Goal: Task Accomplishment & Management: Use online tool/utility

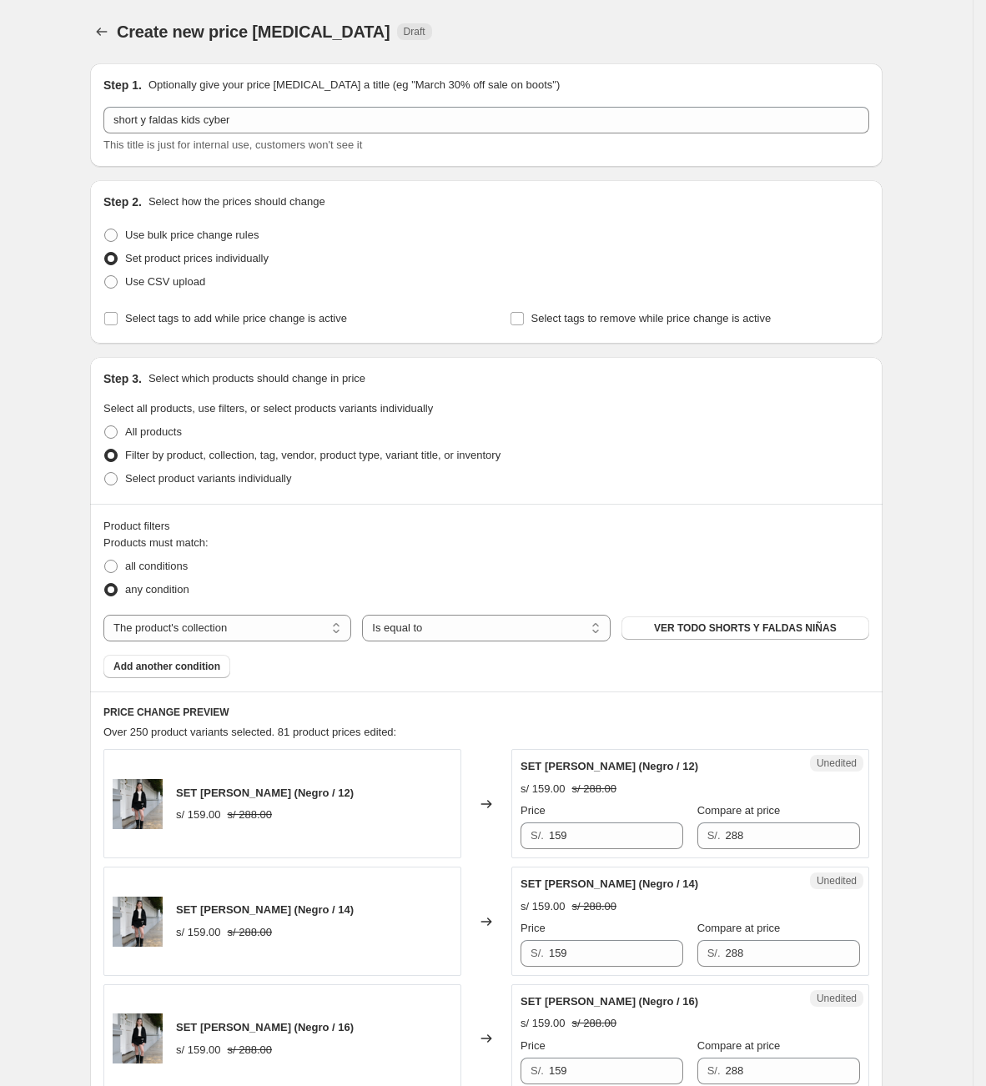
select select "collection"
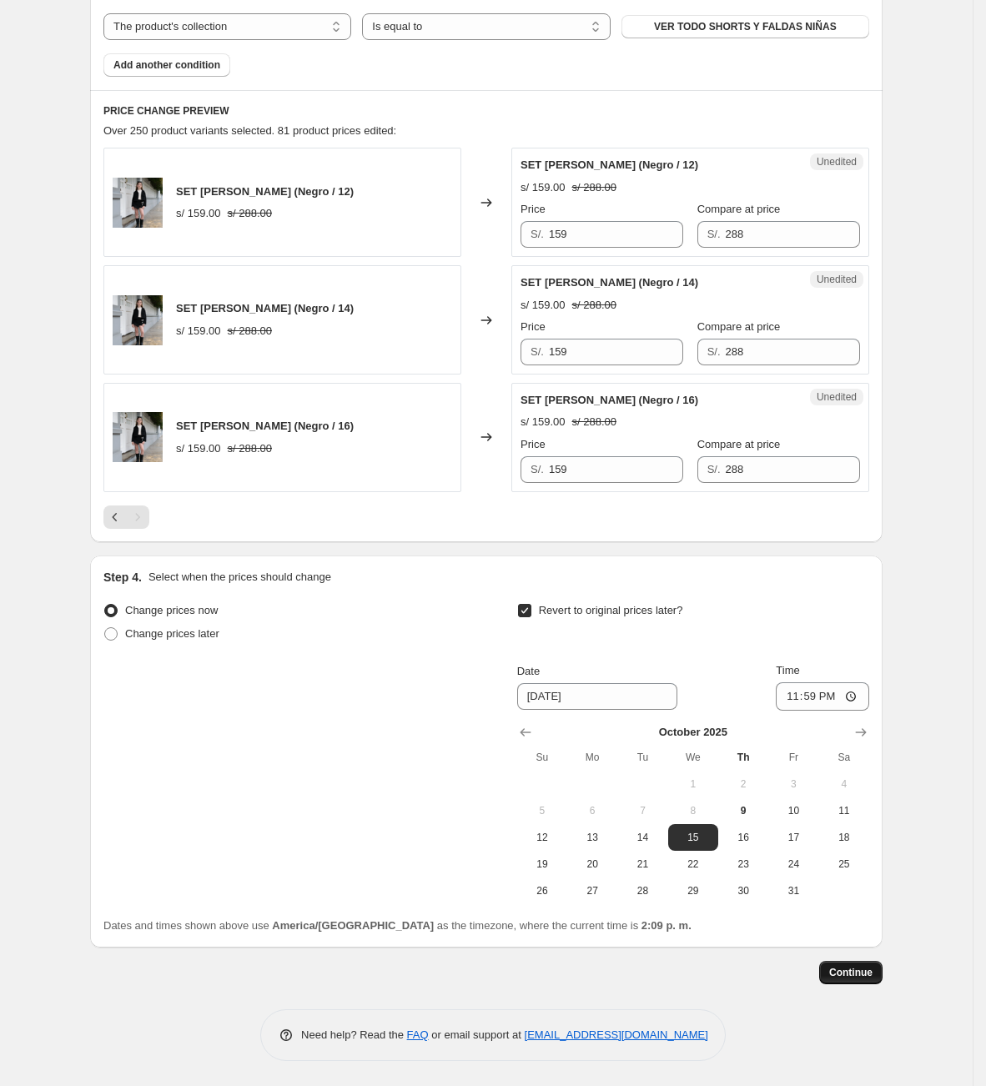
click at [856, 974] on span "Continue" at bounding box center [850, 972] width 43 height 13
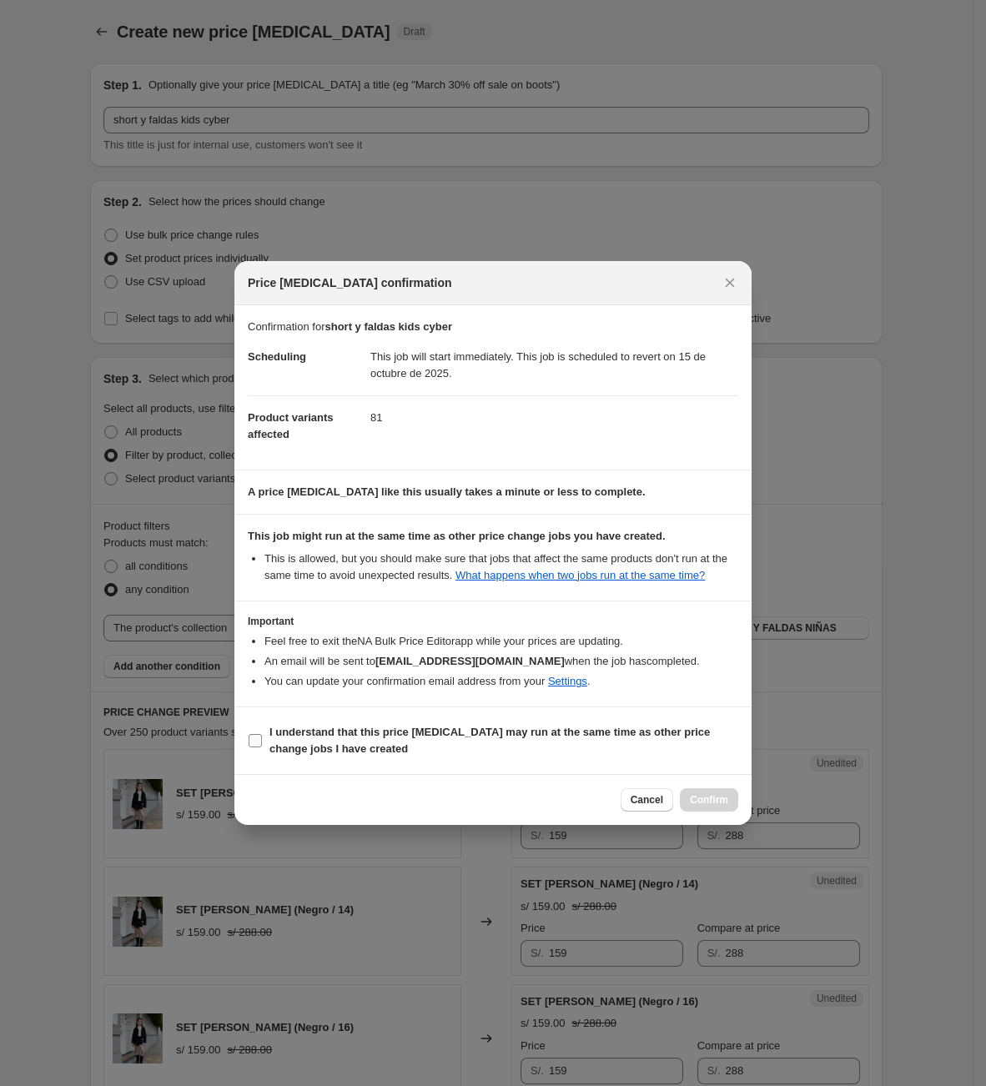
click at [329, 732] on b "I understand that this price [MEDICAL_DATA] may run at the same time as other p…" at bounding box center [489, 740] width 440 height 29
click at [262, 734] on input "I understand that this price [MEDICAL_DATA] may run at the same time as other p…" at bounding box center [255, 740] width 13 height 13
checkbox input "true"
drag, startPoint x: 746, startPoint y: 804, endPoint x: 733, endPoint y: 800, distance: 13.2
click at [743, 801] on div "Cancel Confirm" at bounding box center [492, 799] width 517 height 51
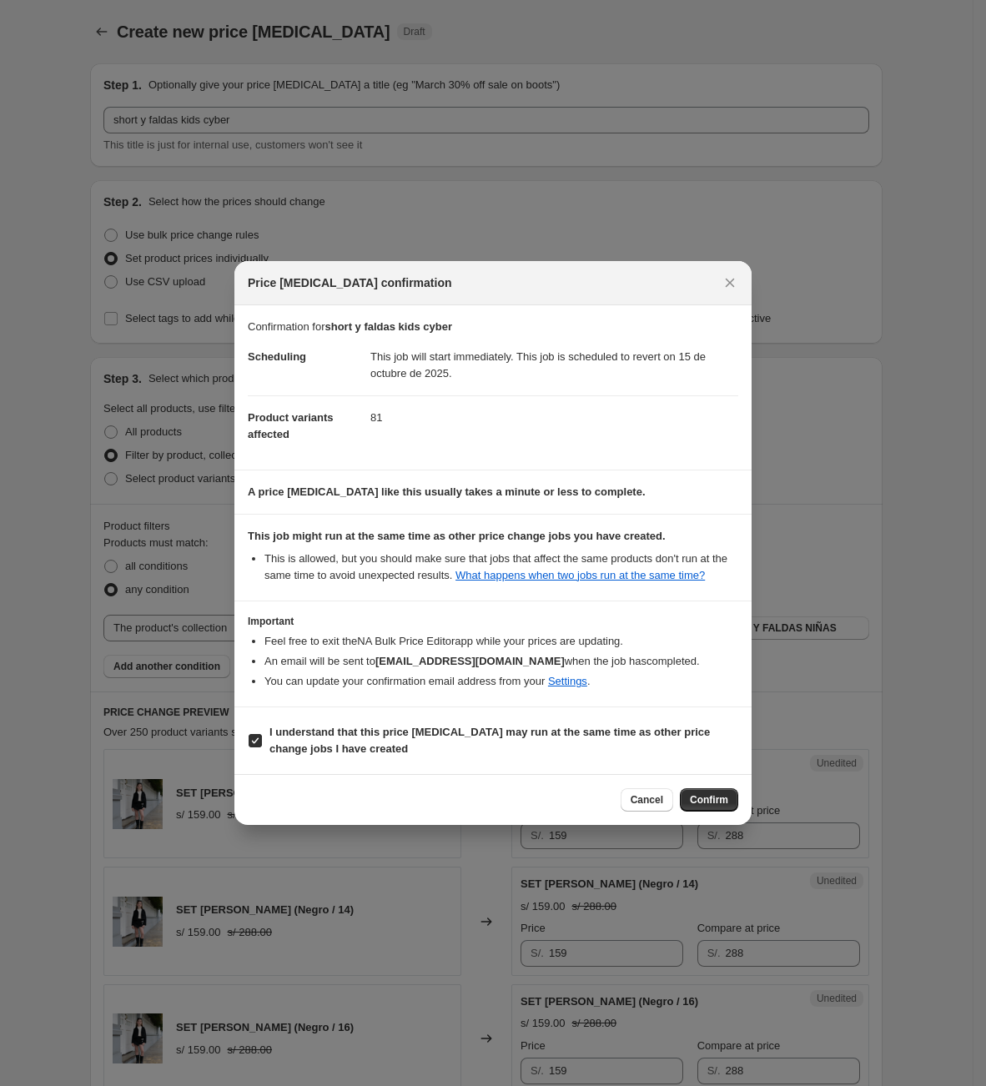
click at [721, 794] on span "Confirm" at bounding box center [709, 799] width 38 height 13
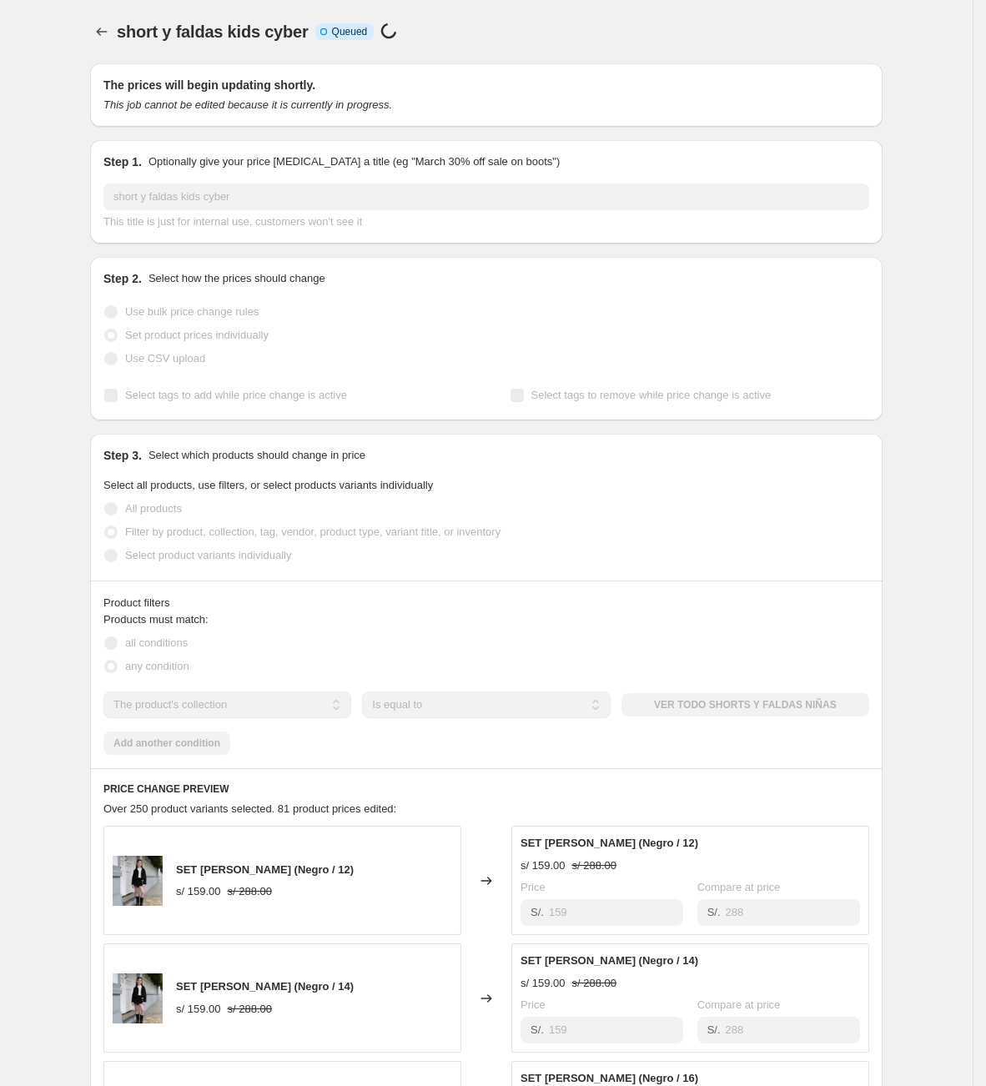
select select "collection"
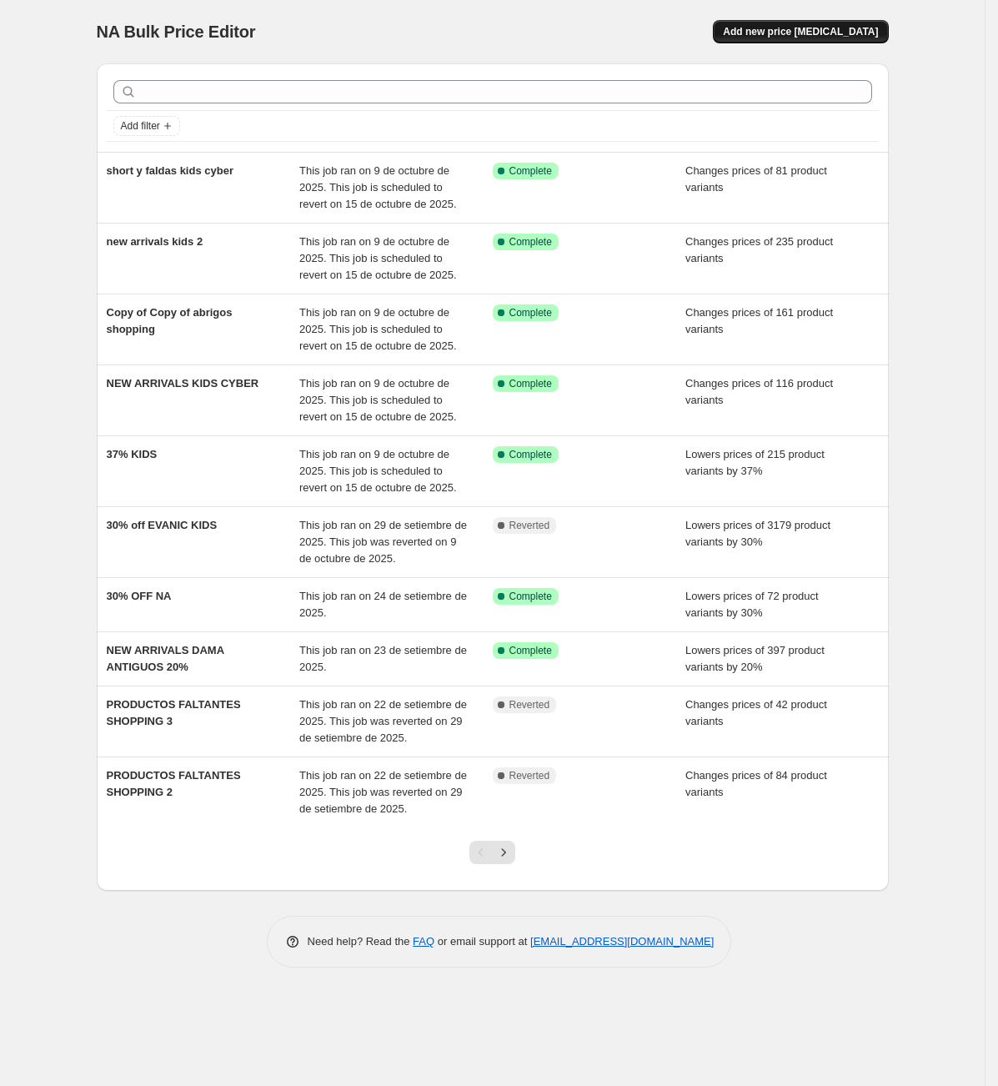
click at [843, 28] on span "Add new price [MEDICAL_DATA]" at bounding box center [800, 31] width 155 height 13
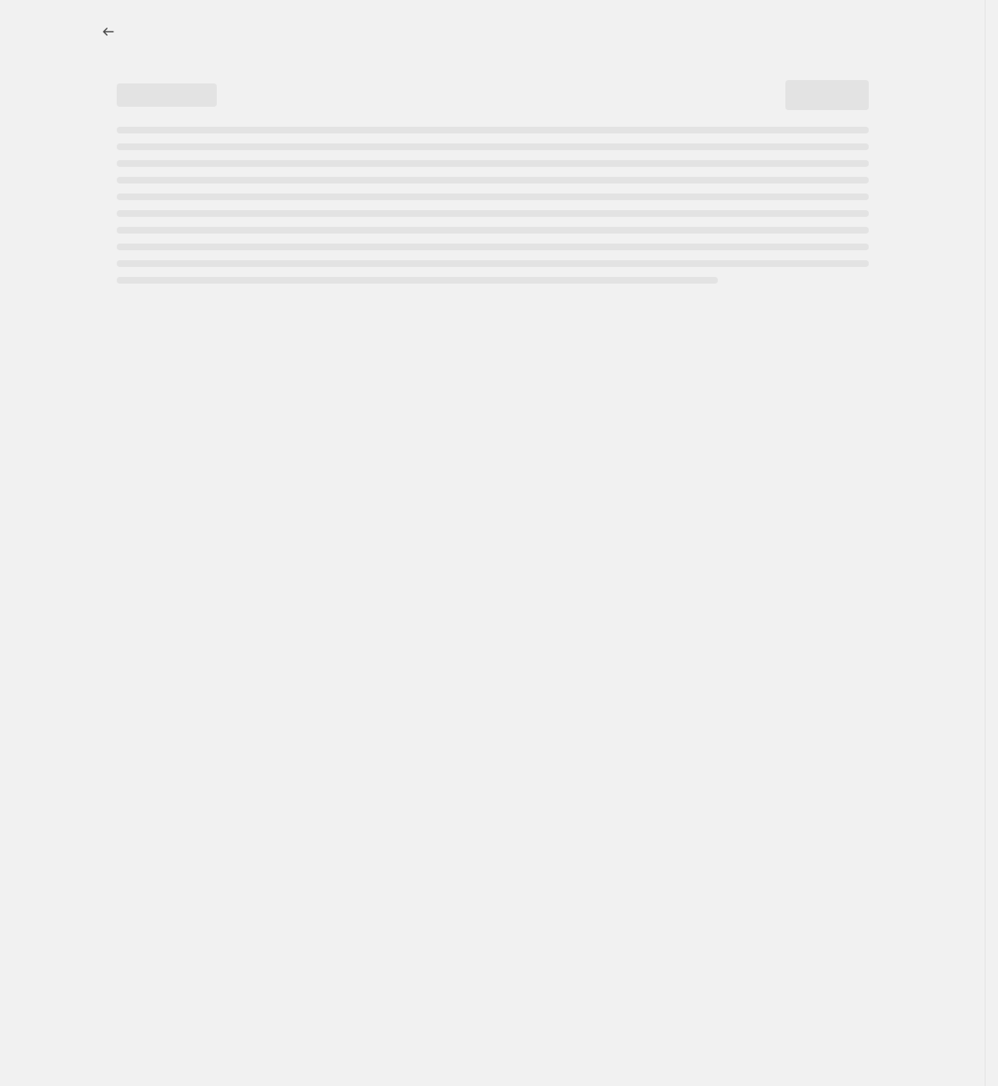
select select "percentage"
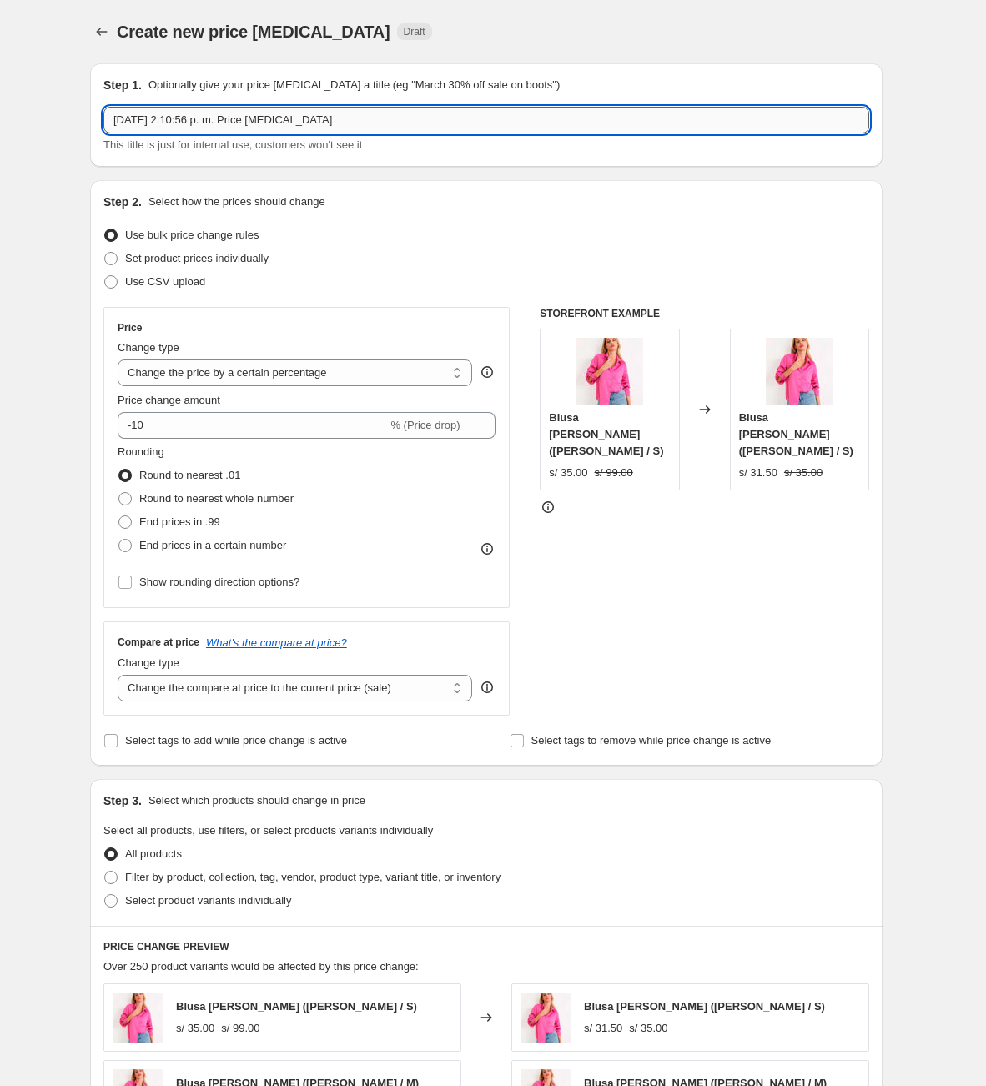
click at [243, 119] on input "[DATE] 2:10:56 p. m. Price [MEDICAL_DATA]" at bounding box center [486, 120] width 766 height 27
click at [243, 120] on input "[DATE] 2:10:56 p. m. Price [MEDICAL_DATA]" at bounding box center [486, 120] width 766 height 27
type input "VESTIDOS & ENTERIZOS"
click at [216, 259] on span "Set product prices individually" at bounding box center [196, 258] width 143 height 13
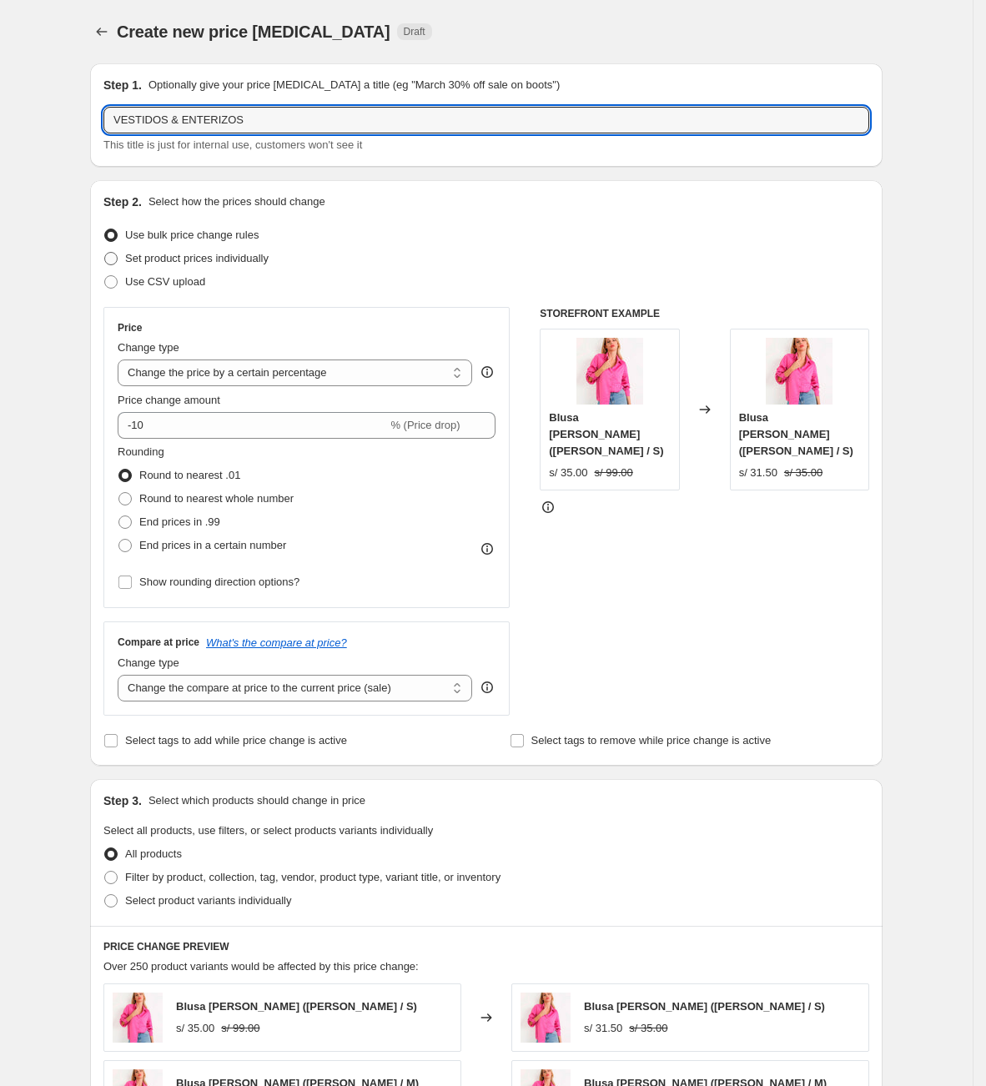
click at [105, 253] on input "Set product prices individually" at bounding box center [104, 252] width 1 height 1
radio input "true"
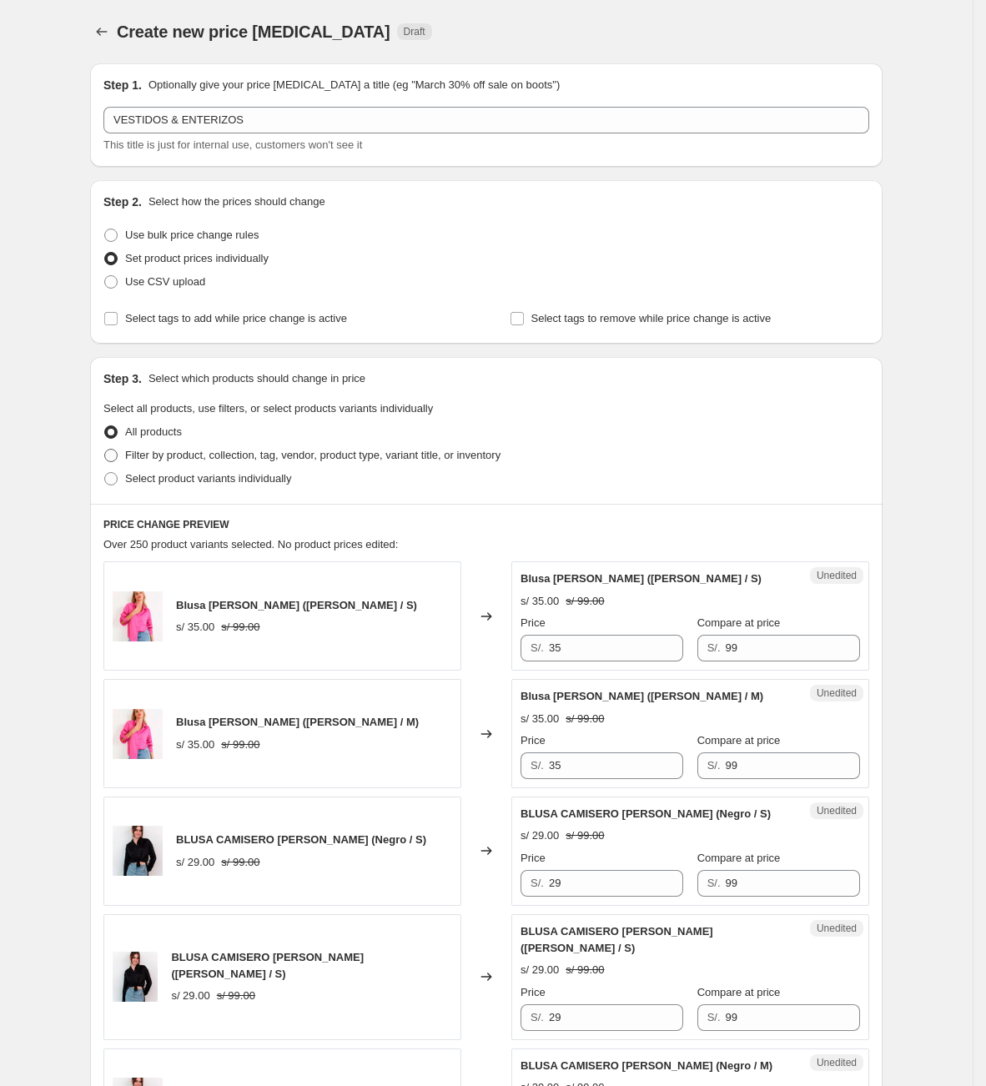
click at [381, 449] on span "Filter by product, collection, tag, vendor, product type, variant title, or inv…" at bounding box center [312, 455] width 375 height 13
click at [105, 449] on input "Filter by product, collection, tag, vendor, product type, variant title, or inv…" at bounding box center [104, 449] width 1 height 1
radio input "true"
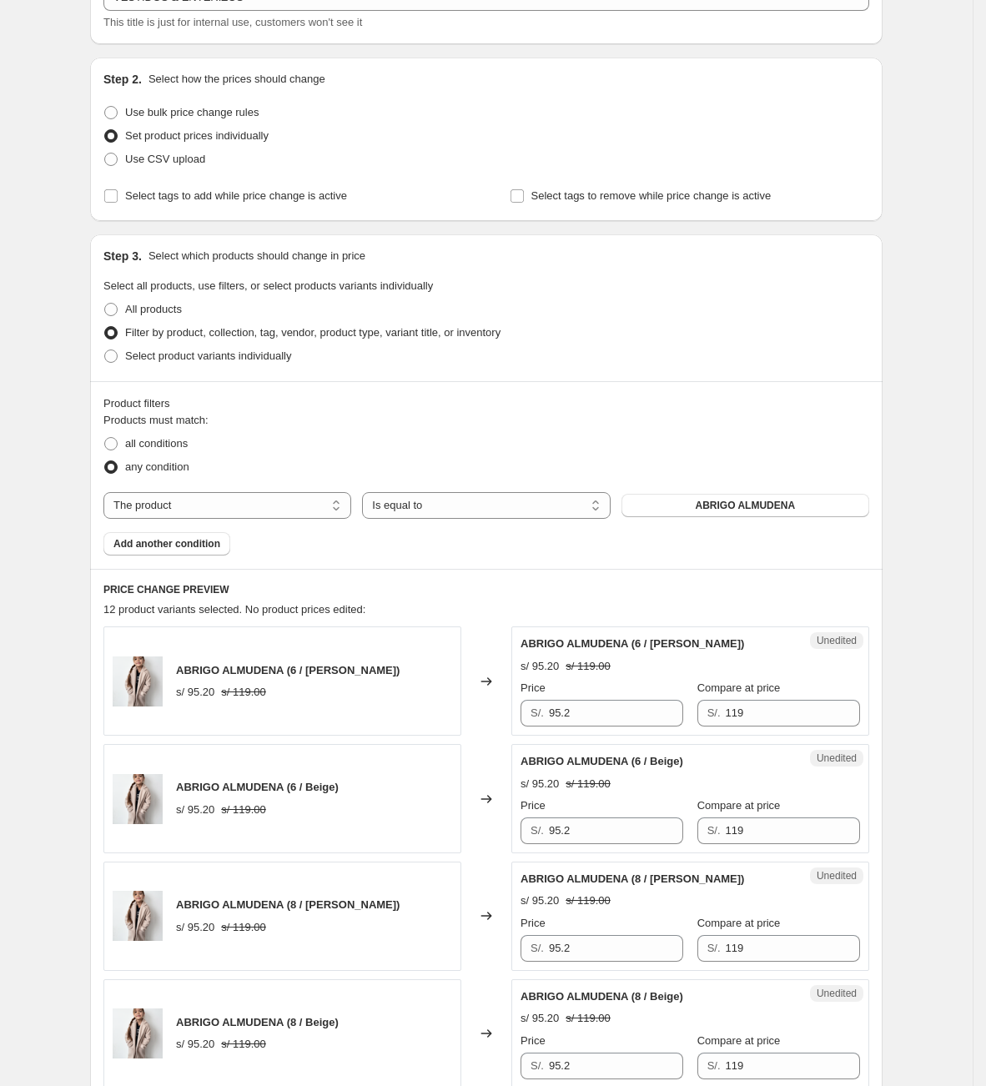
scroll to position [125, 0]
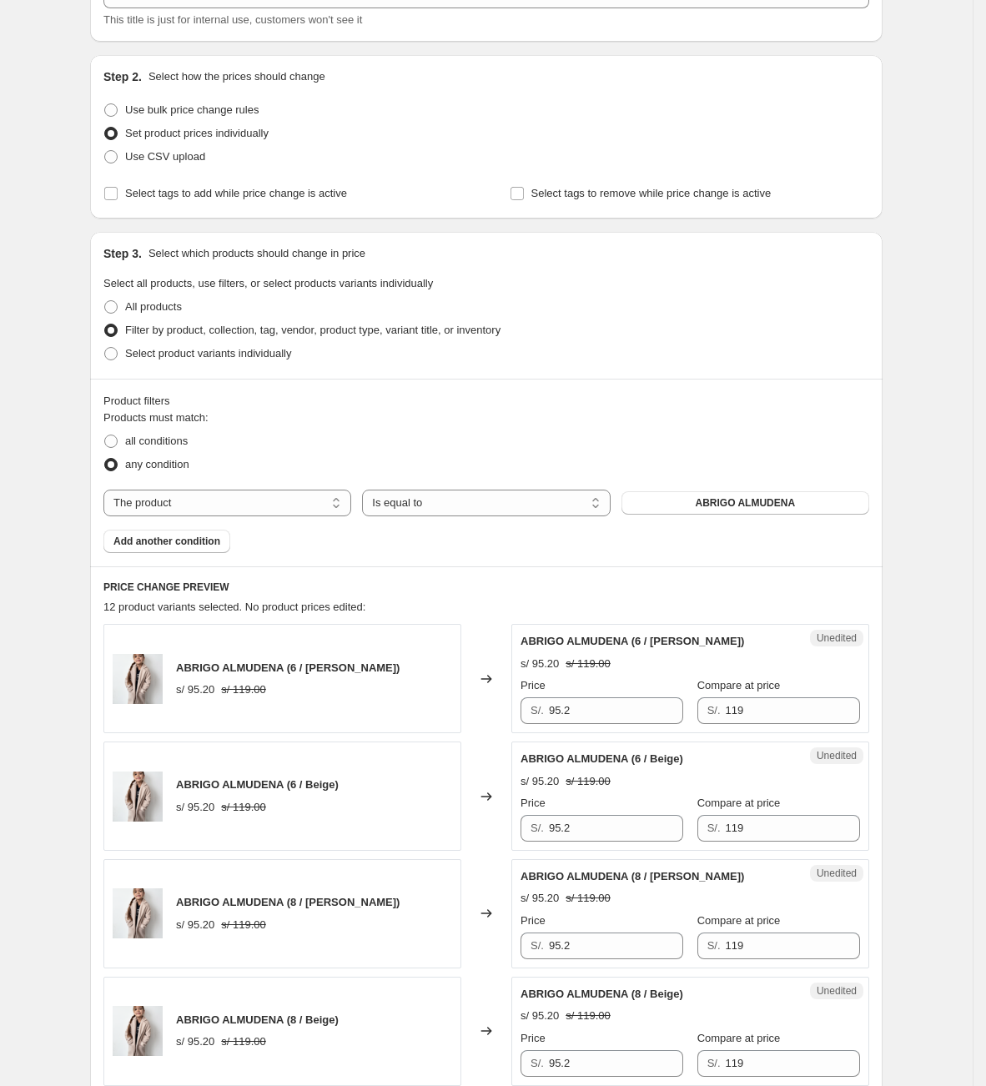
click at [444, 516] on div "Products must match: all conditions any condition The product The product's col…" at bounding box center [486, 480] width 766 height 143
click at [276, 485] on div "Products must match: all conditions any condition The product The product's col…" at bounding box center [486, 480] width 766 height 143
click at [263, 521] on div "Products must match: all conditions any condition The product The product's col…" at bounding box center [486, 480] width 766 height 143
click at [268, 505] on select "The product The product's collection The product's tag The product's vendor The…" at bounding box center [227, 503] width 248 height 27
select select "collection"
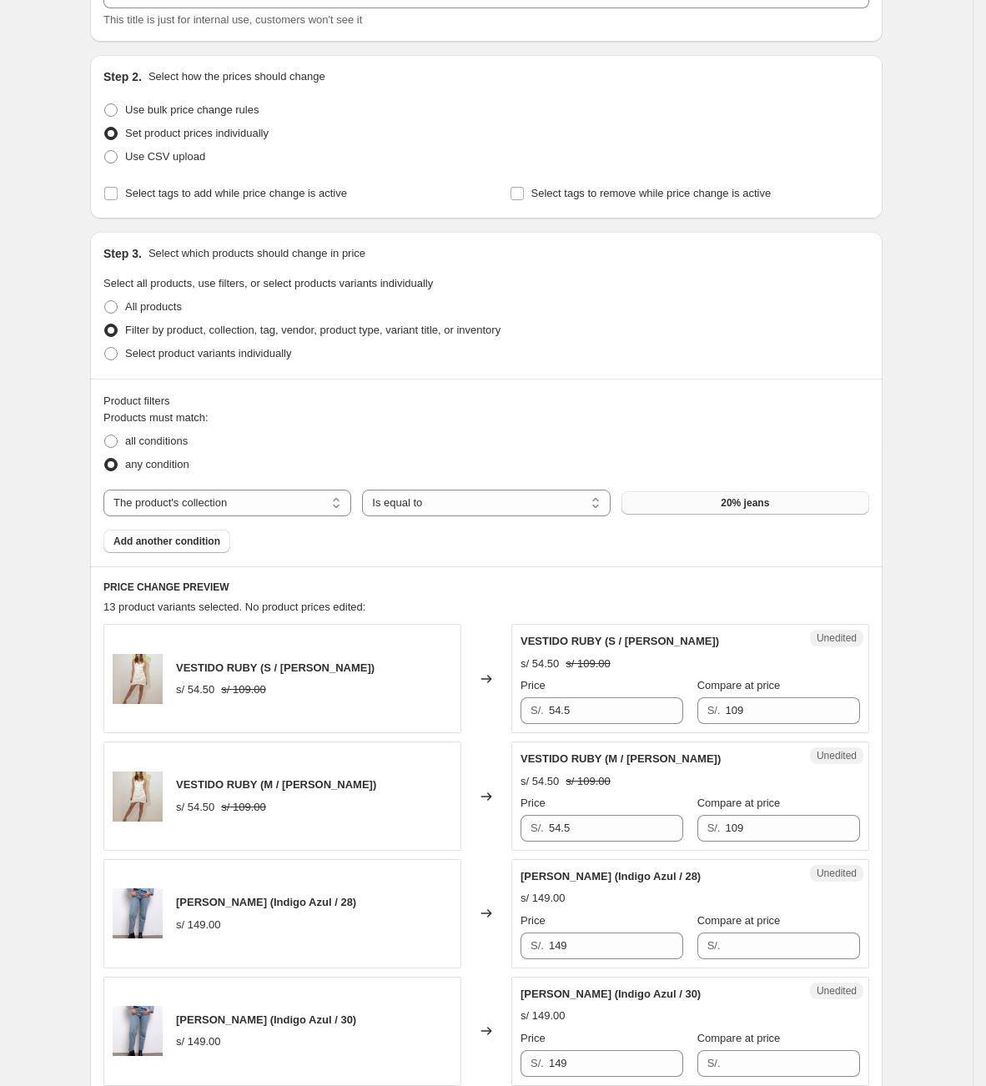
click at [773, 510] on button "20% jeans" at bounding box center [745, 502] width 248 height 23
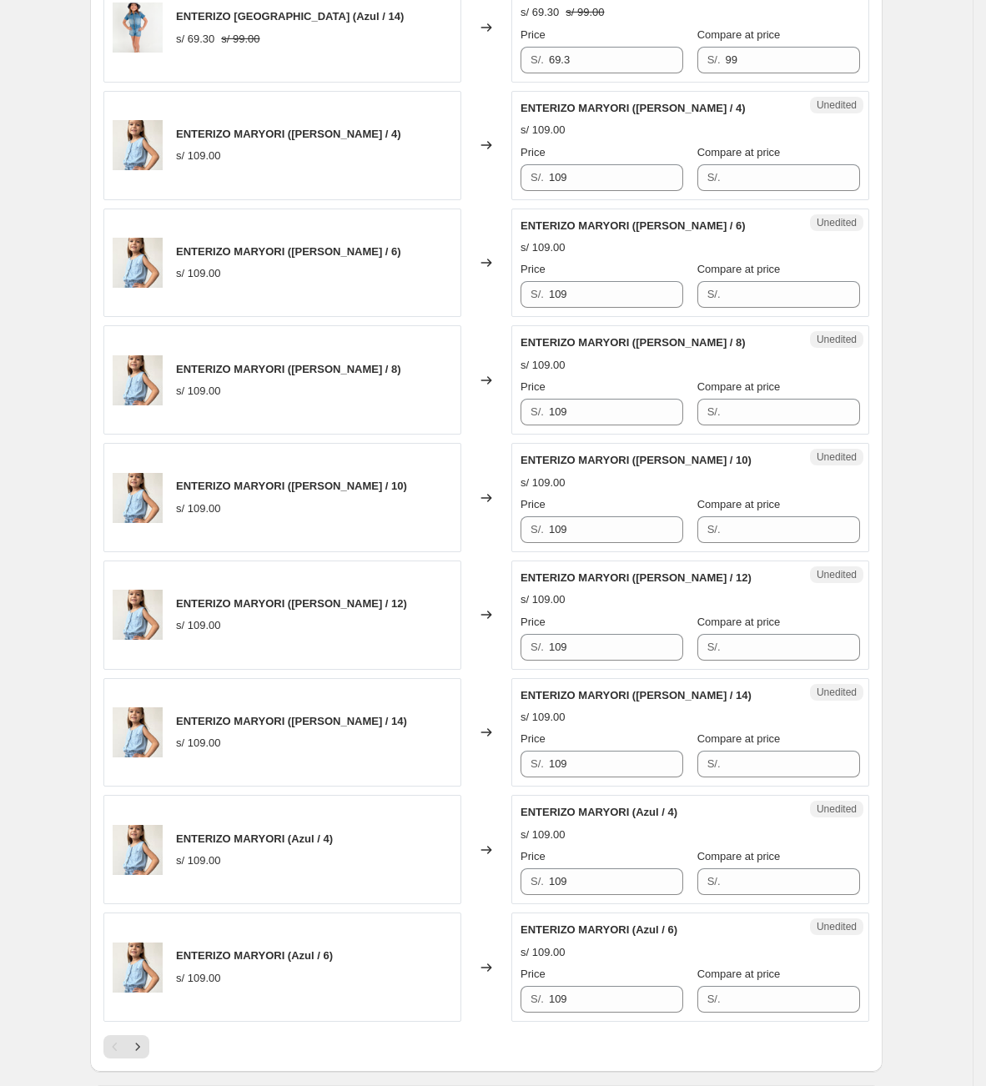
scroll to position [2328, 0]
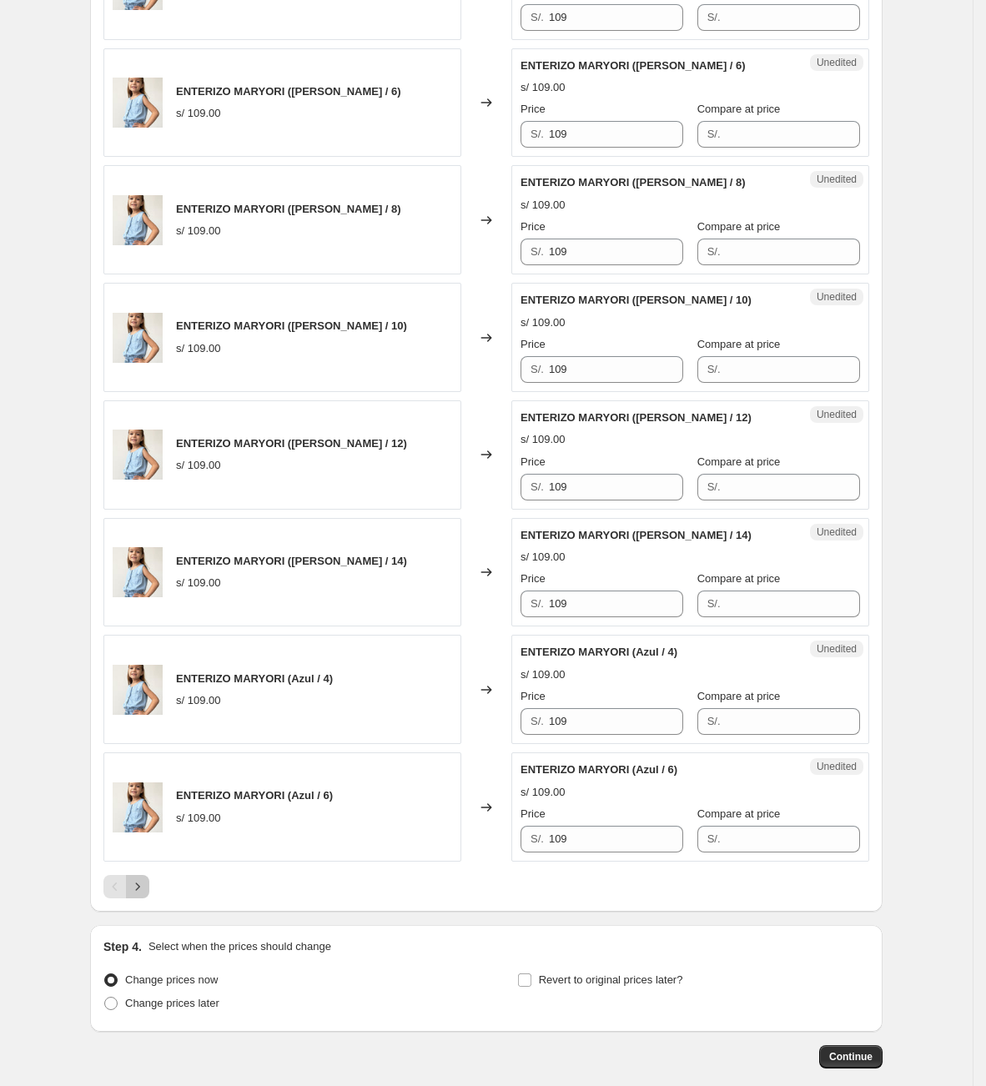
click at [146, 878] on icon "Next" at bounding box center [137, 886] width 17 height 17
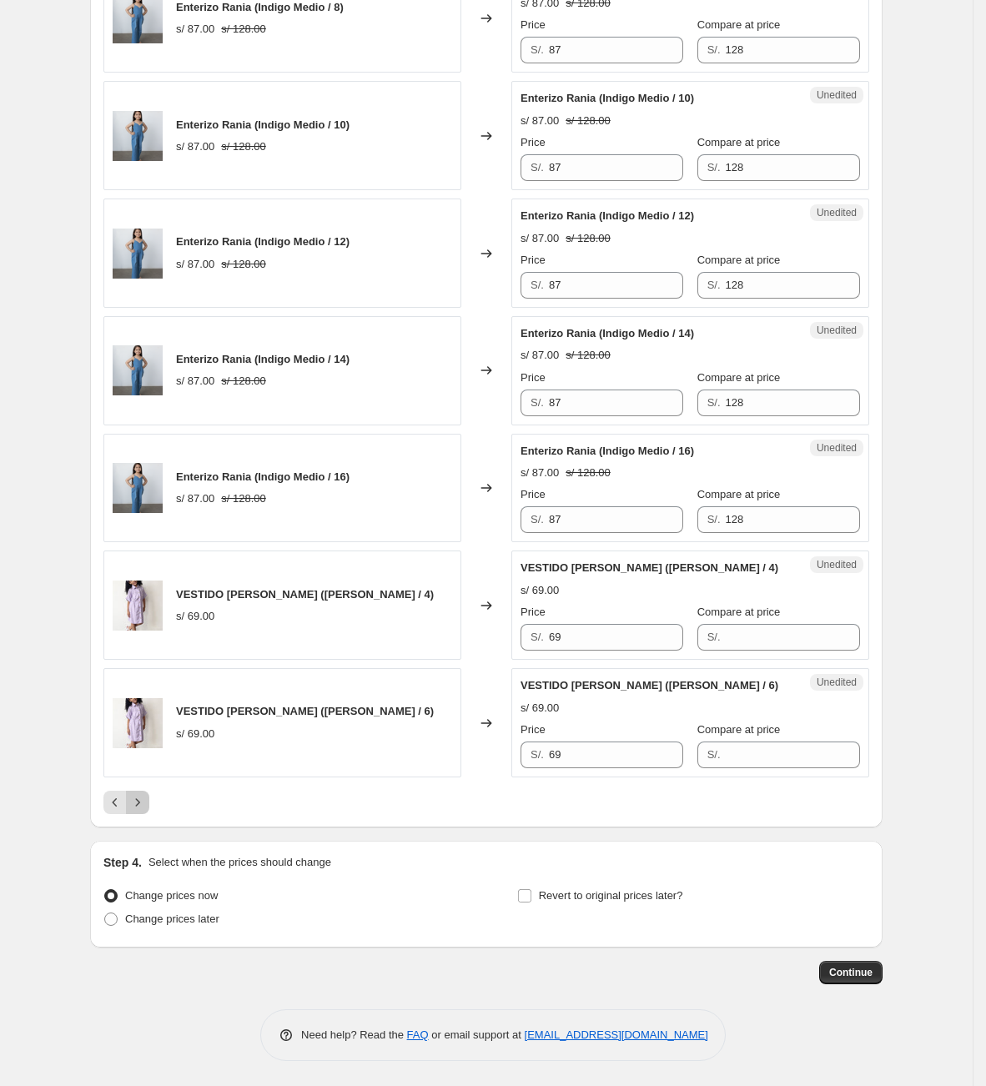
click at [149, 798] on button "Next" at bounding box center [137, 802] width 23 height 23
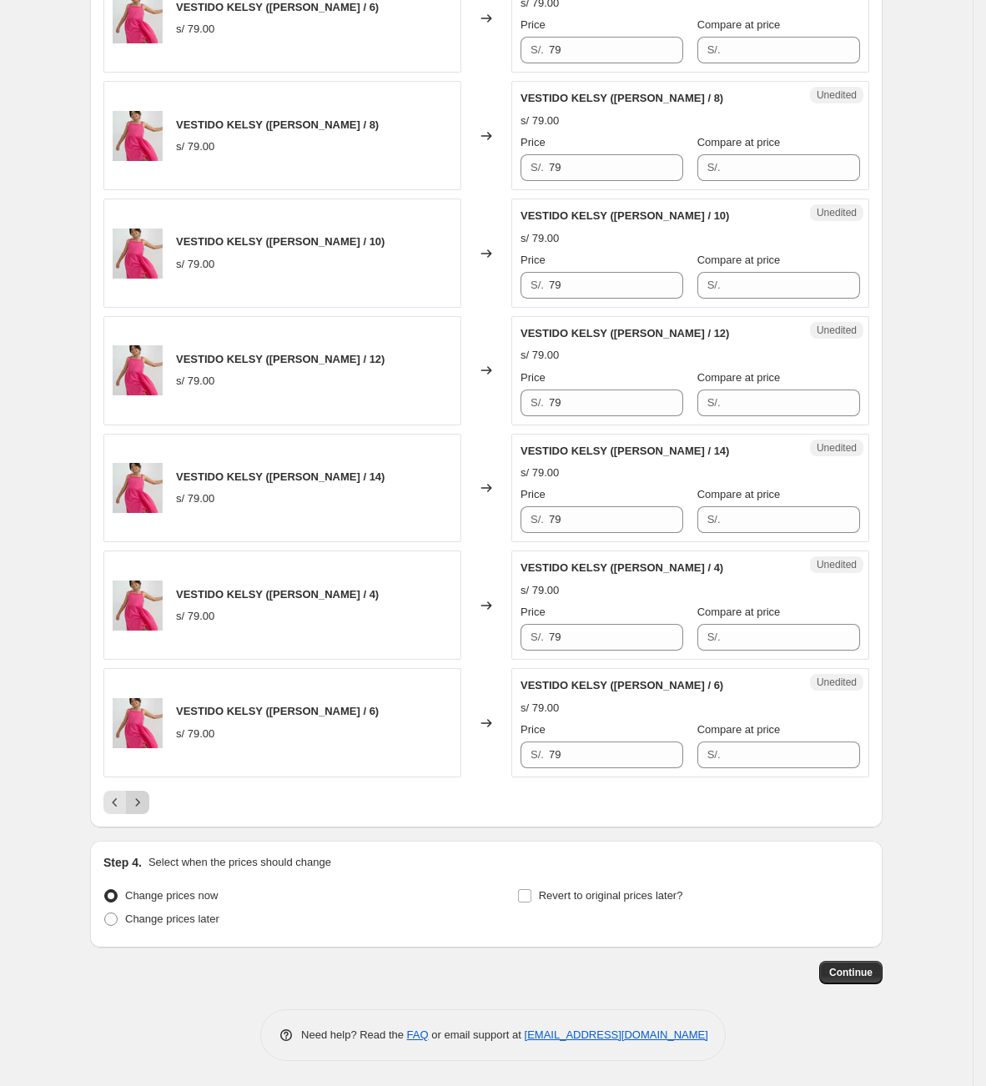
click at [146, 798] on icon "Next" at bounding box center [137, 802] width 17 height 17
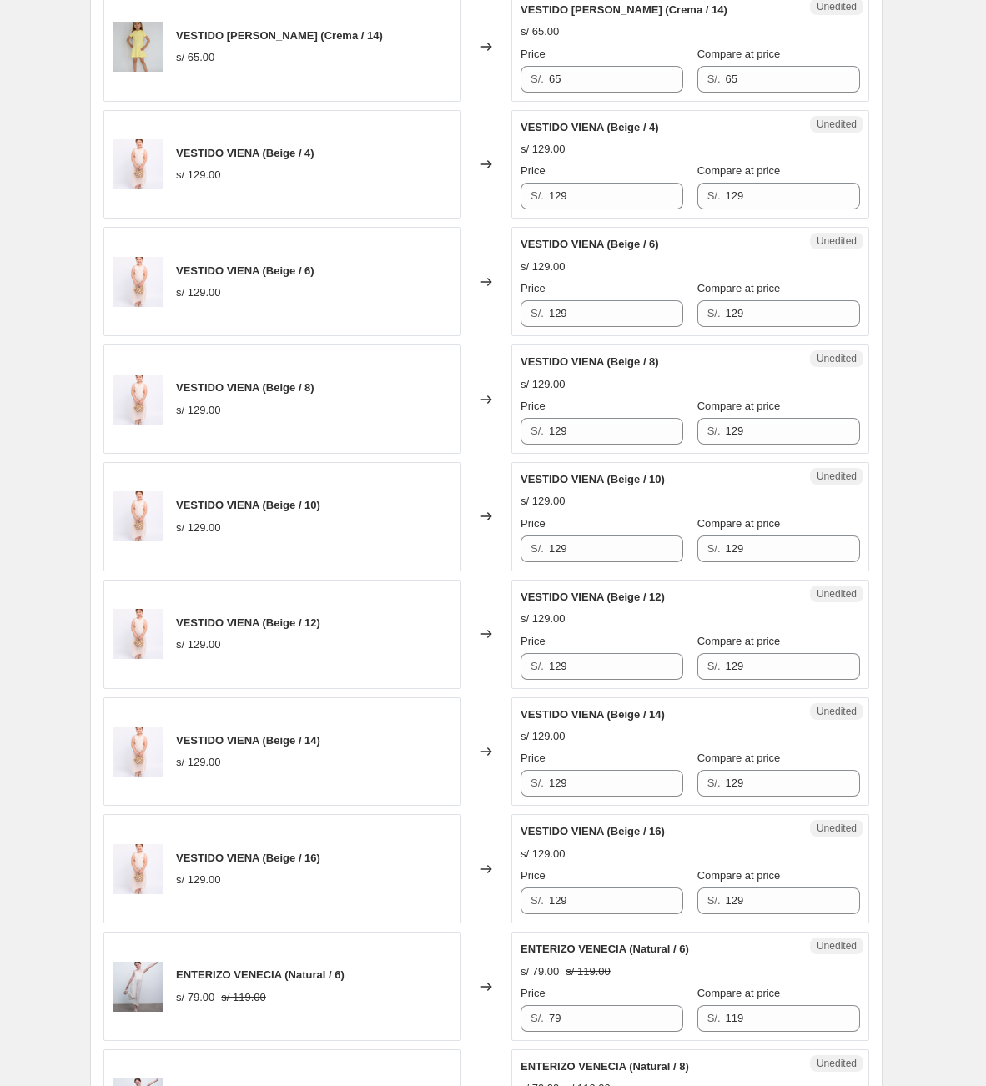
scroll to position [1577, 0]
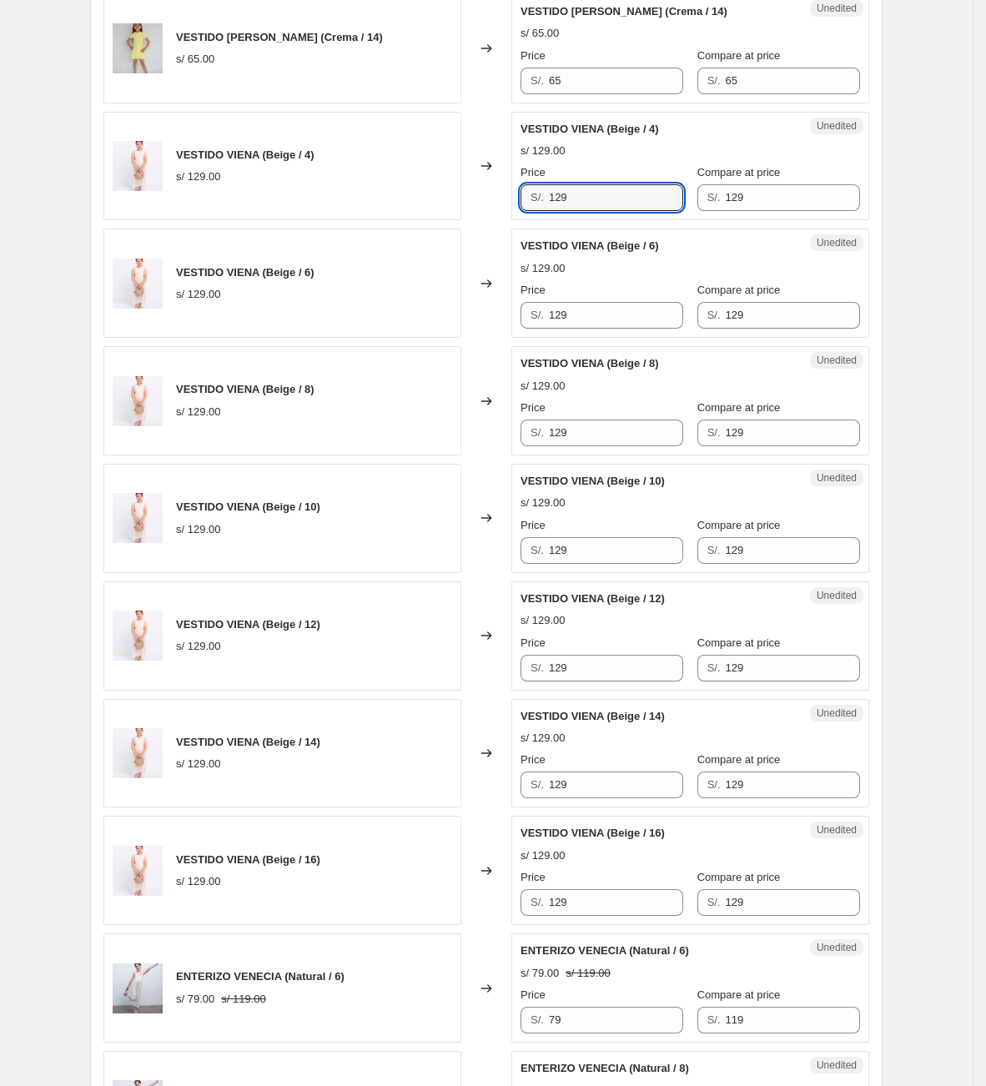
drag, startPoint x: 614, startPoint y: 201, endPoint x: 501, endPoint y: 193, distance: 112.8
click at [501, 193] on div "VESTIDO VIENA (Beige / 4) s/ 129.00 Changed to Unedited VESTIDO VIENA (Beige / …" at bounding box center [486, 166] width 766 height 109
type input "73"
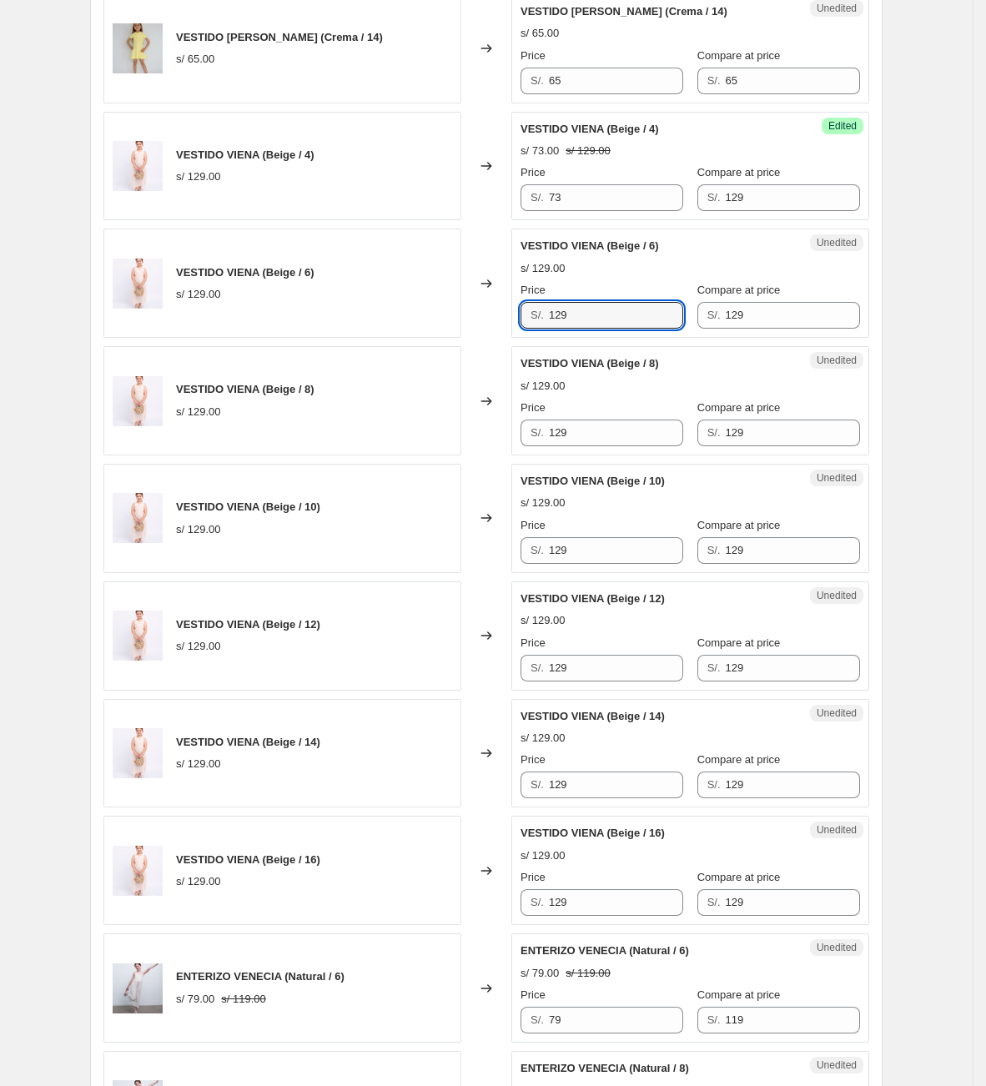
drag, startPoint x: 595, startPoint y: 325, endPoint x: 458, endPoint y: 320, distance: 137.7
click at [458, 321] on div "VESTIDO VIENA (Beige / 6) s/ 129.00 Changed to Unedited VESTIDO VIENA (Beige / …" at bounding box center [486, 282] width 766 height 109
type input "73"
drag, startPoint x: 603, startPoint y: 443, endPoint x: 483, endPoint y: 439, distance: 120.1
click at [485, 441] on div "VESTIDO VIENA (Beige / 8) s/ 129.00 Changed to Unedited VESTIDO VIENA (Beige / …" at bounding box center [486, 400] width 766 height 109
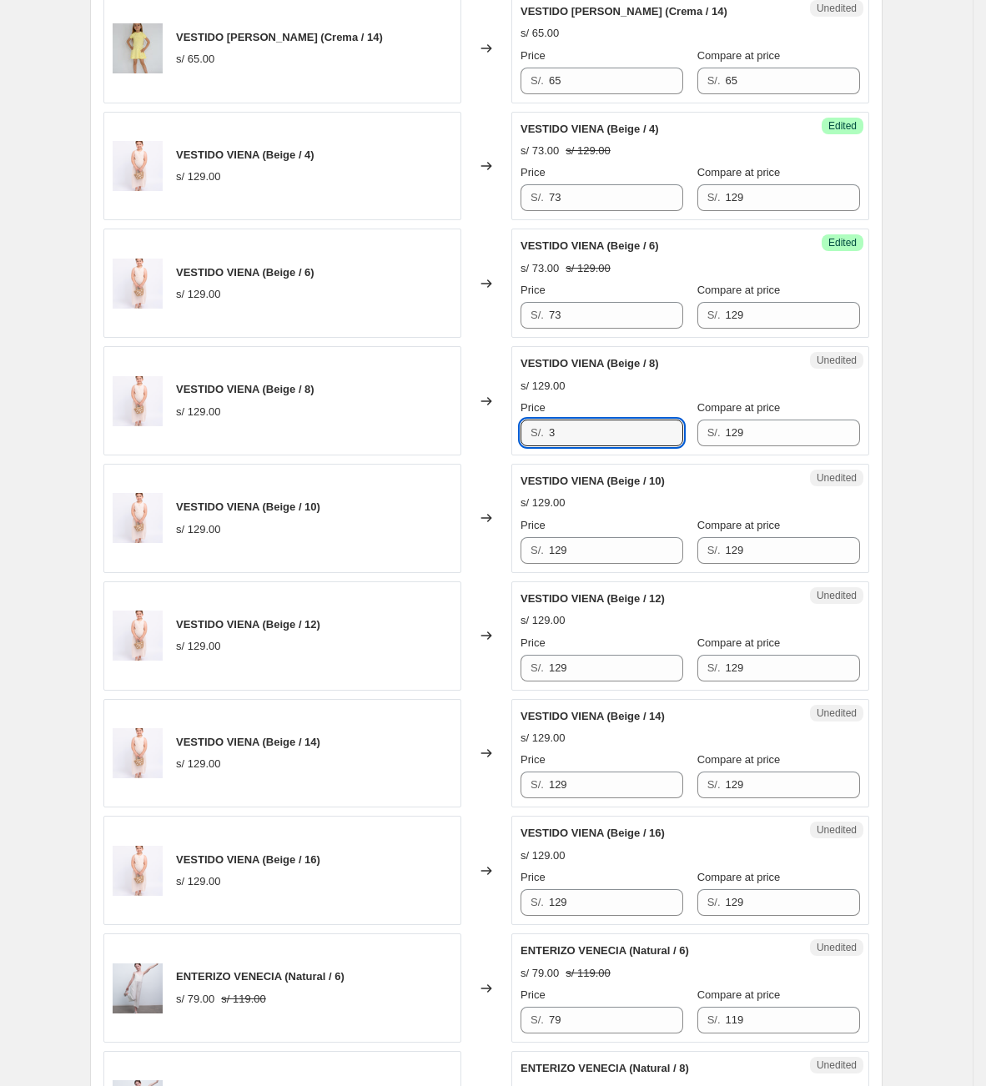
drag, startPoint x: 590, startPoint y: 439, endPoint x: 488, endPoint y: 440, distance: 102.6
click at [488, 440] on div "VESTIDO VIENA (Beige / 8) s/ 129.00 Changed to Unedited VESTIDO VIENA (Beige / …" at bounding box center [486, 400] width 766 height 109
type input "73"
drag, startPoint x: 615, startPoint y: 559, endPoint x: 495, endPoint y: 547, distance: 120.7
click at [494, 550] on div "VESTIDO VIENA (Beige / 10) s/ 129.00 Changed to Unedited VESTIDO VIENA (Beige /…" at bounding box center [486, 518] width 766 height 109
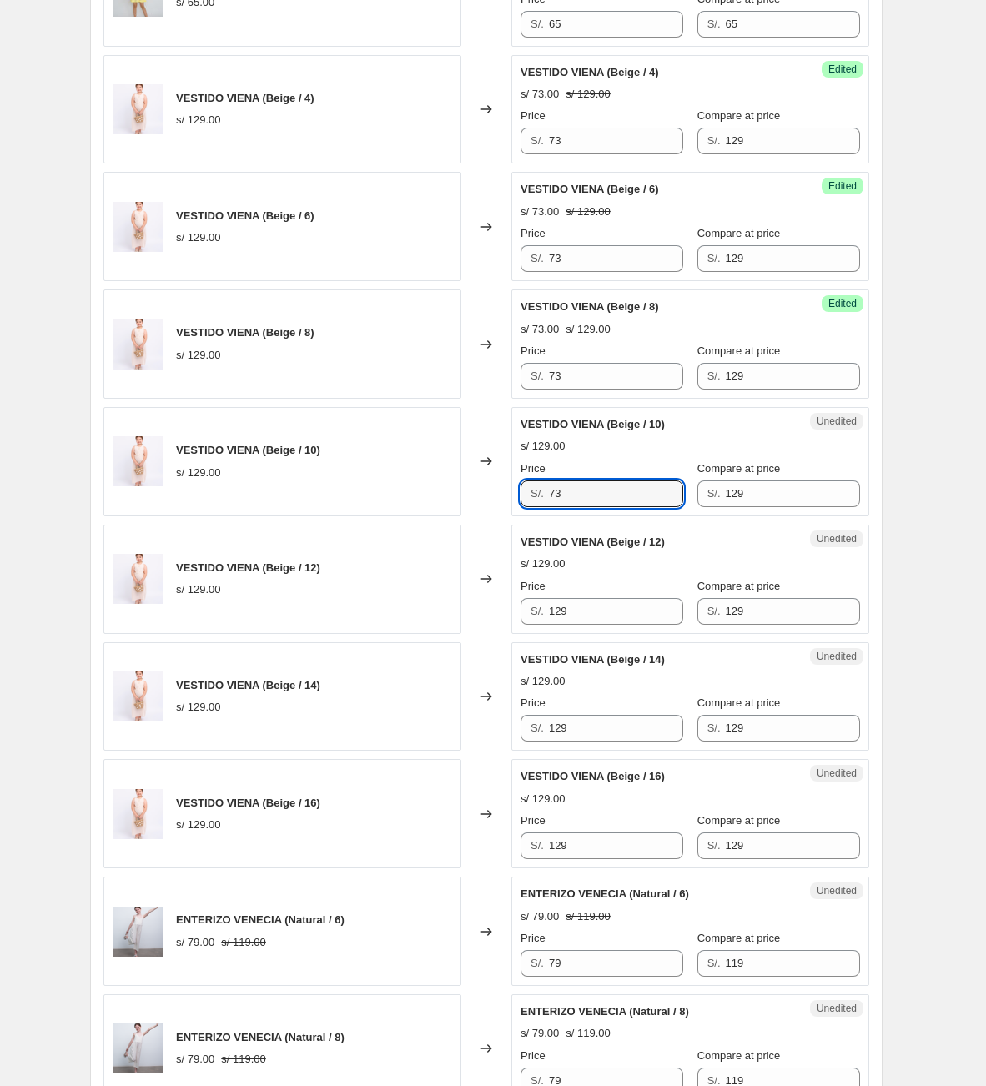
scroll to position [1702, 0]
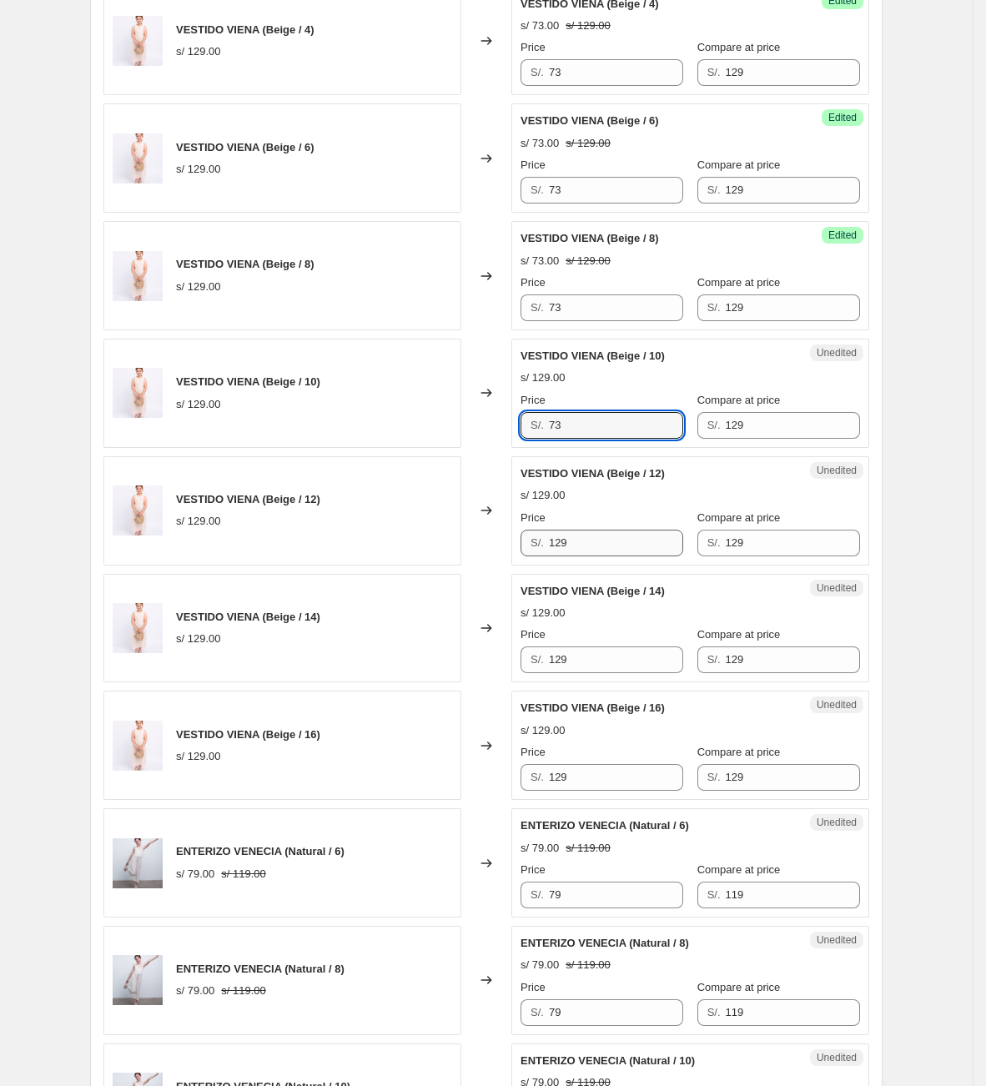
type input "73"
drag, startPoint x: 603, startPoint y: 538, endPoint x: 519, endPoint y: 543, distance: 84.4
click at [519, 543] on div "Unedited VESTIDO VIENA (Beige / 12) s/ 129.00 Price S/. 7 Compare at price S/. …" at bounding box center [690, 510] width 358 height 109
click at [603, 556] on input "7" at bounding box center [616, 543] width 134 height 27
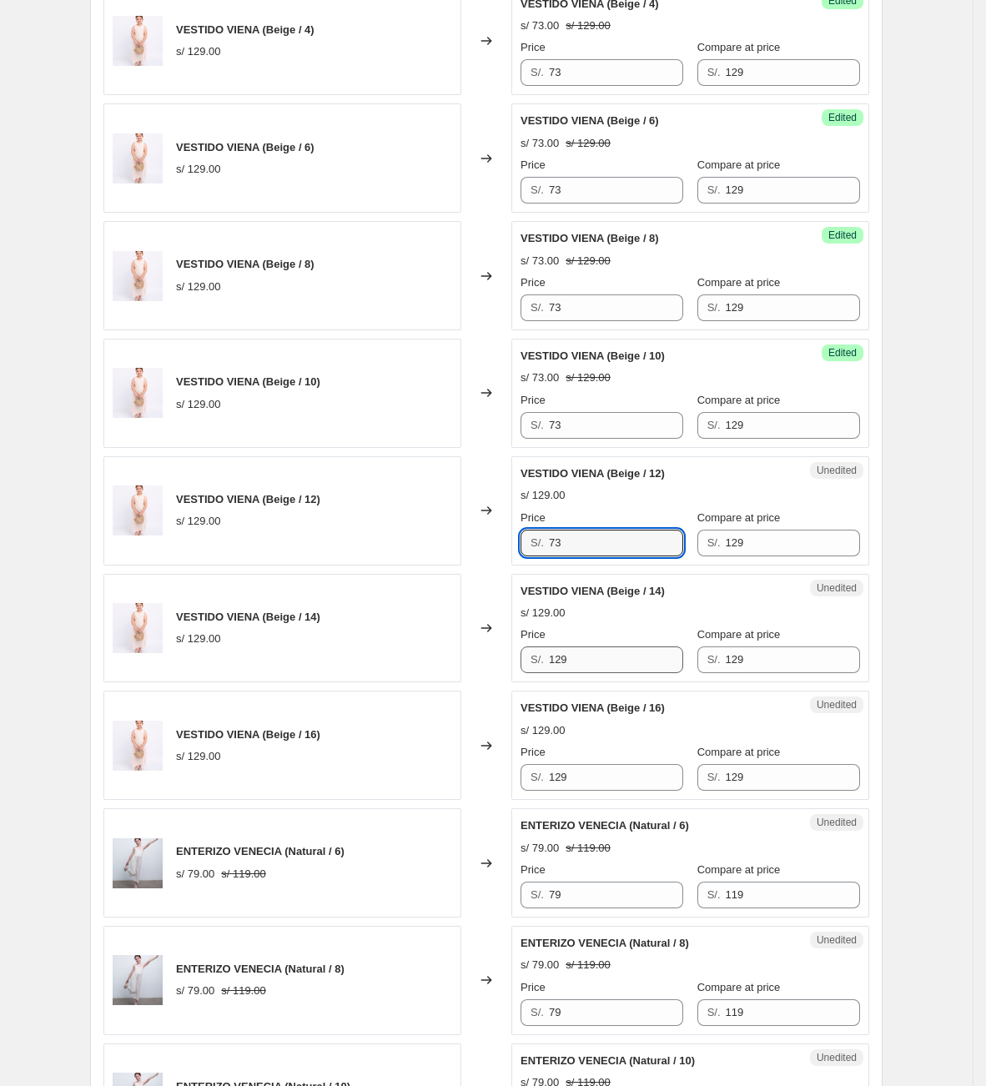
type input "73"
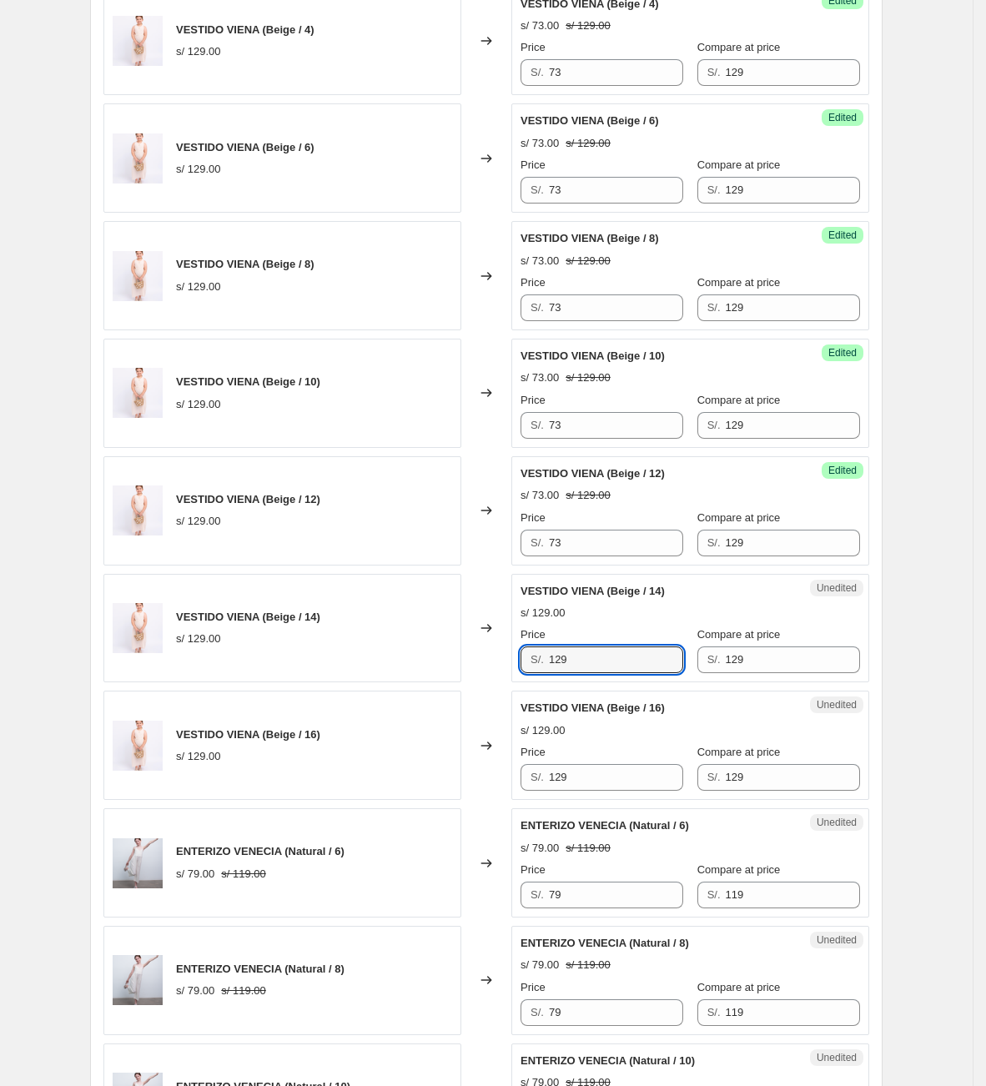
drag, startPoint x: 589, startPoint y: 682, endPoint x: 514, endPoint y: 680, distance: 75.1
click at [514, 680] on div "VESTIDO VIENA (Beige / 14) s/ 129.00 Changed to Unedited VESTIDO VIENA (Beige /…" at bounding box center [486, 628] width 766 height 109
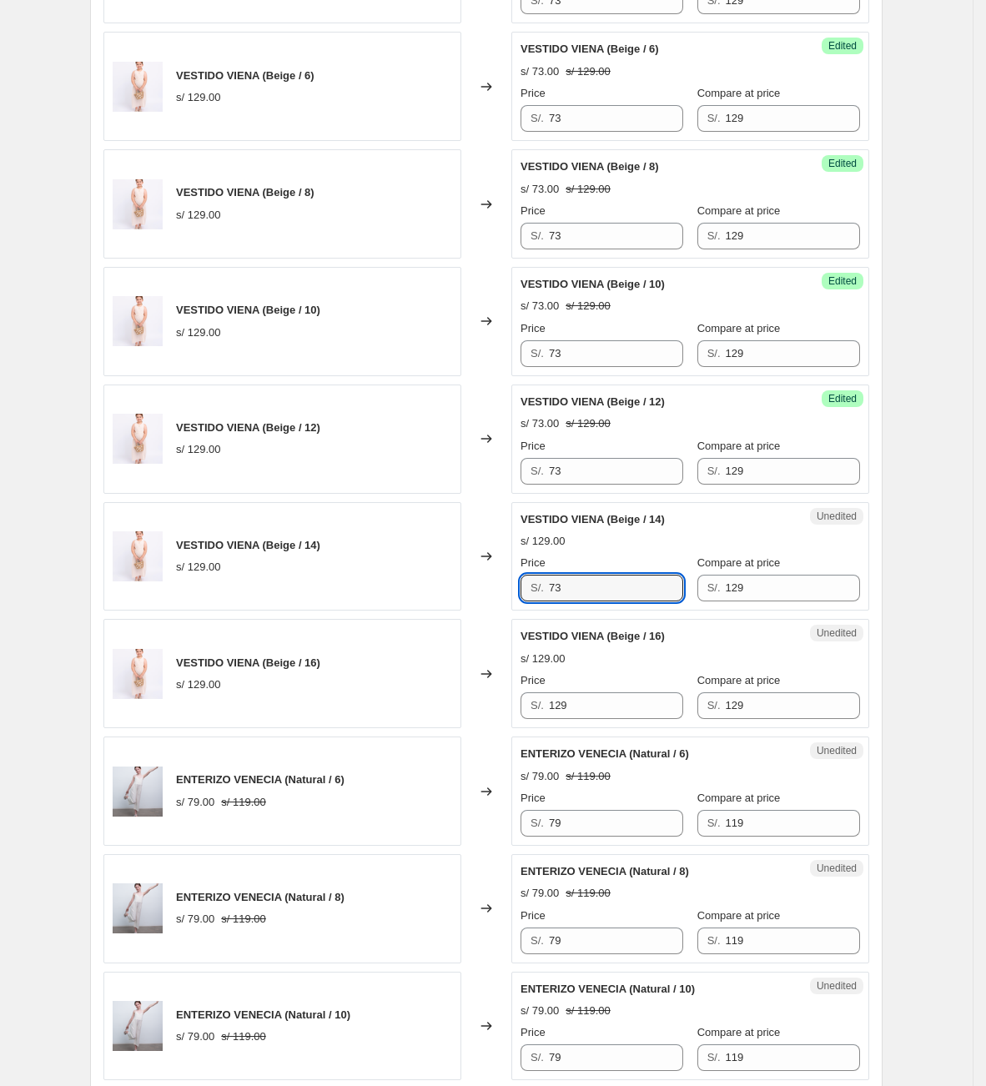
scroll to position [1827, 0]
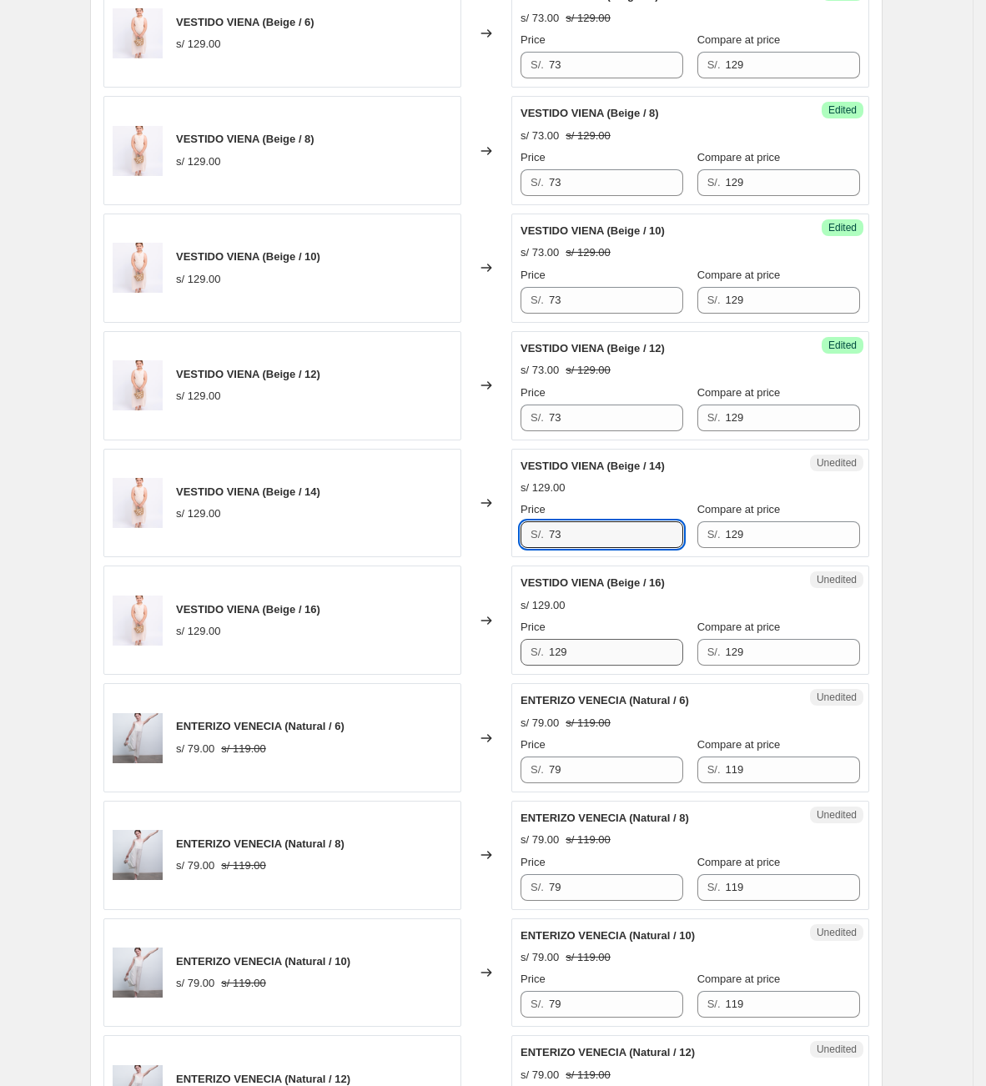
type input "73"
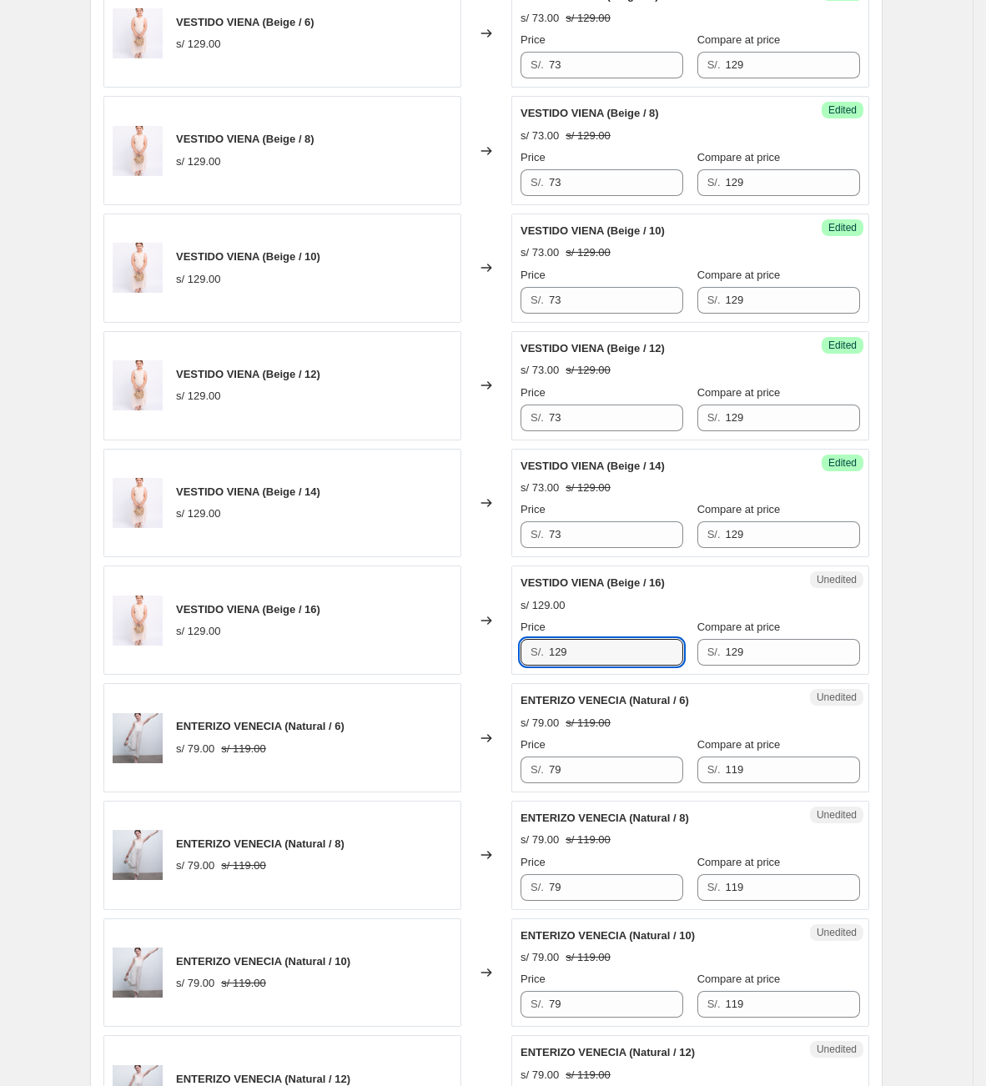
drag, startPoint x: 599, startPoint y: 655, endPoint x: 476, endPoint y: 673, distance: 124.0
click at [476, 673] on div "VESTIDO VIENA (Beige / 16) s/ 129.00 Changed to Unedited VESTIDO VIENA (Beige /…" at bounding box center [486, 619] width 766 height 109
type input "73"
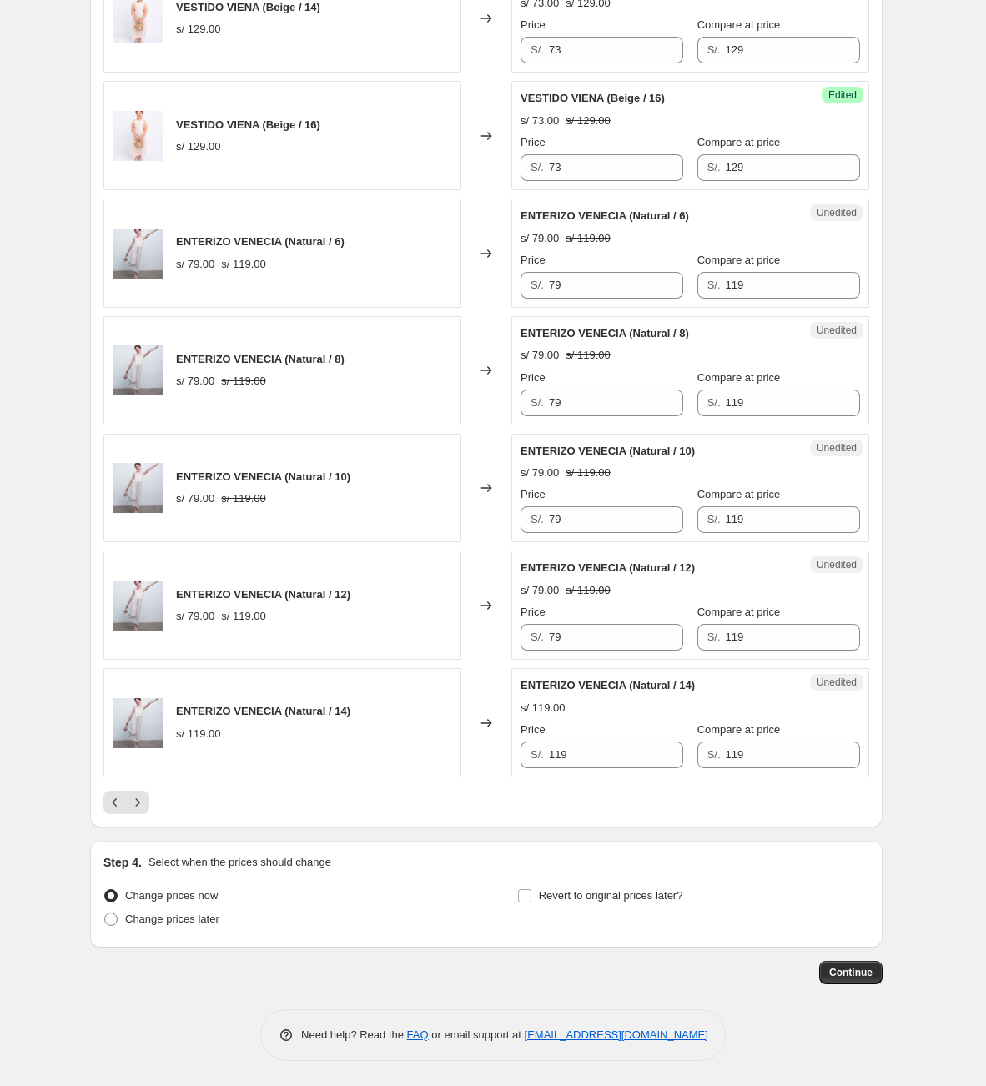
scroll to position [2328, 0]
click at [609, 738] on div "Price S/. 119" at bounding box center [601, 744] width 163 height 47
drag, startPoint x: 601, startPoint y: 763, endPoint x: 525, endPoint y: 766, distance: 75.9
click at [525, 766] on div "Unedited ENTERIZO VENECIA (Natural / 14) s/ 119.00 Price S/. 119 Compare at pri…" at bounding box center [690, 722] width 358 height 109
type input "79"
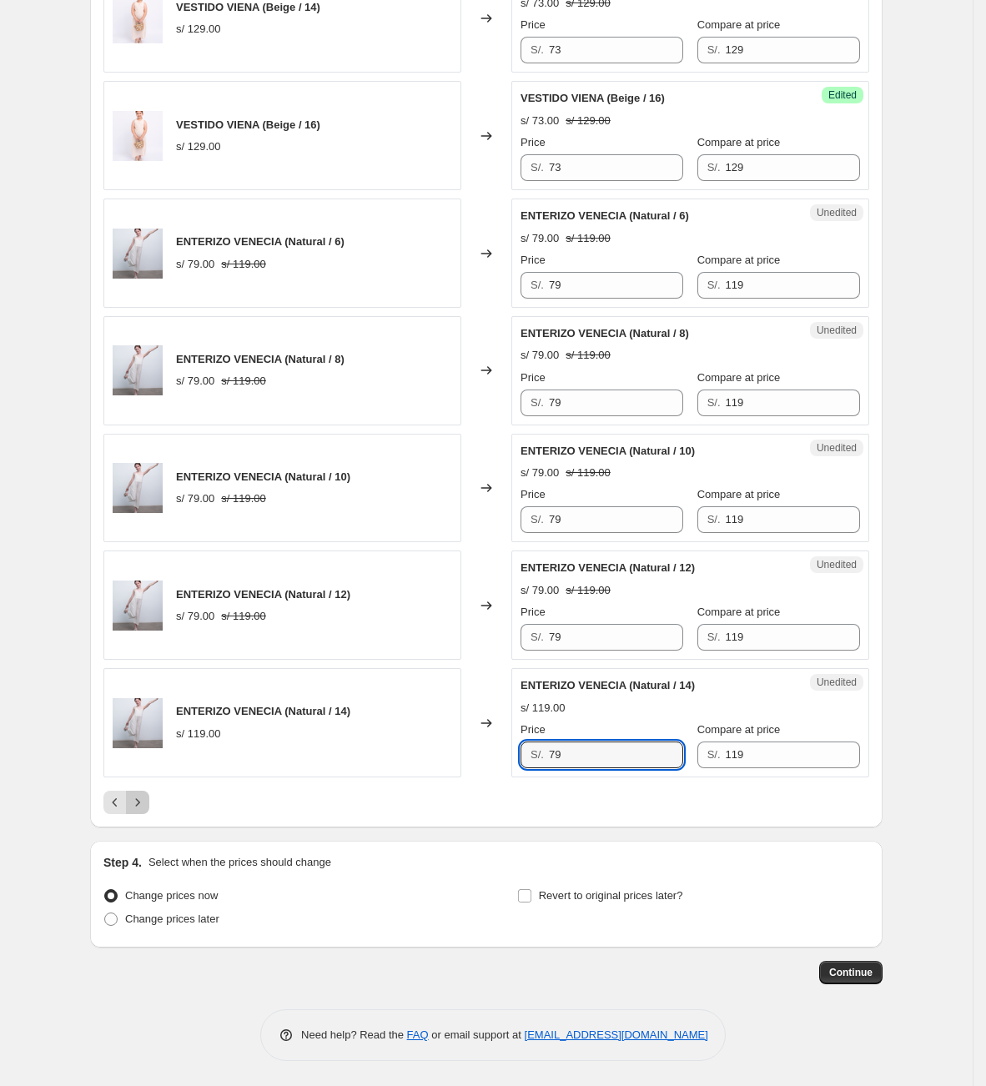
click at [146, 802] on icon "Next" at bounding box center [137, 802] width 17 height 17
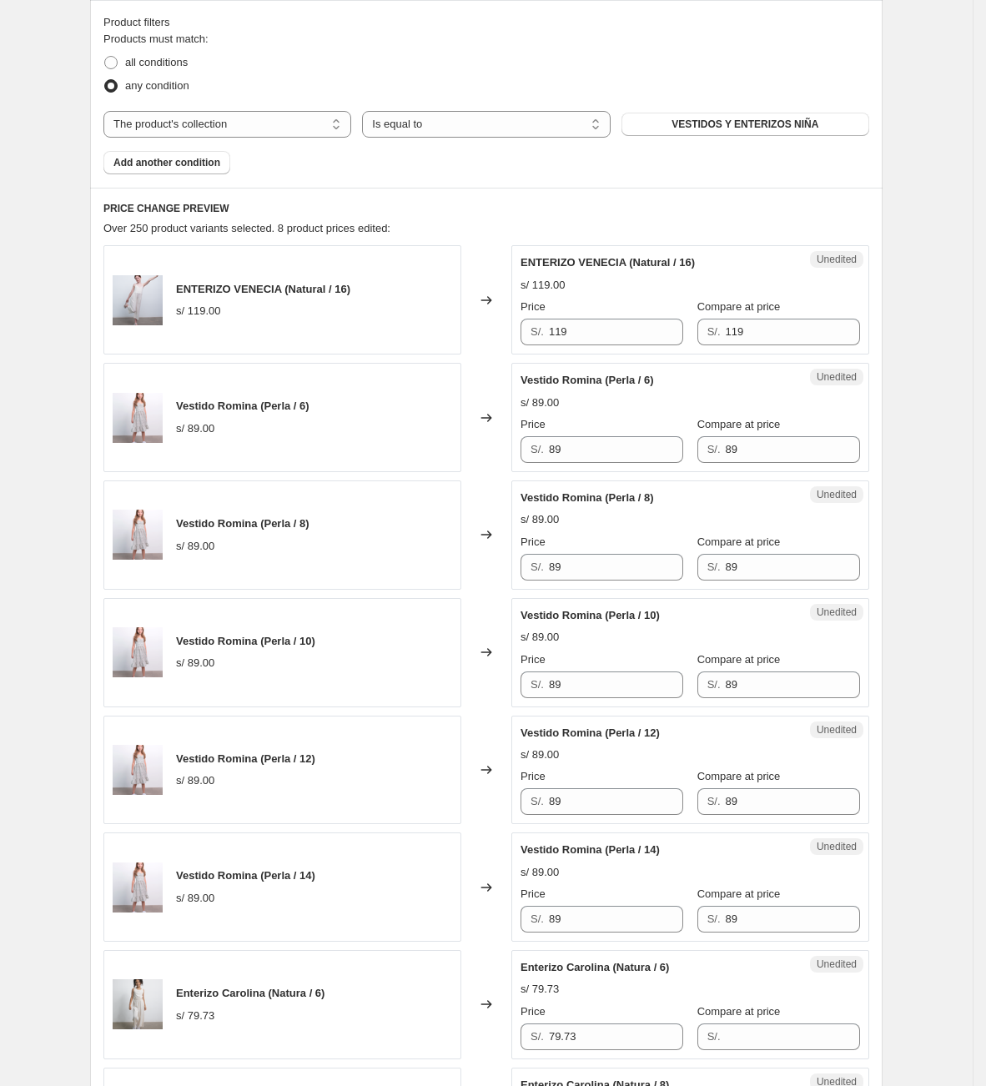
scroll to position [451, 0]
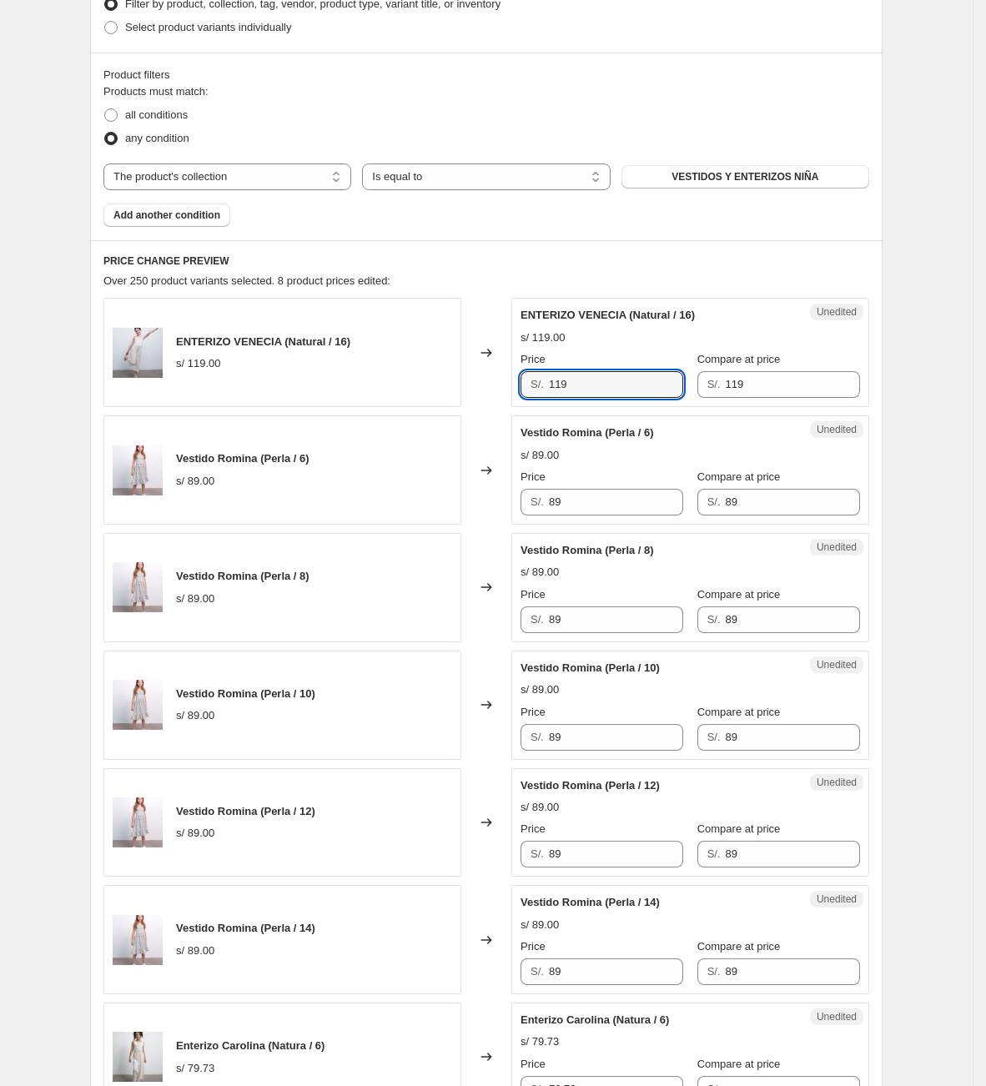
drag, startPoint x: 598, startPoint y: 389, endPoint x: 485, endPoint y: 395, distance: 112.8
click at [485, 395] on div "ENTERIZO VENECIA (Natural / 16) s/ 119.00 Changed to Unedited ENTERIZO VENECIA …" at bounding box center [486, 352] width 766 height 109
type input "79"
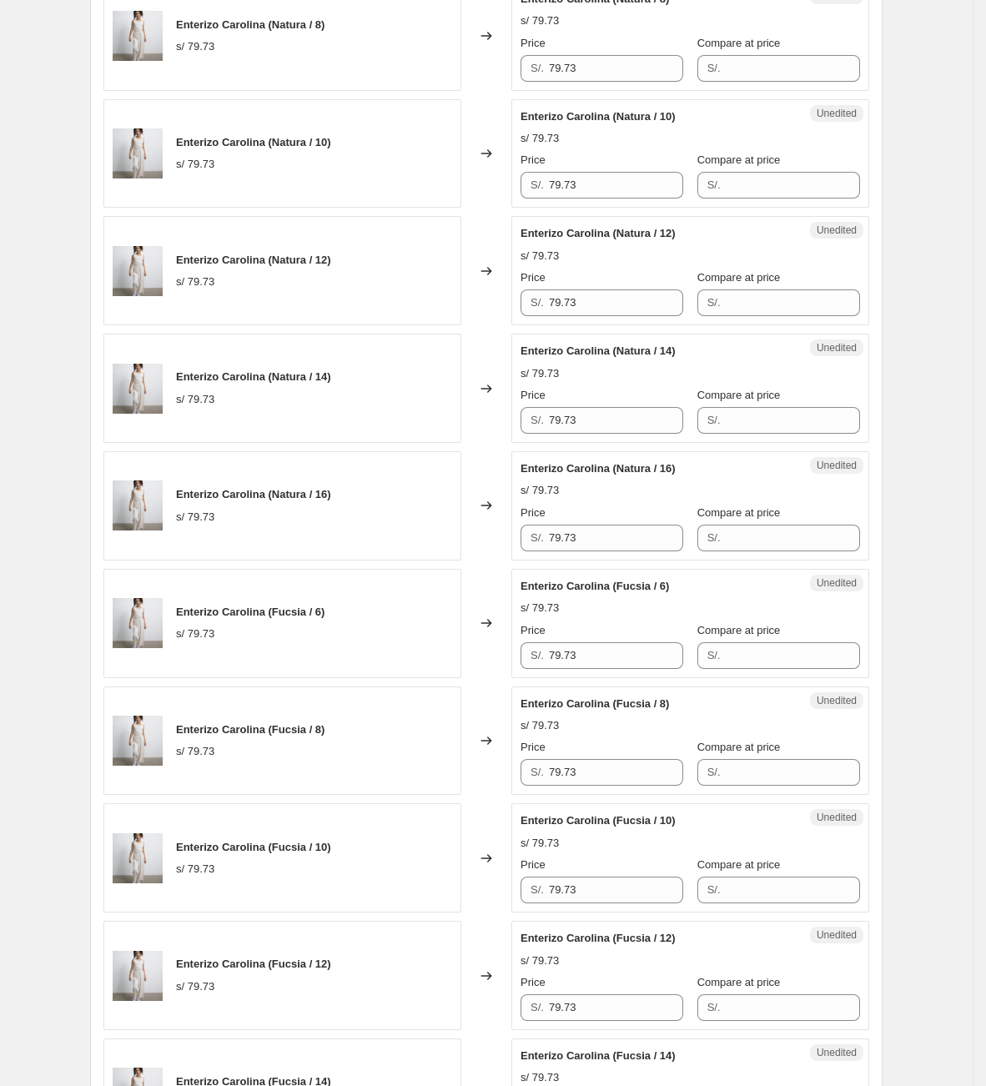
scroll to position [2328, 0]
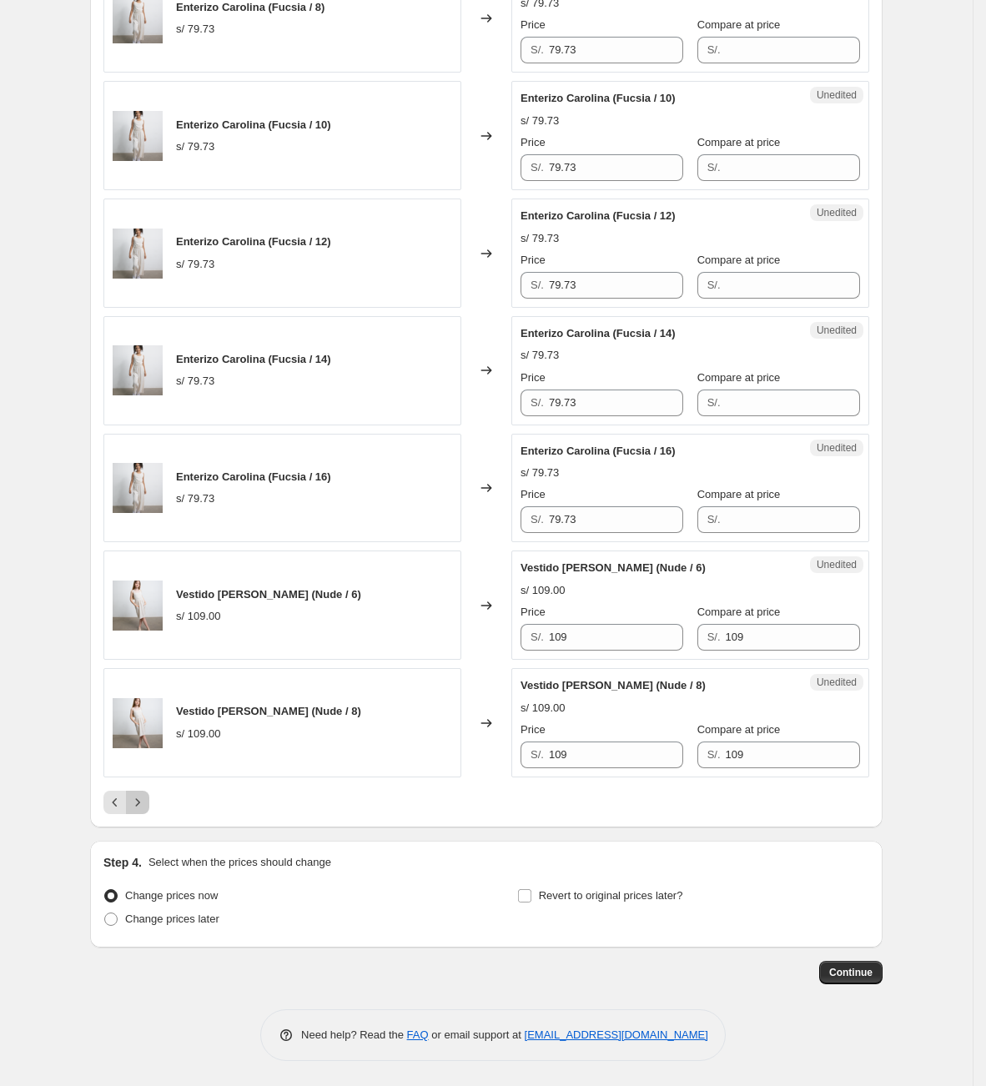
click at [146, 805] on icon "Next" at bounding box center [137, 802] width 17 height 17
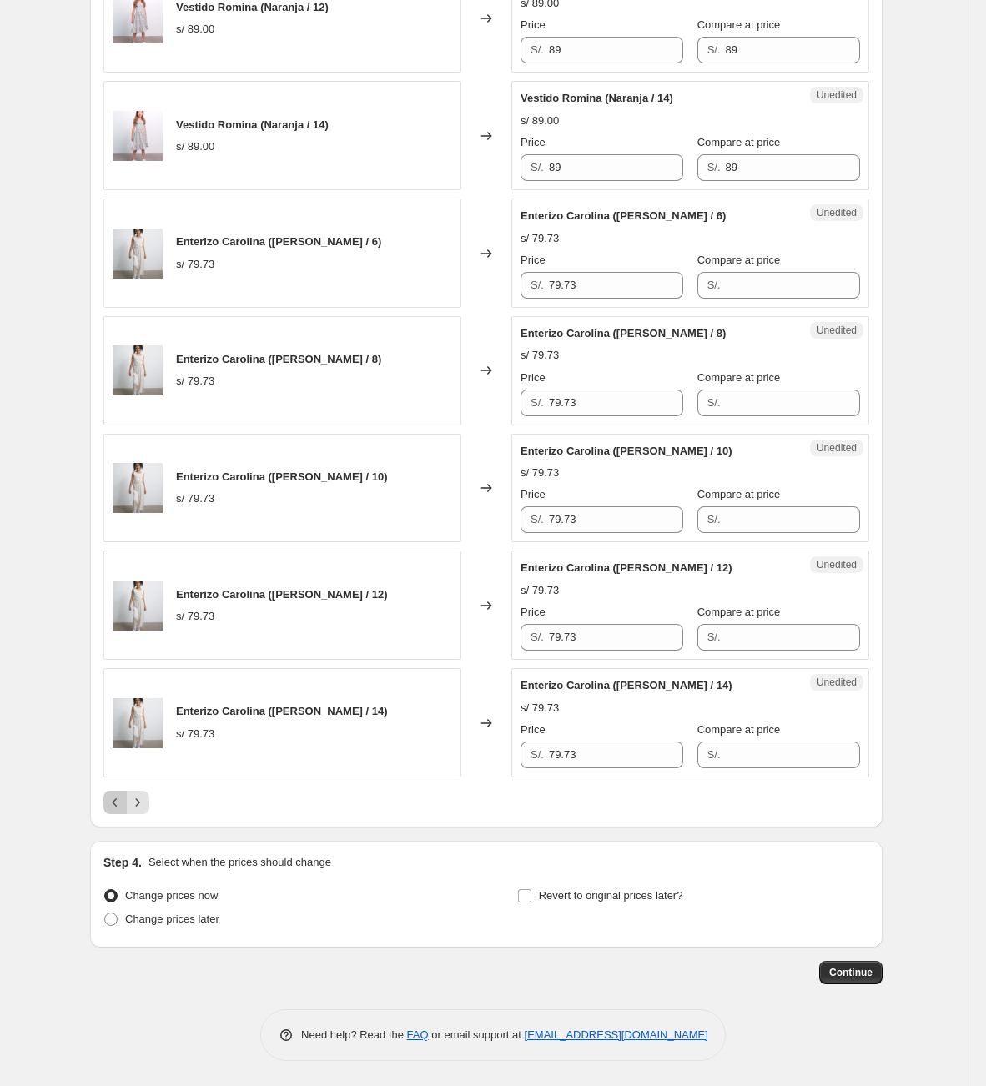
click at [113, 800] on icon "Previous" at bounding box center [115, 802] width 17 height 17
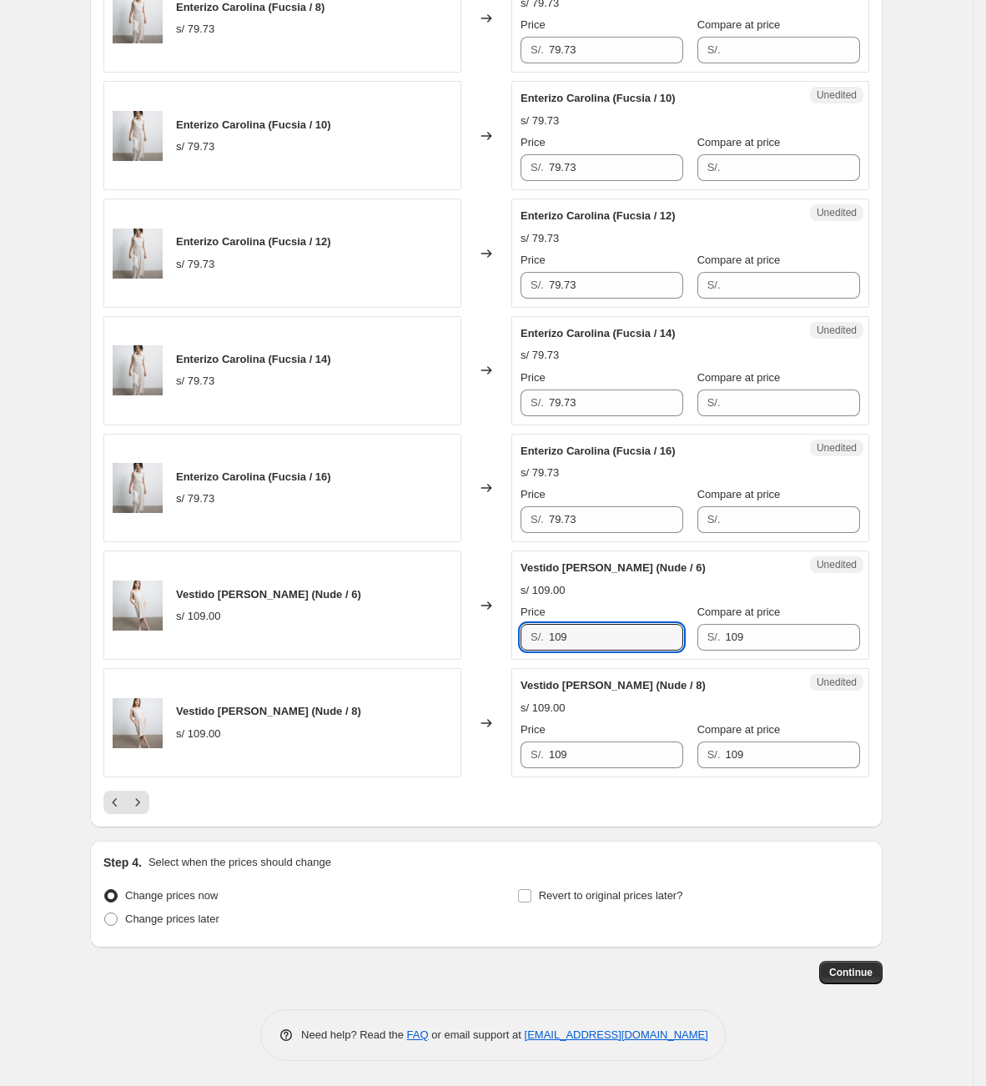
drag, startPoint x: 599, startPoint y: 640, endPoint x: 524, endPoint y: 645, distance: 75.2
click at [524, 645] on div "Unedited Vestido [PERSON_NAME] (Nude / 6) s/ 109.00 Price S/. 109 Compare at pr…" at bounding box center [690, 604] width 358 height 109
type input "51"
drag, startPoint x: 601, startPoint y: 731, endPoint x: 601, endPoint y: 741, distance: 10.0
click at [601, 736] on div "Price" at bounding box center [601, 729] width 163 height 17
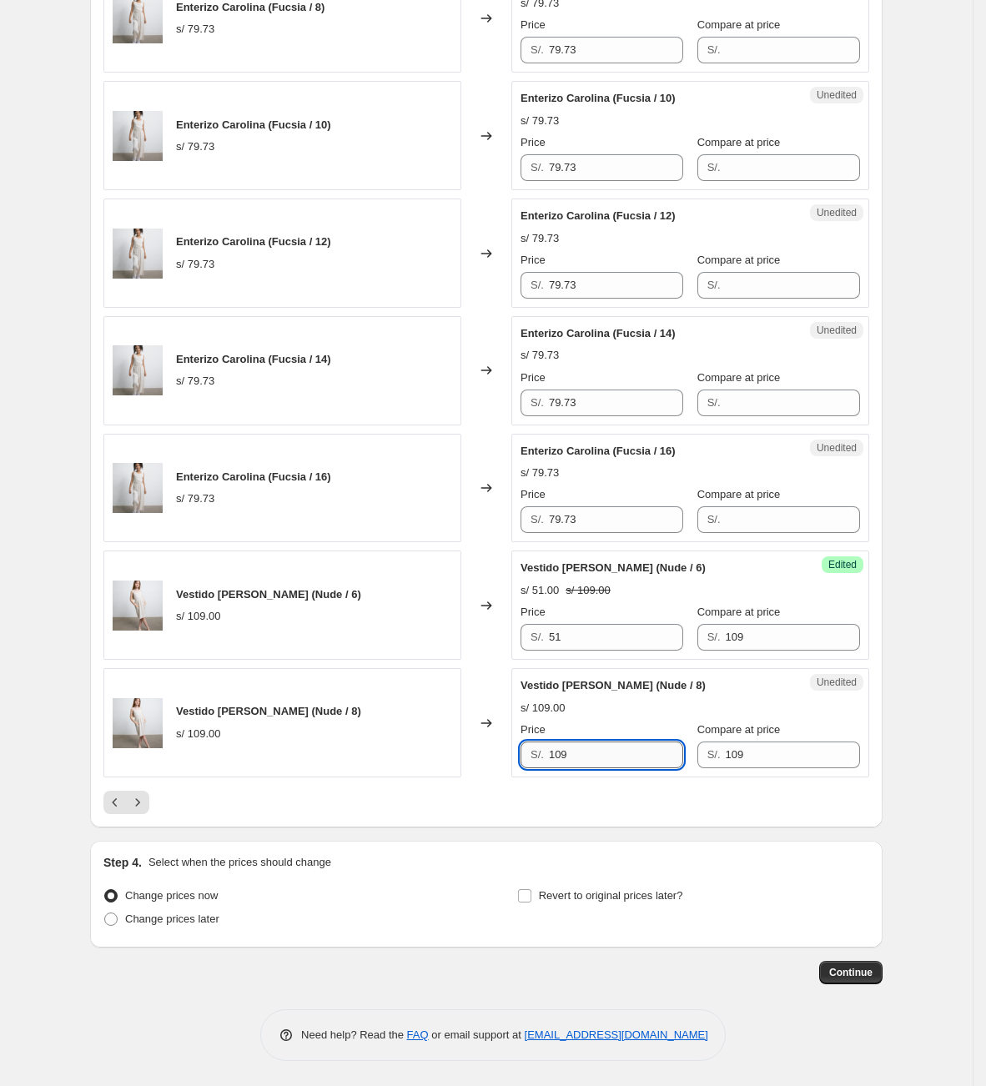
drag, startPoint x: 601, startPoint y: 746, endPoint x: 559, endPoint y: 743, distance: 42.6
click at [565, 746] on input "109" at bounding box center [616, 754] width 134 height 27
drag, startPoint x: 606, startPoint y: 747, endPoint x: 479, endPoint y: 766, distance: 129.0
click at [479, 766] on div "Vestido [PERSON_NAME] (Nude / 8) s/ 109.00 Changed to Unedited Vestido [PERSON_…" at bounding box center [486, 722] width 766 height 109
type input "51"
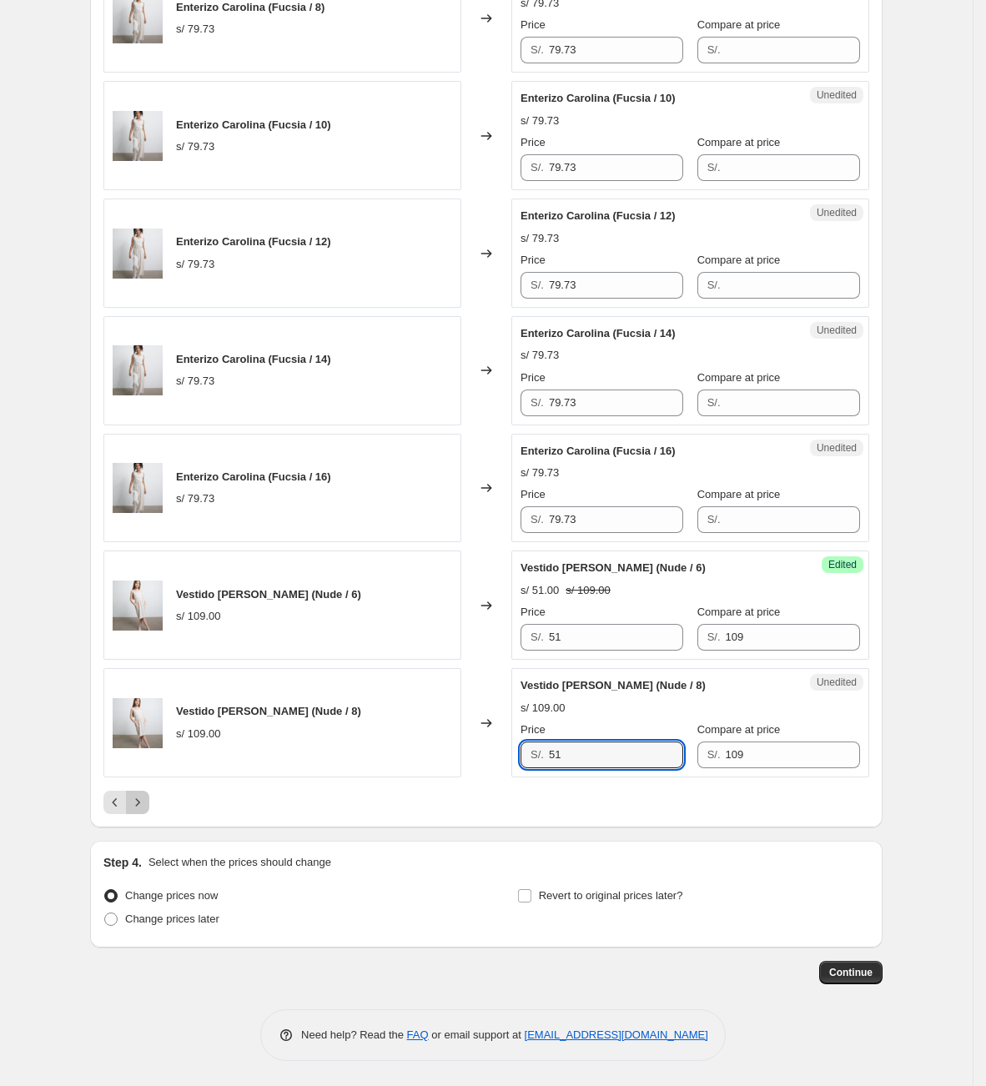
click at [145, 804] on icon "Next" at bounding box center [137, 802] width 17 height 17
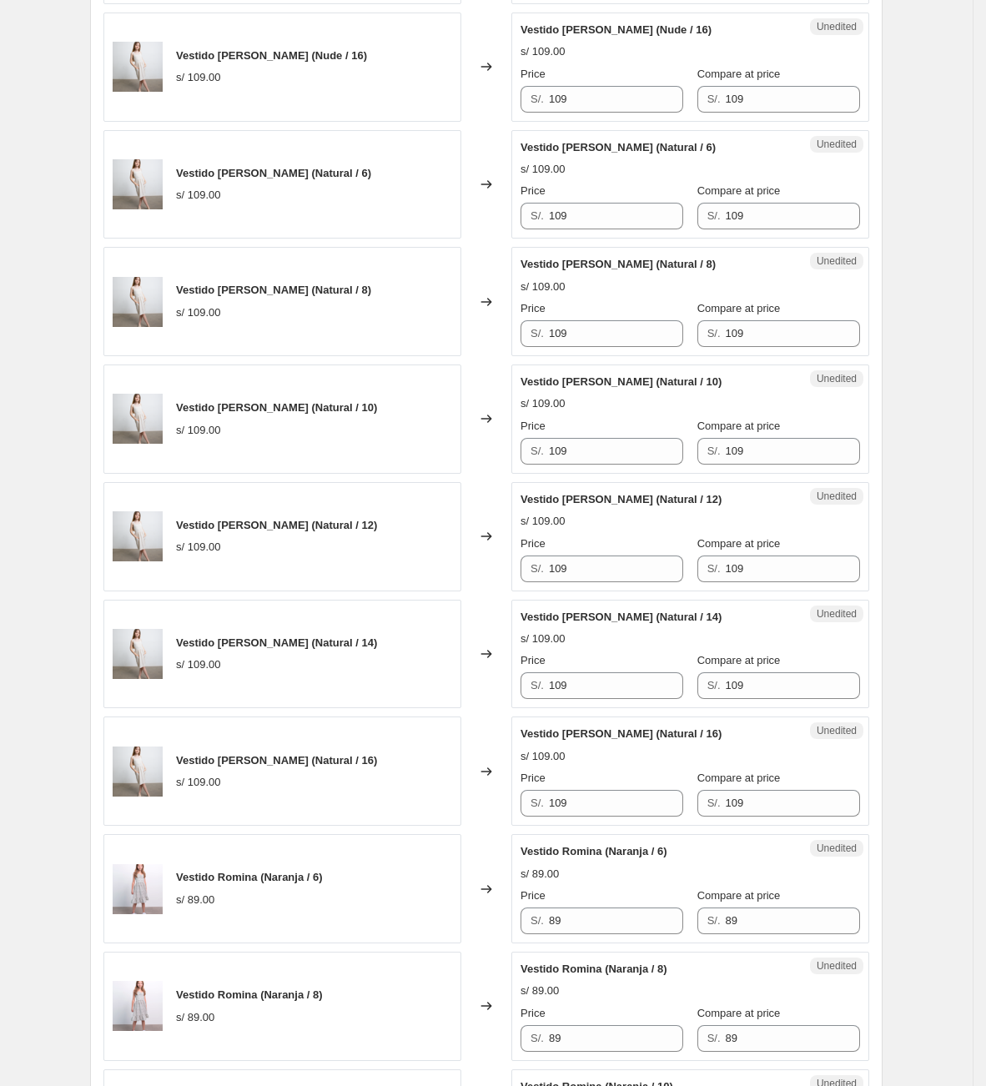
scroll to position [576, 0]
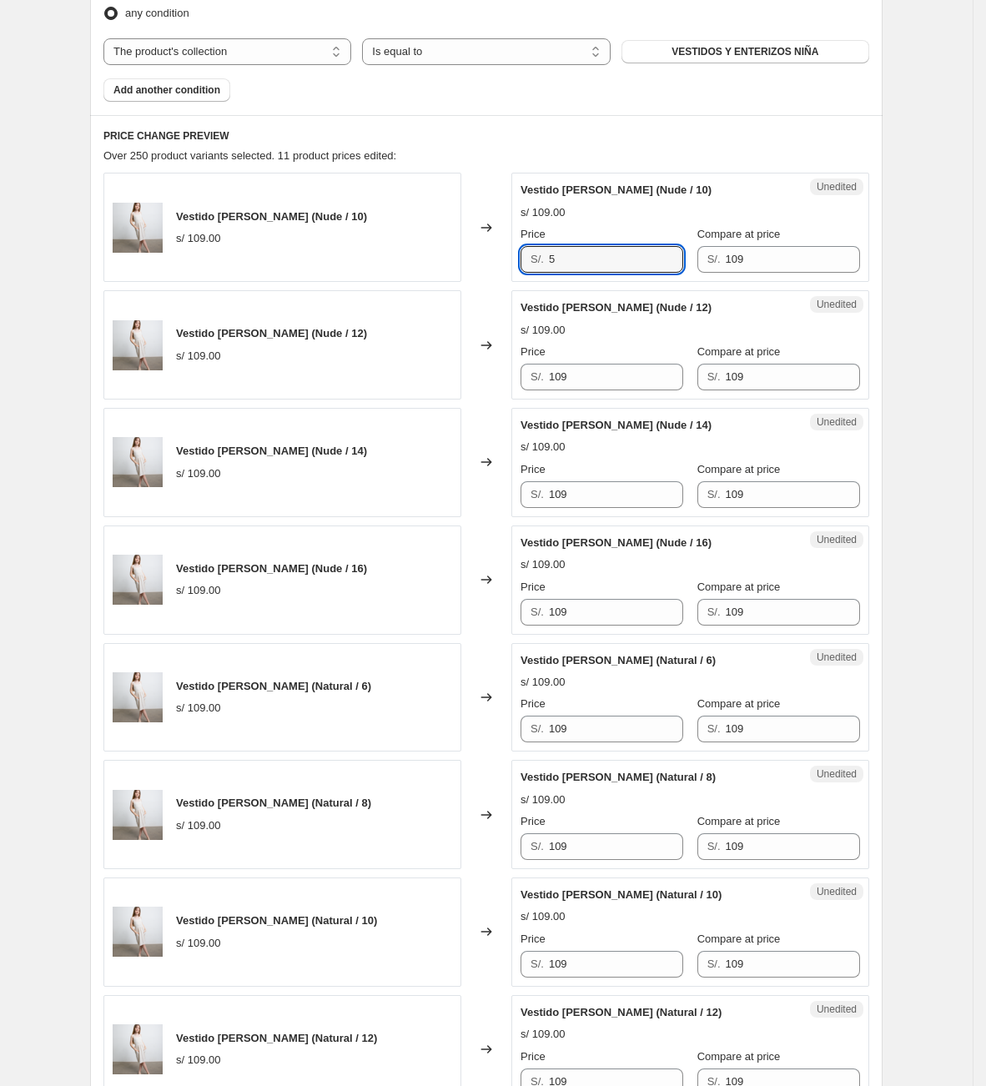
drag, startPoint x: 609, startPoint y: 251, endPoint x: 470, endPoint y: 265, distance: 139.2
click at [470, 265] on div "Vestido [PERSON_NAME] (Nude / 10) s/ 109.00 Changed to Unedited Vestido [PERSON…" at bounding box center [486, 227] width 766 height 109
drag, startPoint x: 593, startPoint y: 254, endPoint x: 489, endPoint y: 238, distance: 105.6
click at [489, 238] on div "Vestido [PERSON_NAME] (Nude / 10) s/ 109.00 Changed to Unedited Vestido [PERSON…" at bounding box center [486, 227] width 766 height 109
drag, startPoint x: 581, startPoint y: 260, endPoint x: 460, endPoint y: 265, distance: 121.0
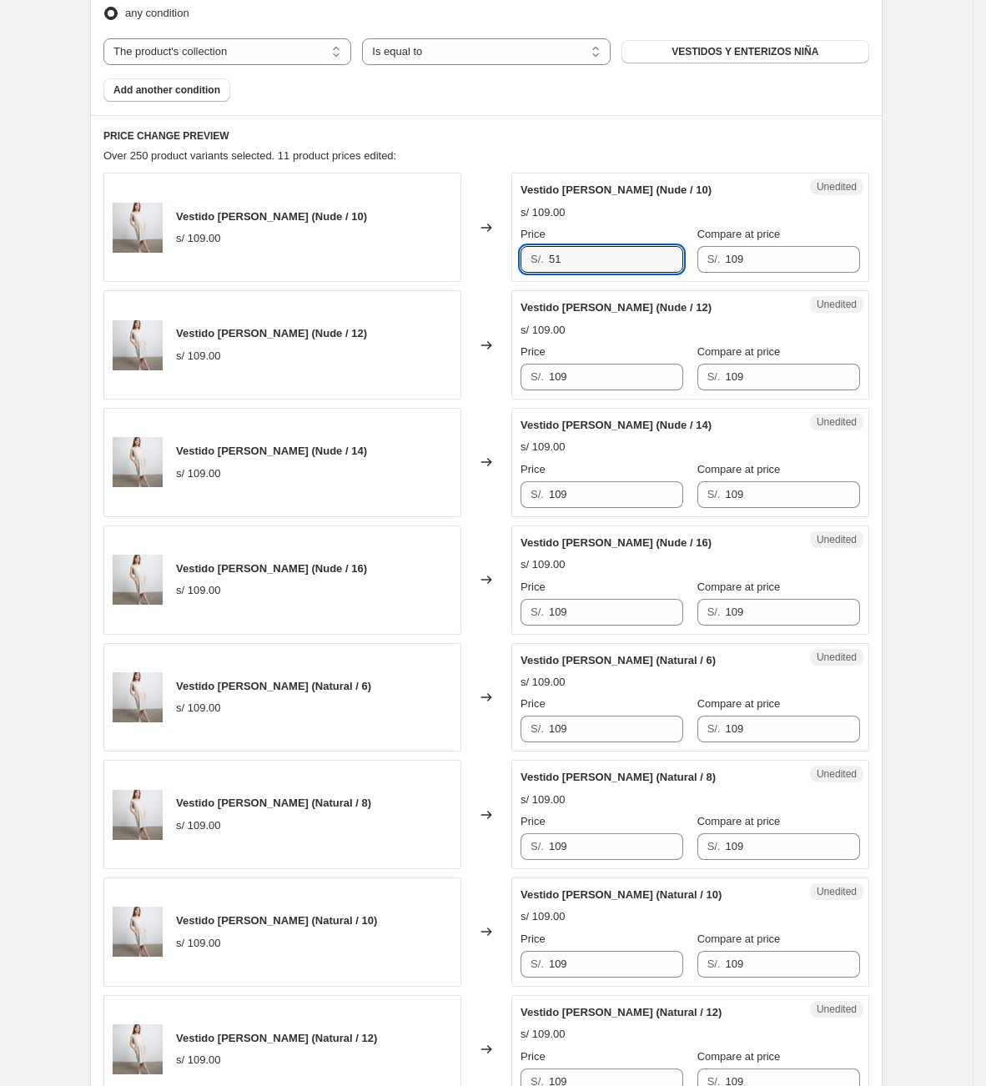
click at [460, 265] on div "Vestido [PERSON_NAME] (Nude / 10) s/ 109.00 Changed to Unedited Vestido [PERSON…" at bounding box center [486, 227] width 766 height 109
type input "51"
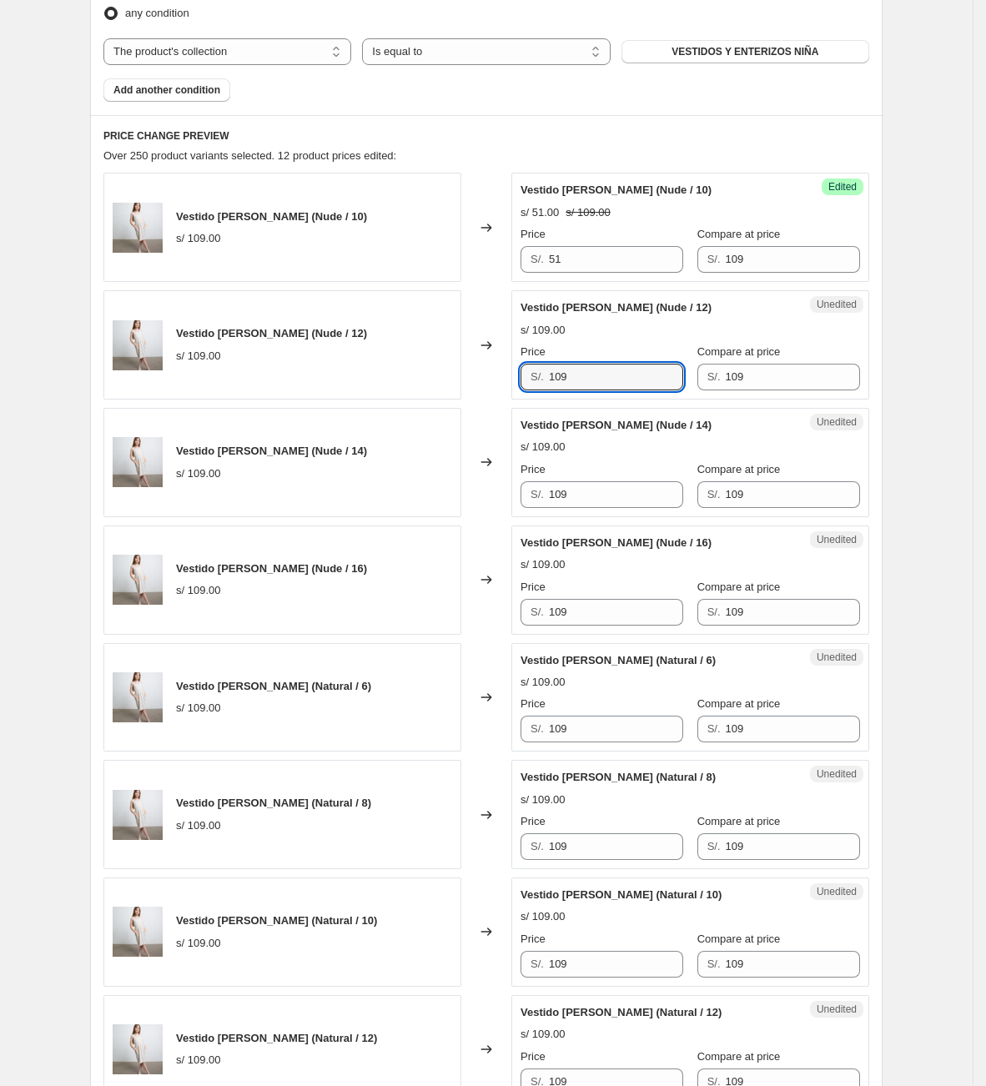
drag, startPoint x: 599, startPoint y: 375, endPoint x: 464, endPoint y: 388, distance: 135.7
click at [464, 388] on div "Vestido [PERSON_NAME] (Nude / 12) s/ 109.00 Changed to Unedited Vestido [PERSON…" at bounding box center [486, 344] width 766 height 109
paste input "51"
type input "51"
drag, startPoint x: 609, startPoint y: 493, endPoint x: 369, endPoint y: 473, distance: 241.0
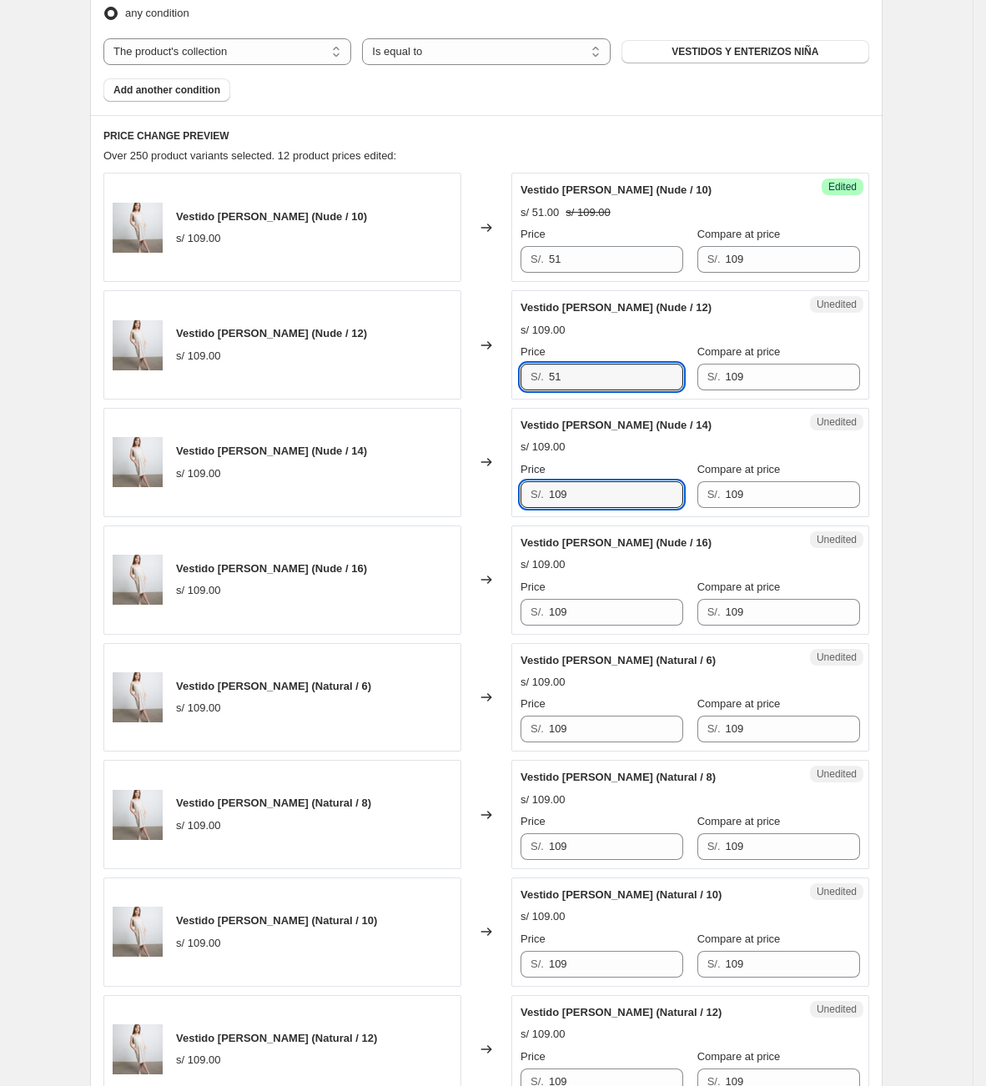
click at [370, 474] on div "Vestido [PERSON_NAME] (Nude / 14) s/ 109.00 Changed to Unedited Vestido [PERSON…" at bounding box center [486, 462] width 766 height 109
paste input "51"
type input "51"
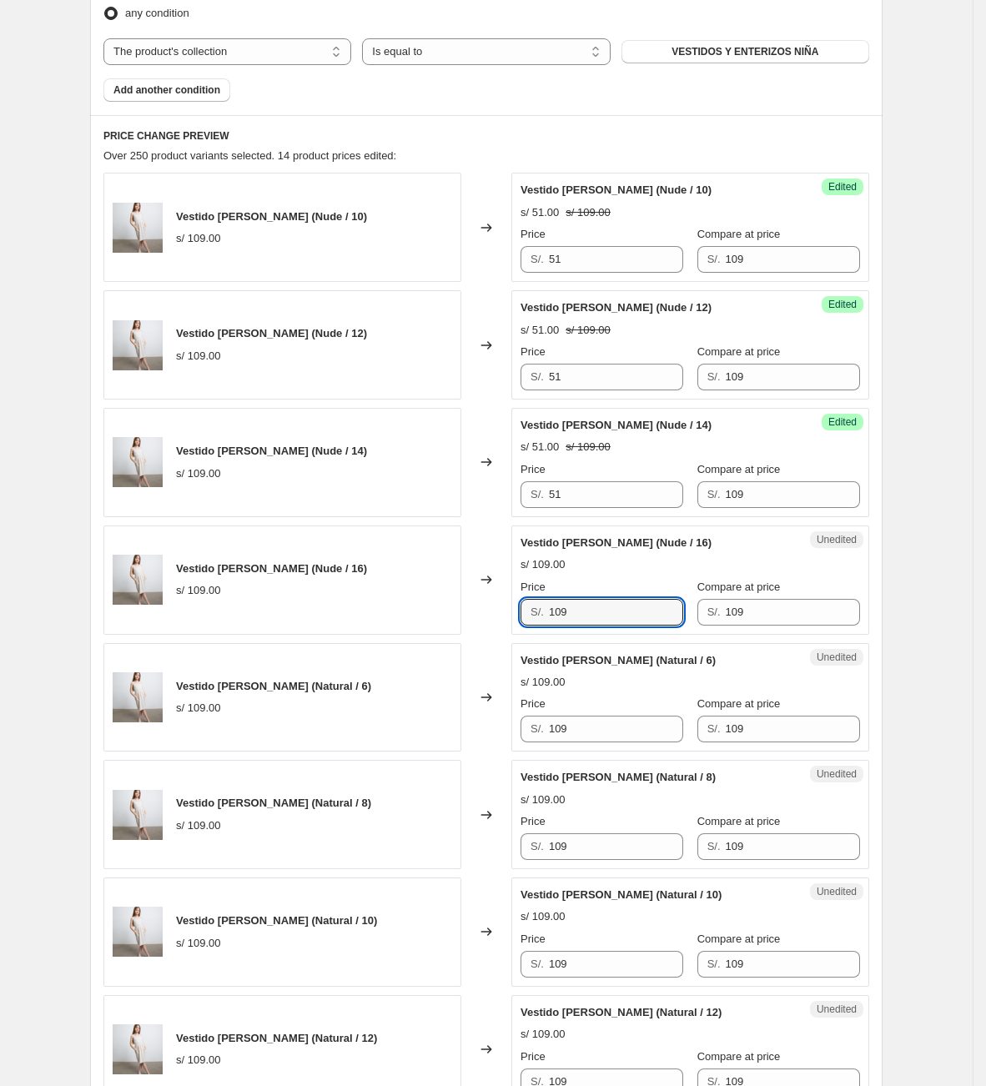
drag, startPoint x: 603, startPoint y: 605, endPoint x: 459, endPoint y: 583, distance: 146.0
click at [496, 590] on div "Vestido [PERSON_NAME] (Nude / 16) s/ 109.00 Changed to Unedited Vestido [PERSON…" at bounding box center [486, 579] width 766 height 109
paste input "51"
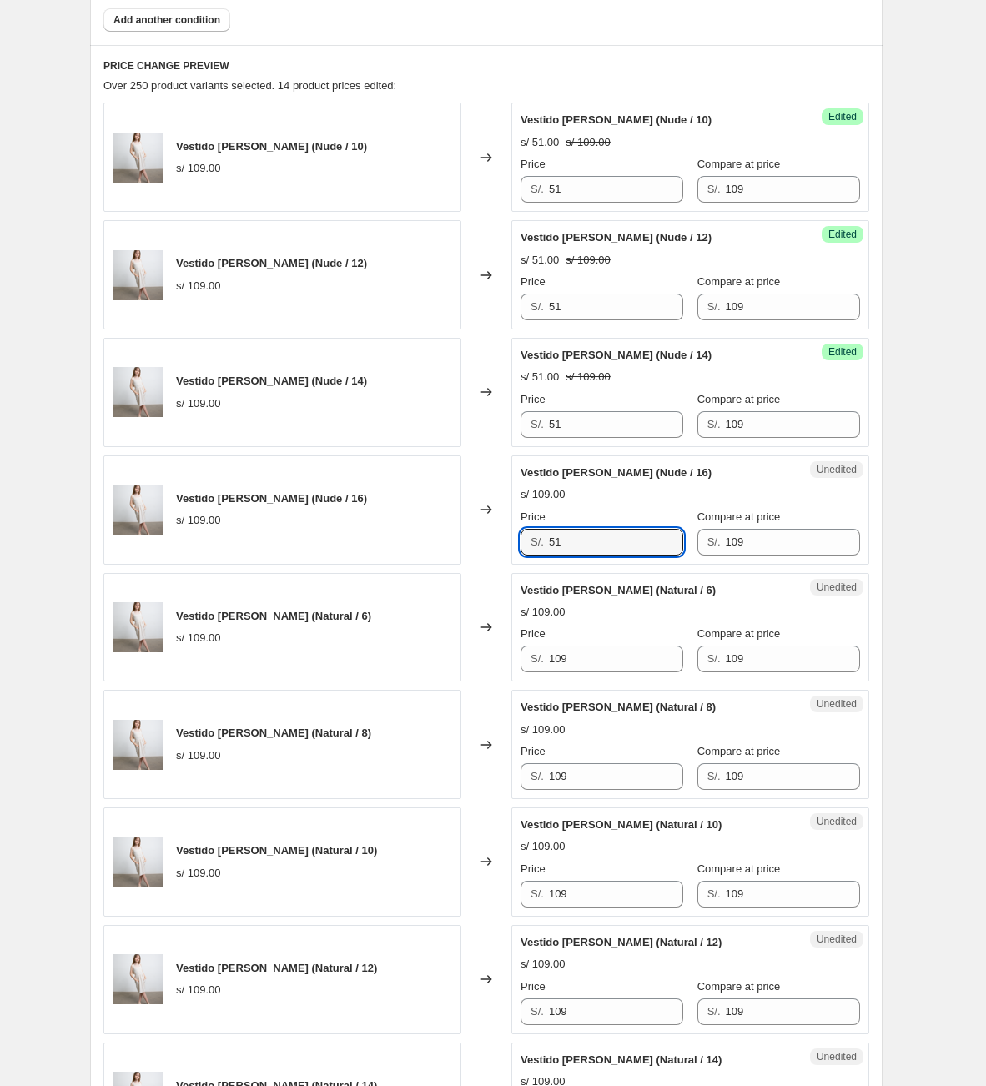
scroll to position [701, 0]
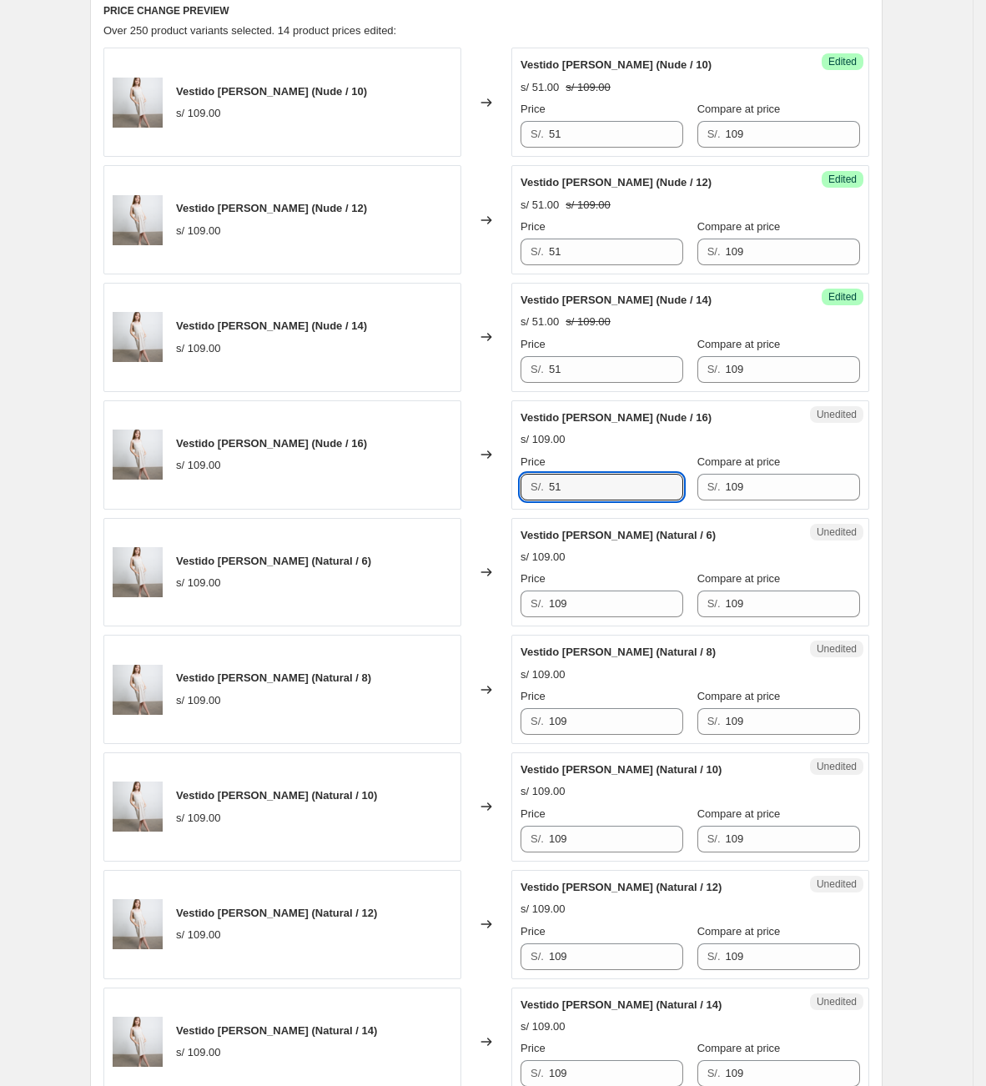
type input "51"
click at [589, 590] on div "Price S/. 109" at bounding box center [601, 593] width 163 height 47
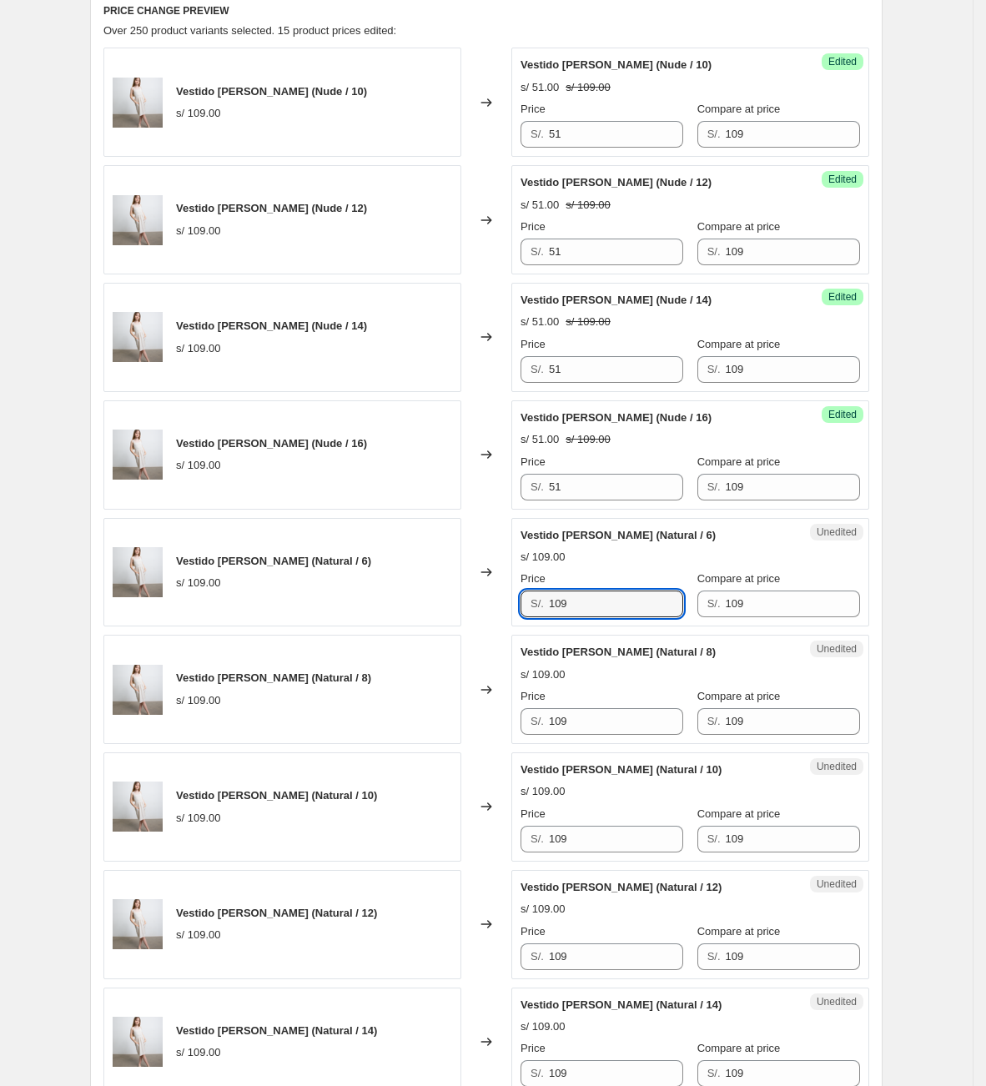
drag, startPoint x: 604, startPoint y: 600, endPoint x: 504, endPoint y: 600, distance: 100.1
click at [504, 600] on div "Vestido [PERSON_NAME] (Natural / 6) s/ 109.00 Changed to Unedited Vestido [PERS…" at bounding box center [486, 572] width 766 height 109
paste input "51"
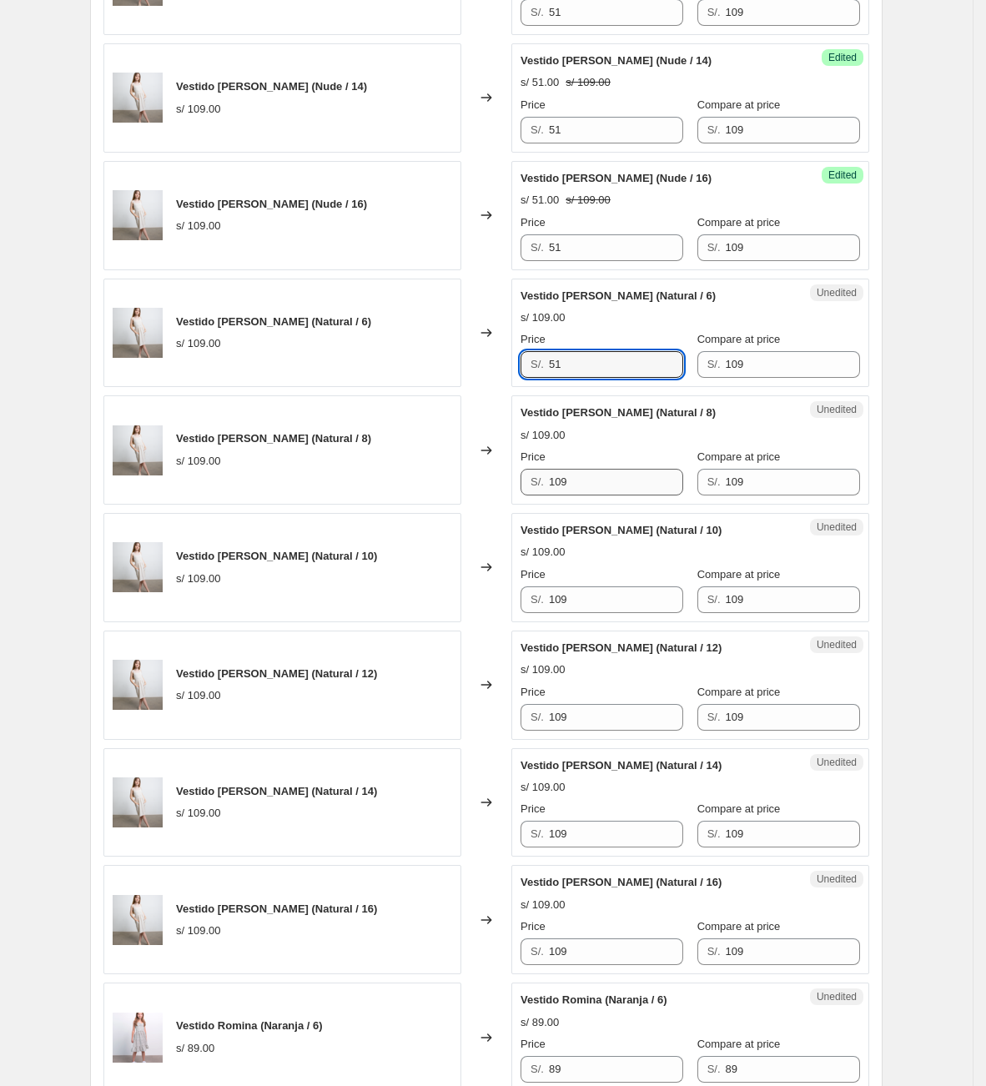
scroll to position [952, 0]
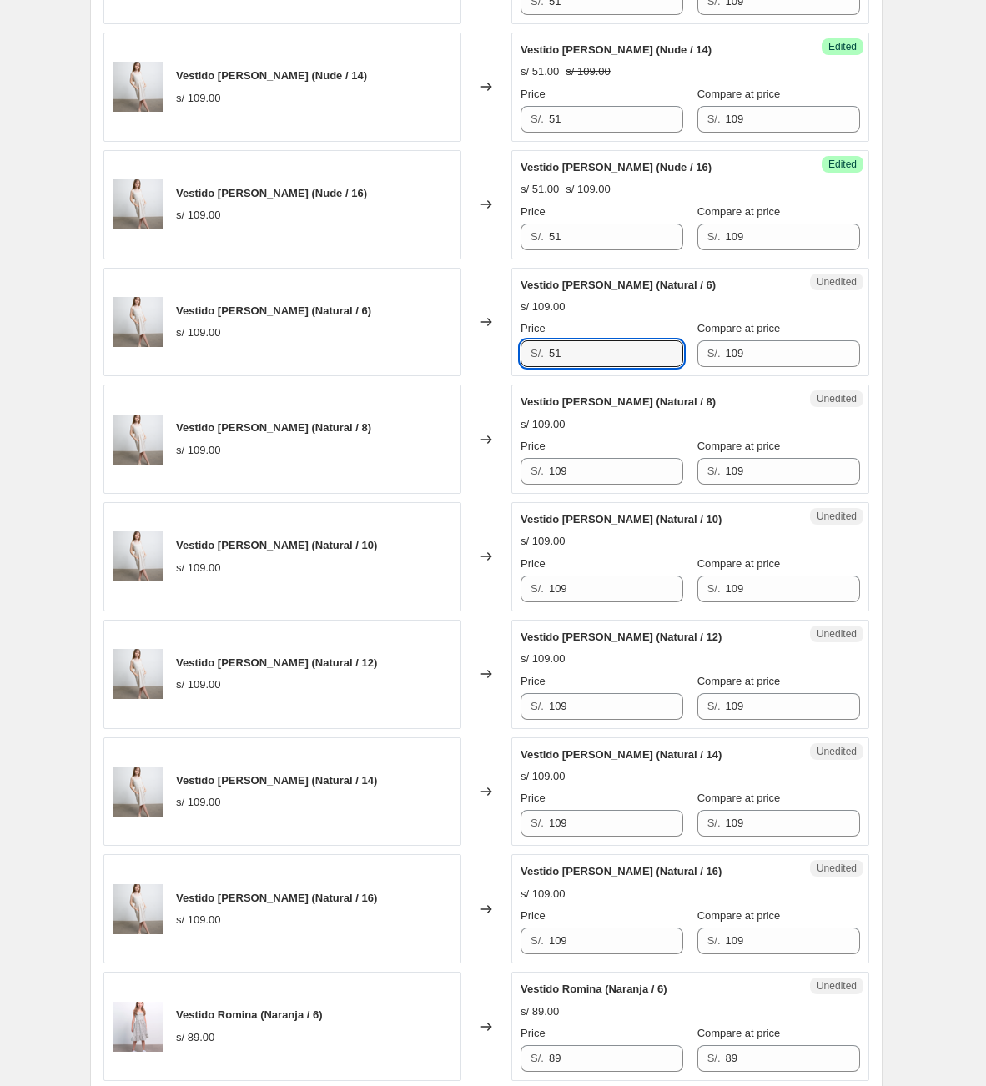
type input "51"
drag, startPoint x: 485, startPoint y: 491, endPoint x: 468, endPoint y: 528, distance: 40.7
click at [470, 491] on div "Vestido [PERSON_NAME] (Natural / 8) s/ 109.00 Changed to Unedited Vestido [PERS…" at bounding box center [486, 438] width 766 height 109
paste input "51"
type input "51"
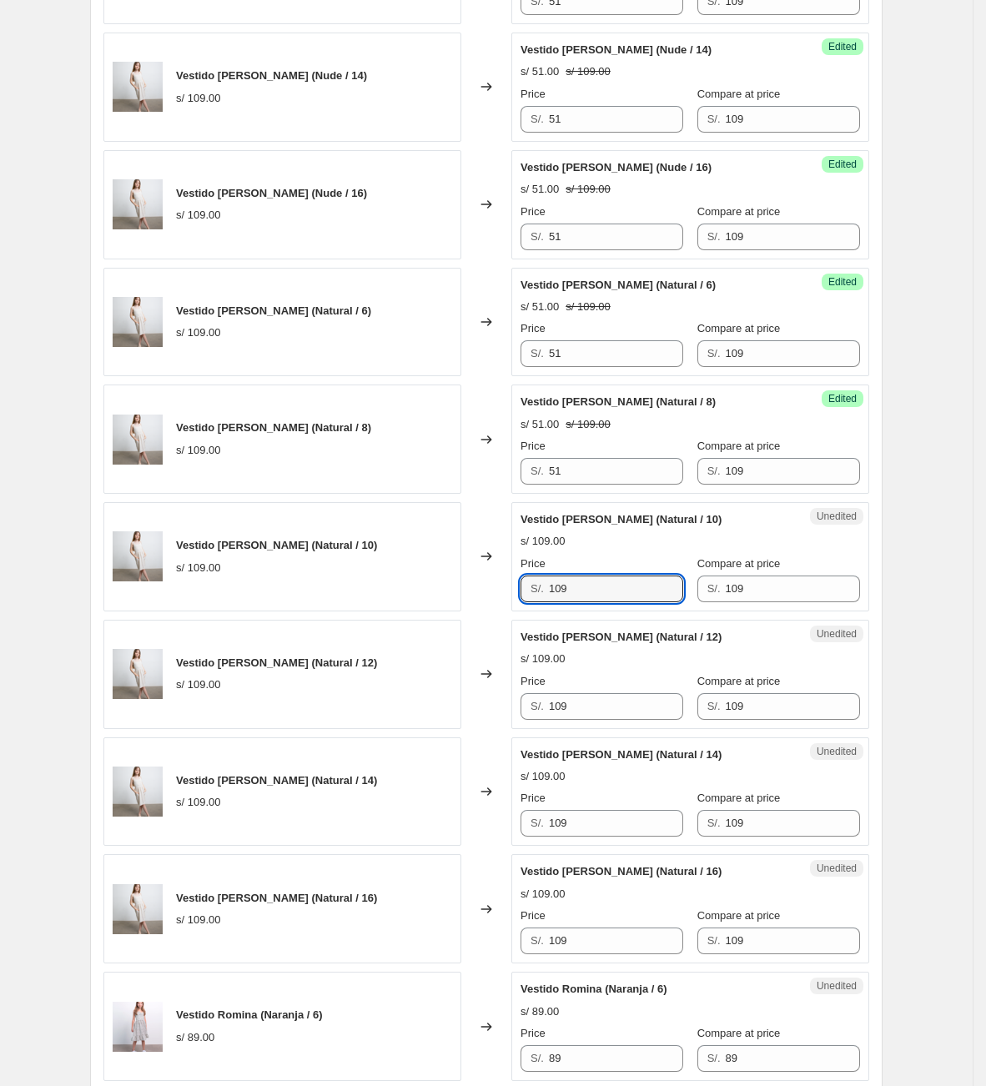
drag, startPoint x: 601, startPoint y: 597, endPoint x: 503, endPoint y: 585, distance: 99.2
click at [510, 588] on div "Vestido [PERSON_NAME] (Natural / 10) s/ 109.00 Changed to Unedited Vestido [PER…" at bounding box center [486, 556] width 766 height 109
paste input "51"
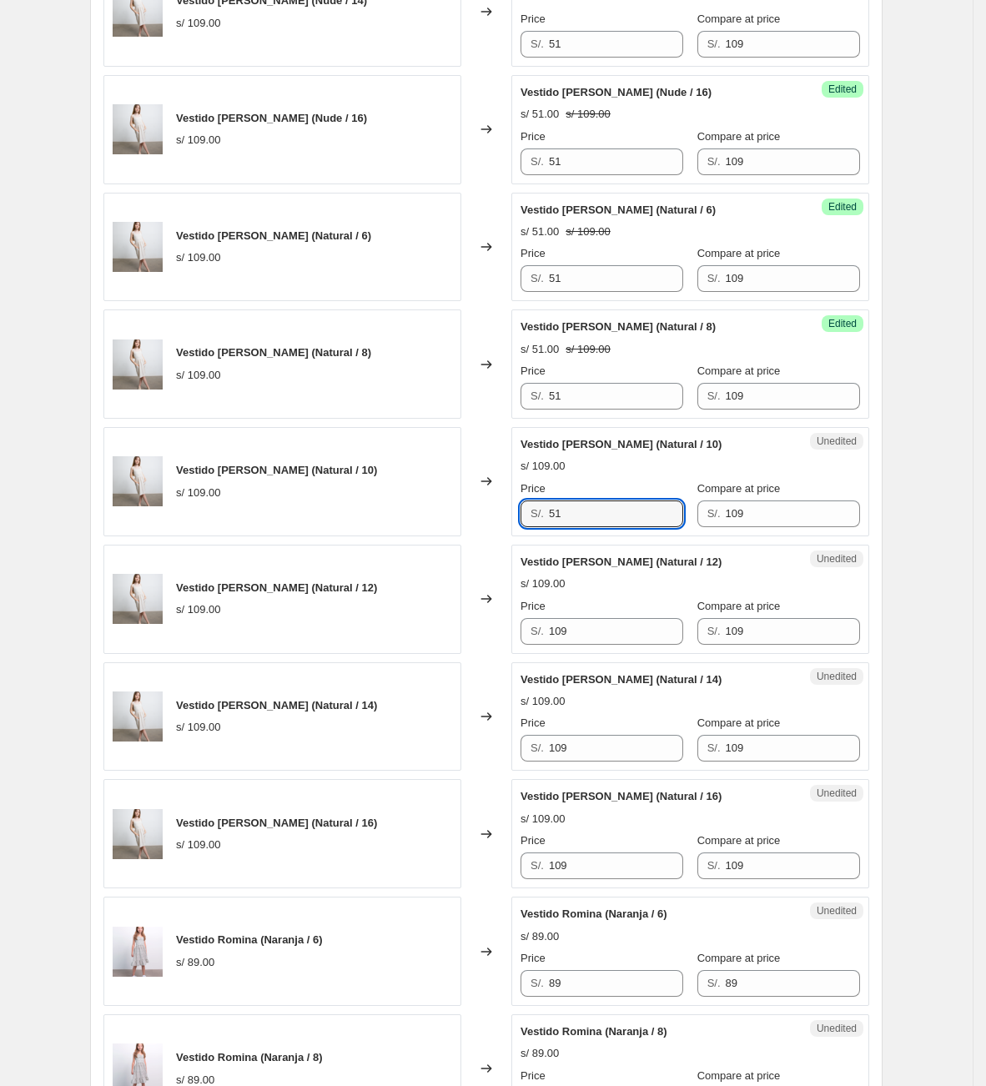
scroll to position [1077, 0]
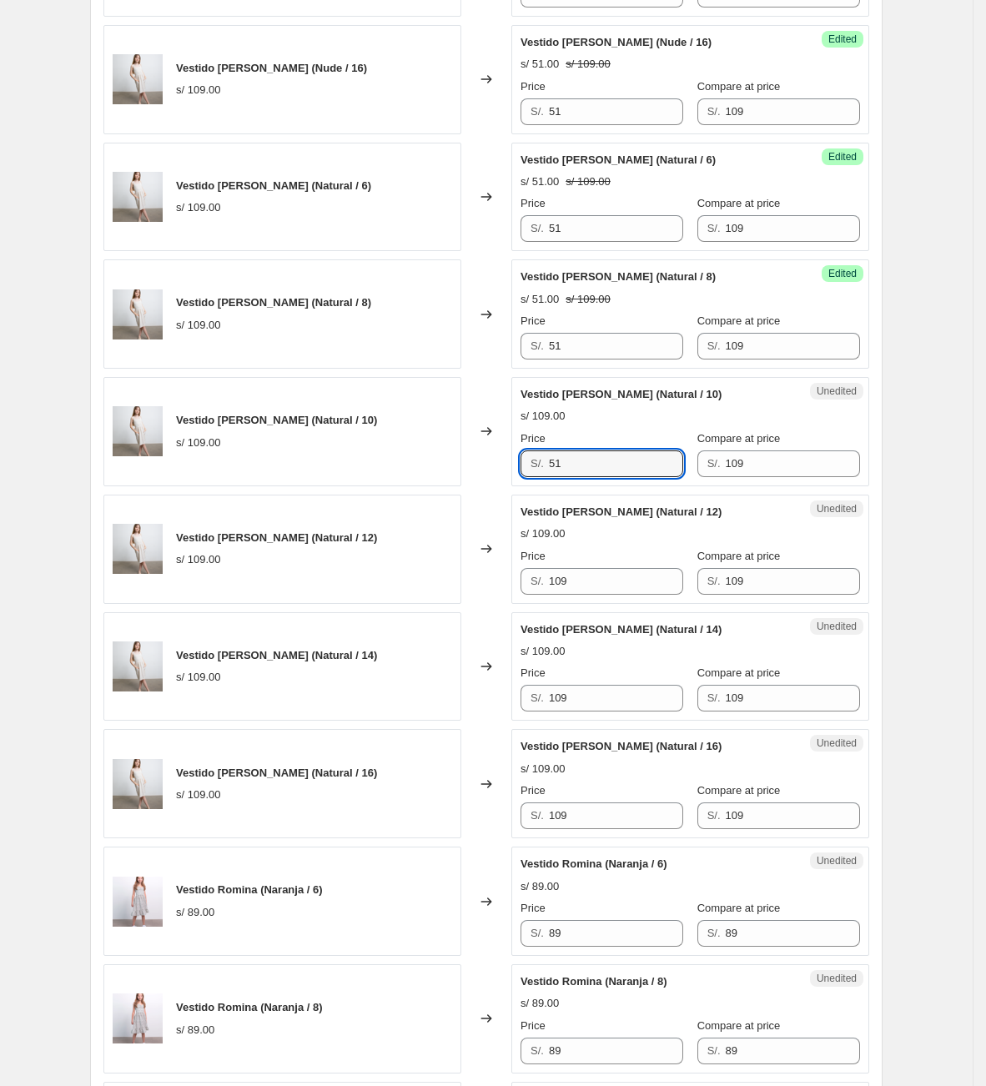
type input "51"
drag, startPoint x: 551, startPoint y: 574, endPoint x: 521, endPoint y: 570, distance: 30.3
click at [523, 570] on div "Unedited Vestido [PERSON_NAME] (Natural / 12) s/ 109.00 Price S/. 109 Compare a…" at bounding box center [690, 549] width 358 height 109
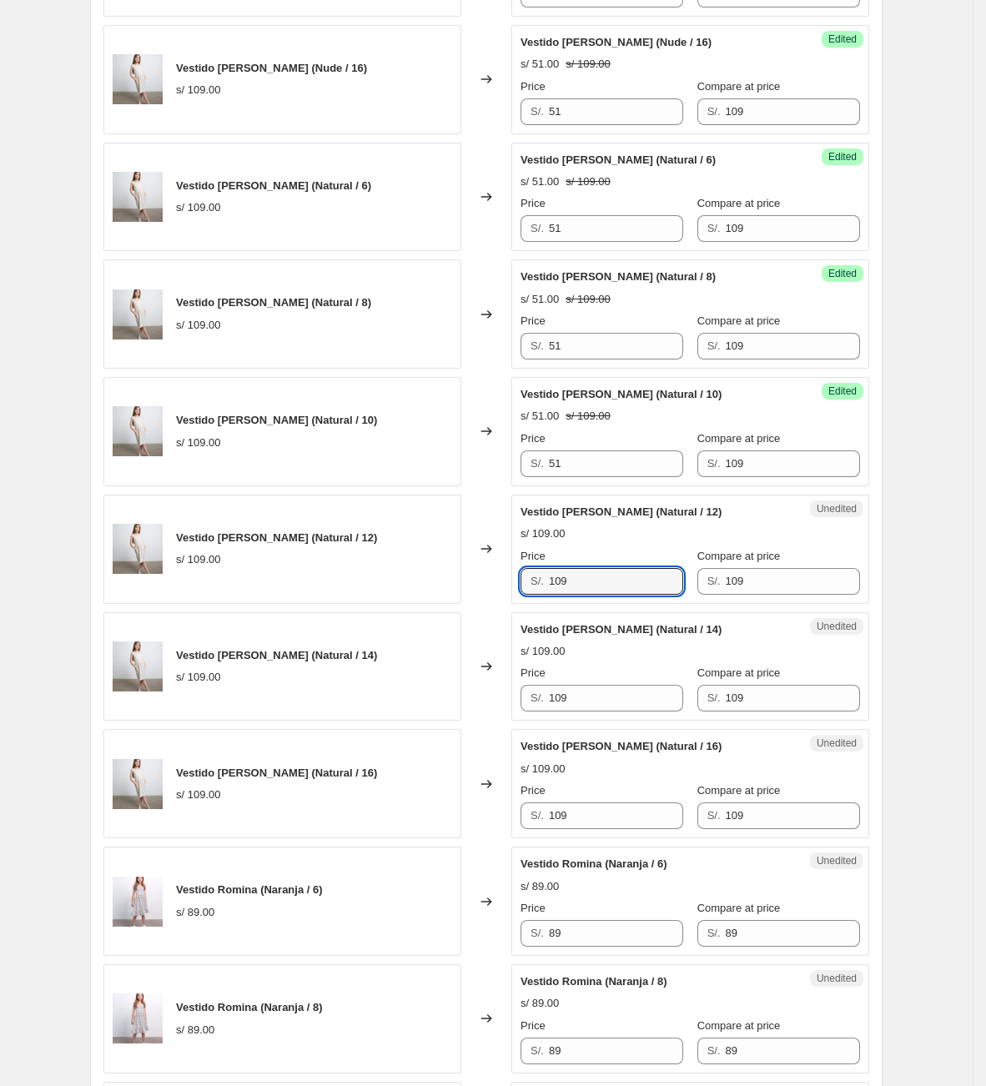
paste input "51"
type input "51"
drag, startPoint x: 604, startPoint y: 700, endPoint x: 448, endPoint y: 694, distance: 156.1
click at [448, 694] on div "Vestido [PERSON_NAME] (Natural / 14) s/ 109.00 Changed to Unedited Vestido [PER…" at bounding box center [486, 666] width 766 height 109
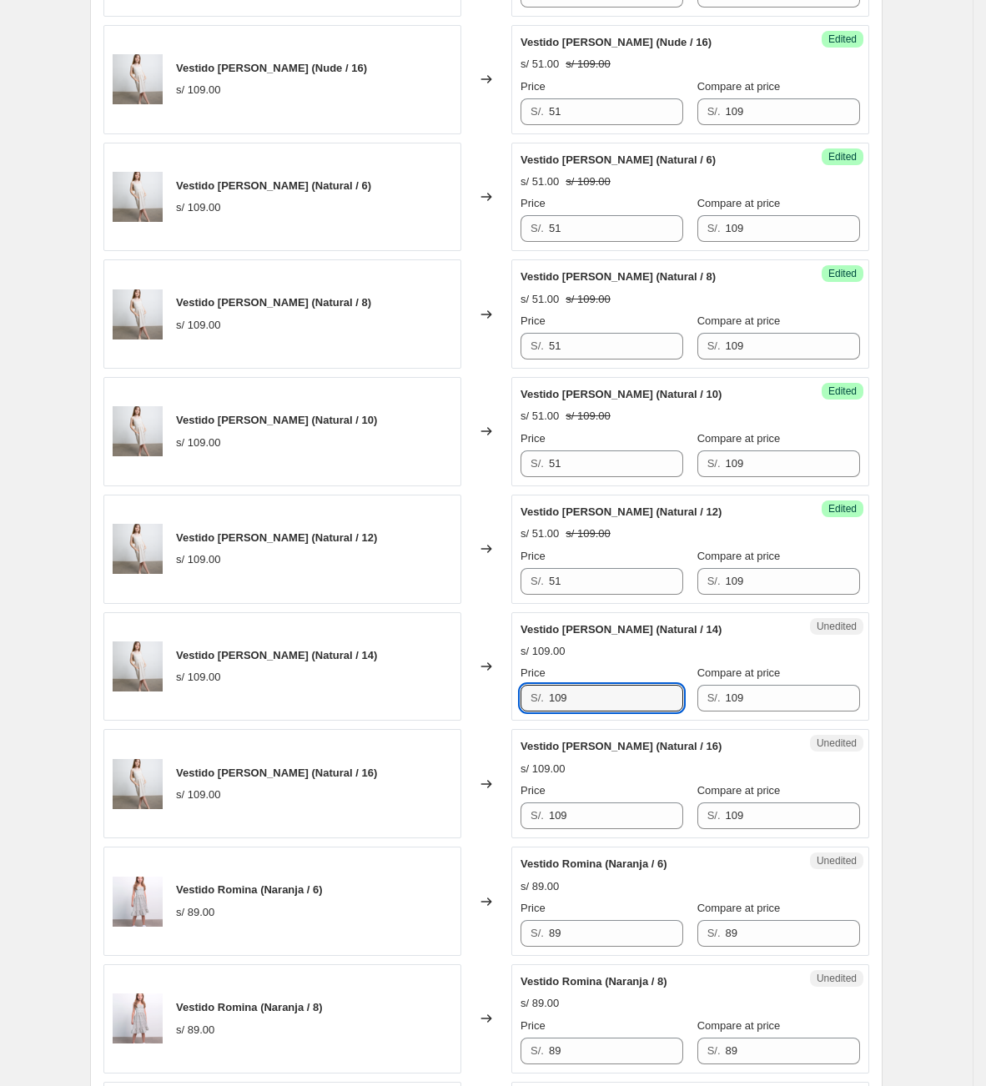
paste input "51"
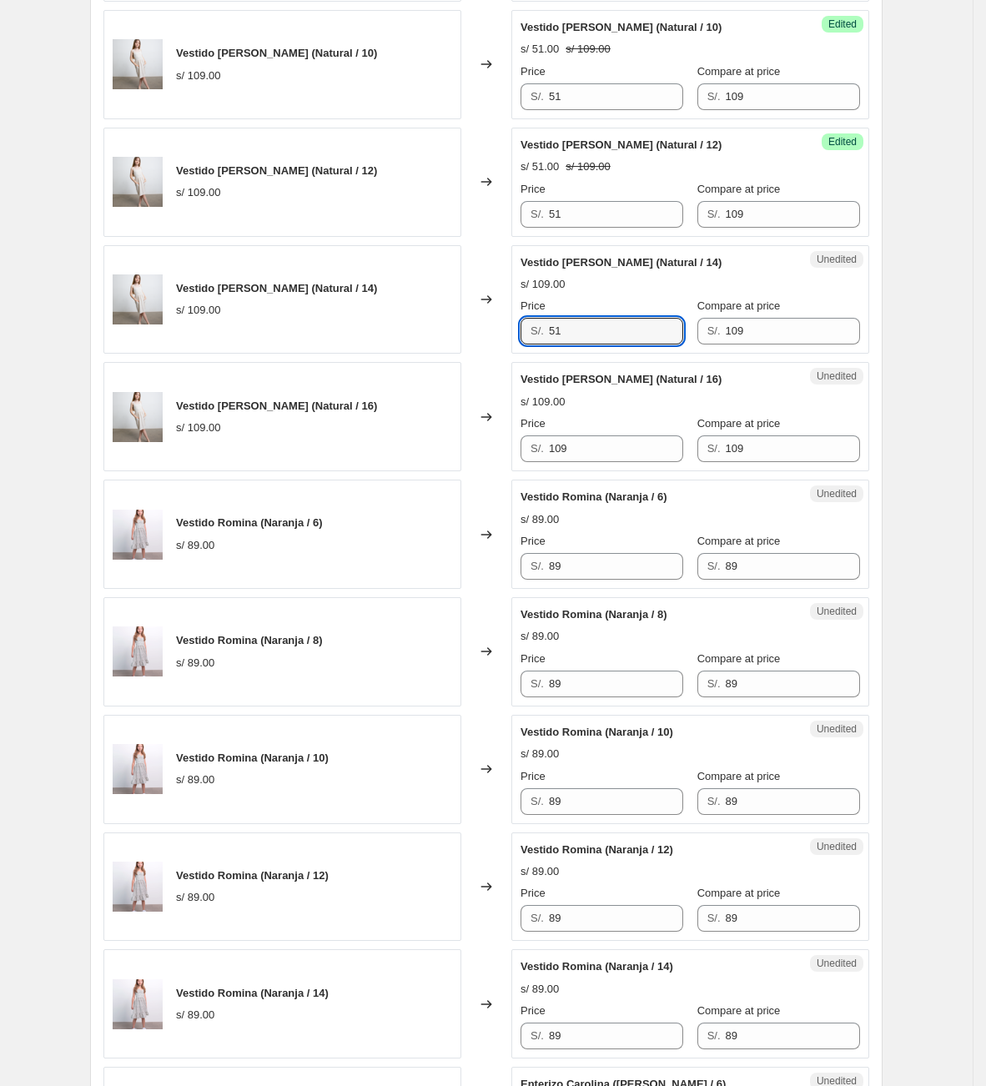
scroll to position [1452, 0]
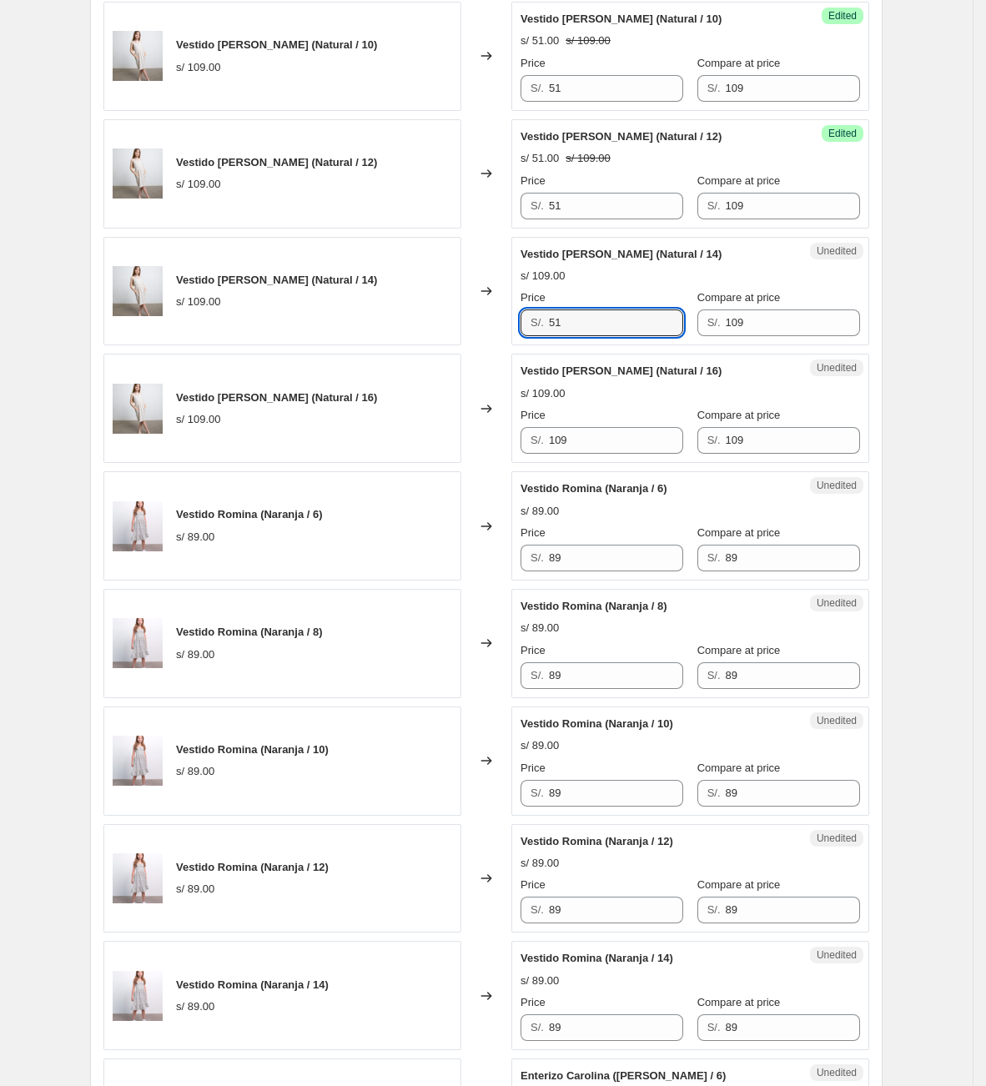
type input "51"
drag, startPoint x: 609, startPoint y: 464, endPoint x: 565, endPoint y: 463, distance: 43.4
click at [565, 463] on div "Unedited Vestido [PERSON_NAME] (Natural / 16) s/ 109.00 Price S/. 109 Compare a…" at bounding box center [690, 408] width 358 height 109
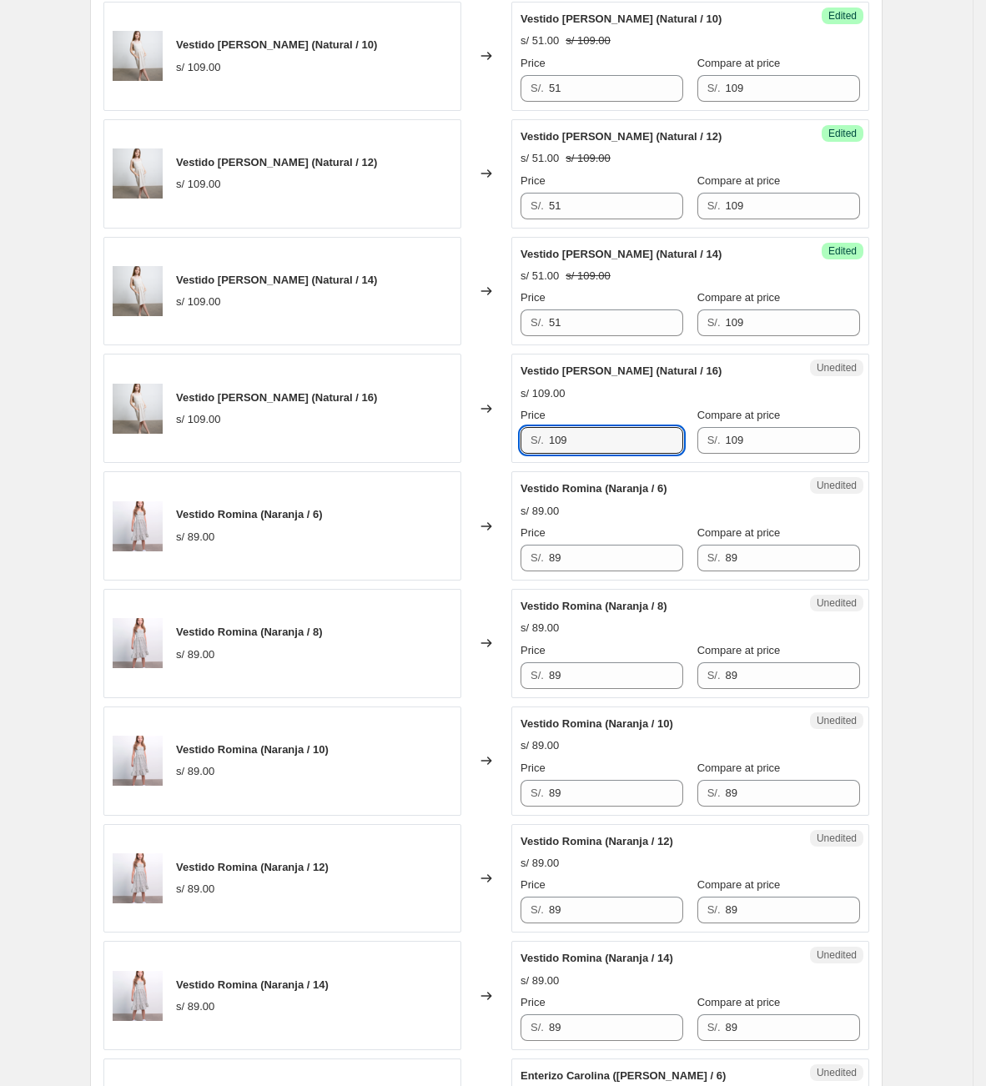
drag, startPoint x: 579, startPoint y: 446, endPoint x: 476, endPoint y: 460, distance: 103.5
click at [476, 460] on div "Vestido [PERSON_NAME] (Natural / 16) s/ 109.00 Changed to Unedited Vestido [PER…" at bounding box center [486, 408] width 766 height 109
paste input "51"
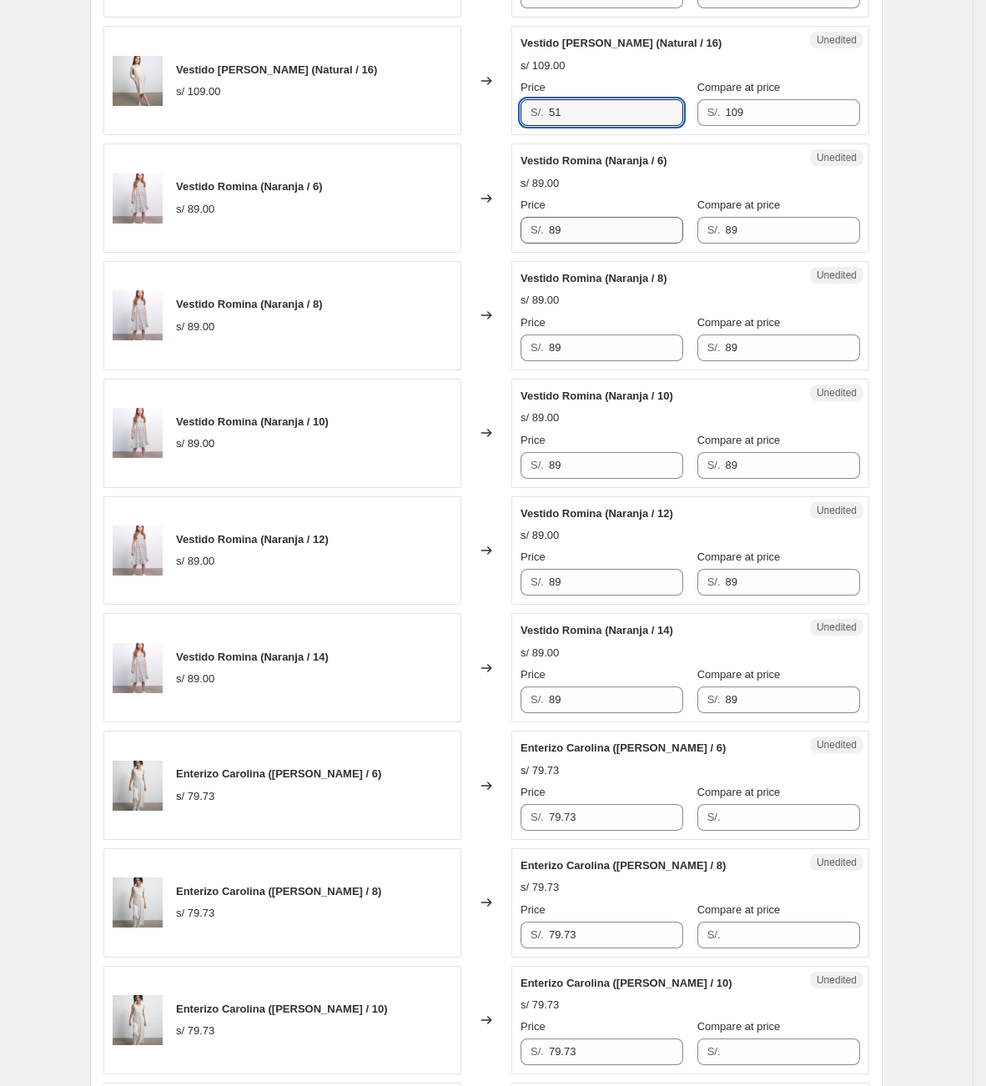
scroll to position [2328, 0]
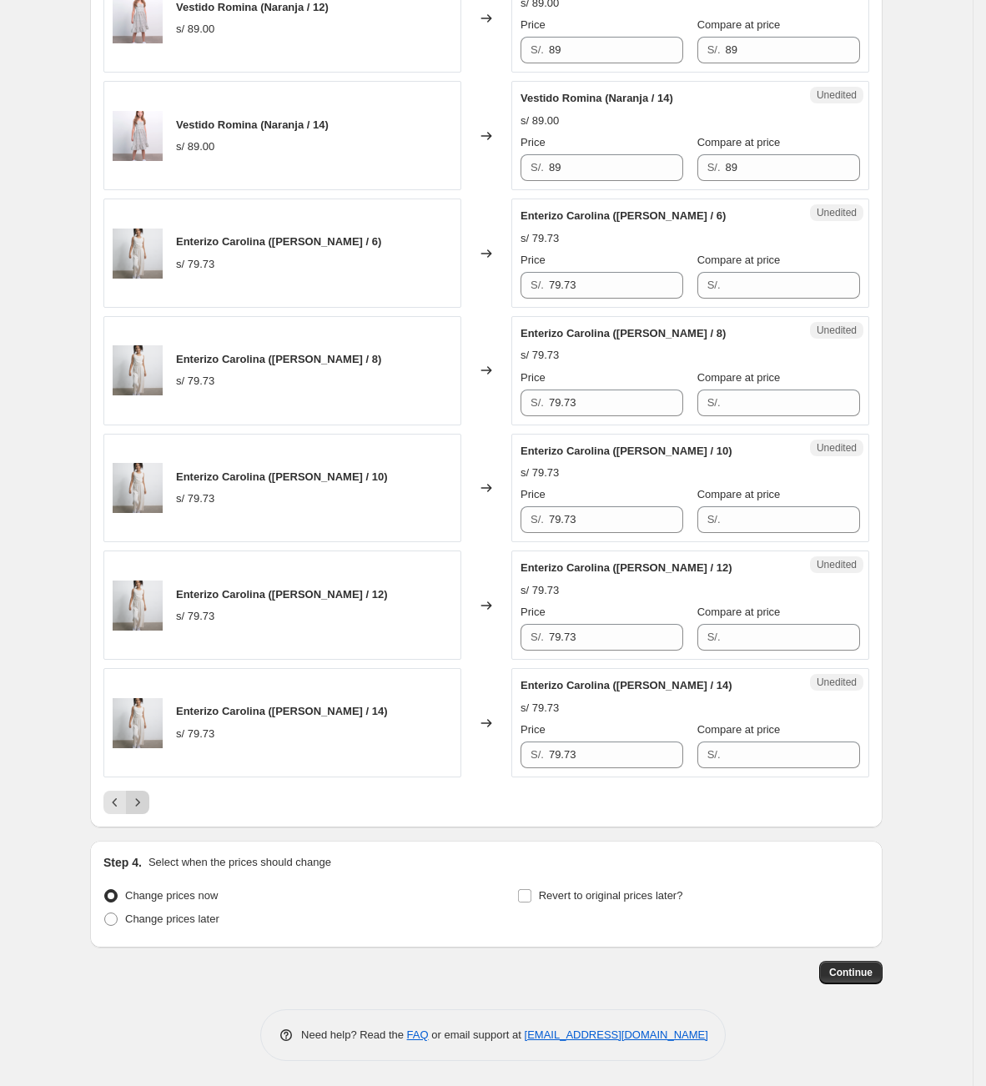
type input "51"
click at [146, 806] on icon "Next" at bounding box center [137, 802] width 17 height 17
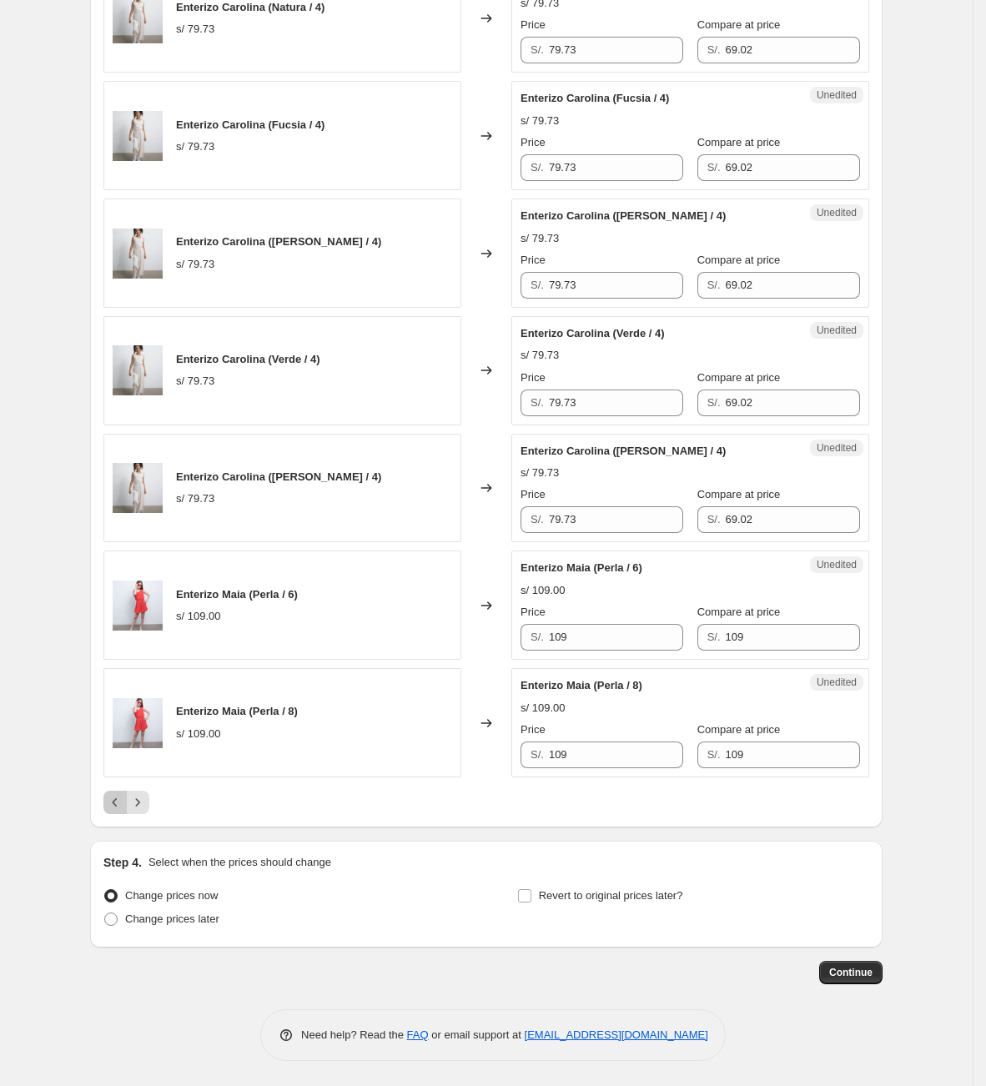
click at [116, 798] on icon "Previous" at bounding box center [115, 802] width 17 height 17
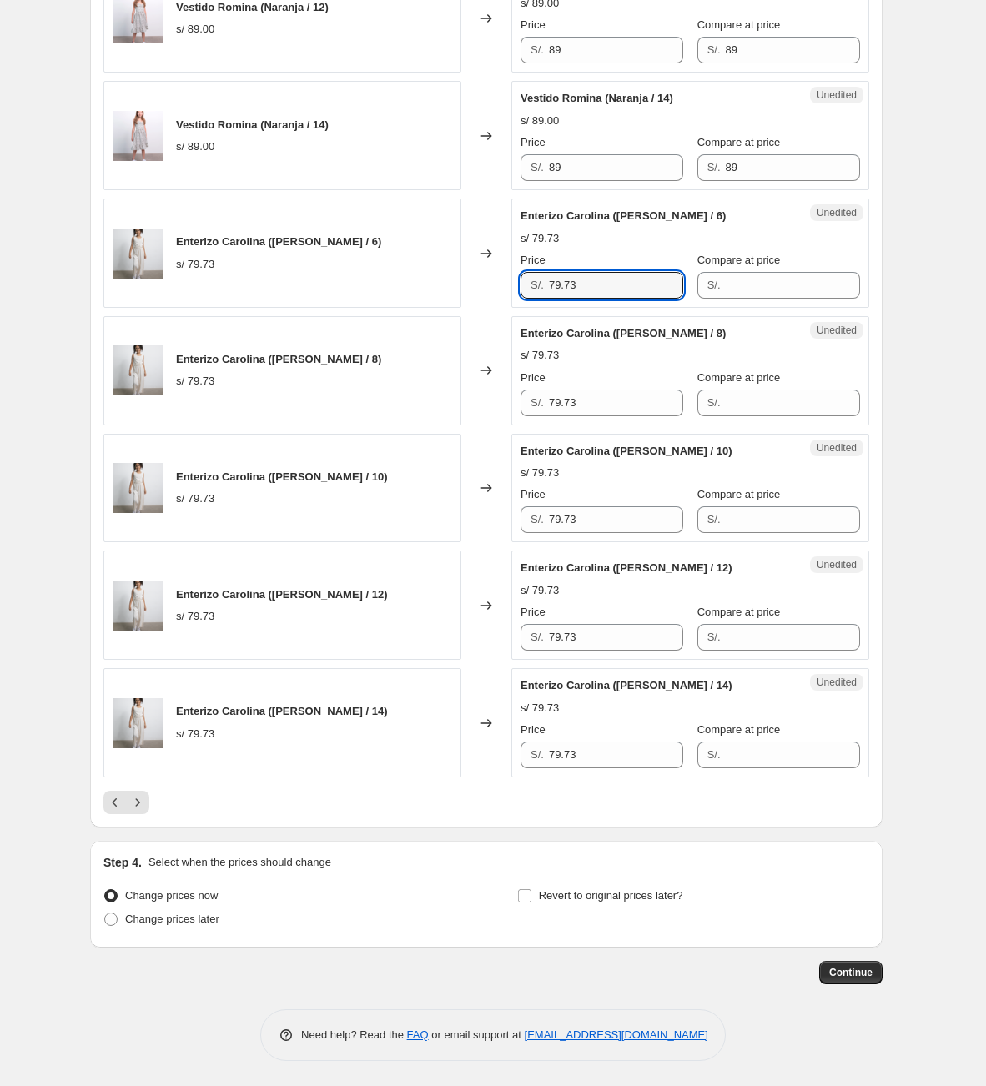
drag, startPoint x: 591, startPoint y: 271, endPoint x: 486, endPoint y: 288, distance: 106.4
click at [486, 288] on div "Enterizo Carolina ([PERSON_NAME] / 6) s/ 79.73 Changed to Unedited Enterizo Car…" at bounding box center [486, 252] width 766 height 109
type input "73"
click at [751, 290] on input "Compare at price" at bounding box center [793, 285] width 134 height 27
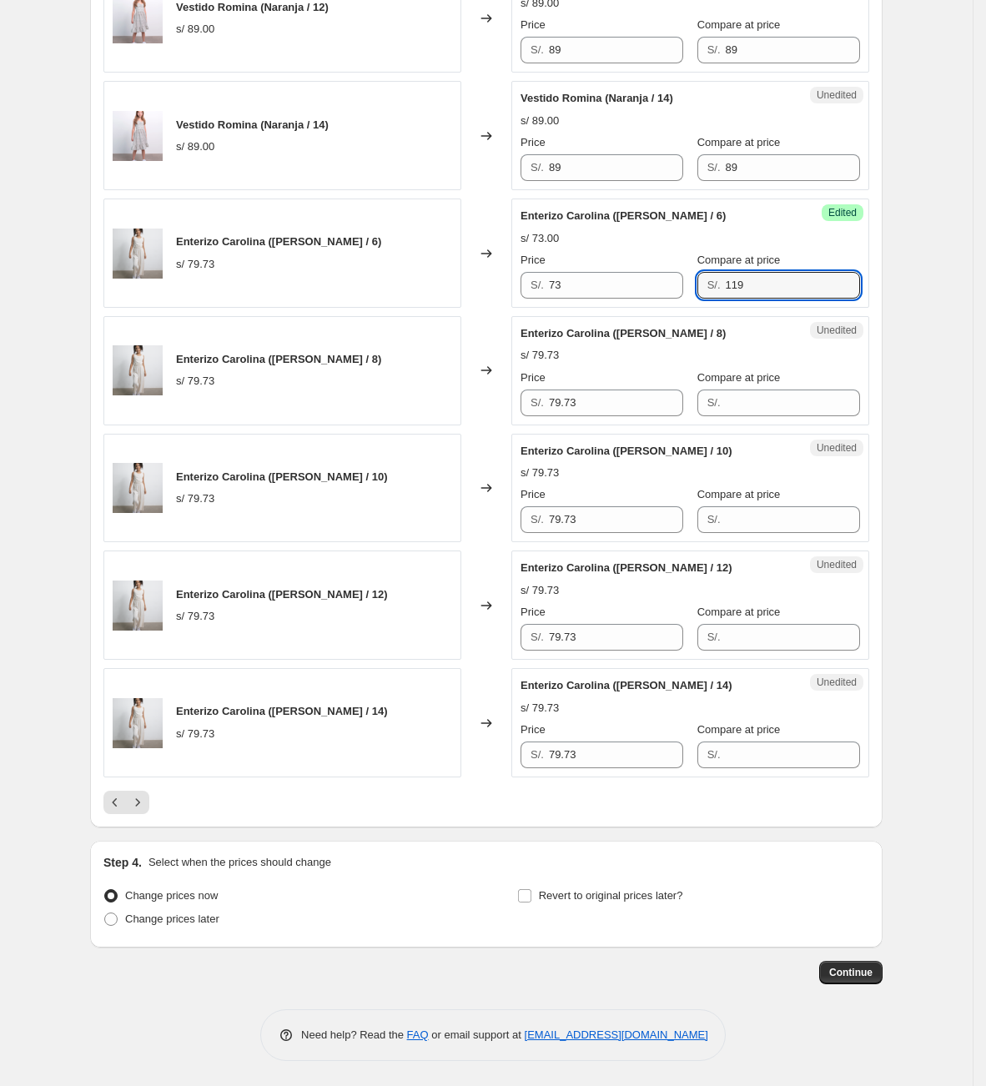
click at [654, 300] on div "Success Edited Enterizo Carolina ([PERSON_NAME] / 6) s/ 73.00 Price S/. 73 Comp…" at bounding box center [690, 252] width 358 height 109
type input "119"
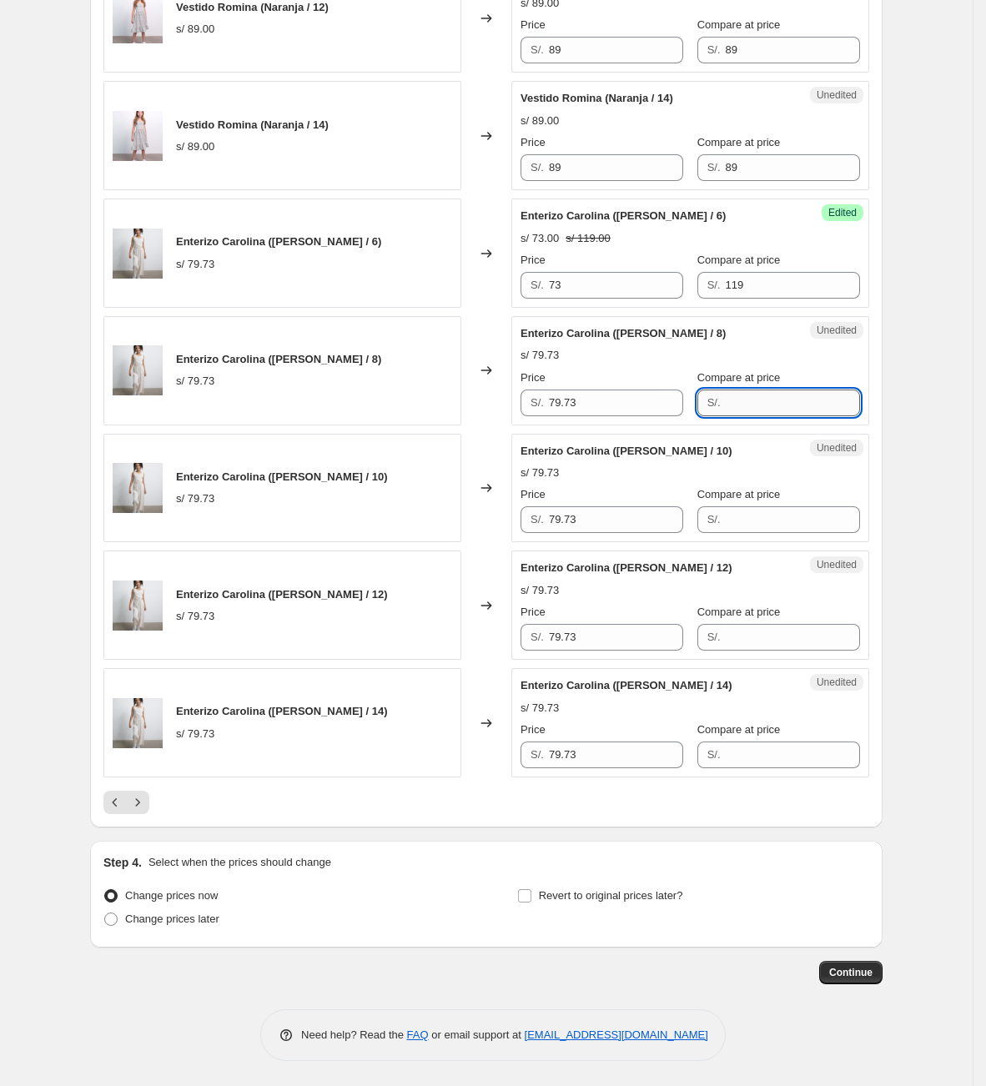
click at [756, 398] on input "Compare at price" at bounding box center [793, 402] width 134 height 27
paste input "119"
type input "119"
click at [738, 514] on input "Compare at price" at bounding box center [793, 519] width 134 height 27
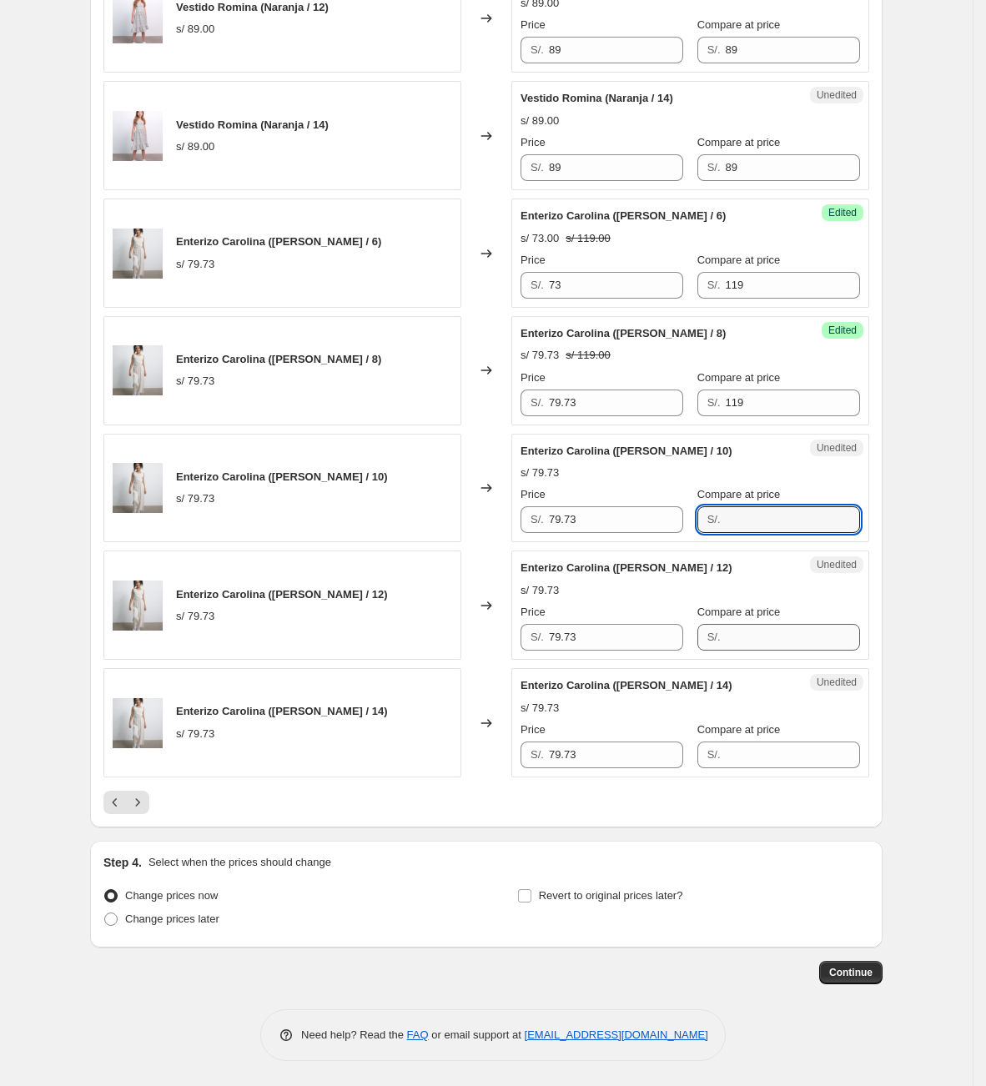
paste input "119"
type input "119"
click at [736, 637] on input "Compare at price" at bounding box center [793, 637] width 134 height 27
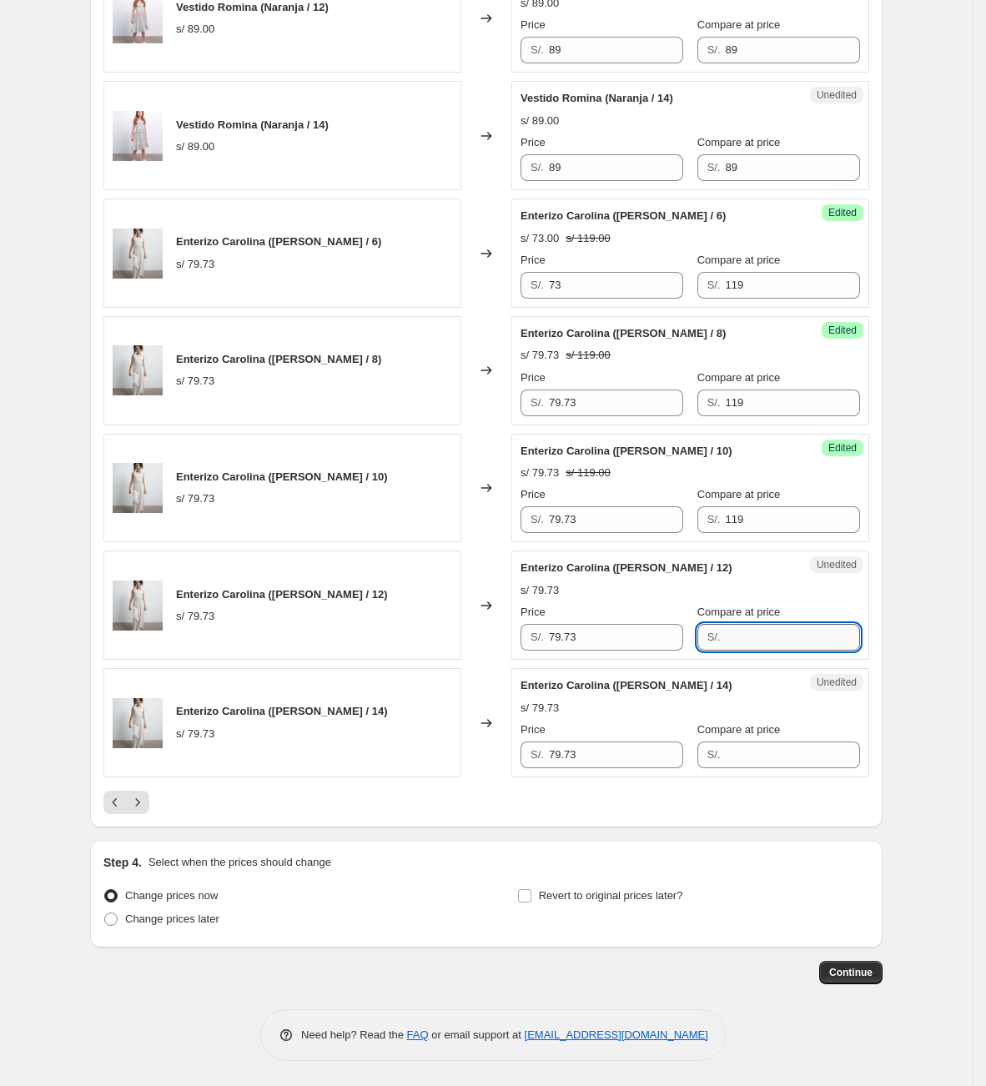
paste input "119"
type input "119"
click at [746, 757] on input "Compare at price" at bounding box center [793, 754] width 134 height 27
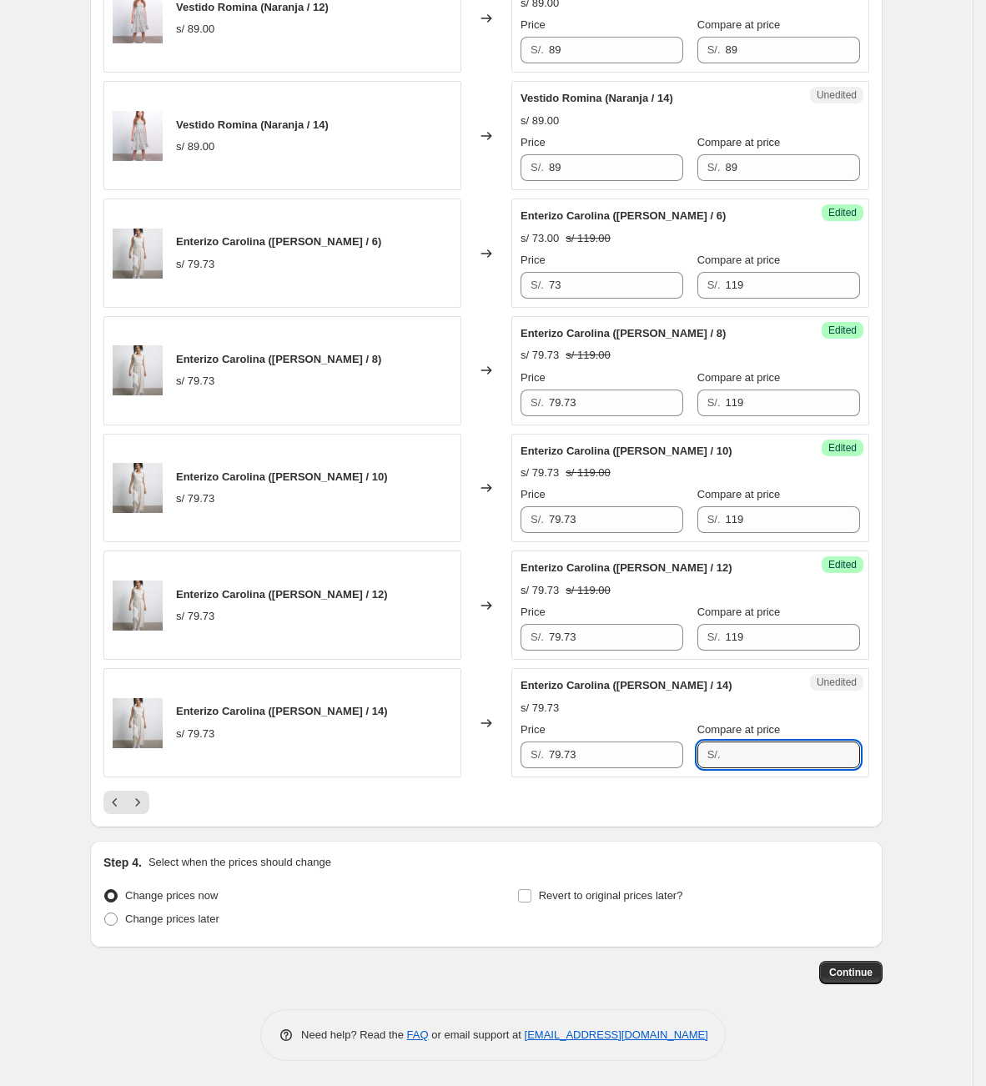
paste input "119"
type input "119"
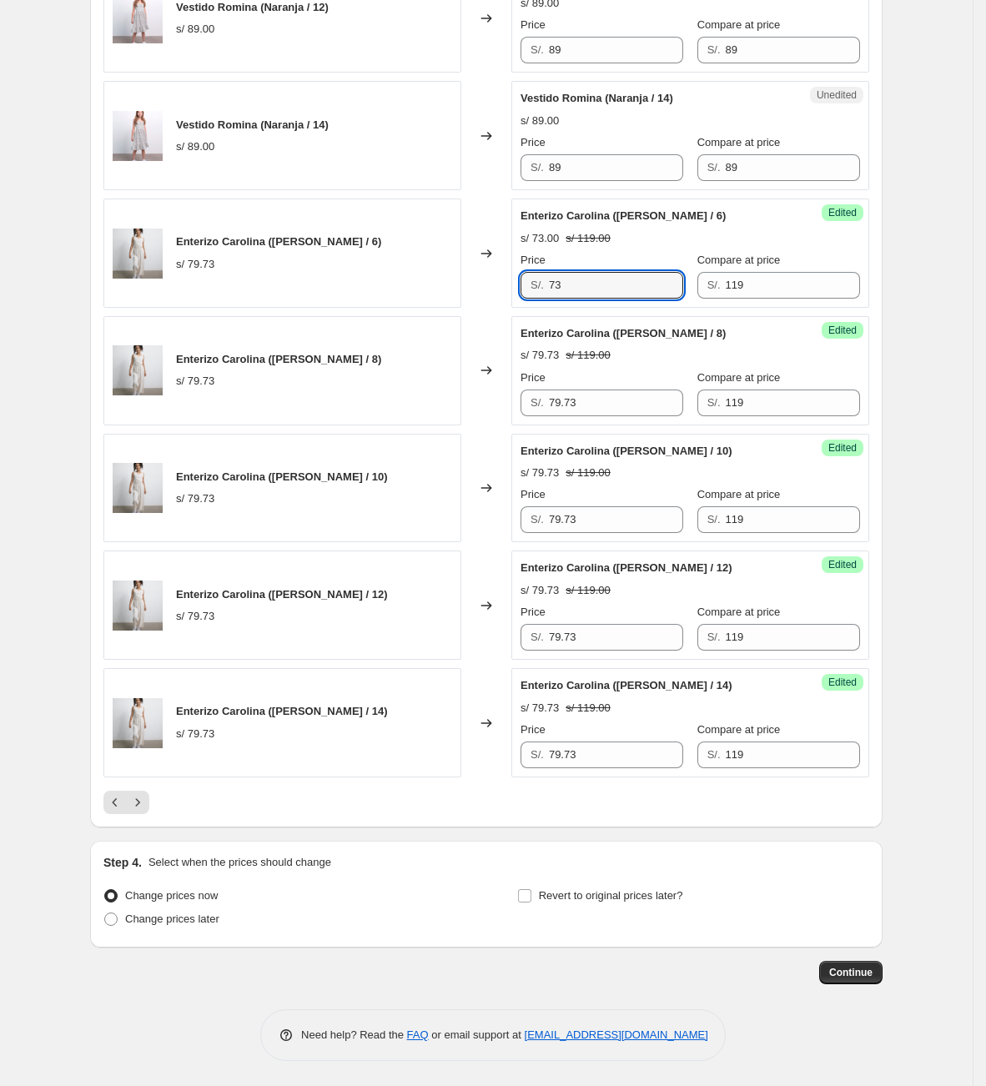
drag, startPoint x: 588, startPoint y: 272, endPoint x: 358, endPoint y: 243, distance: 232.0
click at [358, 243] on div "Enterizo Carolina ([PERSON_NAME] / 6) s/ 79.73 Changed to Success Edited Enteri…" at bounding box center [486, 252] width 766 height 109
drag, startPoint x: 614, startPoint y: 394, endPoint x: 308, endPoint y: 363, distance: 307.7
click at [308, 363] on div "Enterizo Carolina ([PERSON_NAME] / 8) s/ 79.73 Changed to Success Edited Enteri…" at bounding box center [486, 370] width 766 height 109
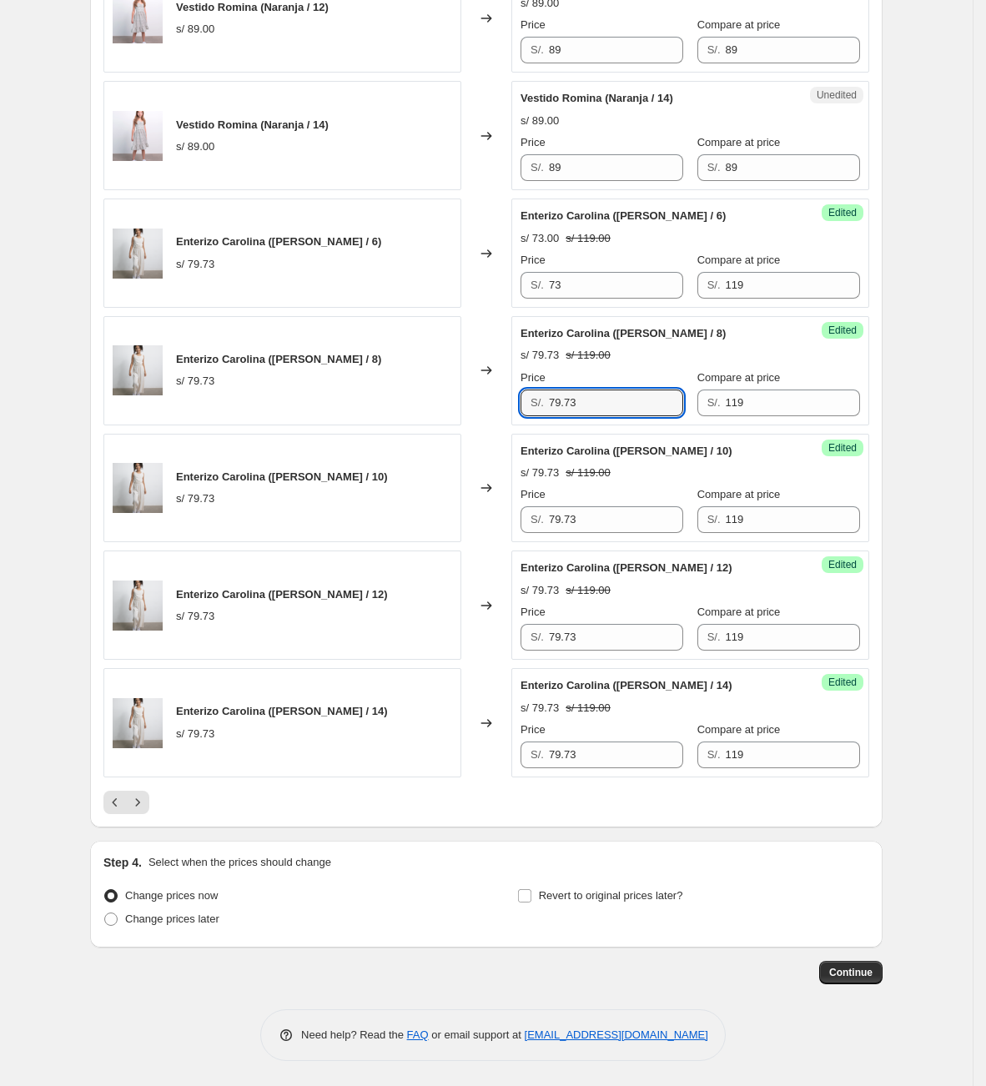
paste input "text"
type input "73"
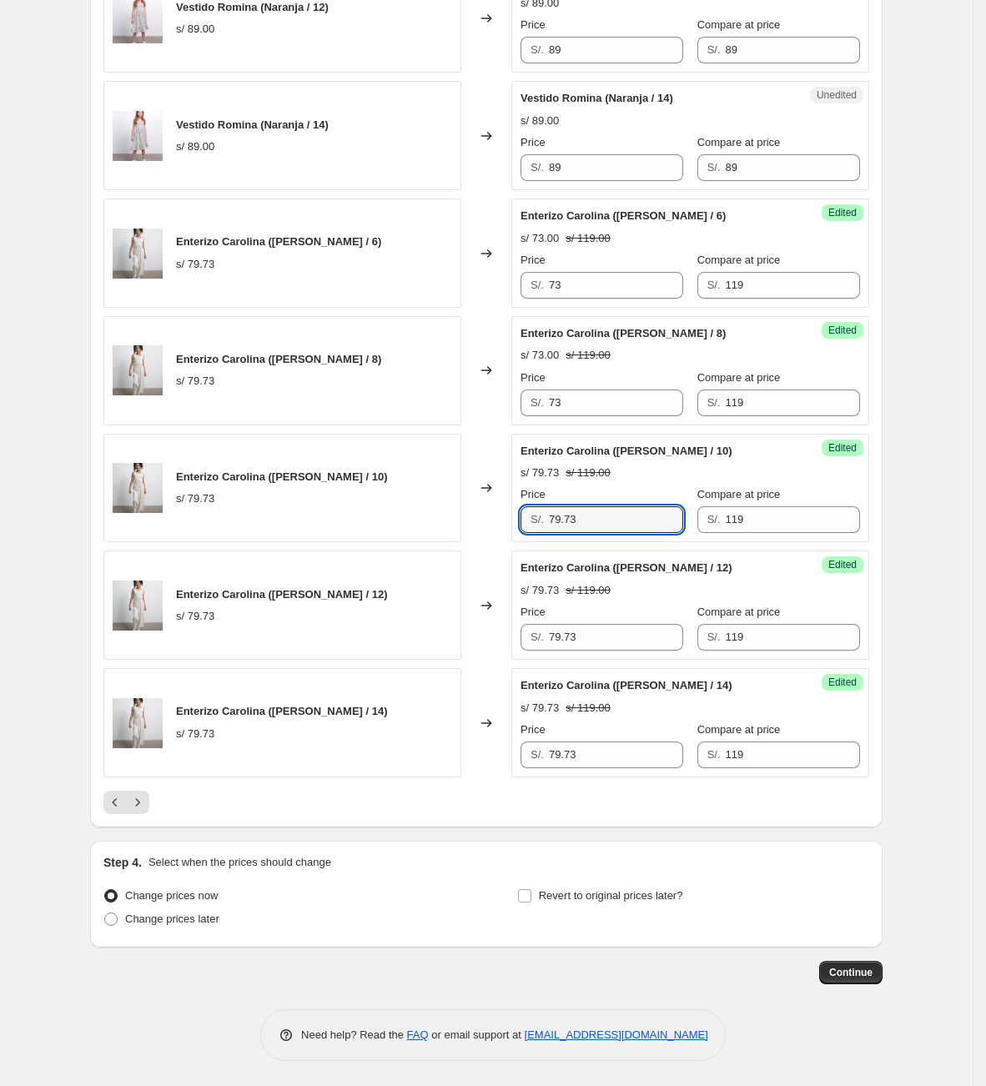
drag, startPoint x: 538, startPoint y: 511, endPoint x: 564, endPoint y: 593, distance: 85.7
click at [446, 509] on div "Enterizo Carolina ([PERSON_NAME] / 10) s/ 79.73 Changed to Success Edited Enter…" at bounding box center [486, 488] width 766 height 109
paste input "text"
type input "73"
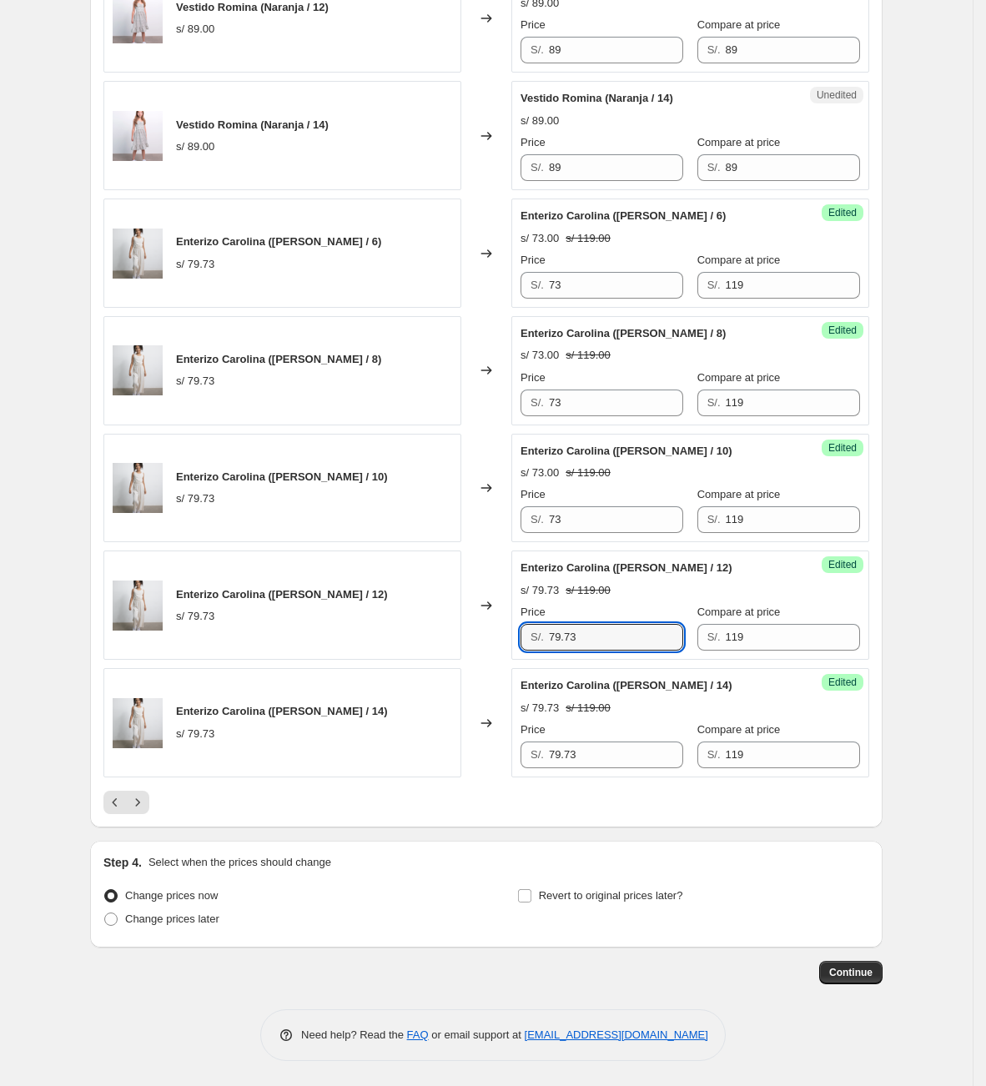
drag, startPoint x: 464, startPoint y: 648, endPoint x: 513, endPoint y: 723, distance: 89.7
click at [424, 650] on div "Enterizo Carolina ([PERSON_NAME] / 12) s/ 79.73 Changed to Success Edited Enter…" at bounding box center [486, 604] width 766 height 109
drag, startPoint x: 588, startPoint y: 630, endPoint x: 460, endPoint y: 643, distance: 128.3
click at [461, 643] on div "Enterizo Carolina ([PERSON_NAME] / 12) s/ 79.73 Changed to Success Edited Enter…" at bounding box center [486, 604] width 766 height 109
paste input "73"
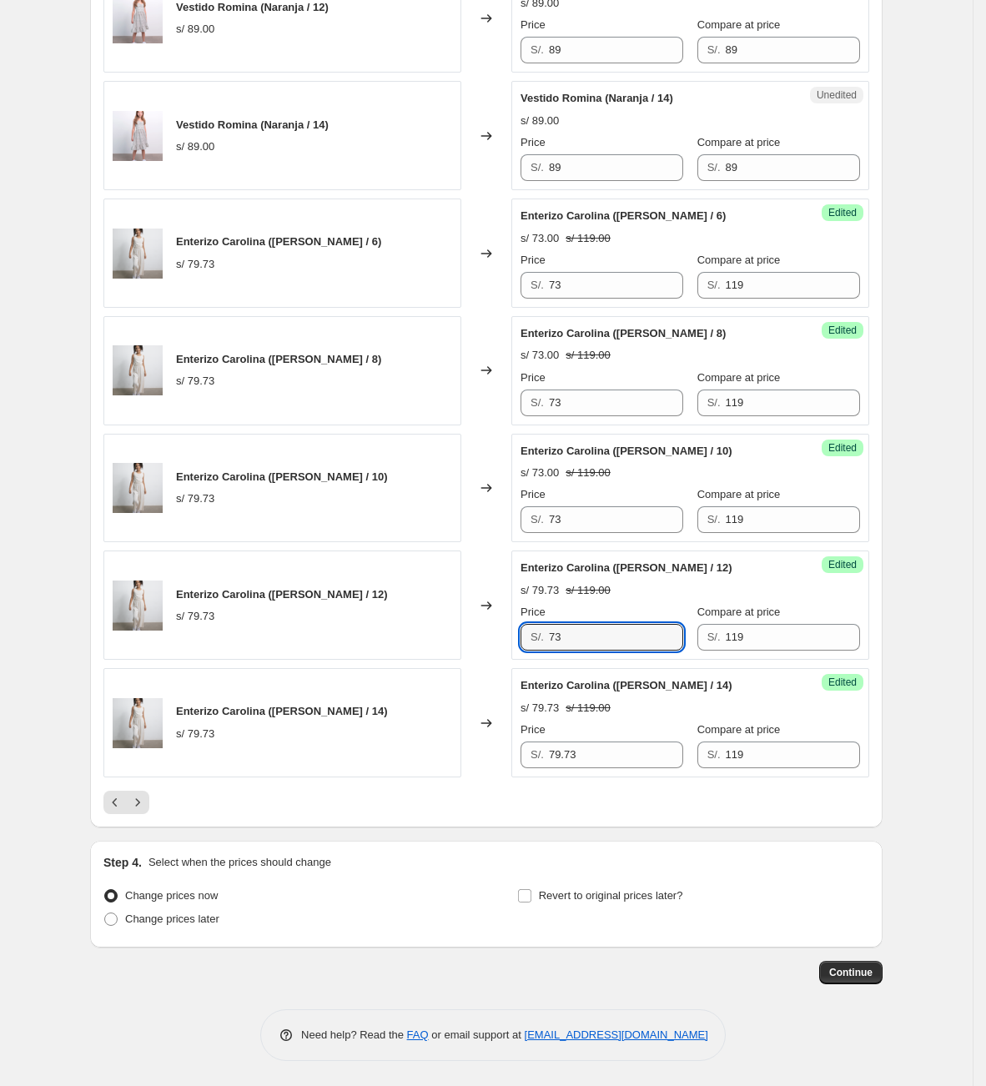
type input "73"
drag, startPoint x: 643, startPoint y: 771, endPoint x: 633, endPoint y: 757, distance: 16.7
click at [634, 761] on div "Success Edited Enterizo Carolina ([PERSON_NAME] / 14) s/ 79.73 s/ 119.00 Price …" at bounding box center [690, 722] width 358 height 109
drag, startPoint x: 616, startPoint y: 751, endPoint x: 186, endPoint y: 757, distance: 430.4
click at [423, 721] on div "Enterizo Carolina ([PERSON_NAME] / 14) s/ 79.73 Changed to Success Edited Enter…" at bounding box center [486, 722] width 766 height 109
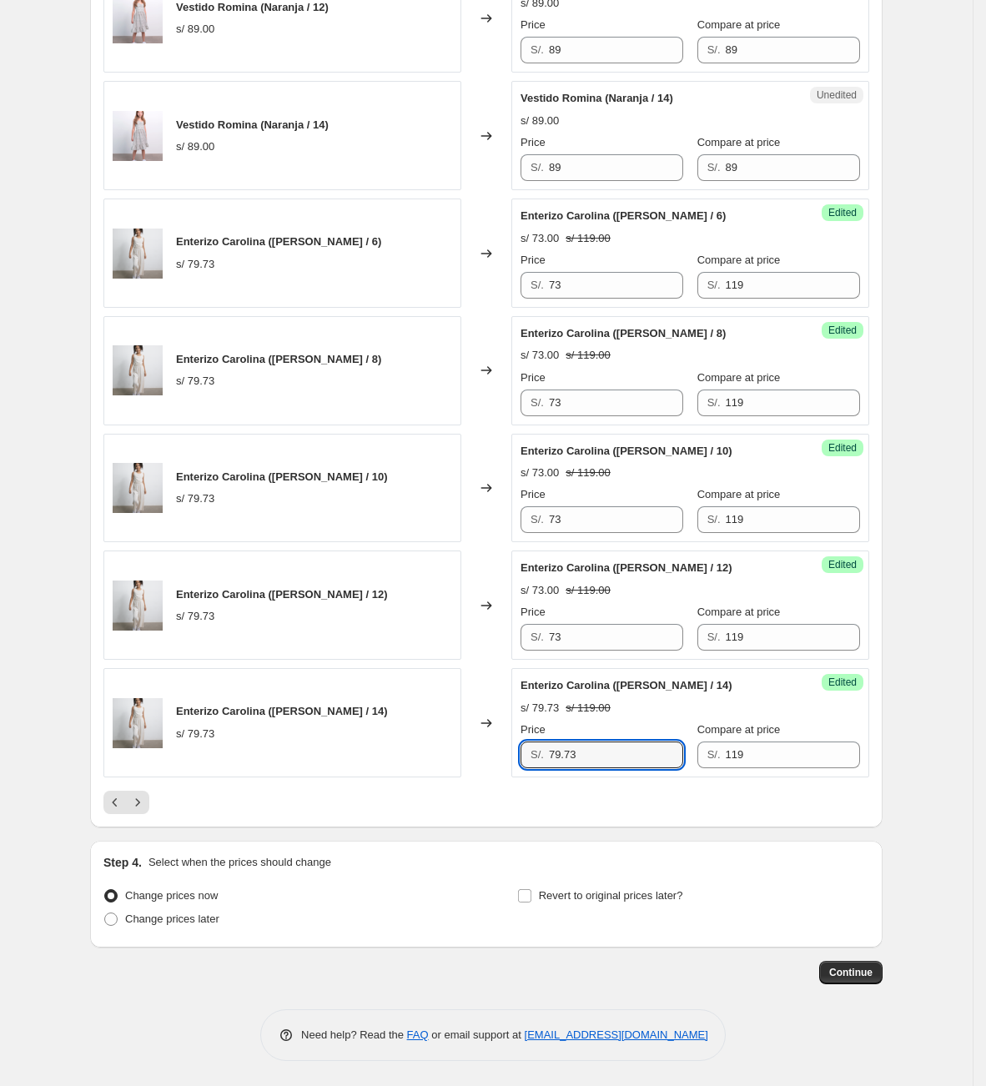
paste input "text"
type input "73"
click at [140, 805] on icon "Next" at bounding box center [138, 802] width 4 height 8
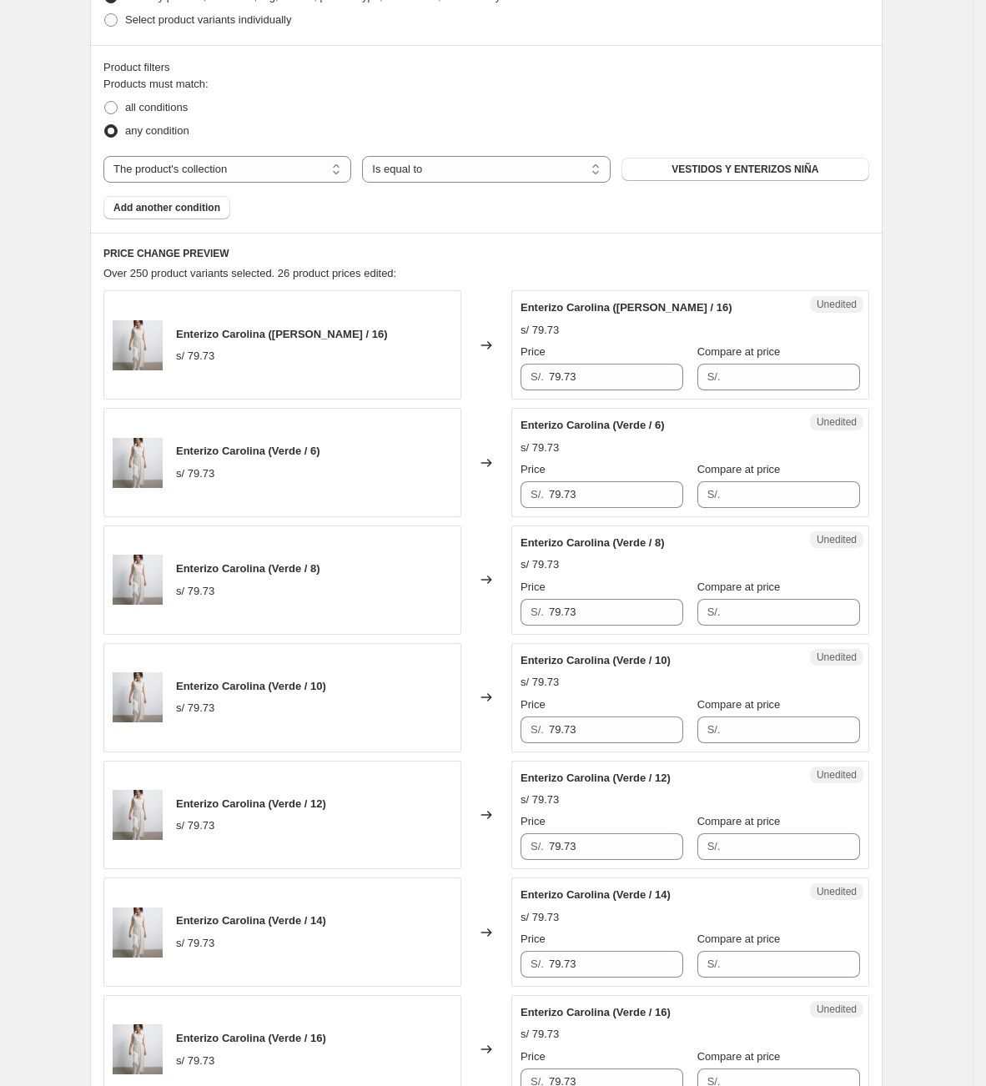
scroll to position [451, 0]
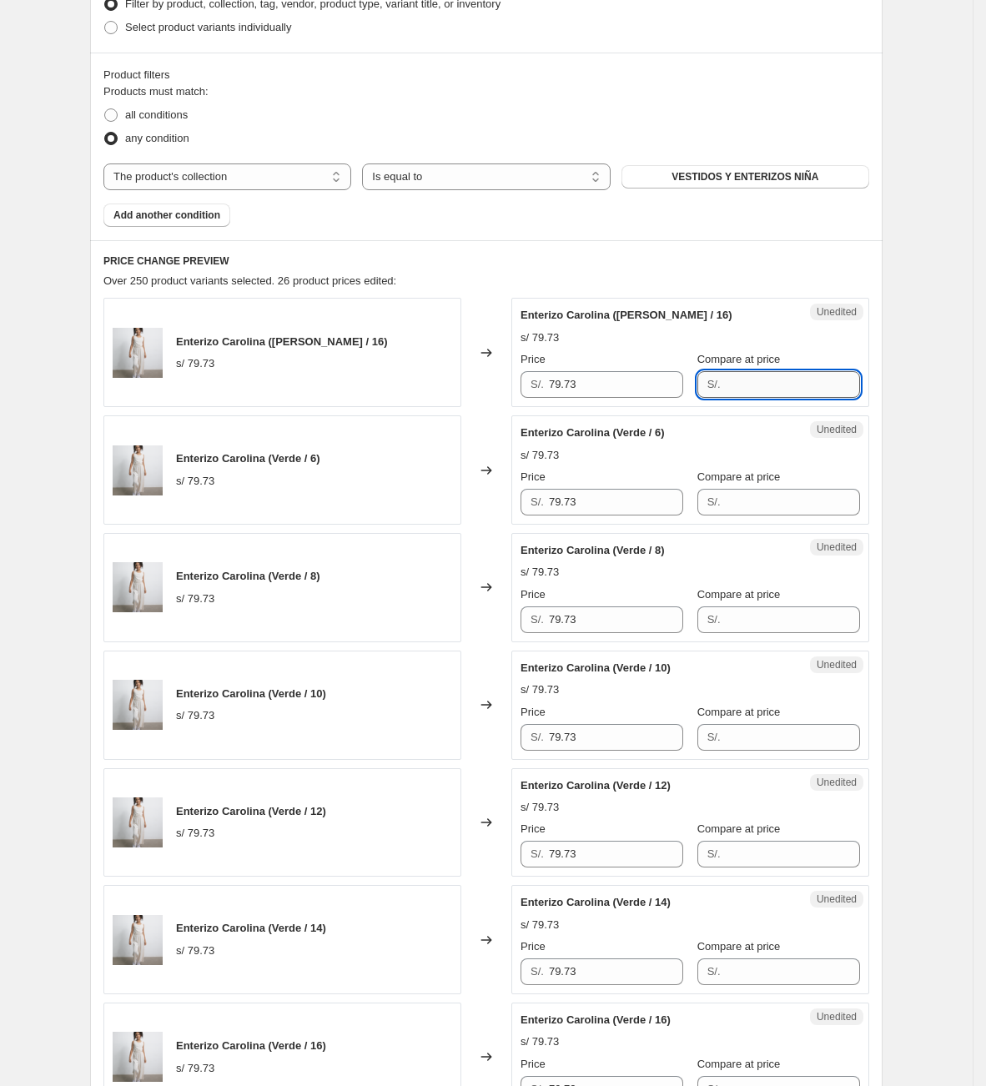
click at [769, 375] on input "Compare at price" at bounding box center [793, 384] width 134 height 27
paste input "73"
drag, startPoint x: 776, startPoint y: 379, endPoint x: 631, endPoint y: 383, distance: 145.2
click at [631, 383] on div "Price S/. 79.73 Compare at price S/. 73" at bounding box center [689, 374] width 339 height 47
type input "119"
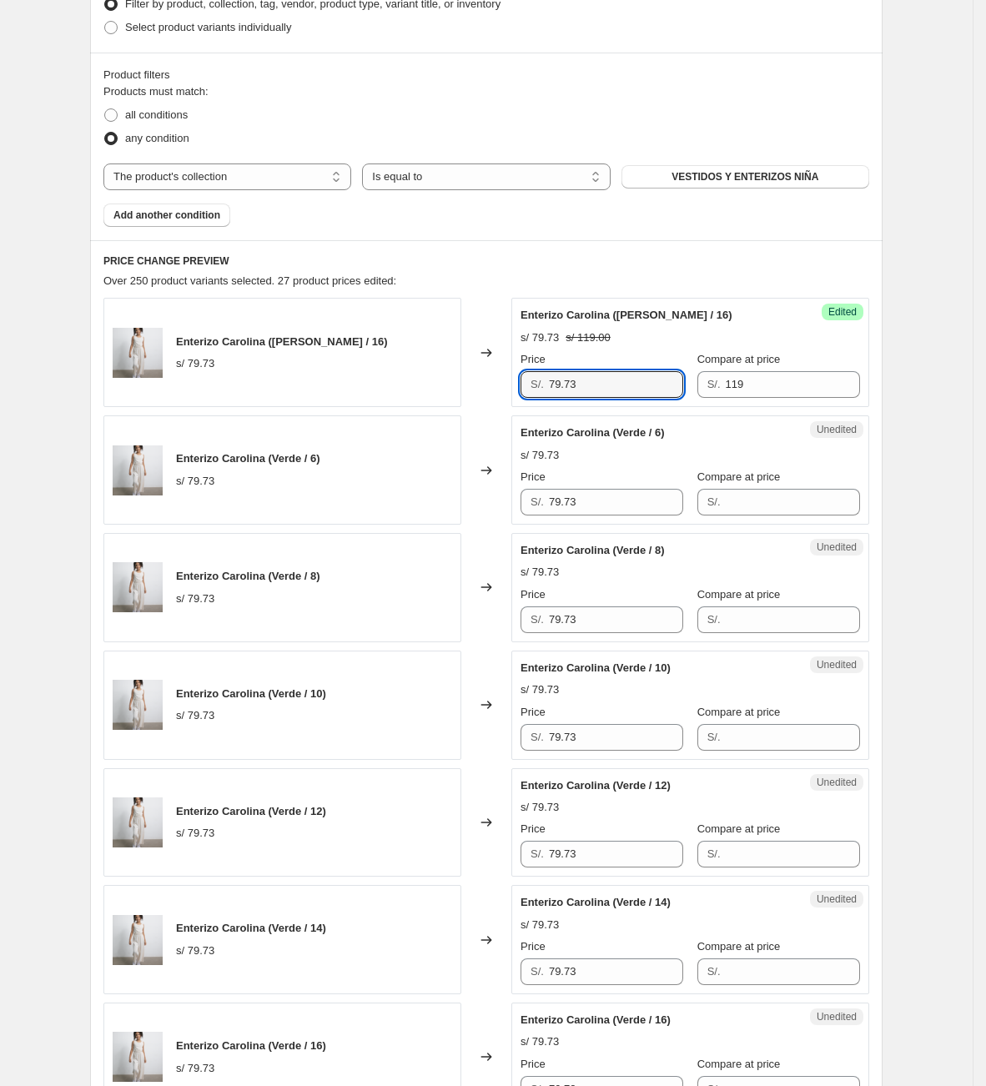
drag, startPoint x: 641, startPoint y: 386, endPoint x: 501, endPoint y: 404, distance: 141.2
click at [501, 404] on div "Enterizo Carolina ([PERSON_NAME] / 16) s/ 79.73 Changed to Success Edited Enter…" at bounding box center [486, 352] width 766 height 109
type input "73"
drag, startPoint x: 804, startPoint y: 394, endPoint x: 575, endPoint y: 385, distance: 228.6
click at [575, 385] on div "Price S/. 73 Compare at price S/. 119" at bounding box center [689, 374] width 339 height 47
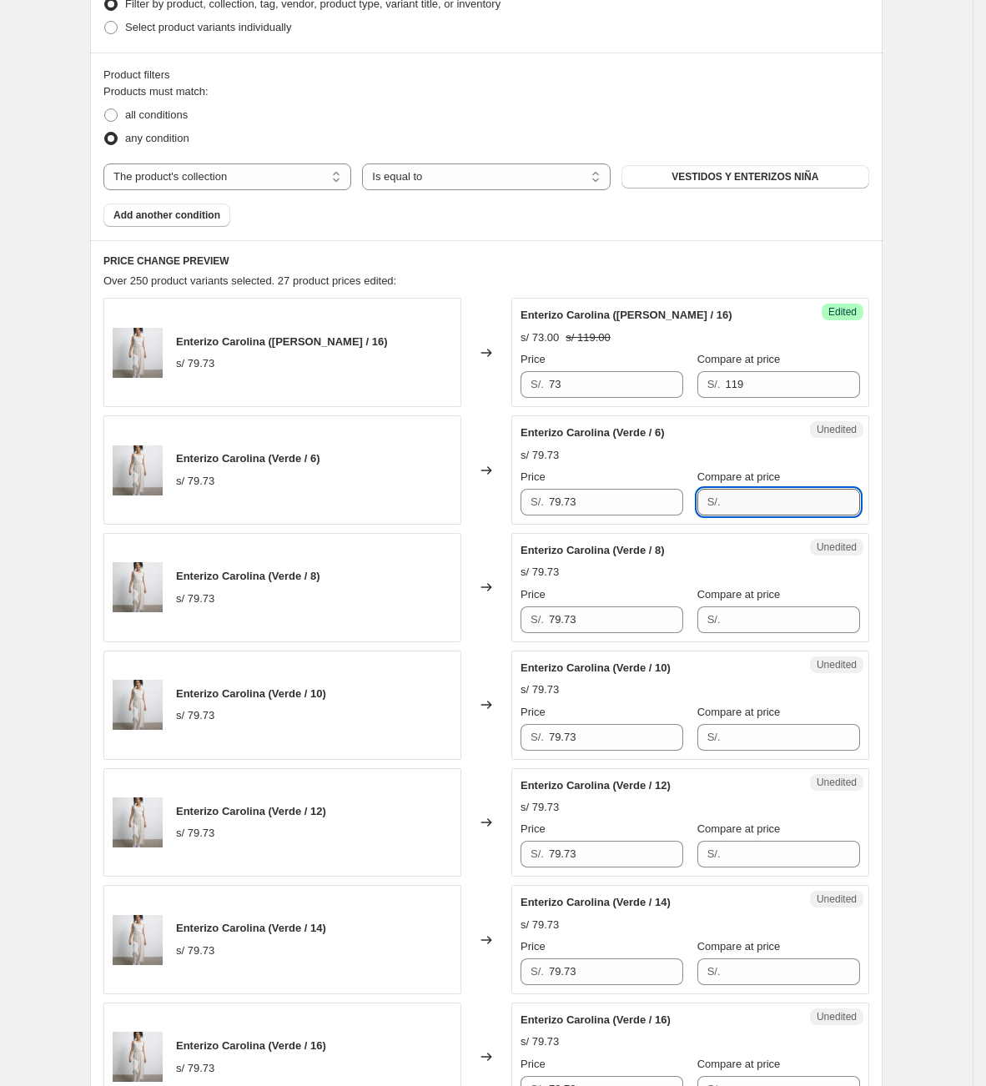
click at [756, 498] on input "Compare at price" at bounding box center [793, 502] width 134 height 27
paste input "119"
type input "119"
click at [751, 622] on input "Compare at price" at bounding box center [793, 619] width 134 height 27
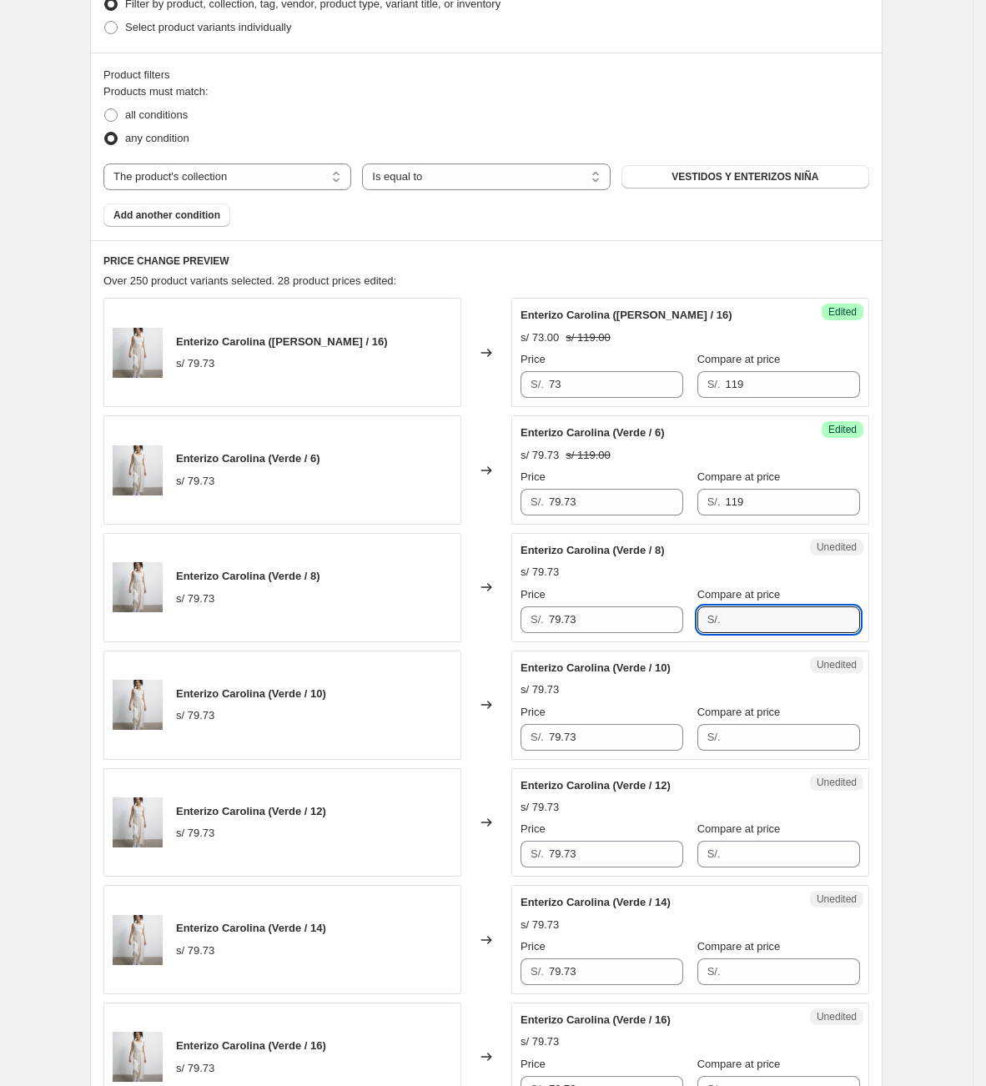
paste input "119"
type input "119"
click at [766, 736] on input "Compare at price" at bounding box center [793, 737] width 134 height 27
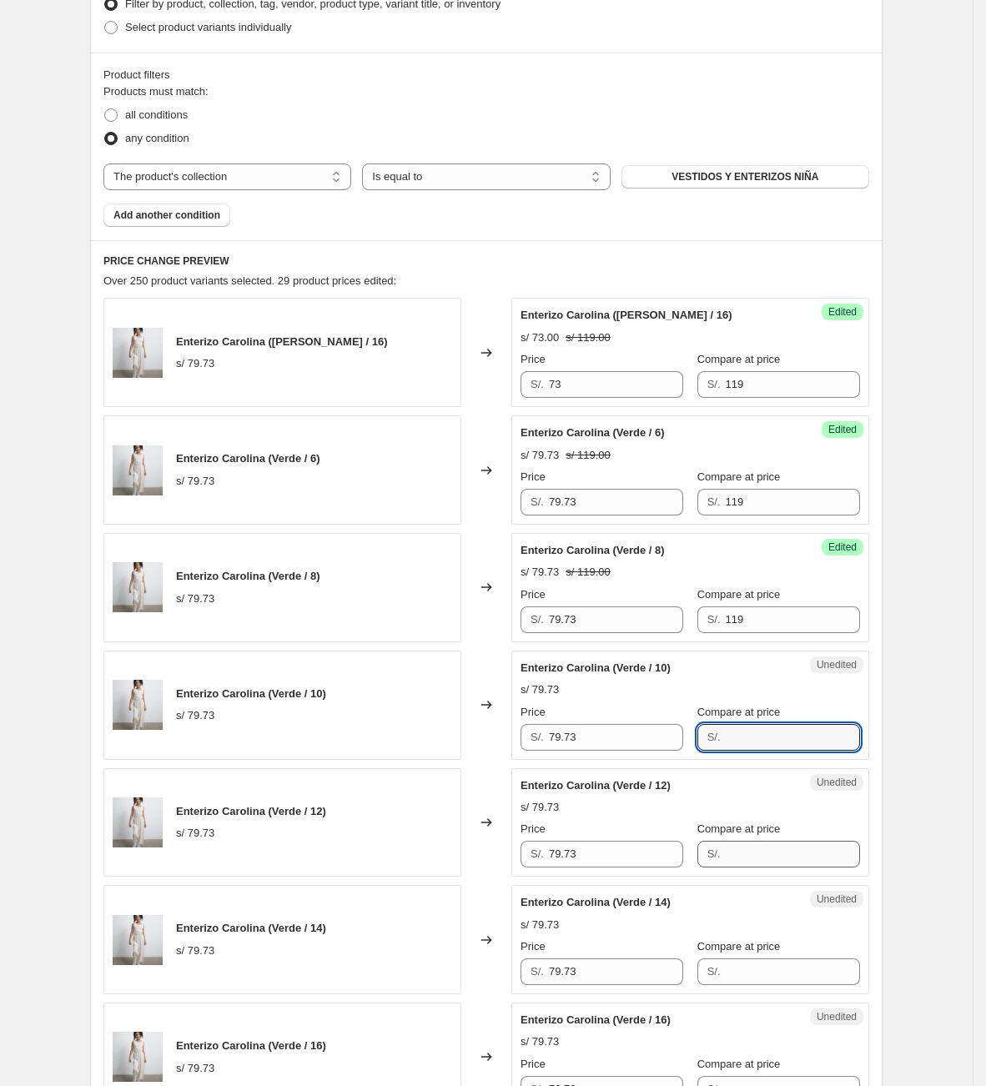
paste input "119"
type input "119"
click at [741, 853] on input "Compare at price" at bounding box center [793, 854] width 134 height 27
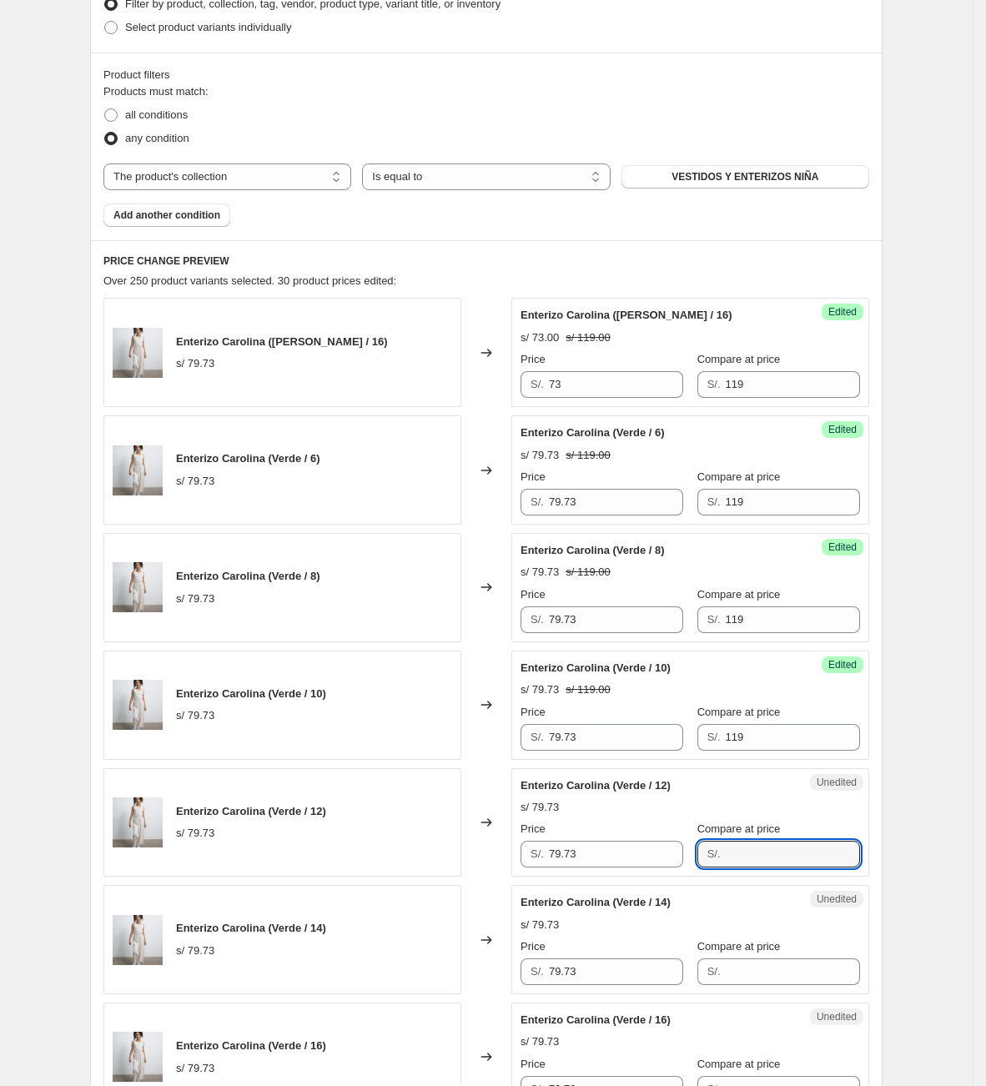
paste input "119"
type input "119"
click at [759, 972] on input "Compare at price" at bounding box center [793, 971] width 134 height 27
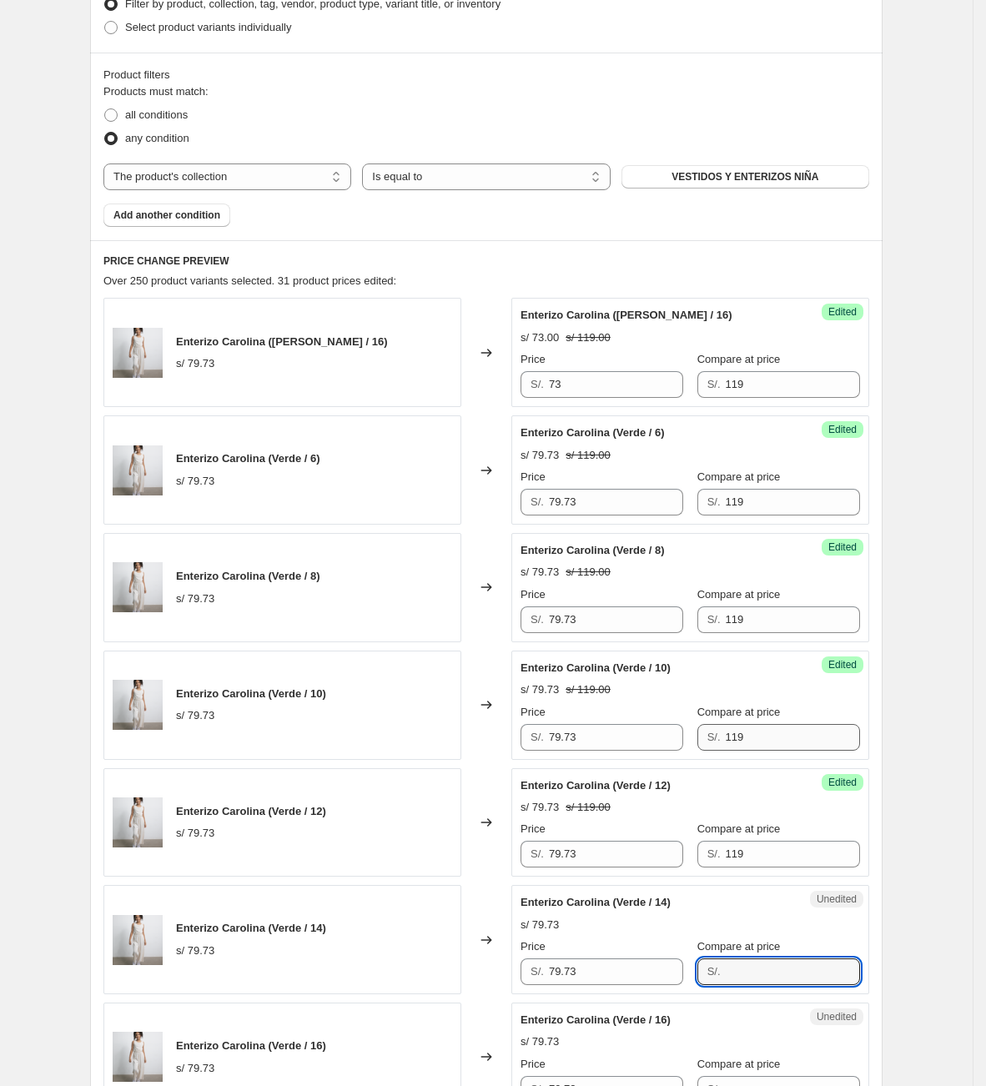
paste input "119"
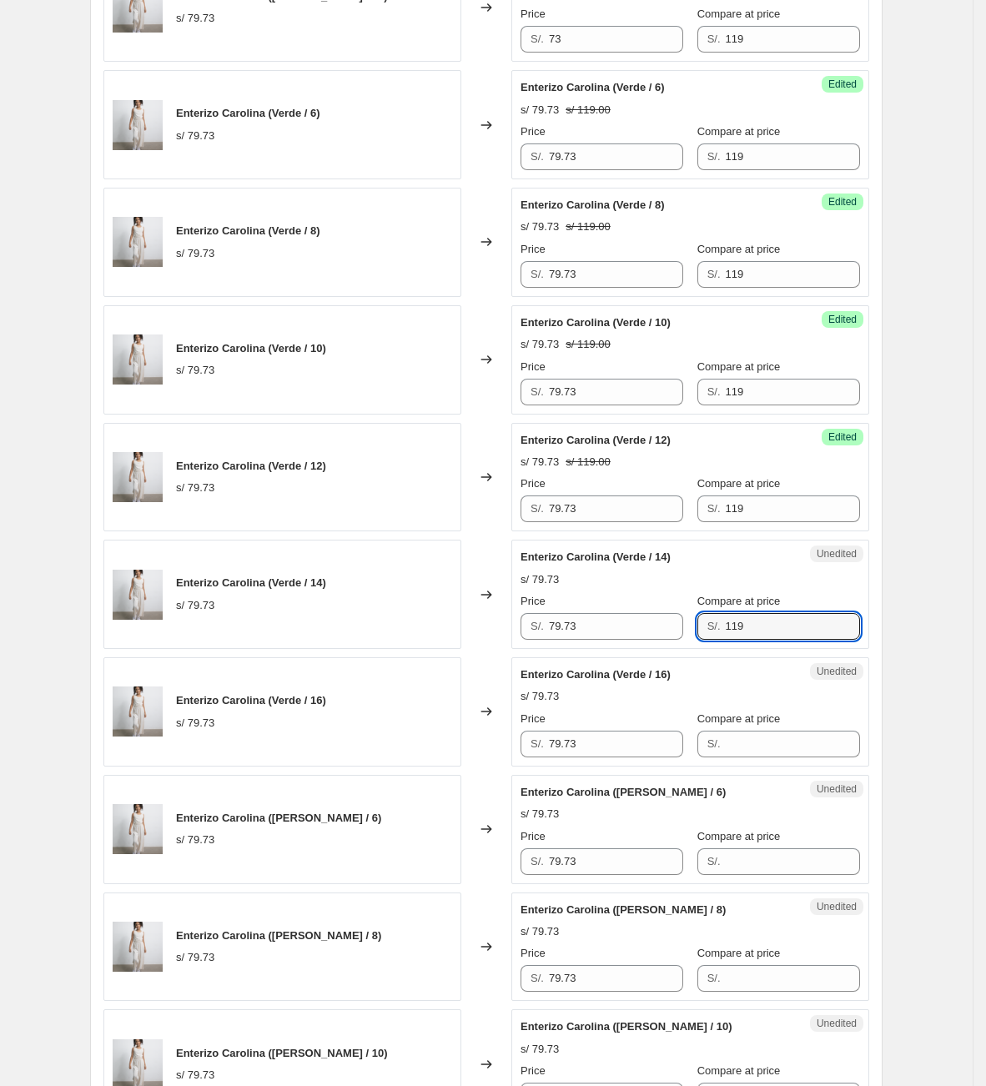
scroll to position [826, 0]
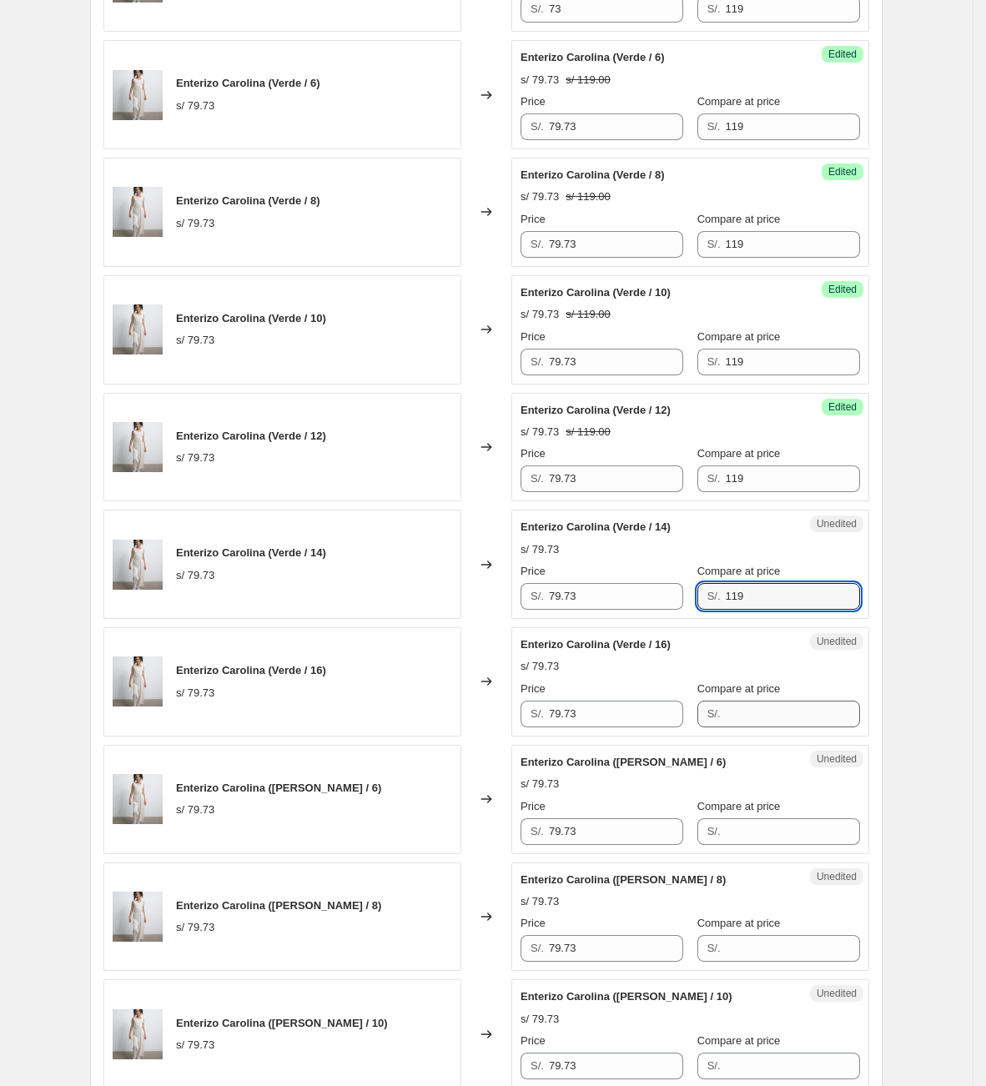
type input "119"
click at [748, 705] on input "Compare at price" at bounding box center [793, 714] width 134 height 27
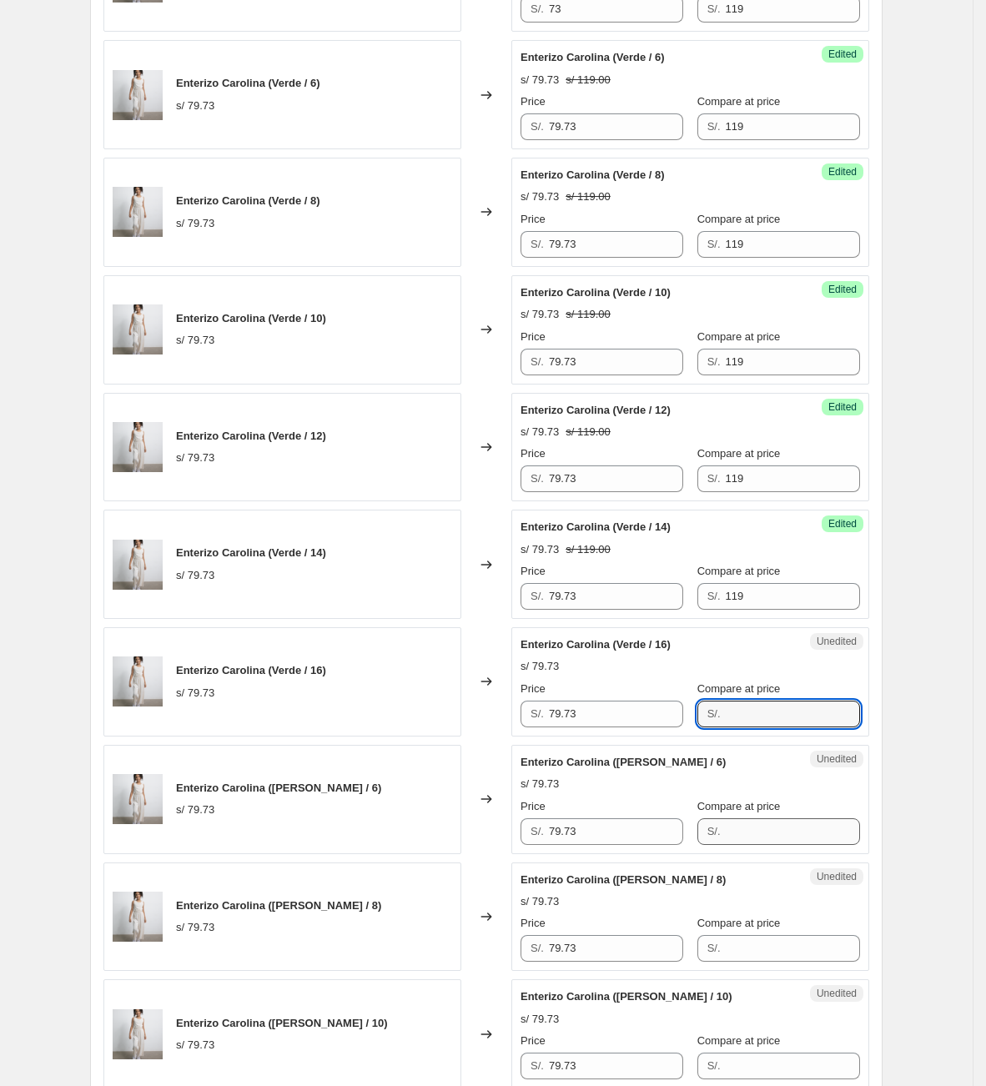
paste input "119"
type input "119"
click at [746, 840] on input "Compare at price" at bounding box center [793, 831] width 134 height 27
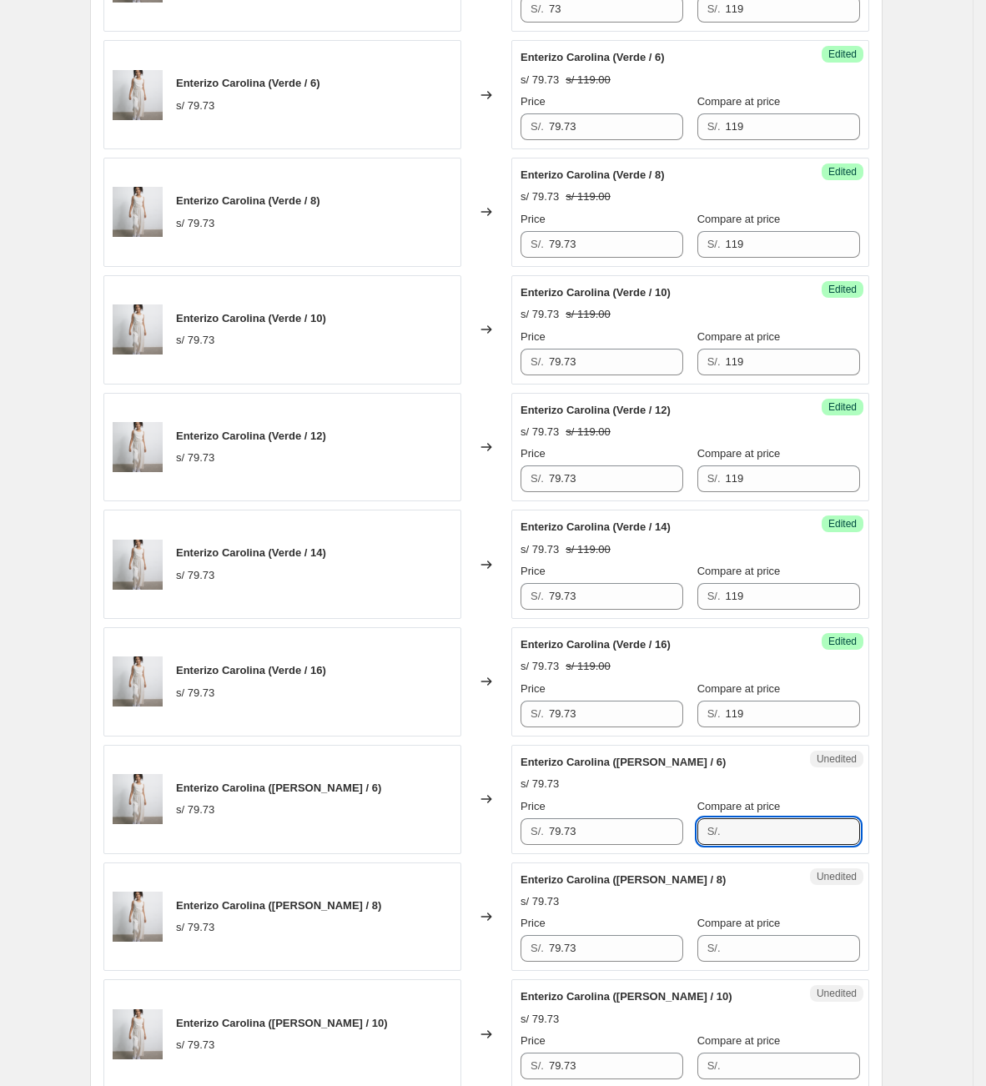
paste input "119"
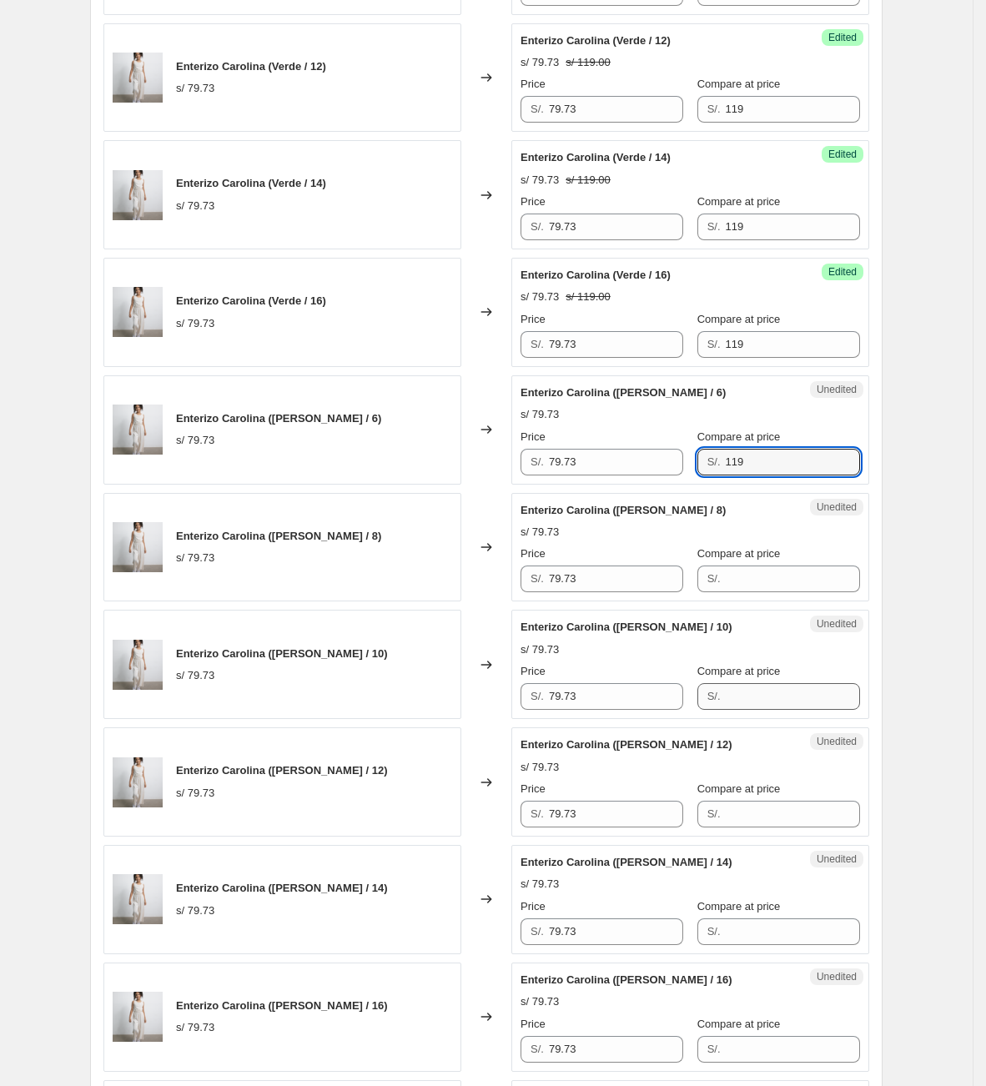
scroll to position [1202, 0]
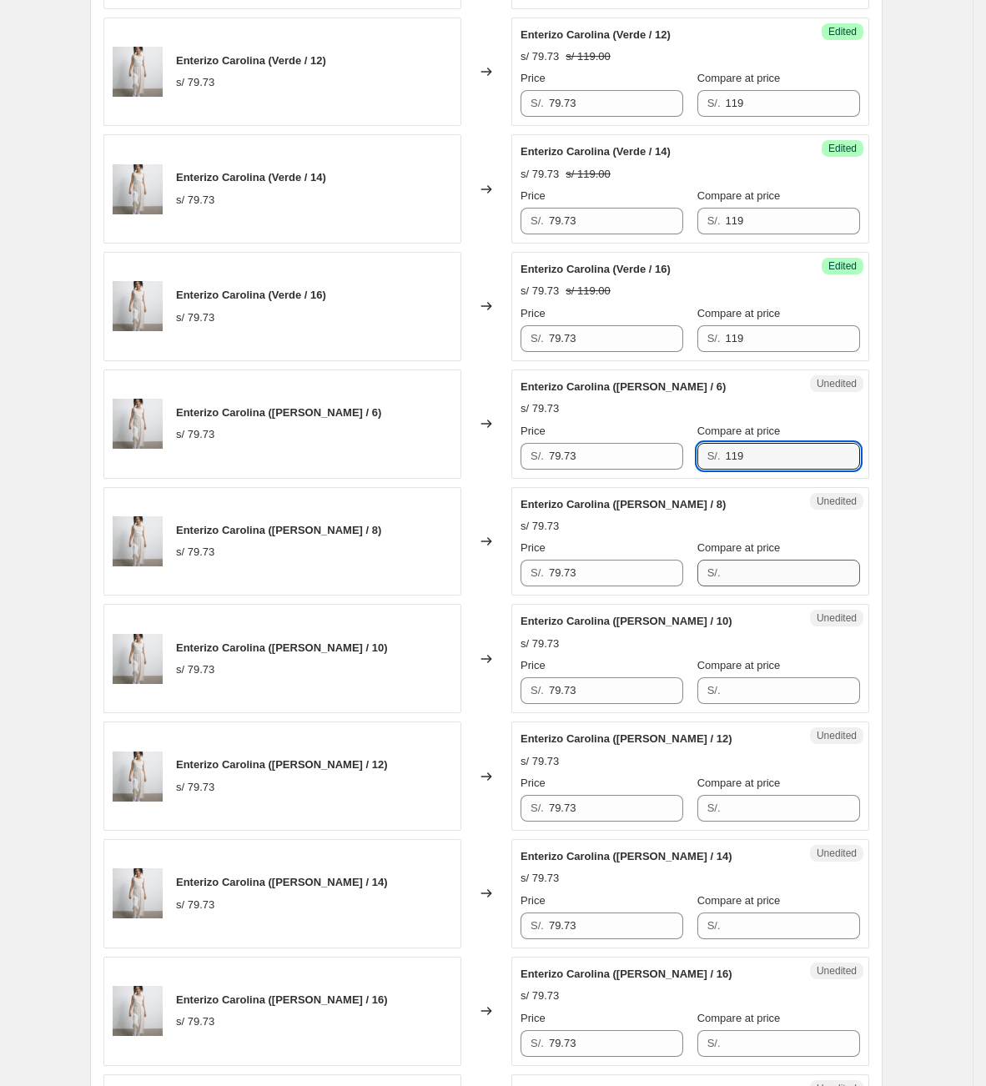
type input "119"
click at [734, 572] on input "Compare at price" at bounding box center [793, 573] width 134 height 27
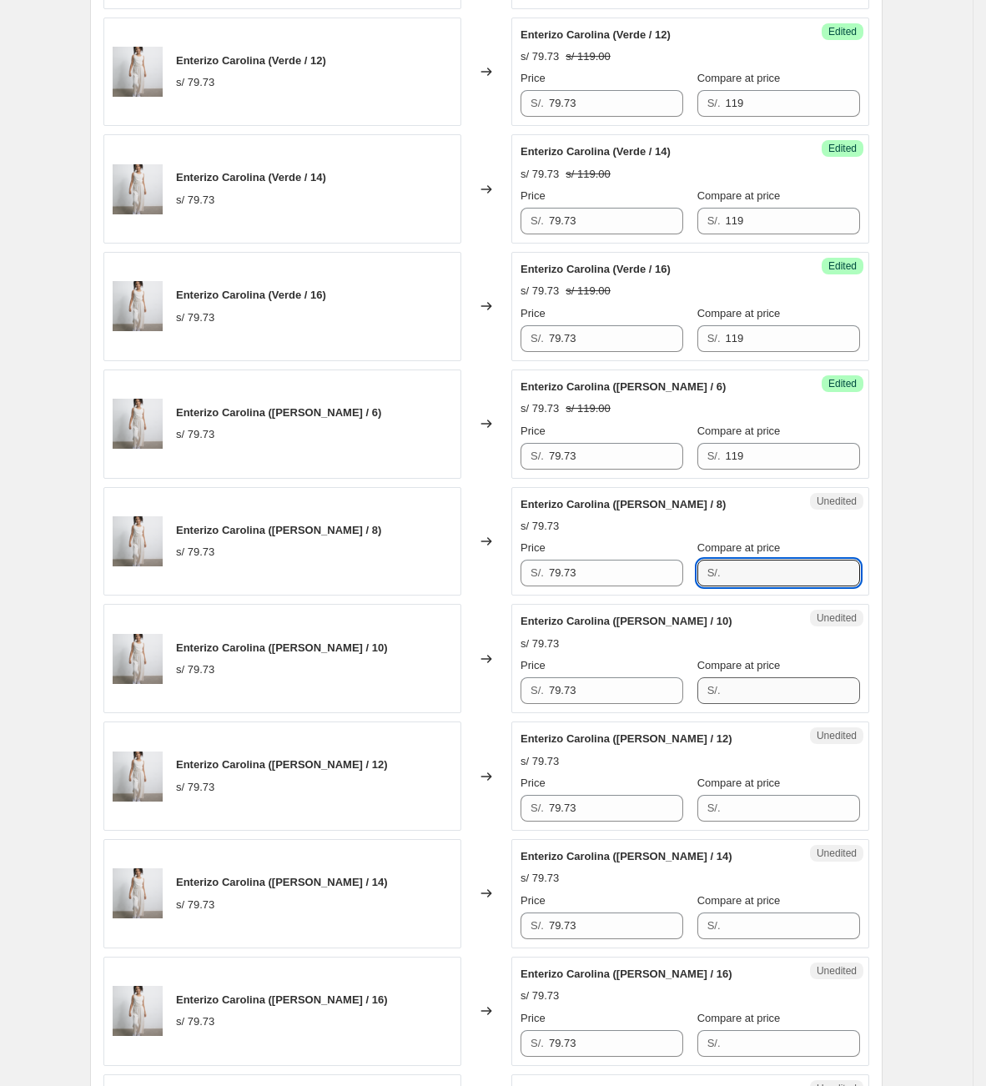
paste input "119"
type input "119"
click at [753, 703] on input "Compare at price" at bounding box center [793, 690] width 134 height 27
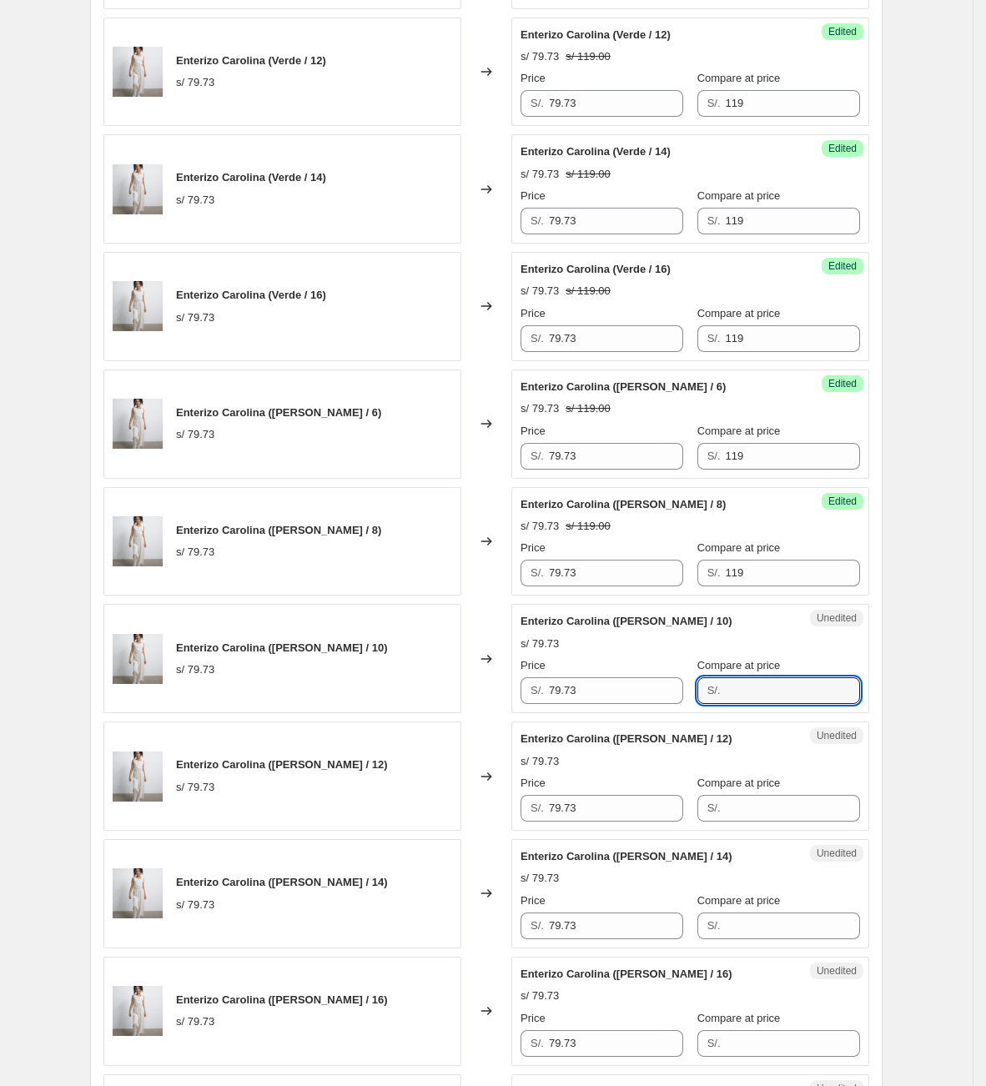
paste input "119"
type input "119"
click at [736, 805] on input "Compare at price" at bounding box center [793, 808] width 134 height 27
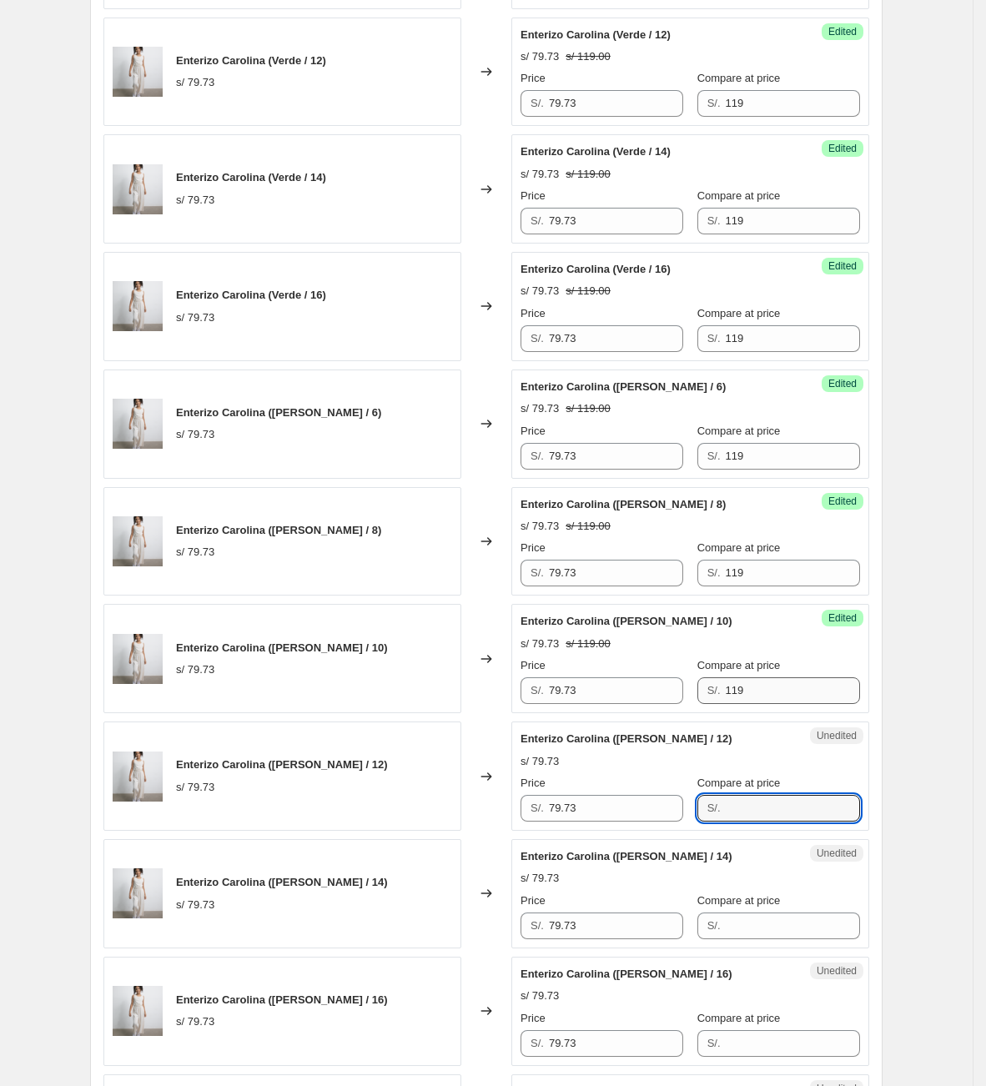
paste input "119"
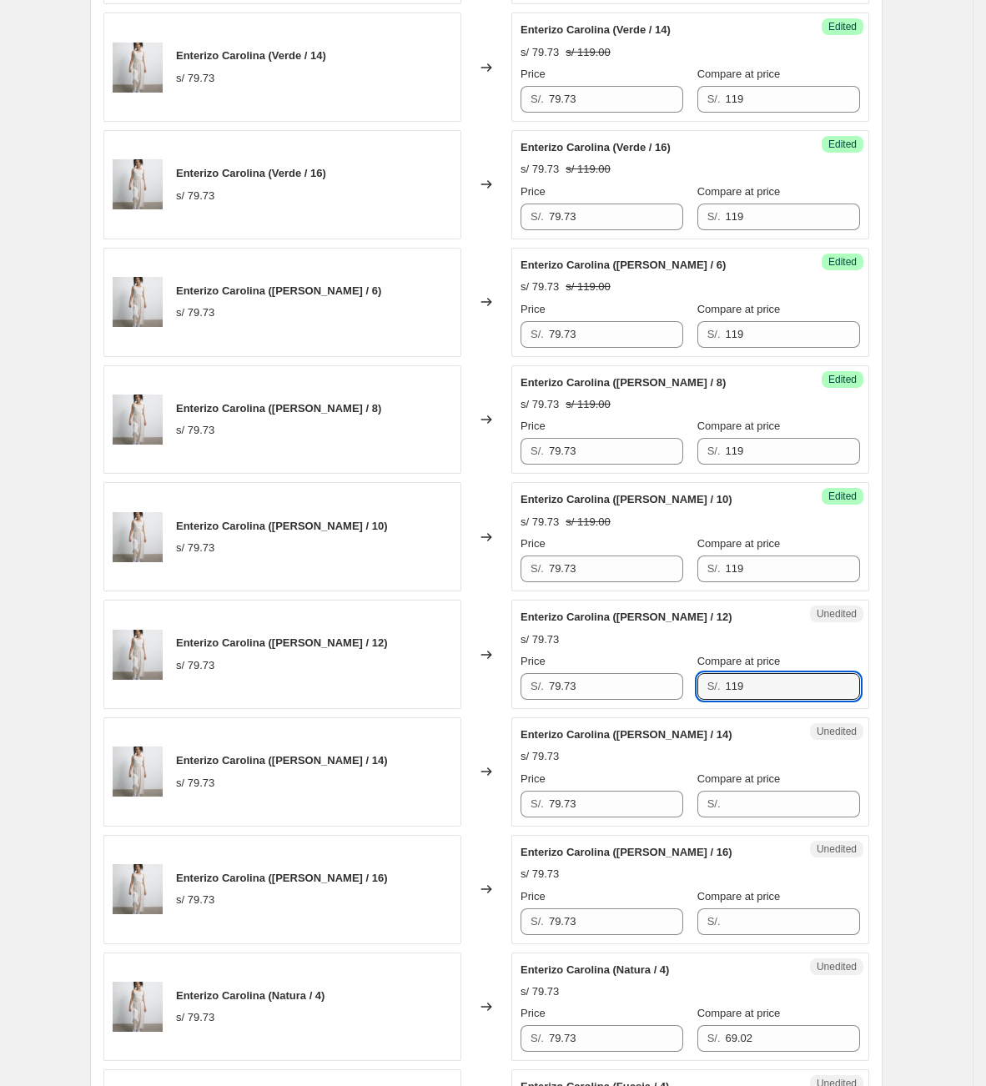
scroll to position [1452, 0]
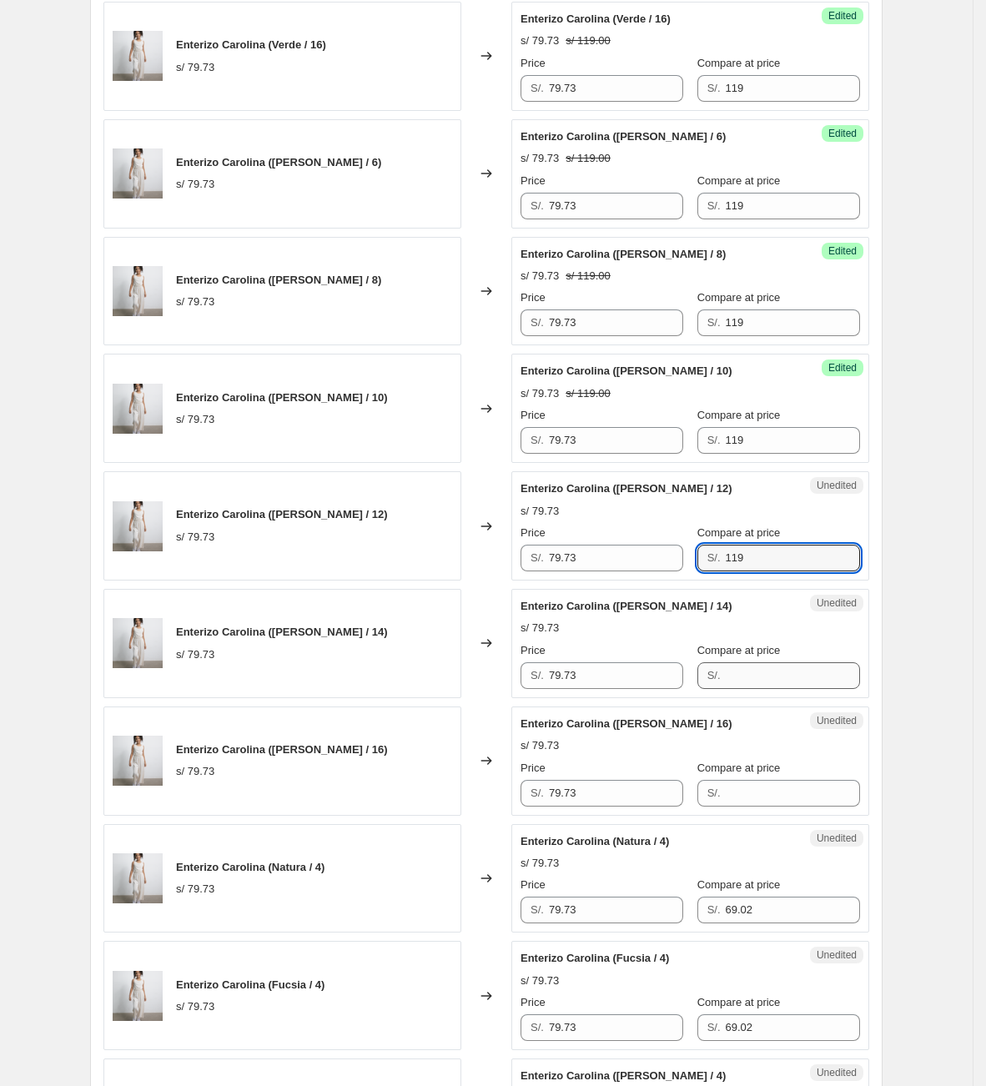
type input "119"
click at [761, 689] on input "Compare at price" at bounding box center [793, 675] width 134 height 27
paste input "119"
type input "119"
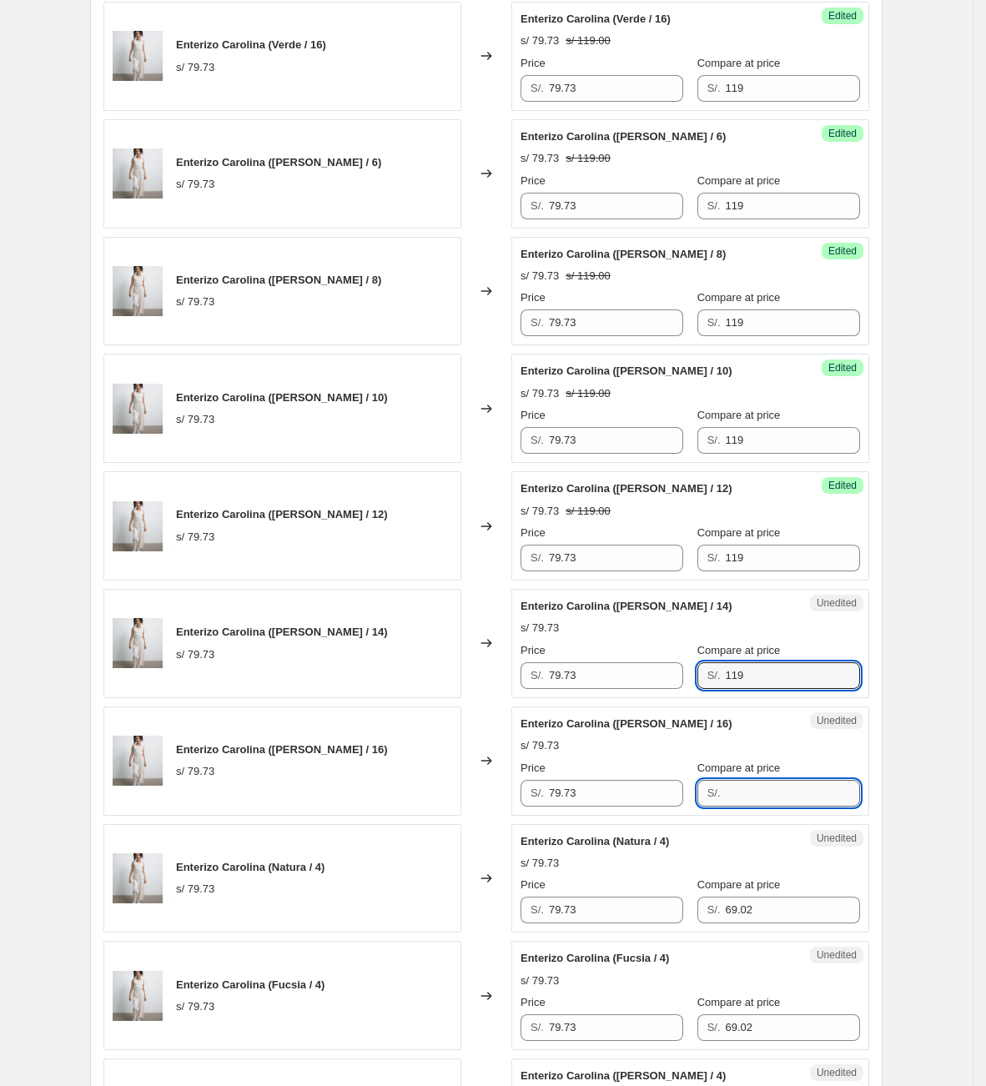
click at [744, 802] on input "Compare at price" at bounding box center [793, 793] width 134 height 27
paste input "119"
type input "119"
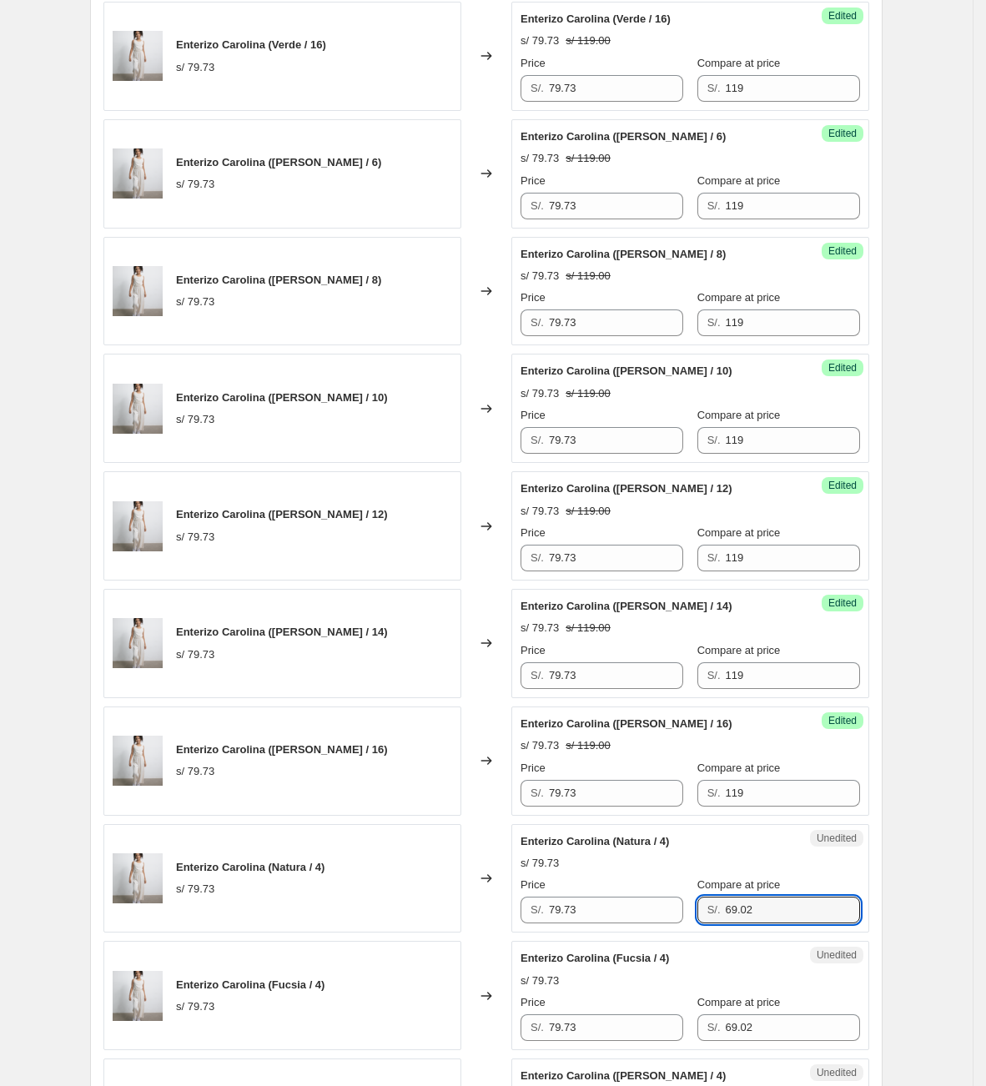
drag, startPoint x: 771, startPoint y: 921, endPoint x: 673, endPoint y: 903, distance: 100.0
click at [674, 909] on div "Price S/. 79.73 Compare at price S/. 69.02" at bounding box center [689, 899] width 339 height 47
paste input "119"
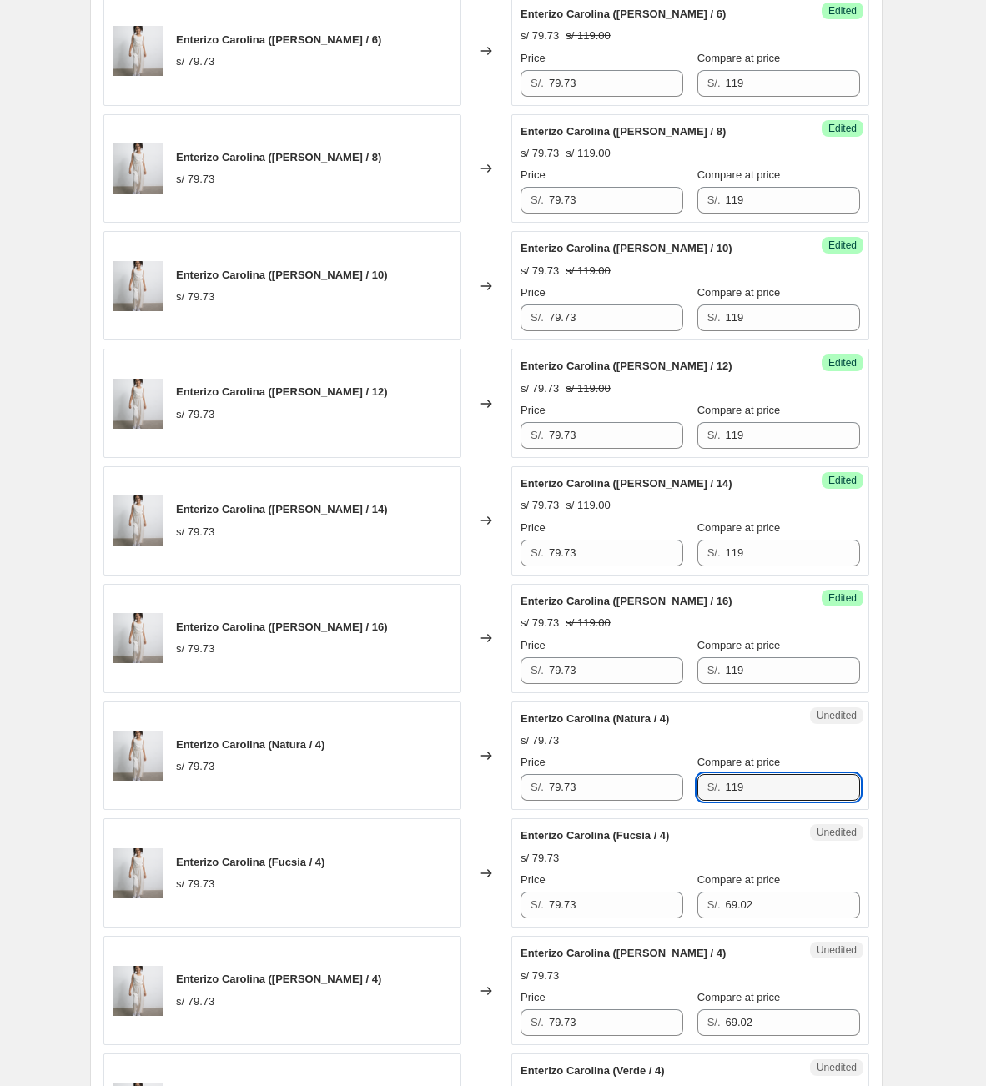
scroll to position [1952, 0]
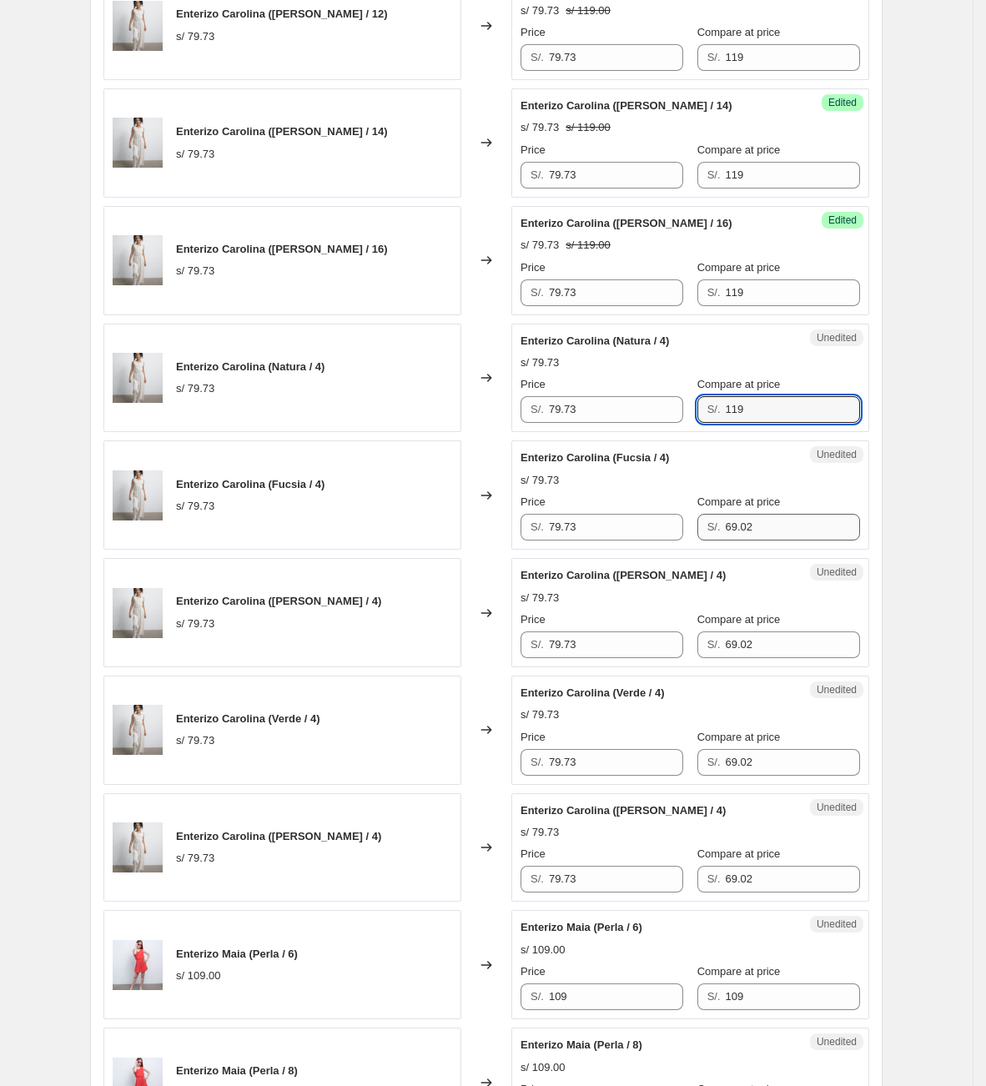
type input "119"
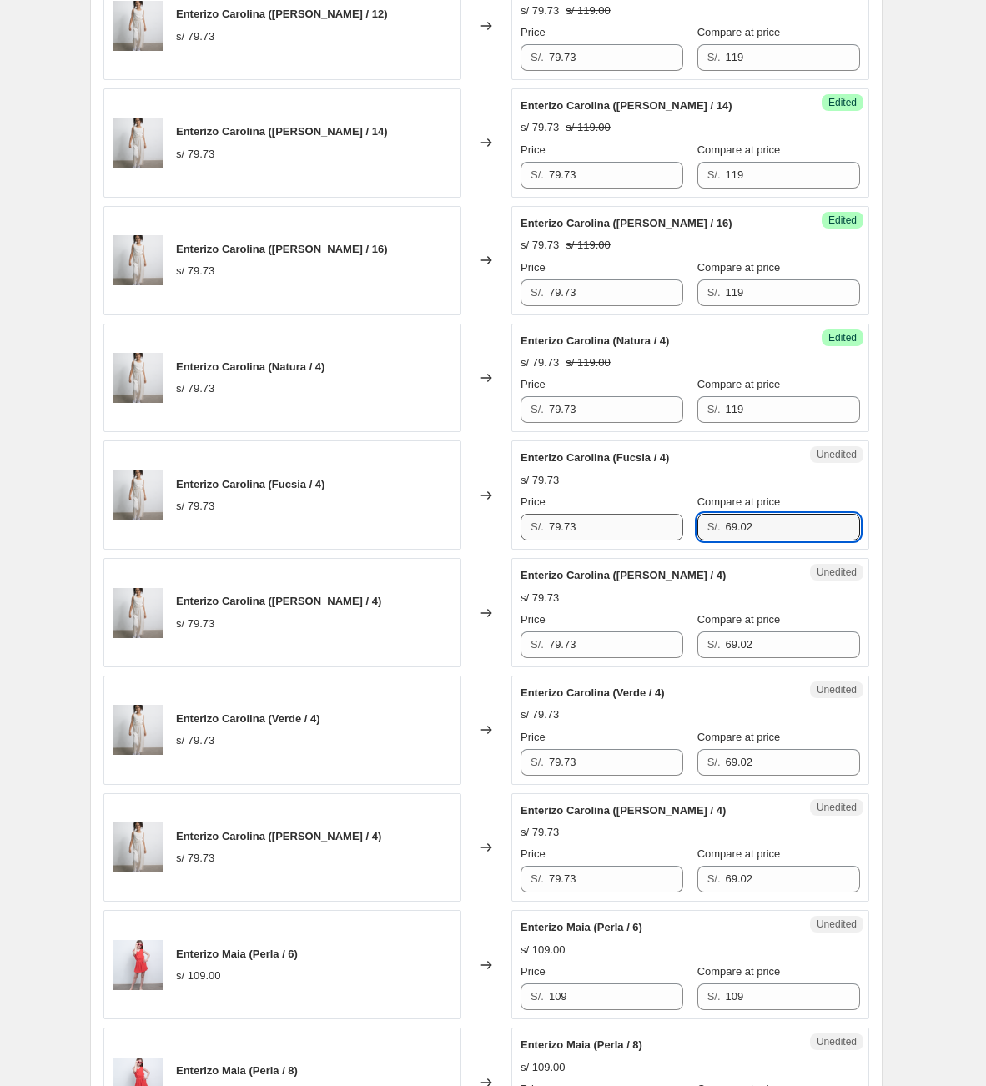
drag, startPoint x: 761, startPoint y: 542, endPoint x: 628, endPoint y: 550, distance: 132.9
click at [628, 540] on div "Price S/. 79.73 Compare at price S/. 69.02" at bounding box center [689, 517] width 339 height 47
paste input "119"
type input "119"
drag, startPoint x: 771, startPoint y: 790, endPoint x: 648, endPoint y: 793, distance: 123.5
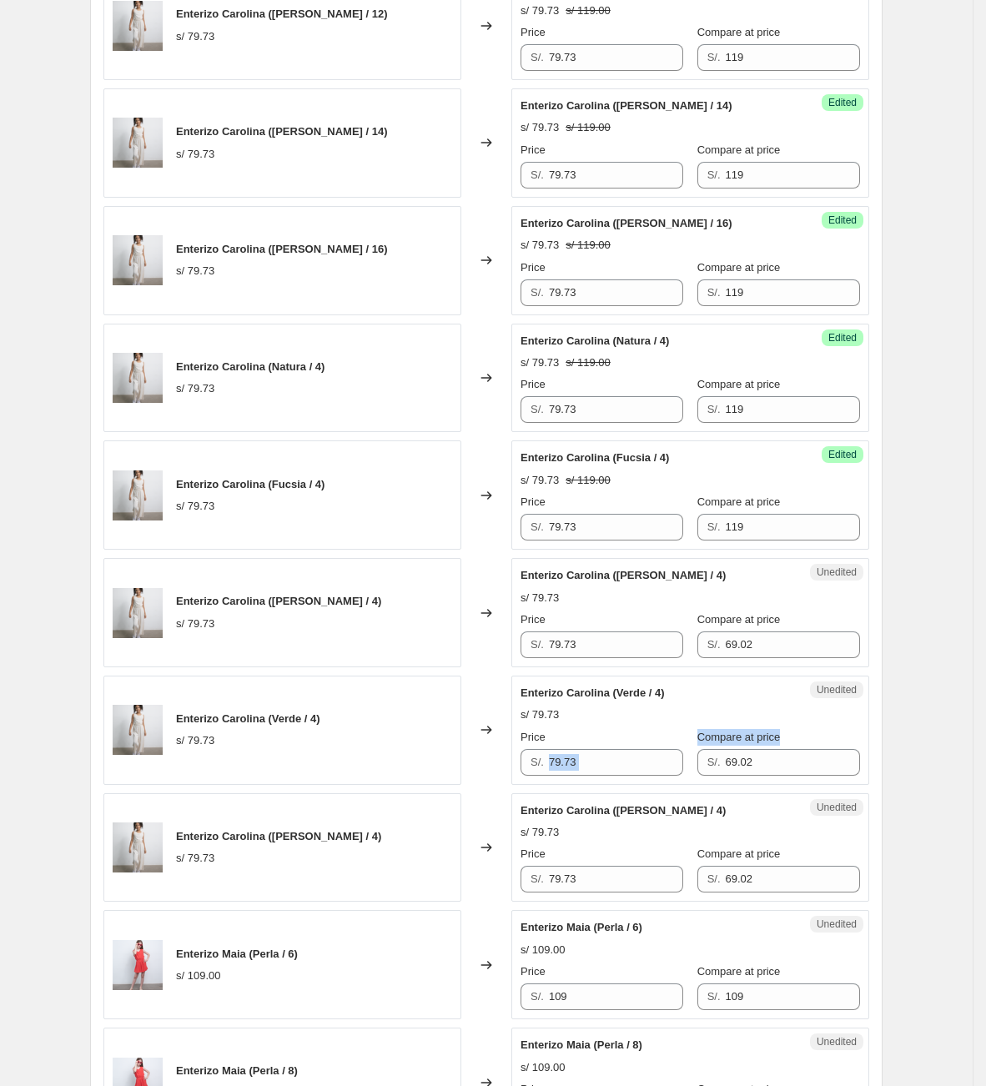
click at [648, 785] on div "Unedited Enterizo Carolina (Verde / 4) s/ 79.73 Price S/. 79.73 Compare at pric…" at bounding box center [690, 729] width 358 height 109
click at [799, 776] on input "69.02" at bounding box center [793, 762] width 134 height 27
drag, startPoint x: 774, startPoint y: 781, endPoint x: 718, endPoint y: 700, distance: 98.3
click at [649, 773] on div "Price S/. 79.73 Compare at price S/. 69.02" at bounding box center [689, 752] width 339 height 47
paste input "119"
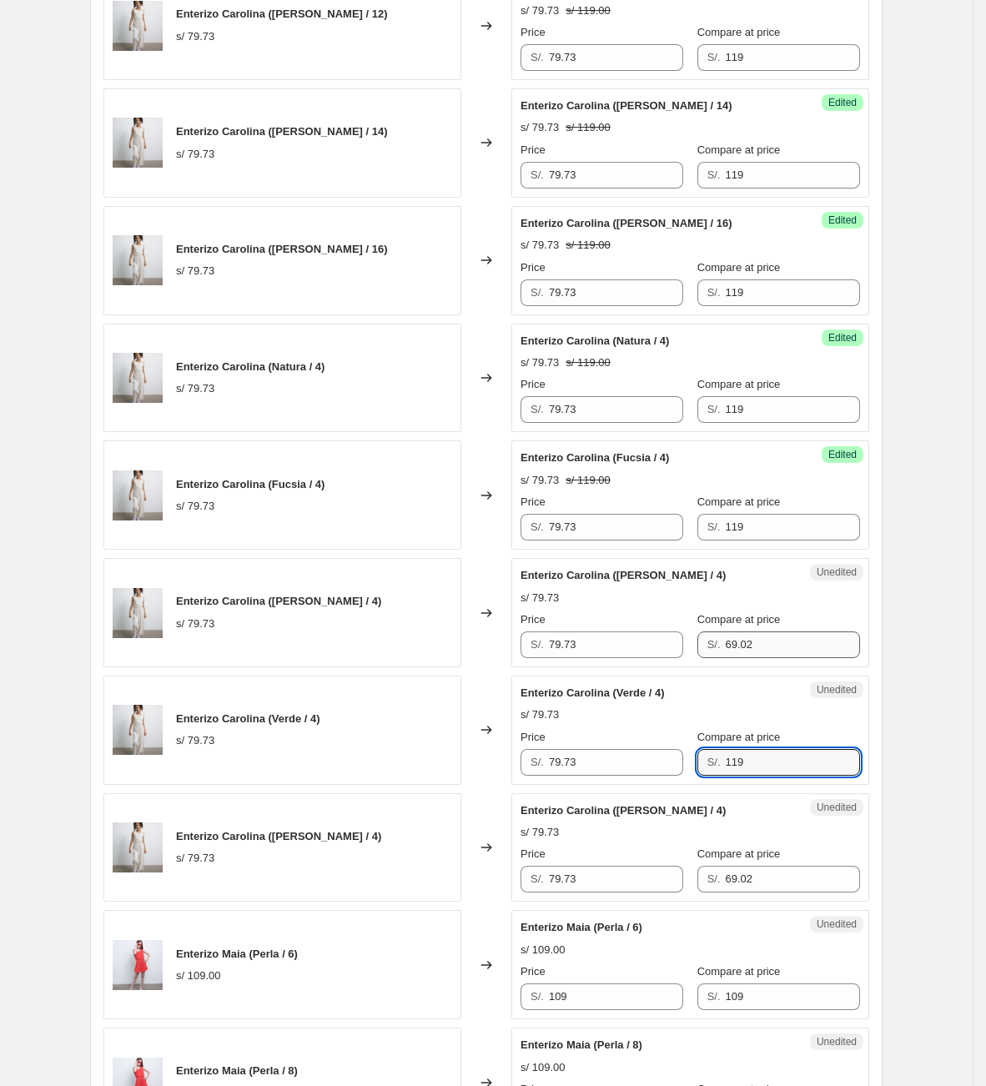
type input "119"
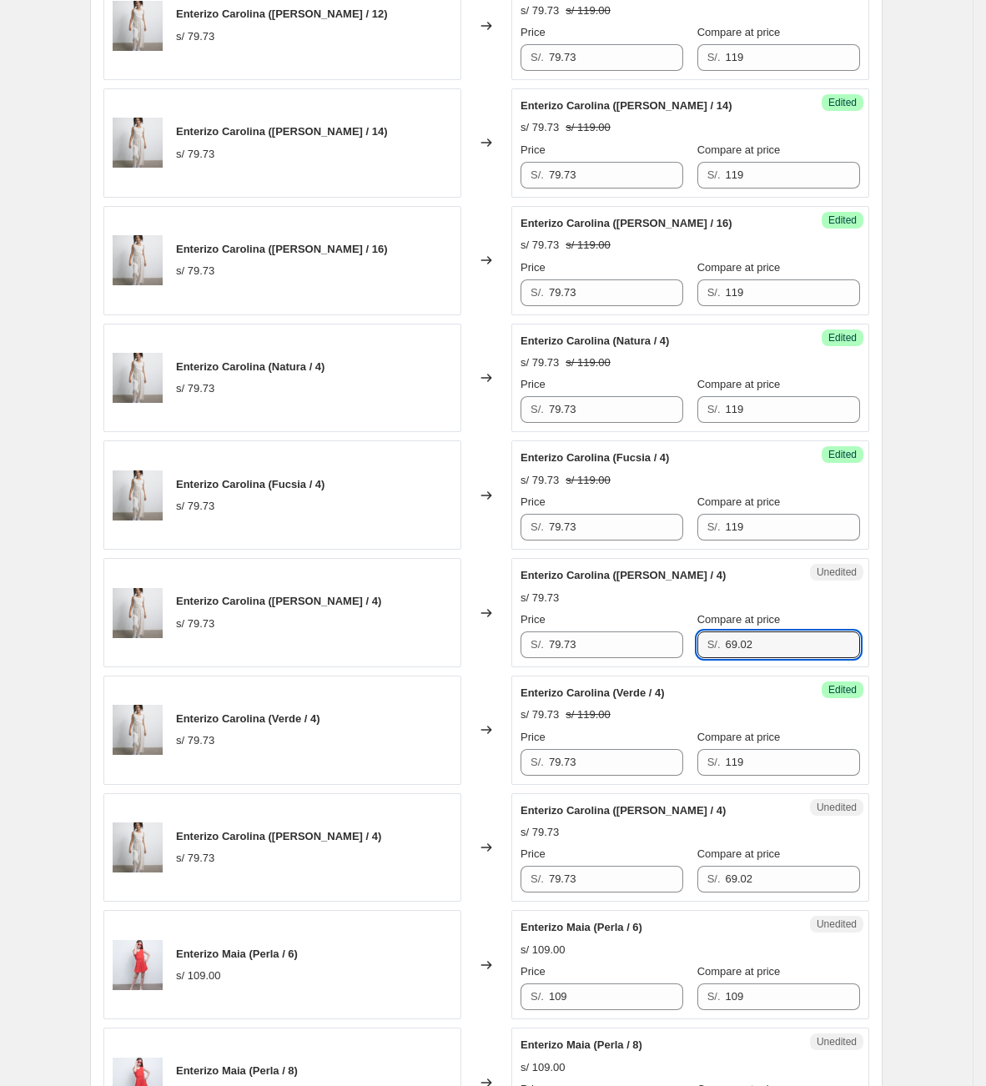
drag, startPoint x: 776, startPoint y: 653, endPoint x: 684, endPoint y: 653, distance: 92.6
click at [685, 653] on div "Price S/. 79.73 Compare at price S/. 69.02" at bounding box center [689, 634] width 339 height 47
paste input "119"
type input "119"
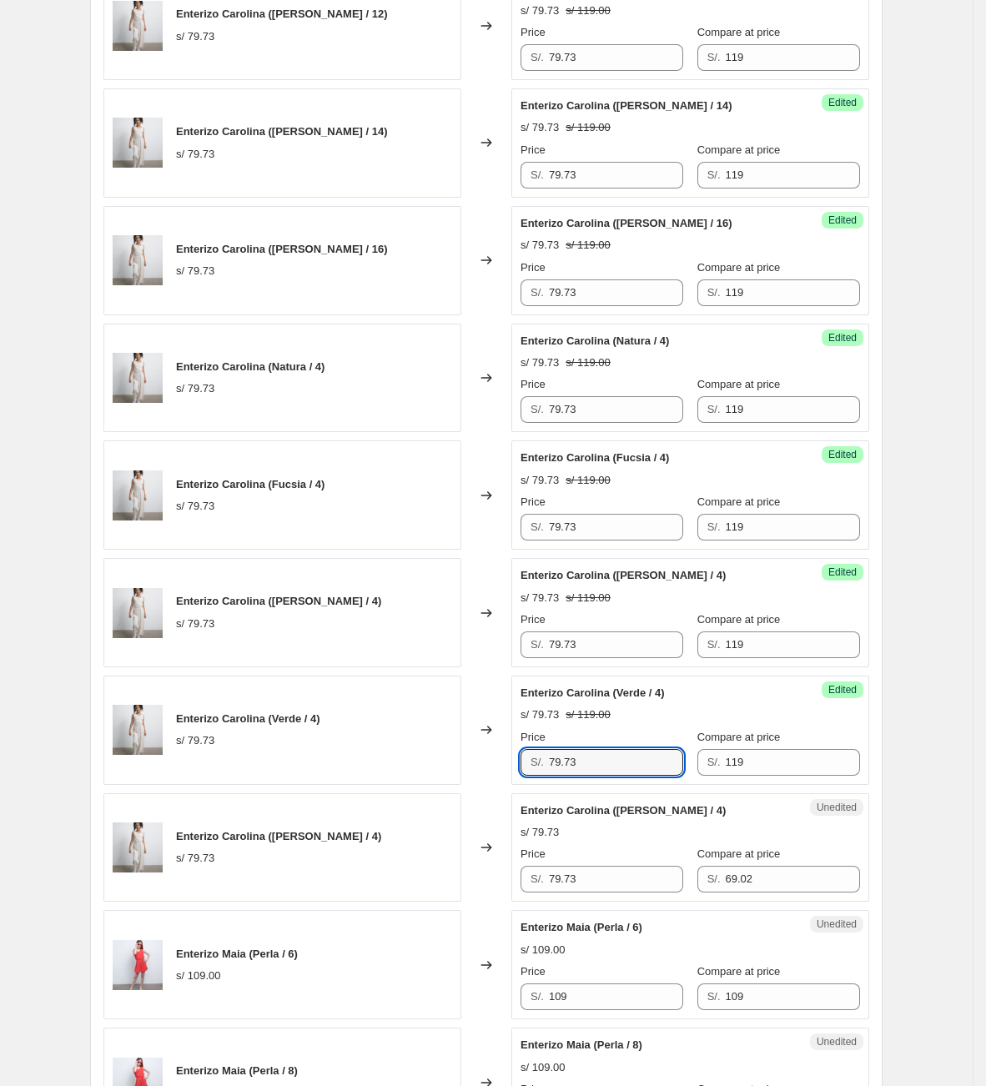
drag, startPoint x: 599, startPoint y: 766, endPoint x: 498, endPoint y: 771, distance: 101.1
click at [498, 771] on div "Enterizo Carolina (Verde / 4) s/ 79.73 Changed to Success Edited Enterizo Carol…" at bounding box center [486, 729] width 766 height 109
drag, startPoint x: 585, startPoint y: 773, endPoint x: 513, endPoint y: 775, distance: 72.6
click at [511, 774] on div "Enterizo Carolina (Verde / 4) s/ 79.73 Changed to Success Edited Enterizo Carol…" at bounding box center [486, 729] width 766 height 109
type input "73"
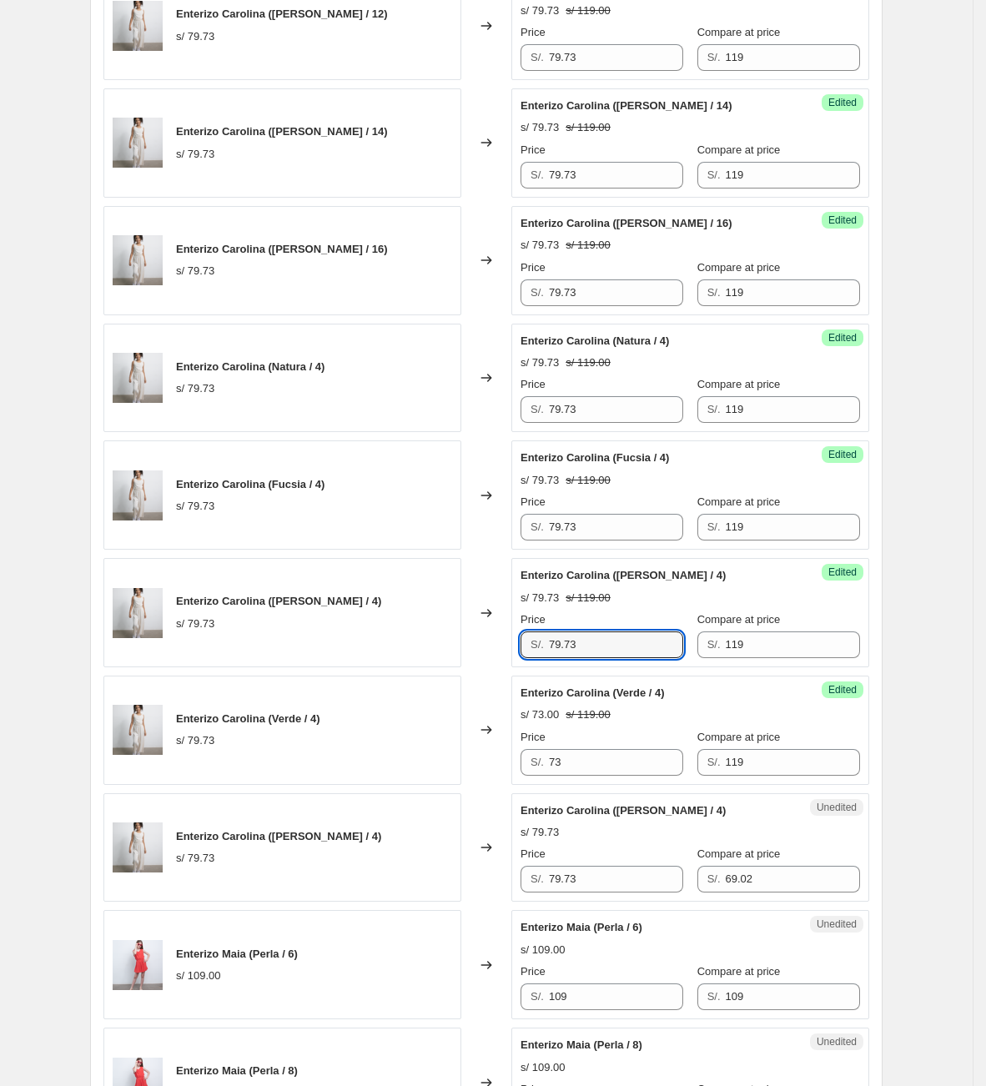
drag, startPoint x: 613, startPoint y: 658, endPoint x: 484, endPoint y: 640, distance: 130.6
click at [486, 640] on div "Enterizo Carolina ([PERSON_NAME] / 4) s/ 79.73 Changed to Success Edited Enteri…" at bounding box center [486, 612] width 766 height 109
paste input "text"
type input "73"
drag, startPoint x: 603, startPoint y: 537, endPoint x: 459, endPoint y: 532, distance: 144.4
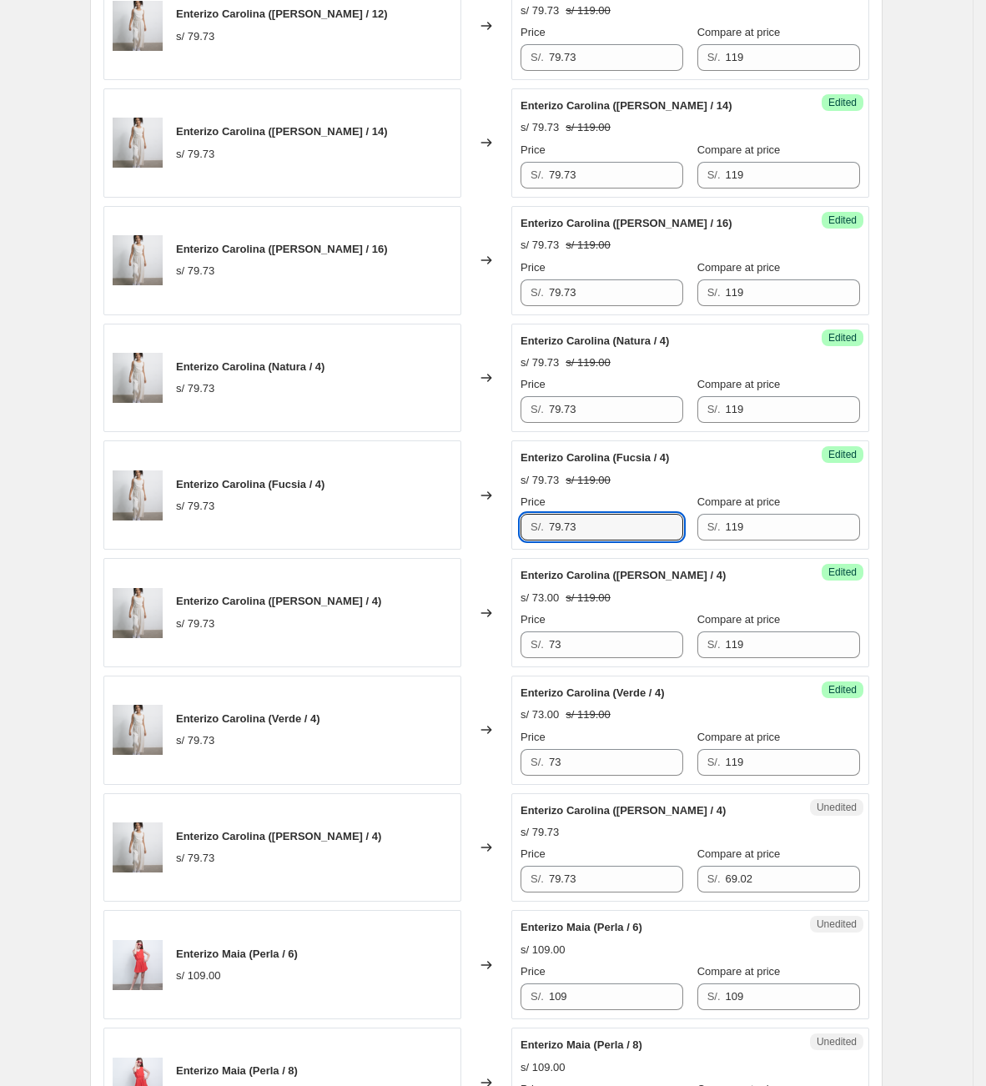
click at [460, 531] on div "Enterizo Carolina (Fucsia / 4) s/ 79.73 Changed to Success Edited Enterizo Caro…" at bounding box center [486, 494] width 766 height 109
paste input "text"
type input "73"
drag, startPoint x: 494, startPoint y: 413, endPoint x: 478, endPoint y: 397, distance: 22.4
click at [470, 411] on div "Enterizo Carolina (Natura / 4) s/ 79.73 Changed to Success Edited Enterizo Caro…" at bounding box center [486, 378] width 766 height 109
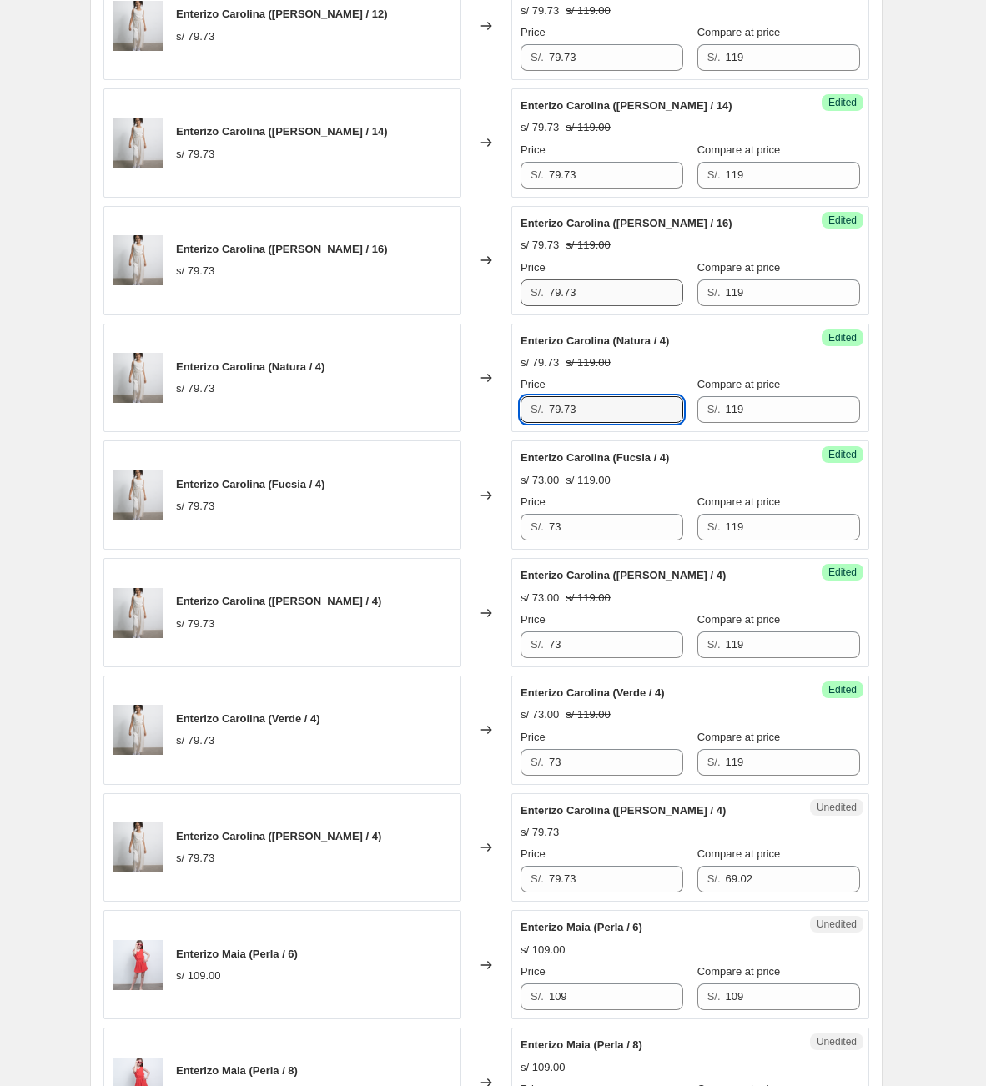
paste input "text"
type input "73"
drag, startPoint x: 621, startPoint y: 288, endPoint x: 438, endPoint y: 304, distance: 184.1
click at [438, 304] on div "Enterizo Carolina ([PERSON_NAME] / 16) s/ 79.73 Changed to Success Edited Enter…" at bounding box center [486, 260] width 766 height 109
paste input "text"
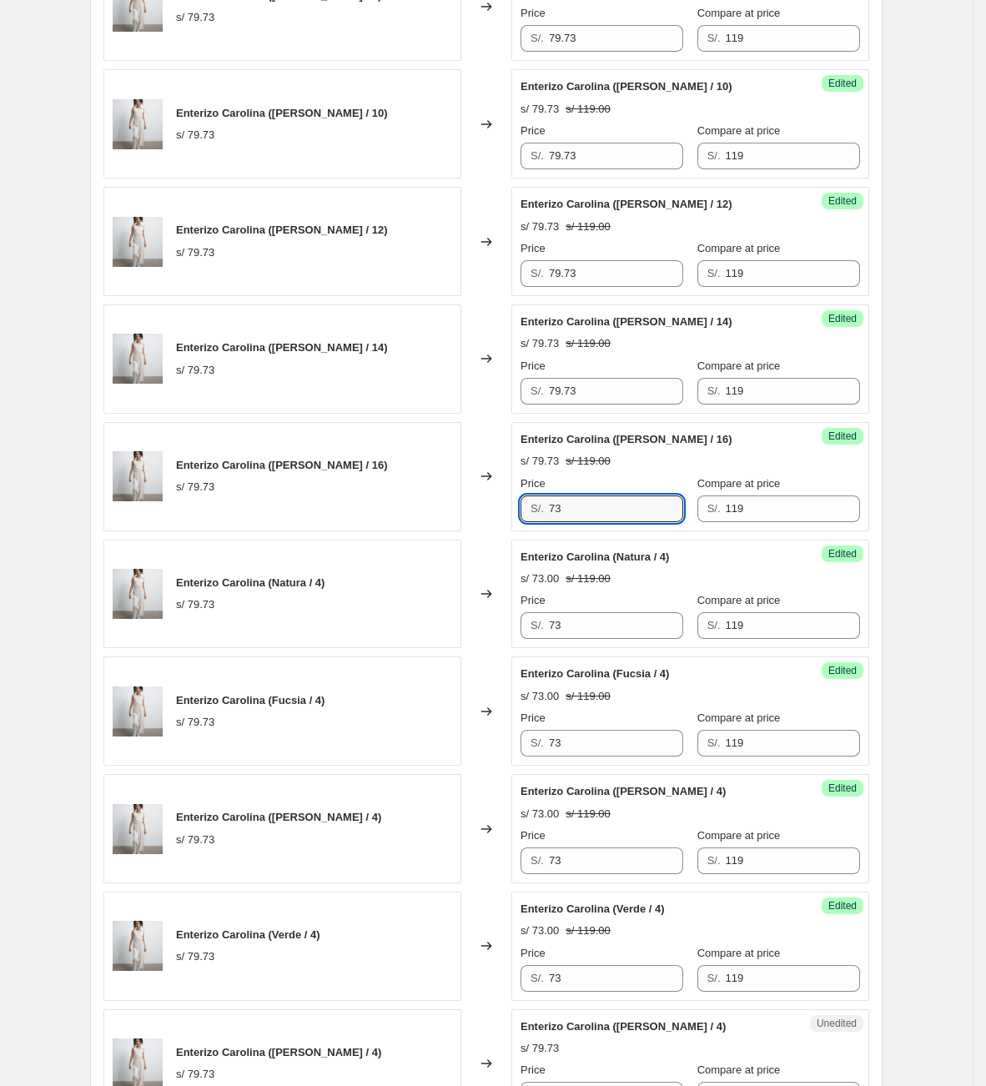
scroll to position [1702, 0]
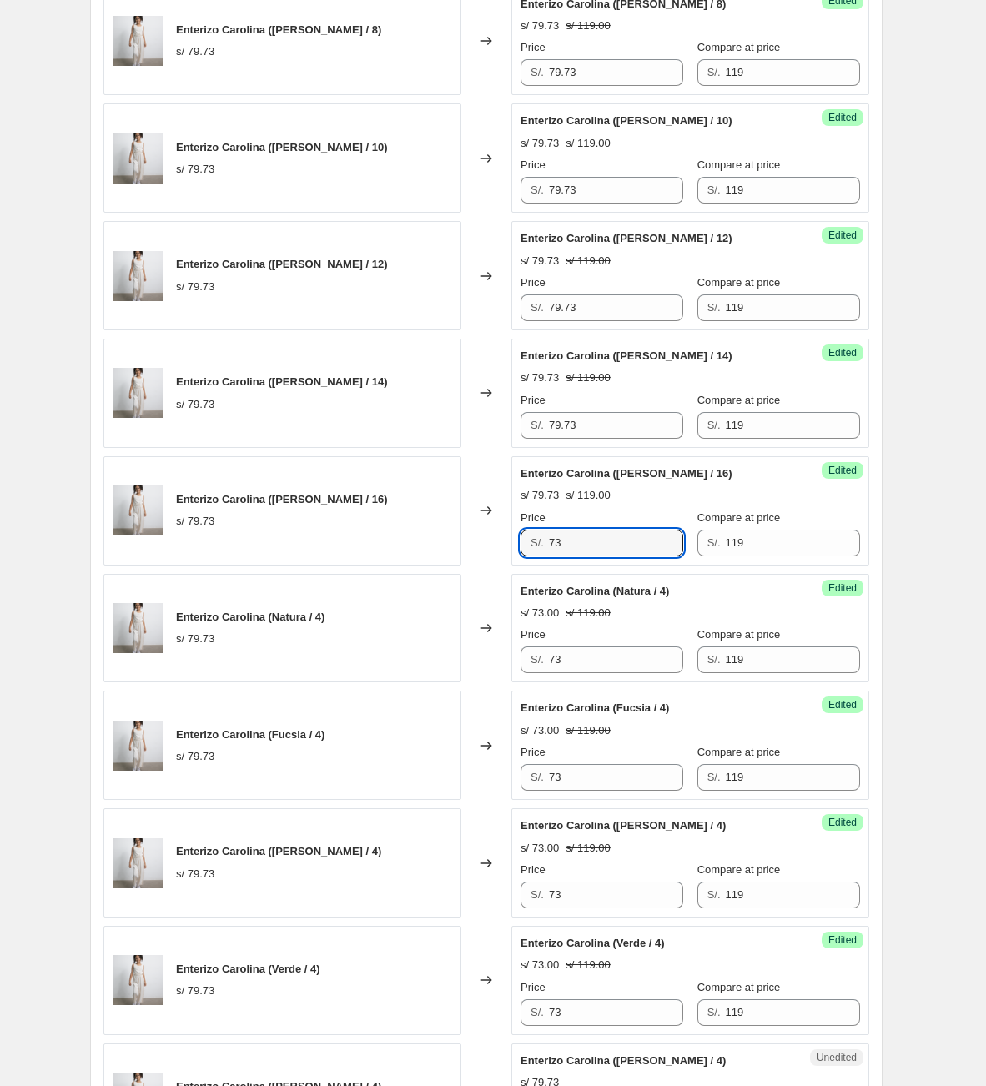
type input "73"
drag, startPoint x: 615, startPoint y: 449, endPoint x: 616, endPoint y: 440, distance: 9.2
click at [616, 446] on div "Success Edited Enterizo Carolina ([PERSON_NAME] / 14) s/ 79.73 s/ 119.00 Price …" at bounding box center [690, 393] width 358 height 109
drag, startPoint x: 616, startPoint y: 440, endPoint x: 454, endPoint y: 431, distance: 162.9
click at [454, 431] on div "Enterizo Carolina ([PERSON_NAME] / 14) s/ 79.73 Changed to Success Edited Enter…" at bounding box center [486, 393] width 766 height 109
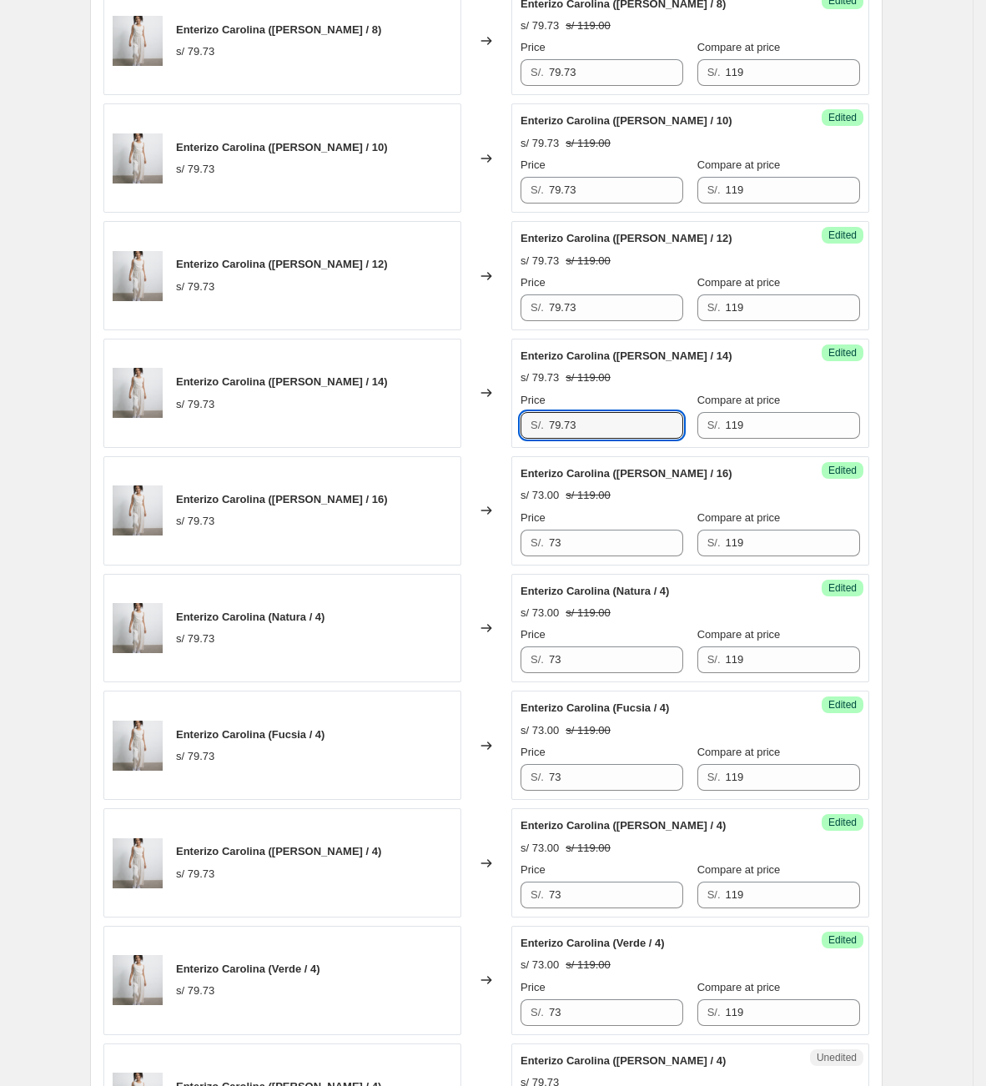
paste input "text"
type input "73"
drag, startPoint x: 606, startPoint y: 308, endPoint x: 484, endPoint y: 309, distance: 122.6
click at [484, 309] on div "Enterizo Carolina ([PERSON_NAME] / 12) s/ 79.73 Changed to Success Edited Enter…" at bounding box center [486, 275] width 766 height 109
paste
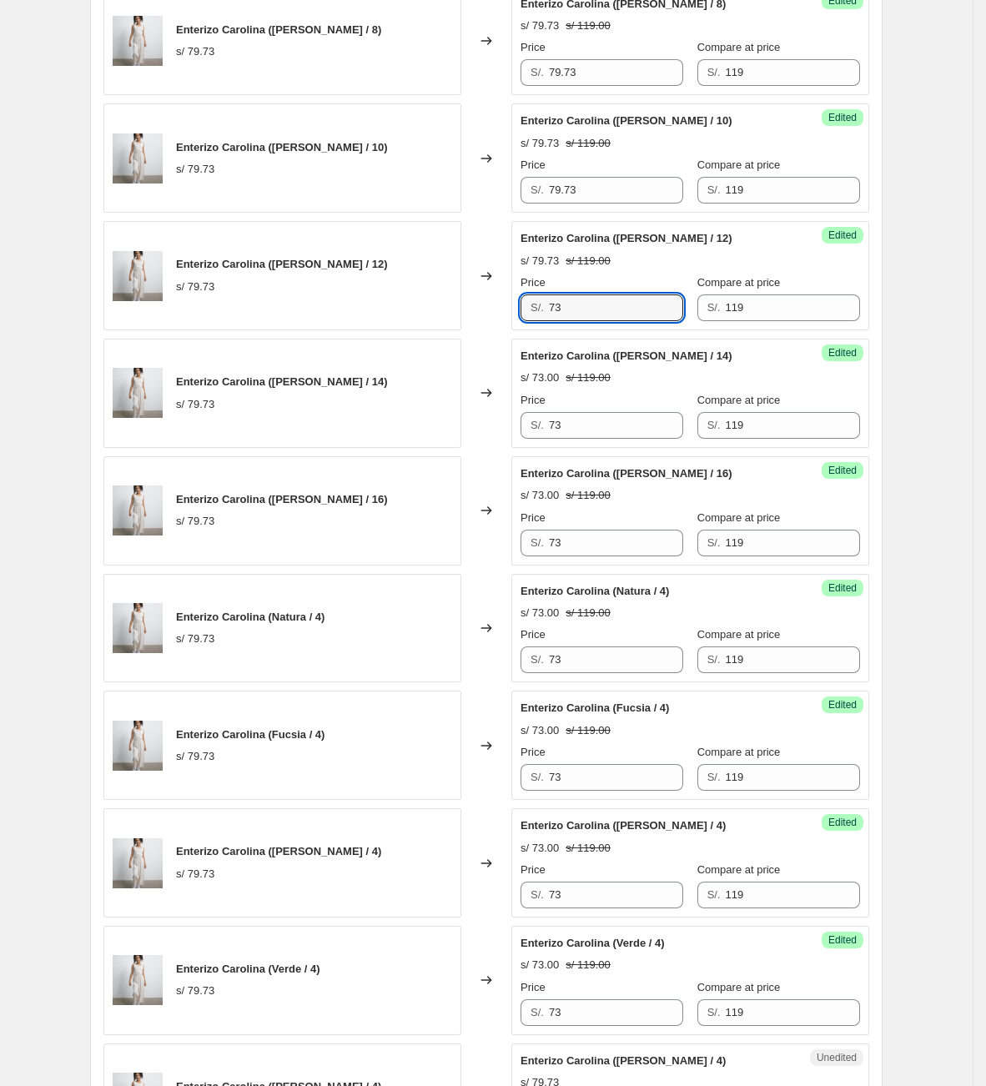
type input "73"
drag, startPoint x: 466, startPoint y: 198, endPoint x: 421, endPoint y: 195, distance: 45.1
click at [424, 198] on div "Enterizo Carolina ([PERSON_NAME] / 10) s/ 79.73 Changed to Success Edited Enter…" at bounding box center [486, 157] width 766 height 109
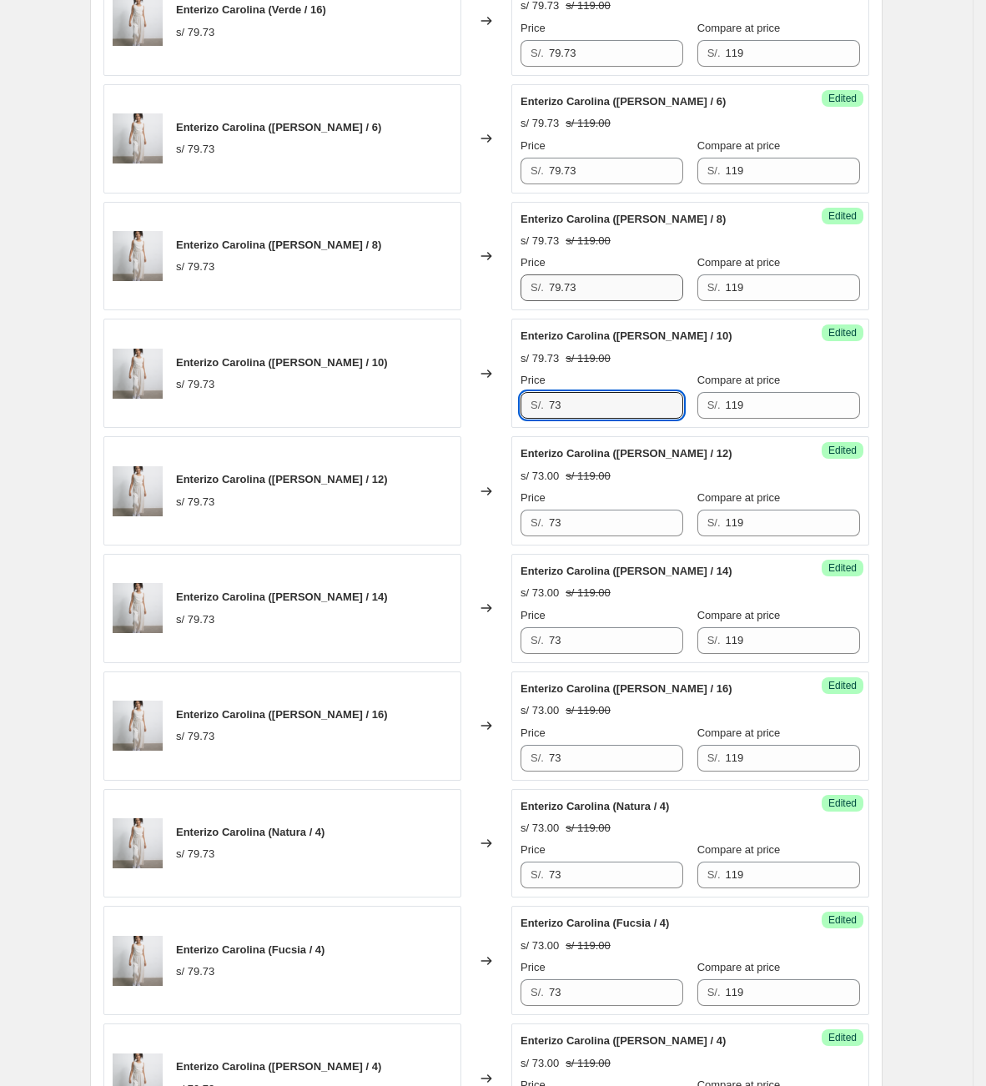
scroll to position [1452, 0]
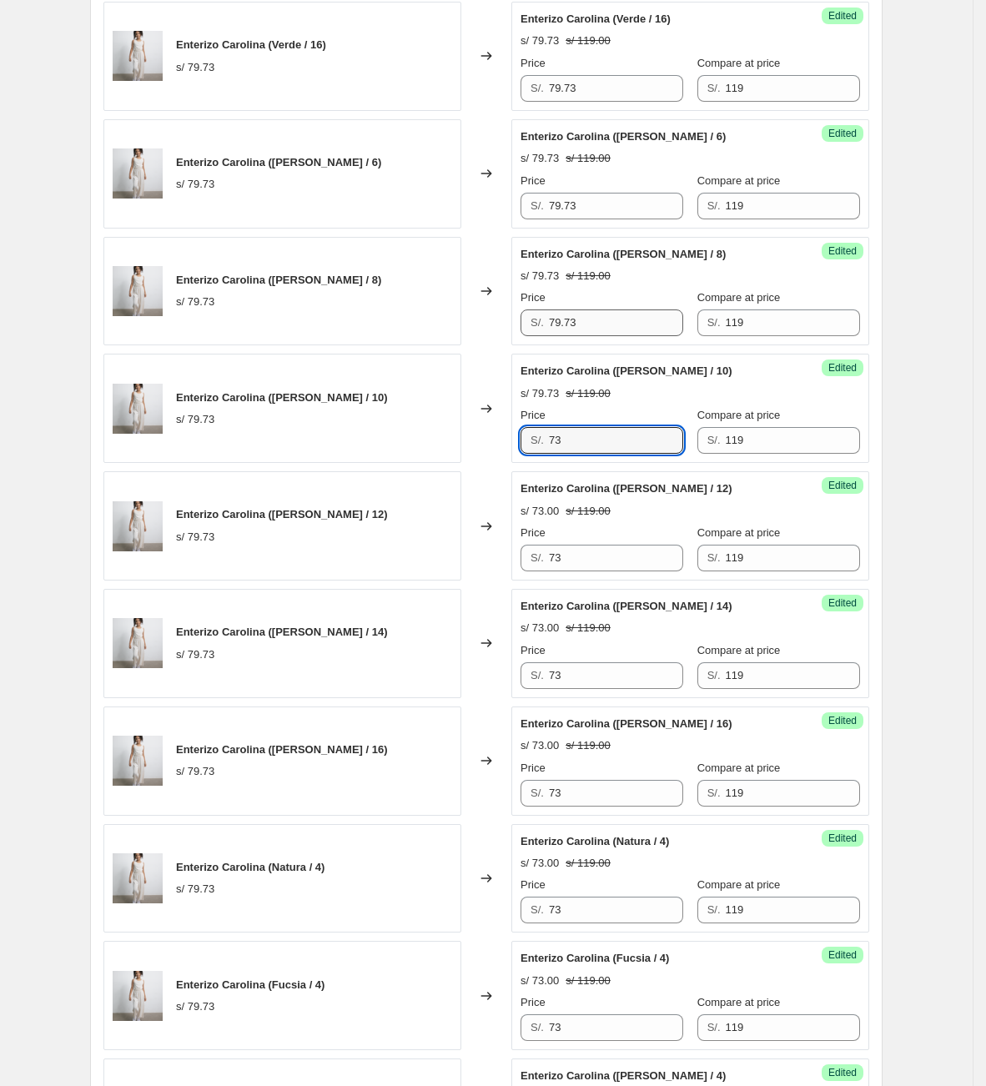
type input "73"
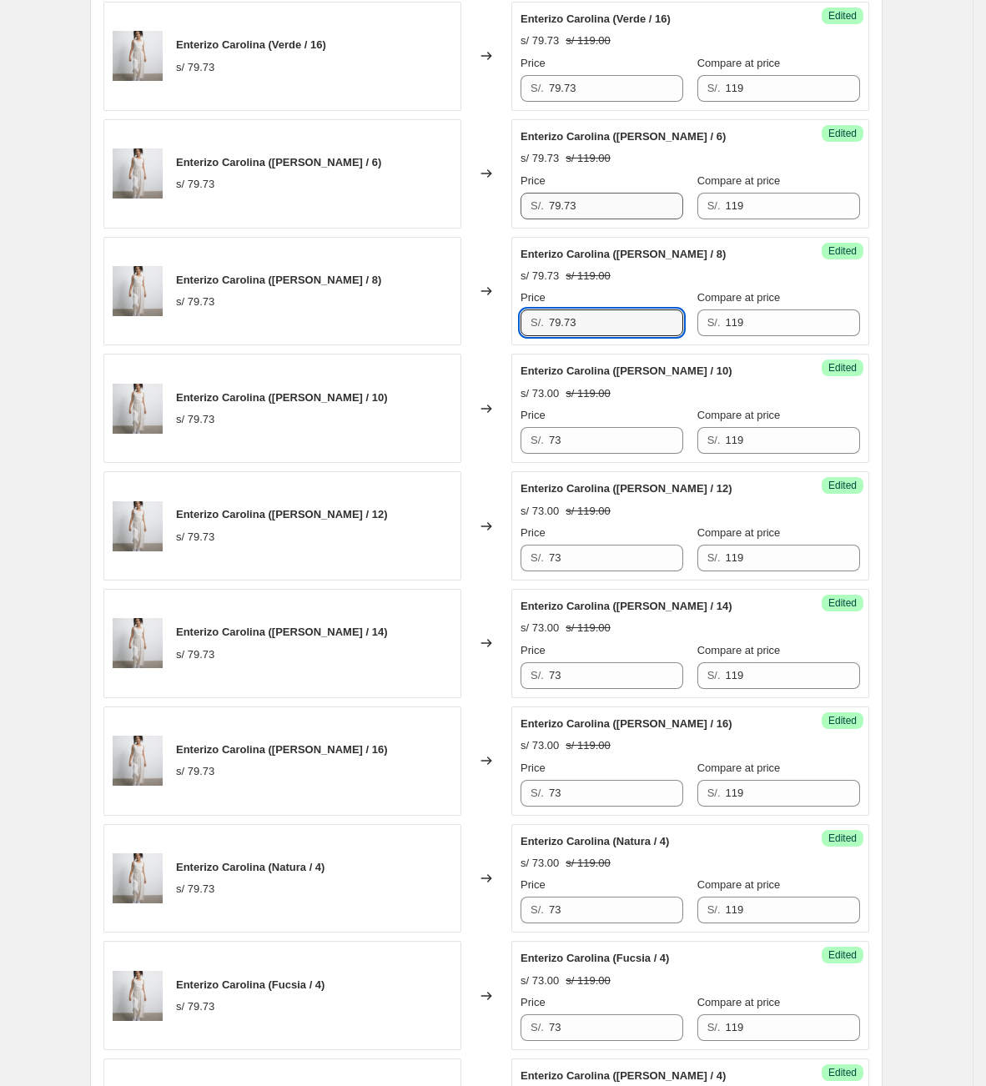
drag, startPoint x: 619, startPoint y: 338, endPoint x: 578, endPoint y: 217, distance: 127.6
click at [465, 325] on div "Enterizo Carolina ([PERSON_NAME] / 8) s/ 79.73 Changed to Success Edited Enteri…" at bounding box center [486, 291] width 766 height 109
type input "73"
drag, startPoint x: 604, startPoint y: 205, endPoint x: 408, endPoint y: 207, distance: 196.0
click at [409, 206] on div "Enterizo Carolina ([PERSON_NAME] / 6) s/ 79.73 Changed to Success Edited Enteri…" at bounding box center [486, 173] width 766 height 109
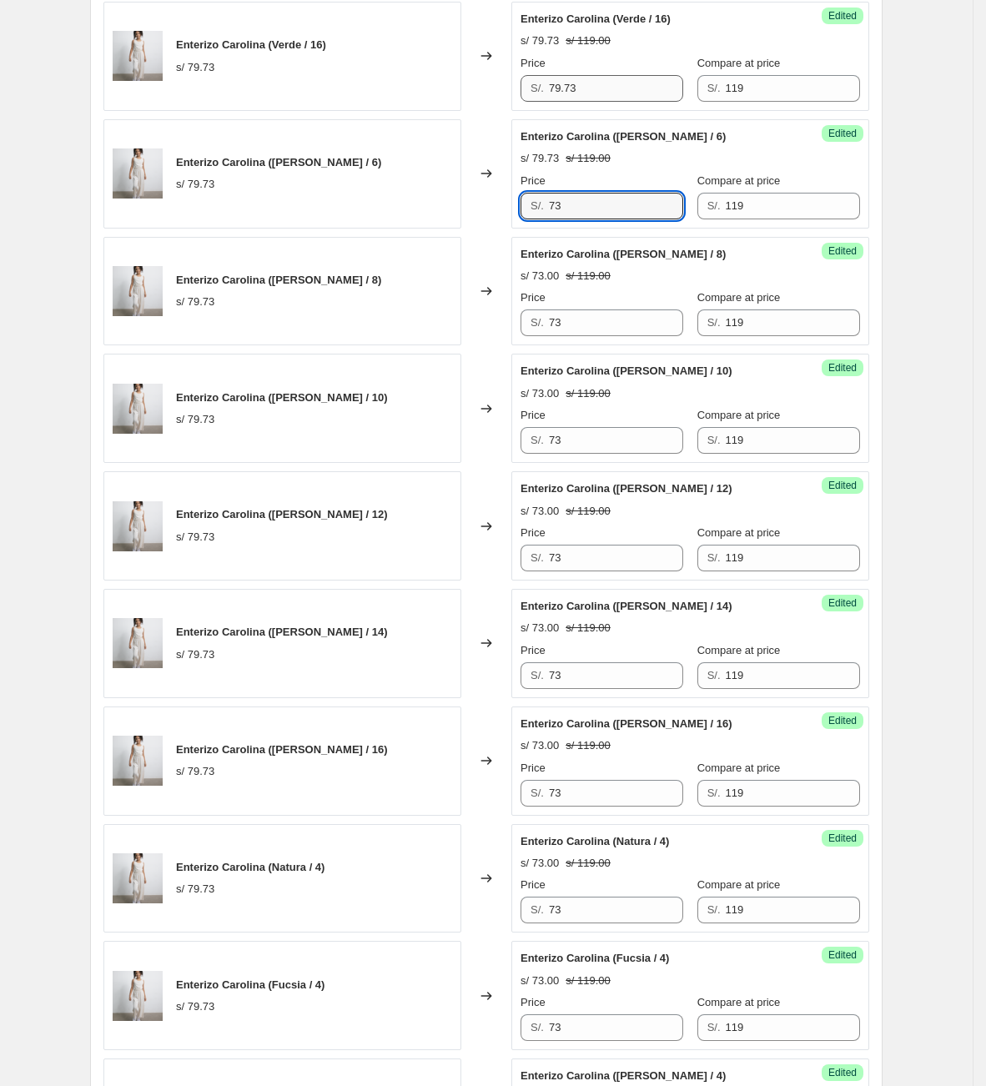
type input "73"
drag, startPoint x: 634, startPoint y: 99, endPoint x: 464, endPoint y: 98, distance: 170.1
click at [464, 98] on div "Enterizo Carolina (Verde / 16) s/ 79.73 Changed to Success Edited Enterizo Caro…" at bounding box center [486, 56] width 766 height 109
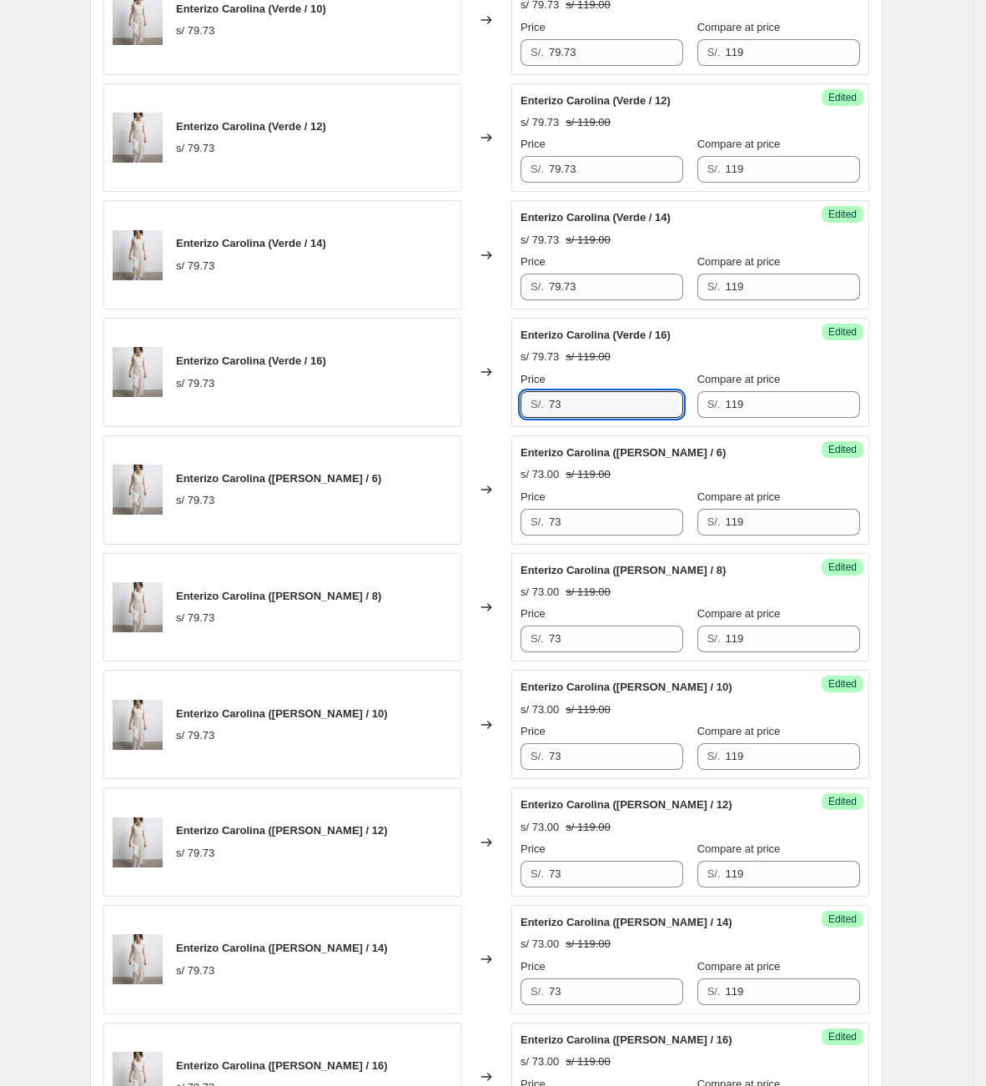
scroll to position [1077, 0]
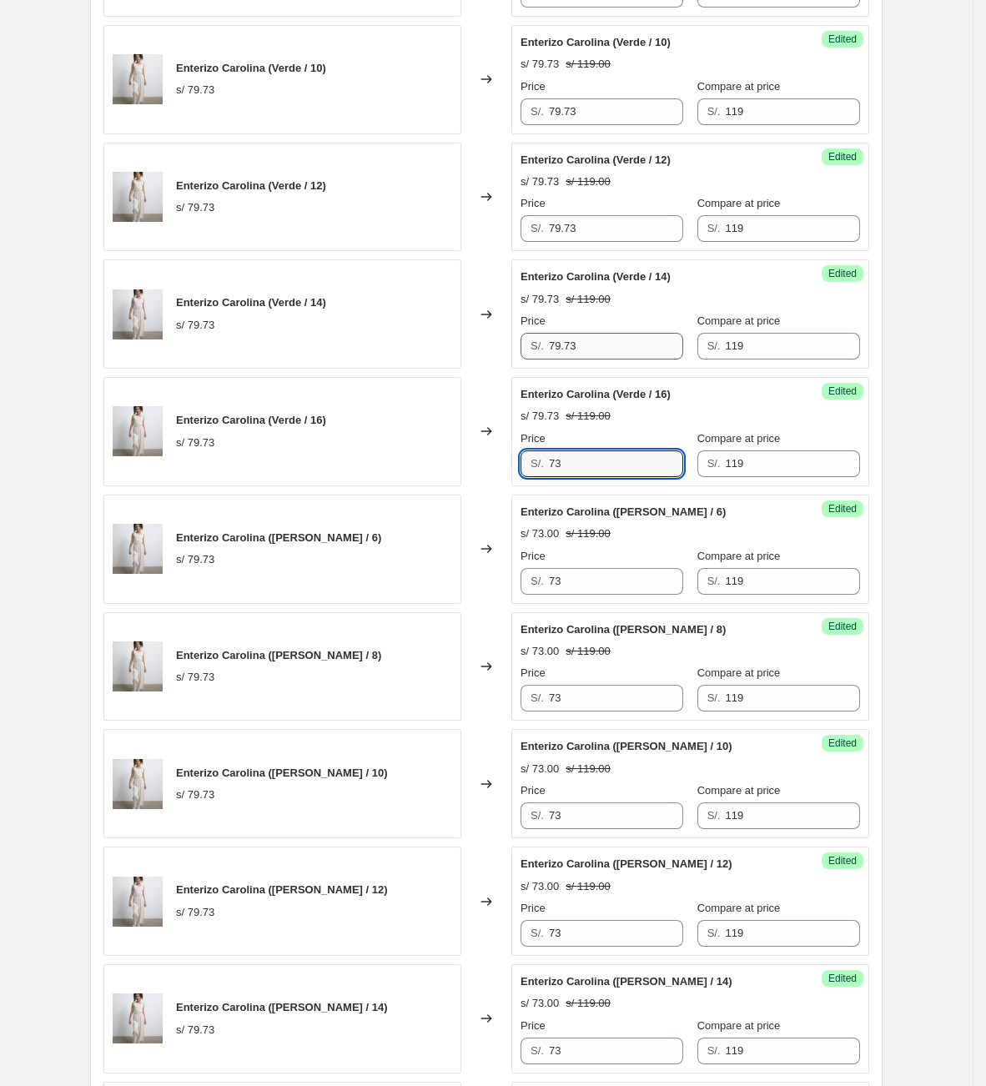
type input "73"
drag, startPoint x: 619, startPoint y: 343, endPoint x: 371, endPoint y: 309, distance: 249.9
click at [373, 313] on div "Enterizo Carolina (Verde / 14) s/ 79.73 Changed to Success Edited Enterizo Caro…" at bounding box center [486, 313] width 766 height 109
type input "73"
drag
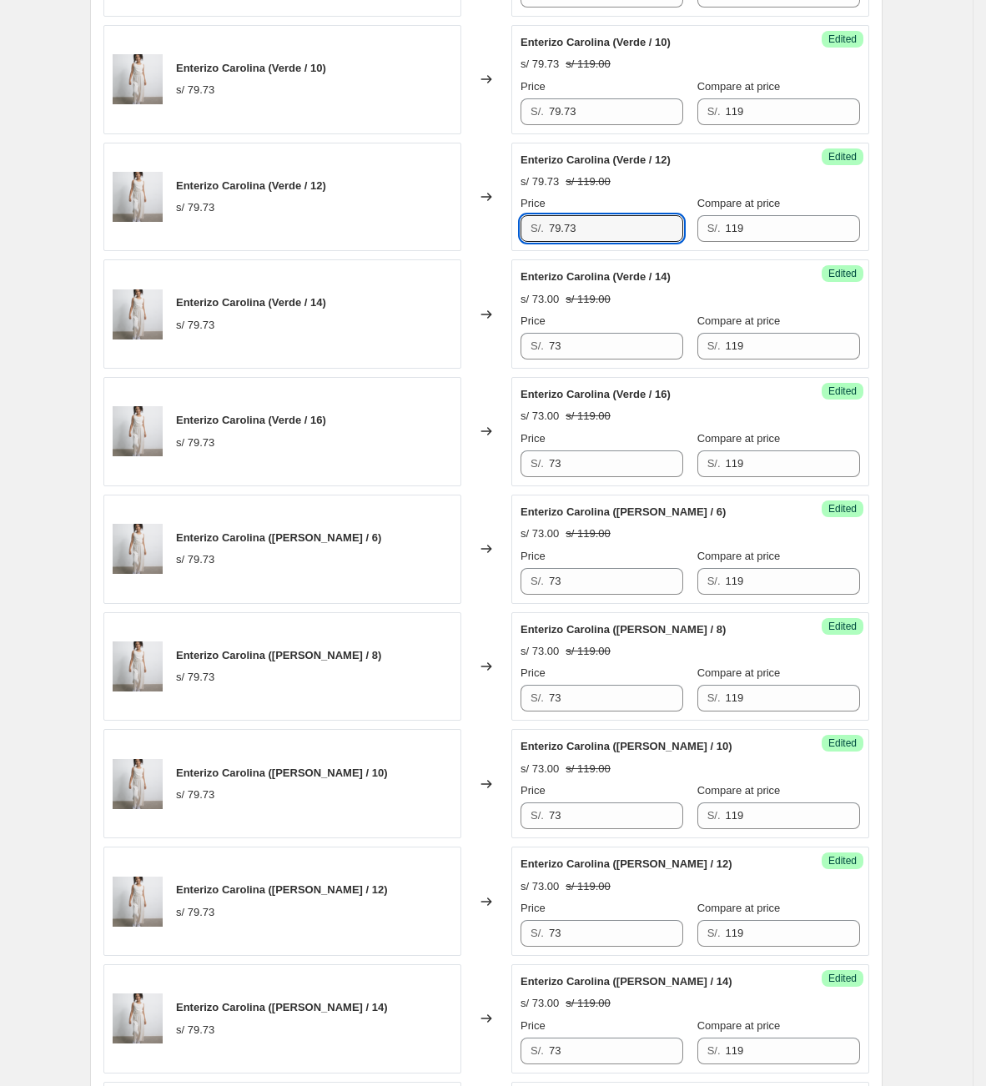
click at [508, 211] on div "Enterizo Carolina (Verde / 12) s/ 79.73 Changed to Success Edited Enterizo Caro…" at bounding box center [486, 197] width 766 height 109
type input "73"
click at [475, 105] on div "Enterizo Carolina (Verde / 10) s/ 79.73 Changed to Success Edited Enterizo Caro…" at bounding box center [486, 79] width 766 height 109
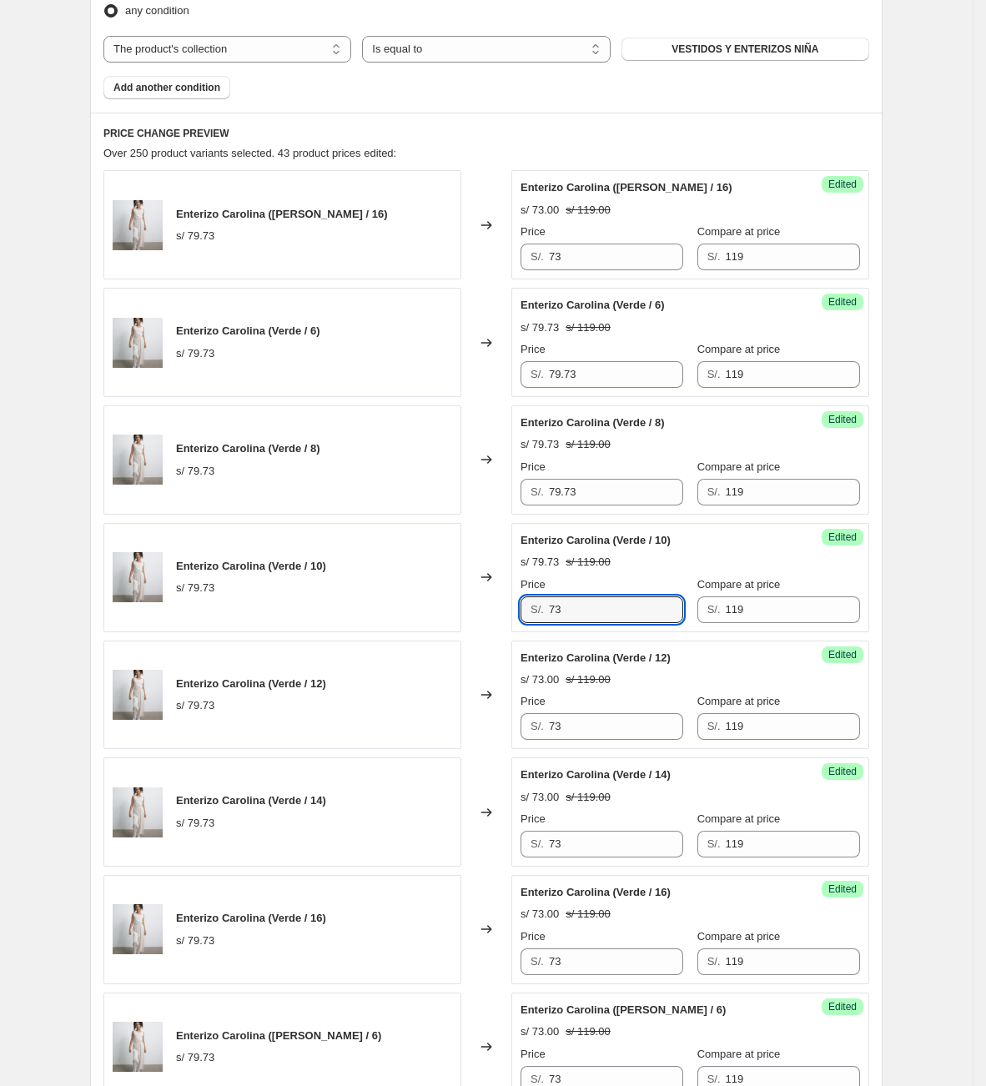
scroll to position [576, 0]
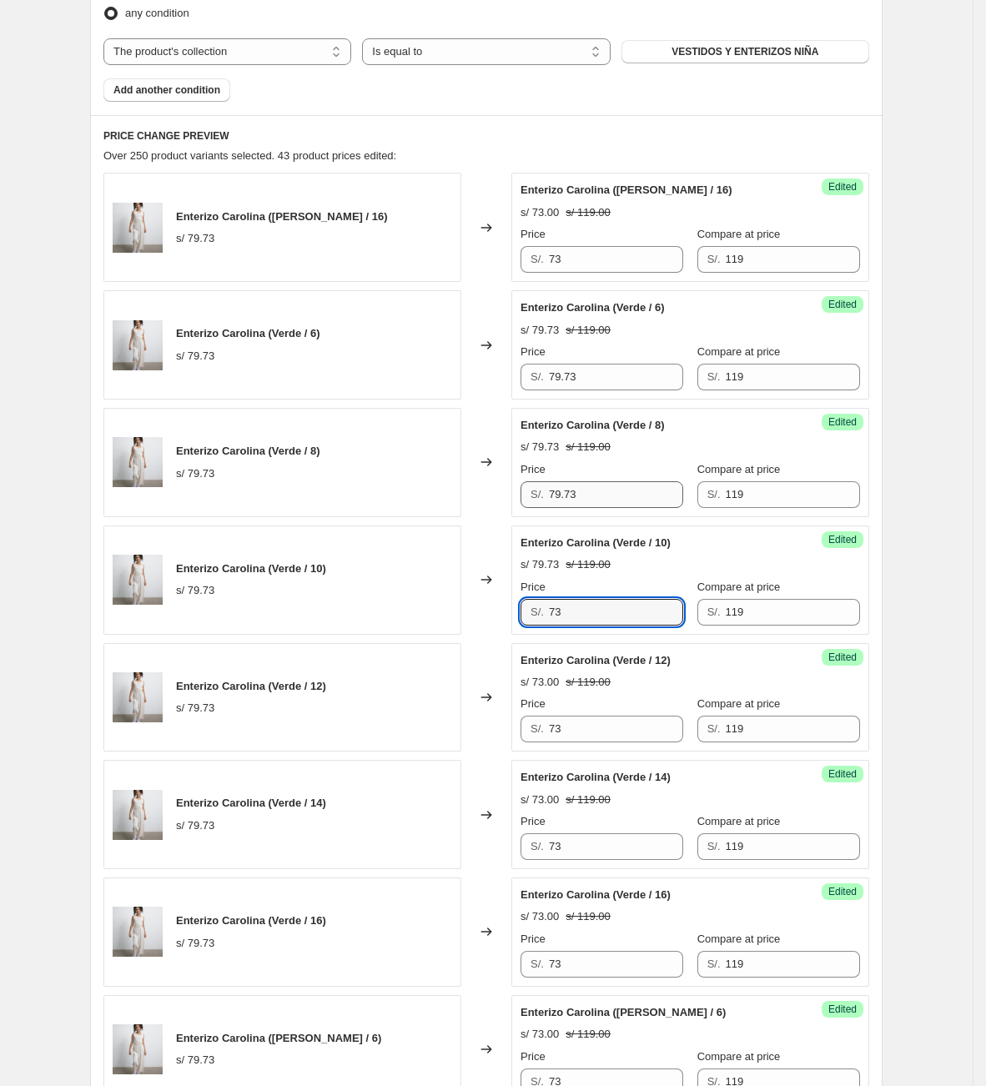
type input "73"
click at [319, 439] on div "Enterizo Carolina (Verde / 8) s/ 79.73 Changed to Success Edited Enterizo Carol…" at bounding box center [486, 462] width 766 height 109
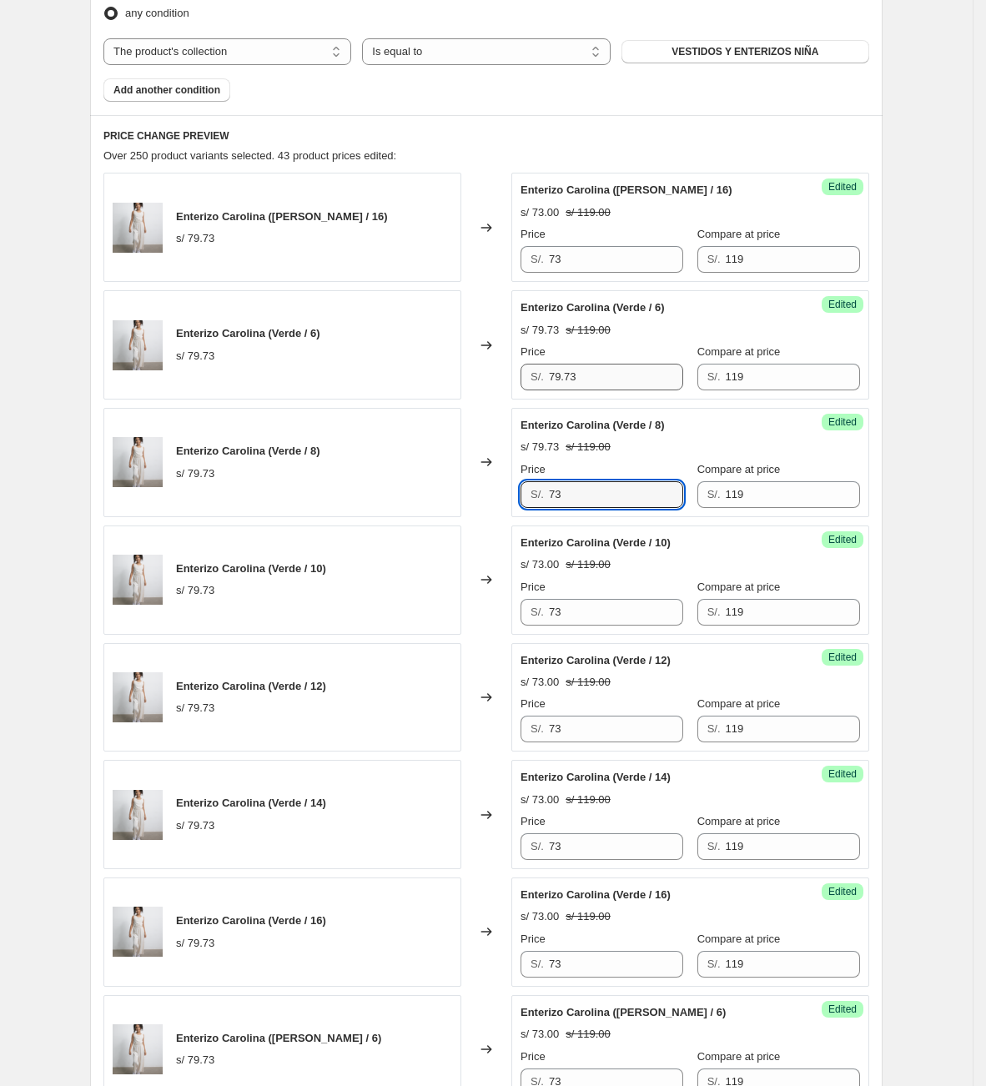
type input "73"
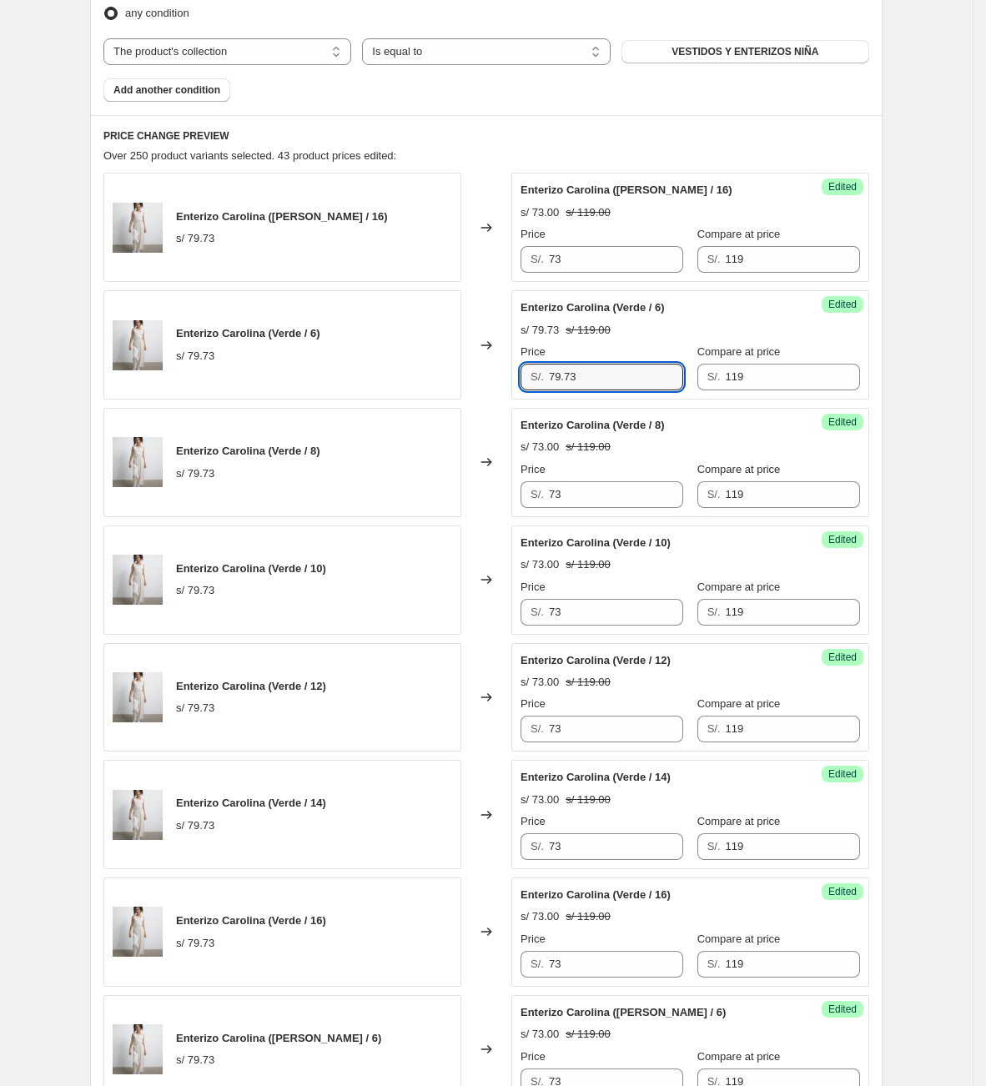
click at [413, 354] on div "Enterizo Carolina (Verde / 6) s/ 79.73 Changed to Success Edited Enterizo Carol…" at bounding box center [486, 344] width 766 height 109
type input "73"
click at [628, 255] on input "73" at bounding box center [616, 259] width 134 height 27
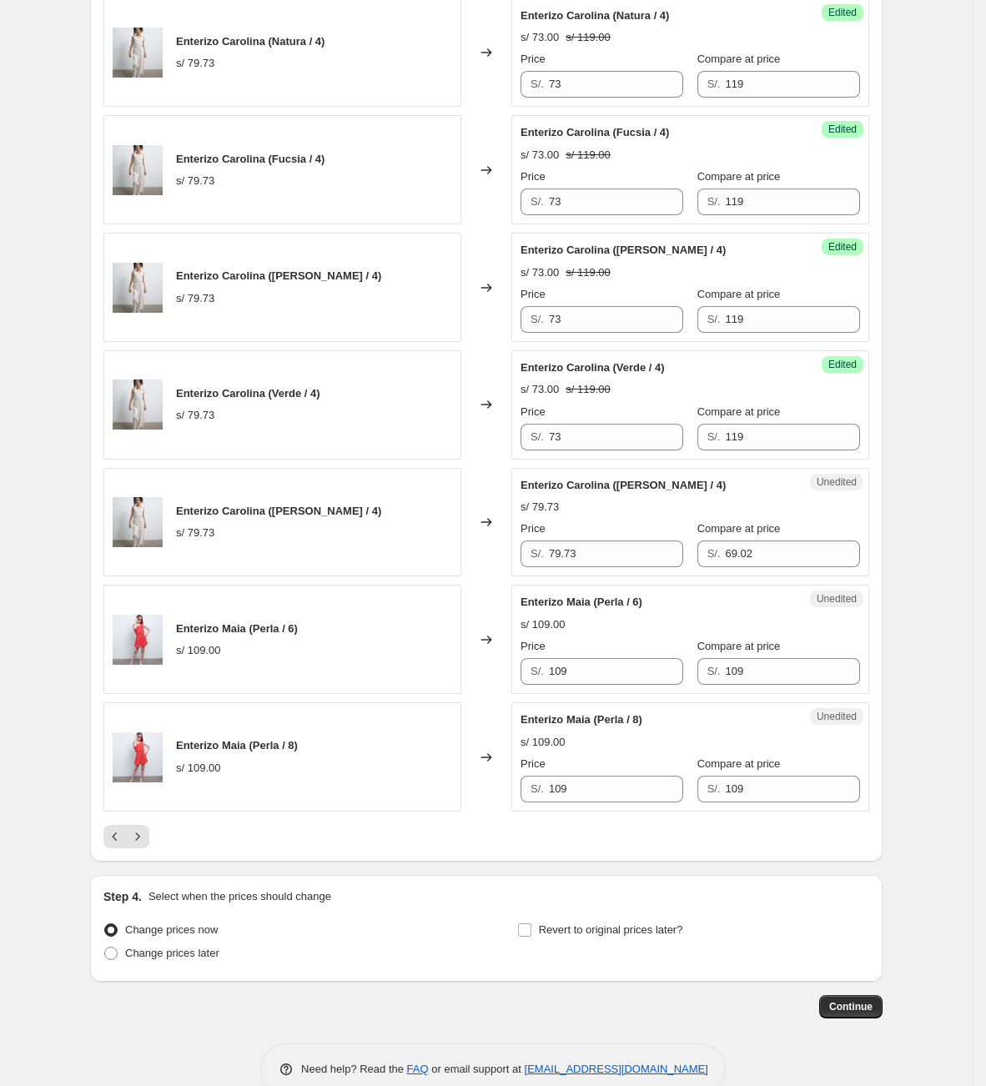
scroll to position [2328, 0]
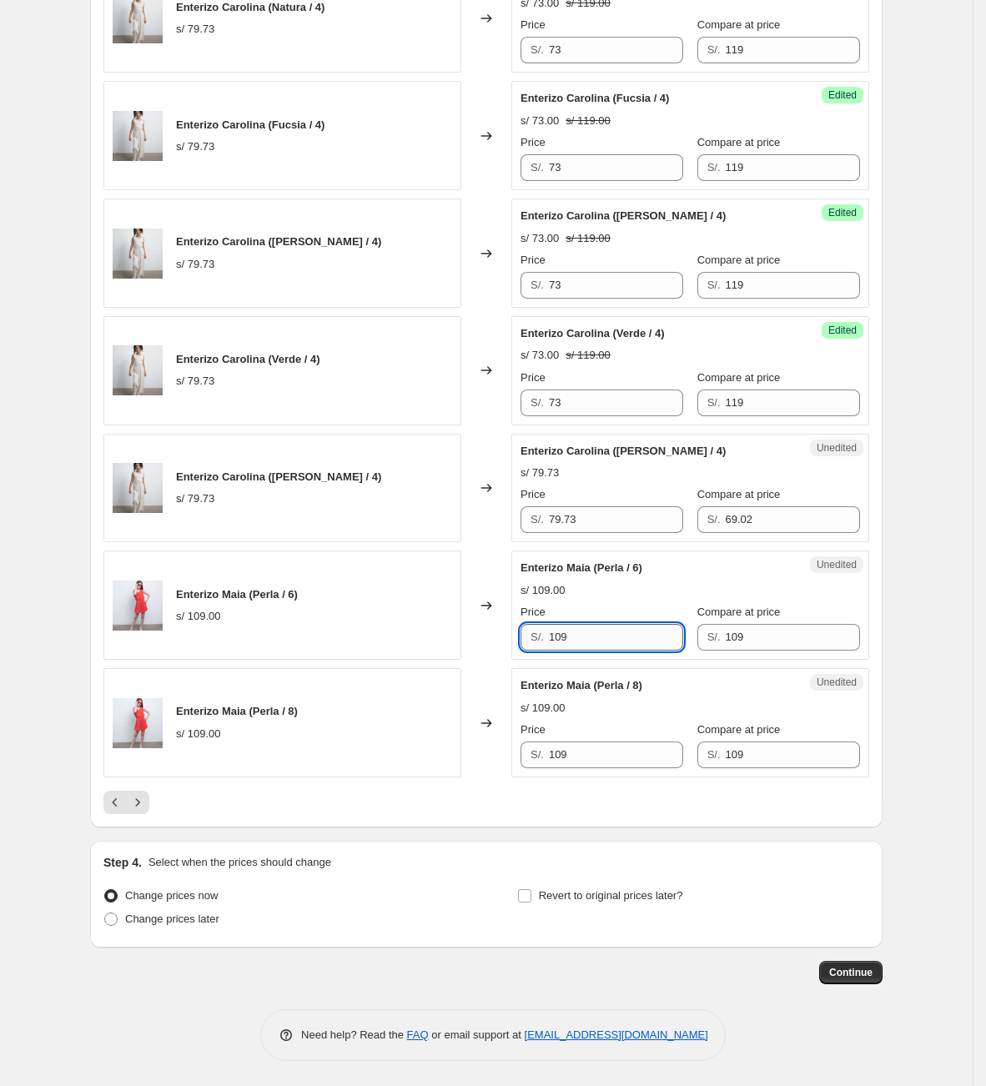
click at [640, 633] on input "109" at bounding box center [616, 637] width 134 height 27
click at [458, 633] on div "Enterizo [PERSON_NAME] (Perla / 6) s/ 109.00 Changed to Unedited Enterizo [PERS…" at bounding box center [486, 604] width 766 height 109
type input "79"
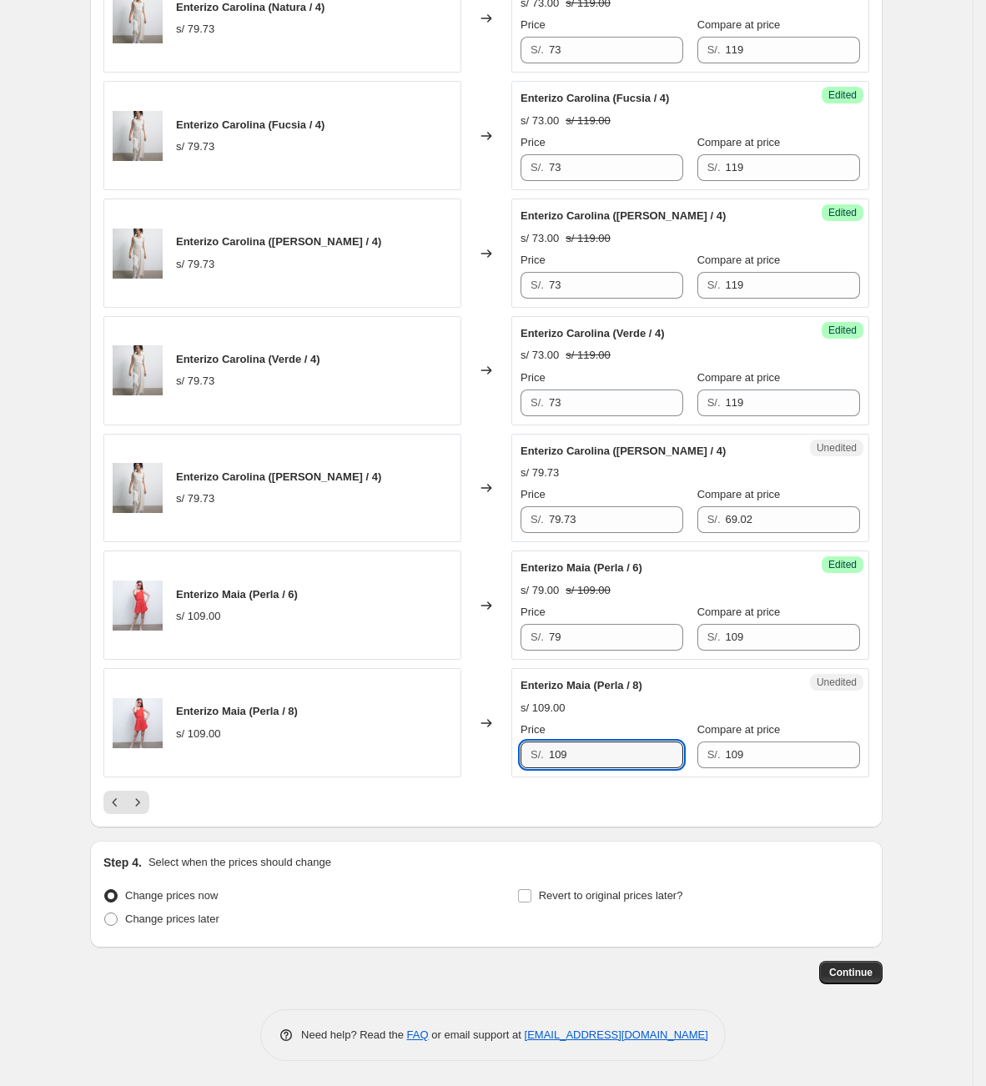
click at [393, 736] on div "Enterizo [PERSON_NAME] (Perla / 8) s/ 109.00 Changed to Unedited Enterizo [PERS…" at bounding box center [486, 722] width 766 height 109
type input "79"
click at [141, 798] on icon "Next" at bounding box center [137, 802] width 17 height 17
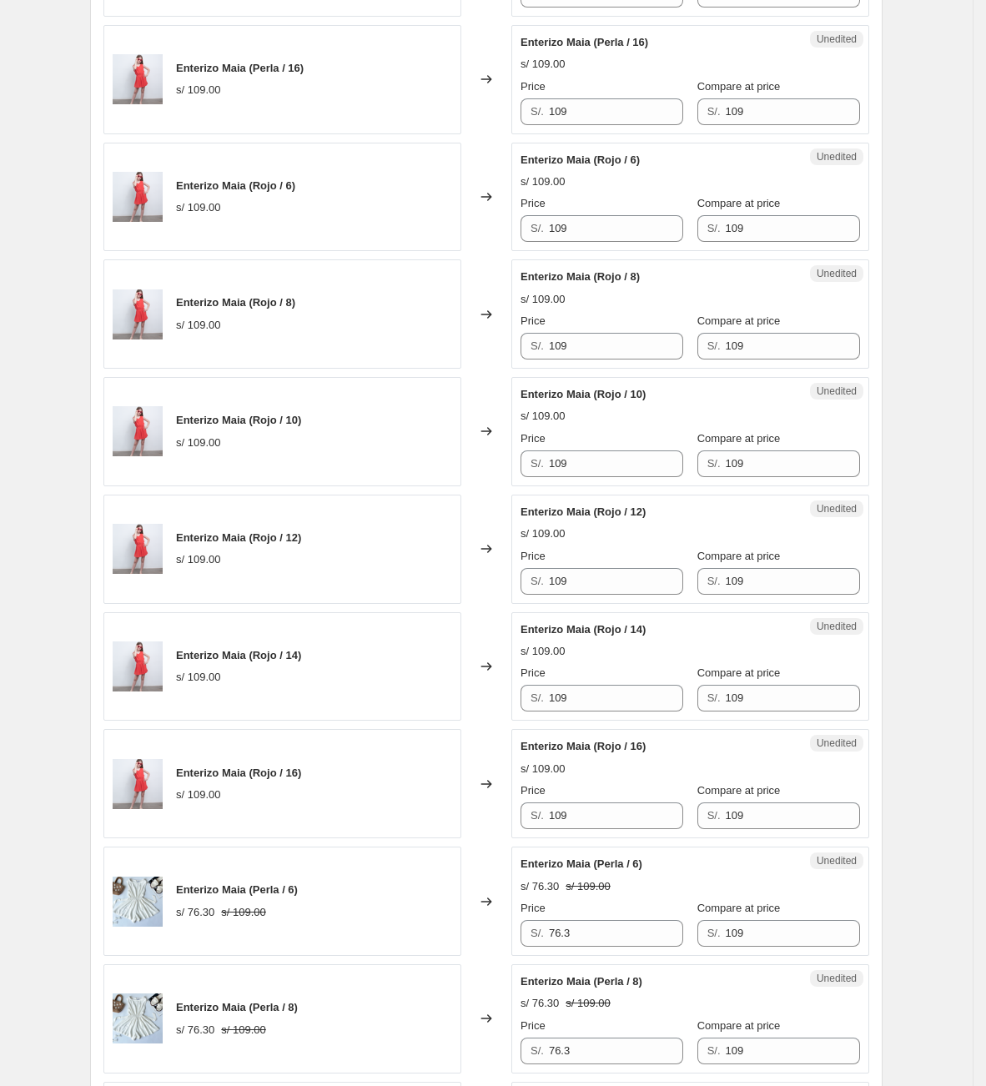
scroll to position [451, 0]
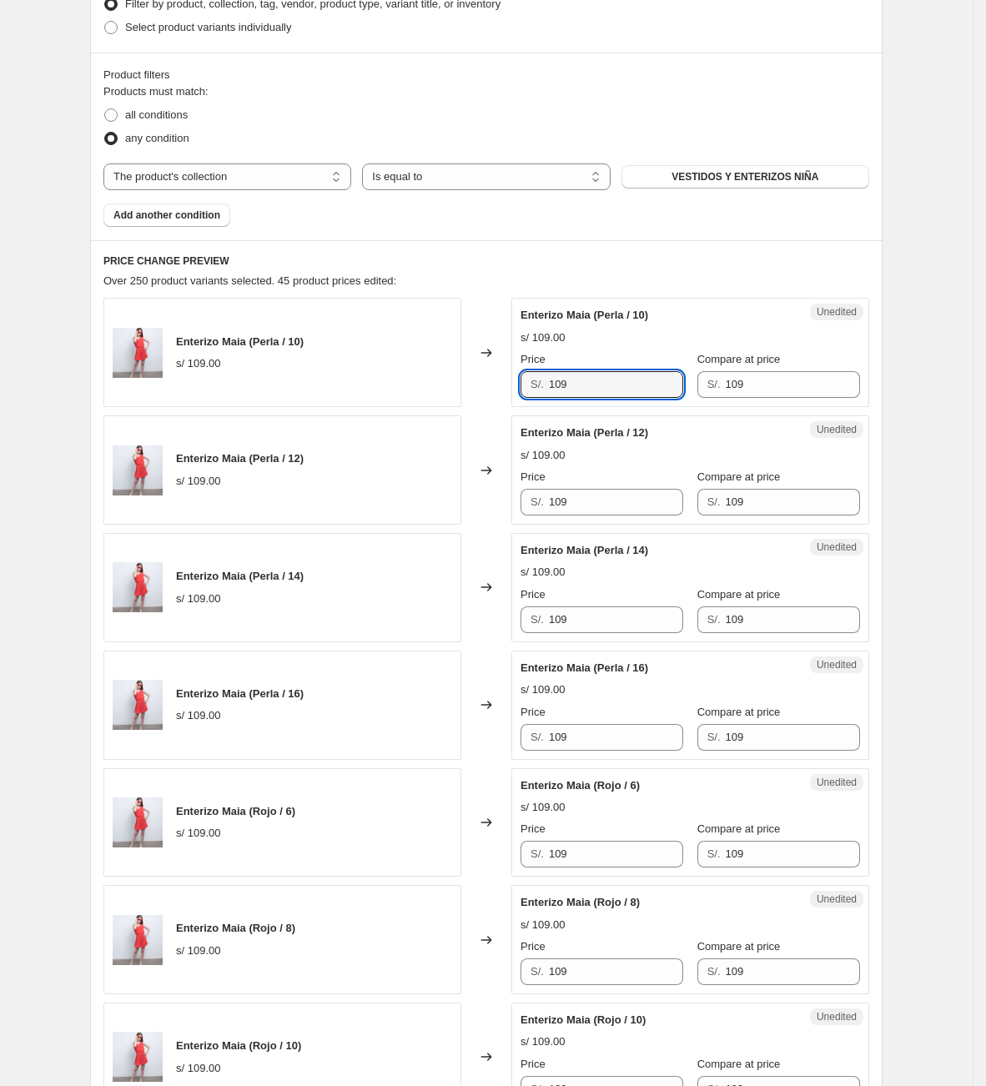
click at [544, 399] on div "Unedited Enterizo [PERSON_NAME] (Perla / 10) s/ 109.00 Price S/. 109 Compare at…" at bounding box center [690, 352] width 358 height 109
type input "79"
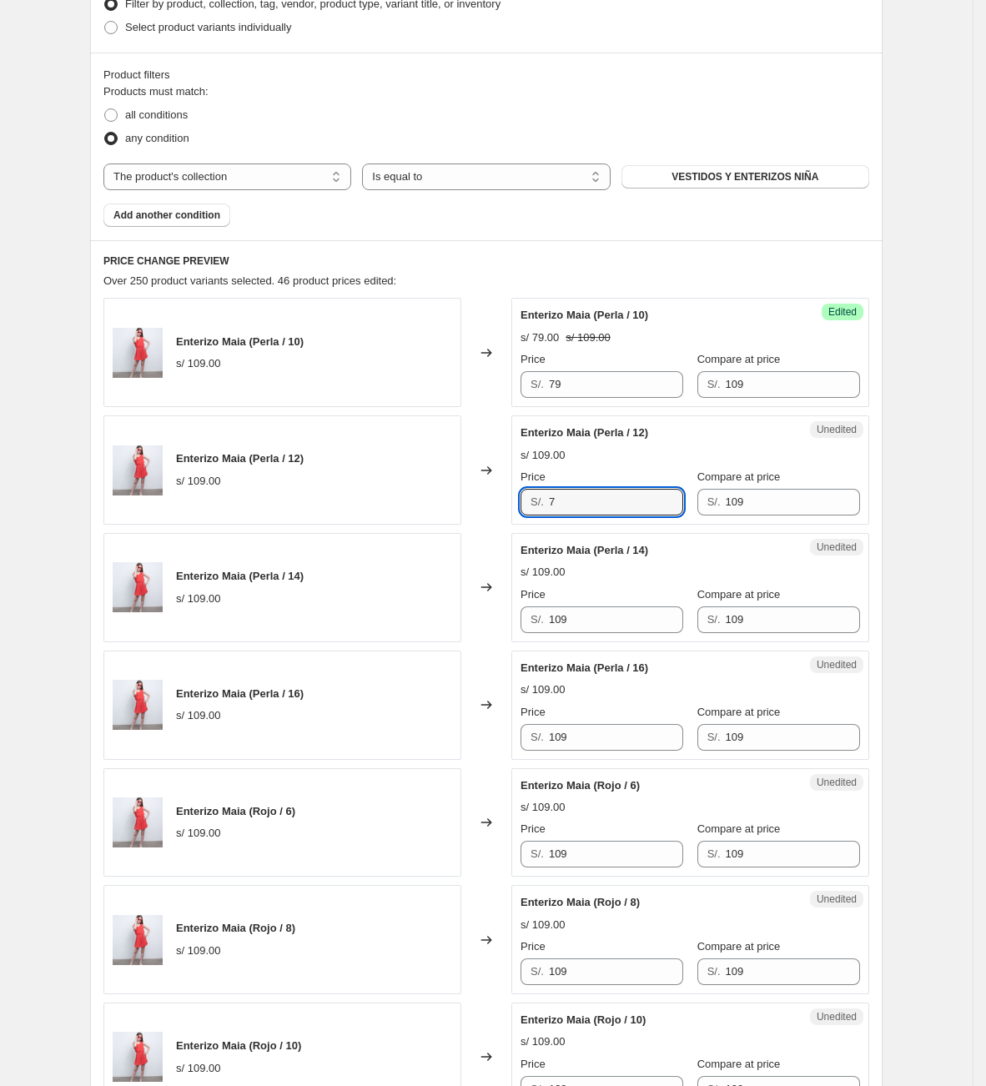
click at [496, 505] on div "Enterizo Maia (Perla / 12) s/ 109.00 Changed to Unedited Enterizo [PERSON_NAME]…" at bounding box center [486, 469] width 766 height 109
click at [498, 511] on div "Enterizo Maia (Perla / 12) s/ 109.00 Changed to Unedited Enterizo [PERSON_NAME]…" at bounding box center [486, 469] width 766 height 109
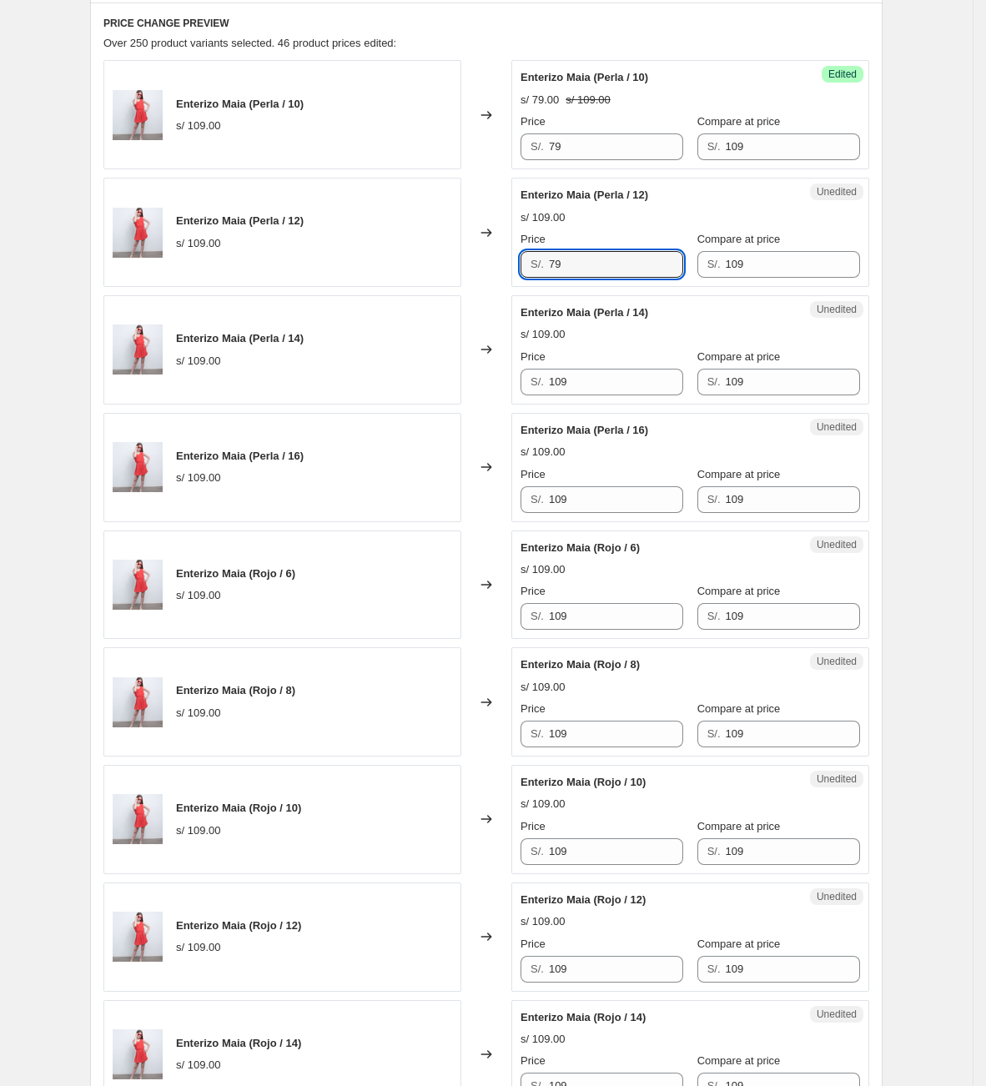
scroll to position [701, 0]
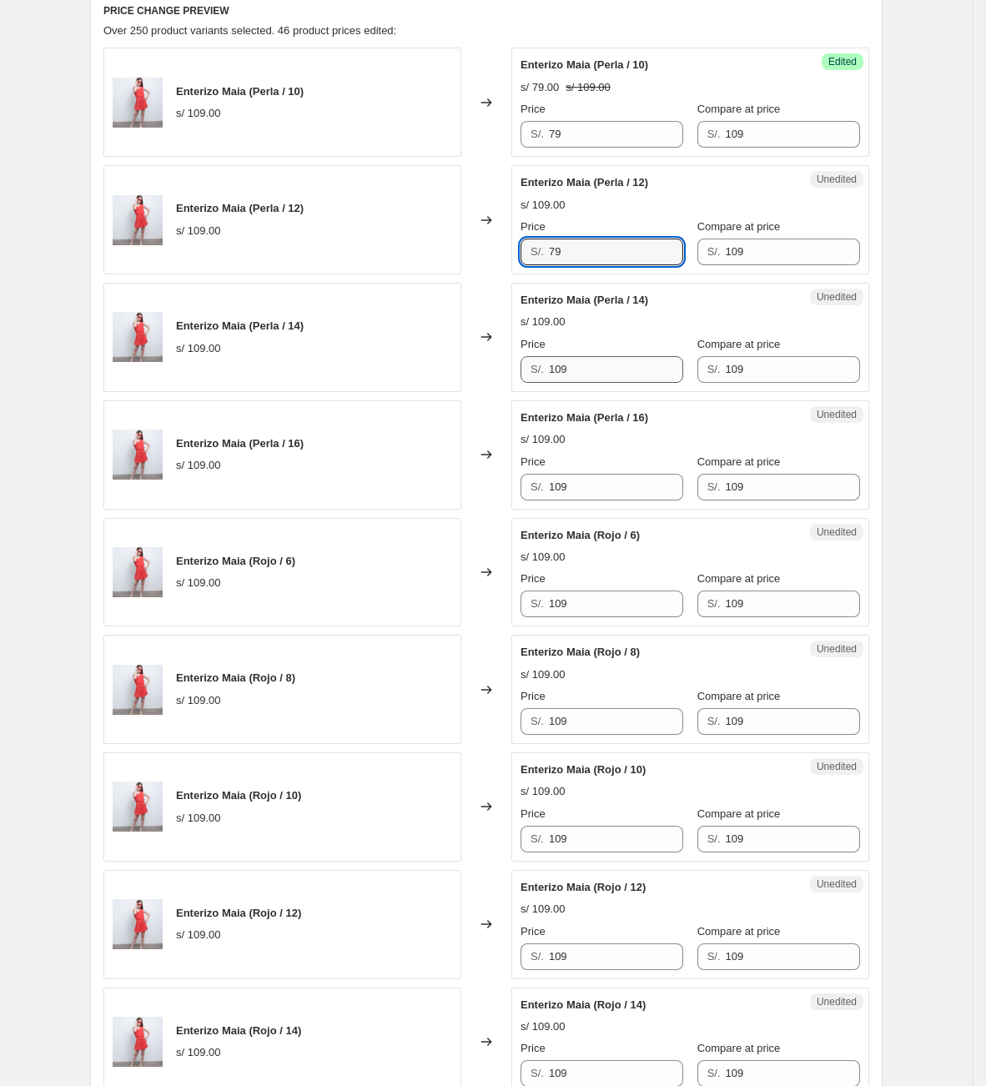
type input "79"
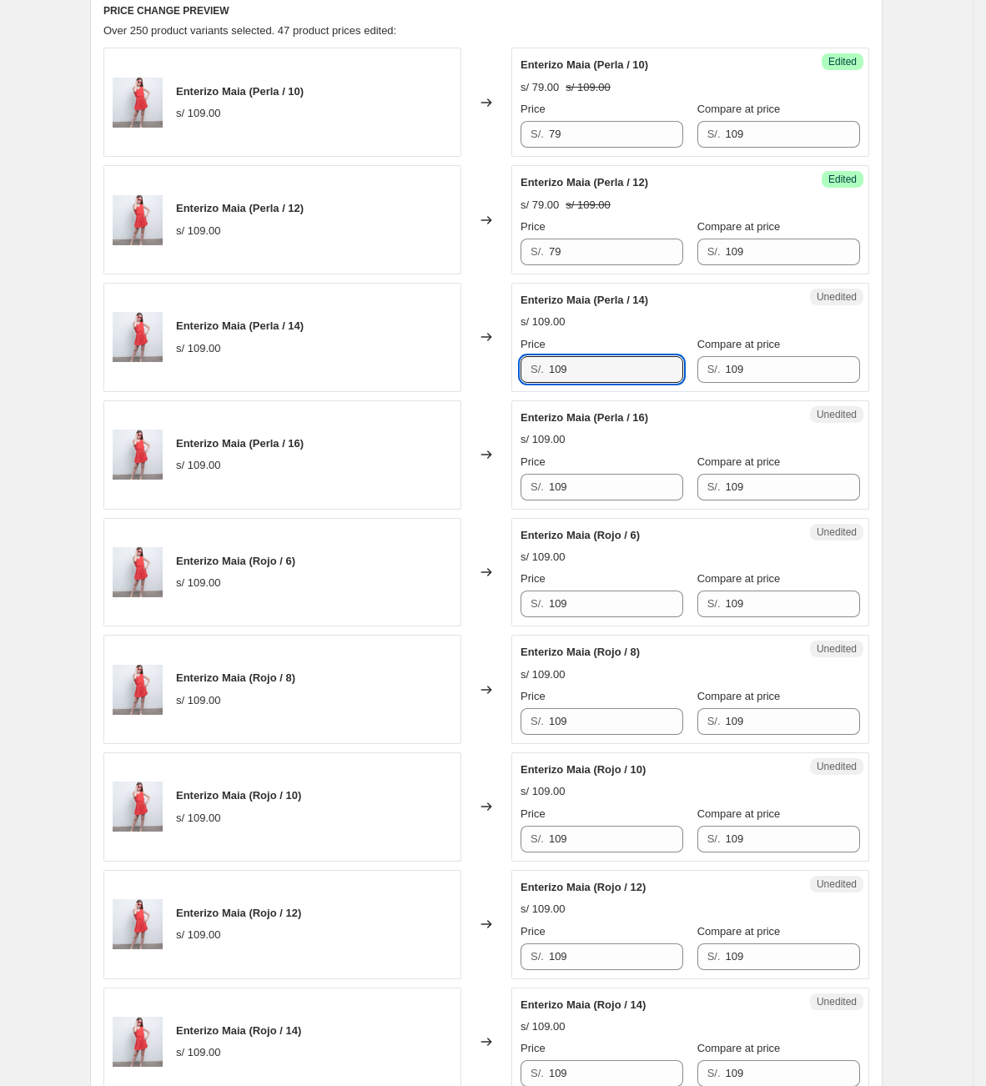
click at [429, 379] on div "Enterizo [PERSON_NAME] (Perla / 14) s/ 109.00 Changed to Unedited Enterizo [PER…" at bounding box center [486, 337] width 766 height 109
type input "79"
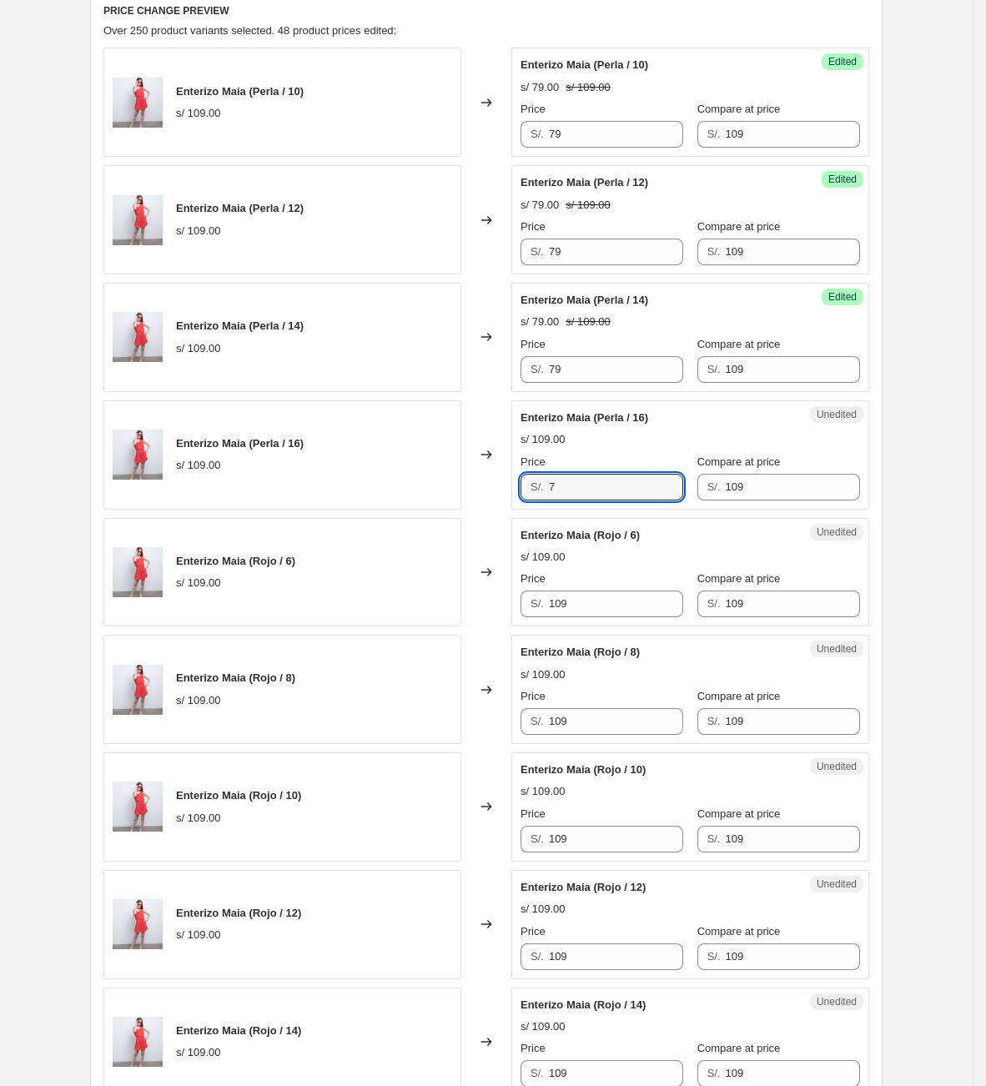
click at [483, 481] on div "Enterizo [PERSON_NAME] (Perla / 16) s/ 109.00 Changed to Unedited Enterizo [PER…" at bounding box center [486, 454] width 766 height 109
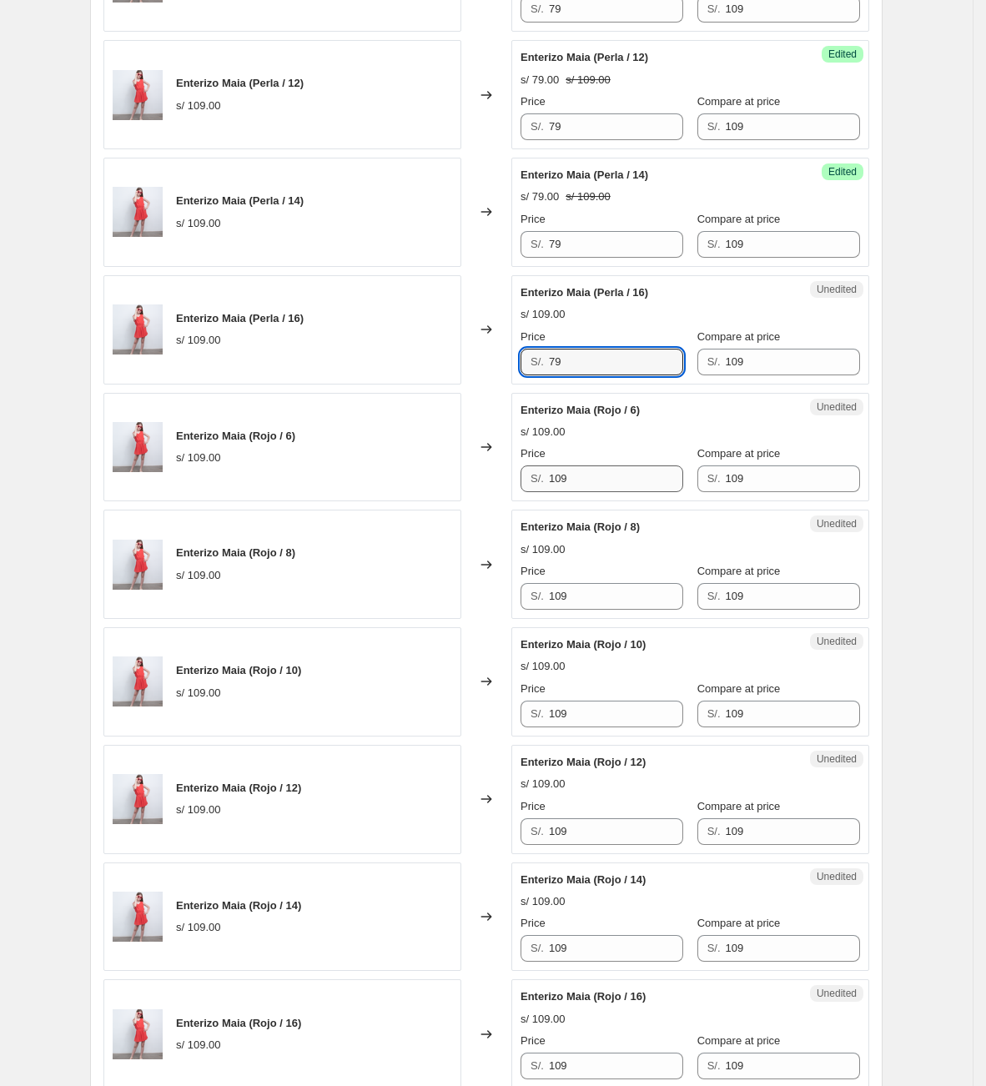
type input "79"
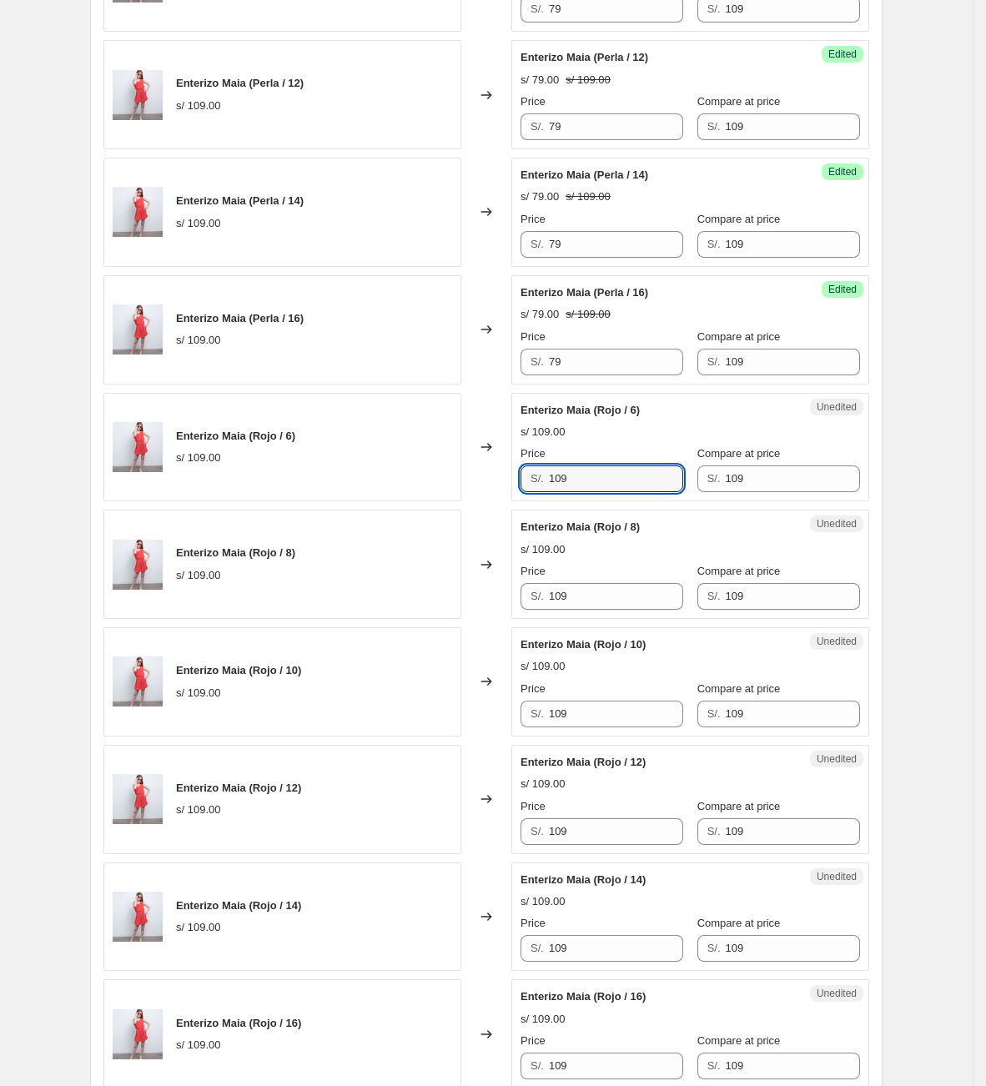
click at [535, 488] on div "S/. 109" at bounding box center [601, 478] width 163 height 27
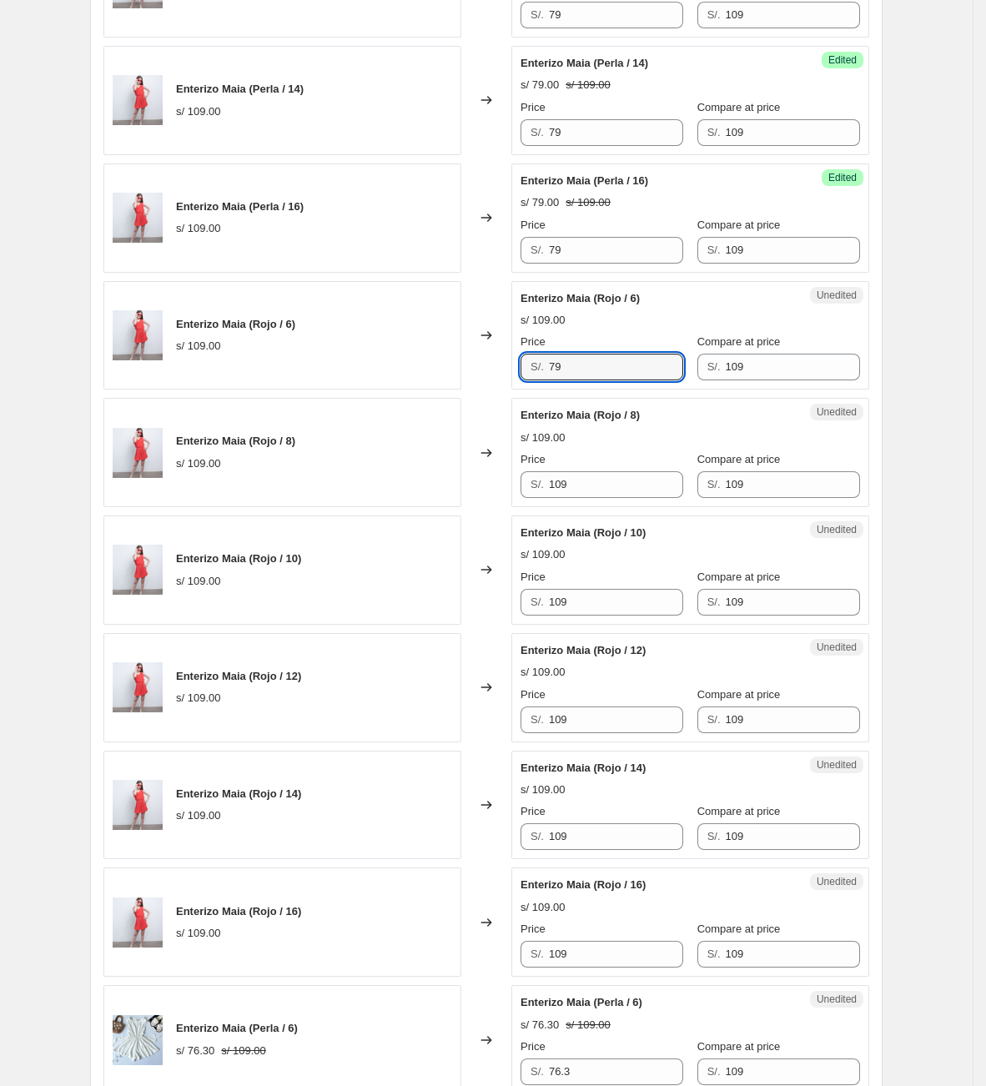
scroll to position [1077, 0]
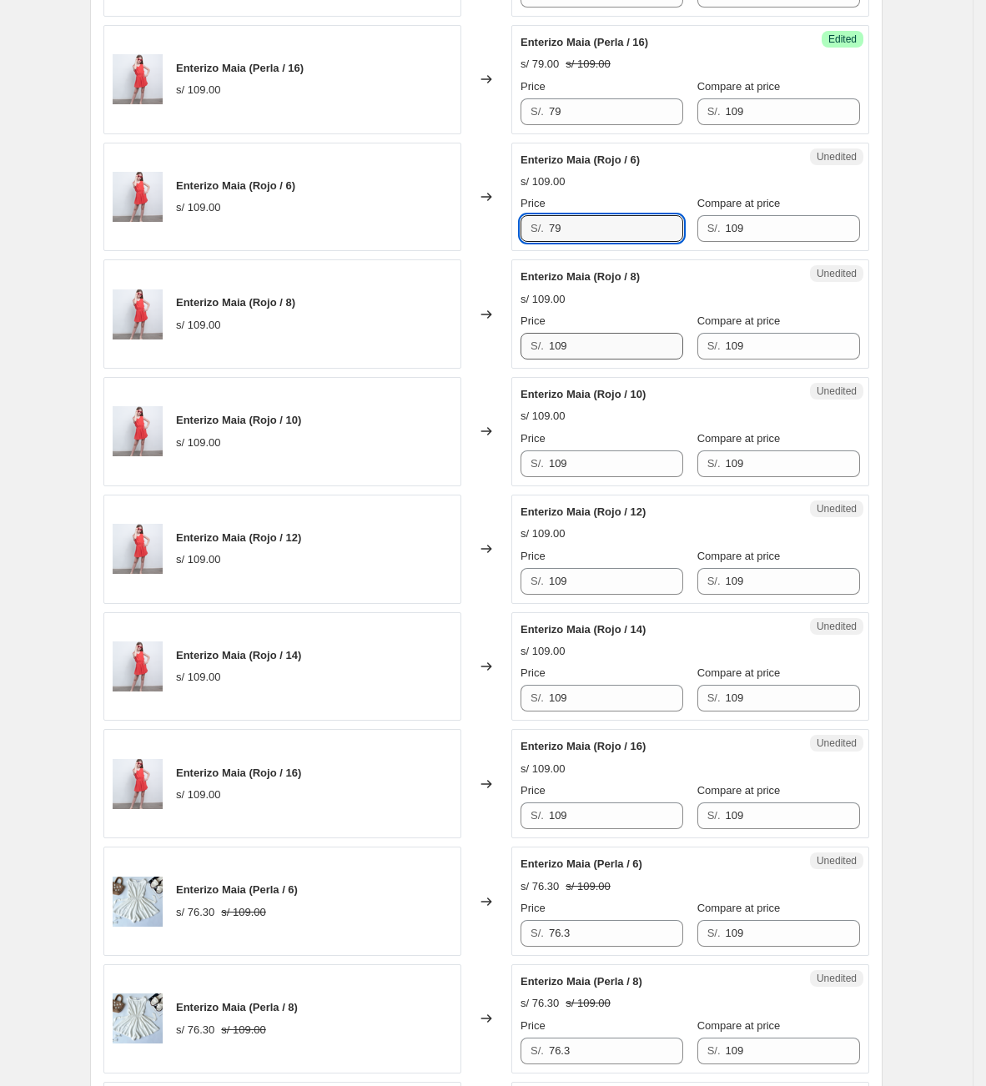
type input "79"
click at [401, 350] on div "Enterizo Maia (Rojo / 8) s/ 109.00 Changed to Unedited Enterizo Maia (Rojo / 8)…" at bounding box center [486, 313] width 766 height 109
type input "79"
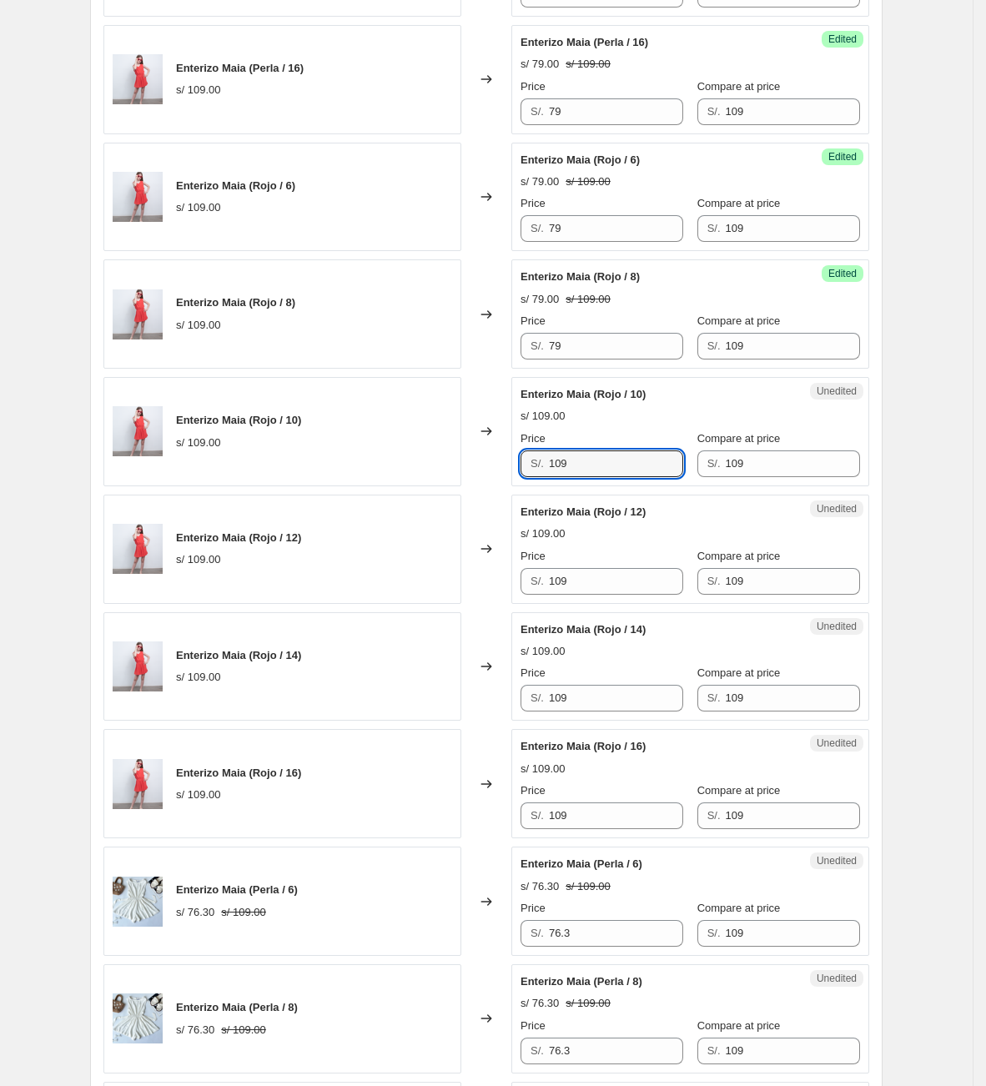
click at [380, 471] on div "Enterizo [PERSON_NAME] (Rojo / 10) s/ 109.00 Changed to Unedited Enterizo [PERS…" at bounding box center [486, 431] width 766 height 109
type input "79"
click at [499, 575] on div "Enterizo [PERSON_NAME] (Rojo / 12) s/ 109.00 Changed to Unedited Enterizo [PERS…" at bounding box center [486, 549] width 766 height 109
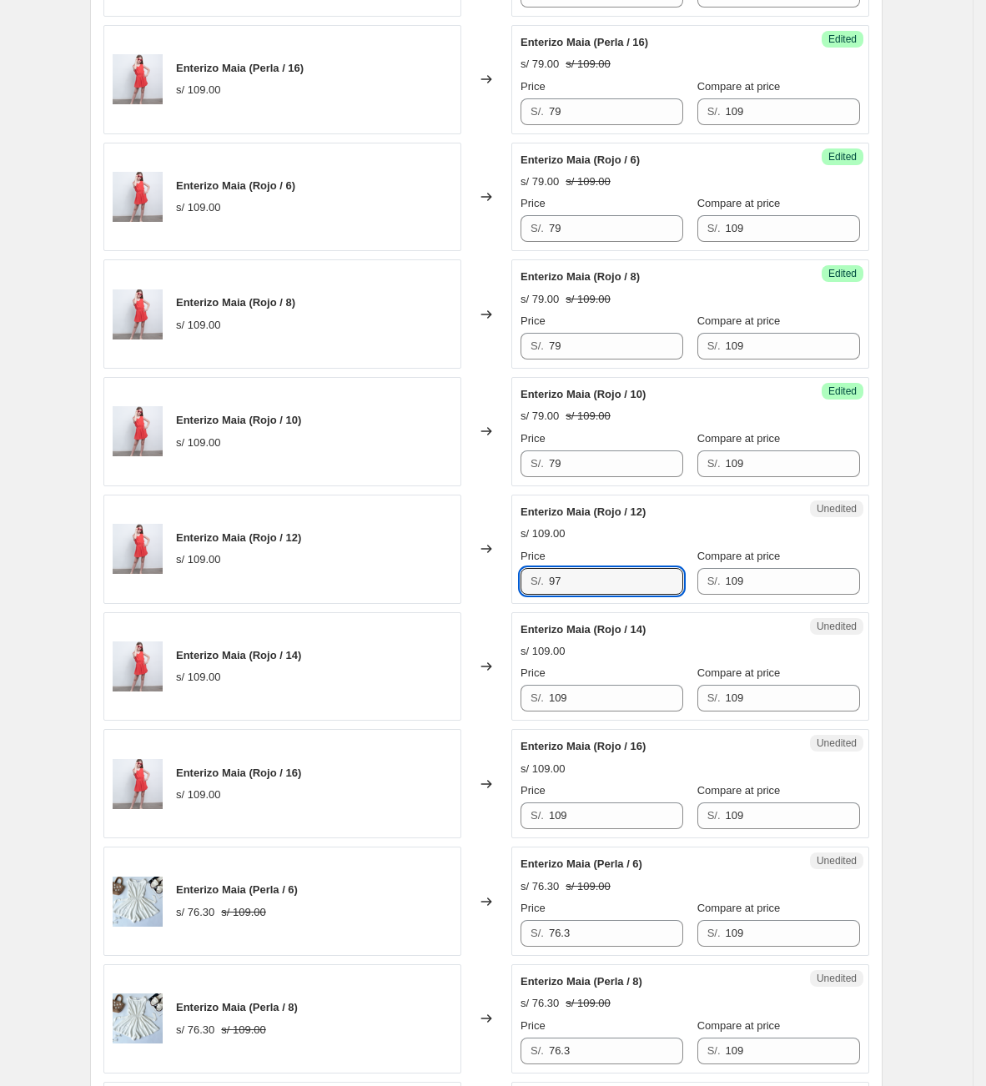
click at [500, 578] on div "Enterizo [PERSON_NAME] (Rojo / 12) s/ 109.00 Changed to Unedited Enterizo [PERS…" at bounding box center [486, 549] width 766 height 109
type input "79"
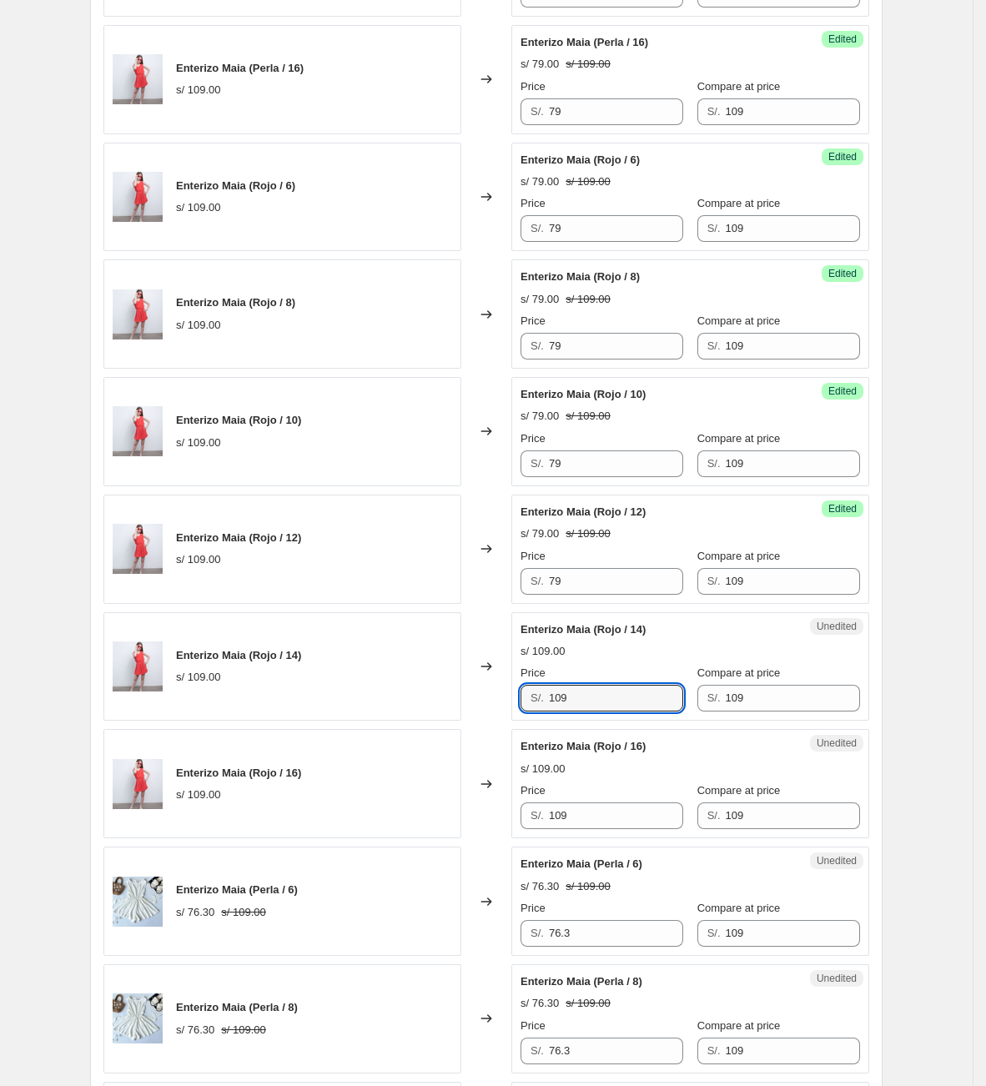
click at [483, 670] on div "Enterizo [PERSON_NAME] (Rojo / 14) s/ 109.00 Changed to Unedited Enterizo Maia …" at bounding box center [486, 666] width 766 height 109
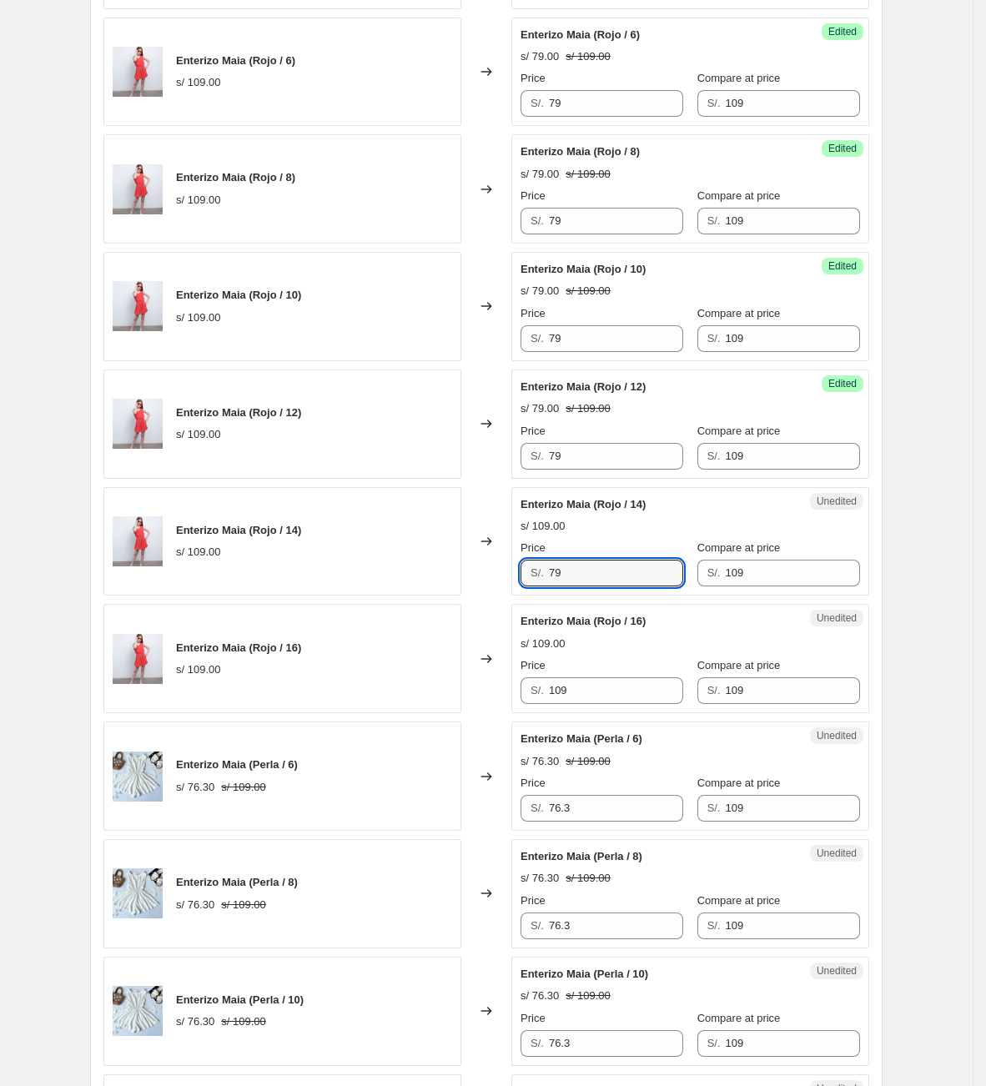
scroll to position [1452, 0]
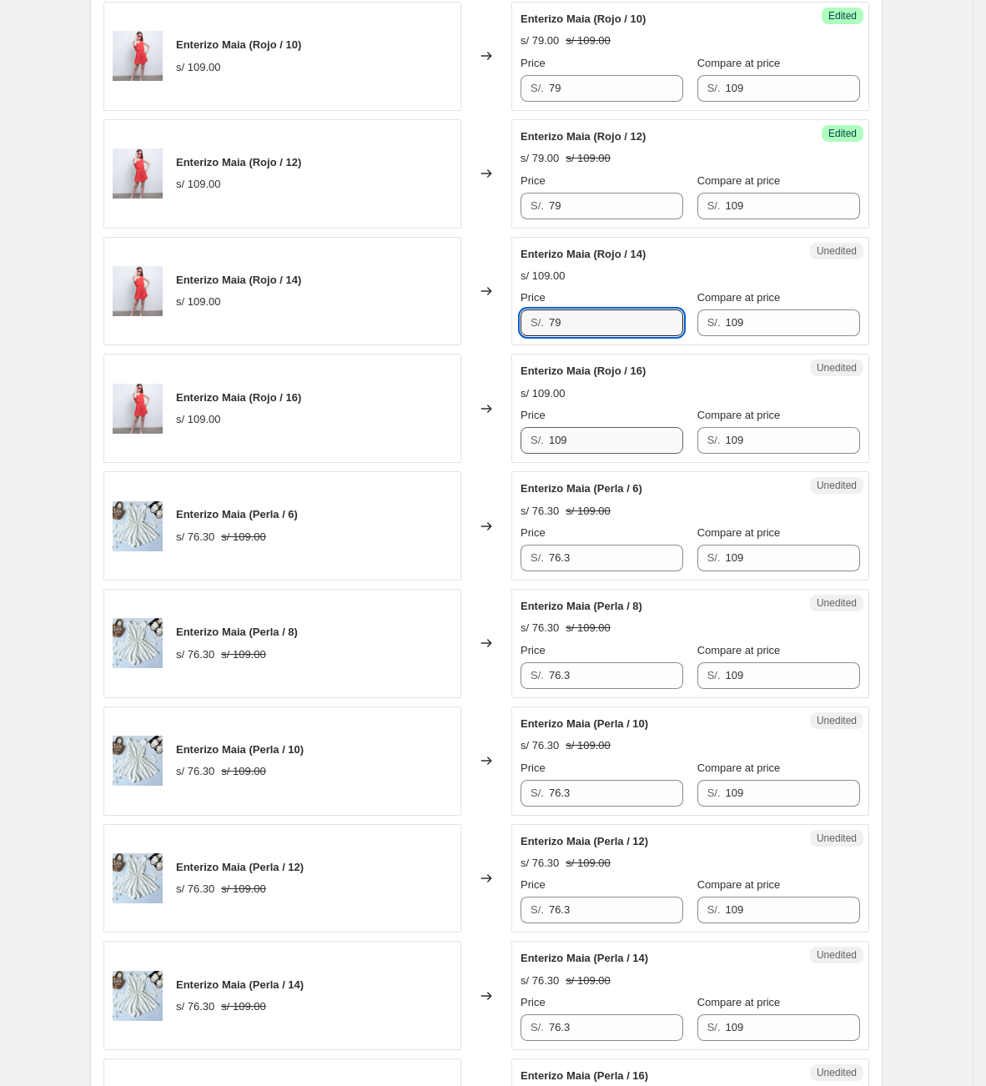
type input "79"
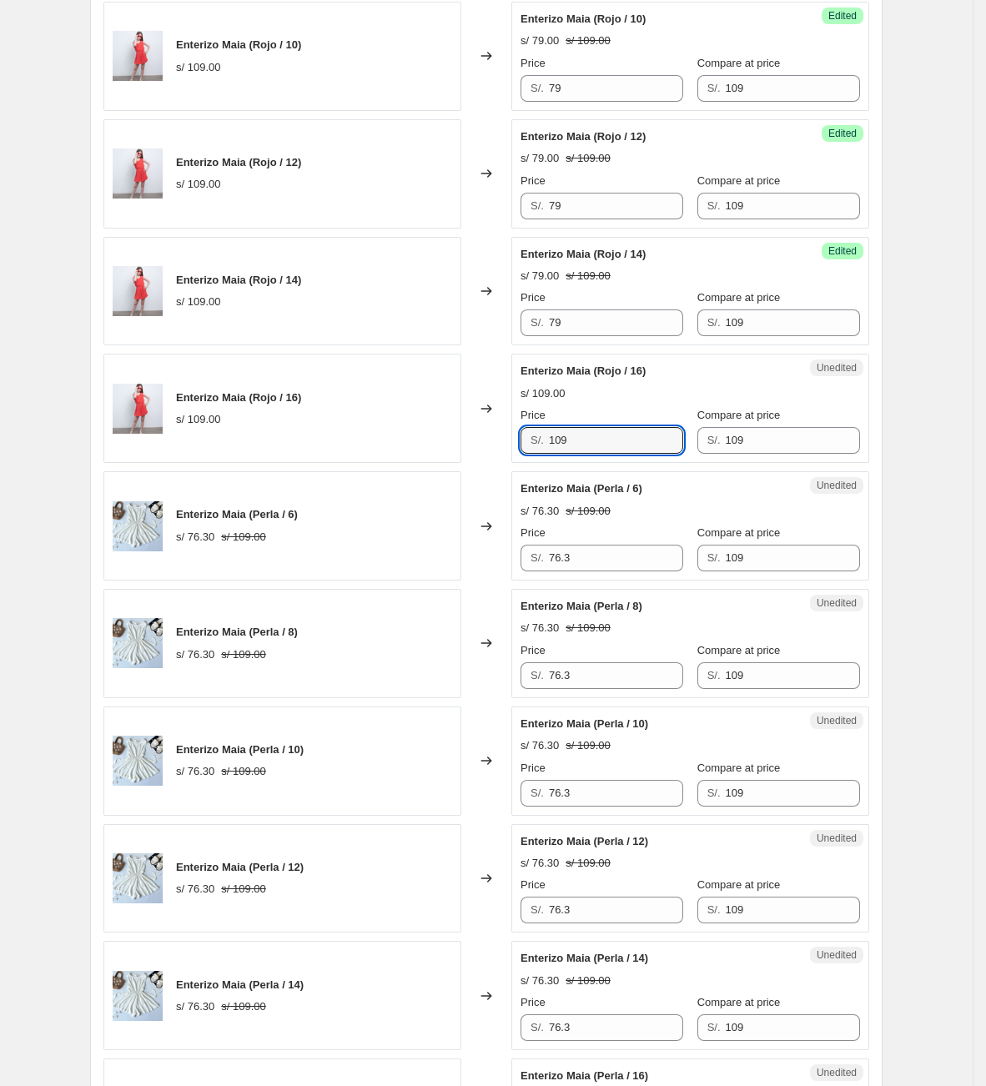
click at [494, 435] on div "Enterizo [PERSON_NAME] (Rojo / 16) s/ 109.00 Changed to Unedited Enterizo [PERS…" at bounding box center [486, 408] width 766 height 109
type input "79"
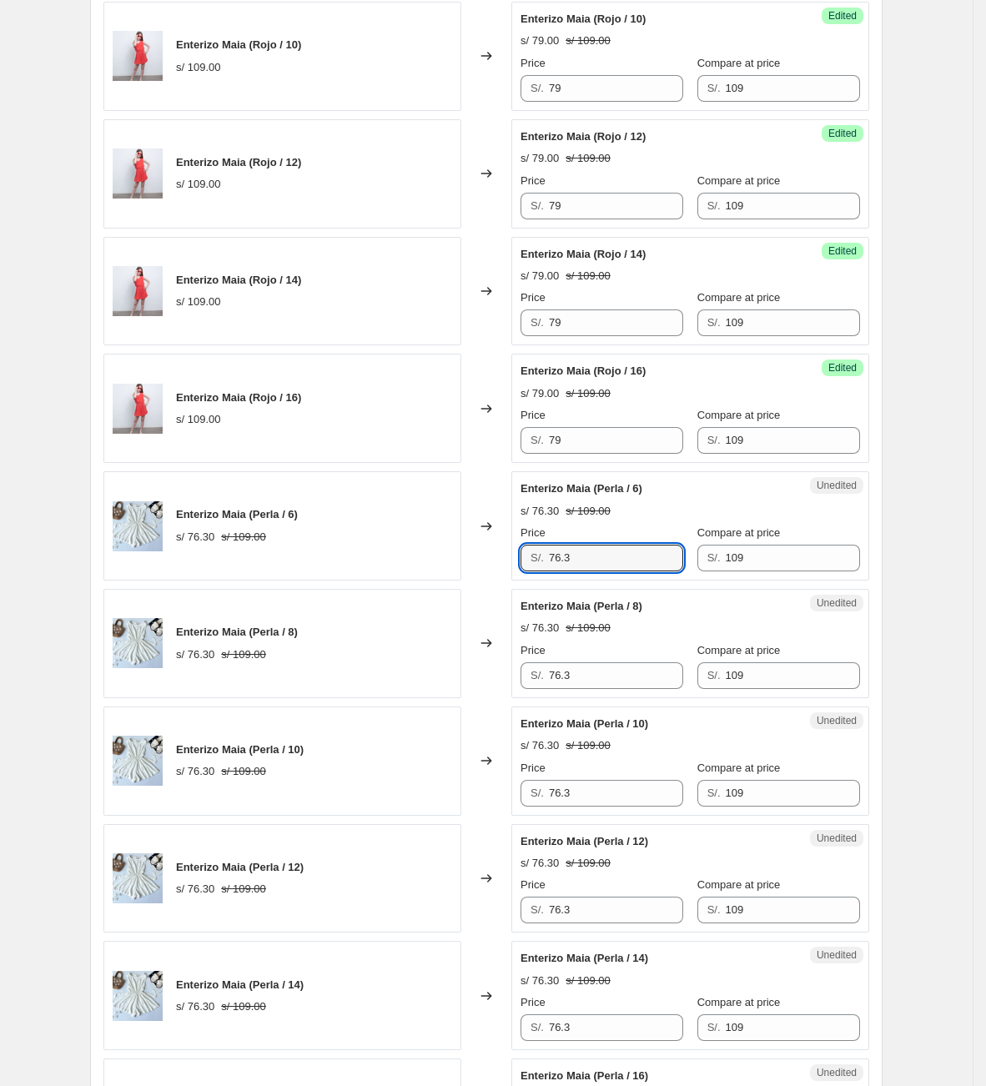
click at [471, 574] on div "Enterizo [PERSON_NAME] (Perla / 6) s/ 76.30 s/ 109.00 Changed to Unedited Enter…" at bounding box center [486, 525] width 766 height 109
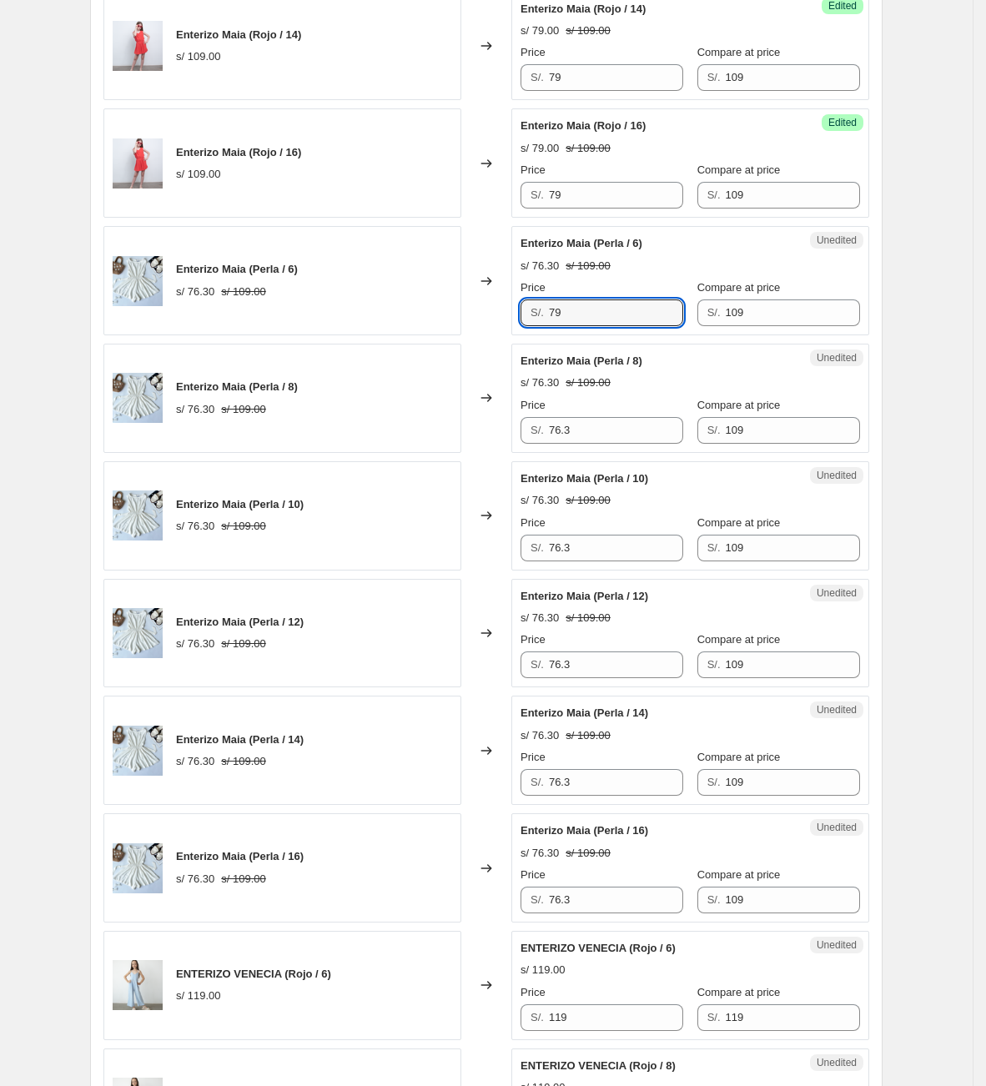
scroll to position [1702, 0]
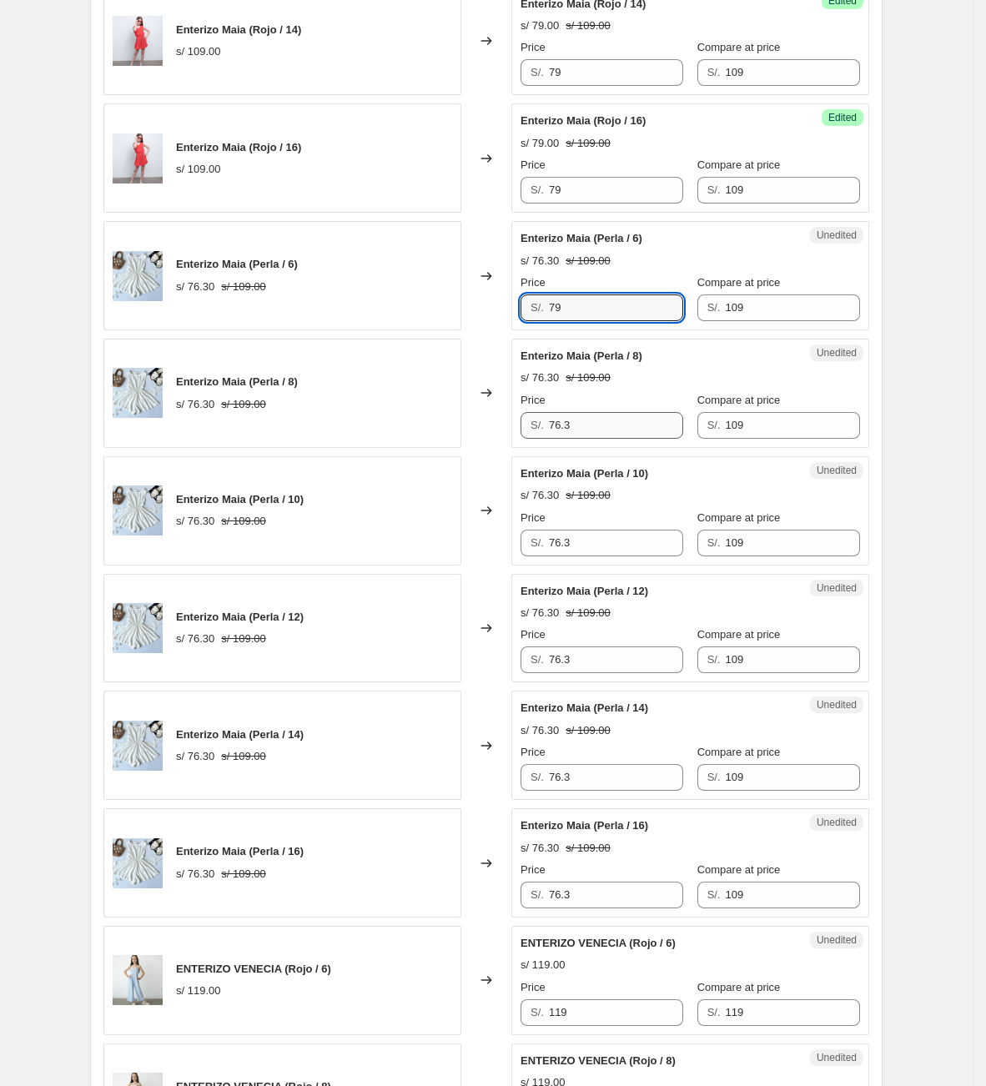
type input "79"
click at [473, 448] on div "Enterizo [PERSON_NAME] (Perla / 8) s/ 76.30 s/ 109.00 Changed to Unedited Enter…" at bounding box center [486, 393] width 766 height 109
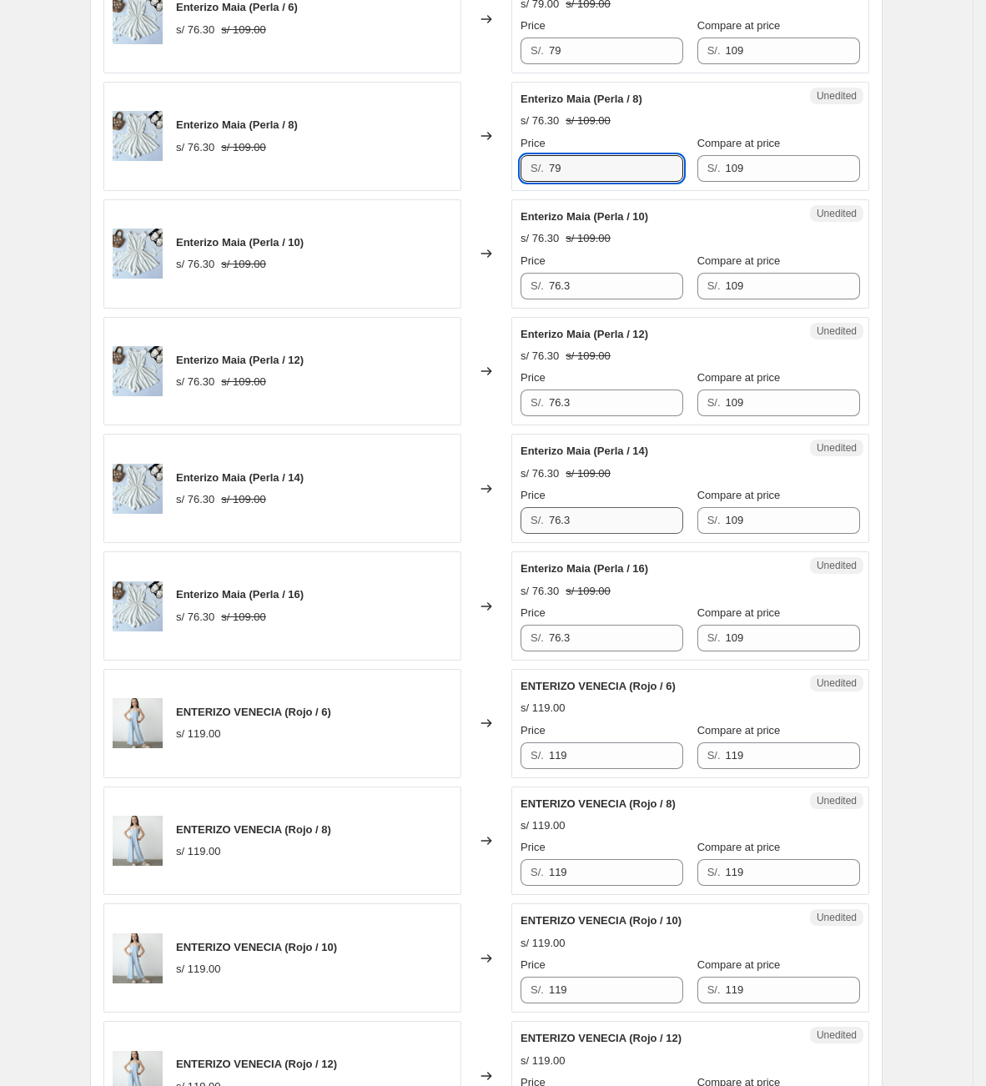
scroll to position [2077, 0]
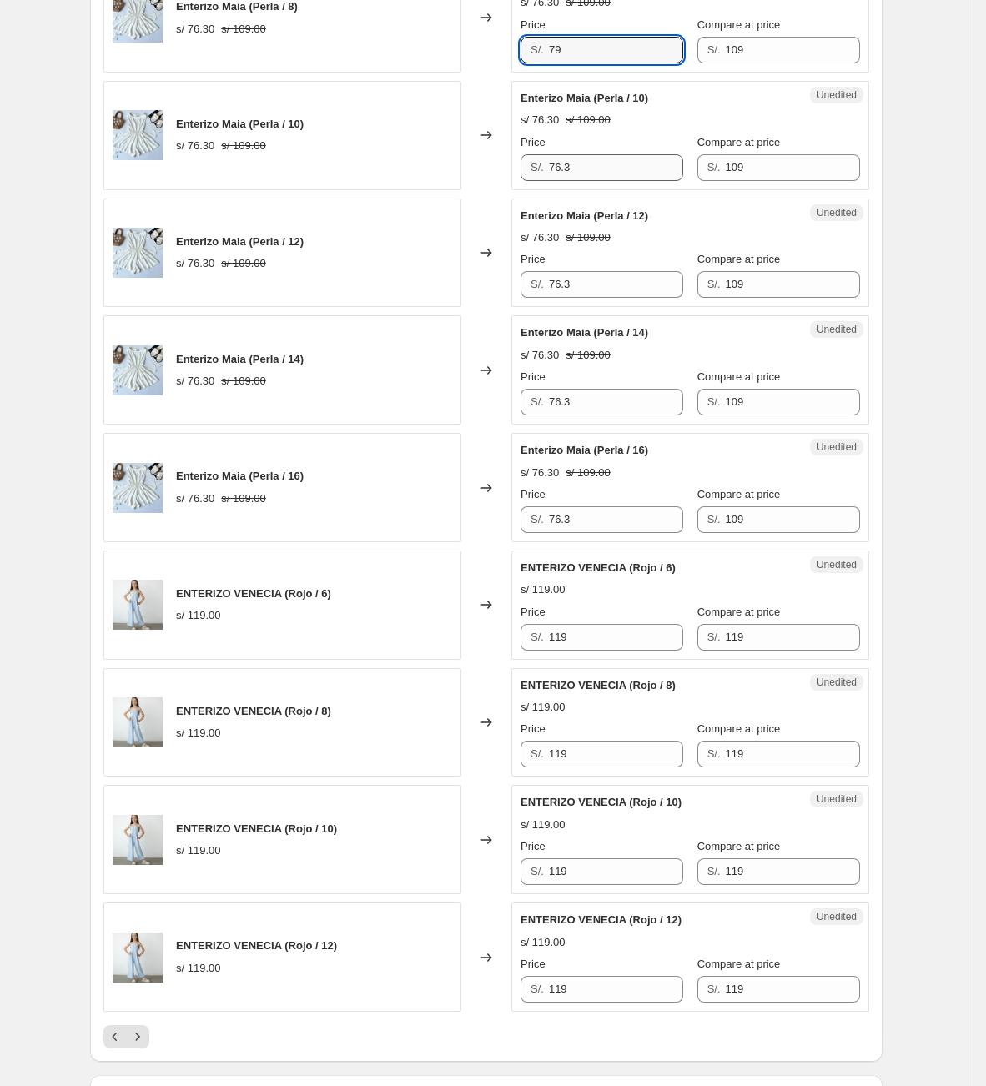
type input "79"
click at [490, 186] on div "Enterizo Maia (Perla / 10) s/ 76.30 s/ 109.00 Changed to Unedited Enterizo Maia…" at bounding box center [486, 135] width 766 height 109
type input "79"
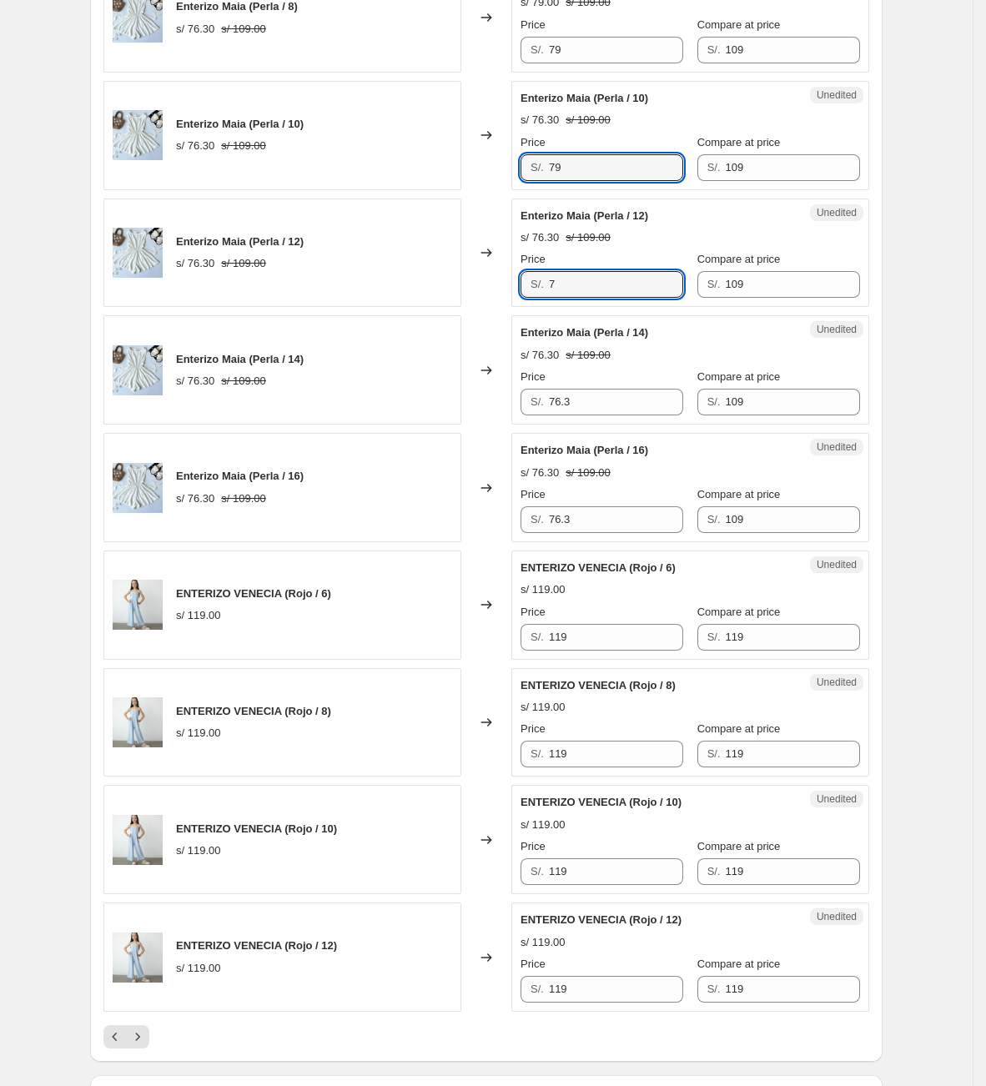
click at [476, 308] on div "Enterizo [PERSON_NAME] (Perla / 12) s/ 76.30 s/ 109.00 Changed to Unedited Ente…" at bounding box center [486, 252] width 766 height 109
click at [503, 308] on div "Enterizo [PERSON_NAME] (Perla / 12) s/ 76.30 s/ 109.00 Changed to Unedited Ente…" at bounding box center [486, 252] width 766 height 109
type input "79"
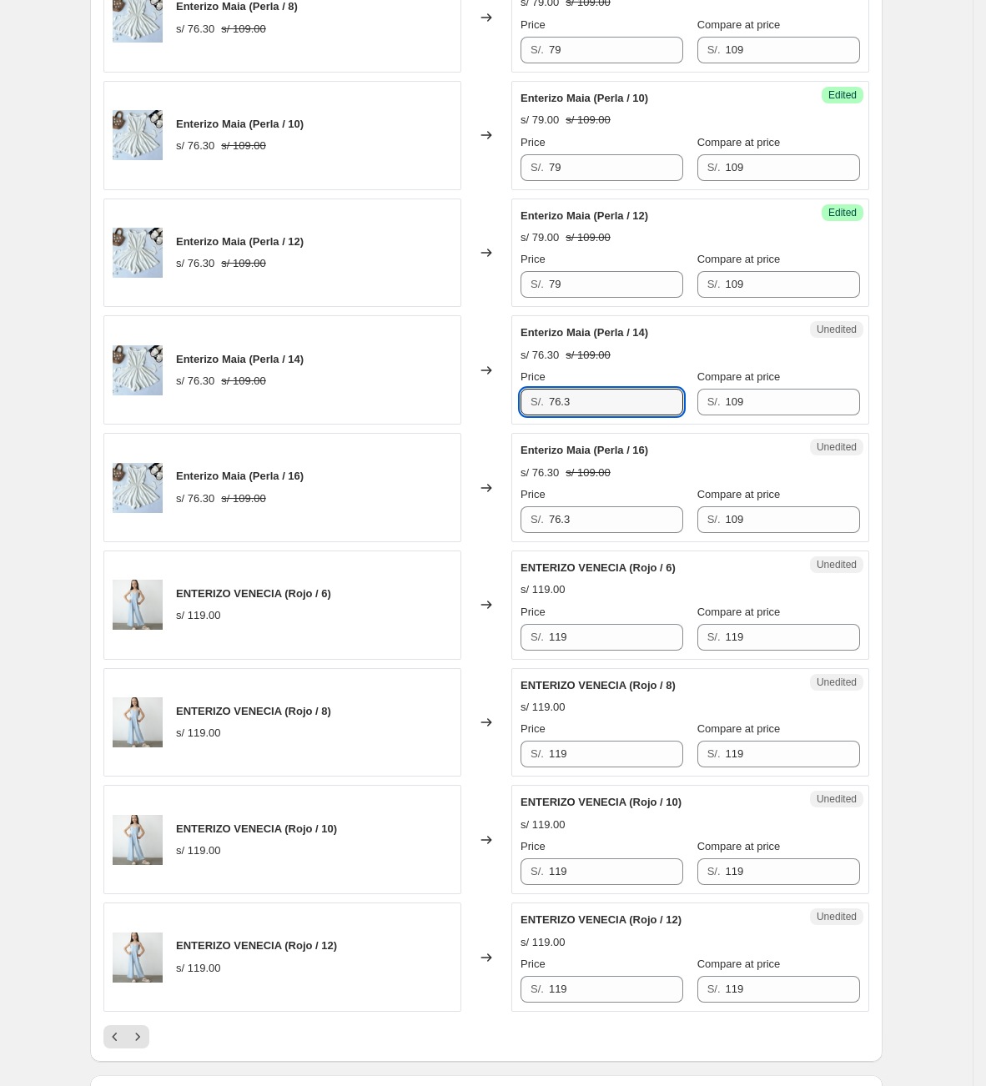
click at [458, 424] on div "Enterizo [PERSON_NAME] (Perla / 14) s/ 76.30 s/ 109.00 Changed to Unedited Ente…" at bounding box center [486, 369] width 766 height 109
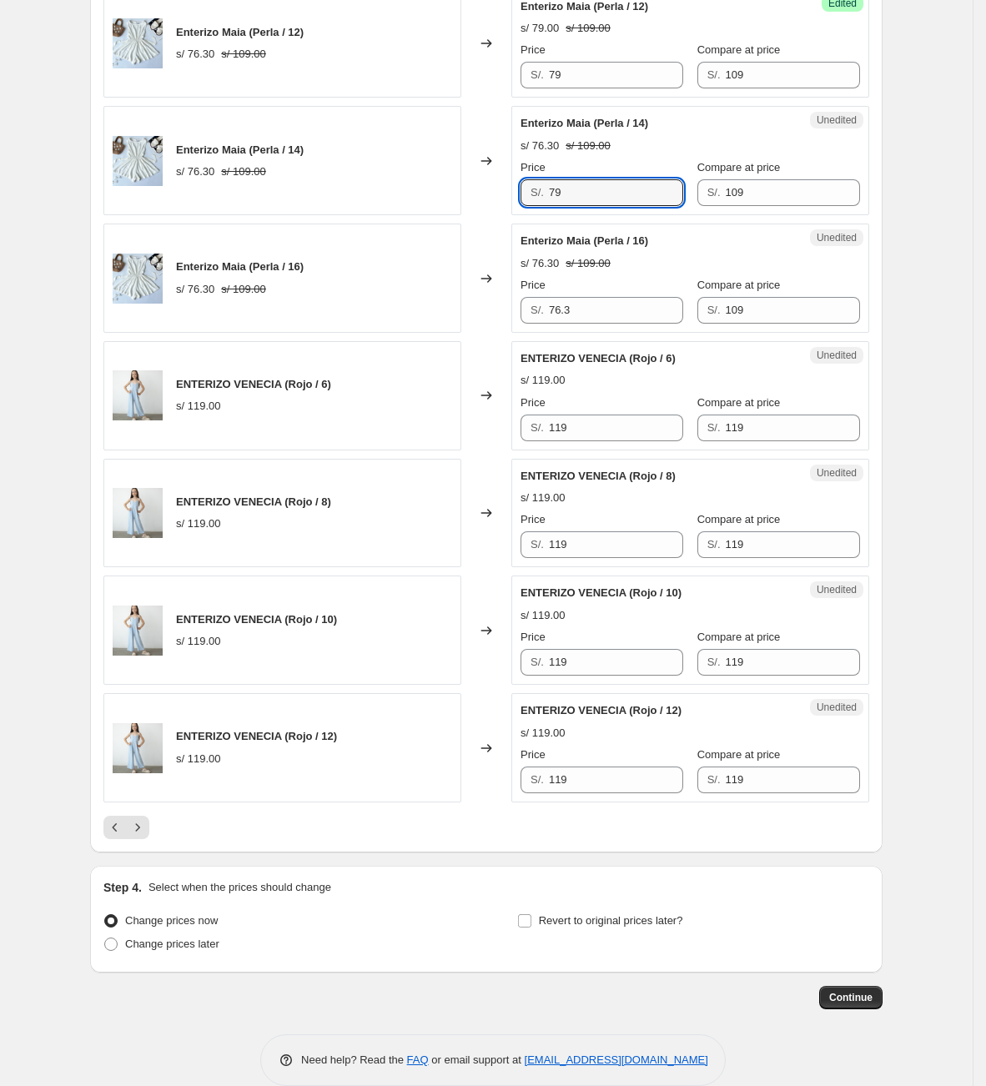
scroll to position [2328, 0]
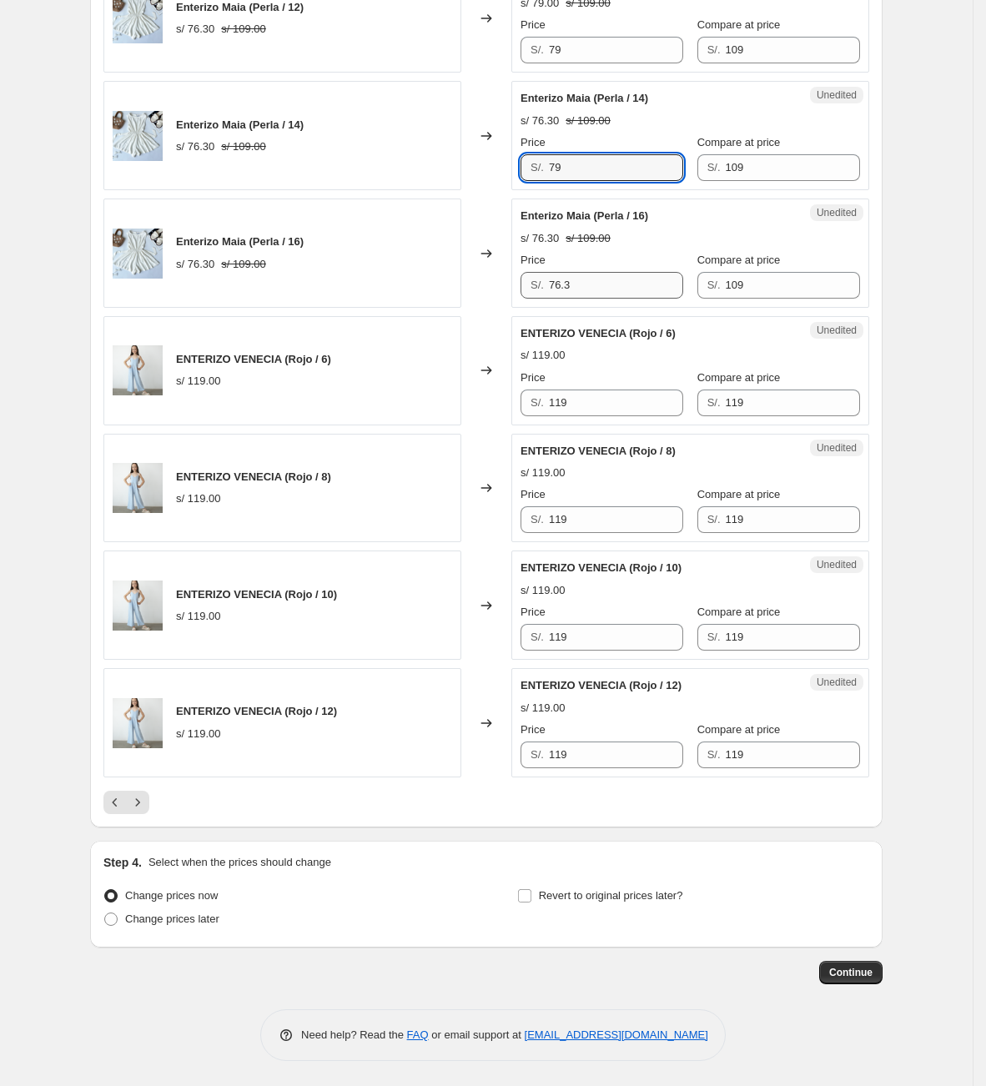
type input "79"
click at [563, 286] on input "76.3" at bounding box center [616, 285] width 134 height 27
click at [529, 298] on div "Unedited Enterizo [PERSON_NAME] (Perla / 16) s/ 76.30 s/ 109.00 Price S/. 767 C…" at bounding box center [690, 252] width 358 height 109
type input "79"
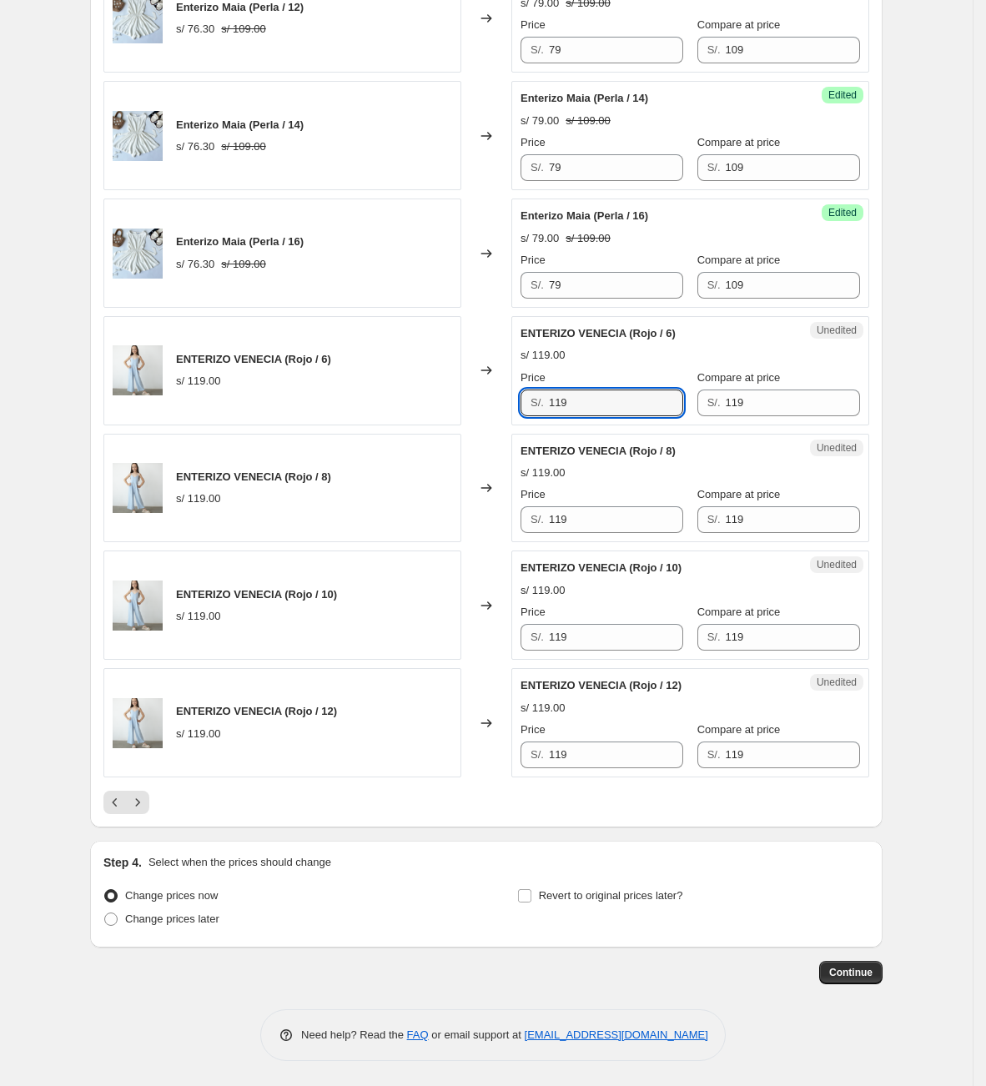
drag, startPoint x: 593, startPoint y: 399, endPoint x: 496, endPoint y: 390, distance: 97.2
click at [496, 390] on div "ENTERIZO VENECIA (Rojo / 6) s/ 119.00 Changed to Unedited ENTERIZO VENECIA (Roj…" at bounding box center [486, 370] width 766 height 109
type input "79"
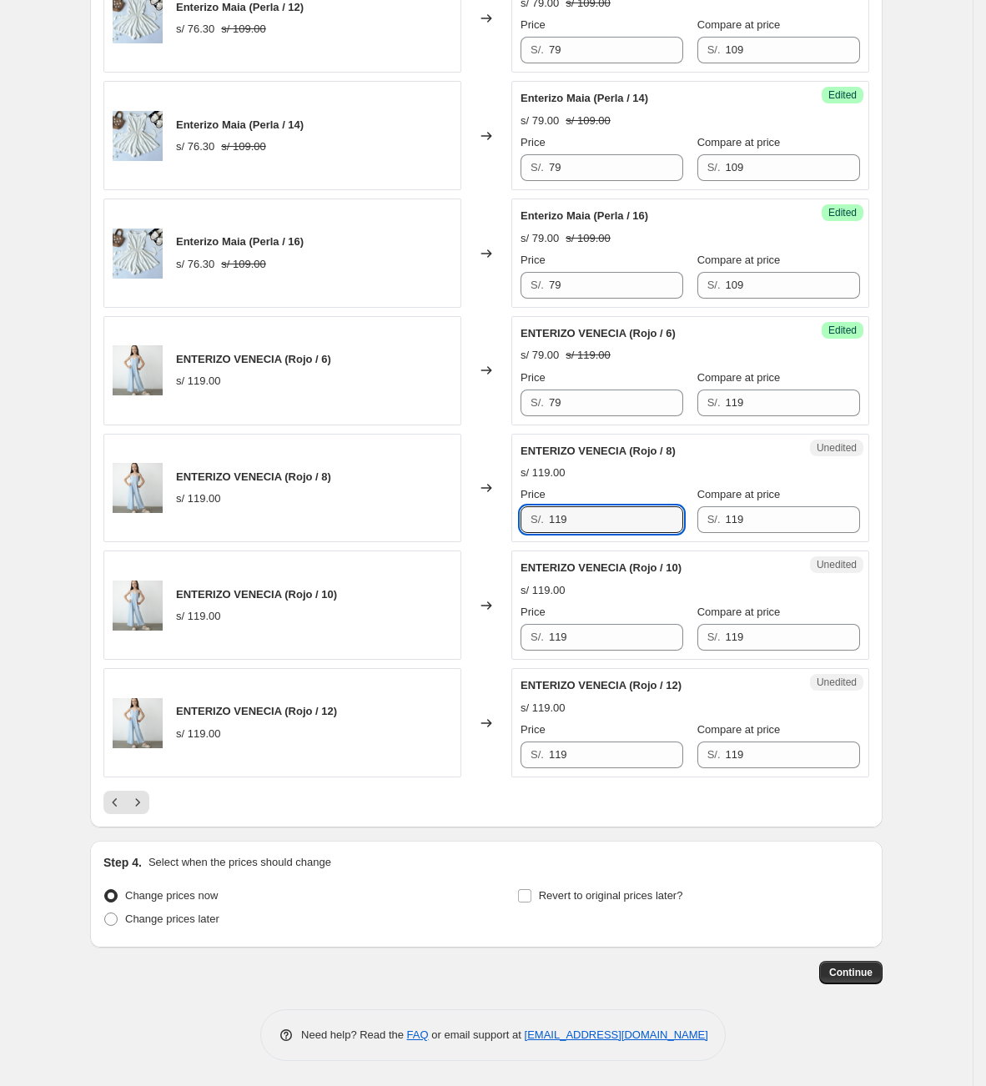
drag, startPoint x: 593, startPoint y: 527, endPoint x: 393, endPoint y: 528, distance: 200.1
click at [391, 528] on div "ENTERIZO VENECIA (Rojo / 8) s/ 119.00 Changed to Unedited ENTERIZO VENECIA (Roj…" at bounding box center [486, 488] width 766 height 109
type input "79"
drag, startPoint x: 620, startPoint y: 630, endPoint x: 485, endPoint y: 613, distance: 136.1
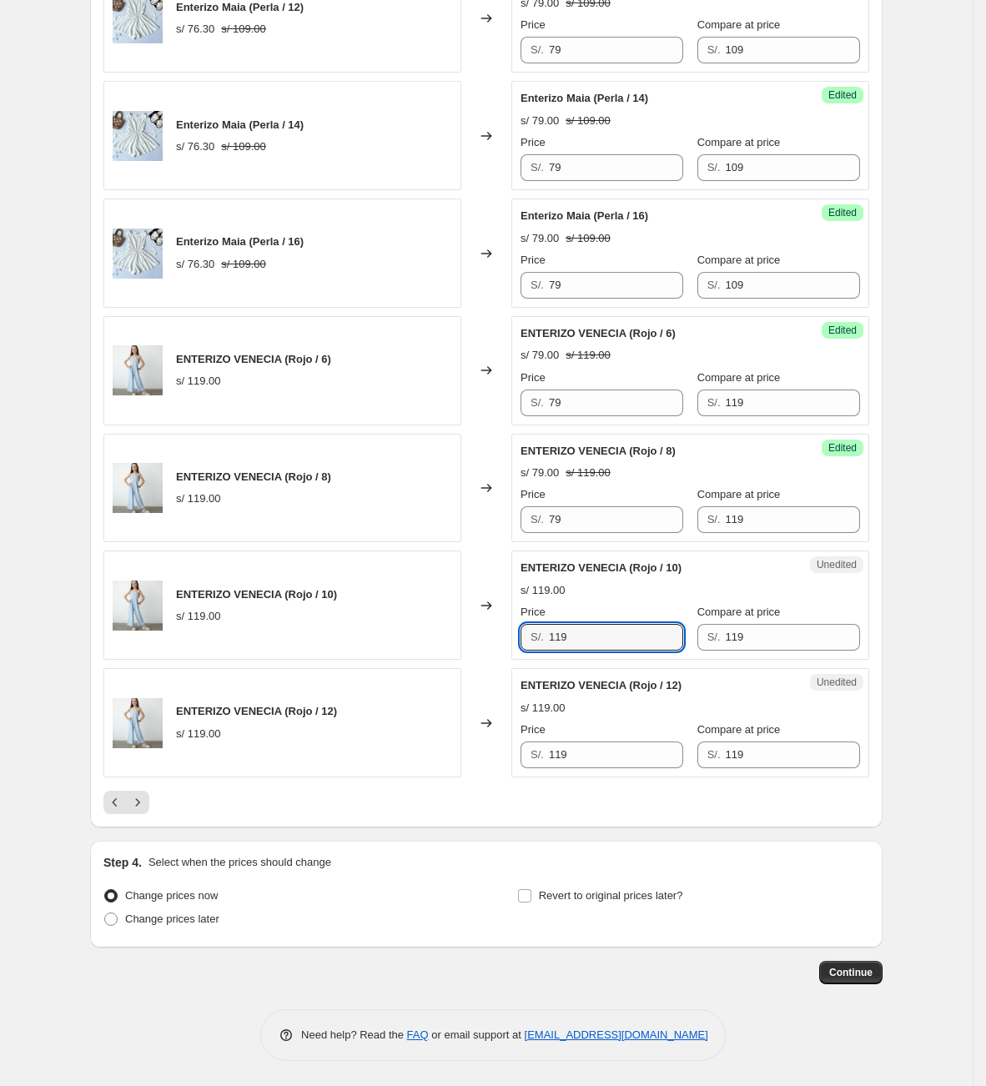
click at [485, 613] on div "ENTERIZO VENECIA (Rojo / 10) s/ 119.00 Changed to Unedited ENTERIZO VENECIA (Ro…" at bounding box center [486, 604] width 766 height 109
type input "79"
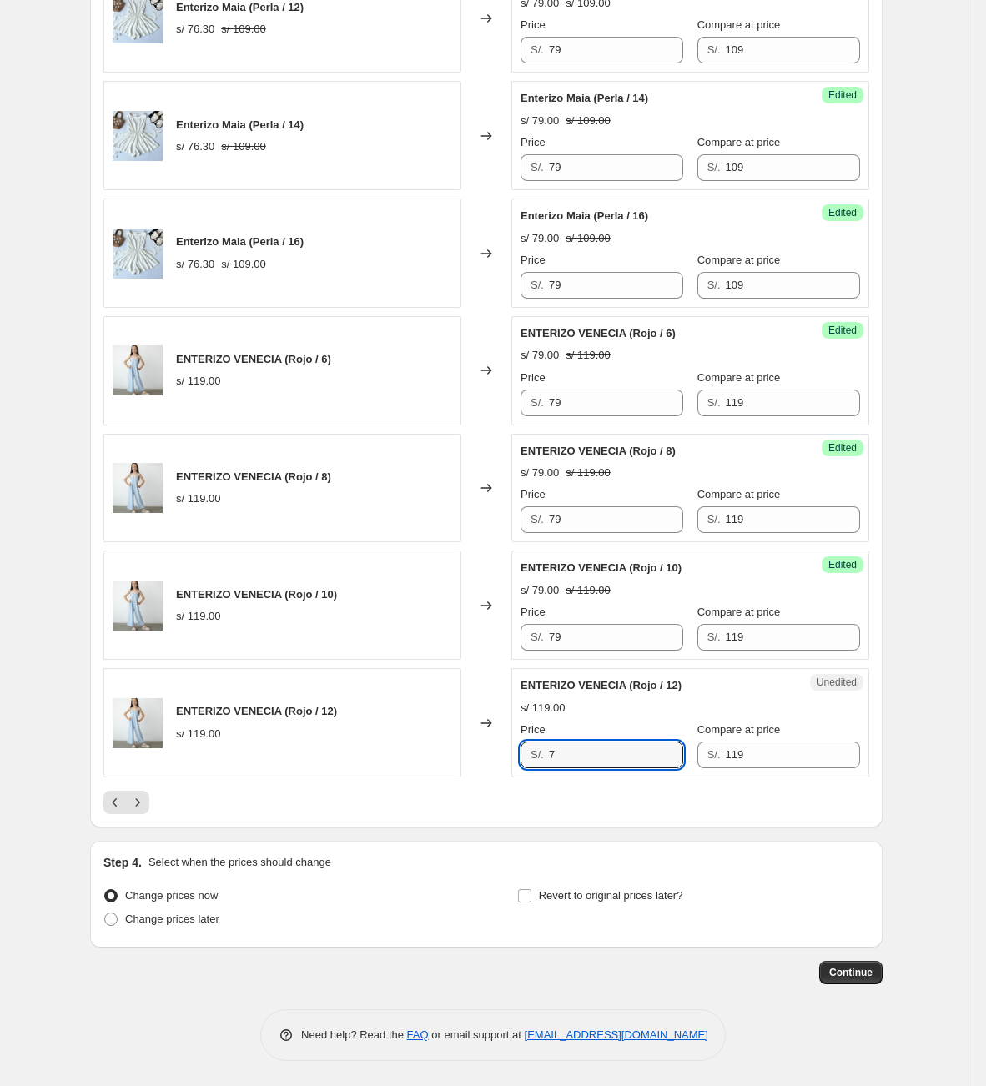
drag, startPoint x: 634, startPoint y: 753, endPoint x: 341, endPoint y: 730, distance: 293.6
click at [361, 736] on div "ENTERIZO VENECIA (Rojo / 12) s/ 119.00 Changed to Unedited ENTERIZO VENECIA (Ro…" at bounding box center [486, 722] width 766 height 109
drag, startPoint x: 584, startPoint y: 754, endPoint x: 473, endPoint y: 745, distance: 111.3
click at [479, 749] on div "ENTERIZO VENECIA (Rojo / 12) s/ 119.00 Changed to Unedited ENTERIZO VENECIA (Ro…" at bounding box center [486, 722] width 766 height 109
type input "79"
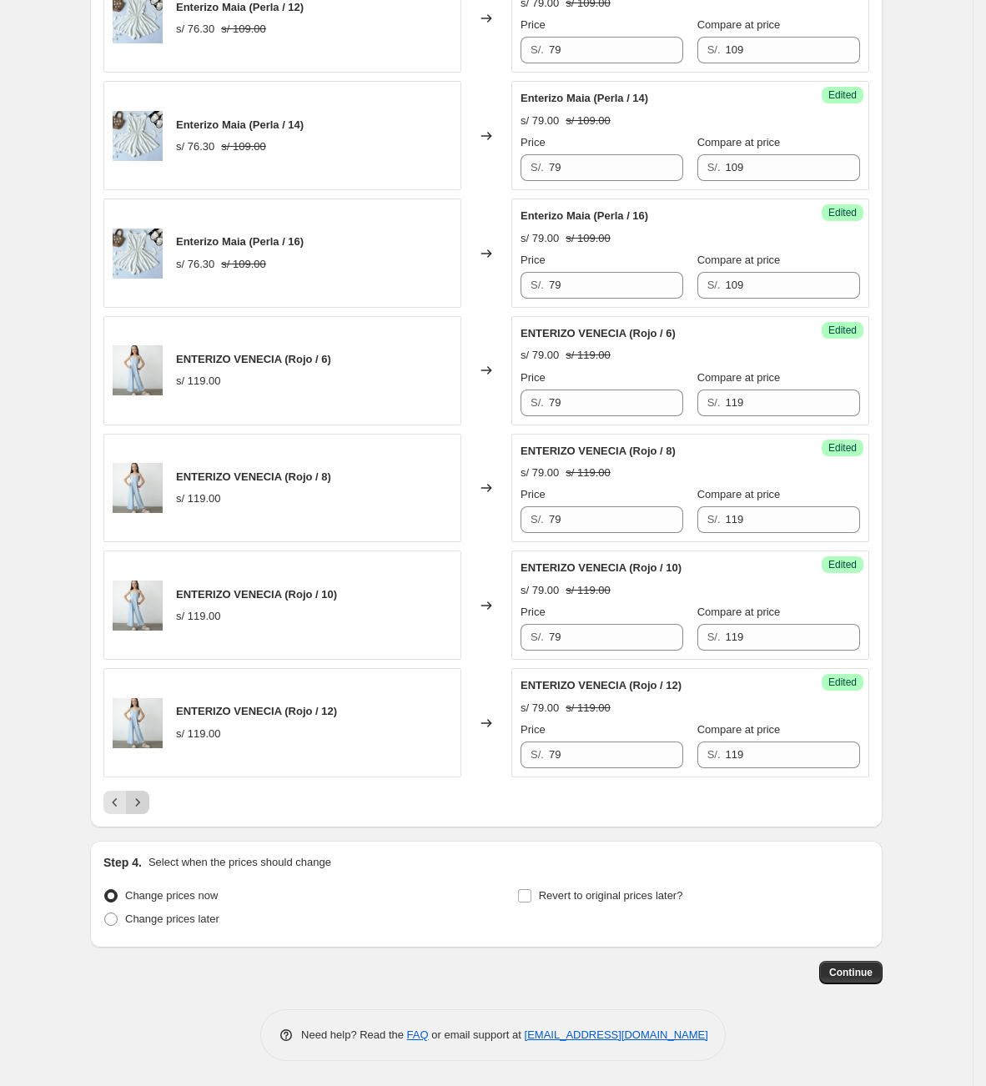
click at [143, 799] on icon "Next" at bounding box center [137, 802] width 17 height 17
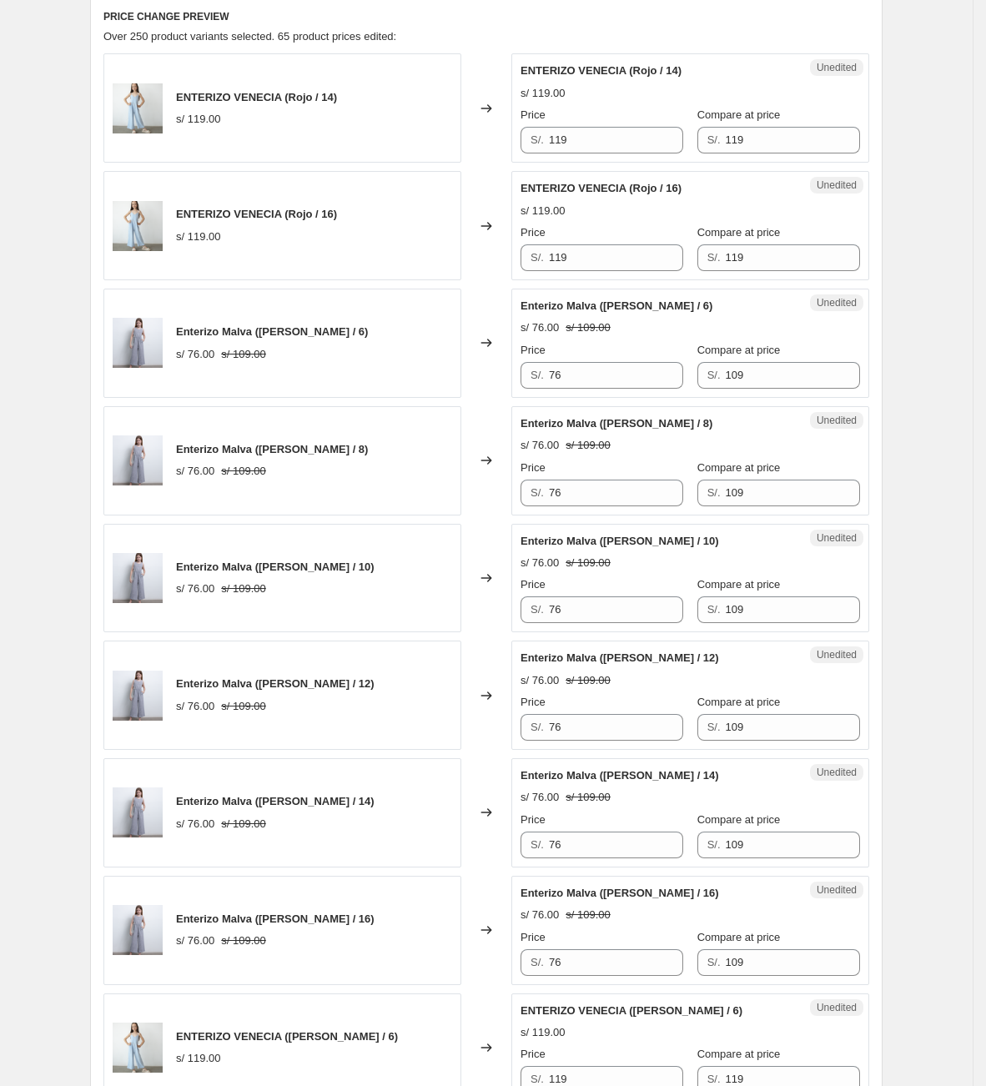
scroll to position [701, 0]
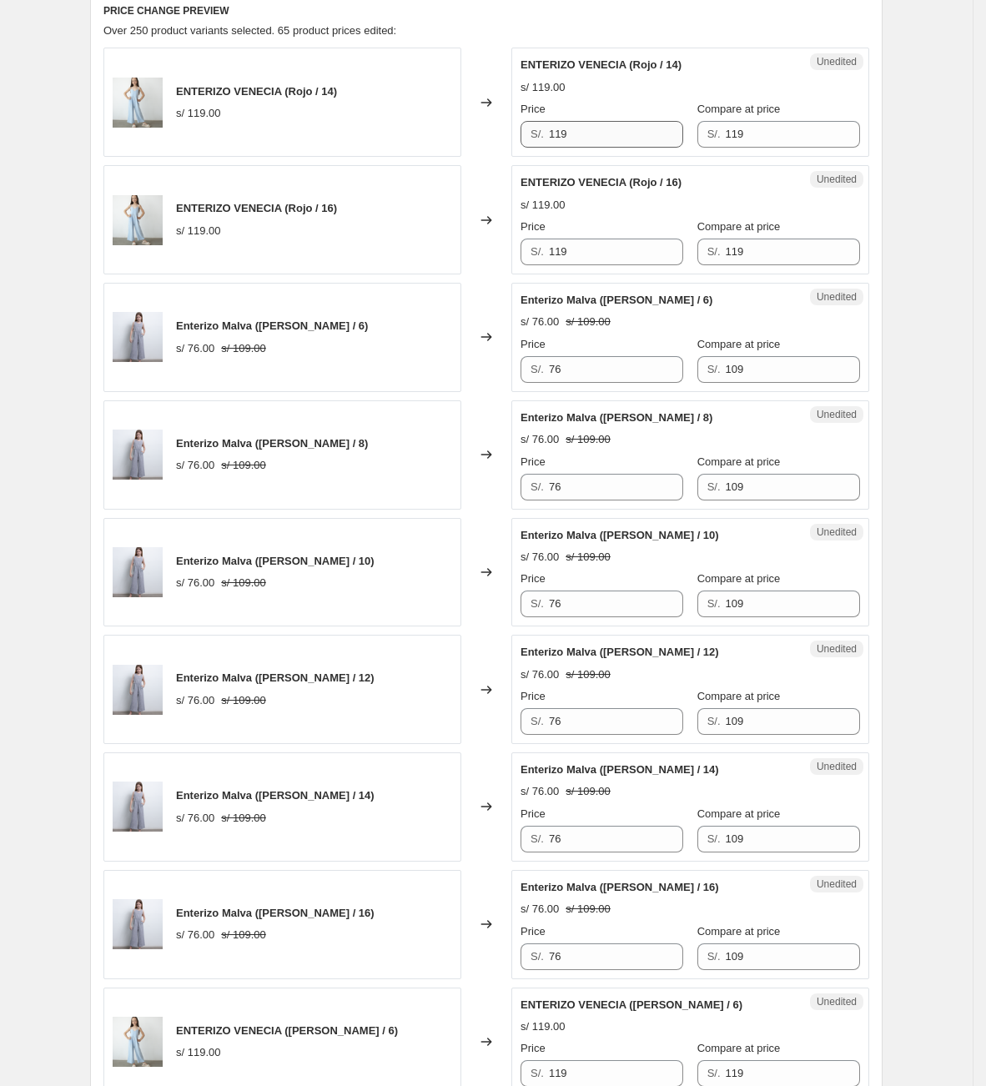
drag, startPoint x: 613, startPoint y: 113, endPoint x: 558, endPoint y: 130, distance: 57.8
click at [558, 130] on div "Price S/. 119" at bounding box center [601, 124] width 163 height 47
drag, startPoint x: 600, startPoint y: 138, endPoint x: 509, endPoint y: 133, distance: 91.8
click at [509, 133] on div "ENTERIZO VENECIA (Rojo / 14) s/ 119.00 Changed to Unedited ENTERIZO VENECIA (Ro…" at bounding box center [486, 102] width 766 height 109
type input "79"
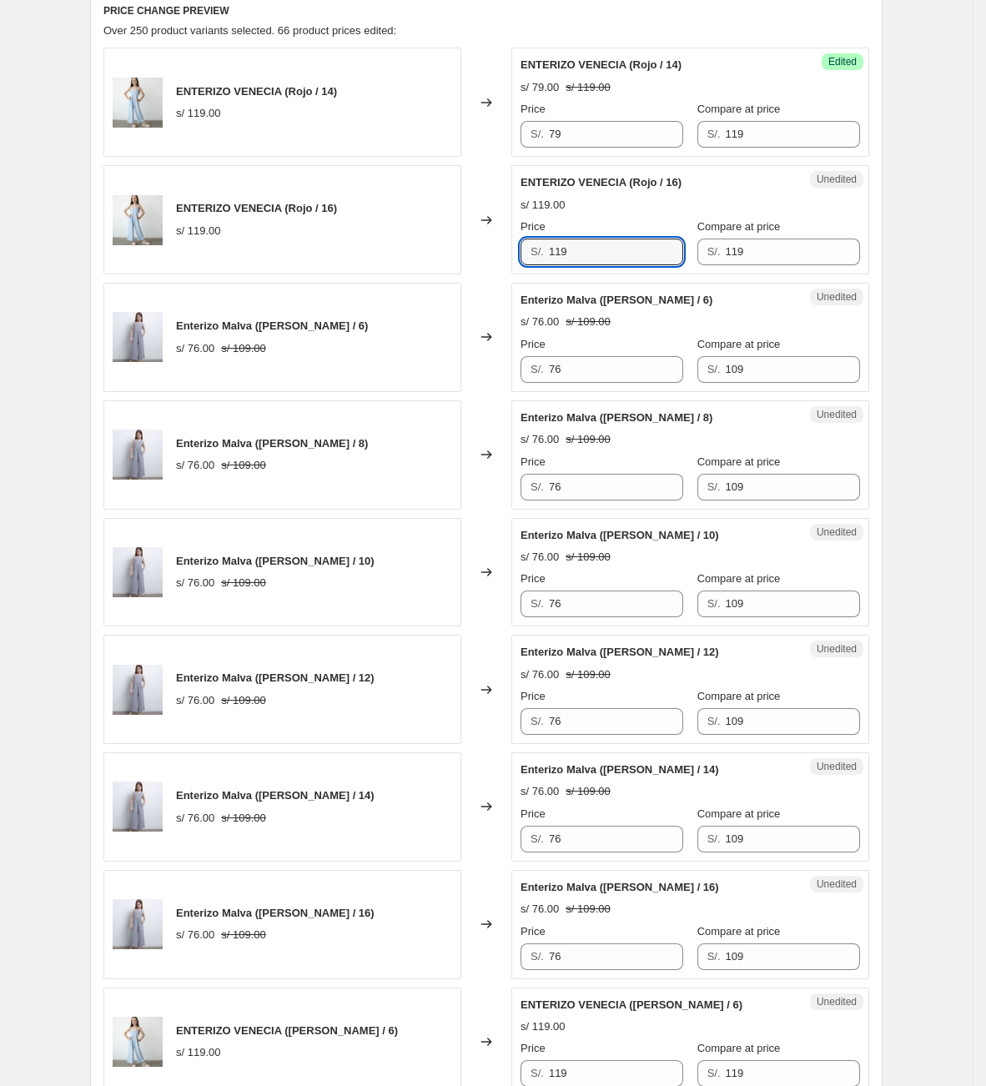
click at [451, 250] on div "ENTERIZO VENECIA (Rojo / 16) s/ 119.00 Changed to Unedited ENTERIZO VENECIA (Ro…" at bounding box center [486, 219] width 766 height 109
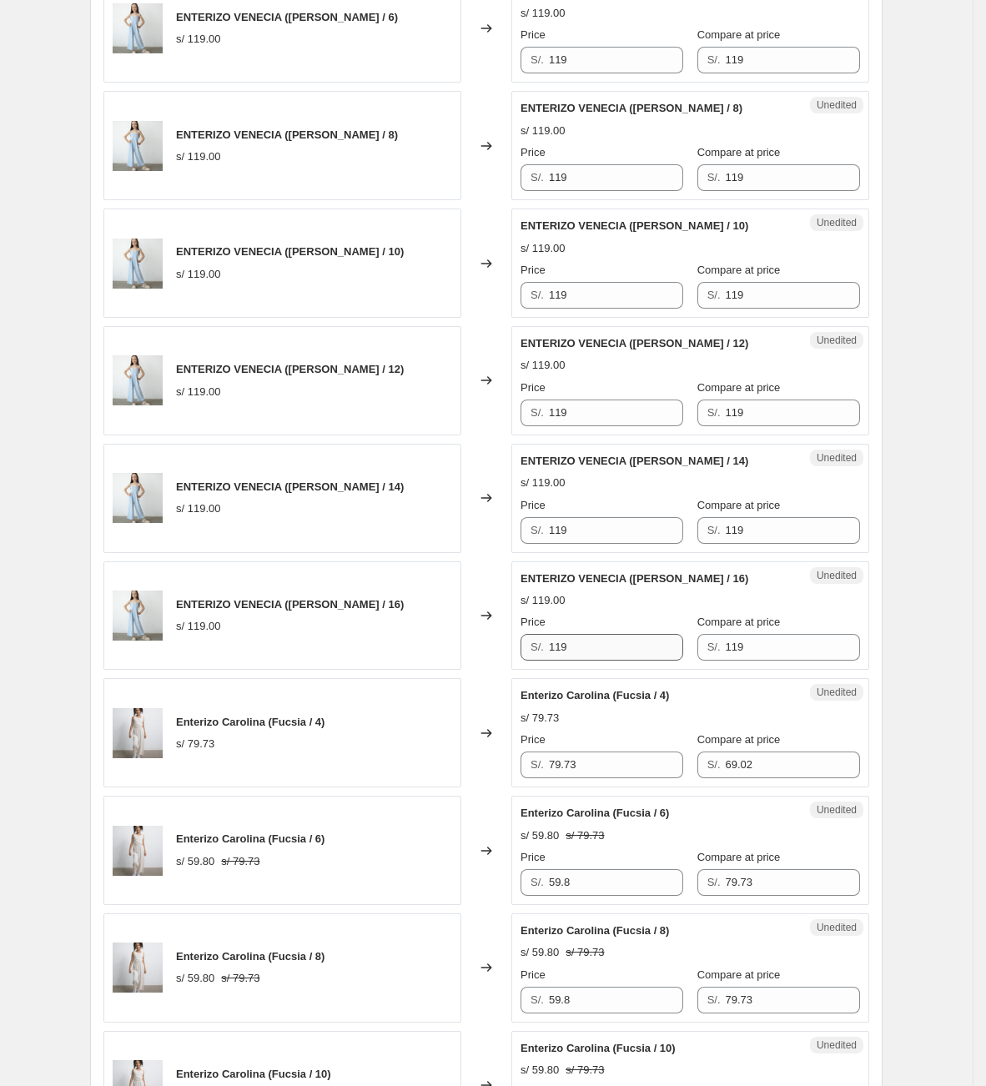
scroll to position [1702, 0]
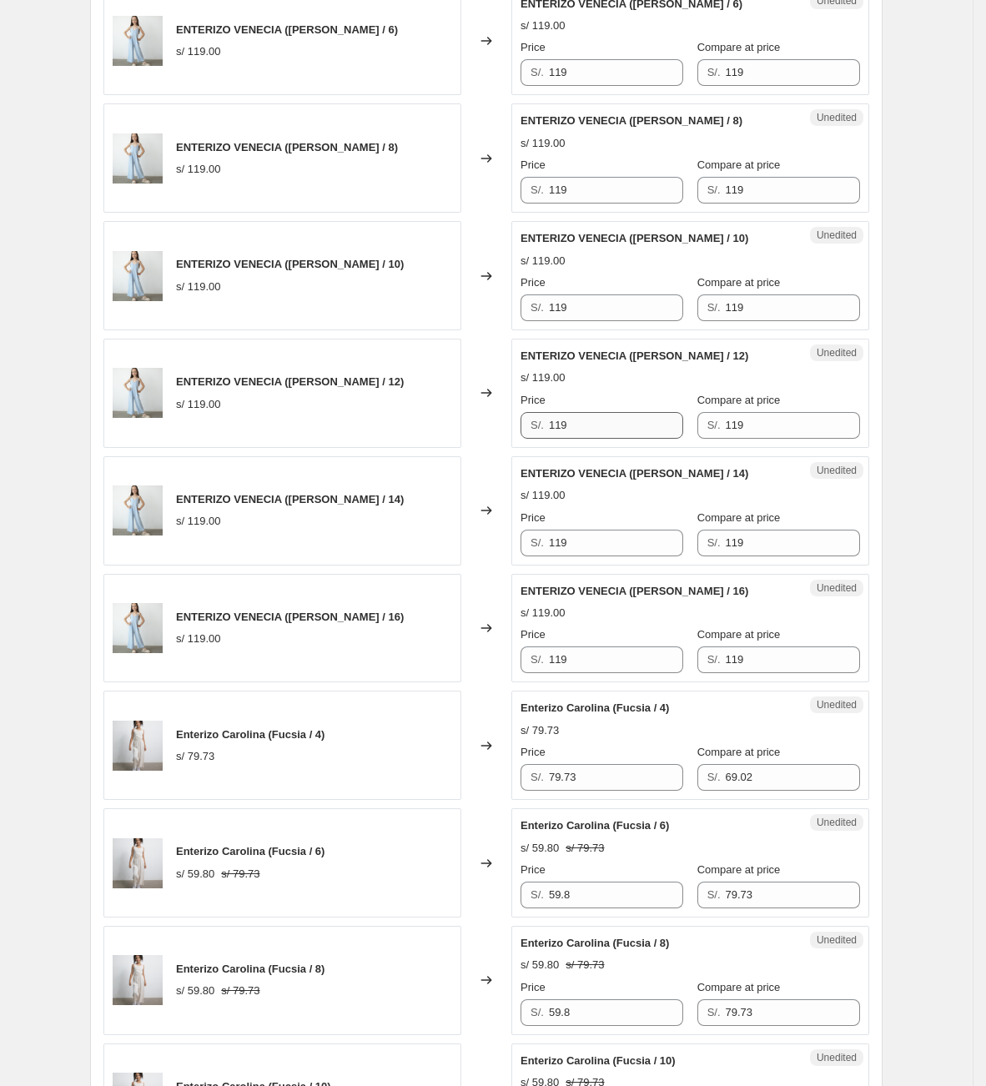
type input "79"
drag, startPoint x: 605, startPoint y: 420, endPoint x: 431, endPoint y: 416, distance: 174.3
click at [431, 416] on div "ENTERIZO VENECIA ([PERSON_NAME] / 12) s/ 119.00 Changed to Unedited ENTERIZO VE…" at bounding box center [486, 393] width 766 height 109
click at [471, 436] on div "ENTERIZO VENECIA ([PERSON_NAME] / 12) s/ 119.00 Changed to Unedited ENTERIZO VE…" at bounding box center [486, 393] width 766 height 109
type input "79"
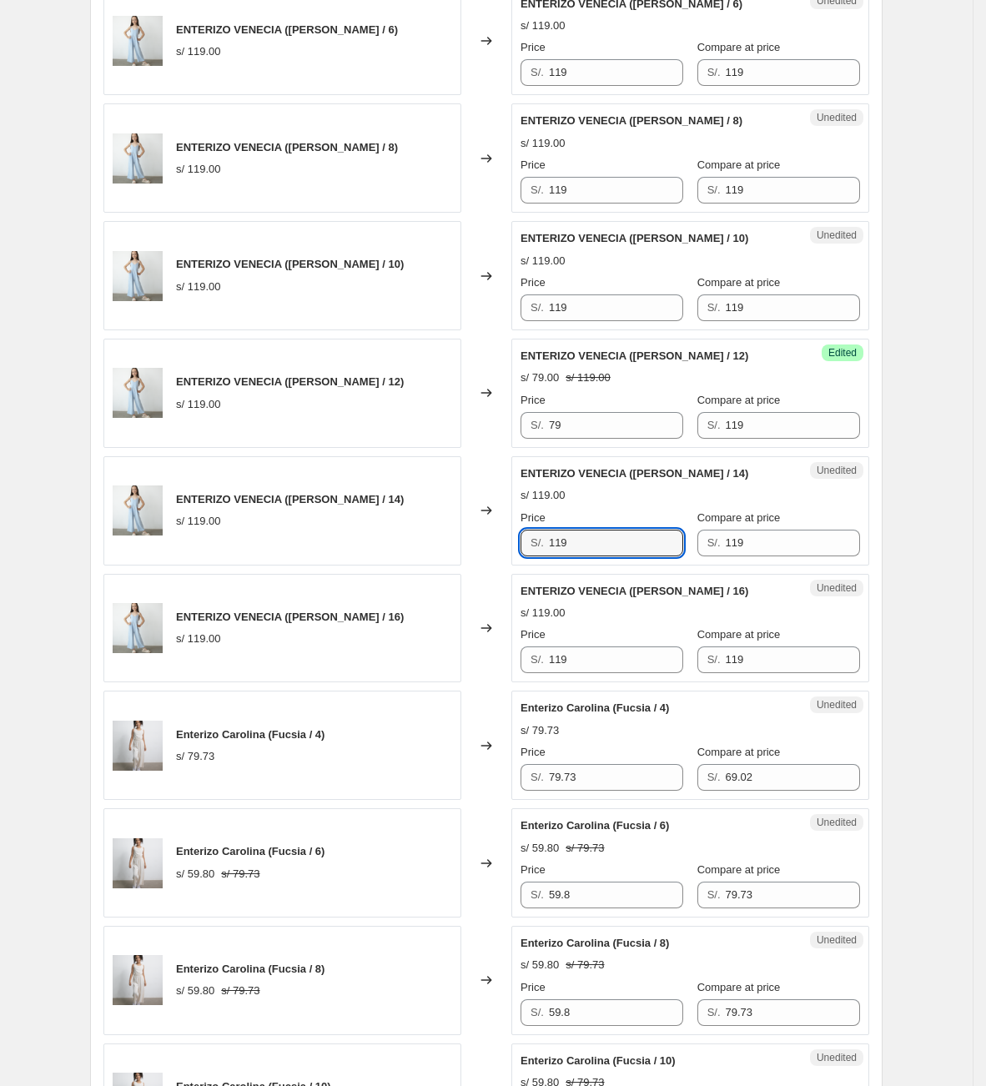
drag, startPoint x: 601, startPoint y: 557, endPoint x: 411, endPoint y: 555, distance: 190.2
click at [411, 555] on div "ENTERIZO VENECIA ([PERSON_NAME] / 14) s/ 119.00 Changed to Unedited ENTERIZO VE…" at bounding box center [486, 510] width 766 height 109
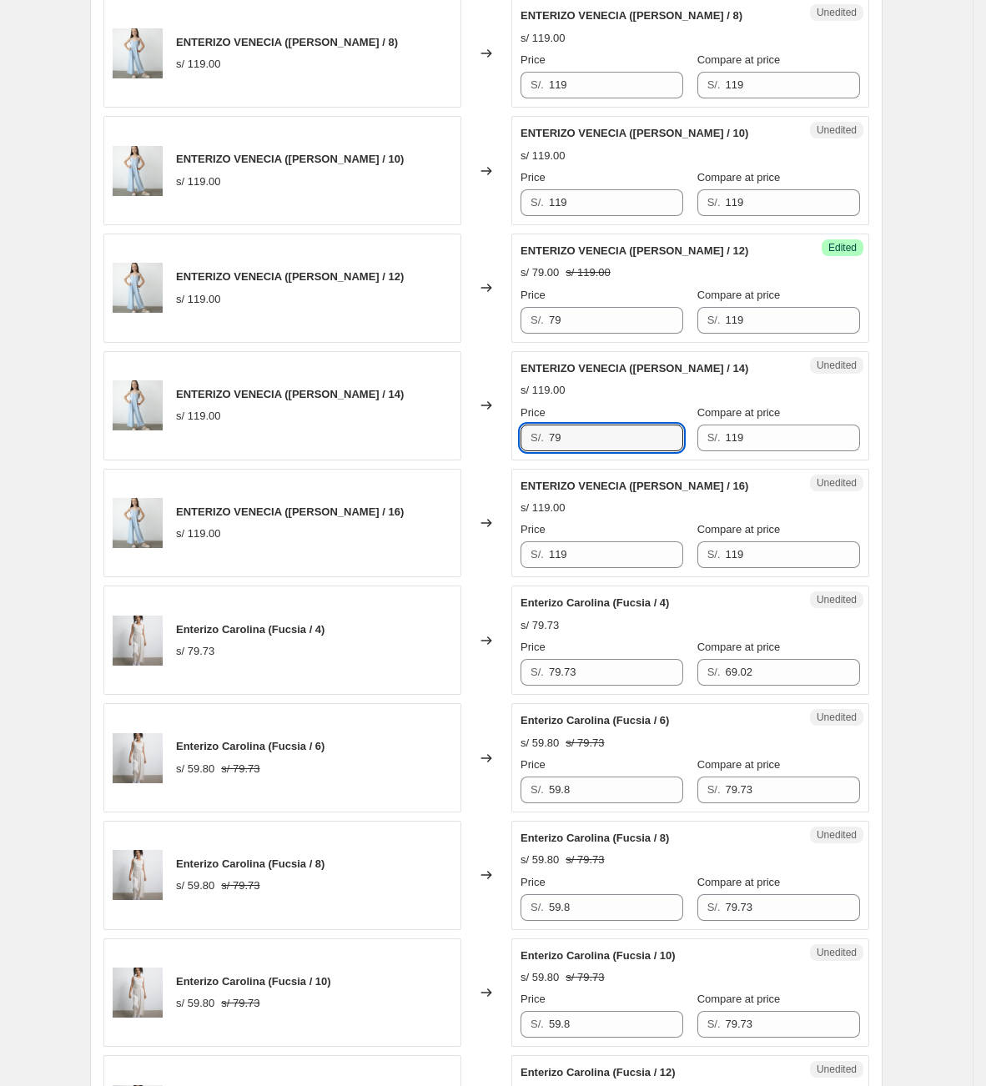
scroll to position [1952, 0]
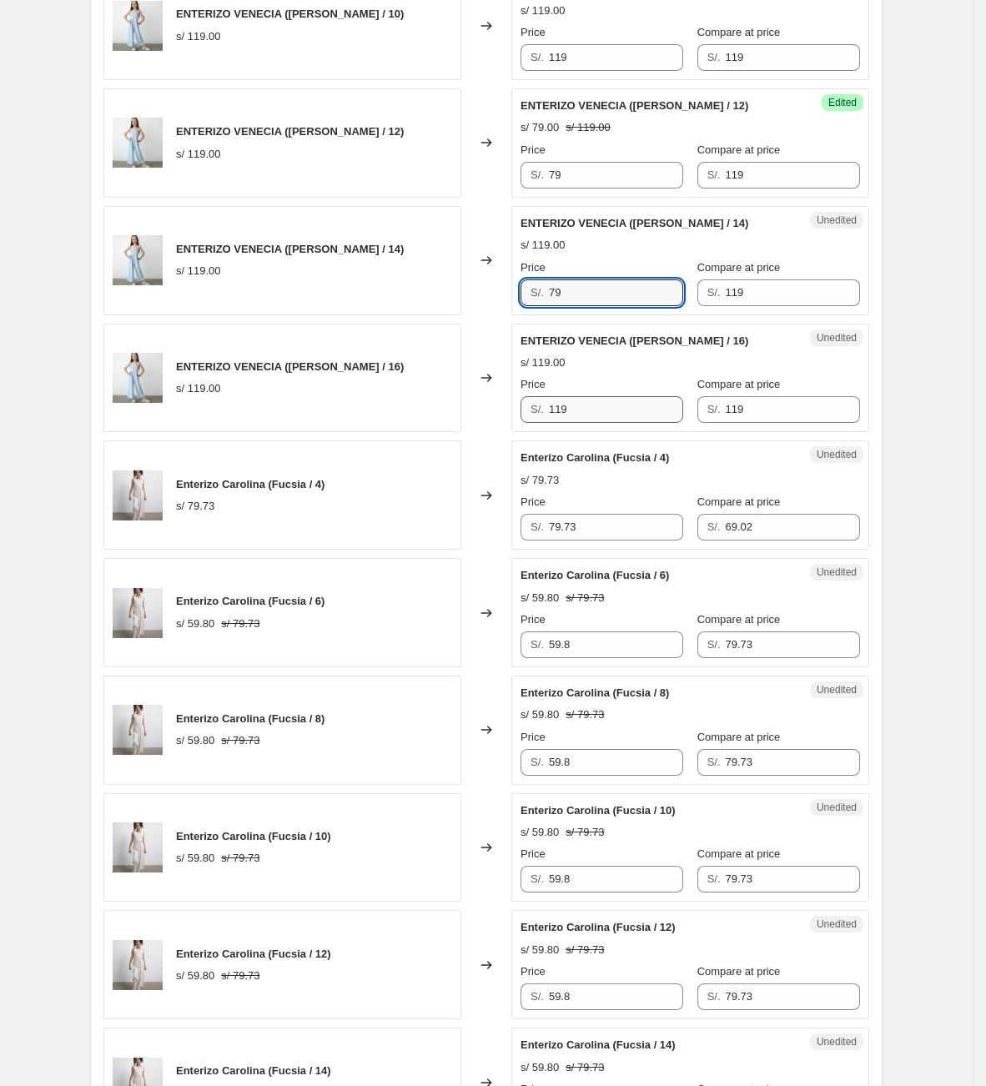
type input "79"
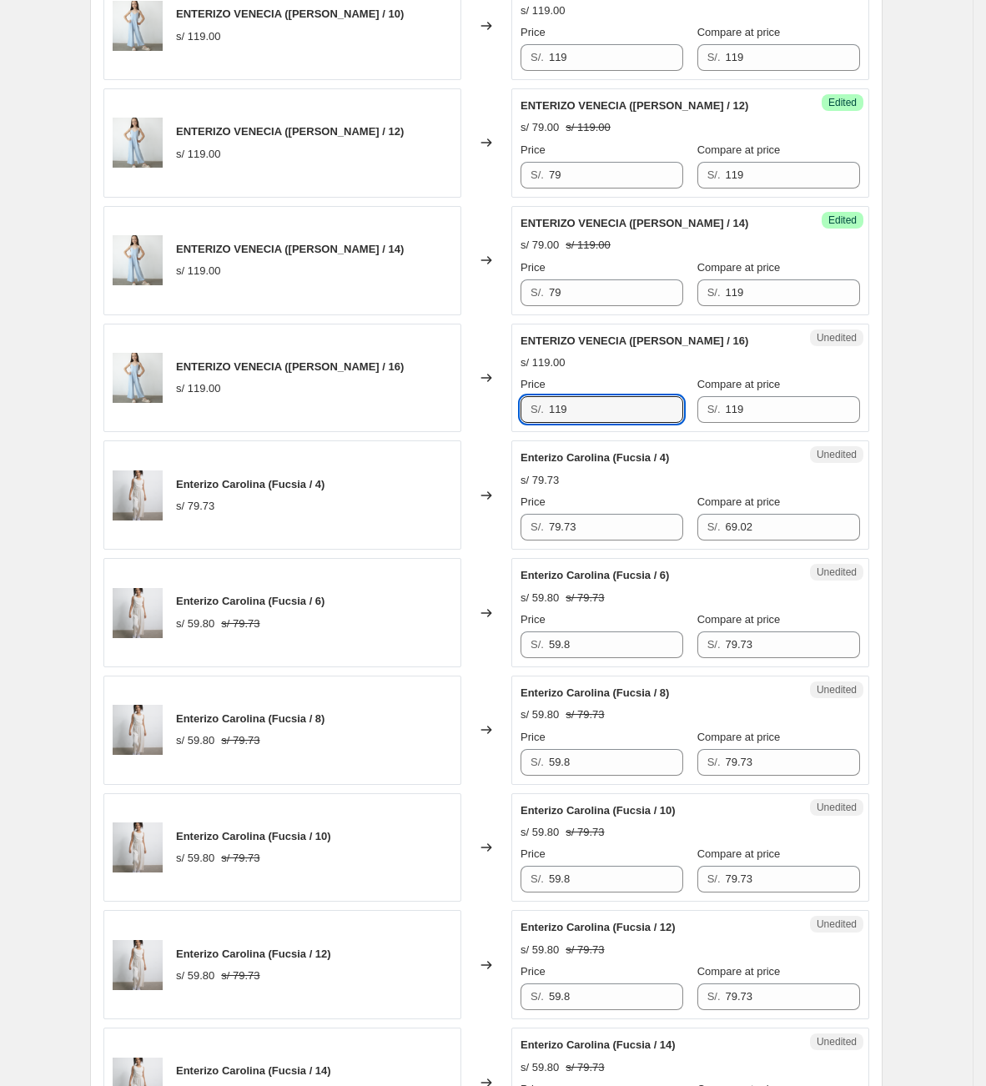
drag, startPoint x: 600, startPoint y: 418, endPoint x: 515, endPoint y: 414, distance: 85.1
click at [515, 414] on div "ENTERIZO VENECIA ([PERSON_NAME] / 16) s/ 119.00 Changed to Unedited ENTERIZO VE…" at bounding box center [486, 378] width 766 height 109
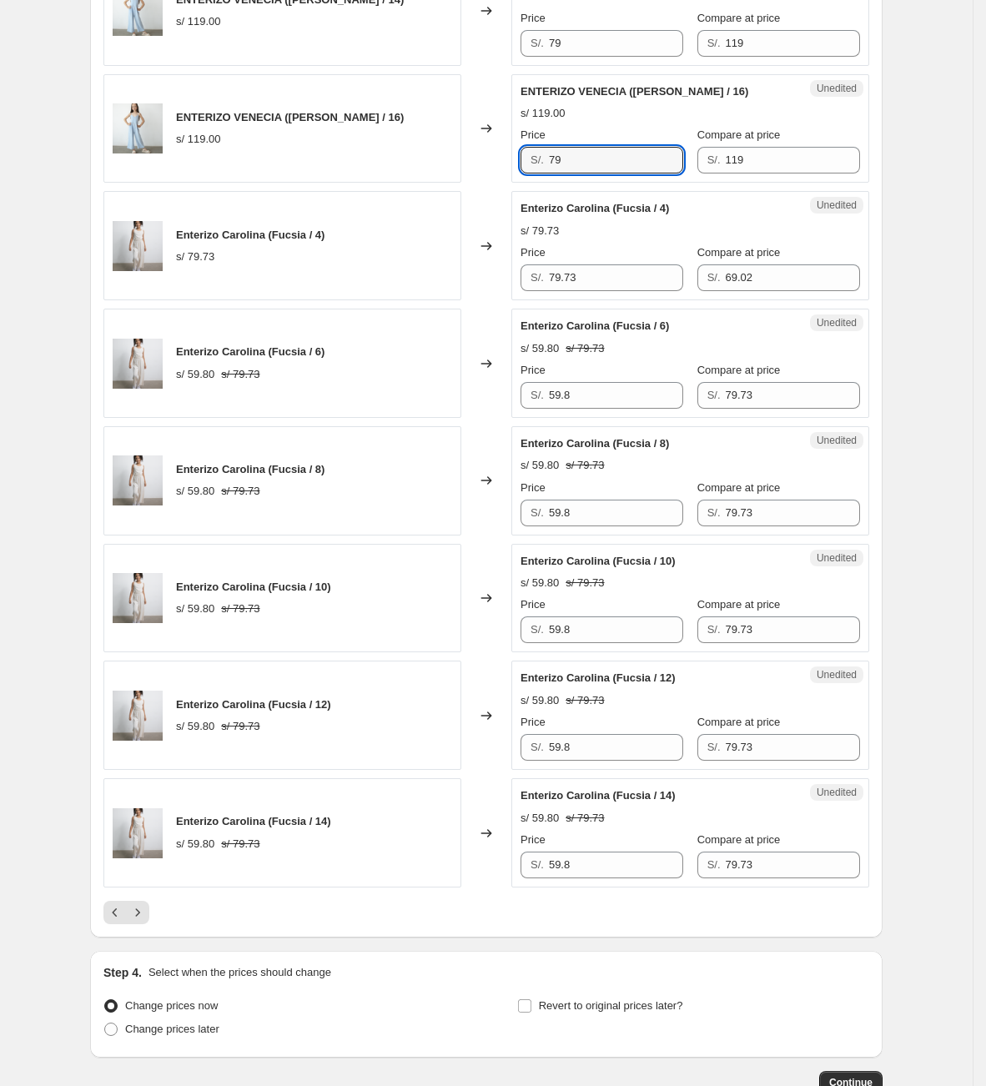
scroll to position [2202, 0]
type input "79"
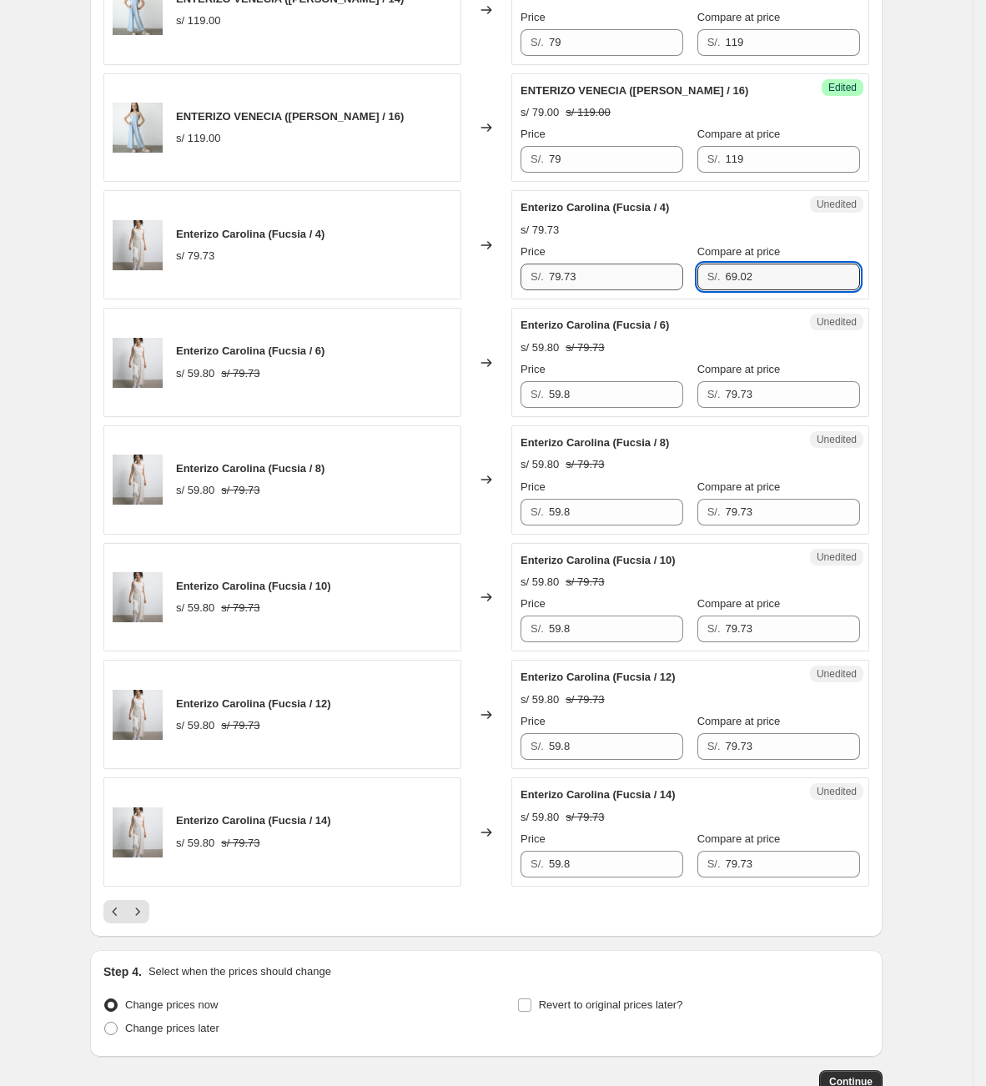
drag, startPoint x: 761, startPoint y: 279, endPoint x: 644, endPoint y: 276, distance: 116.8
click at [644, 276] on div "Price S/. 79.73 Compare at price S/. 69.02" at bounding box center [689, 267] width 339 height 47
type input "119"
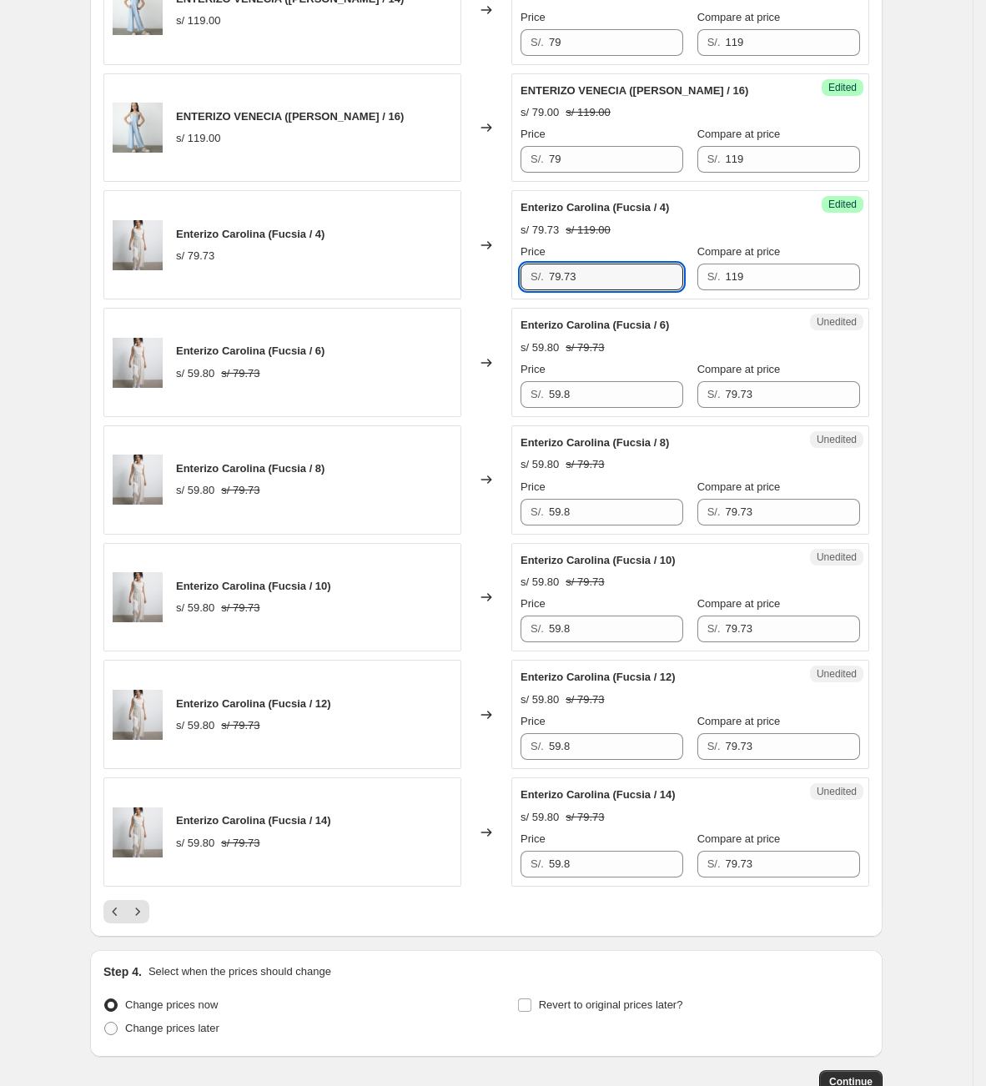
click at [380, 269] on div "Enterizo Carolina (Fucsia / 4) s/ 79.73 Changed to Success Edited Enterizo Caro…" at bounding box center [486, 244] width 766 height 109
type input "73"
drag, startPoint x: 749, startPoint y: 269, endPoint x: 749, endPoint y: 284, distance: 15.0
click at [749, 273] on div "Compare at price S/. 119" at bounding box center [778, 267] width 163 height 47
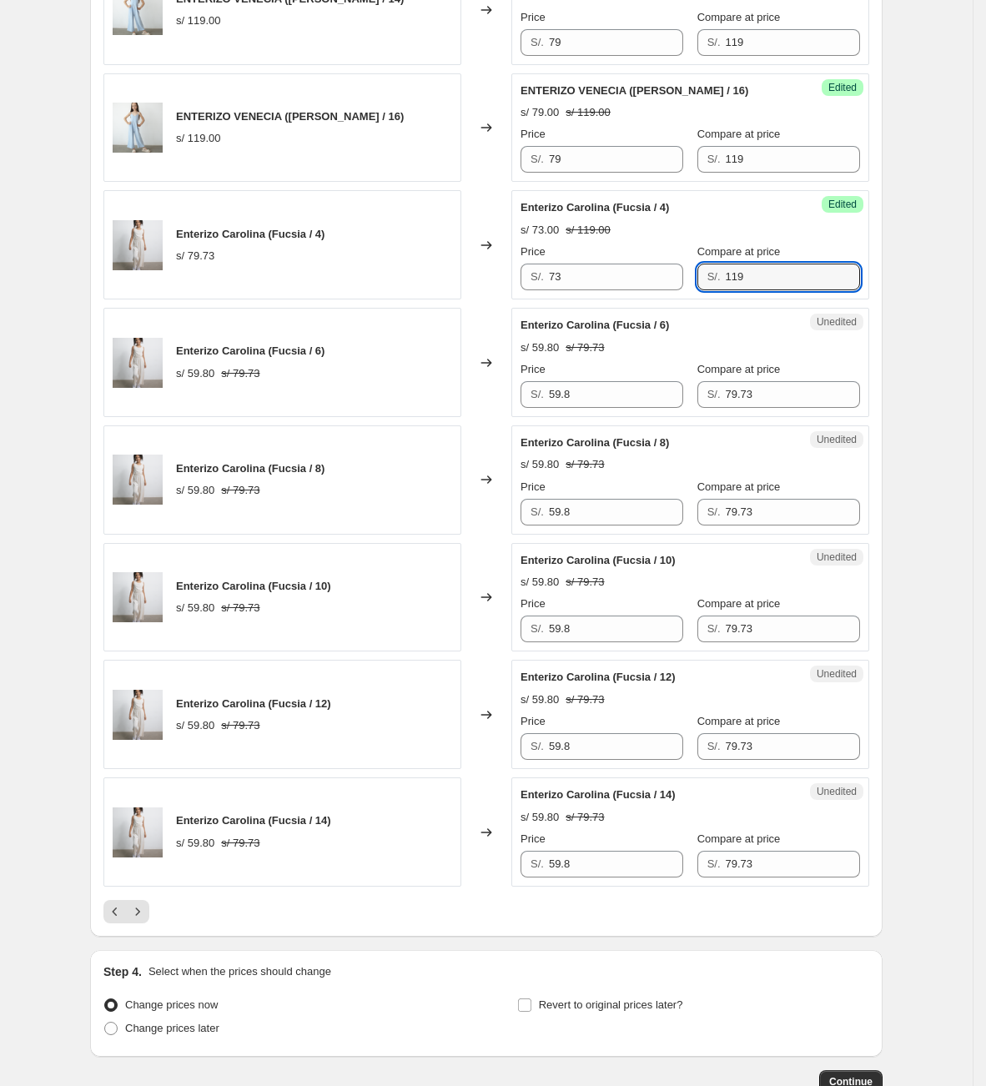
drag, startPoint x: 736, startPoint y: 289, endPoint x: 693, endPoint y: 295, distance: 43.9
click at [697, 290] on div "S/. 119" at bounding box center [778, 277] width 163 height 27
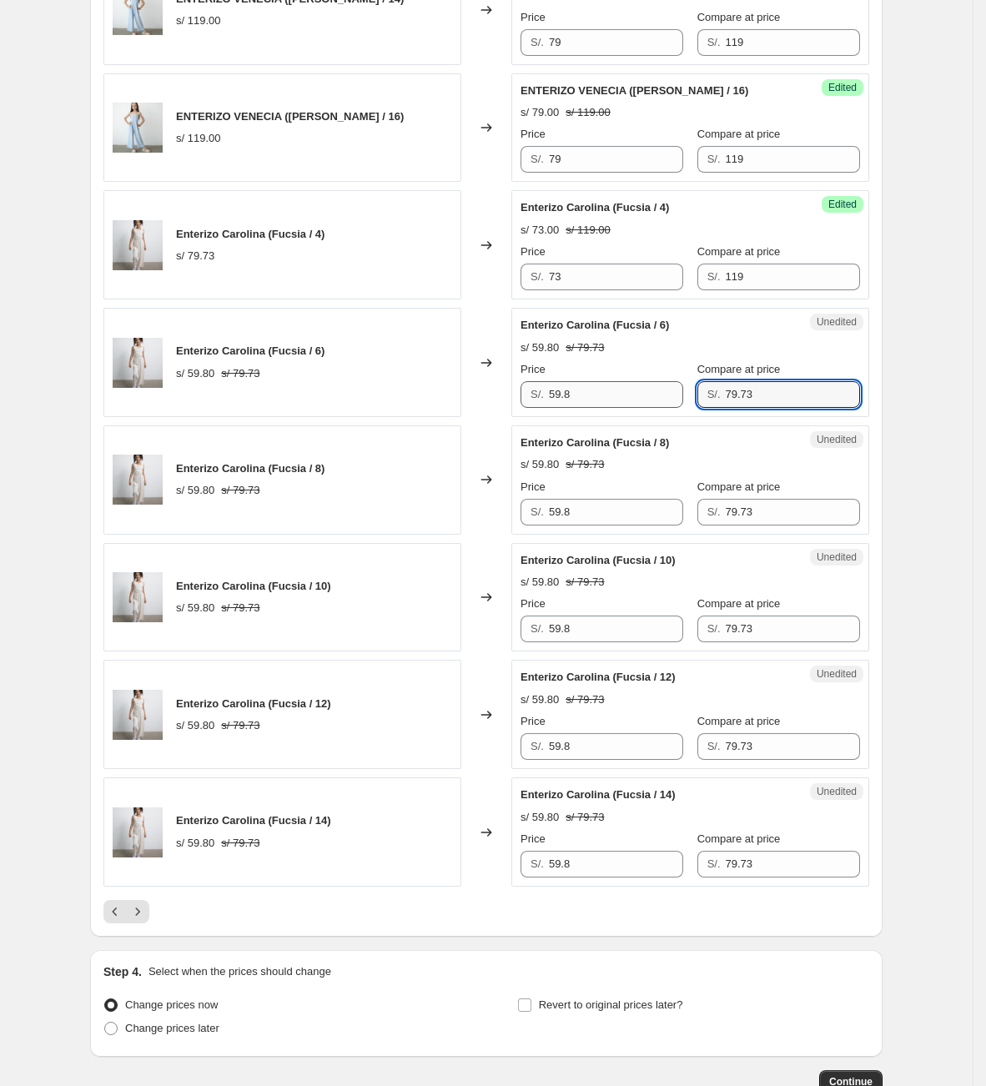
drag, startPoint x: 793, startPoint y: 403, endPoint x: 619, endPoint y: 405, distance: 174.3
click at [619, 405] on div "Price S/. 59.8 Compare at price S/. 79.73" at bounding box center [689, 384] width 339 height 47
paste input "119"
type input "119"
drag, startPoint x: 776, startPoint y: 518, endPoint x: 686, endPoint y: 515, distance: 90.1
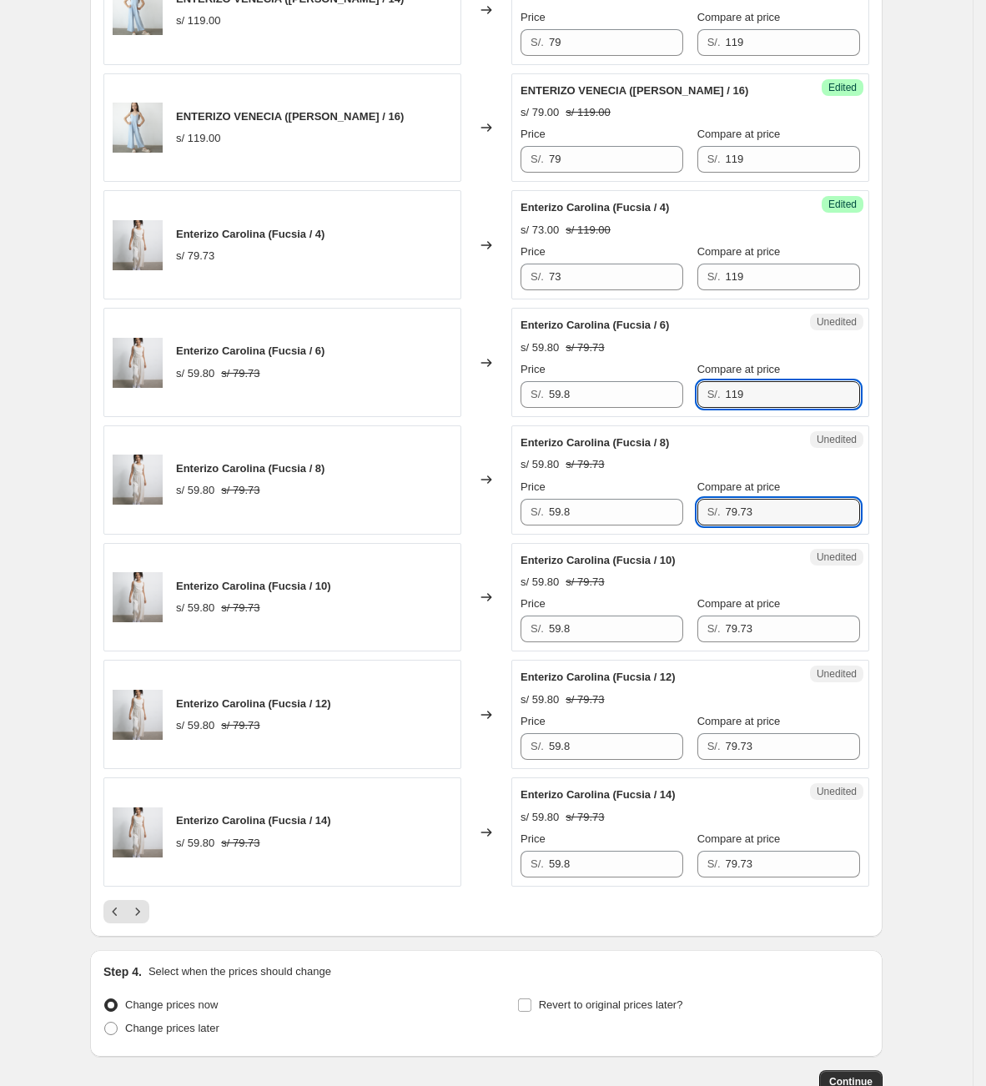
click at [686, 515] on div "Price S/. 59.8 Compare at price S/. 79.73" at bounding box center [689, 502] width 339 height 47
paste input "119"
type input "119"
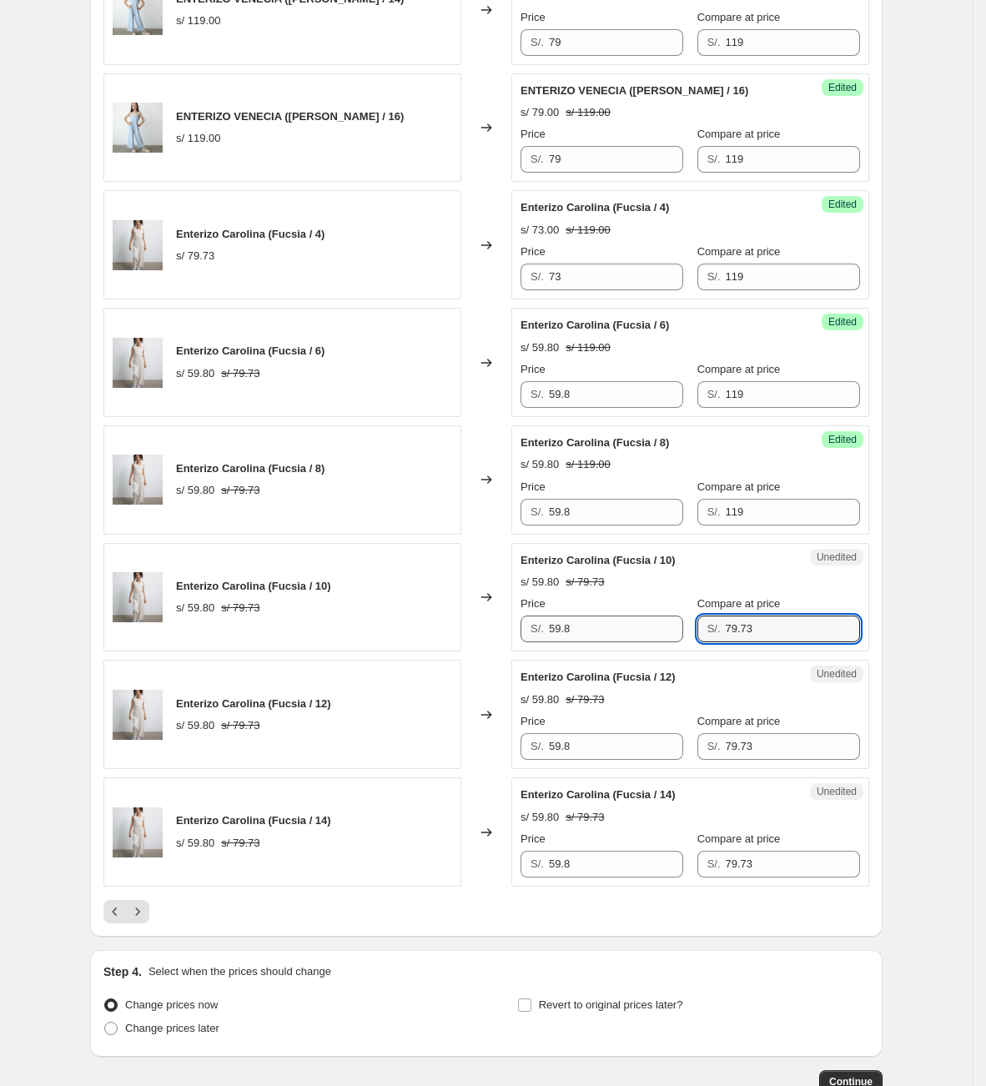
drag, startPoint x: 779, startPoint y: 643, endPoint x: 641, endPoint y: 638, distance: 137.7
click at [643, 639] on div "Price S/. 59.8 Compare at price S/. 79.73" at bounding box center [689, 618] width 339 height 47
paste input "119"
type input "119"
drag, startPoint x: 806, startPoint y: 766, endPoint x: 673, endPoint y: 761, distance: 132.7
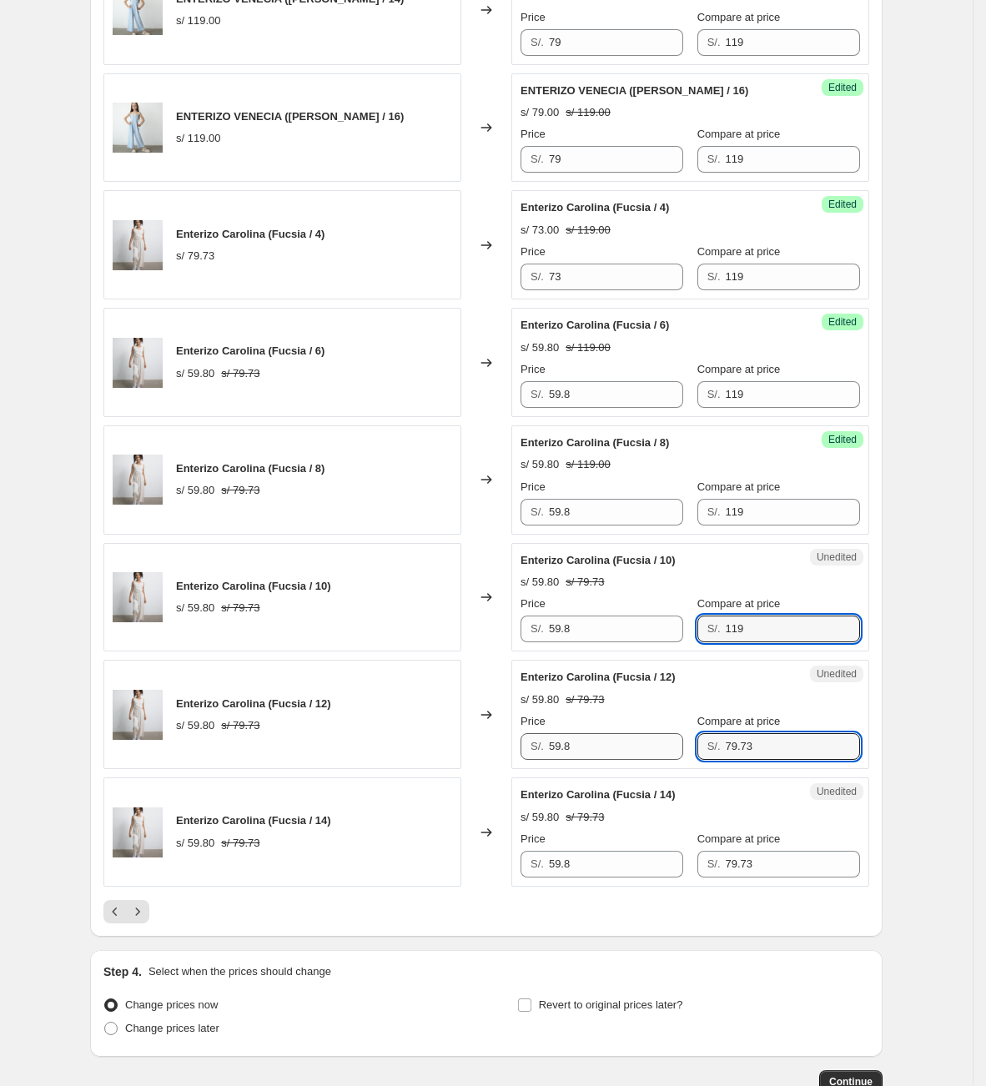
click at [673, 760] on div "Price S/. 59.8 Compare at price S/. 79.73" at bounding box center [689, 736] width 339 height 47
paste input "119"
type input "119"
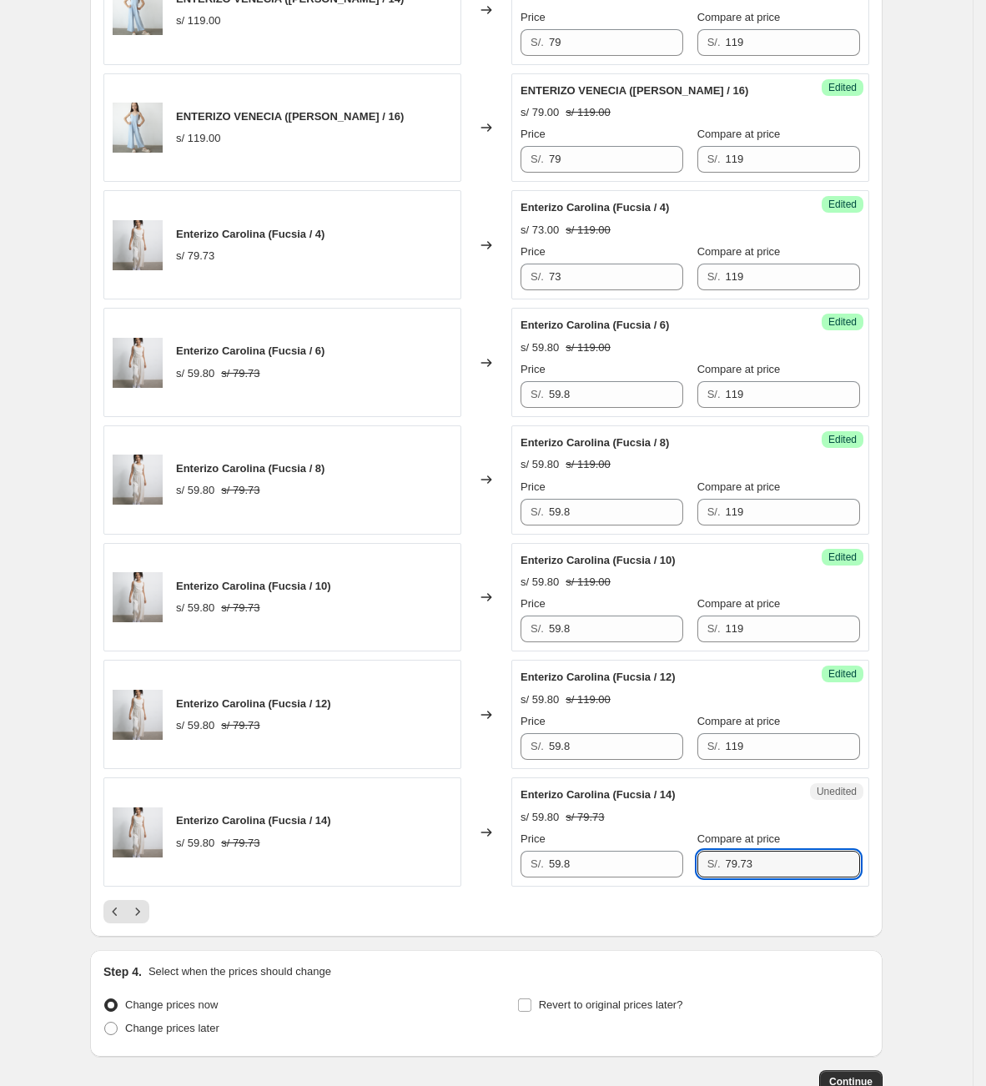
drag, startPoint x: 786, startPoint y: 865, endPoint x: 641, endPoint y: 861, distance: 145.2
click at [641, 861] on div "Price S/. 59.8 Compare at price S/. 79.73" at bounding box center [689, 854] width 339 height 47
paste input "119"
type input "119"
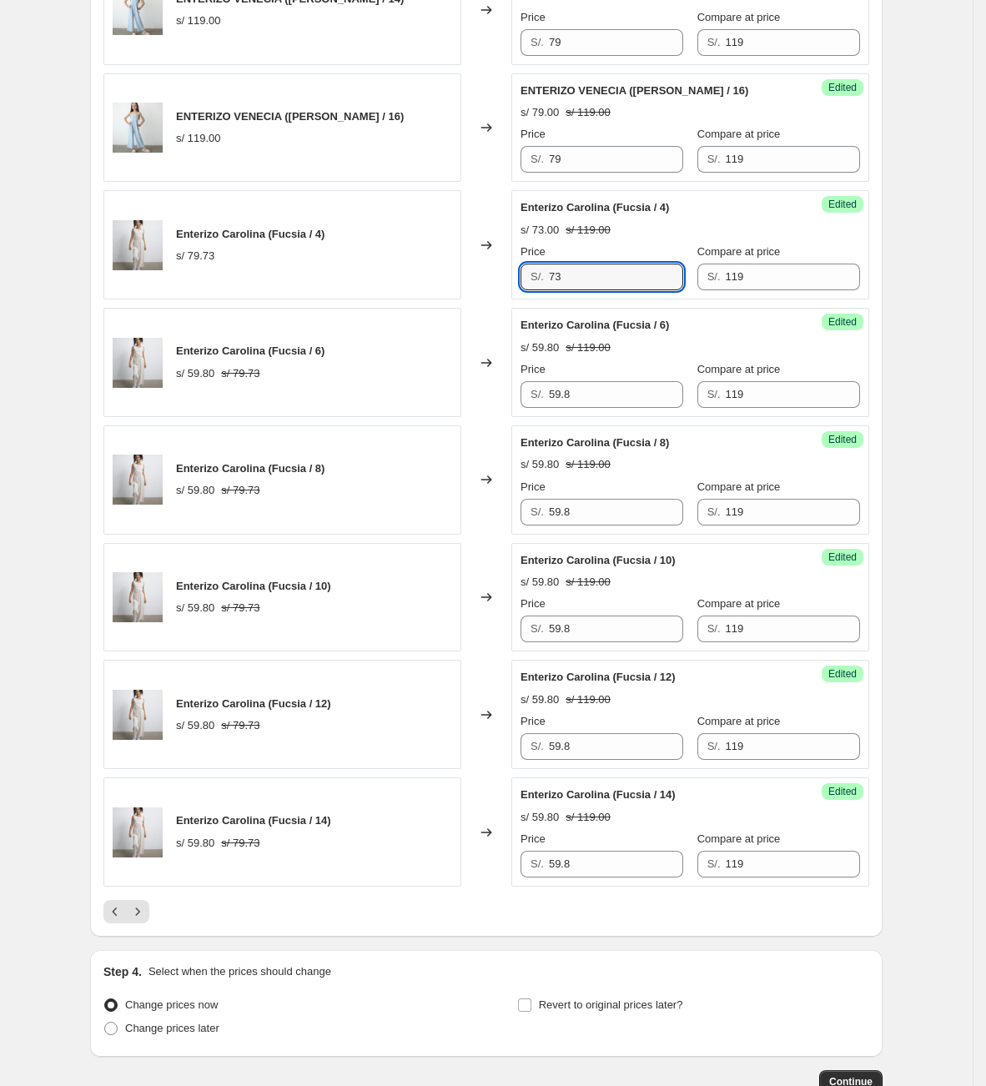
drag, startPoint x: 623, startPoint y: 282, endPoint x: 530, endPoint y: 280, distance: 92.6
click at [530, 280] on div "S/. 73" at bounding box center [601, 277] width 163 height 27
drag, startPoint x: 594, startPoint y: 399, endPoint x: 455, endPoint y: 399, distance: 138.4
click at [455, 399] on div "Enterizo Carolina ([PERSON_NAME] / 6) s/ 59.80 s/ 79.73 Changed to Success Edit…" at bounding box center [486, 362] width 766 height 109
paste input "73"
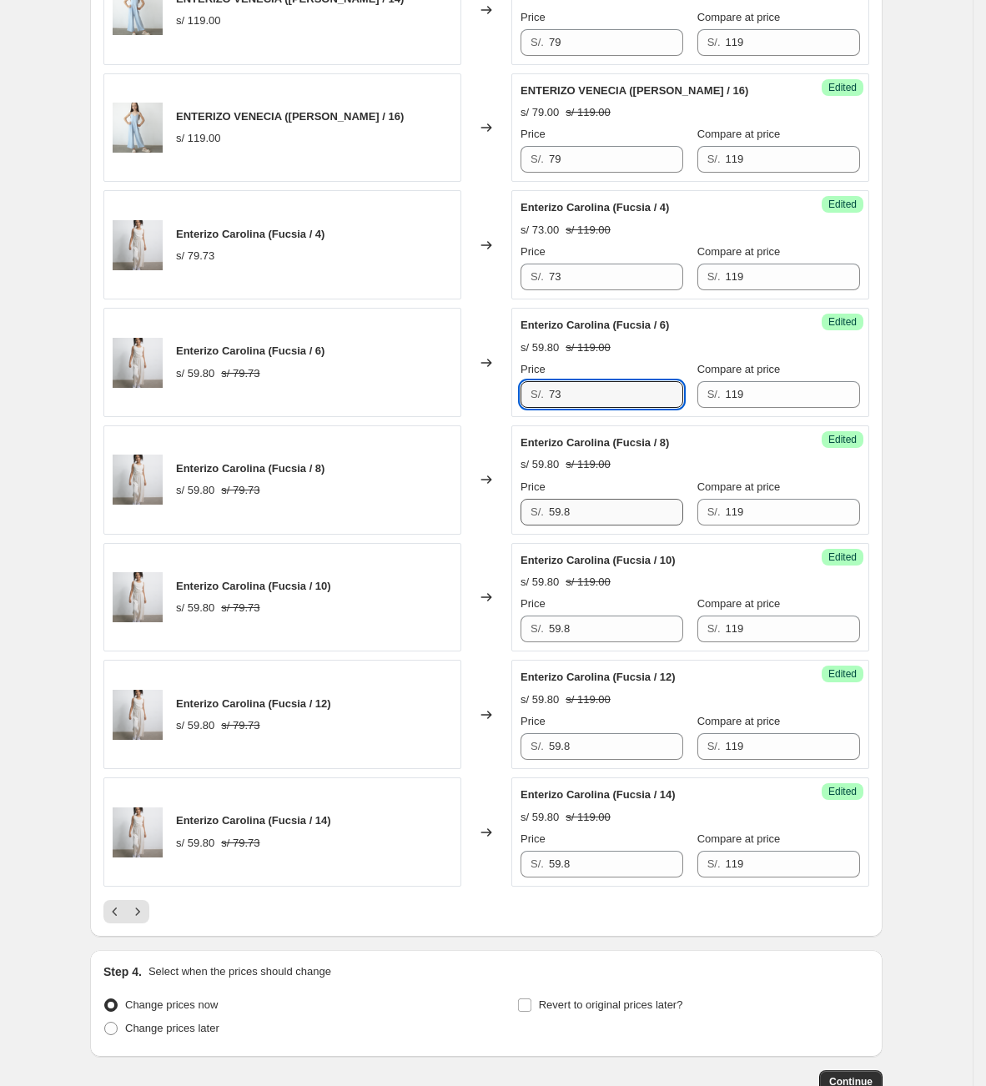
type input "73"
drag, startPoint x: 625, startPoint y: 512, endPoint x: 521, endPoint y: 524, distance: 104.9
click at [521, 524] on div "Success Edited Enterizo Carolina ([PERSON_NAME] / 8) s/ 59.80 s/ 119.00 Price S…" at bounding box center [690, 479] width 358 height 109
paste input "73"
type input "73"
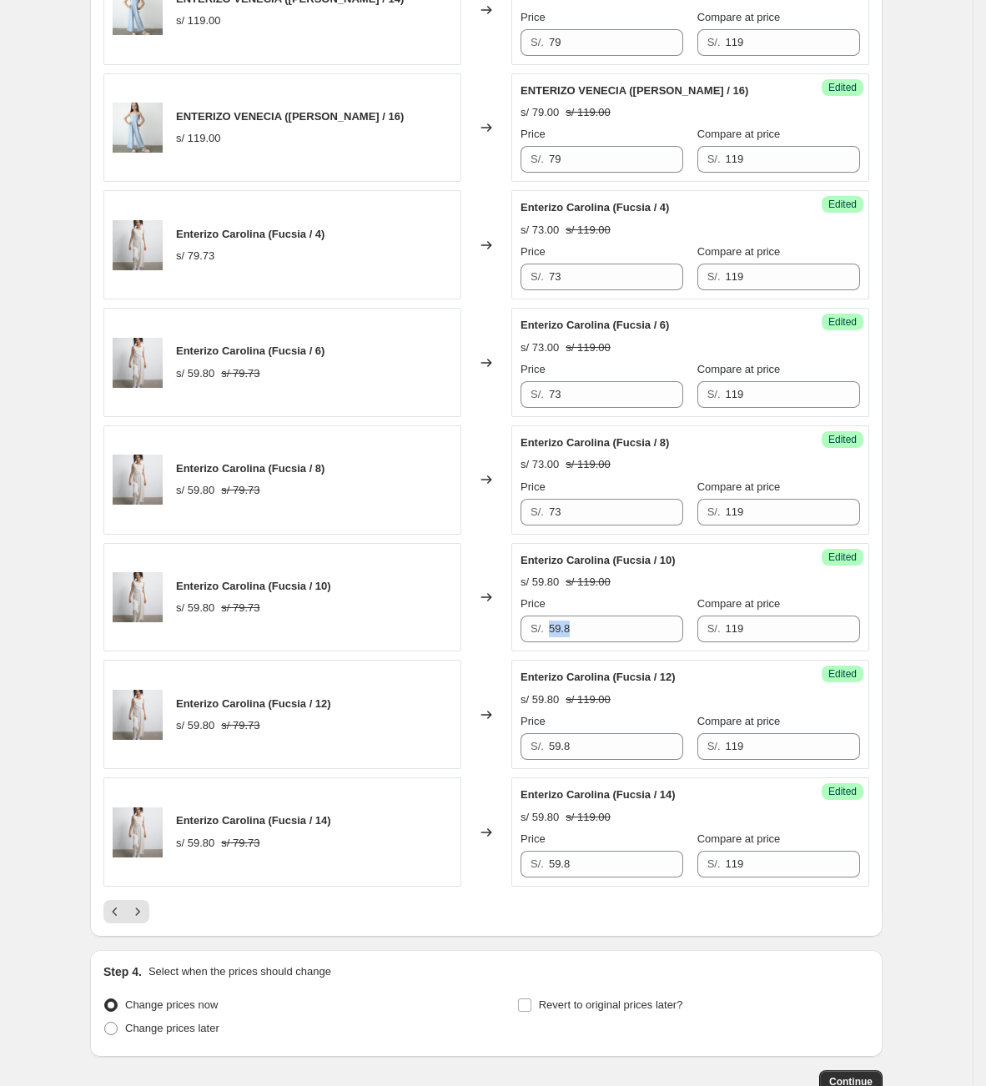
drag, startPoint x: 586, startPoint y: 654, endPoint x: 528, endPoint y: 643, distance: 59.4
click at [528, 644] on div "Success Edited Enterizo Carolina ([PERSON_NAME] / 10) s/ 59.80 s/ 119.00 Price …" at bounding box center [690, 597] width 358 height 109
click at [590, 642] on input "59.8" at bounding box center [616, 628] width 134 height 27
drag, startPoint x: 591, startPoint y: 642, endPoint x: 513, endPoint y: 638, distance: 78.5
click at [513, 638] on div "Enterizo Carolina (Fucsia / 10) s/ 59.80 s/ 79.73 Changed to Success Edited Ent…" at bounding box center [486, 597] width 766 height 109
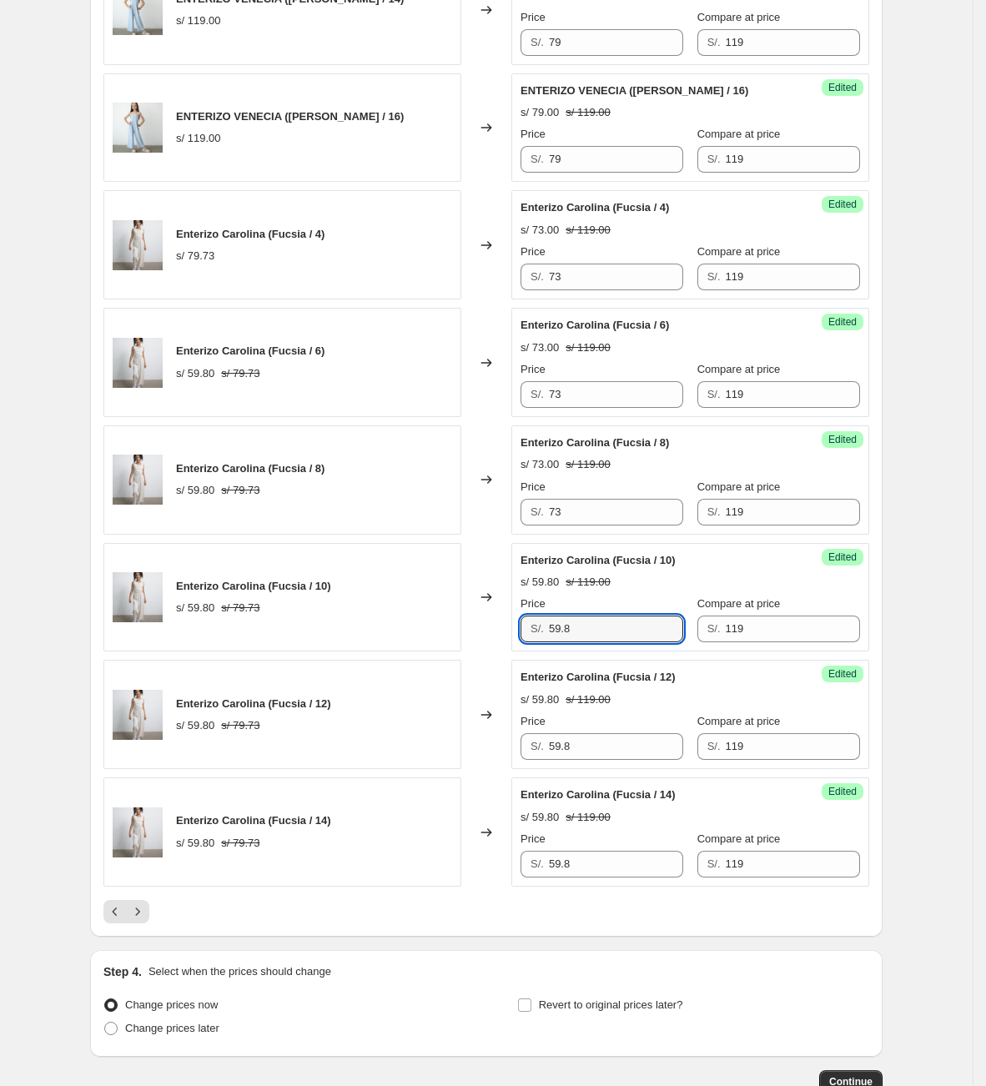
paste input "73"
type input "73"
drag, startPoint x: 625, startPoint y: 777, endPoint x: 620, endPoint y: 768, distance: 10.4
click at [625, 769] on div "Success Edited Enterizo Carolina ([PERSON_NAME] / 12) s/ 59.80 s/ 119.00 Price …" at bounding box center [690, 714] width 358 height 109
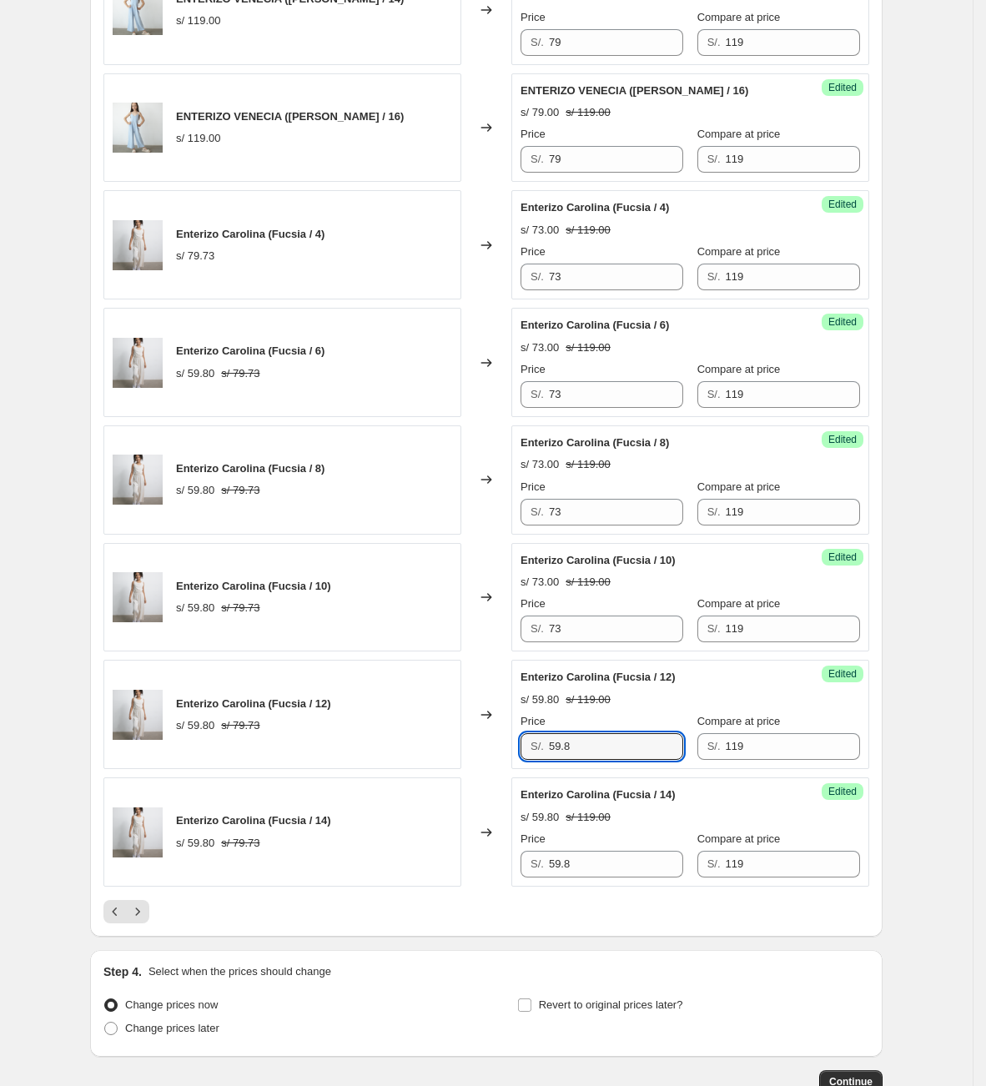
drag, startPoint x: 618, startPoint y: 763, endPoint x: 529, endPoint y: 759, distance: 89.3
click at [529, 759] on div "S/. 59.8" at bounding box center [601, 746] width 163 height 27
paste input "73"
type input "73"
drag, startPoint x: 600, startPoint y: 875, endPoint x: 513, endPoint y: 858, distance: 89.1
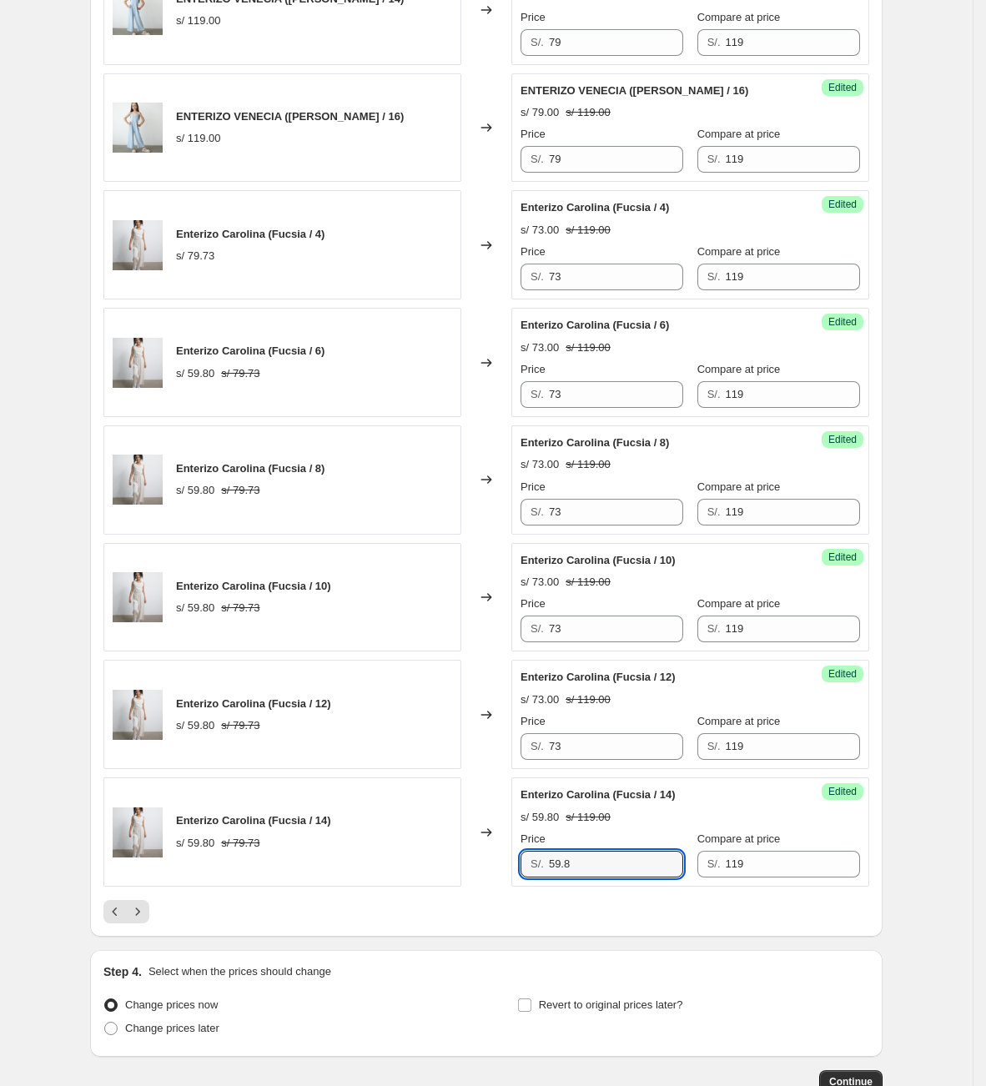
click at [515, 861] on div "Enterizo Carolina ([PERSON_NAME] / 14) s/ 59.80 s/ 79.73 Changed to Success Edi…" at bounding box center [486, 831] width 766 height 109
paste input "73"
type input "73"
click at [146, 920] on icon "Next" at bounding box center [137, 911] width 17 height 17
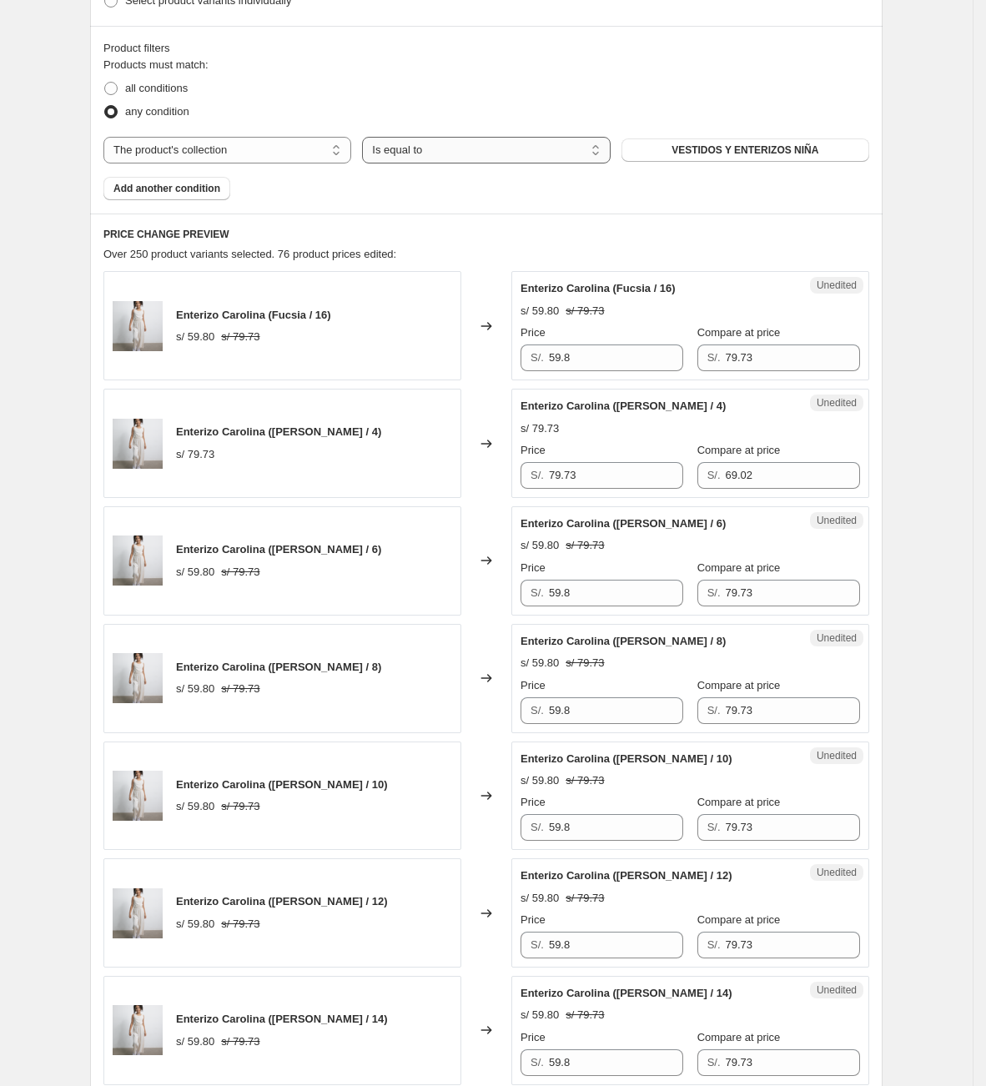
scroll to position [451, 0]
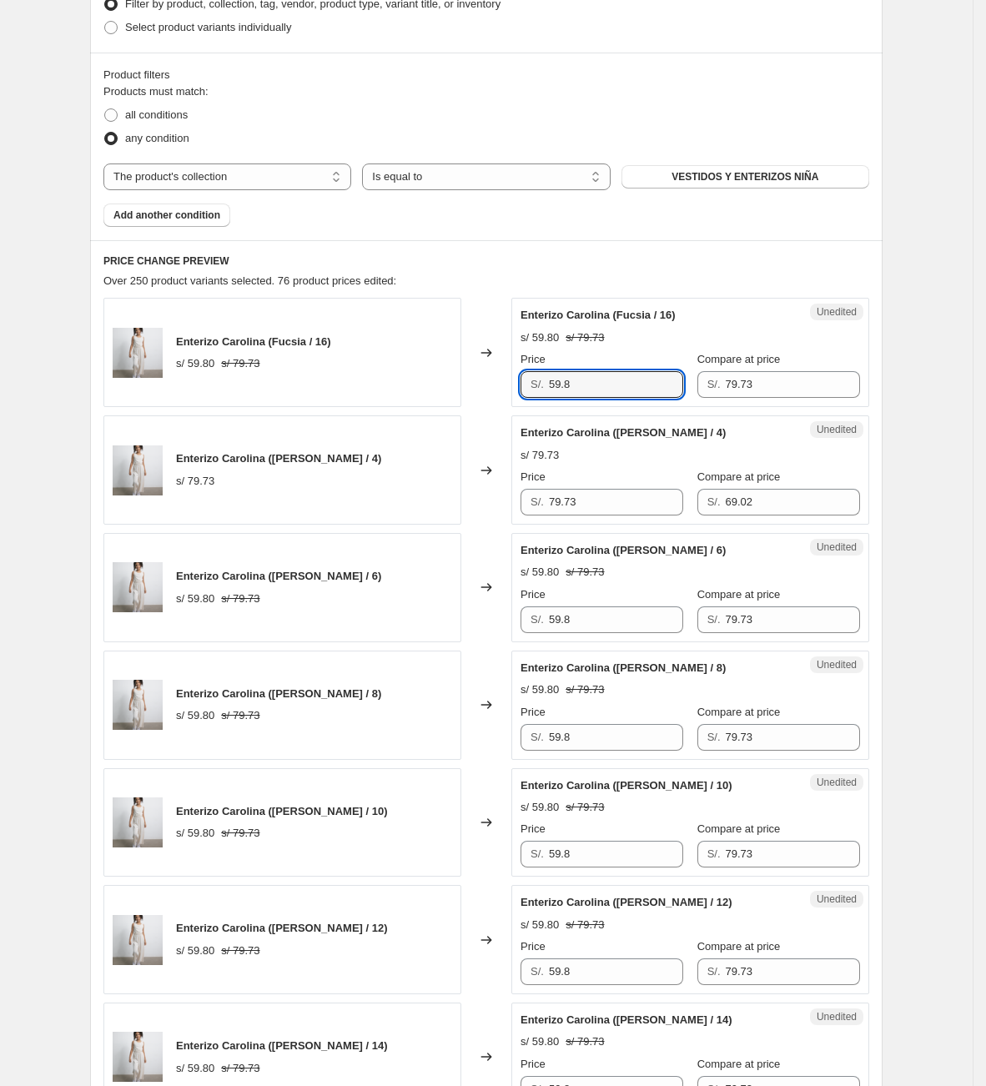
drag, startPoint x: 600, startPoint y: 383, endPoint x: 424, endPoint y: 385, distance: 176.8
click at [424, 385] on div "Enterizo Carolina (Fucsia / 16) s/ 59.80 s/ 79.73 Changed to Unedited Enterizo …" at bounding box center [486, 352] width 766 height 109
paste input "73"
type input "73"
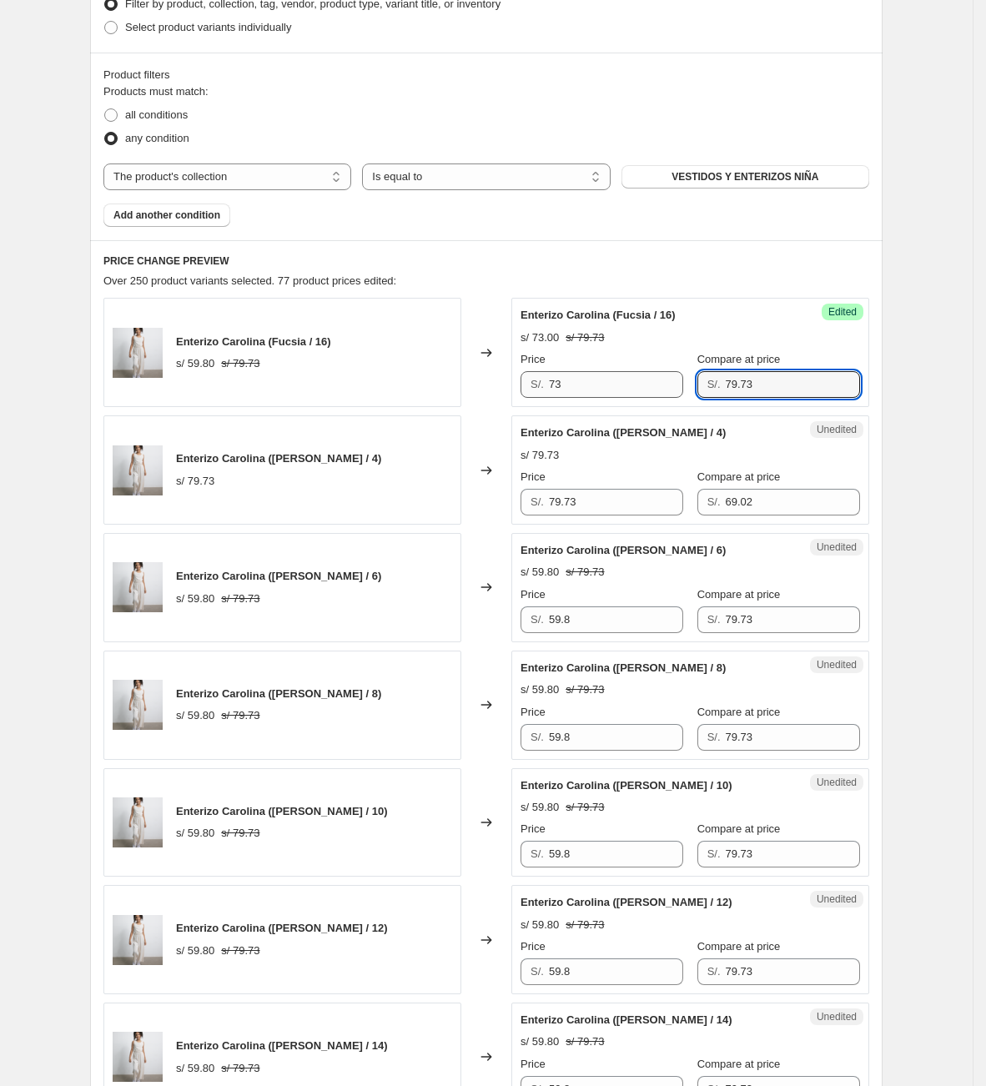
drag, startPoint x: 799, startPoint y: 372, endPoint x: 660, endPoint y: 384, distance: 138.9
click at [660, 384] on div "Price S/. 73 Compare at price S/. 79.73" at bounding box center [689, 374] width 339 height 47
type input "119"
click at [366, 396] on div "Enterizo Carolina (Fucsia / 16) s/ 59.80 s/ 79.73 Changed to Success Edited Ent…" at bounding box center [486, 352] width 766 height 109
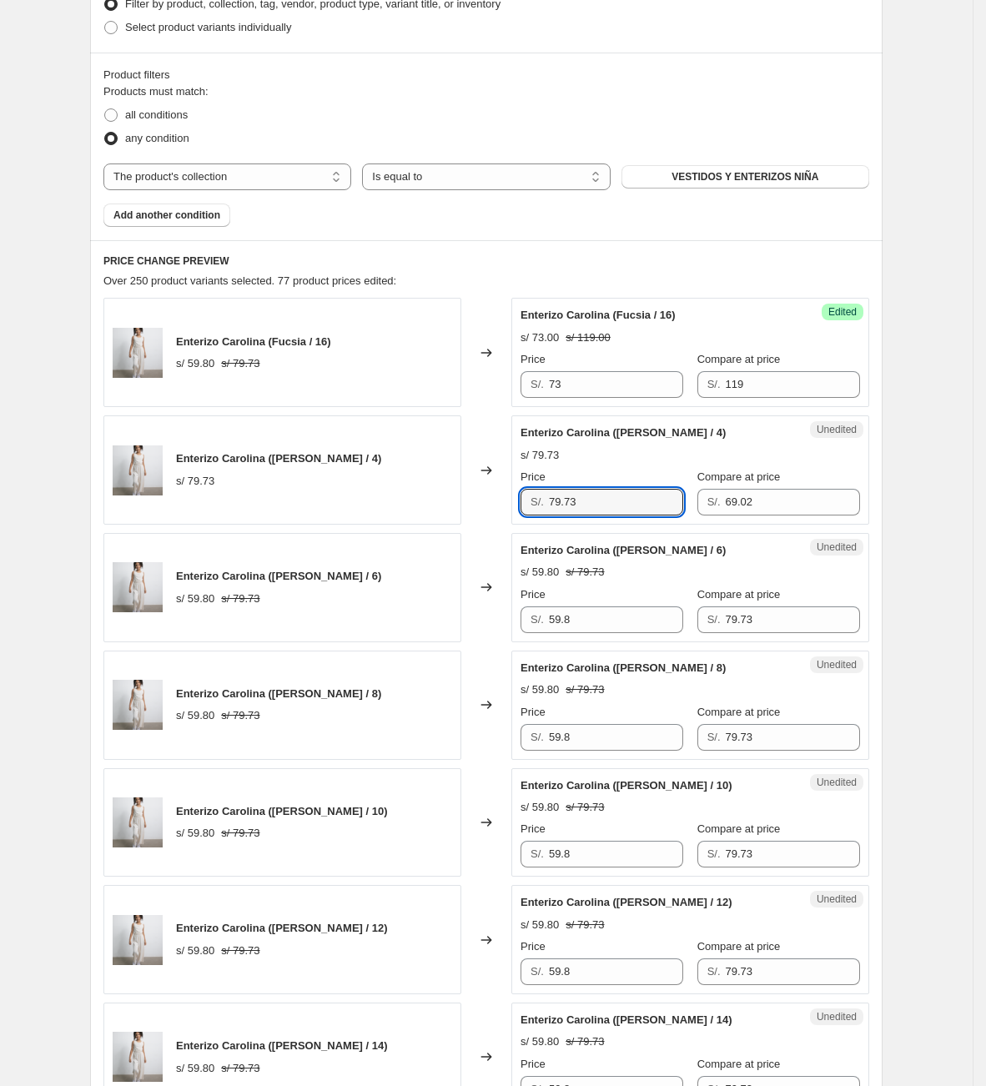
click at [465, 515] on div "Enterizo Carolina ([PERSON_NAME] / 4) s/ 79.73 Changed to Unedited Enterizo Car…" at bounding box center [486, 469] width 766 height 109
paste input "text"
type input "73"
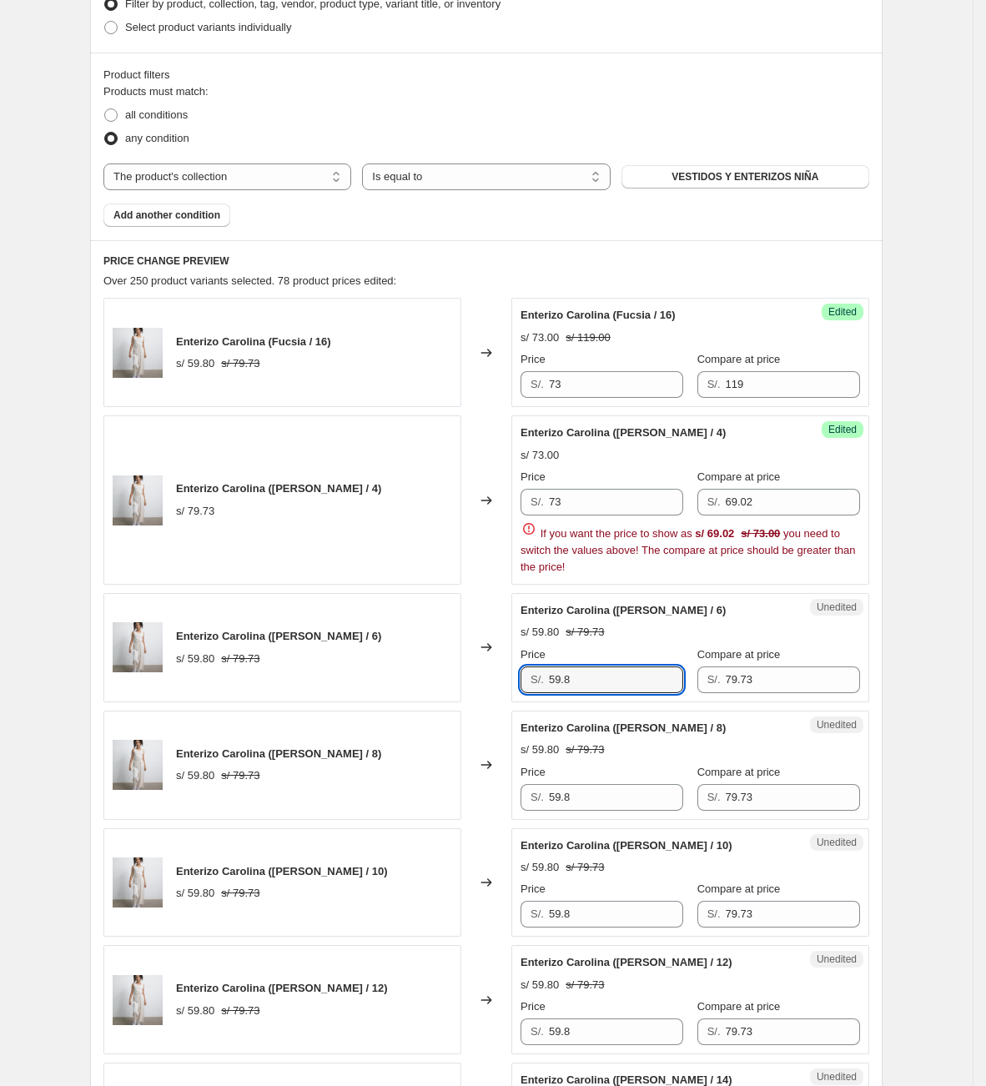
paste input "73"
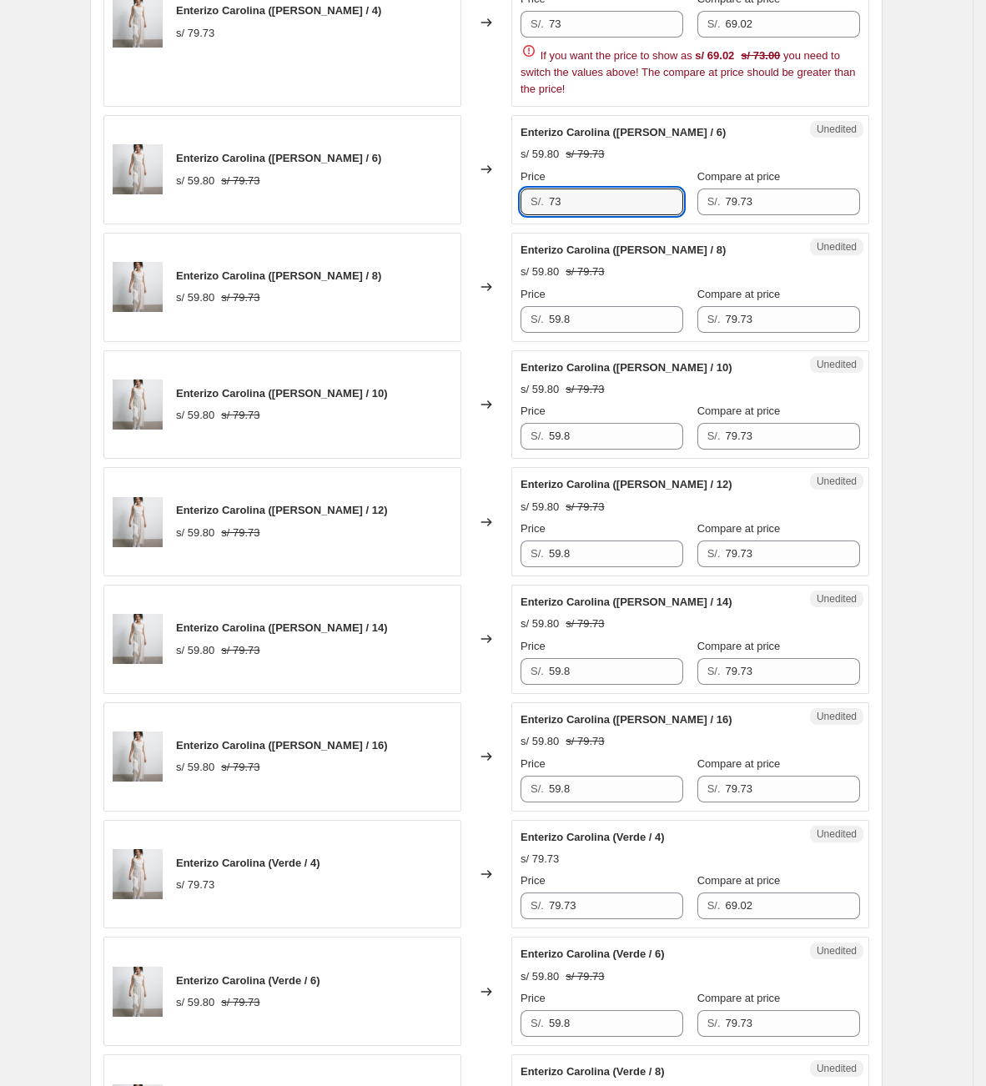
scroll to position [952, 0]
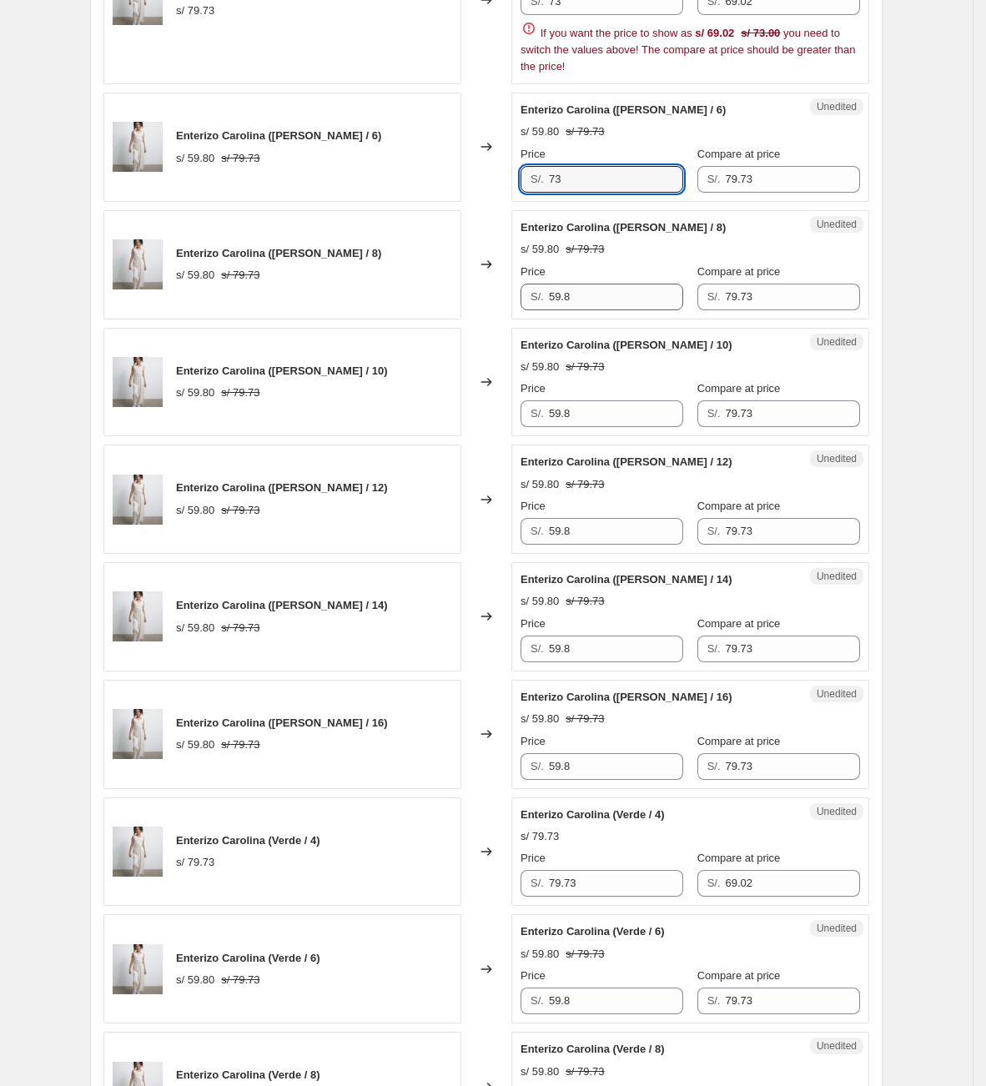
type input "73"
click at [373, 289] on div "Enterizo Carolina ([PERSON_NAME] / 8) s/ 59.80 s/ 79.73 Changed to Unedited Ent…" at bounding box center [486, 264] width 766 height 109
paste input "73"
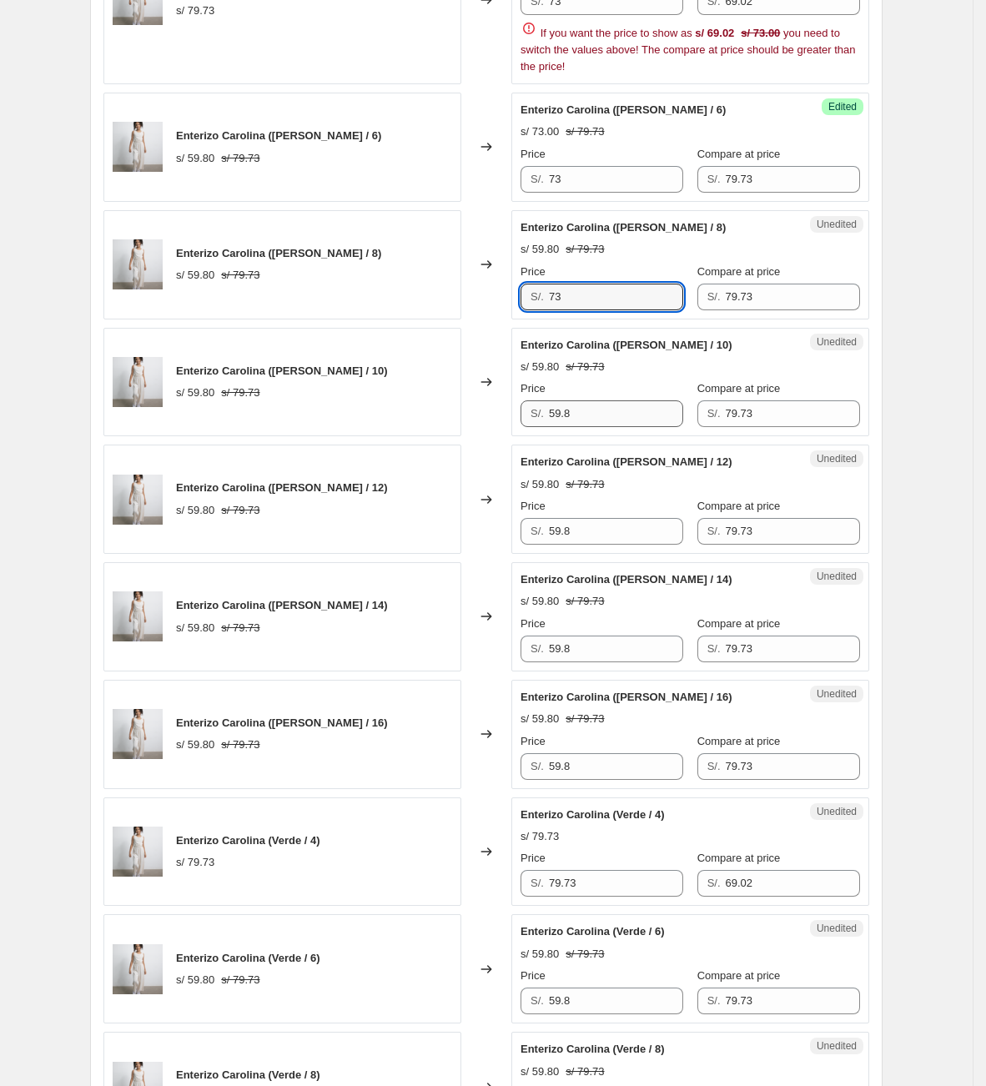
type input "73"
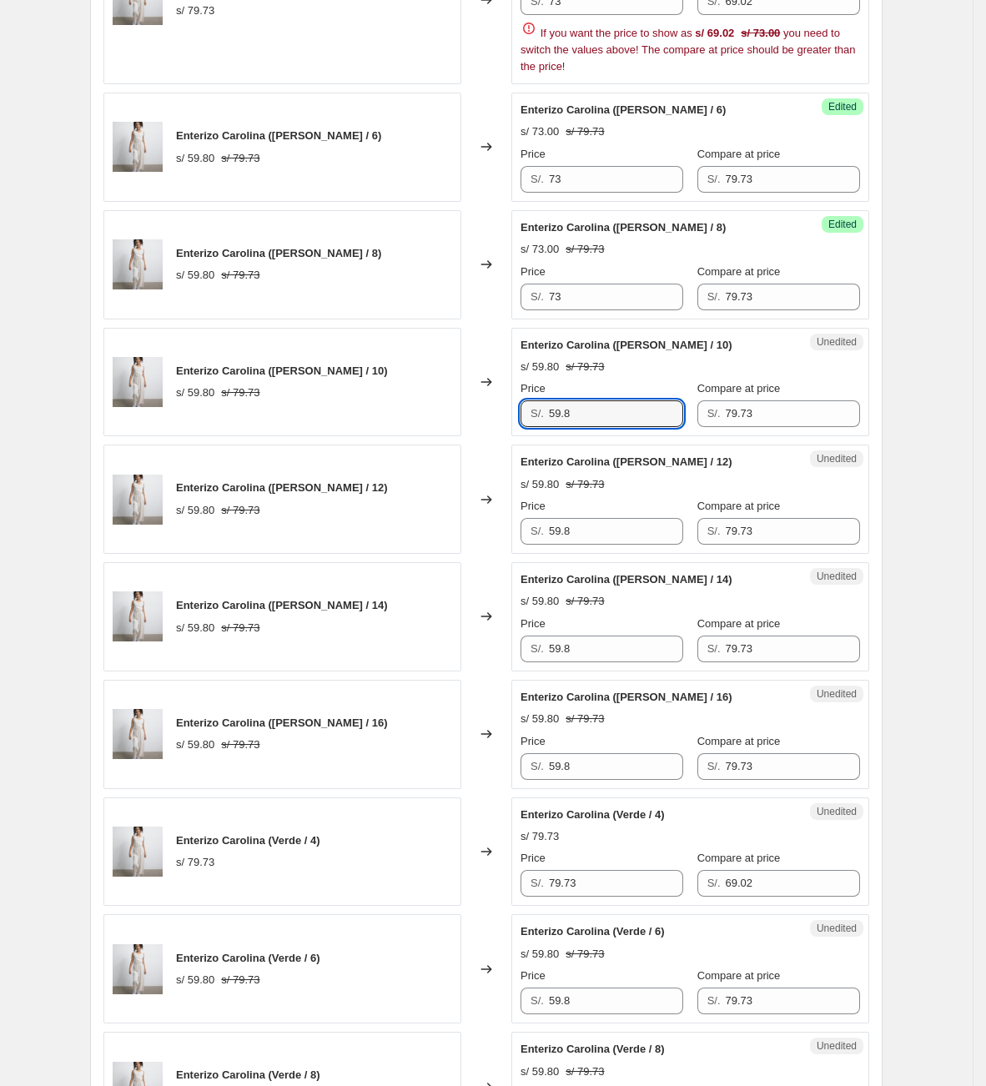
click at [476, 404] on div "Enterizo Carolina ([PERSON_NAME] / 10) s/ 59.80 s/ 79.73 Changed to Unedited En…" at bounding box center [486, 382] width 766 height 109
paste input "73"
type input "73"
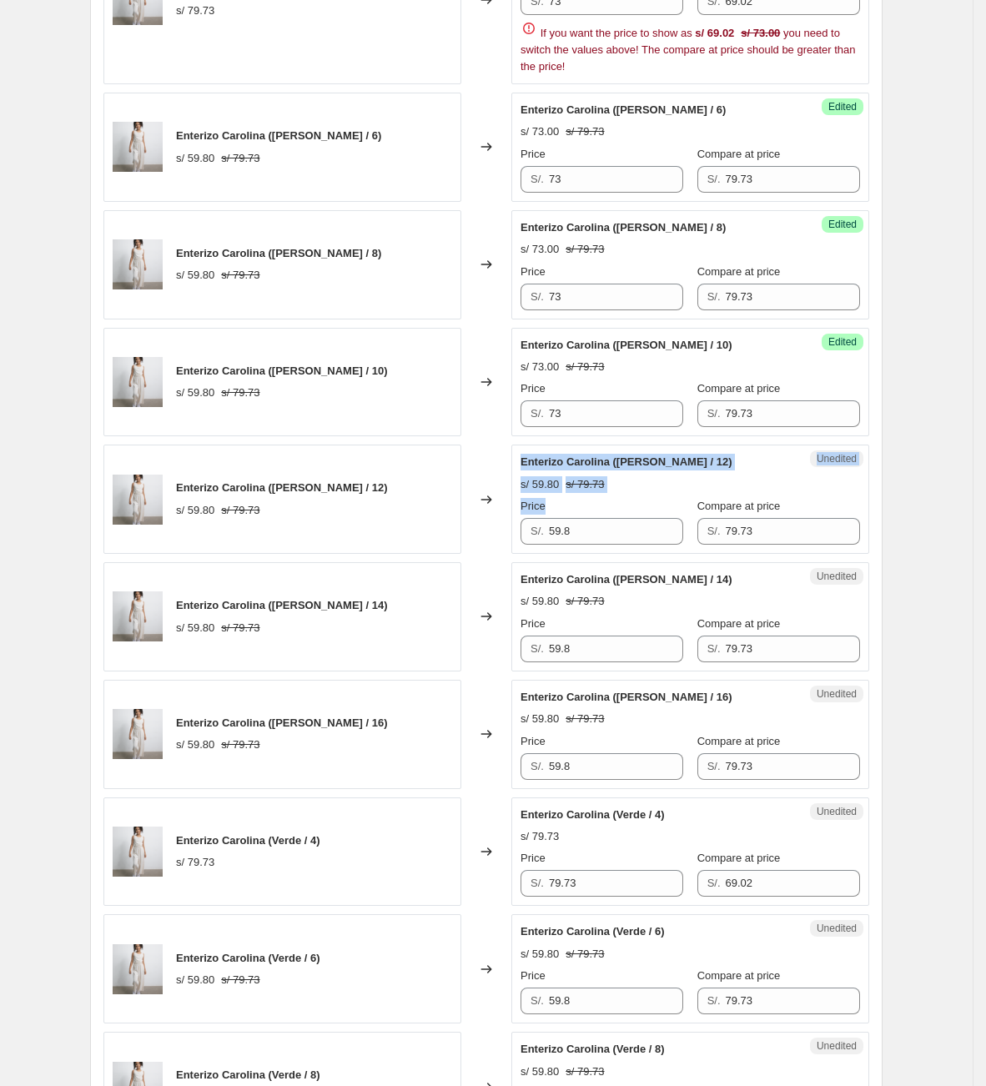
click at [465, 505] on div "Enterizo Carolina ([PERSON_NAME] / 12) s/ 59.80 s/ 79.73 Changed to Unedited En…" at bounding box center [486, 498] width 766 height 109
click at [603, 545] on input "59.8" at bounding box center [616, 531] width 134 height 27
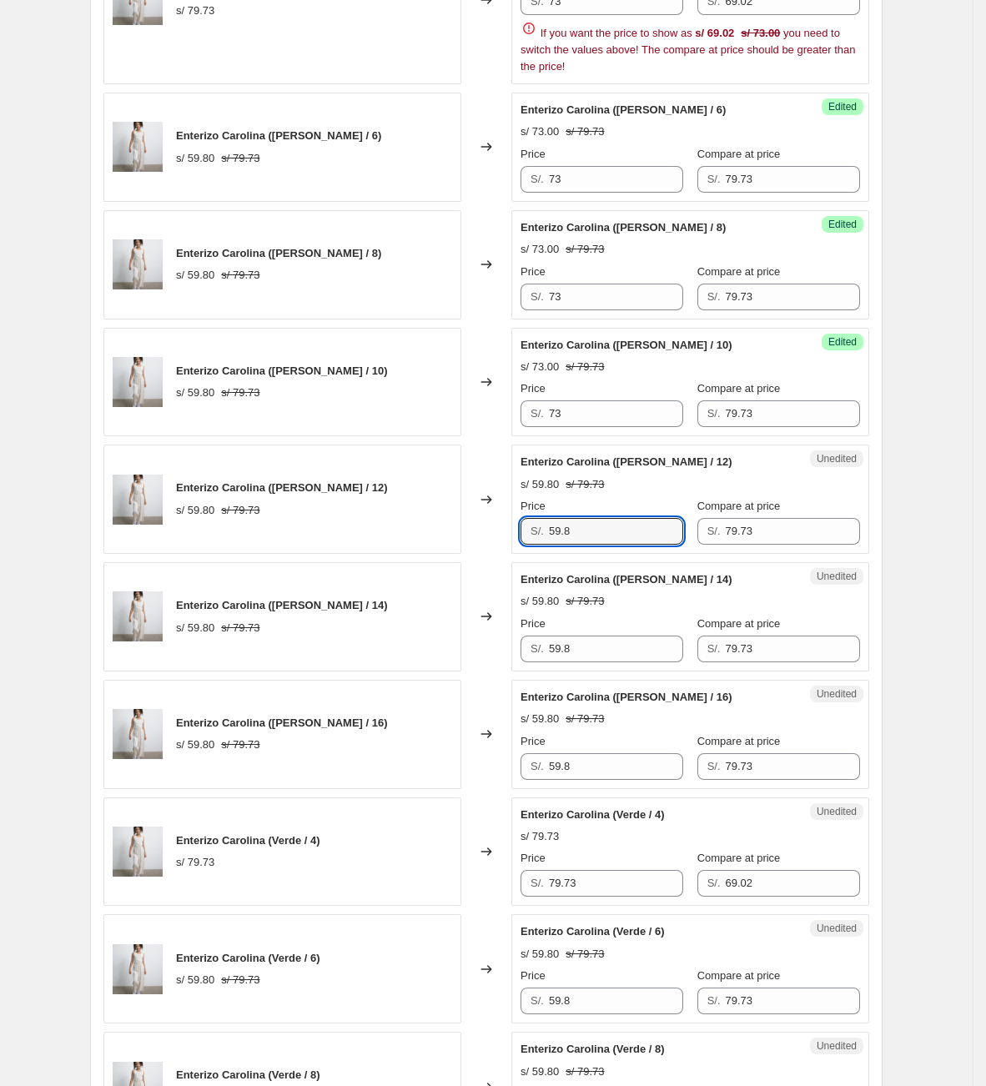
click at [453, 521] on div "Enterizo Carolina ([PERSON_NAME] / 12) s/ 59.80 s/ 79.73 Changed to Unedited En…" at bounding box center [486, 498] width 766 height 109
paste input "73"
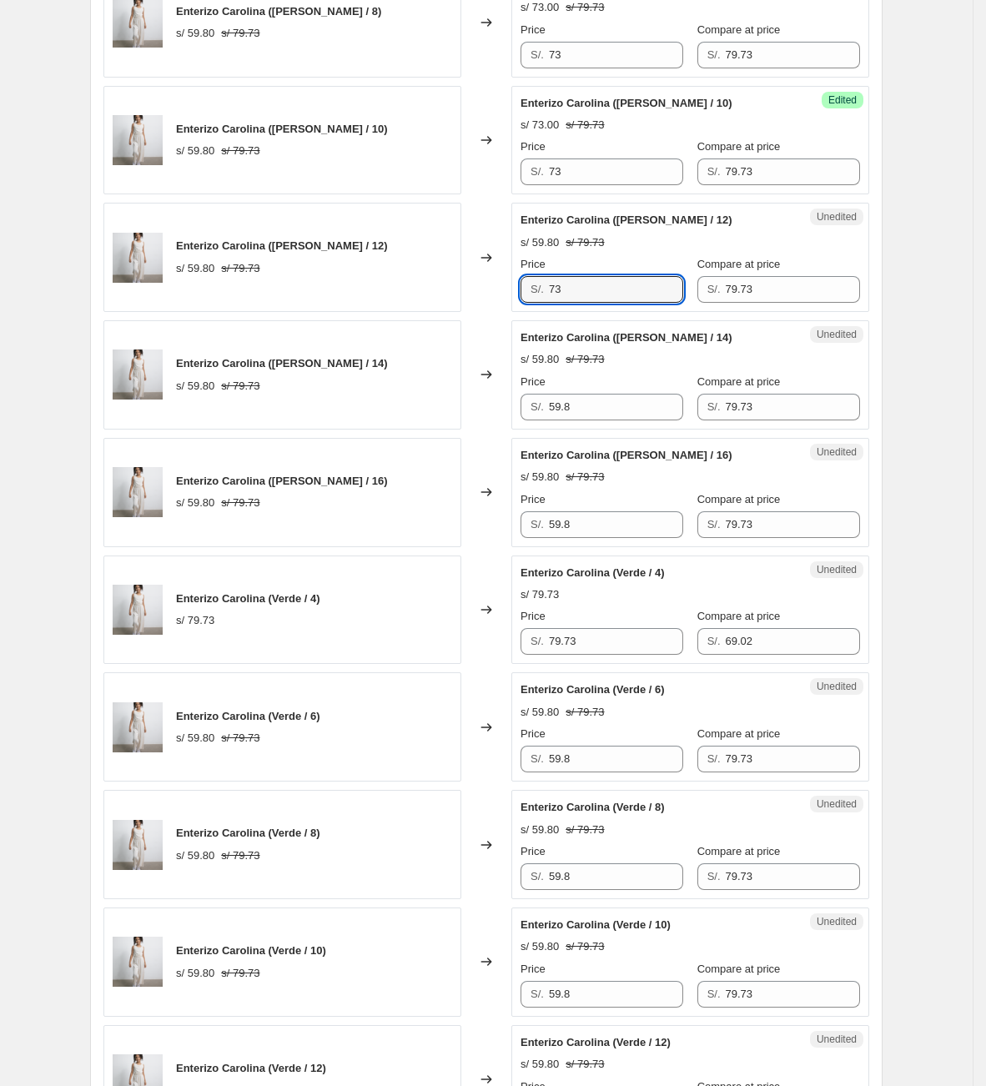
scroll to position [1202, 0]
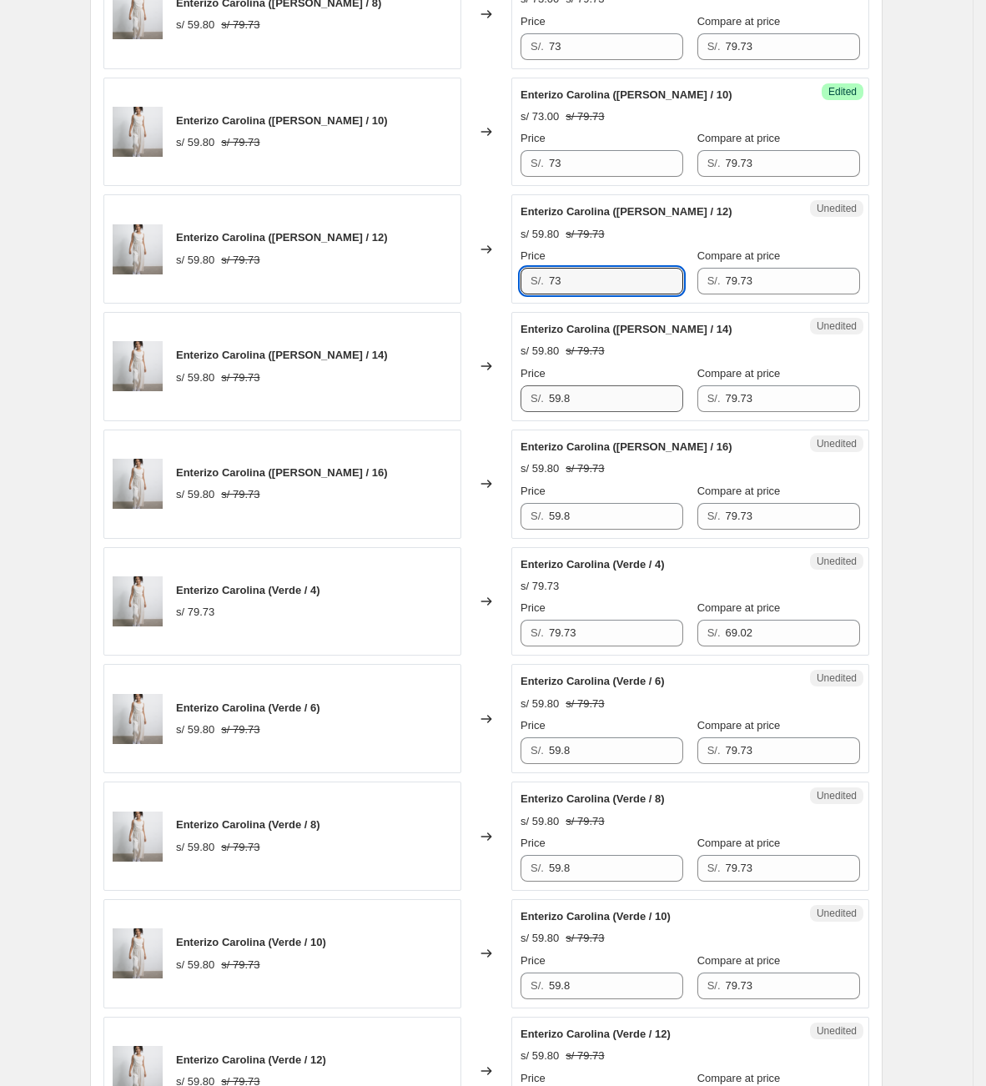
type input "73"
click at [425, 385] on div "Enterizo Carolina ([PERSON_NAME] / 14) s/ 59.80 s/ 79.73 Changed to Unedited En…" at bounding box center [486, 366] width 766 height 109
paste input "73"
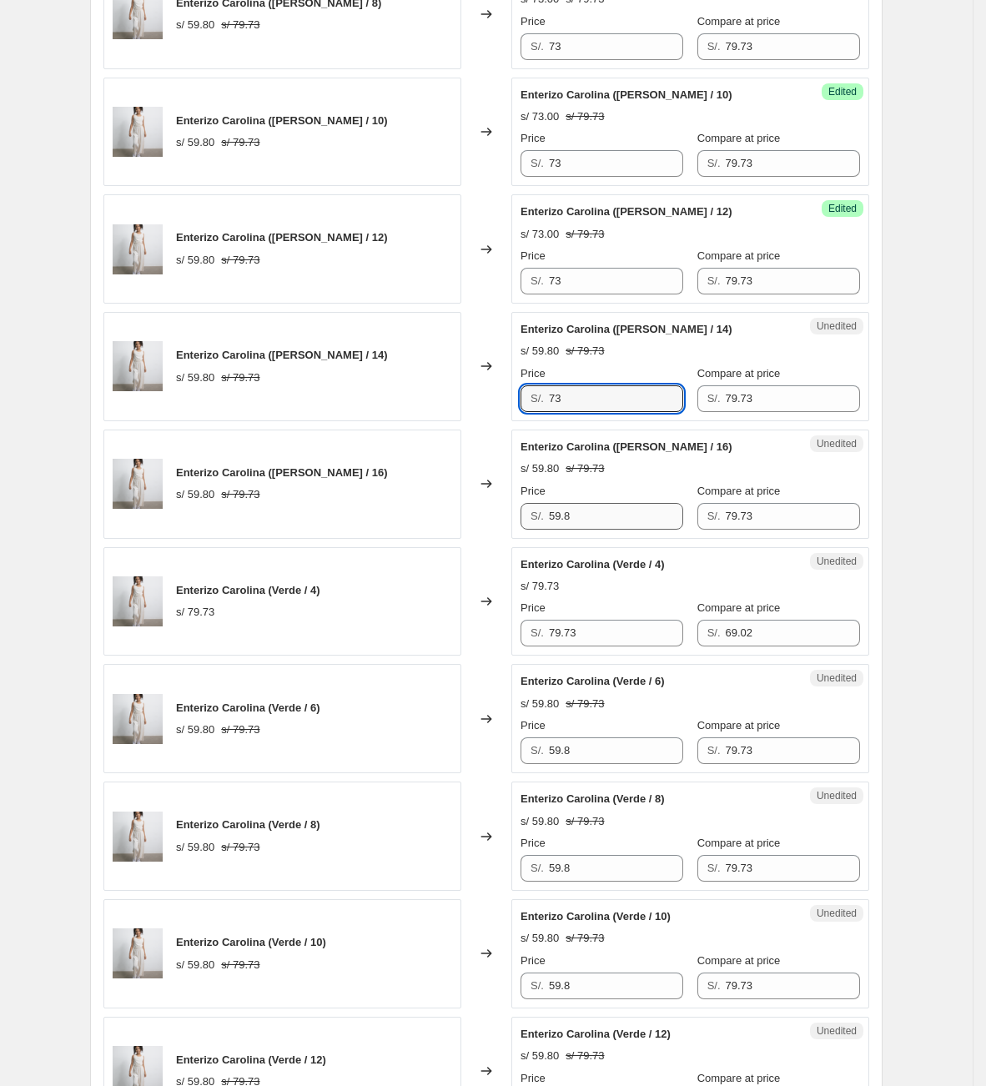
type input "73"
click at [510, 554] on div "Enterizo Carolina (Fucsia / 16) s/ 59.80 s/ 79.73 Changed to Success Edited Ent…" at bounding box center [486, 747] width 766 height 2400
paste input "73"
type input "73"
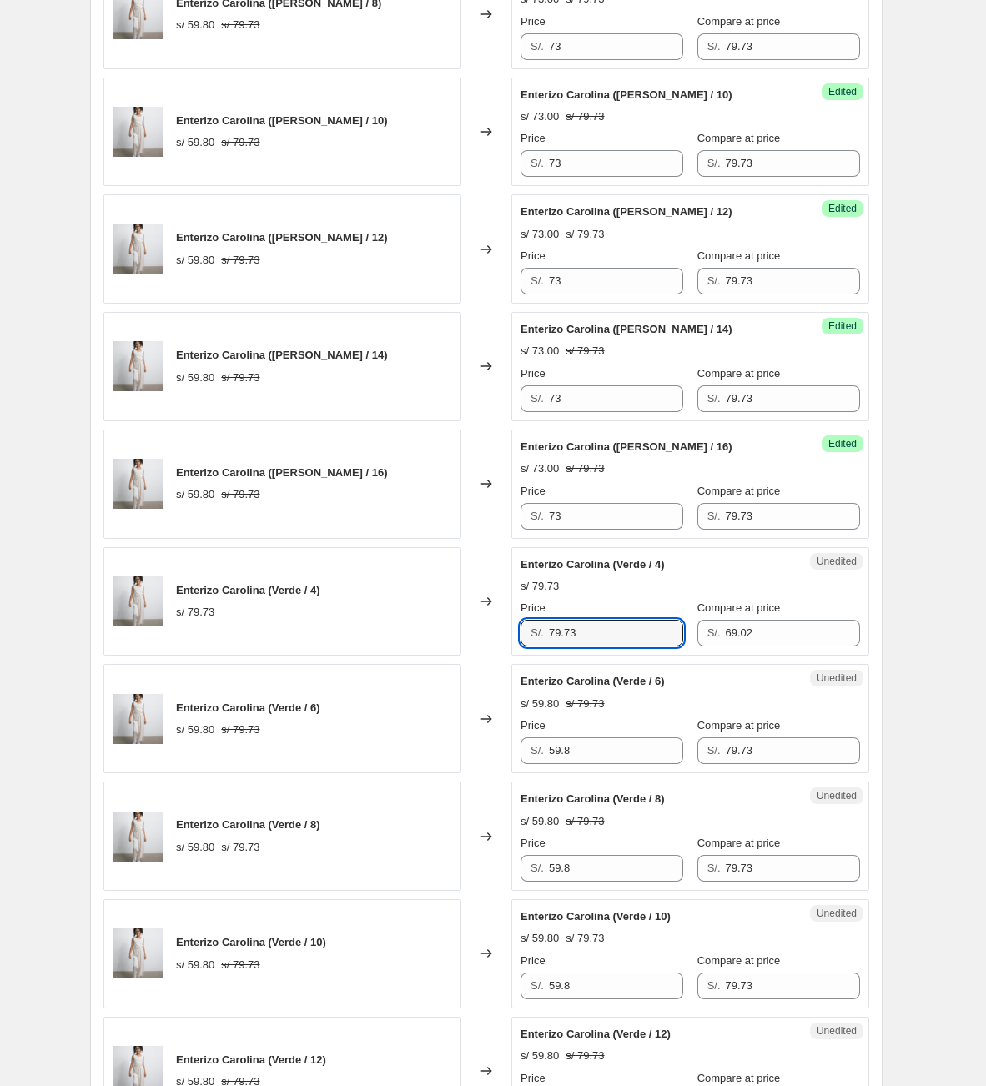
click at [454, 645] on div "Enterizo Carolina (Verde / 4) s/ 79.73 Changed to Unedited Enterizo Carolina (V…" at bounding box center [486, 601] width 766 height 109
paste input "text"
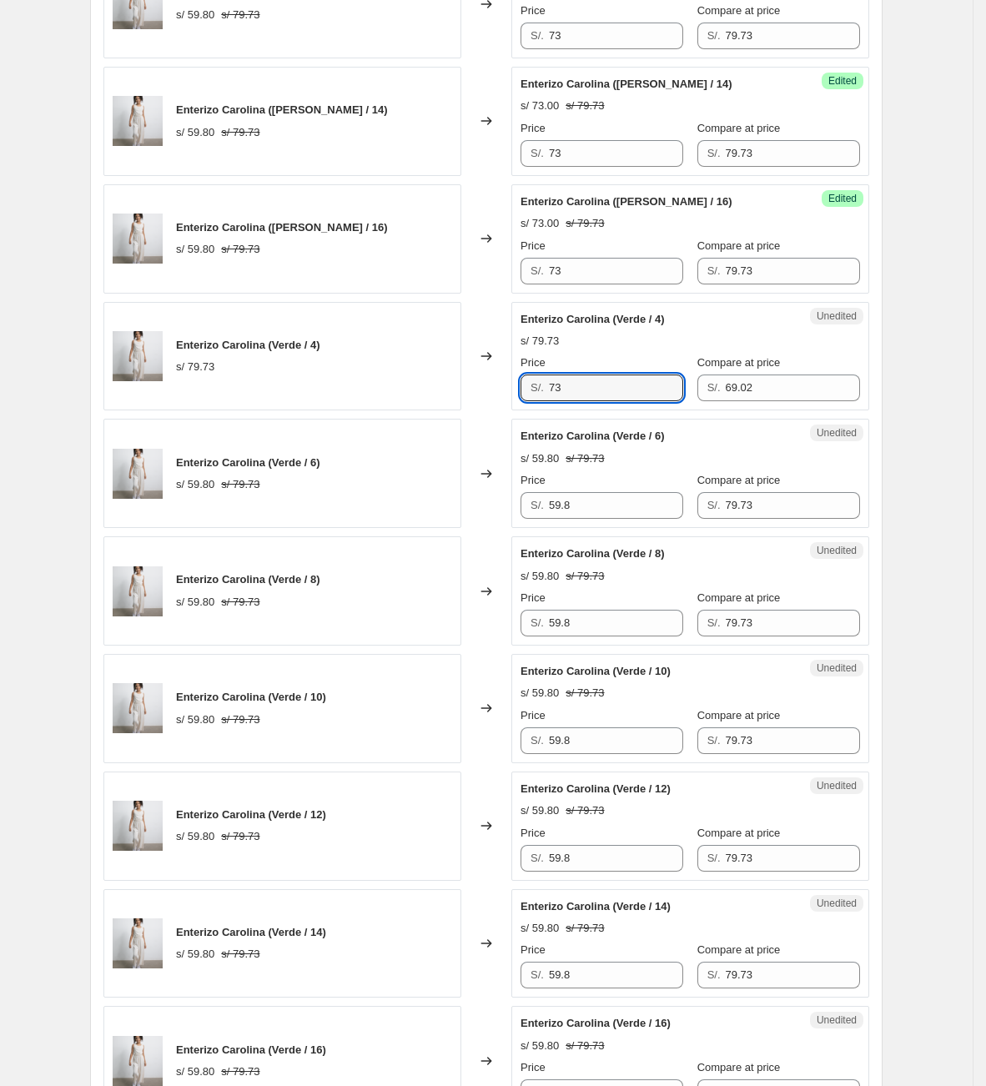
scroll to position [1452, 0]
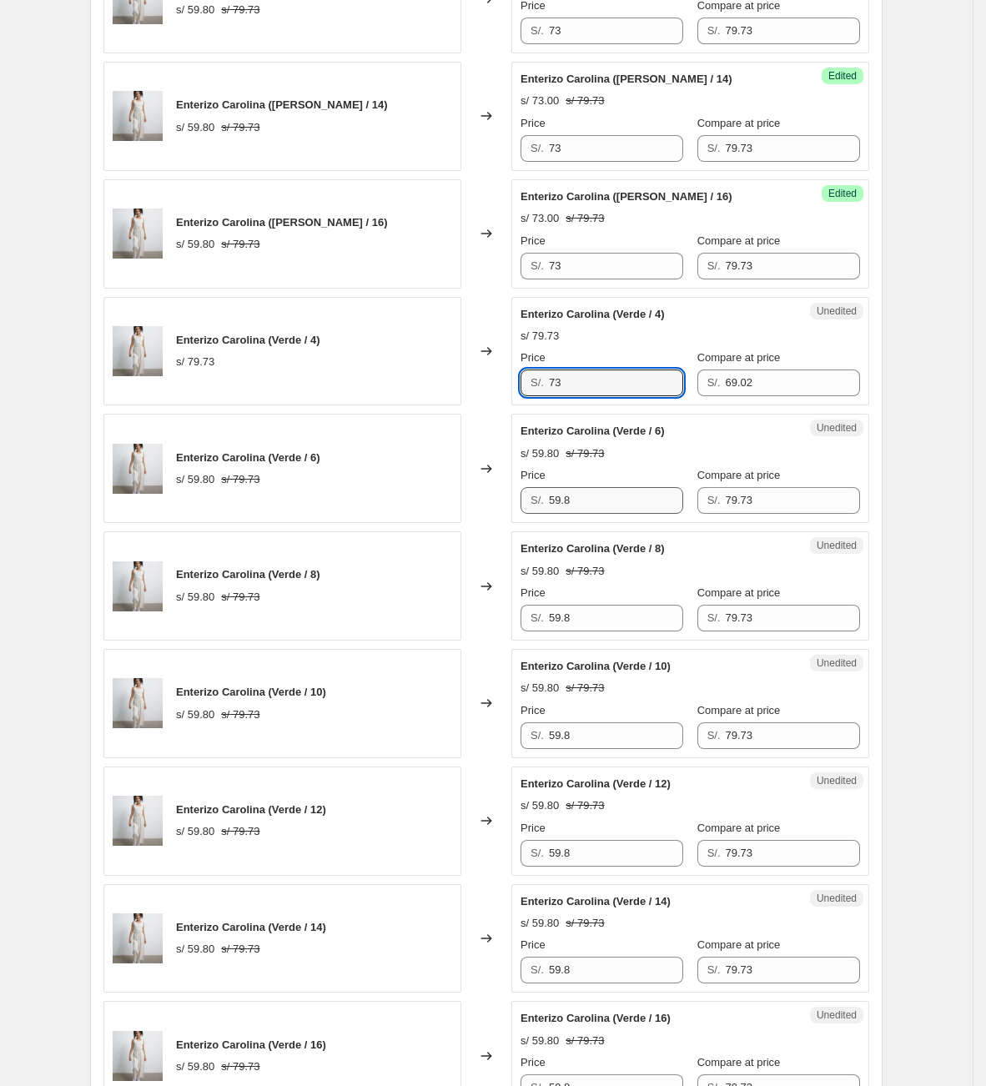
type input "73"
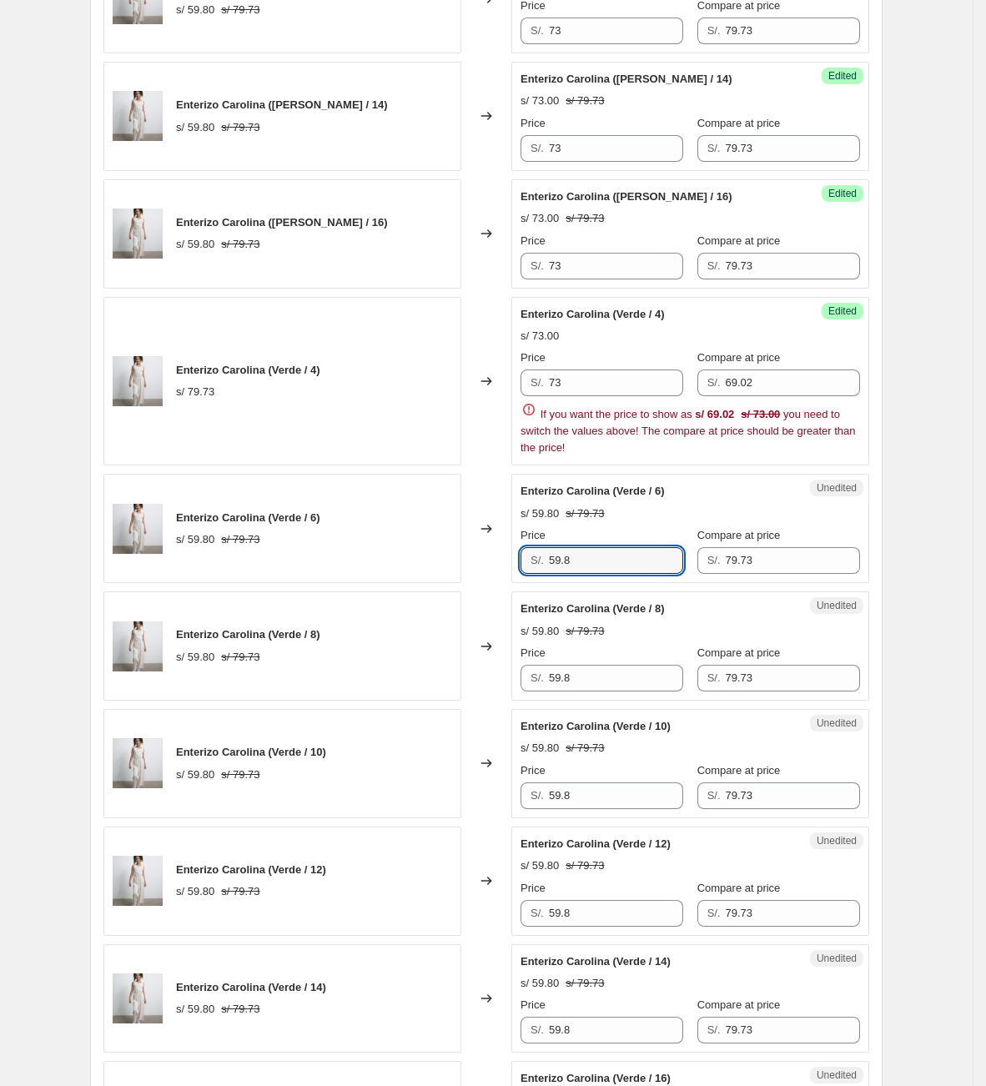
click at [411, 504] on div "Enterizo Carolina (Verde / 6) s/ 59.80 s/ 79.73 Changed to Unedited Enterizo Ca…" at bounding box center [486, 528] width 766 height 109
paste input "73"
type input "73"
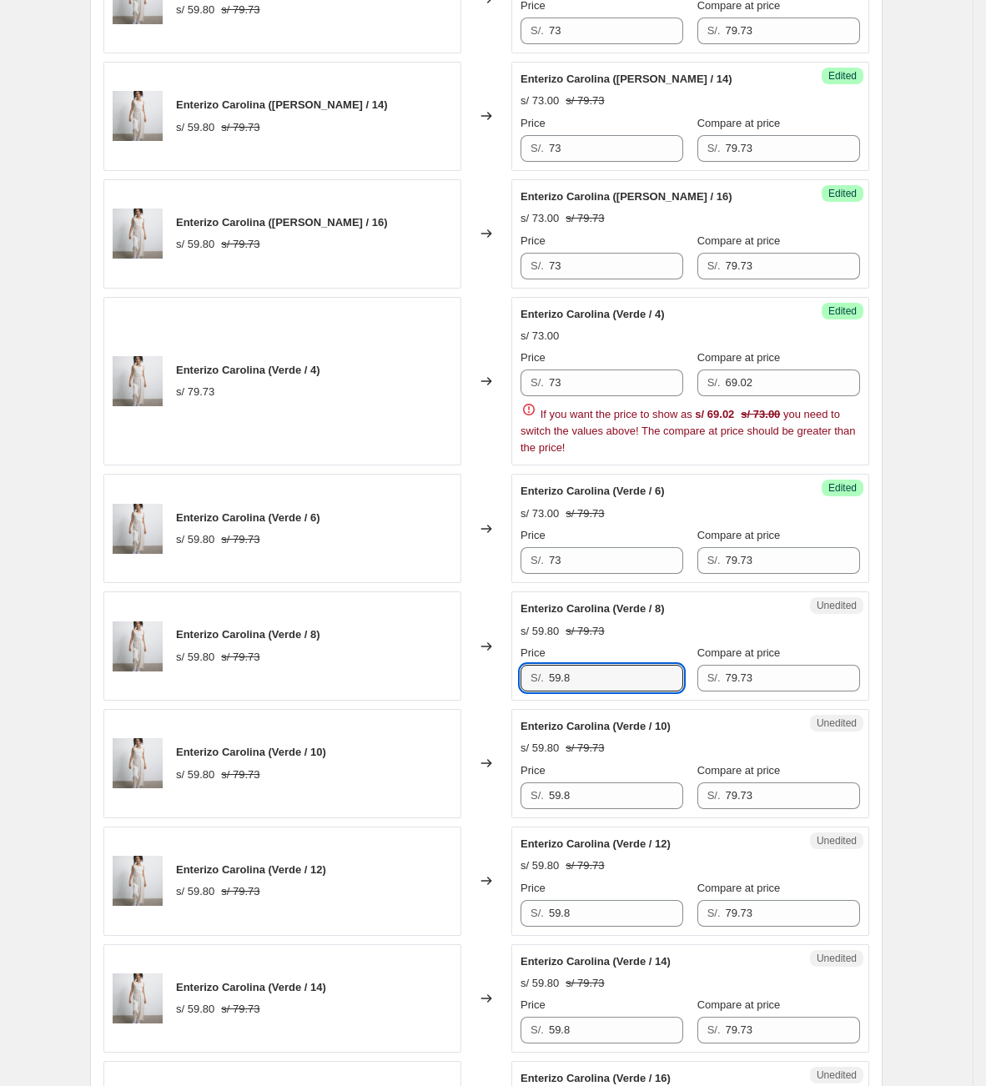
click at [476, 688] on div "Enterizo Carolina (Verde / 8) s/ 59.80 s/ 79.73 Changed to Unedited Enterizo Ca…" at bounding box center [486, 645] width 766 height 109
paste input "73"
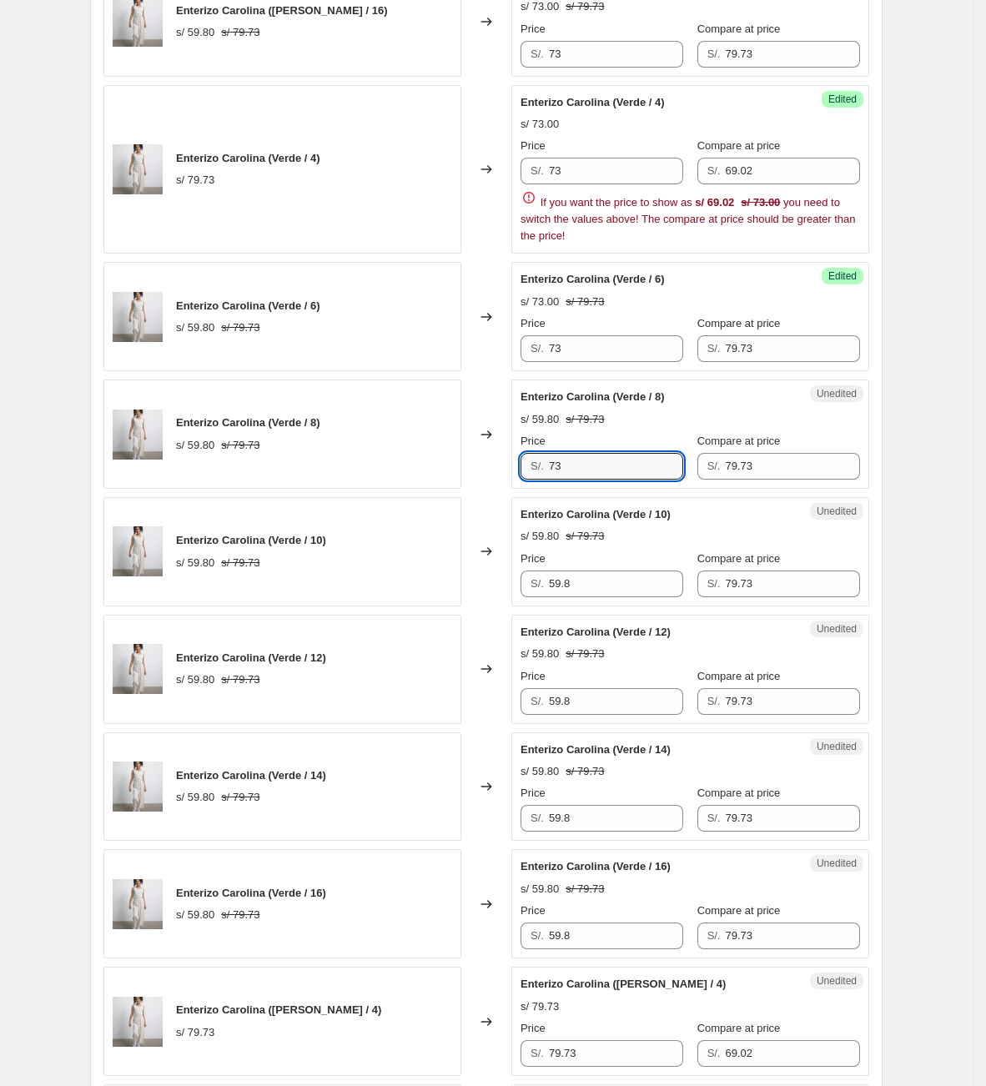
scroll to position [1702, 0]
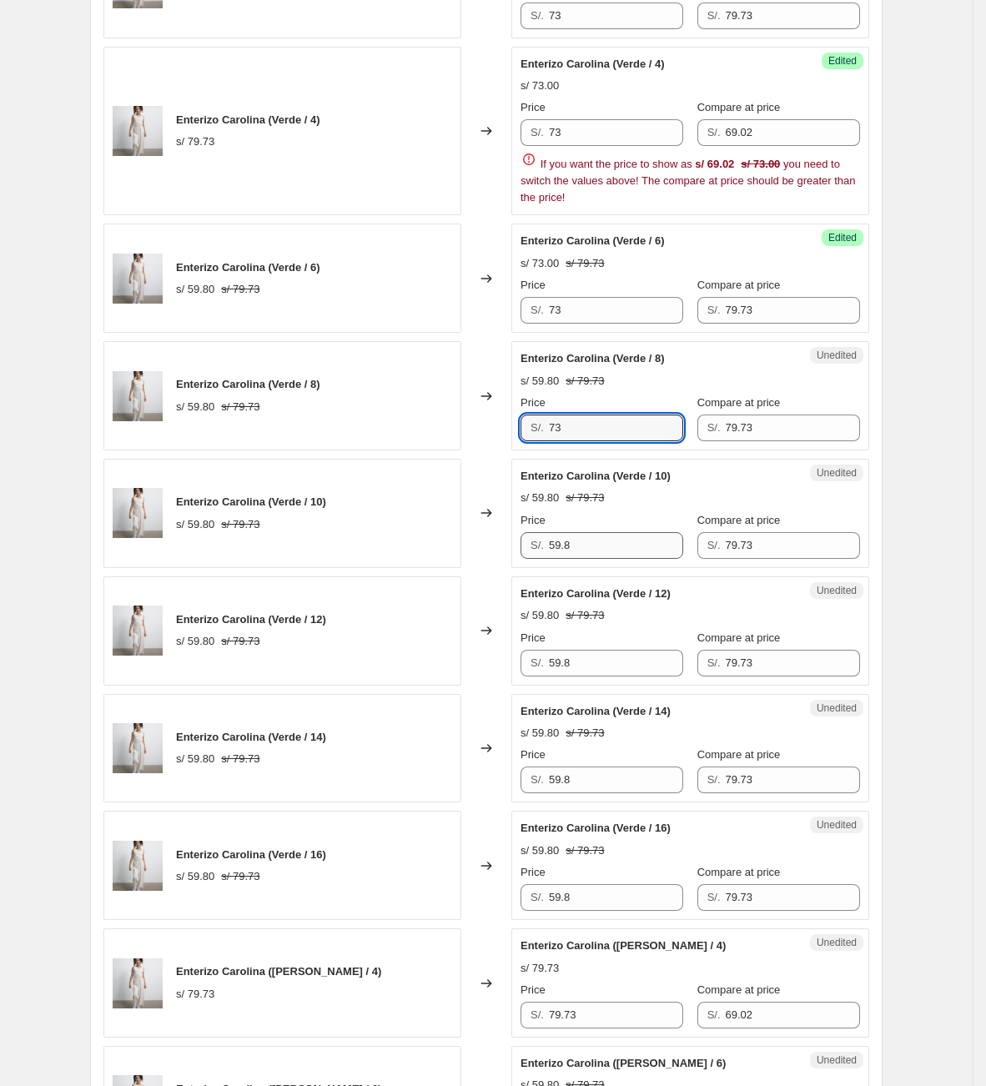
type input "73"
click at [478, 545] on div "Enterizo Carolina (Verde / 10) s/ 59.80 s/ 79.73 Changed to Unedited Enterizo C…" at bounding box center [486, 513] width 766 height 109
paste input "73"
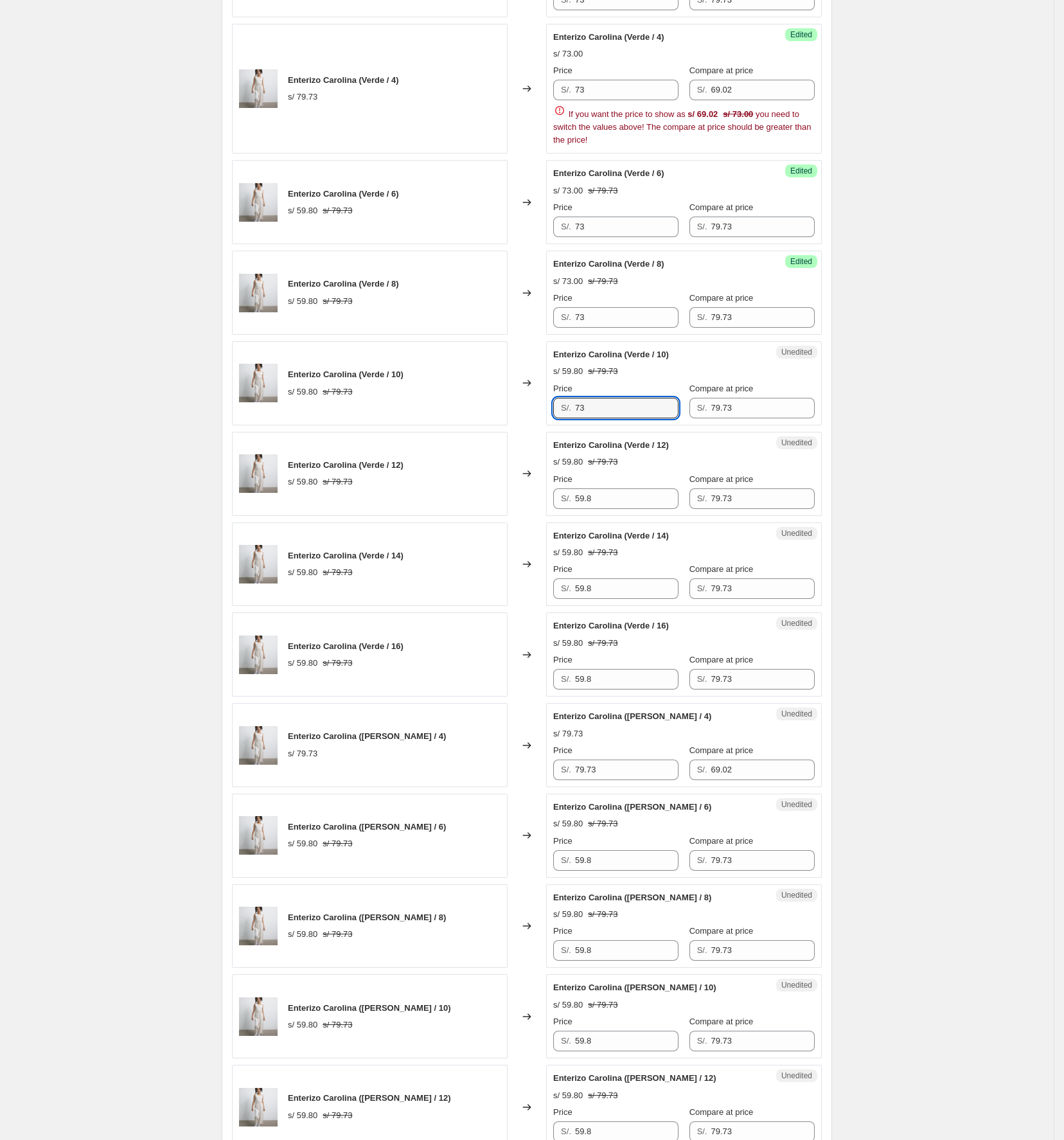
scroll to position [1599, 0]
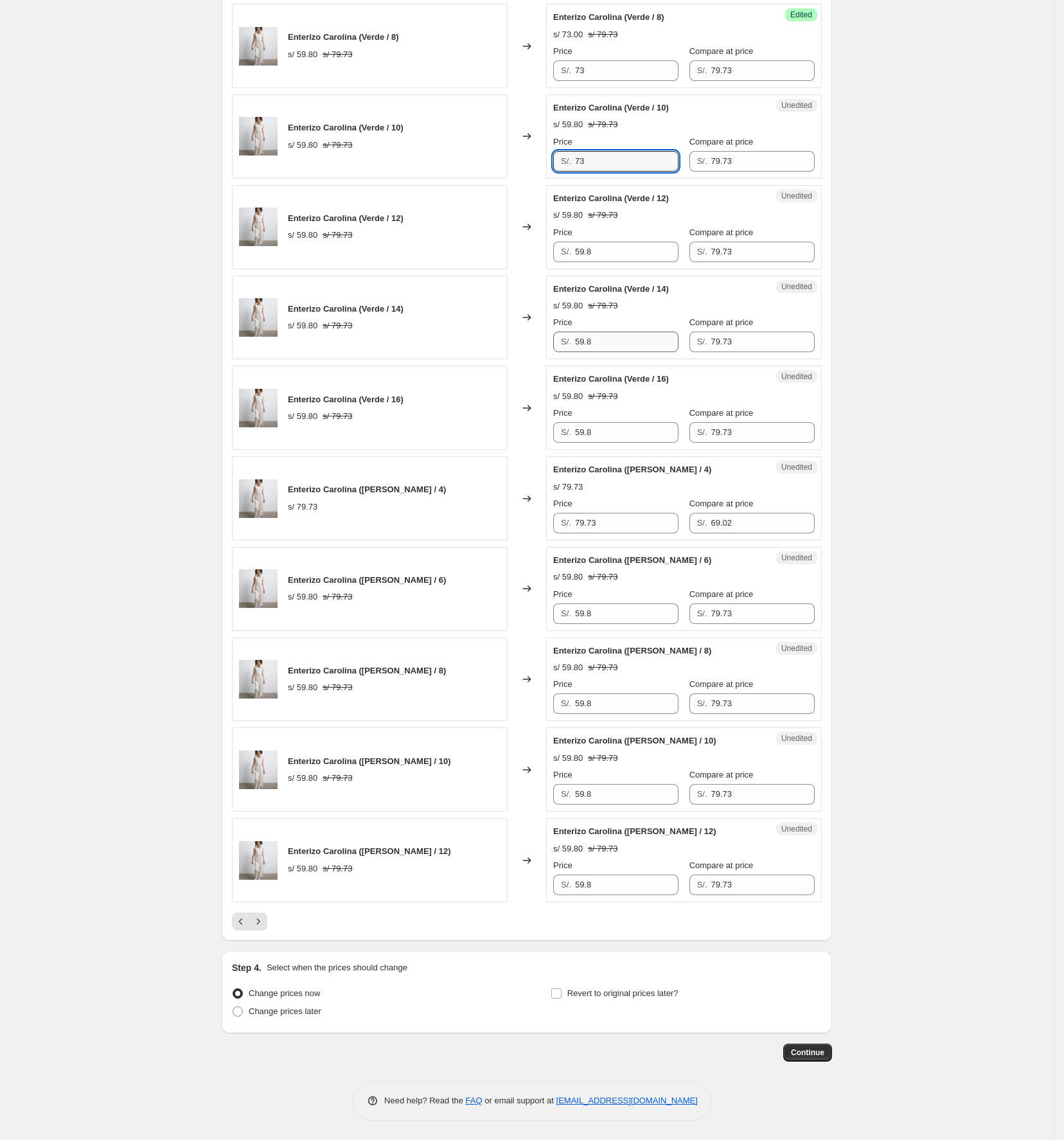
type input "73"
click at [497, 328] on div "Enterizo Carolina (Verde / 14) s/ 59.80 s/ 79.73 Changed to Unedited Enterizo C…" at bounding box center [527, 318] width 590 height 84
paste input "73"
type input "73"
click at [477, 244] on div "Enterizo Carolina (Verde / 12) s/ 59.80 s/ 79.73 Changed to Unedited Enterizo C…" at bounding box center [527, 227] width 590 height 84
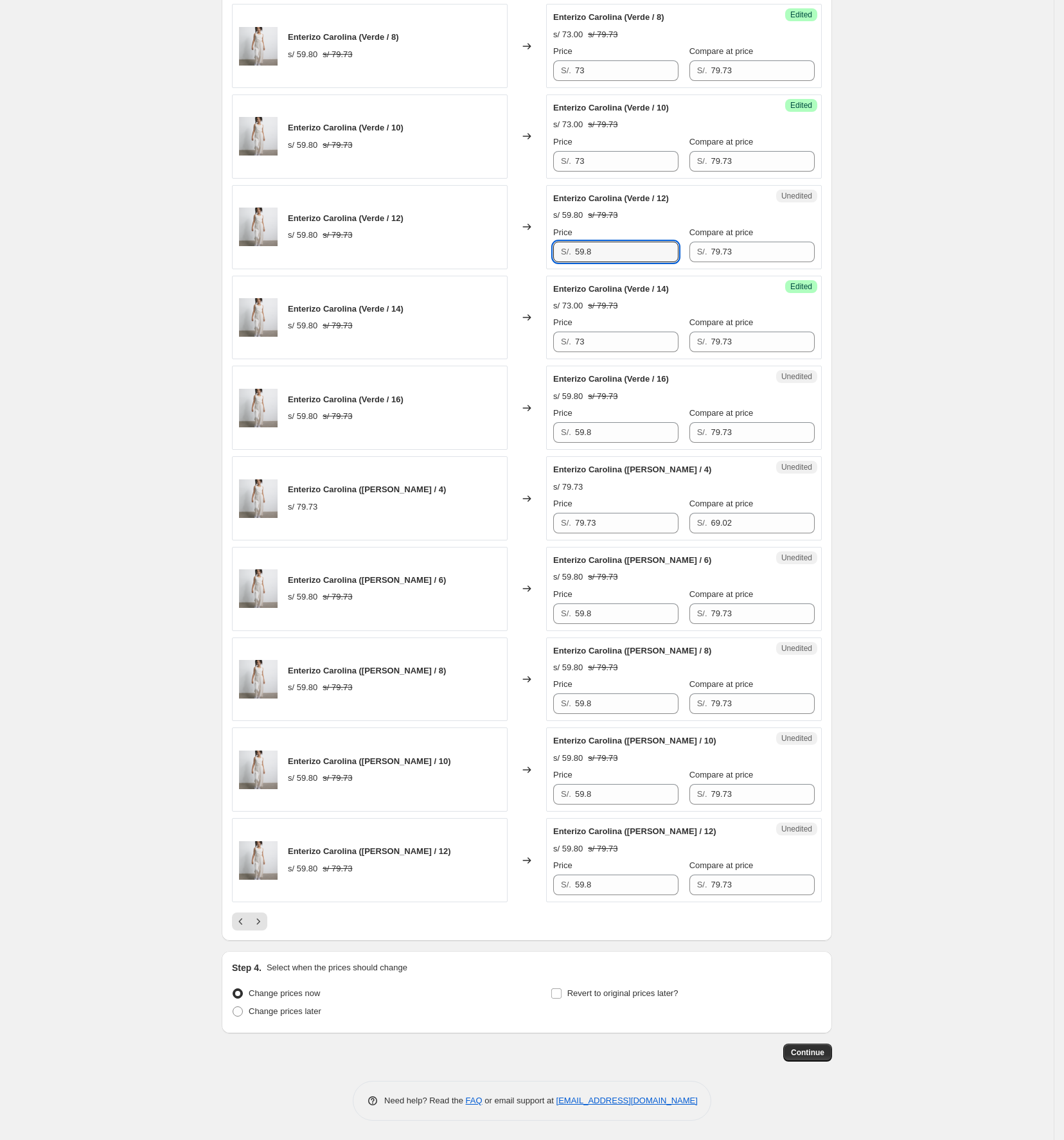
paste input "73"
type input "73"
click at [496, 424] on div "Enterizo Carolina (Verde / 16) s/ 59.80 s/ 79.73 Changed to Unedited Enterizo C…" at bounding box center [527, 408] width 590 height 84
paste input "73"
type input "73"
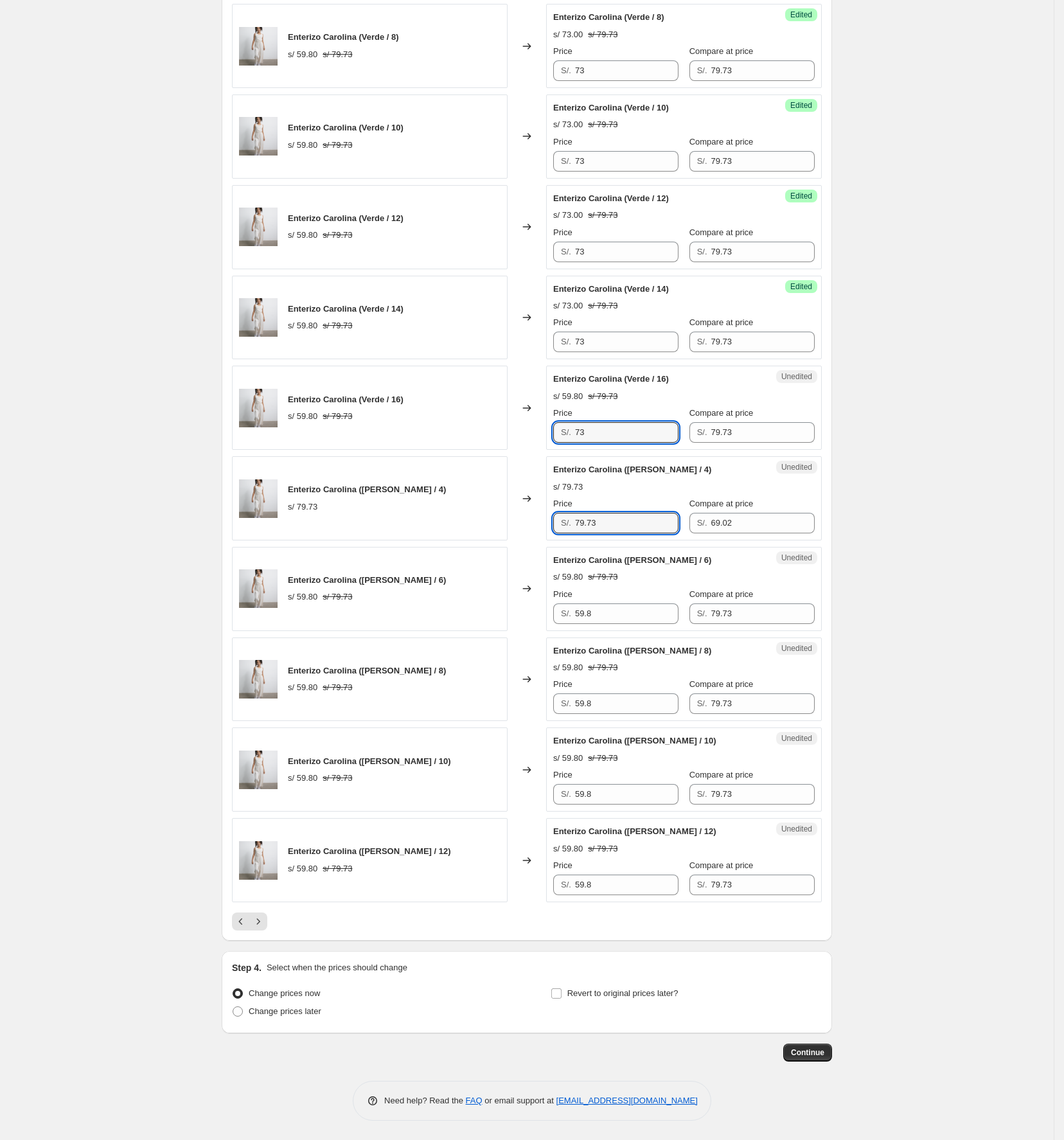
click at [527, 522] on div "Enterizo Carolina ([PERSON_NAME] / 4) s/ 79.73 Changed to Unedited Enterizo Car…" at bounding box center [527, 498] width 590 height 84
paste input "text"
type input "73"
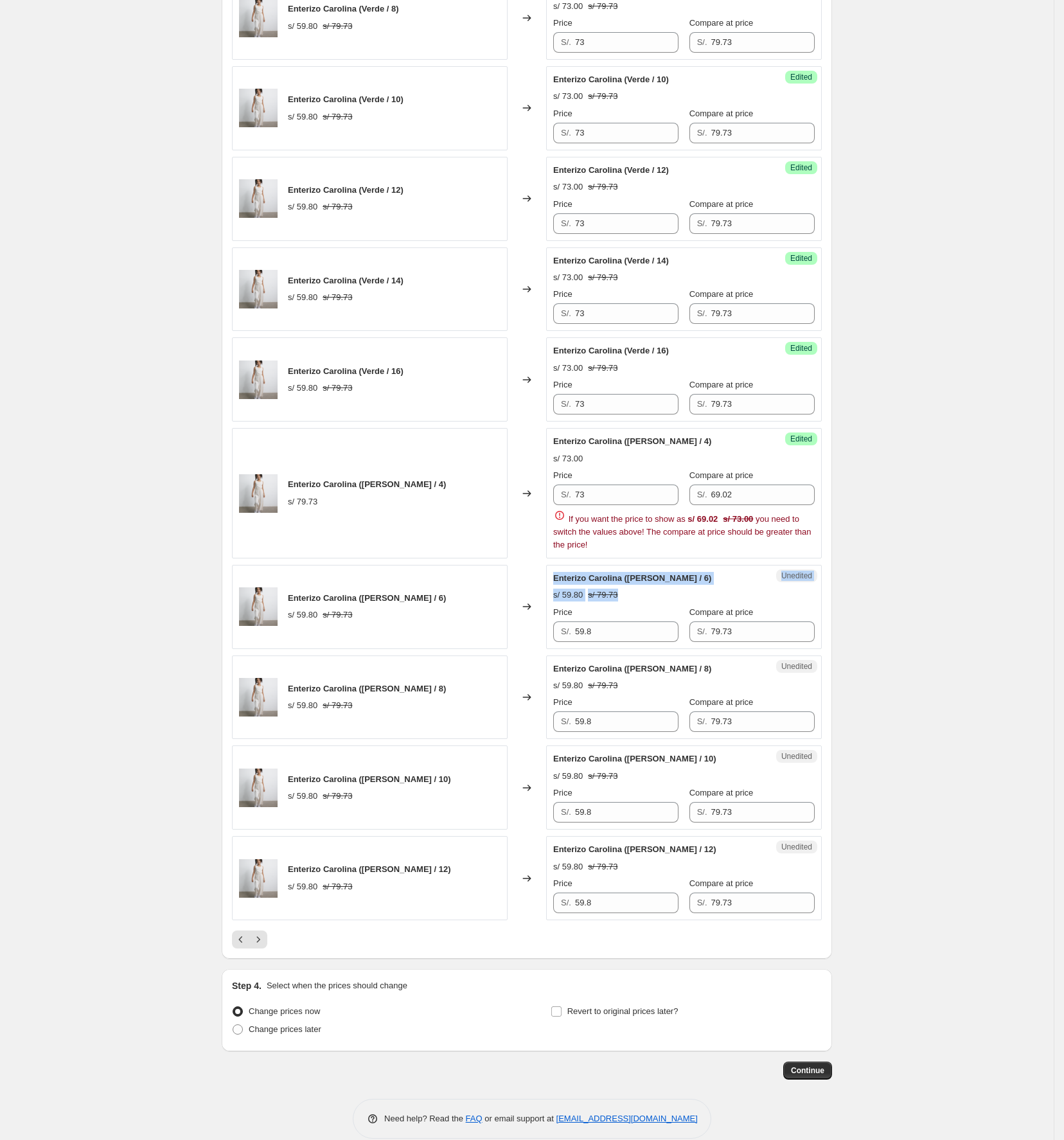
click at [529, 622] on div "Enterizo Carolina ([PERSON_NAME] / 6) s/ 59.80 s/ 79.73 Changed to Unedited Ent…" at bounding box center [527, 607] width 590 height 84
click at [660, 649] on div "Unedited Enterizo Carolina ([PERSON_NAME] / 6) s/ 59.80 s/ 79.73 Price S/. 59.8…" at bounding box center [684, 607] width 276 height 84
paste input "73"
type input "73"
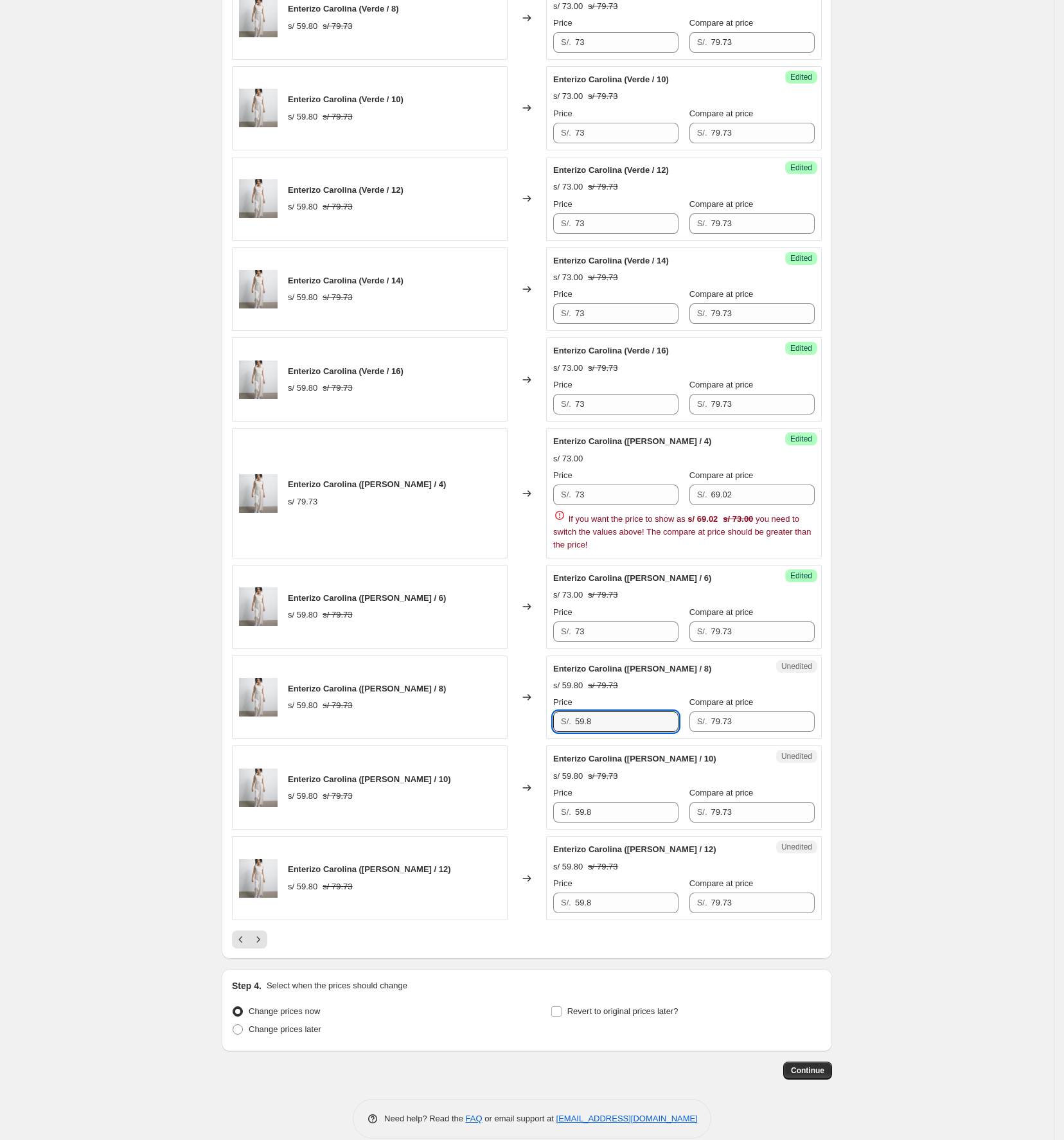
click at [523, 740] on div "Enterizo Carolina ([PERSON_NAME] / 8) s/ 59.80 s/ 79.73 Changed to Unedited Ent…" at bounding box center [527, 698] width 590 height 84
paste input "73"
type input "73"
click at [532, 830] on div "Enterizo Carolina ([PERSON_NAME] / 10) s/ 59.80 s/ 79.73 Changed to Unedited En…" at bounding box center [527, 787] width 590 height 84
paste input "73"
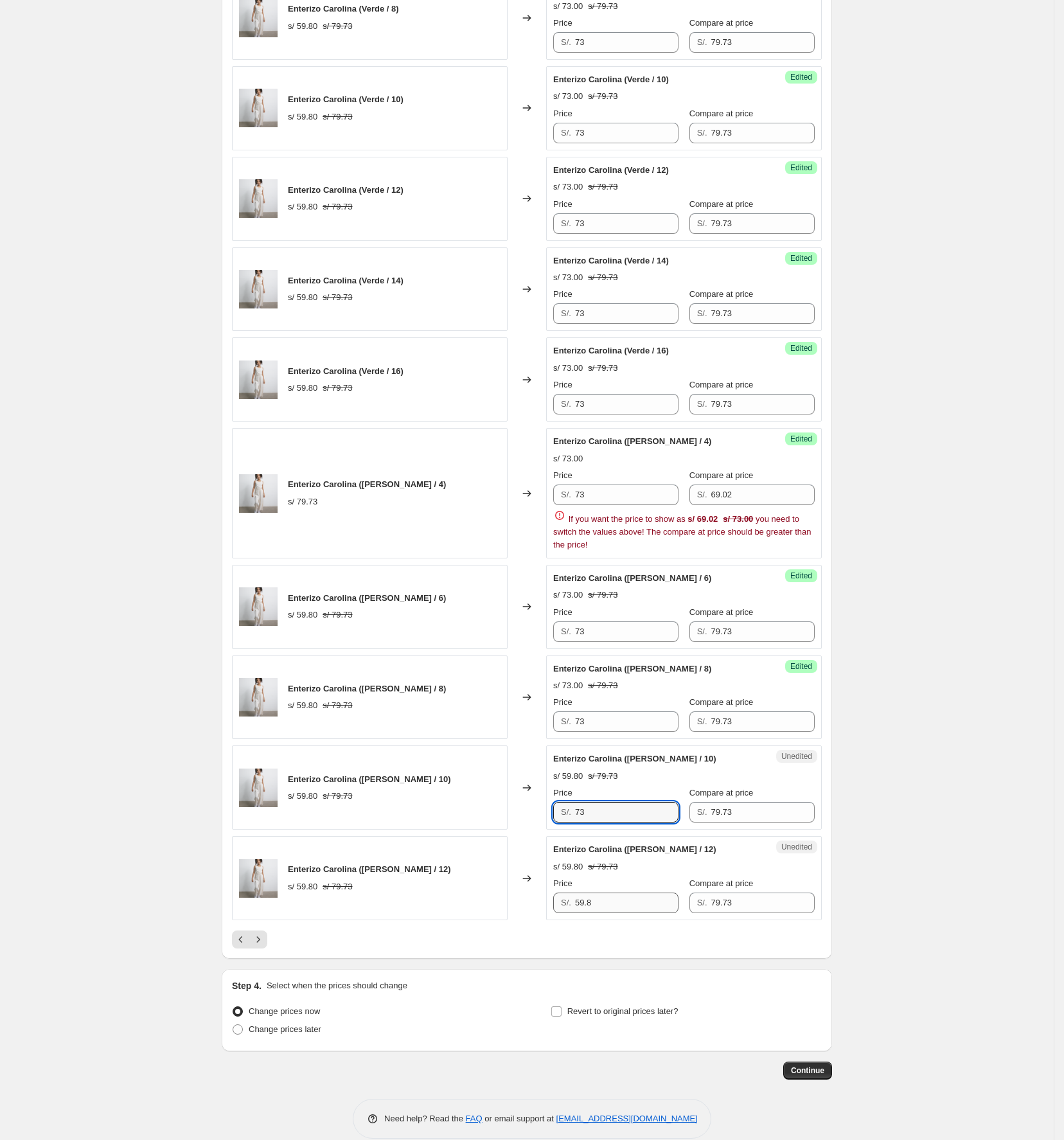
type input "73"
click at [558, 836] on div "S/. 59.8" at bounding box center [616, 903] width 126 height 21
paste input "73"
type input "73"
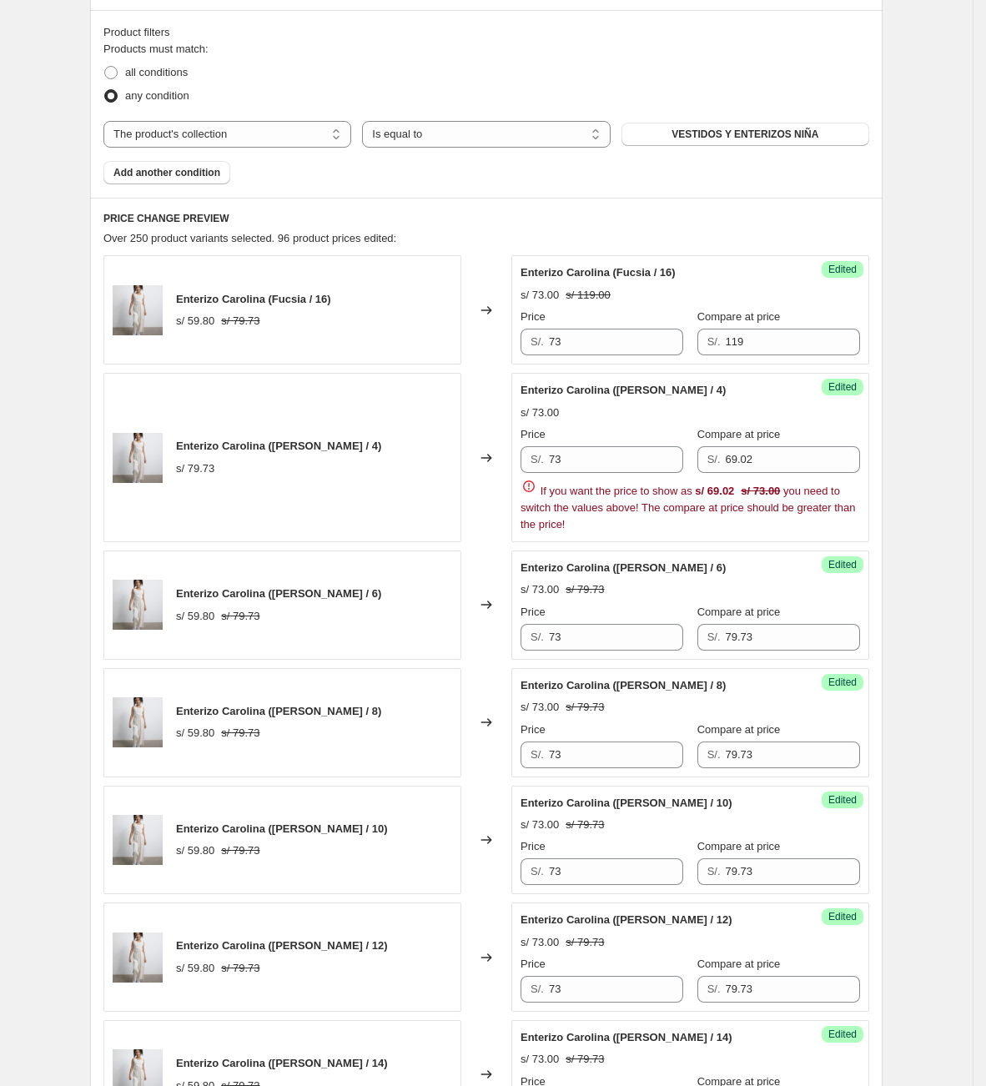
scroll to position [324, 0]
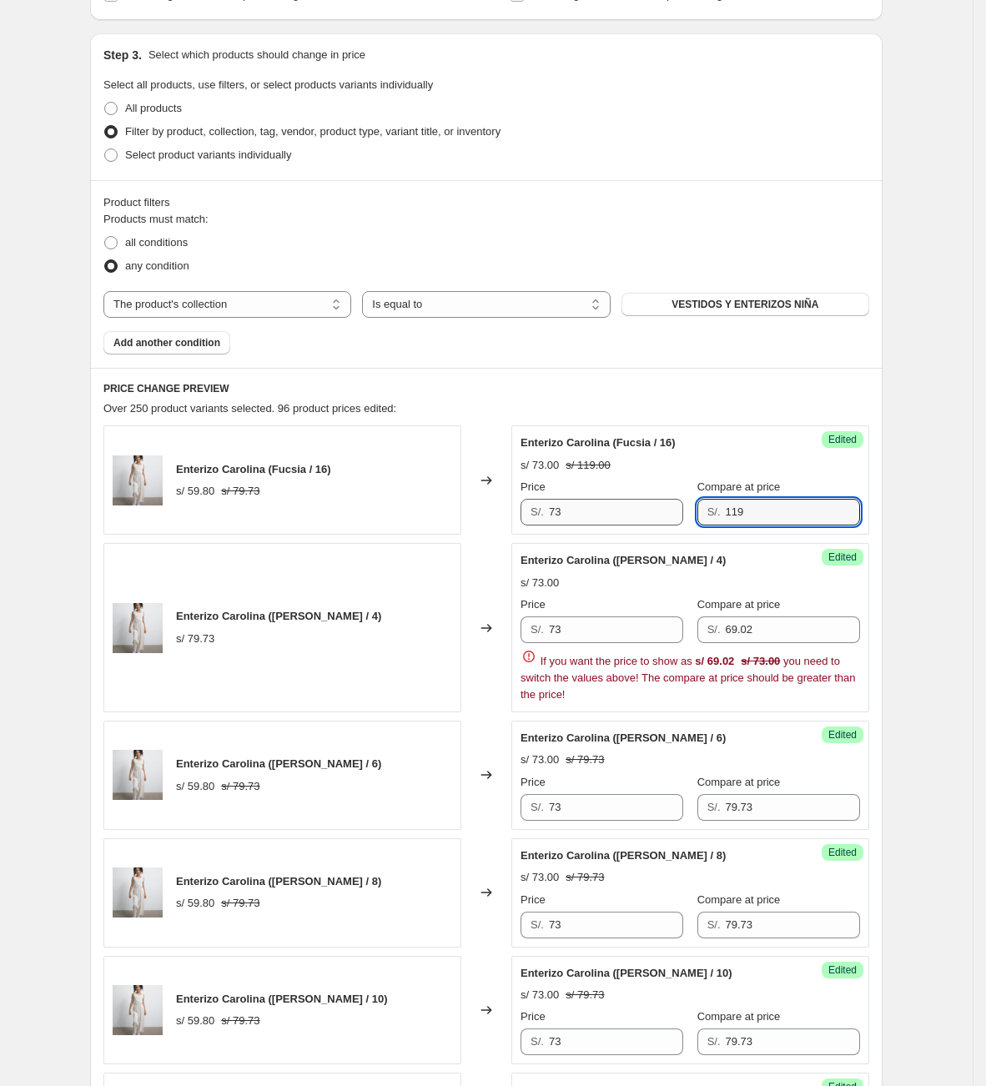
click at [645, 523] on div "Price S/. 73 Compare at price S/. 119" at bounding box center [689, 502] width 339 height 47
click at [630, 613] on div "Price S/. 73 Compare at price S/. 69.02" at bounding box center [689, 619] width 339 height 47
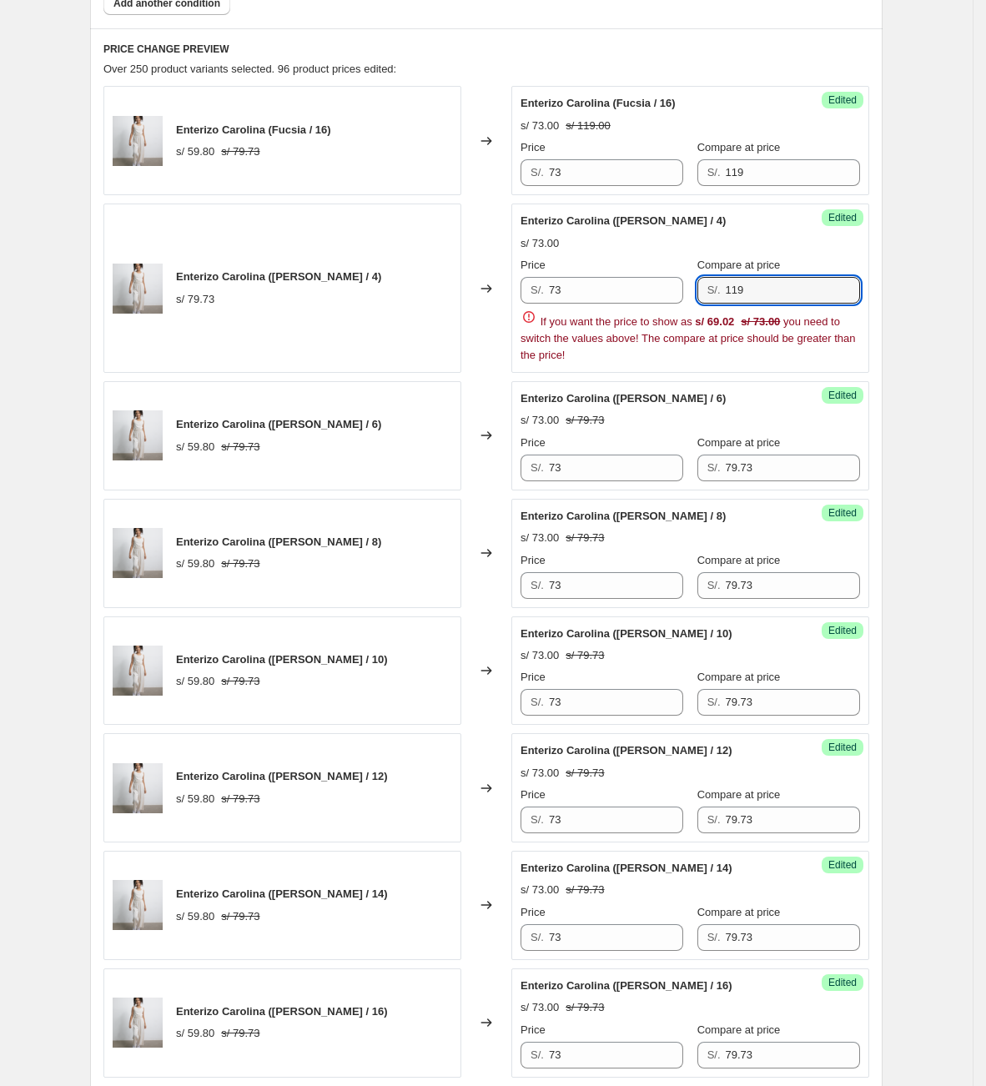
scroll to position [699, 0]
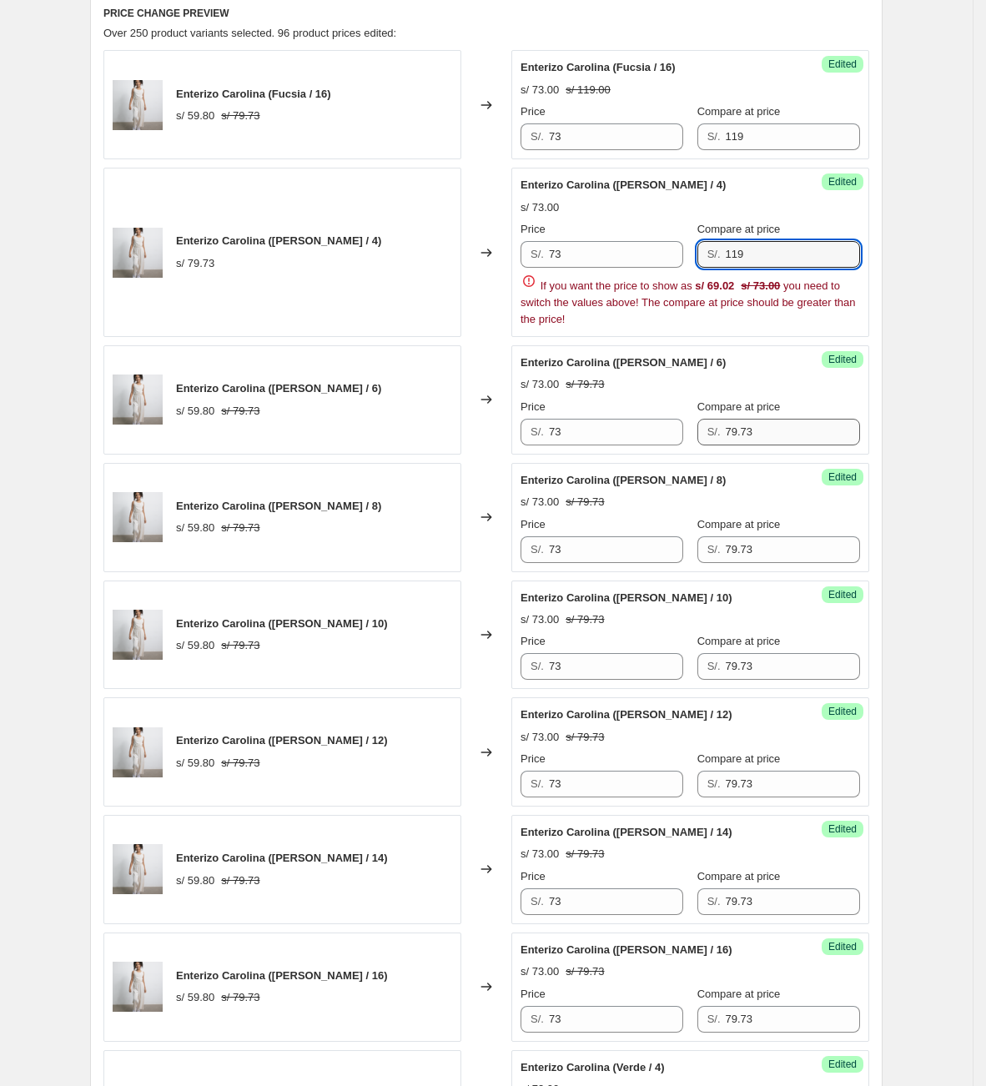
type input "119"
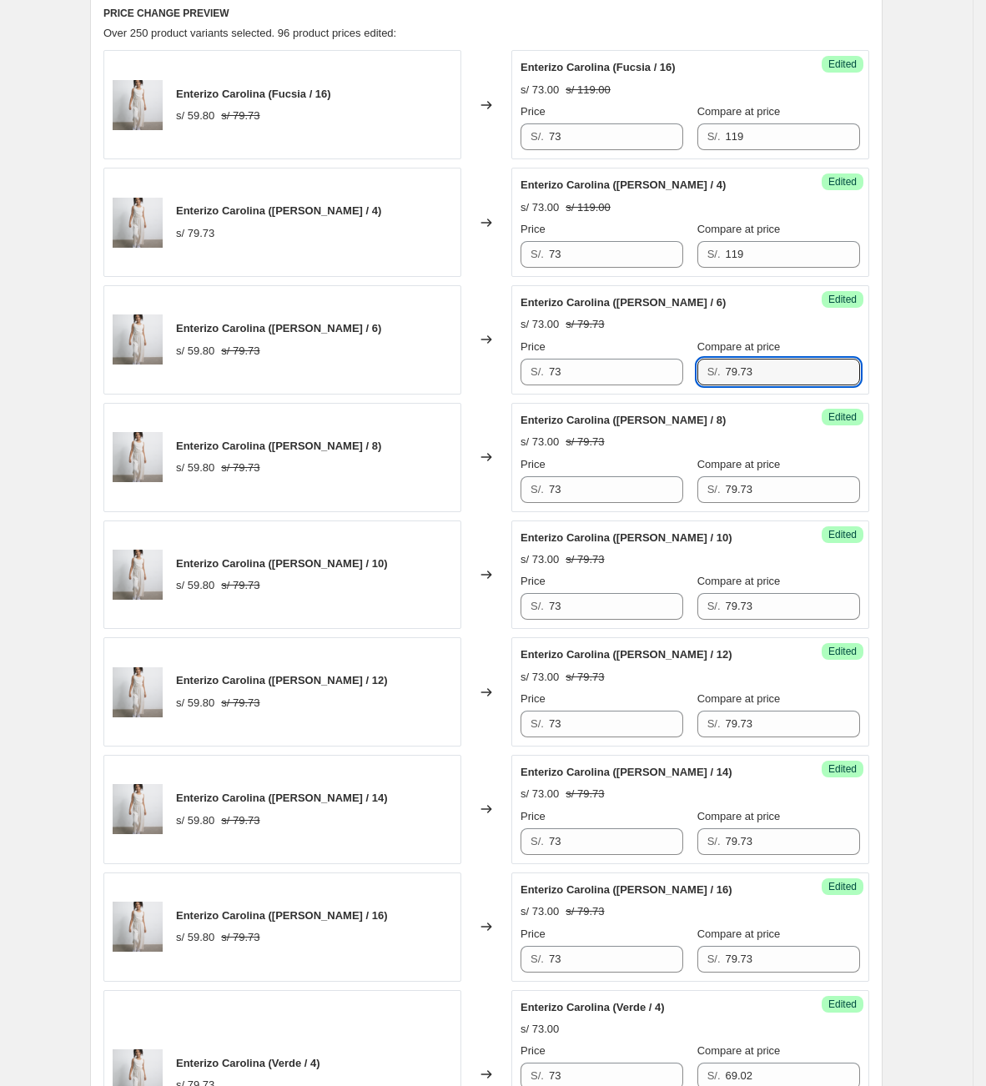
click at [786, 475] on div "Compare at price S/. 79.73" at bounding box center [778, 479] width 163 height 47
click at [674, 384] on div "Price S/. 73 Compare at price S/. 79.73" at bounding box center [689, 362] width 339 height 47
type input "119"
click at [660, 493] on div "Price S/. 73 Compare at price S/. 79.73" at bounding box center [689, 479] width 339 height 47
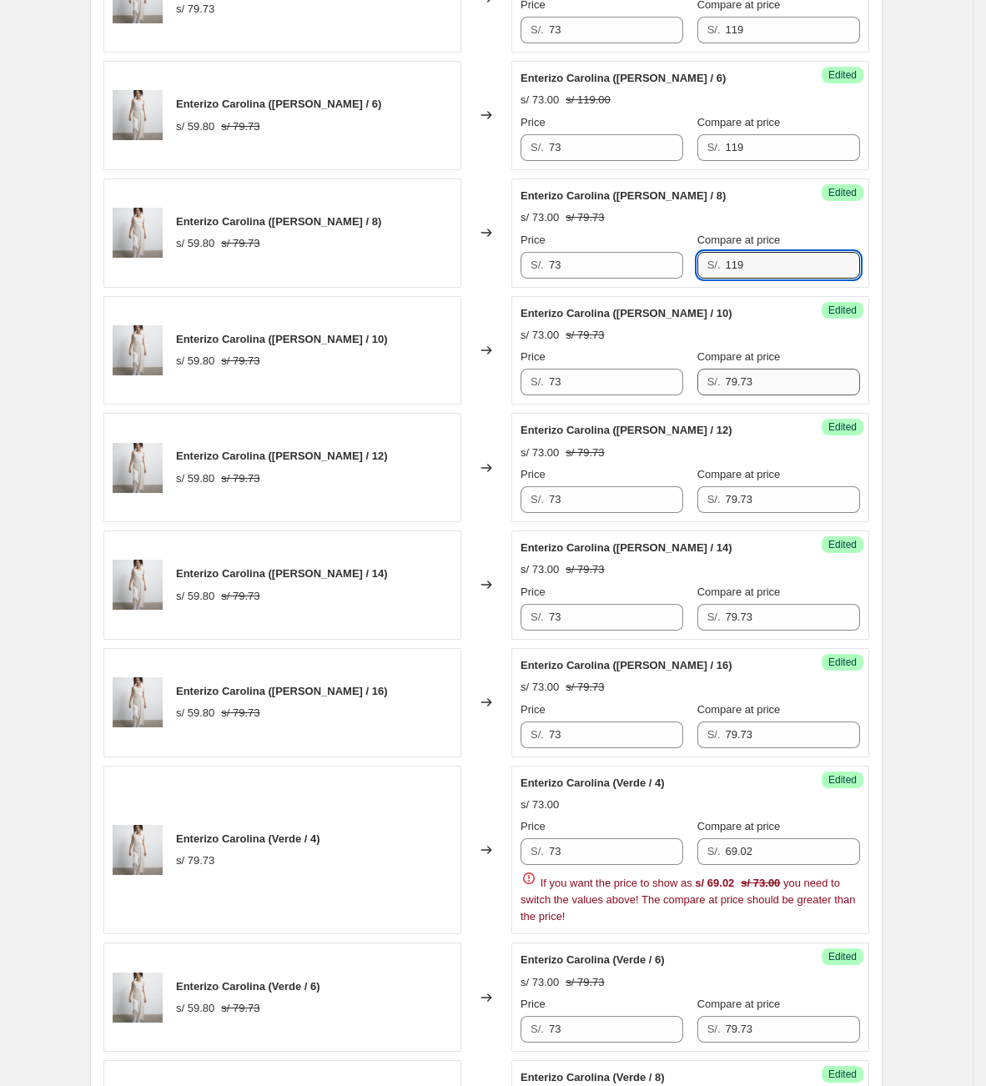
scroll to position [949, 0]
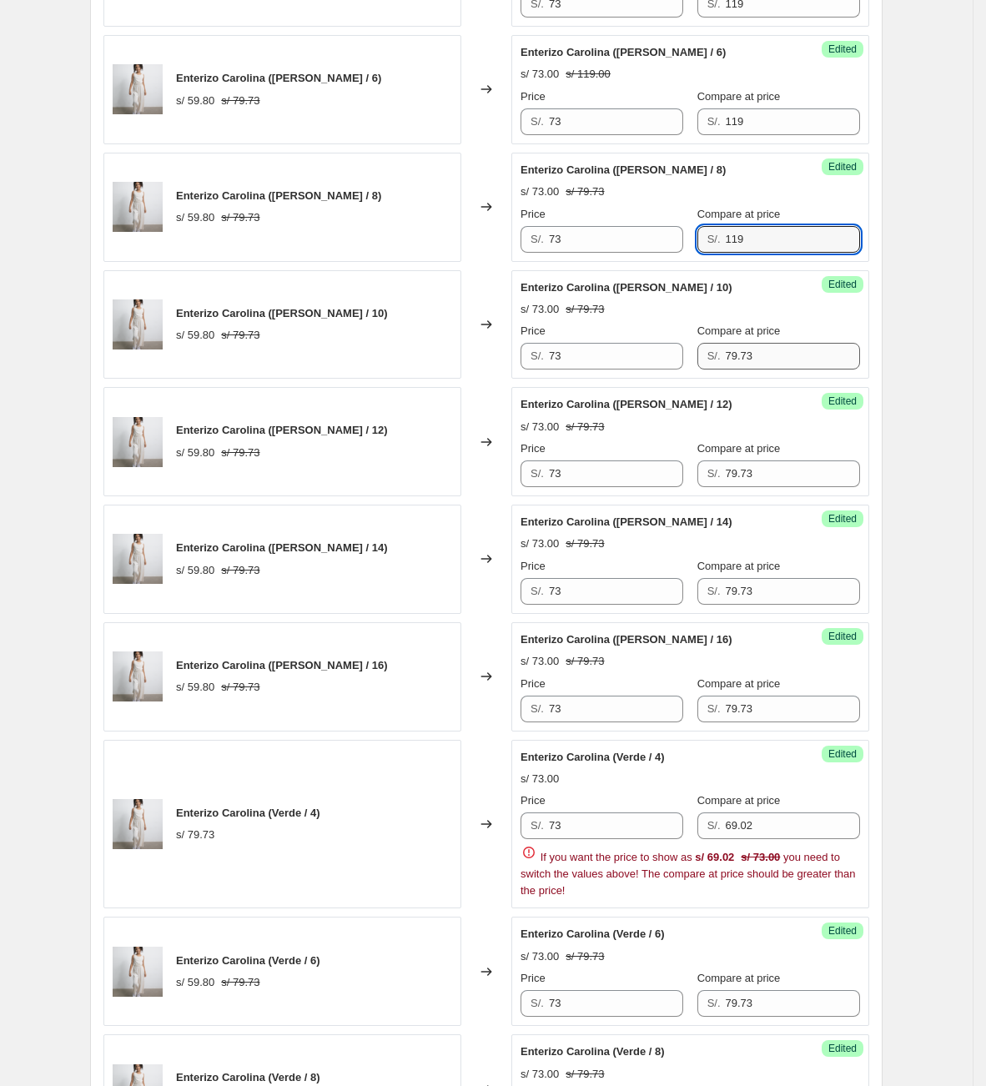
type input "119"
click at [644, 358] on div "Price S/. 73 Compare at price S/. 79.73" at bounding box center [689, 346] width 339 height 47
type input "119"
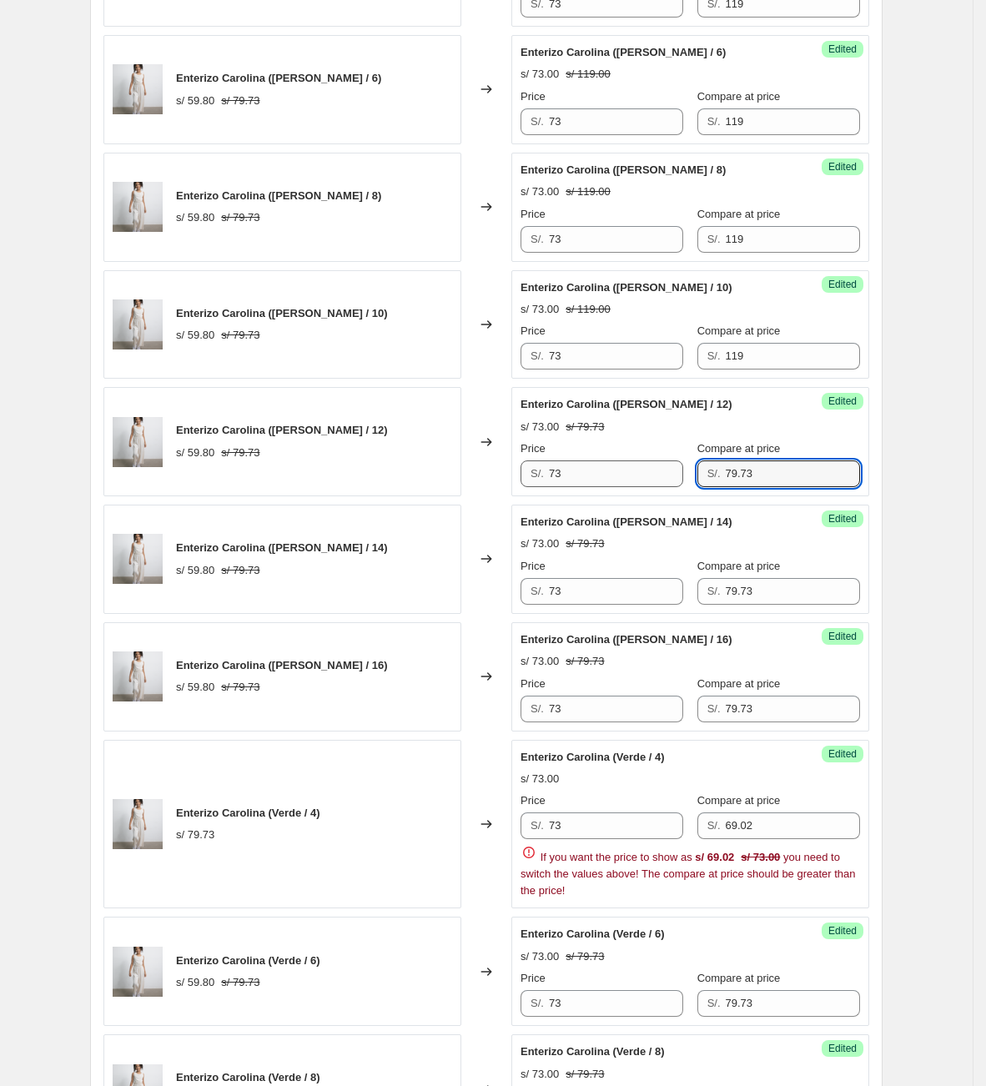
click at [636, 479] on div "Price S/. 73 Compare at price S/. 79.73" at bounding box center [689, 463] width 339 height 47
type input "119"
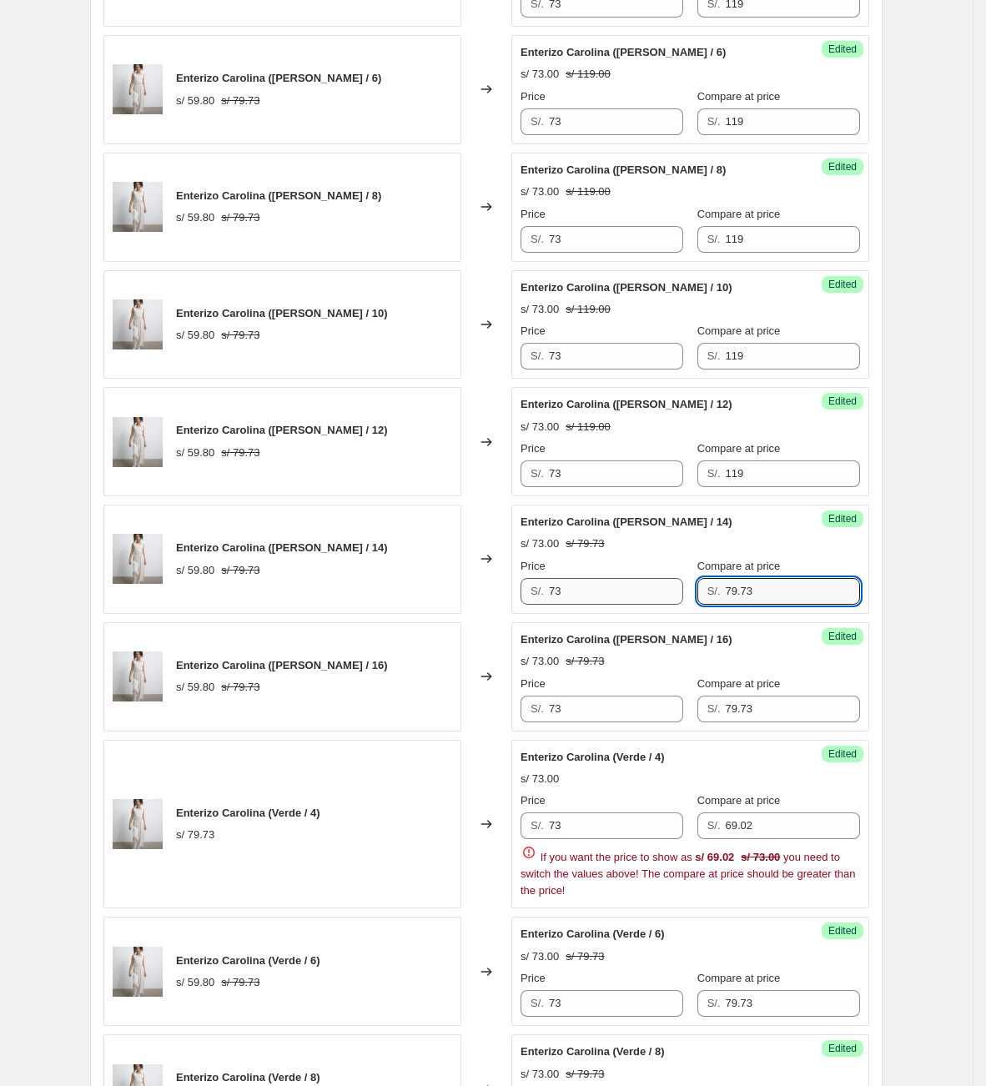
click at [661, 600] on div "Price S/. 73 Compare at price S/. 79.73" at bounding box center [689, 581] width 339 height 47
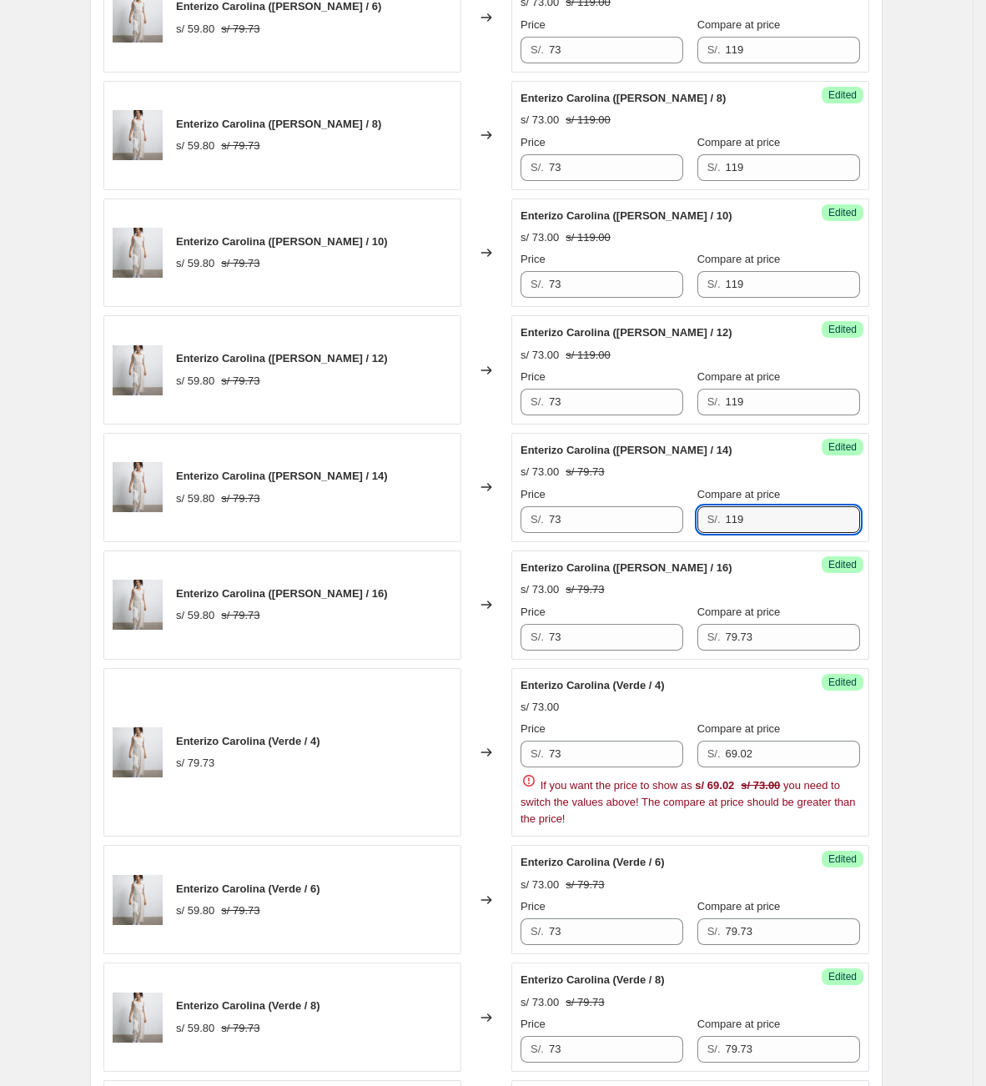
scroll to position [1074, 0]
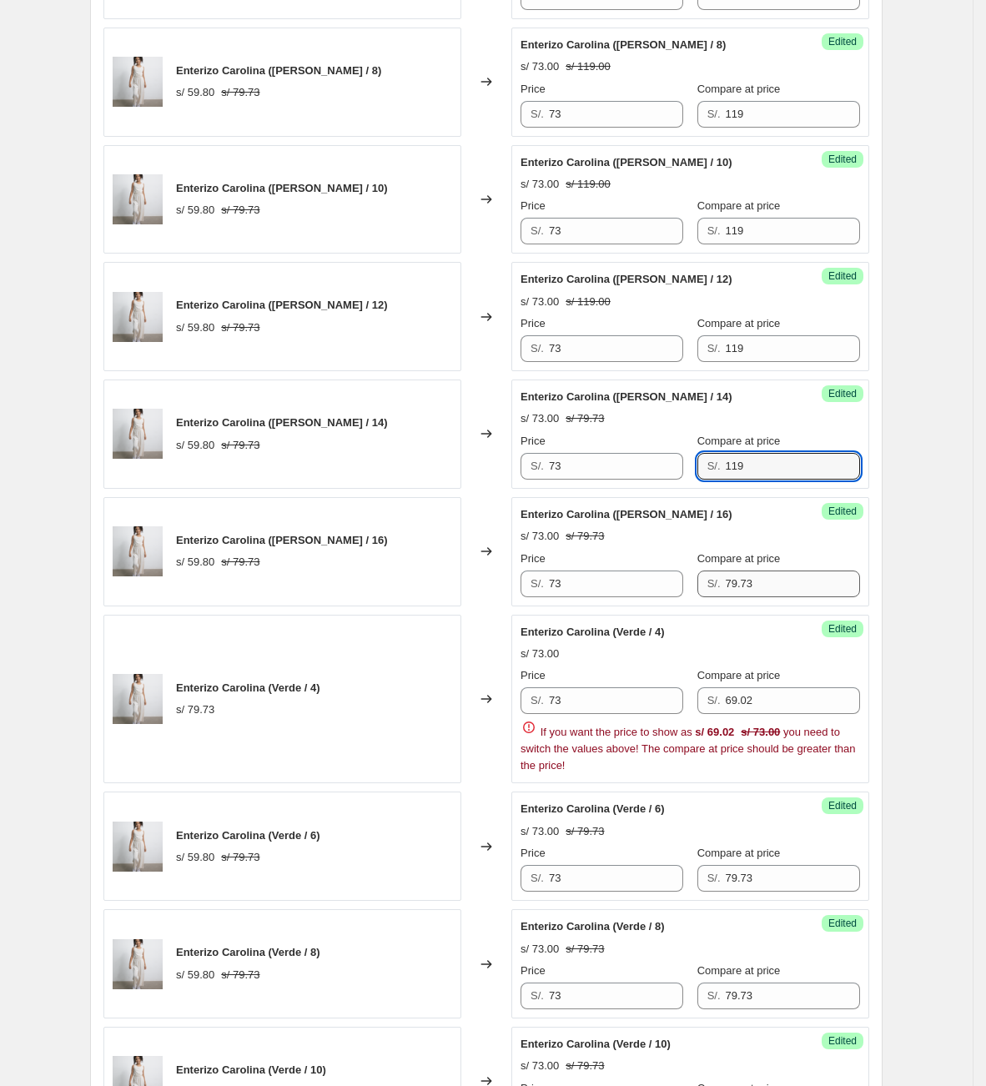
type input "119"
click at [639, 568] on div "Price S/. 73 Compare at price S/. 79.73" at bounding box center [689, 573] width 339 height 47
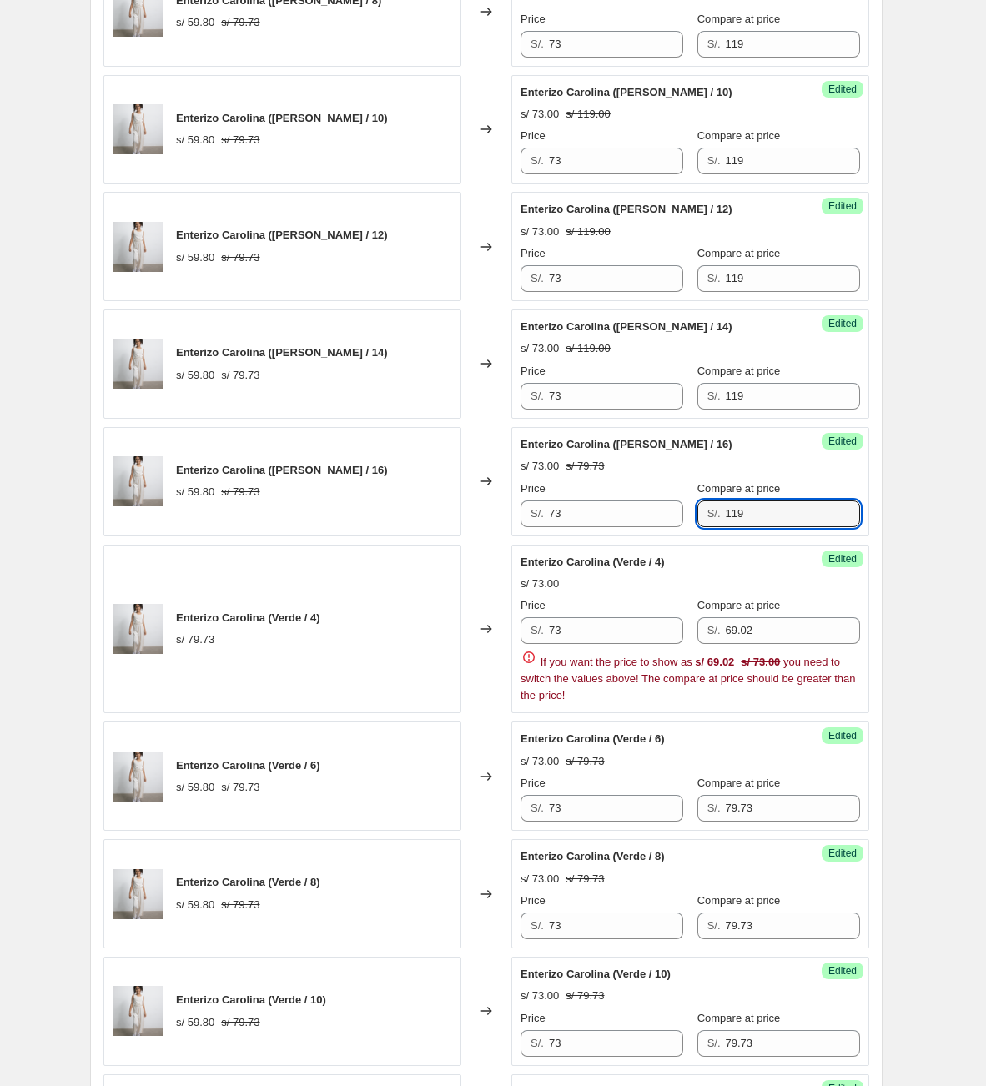
scroll to position [1324, 0]
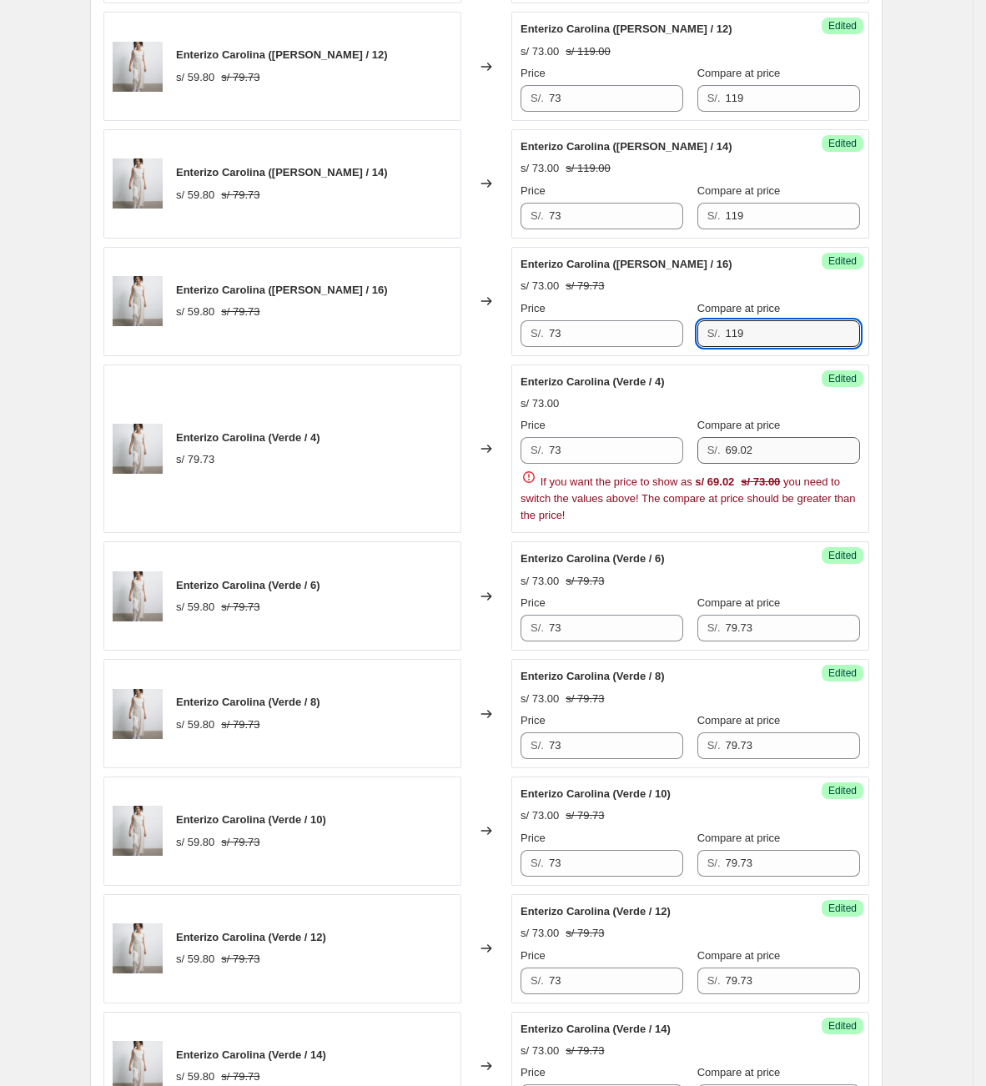
type input "119"
click at [593, 451] on div "Price S/. 73 Compare at price S/. 69.02" at bounding box center [689, 440] width 339 height 47
type input "119"
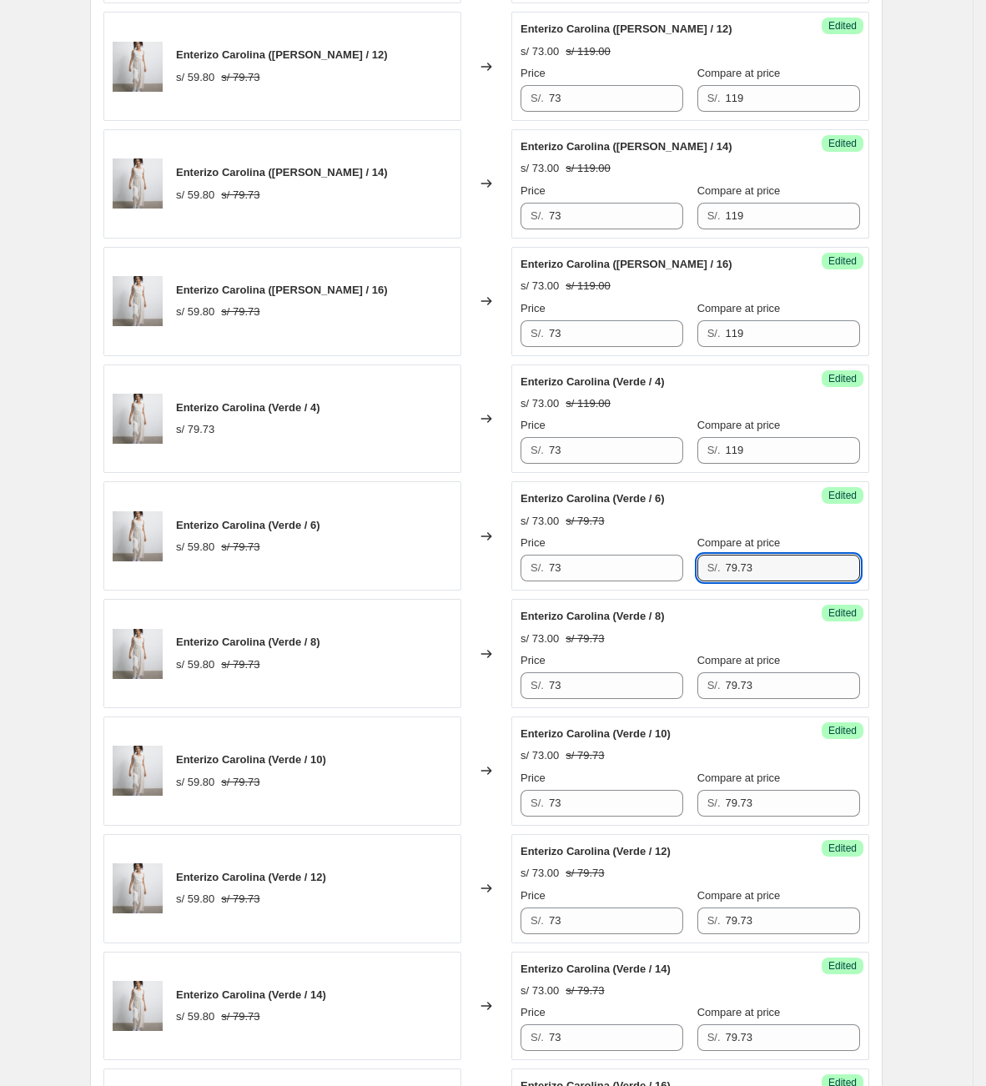
click at [641, 628] on div "Enterizo Carolina (Fucsia / 16) s/ 59.80 s/ 79.73 Changed to Success Edited Ent…" at bounding box center [486, 625] width 766 height 2400
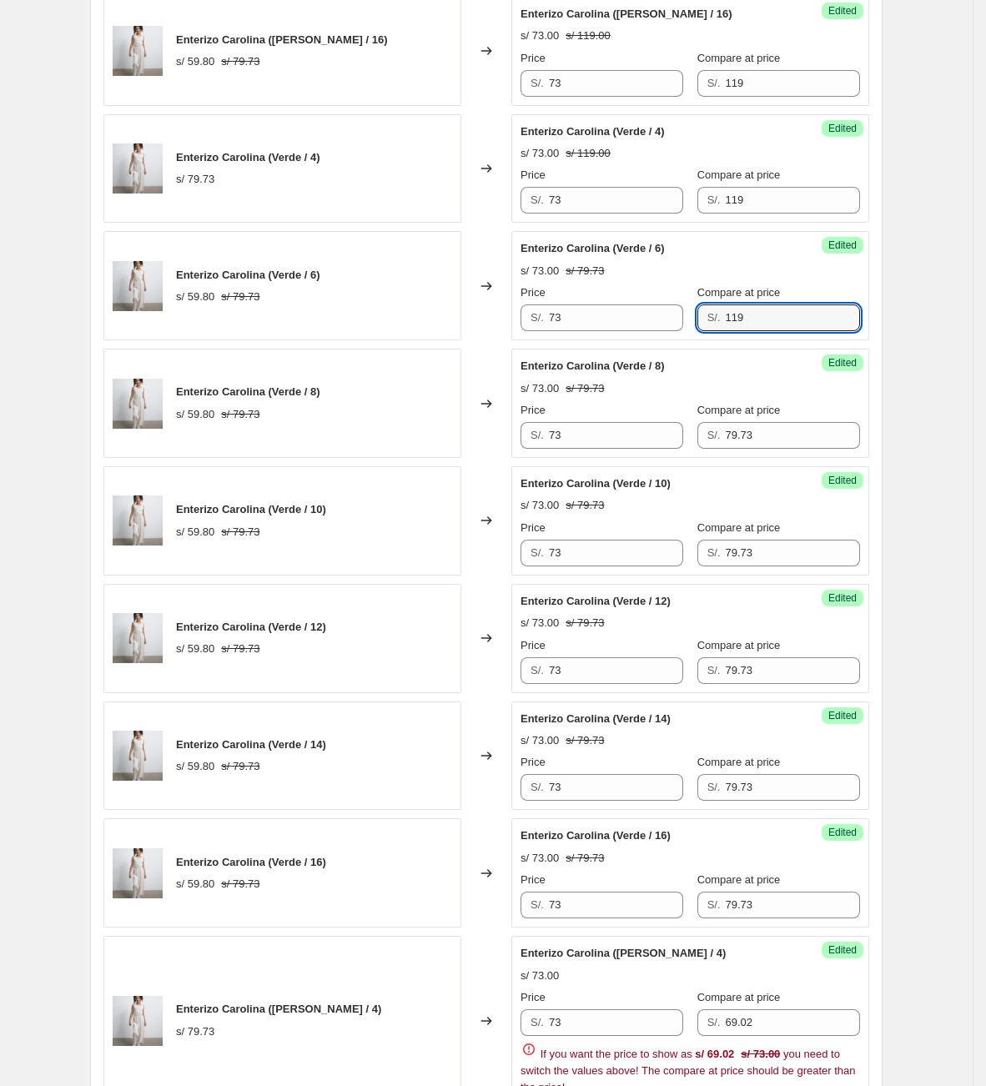
type input "119"
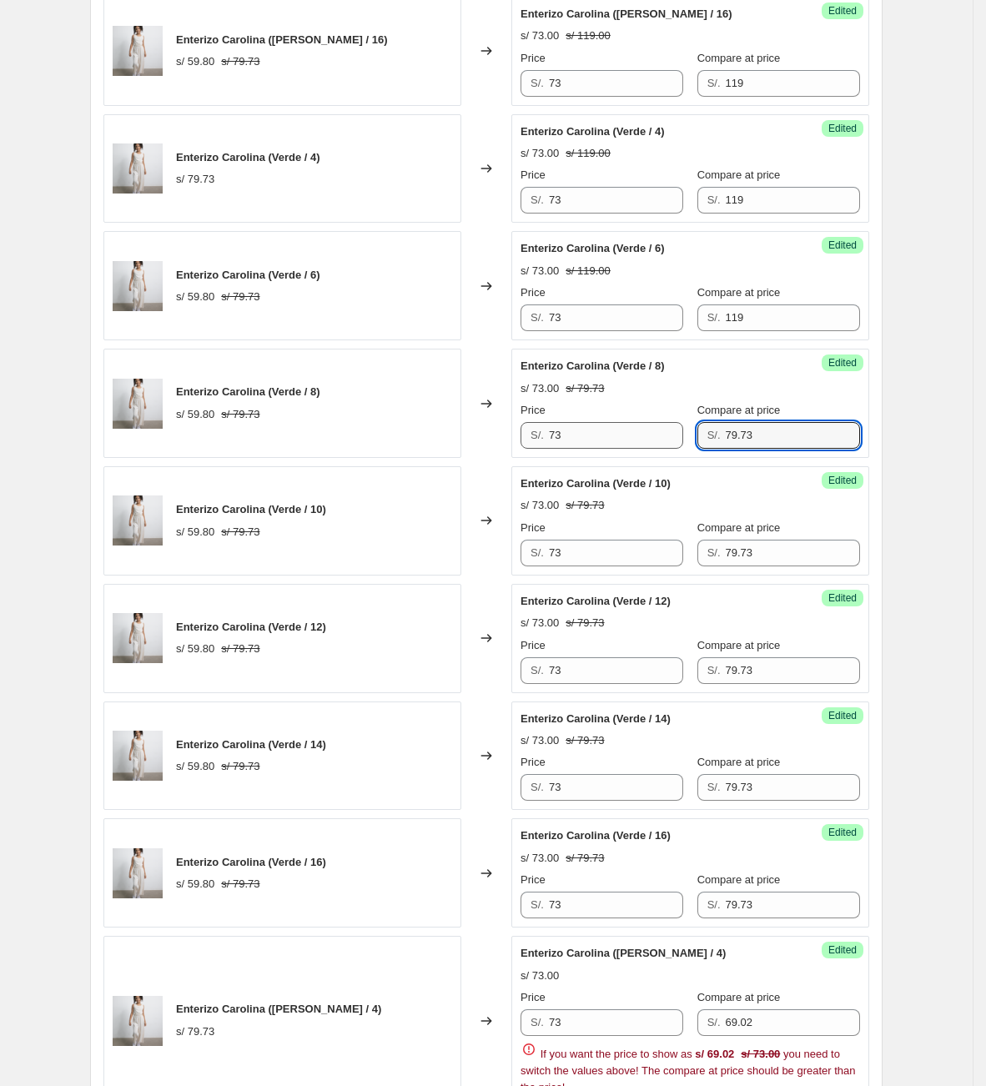
click at [603, 434] on div "Price S/. 73 Compare at price S/. 79.73" at bounding box center [689, 425] width 339 height 47
type input "119"
click at [640, 565] on div "Price S/. 73 Compare at price S/. 79.73" at bounding box center [689, 543] width 339 height 47
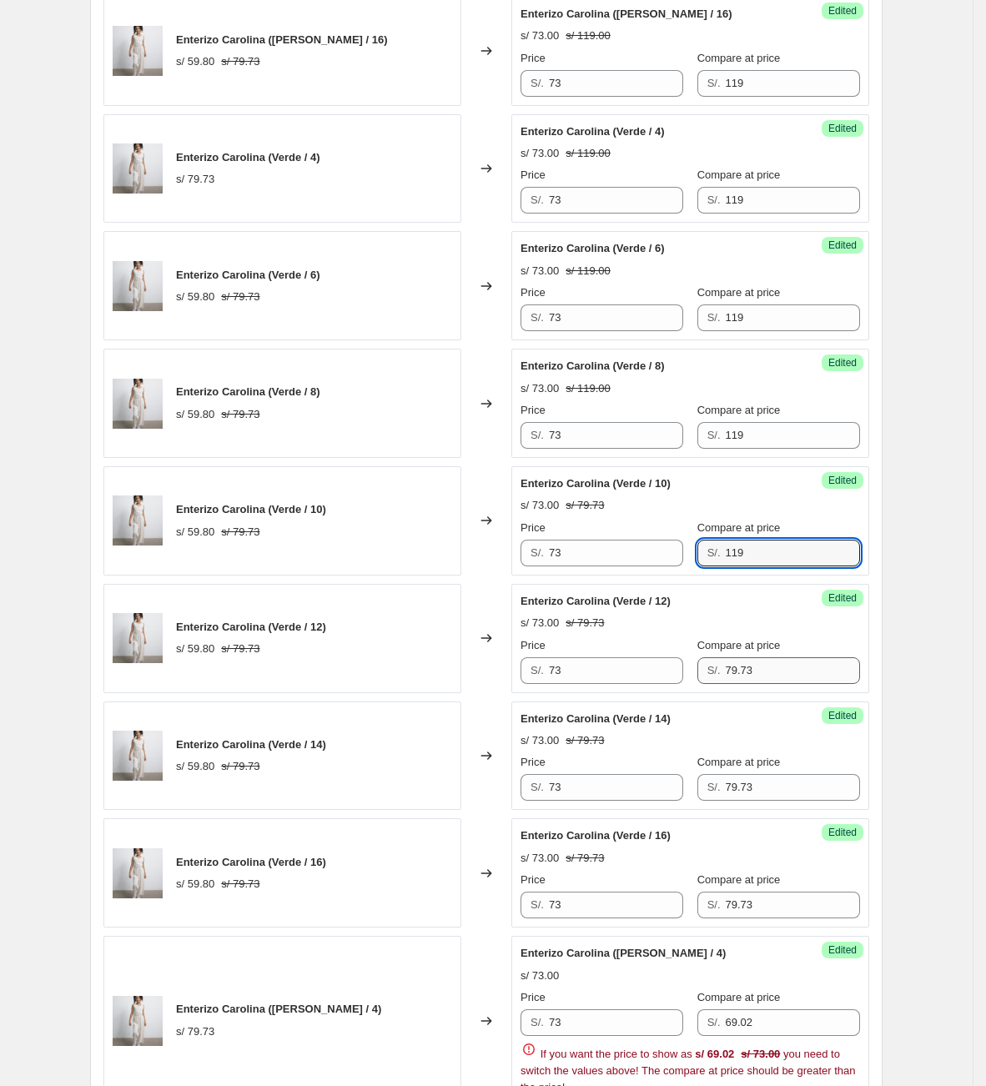
type input "119"
click at [640, 673] on div "Price S/. 73 Compare at price S/. 79.73" at bounding box center [689, 660] width 339 height 47
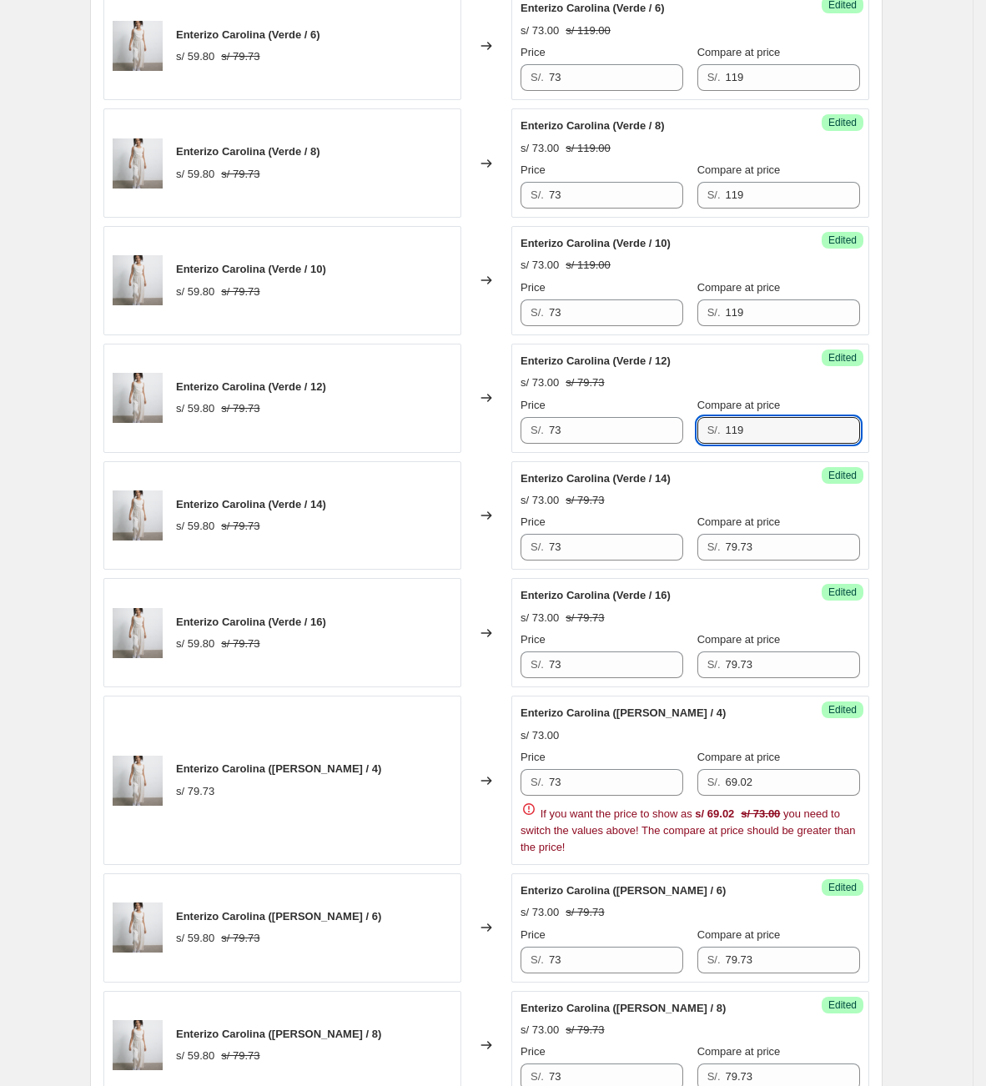
scroll to position [1825, 0]
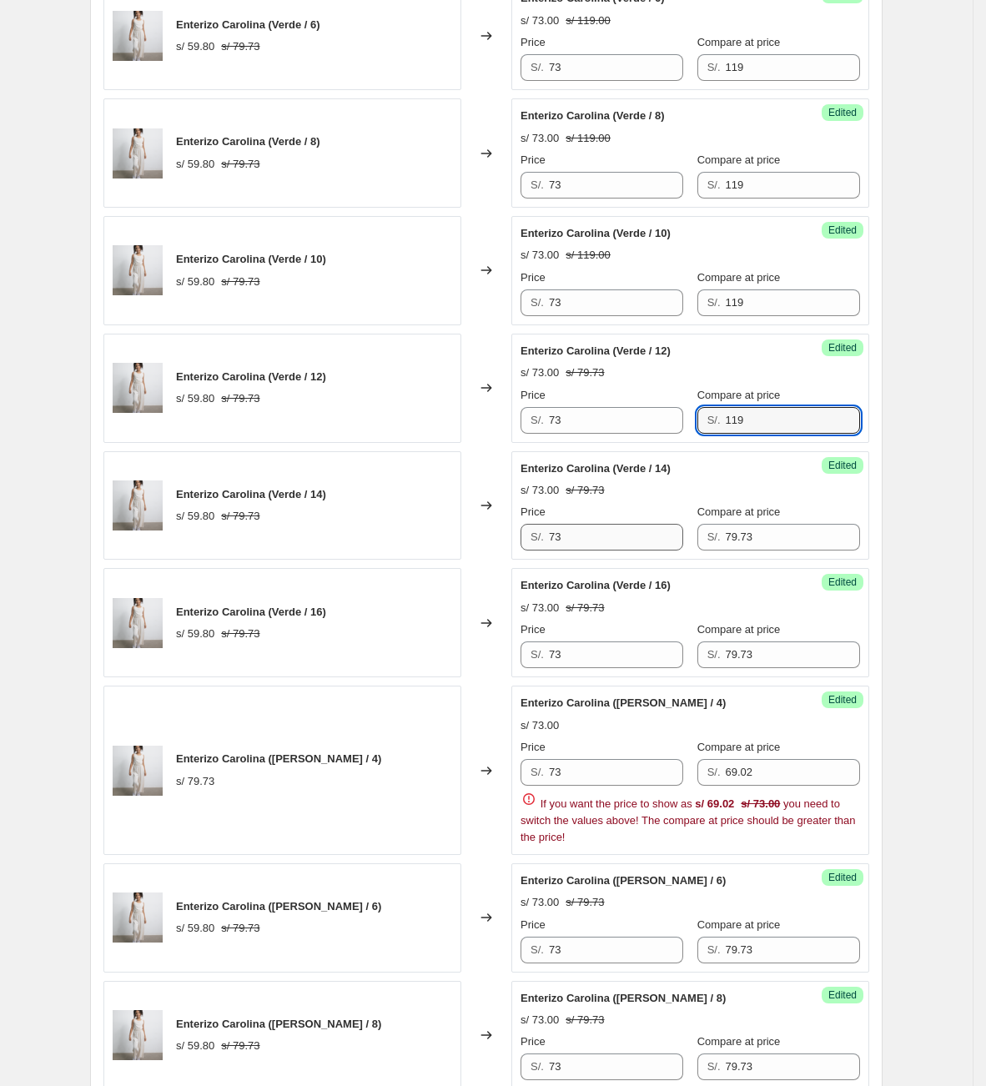
type input "119"
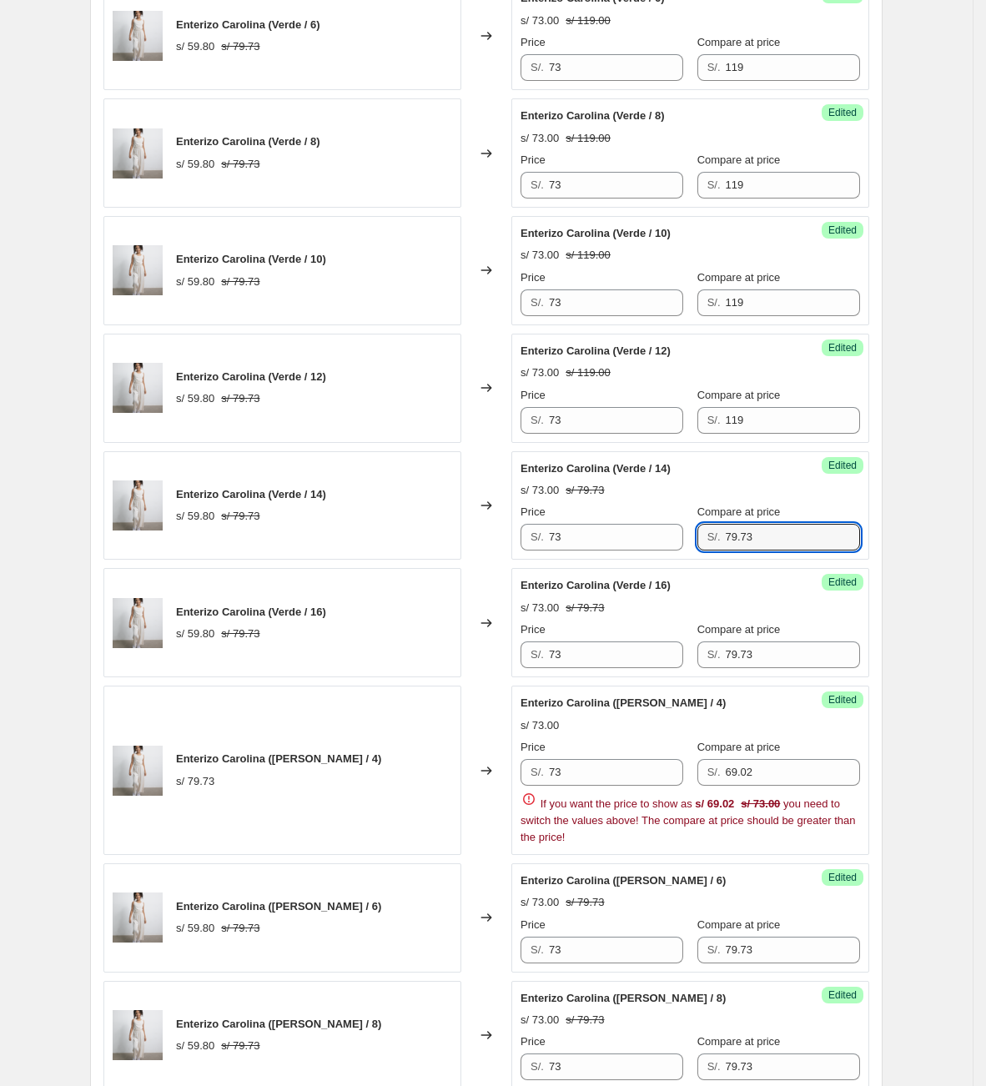
click at [598, 536] on div "Price S/. 73 Compare at price S/. 79.73" at bounding box center [689, 527] width 339 height 47
type input "119"
click at [575, 658] on div "Price S/. 73 Compare at price S/. 79.73" at bounding box center [689, 644] width 339 height 47
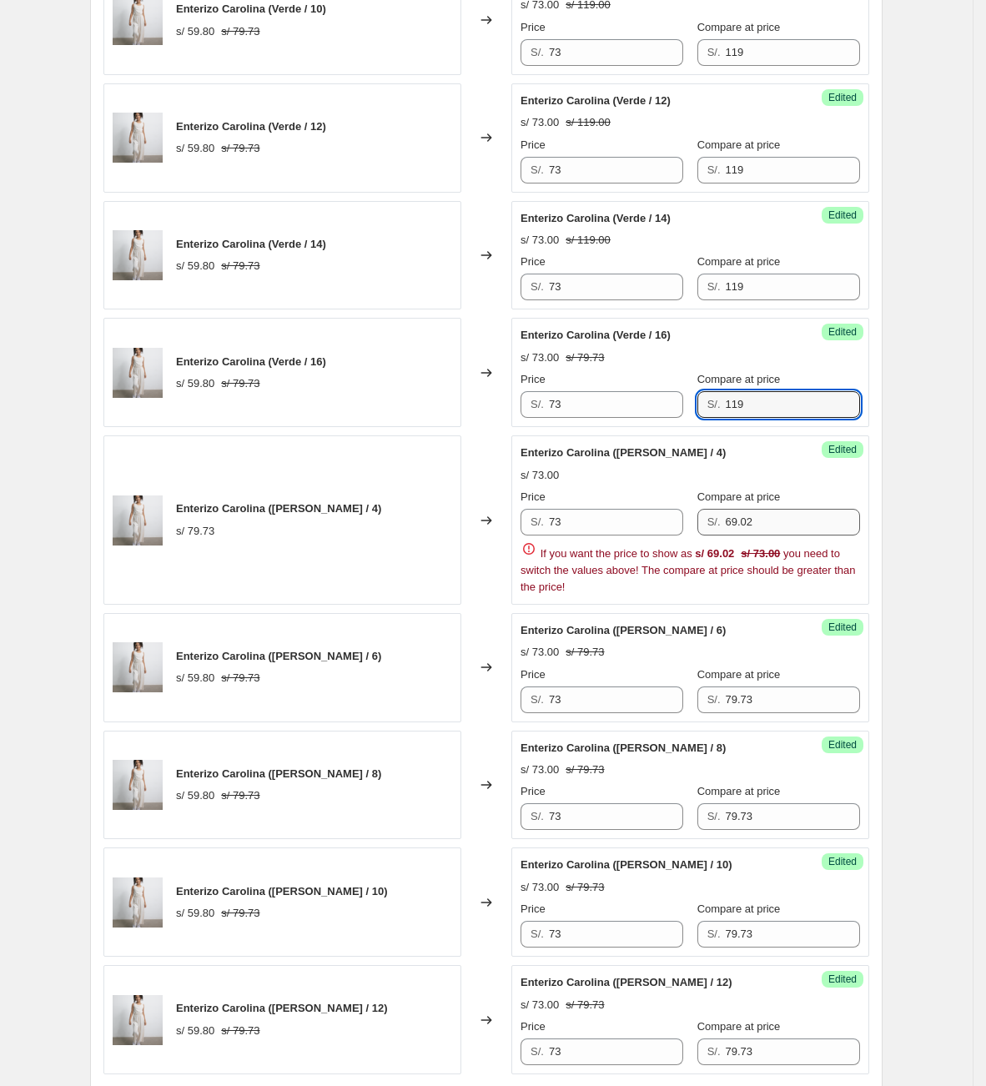
type input "119"
click at [665, 521] on div "Price S/. 73 Compare at price S/. 69.02" at bounding box center [689, 512] width 339 height 47
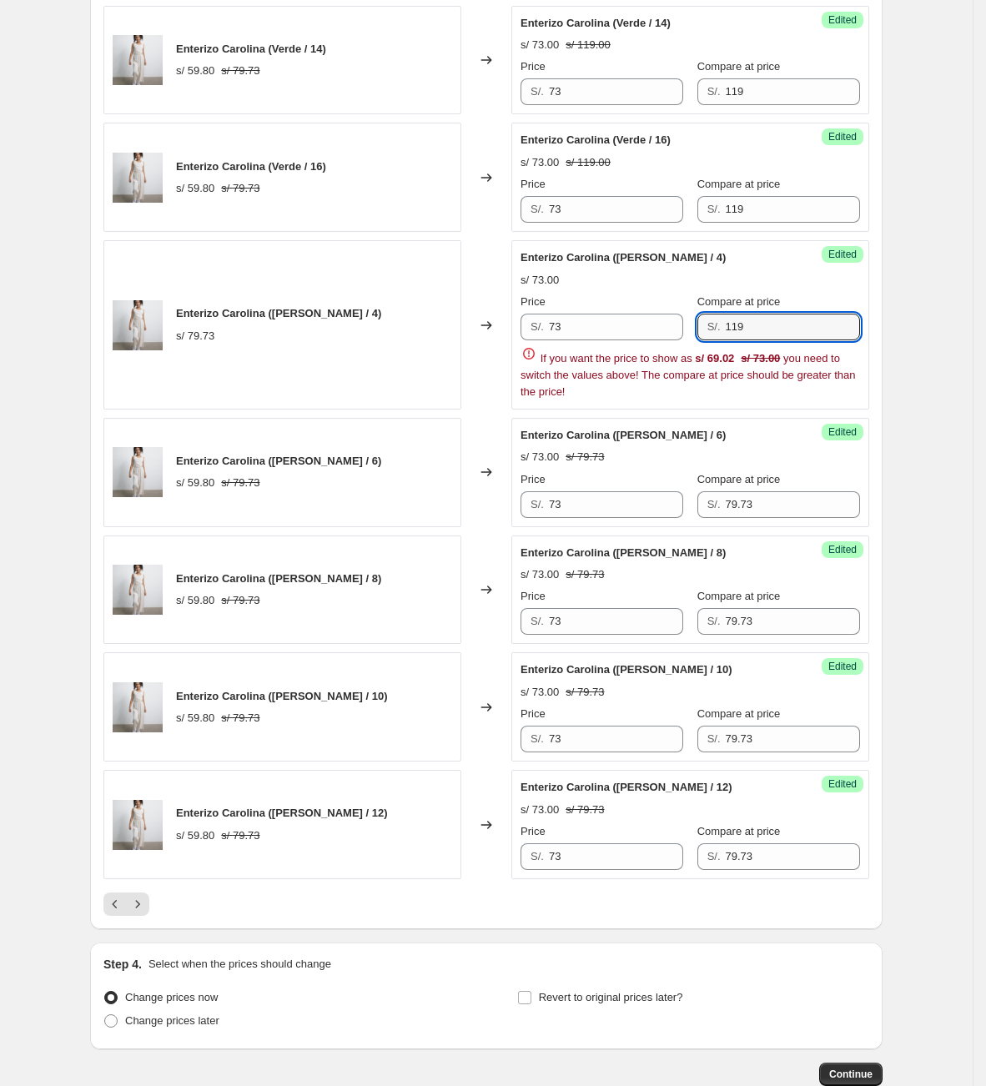
scroll to position [2200, 0]
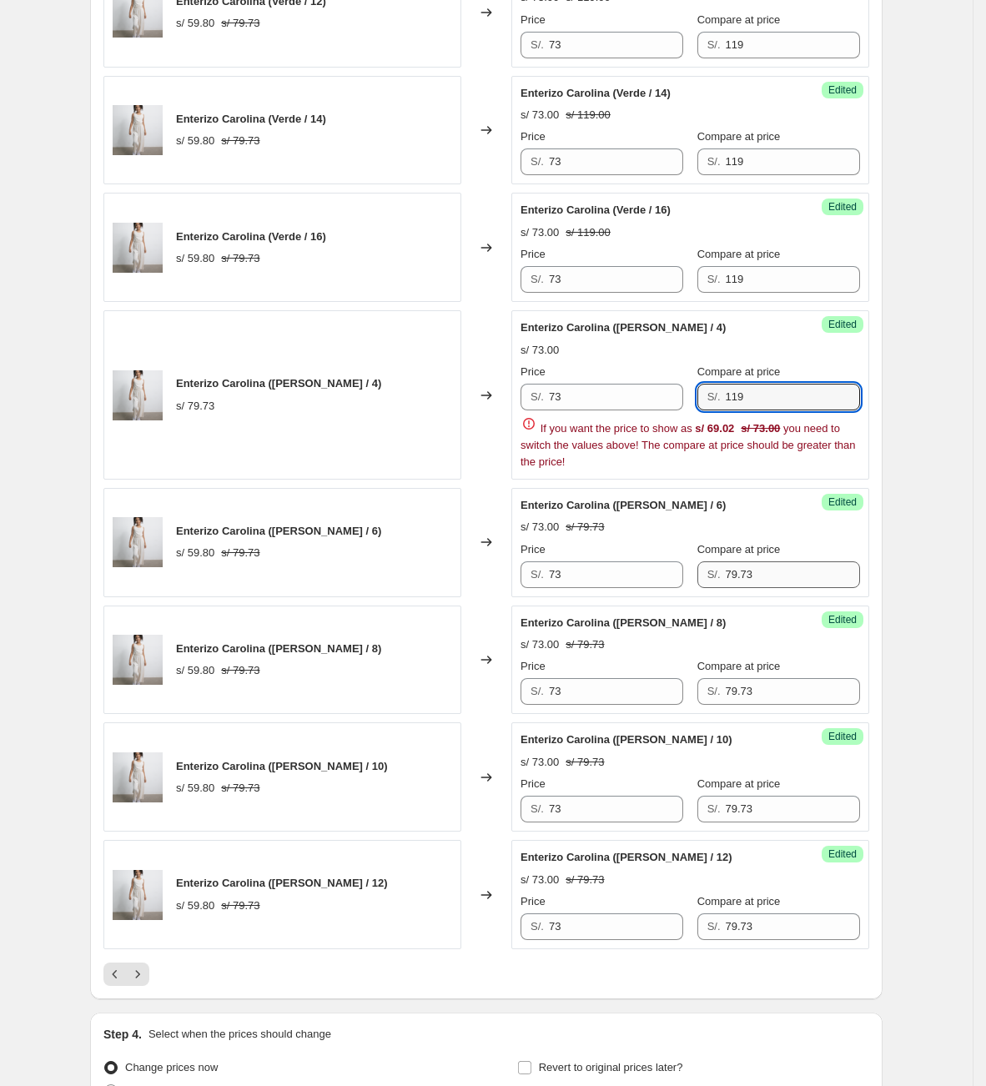
type input "119"
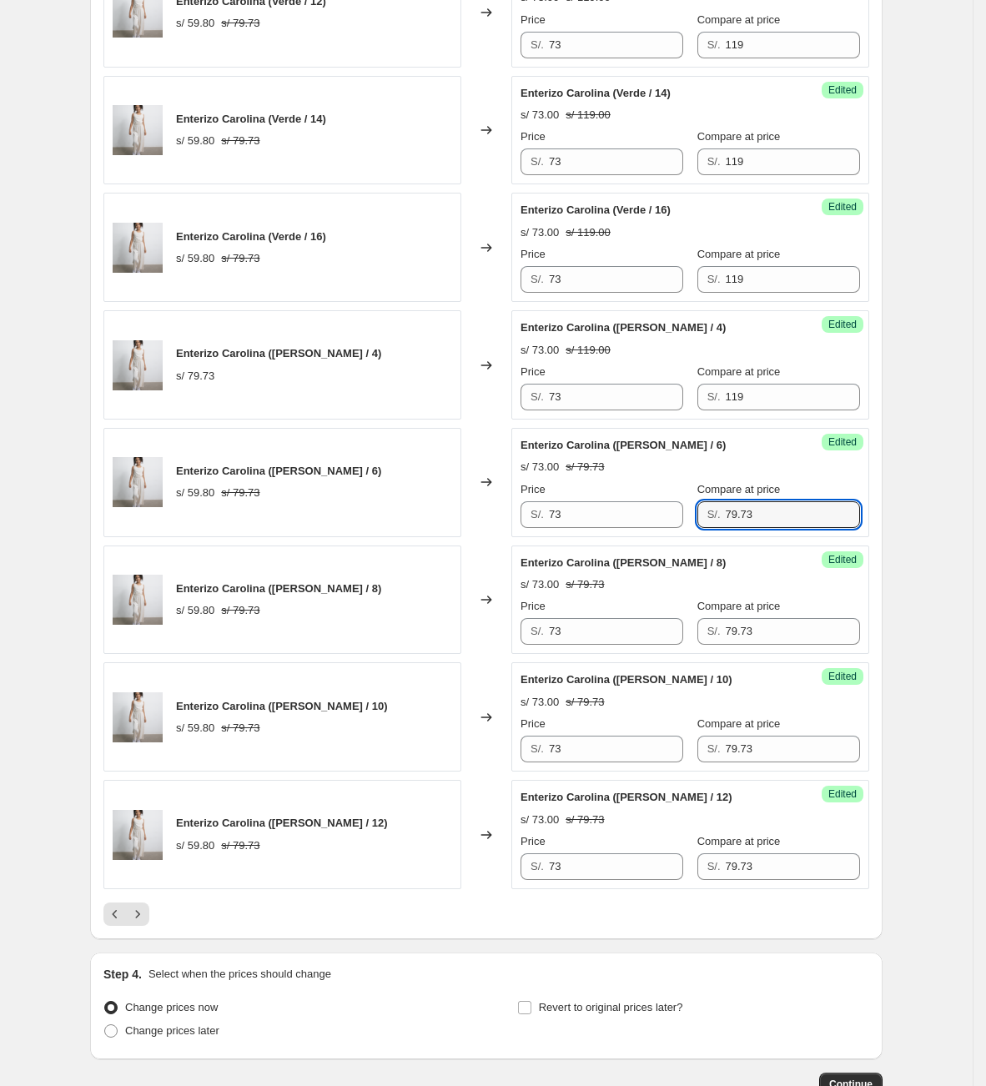
click at [681, 528] on div "Price S/. 73 Compare at price S/. V" at bounding box center [689, 504] width 339 height 47
type input "119"
click at [631, 645] on div "Price S/. 73 Compare at price S/. 79.73" at bounding box center [689, 621] width 339 height 47
type input "119"
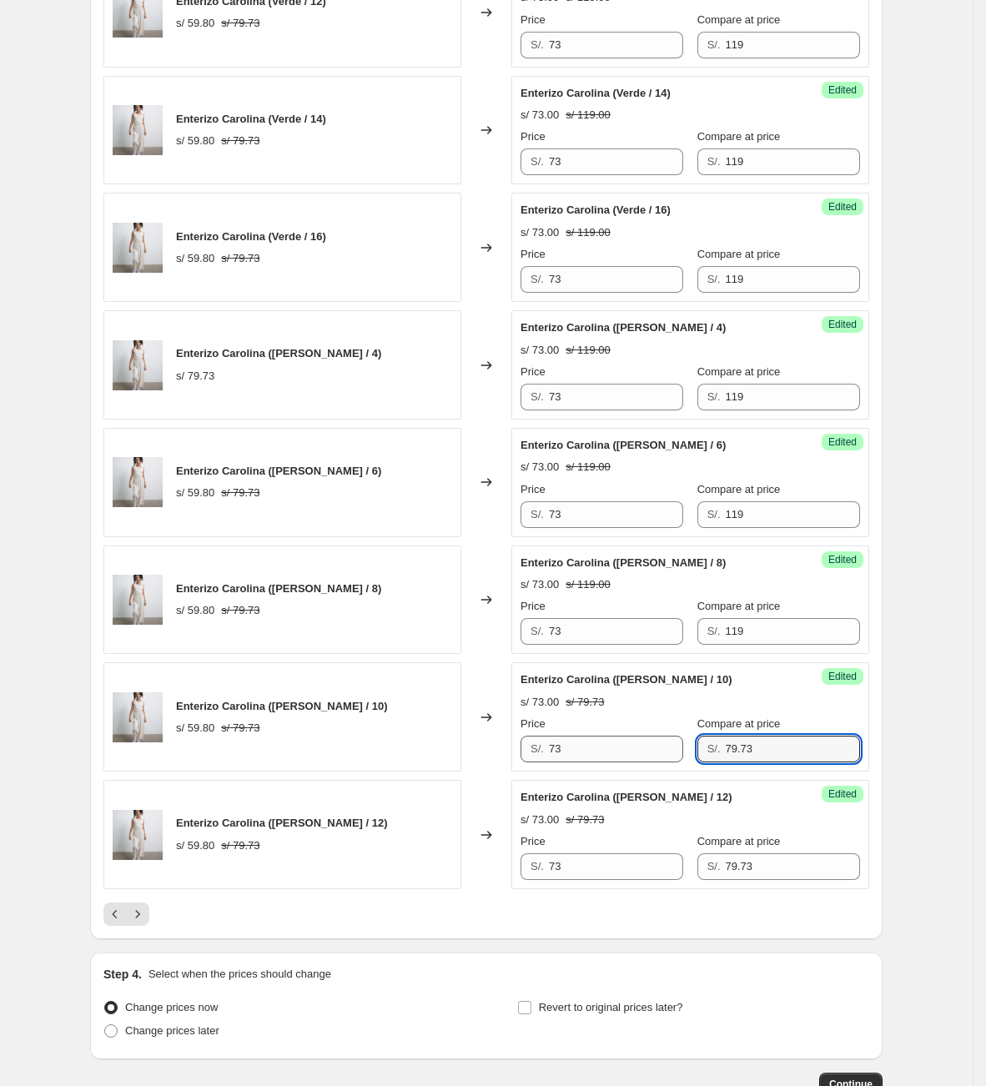
click at [649, 762] on div "Price S/. 73 Compare at price S/. 79.73" at bounding box center [689, 739] width 339 height 47
type input "119"
click at [697, 874] on div "S/. 79.73" at bounding box center [778, 866] width 163 height 27
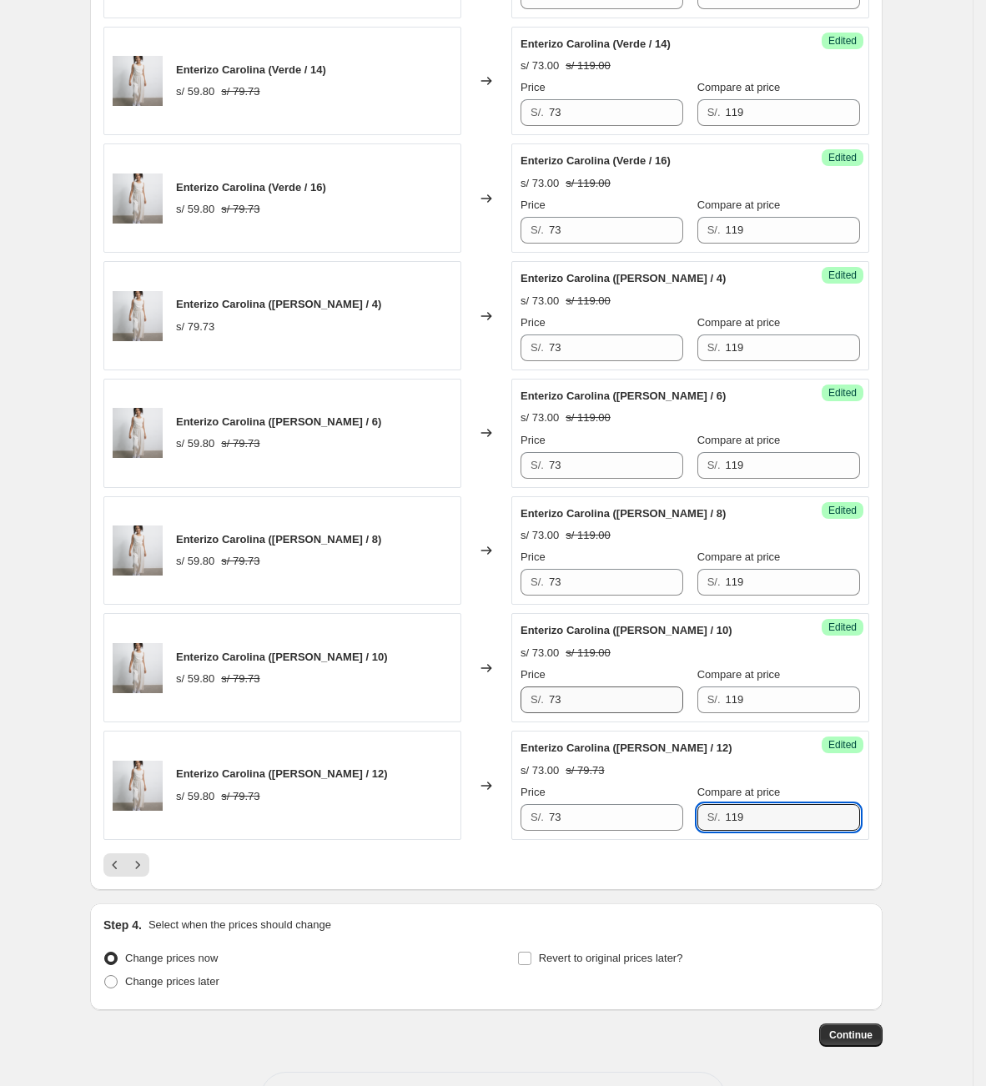
scroll to position [2328, 0]
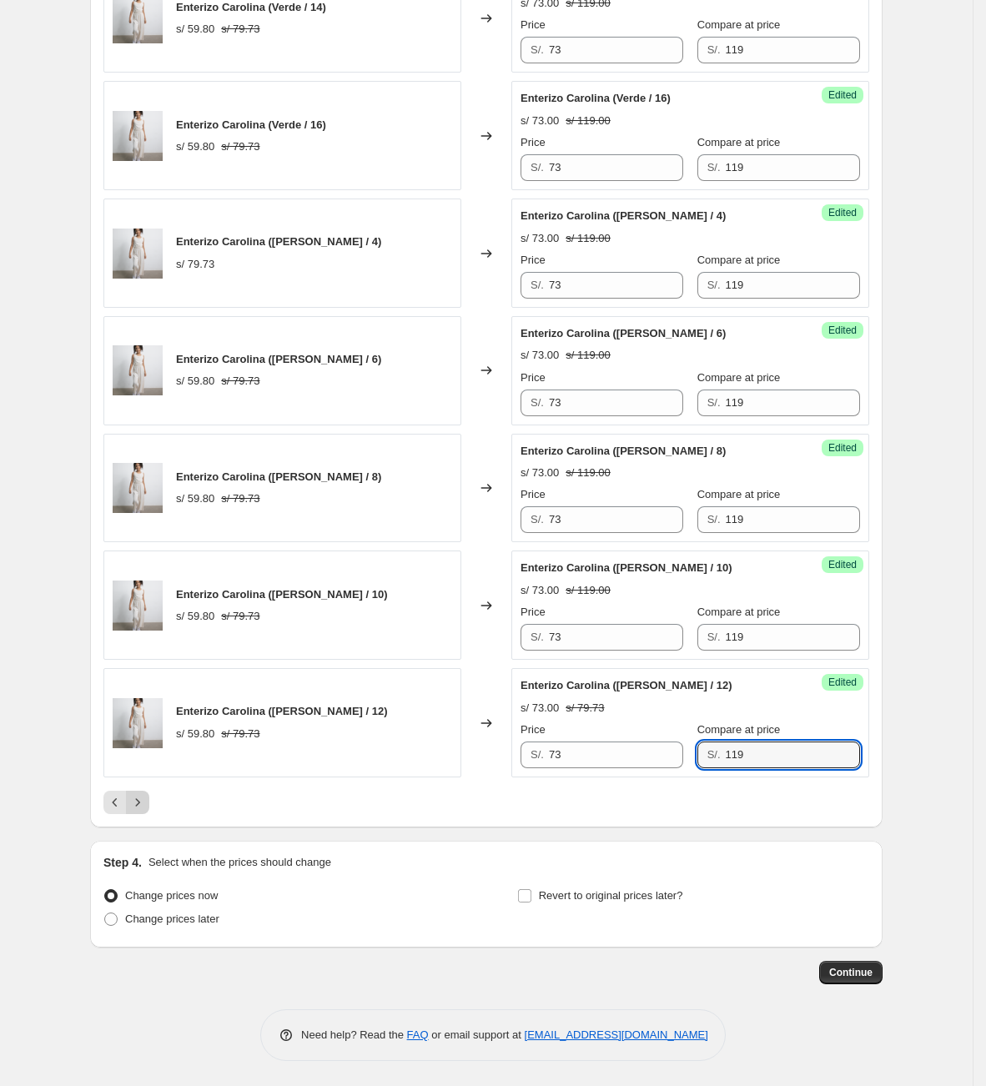
type input "119"
click at [143, 798] on icon "Next" at bounding box center [137, 802] width 17 height 17
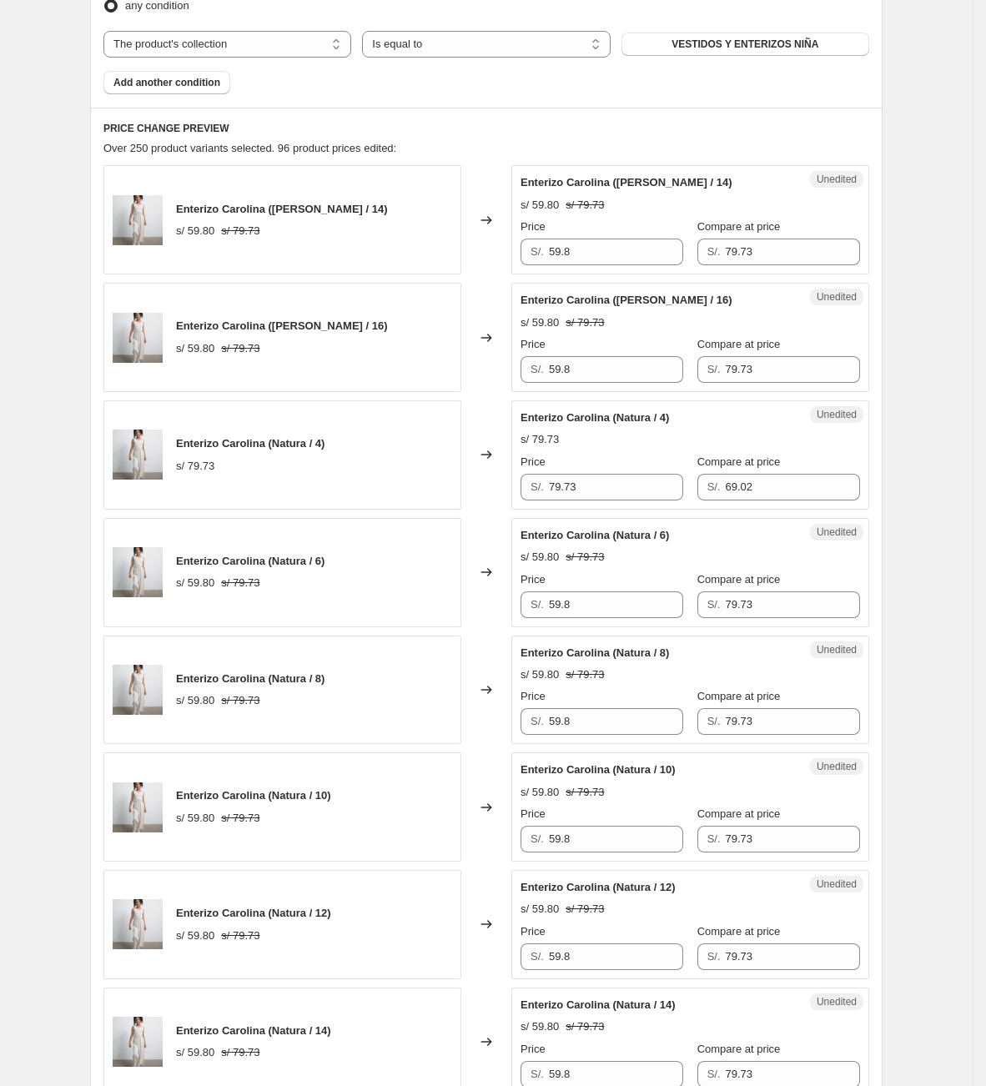
scroll to position [201, 0]
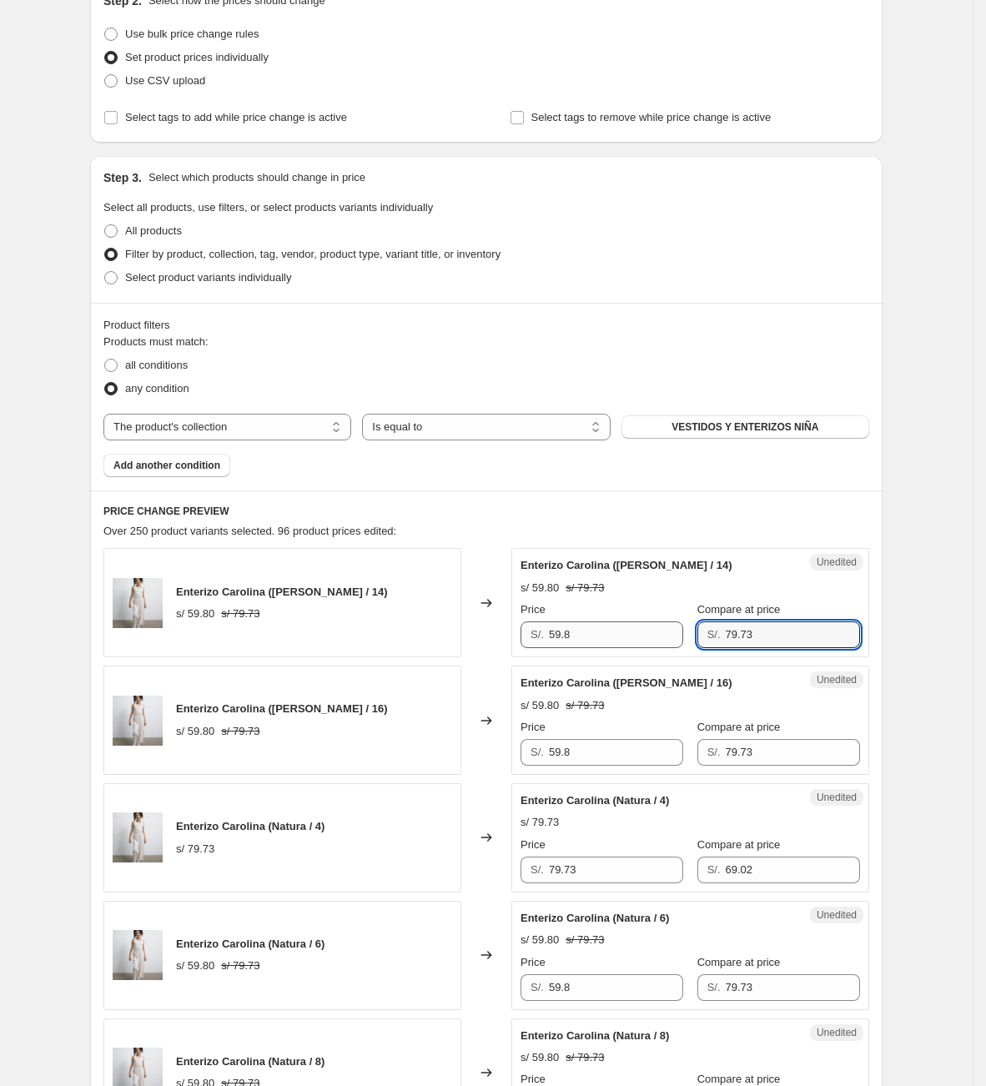
click at [605, 630] on div "Price S/. 59.8 Compare at price S/. 79.73" at bounding box center [689, 624] width 339 height 47
type input "119"
click at [454, 636] on div "Enterizo Carolina ([PERSON_NAME] / 14) s/ 59.80 s/ 79.73 Changed to Success Edi…" at bounding box center [486, 602] width 766 height 109
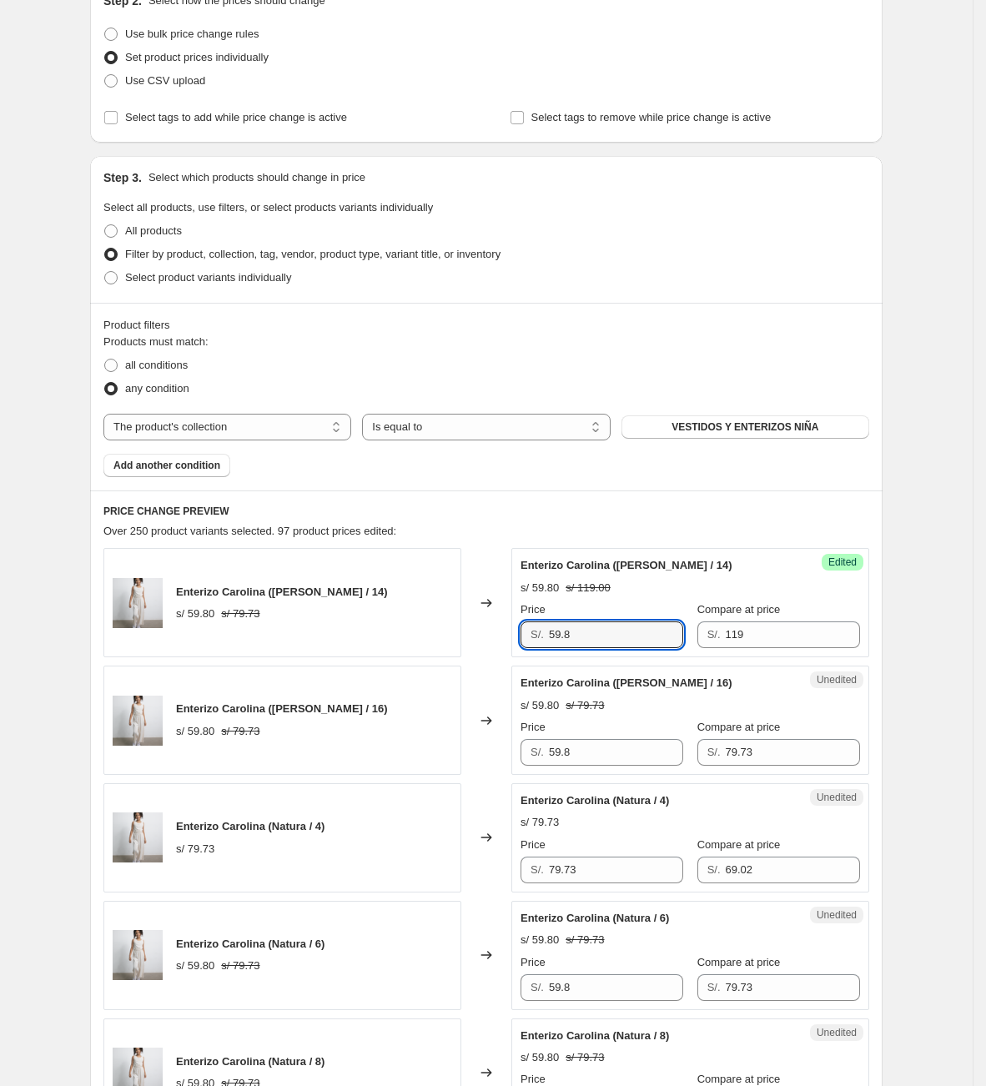
click at [503, 630] on div "Enterizo Carolina ([PERSON_NAME] / 14) s/ 59.80 s/ 79.73 Changed to Success Edi…" at bounding box center [486, 602] width 766 height 109
type input "73"
click at [489, 738] on div "Enterizo Carolina ([PERSON_NAME] / 16) s/ 59.80 s/ 79.73 Changed to Unedited En…" at bounding box center [486, 719] width 766 height 109
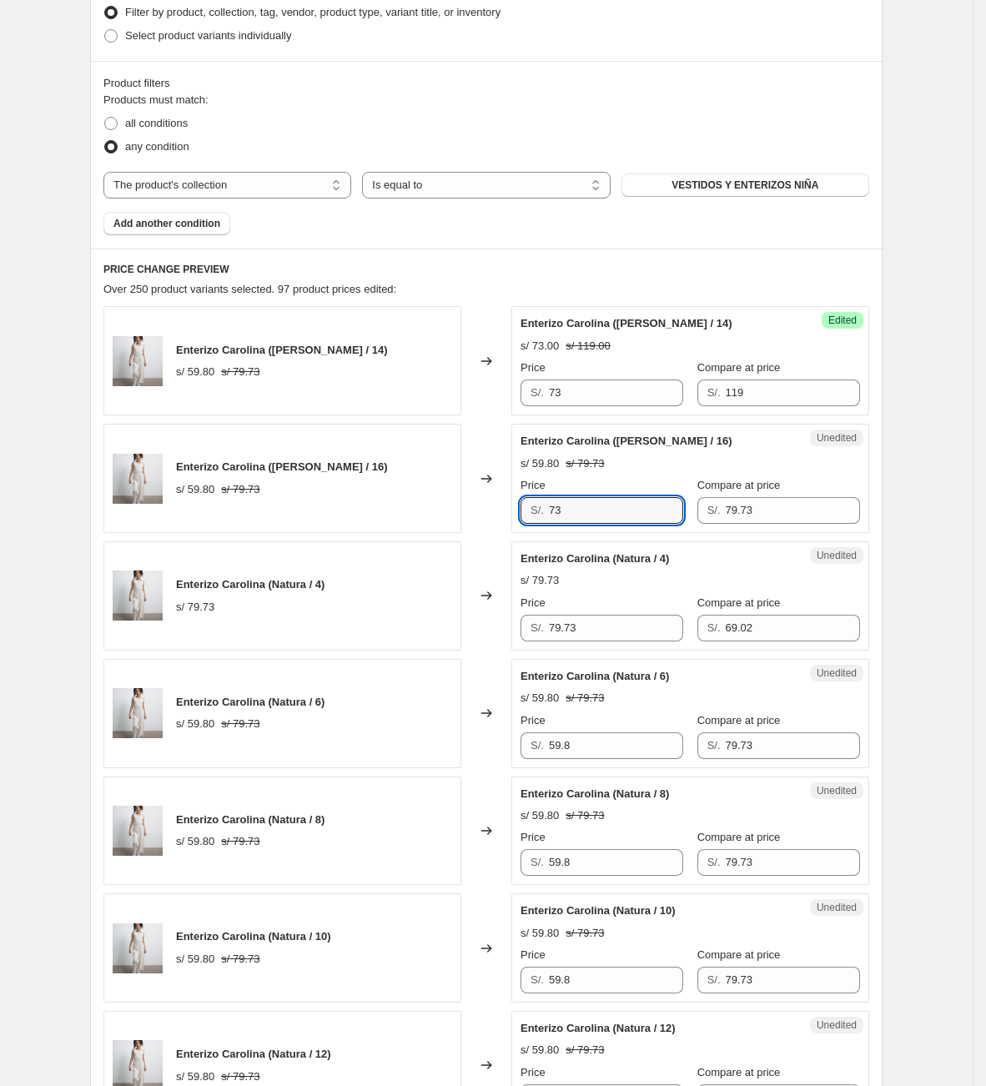
scroll to position [451, 0]
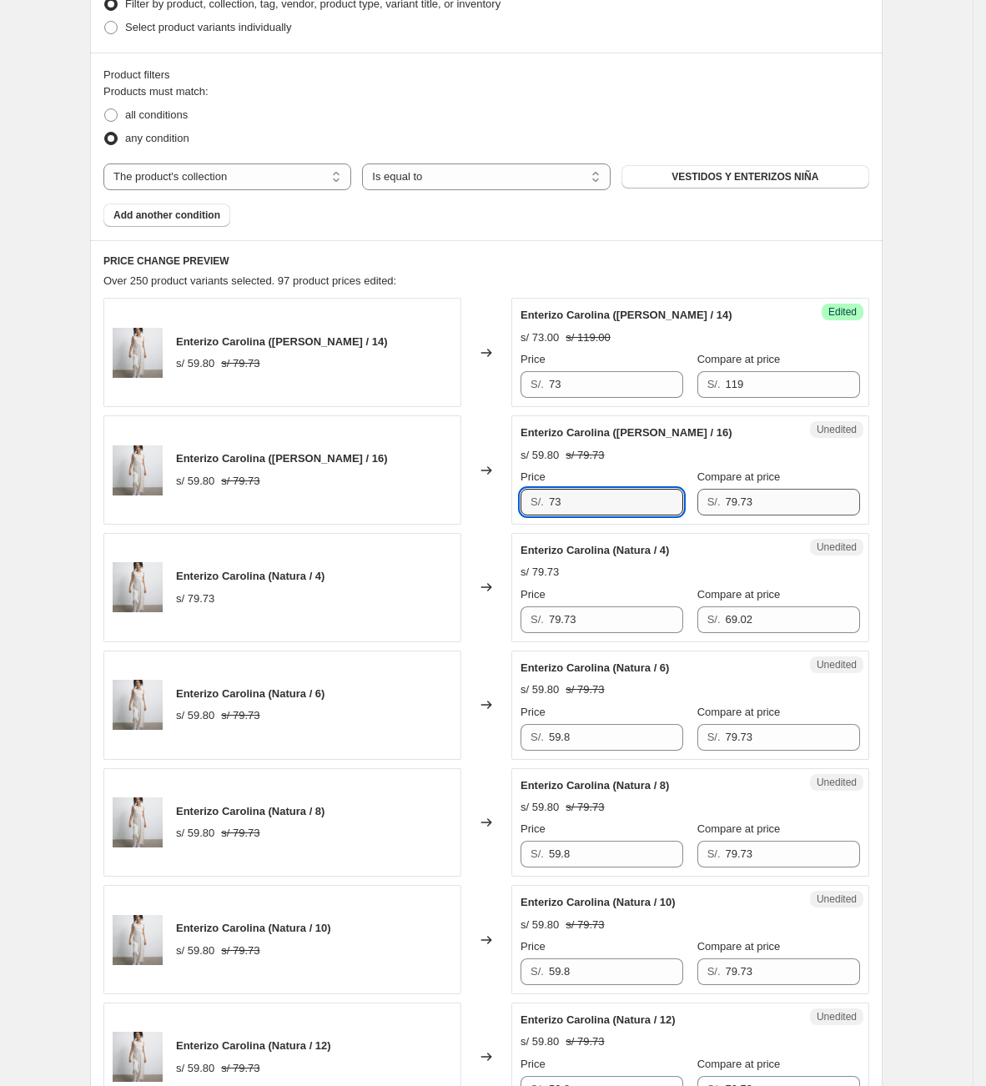
type input "73"
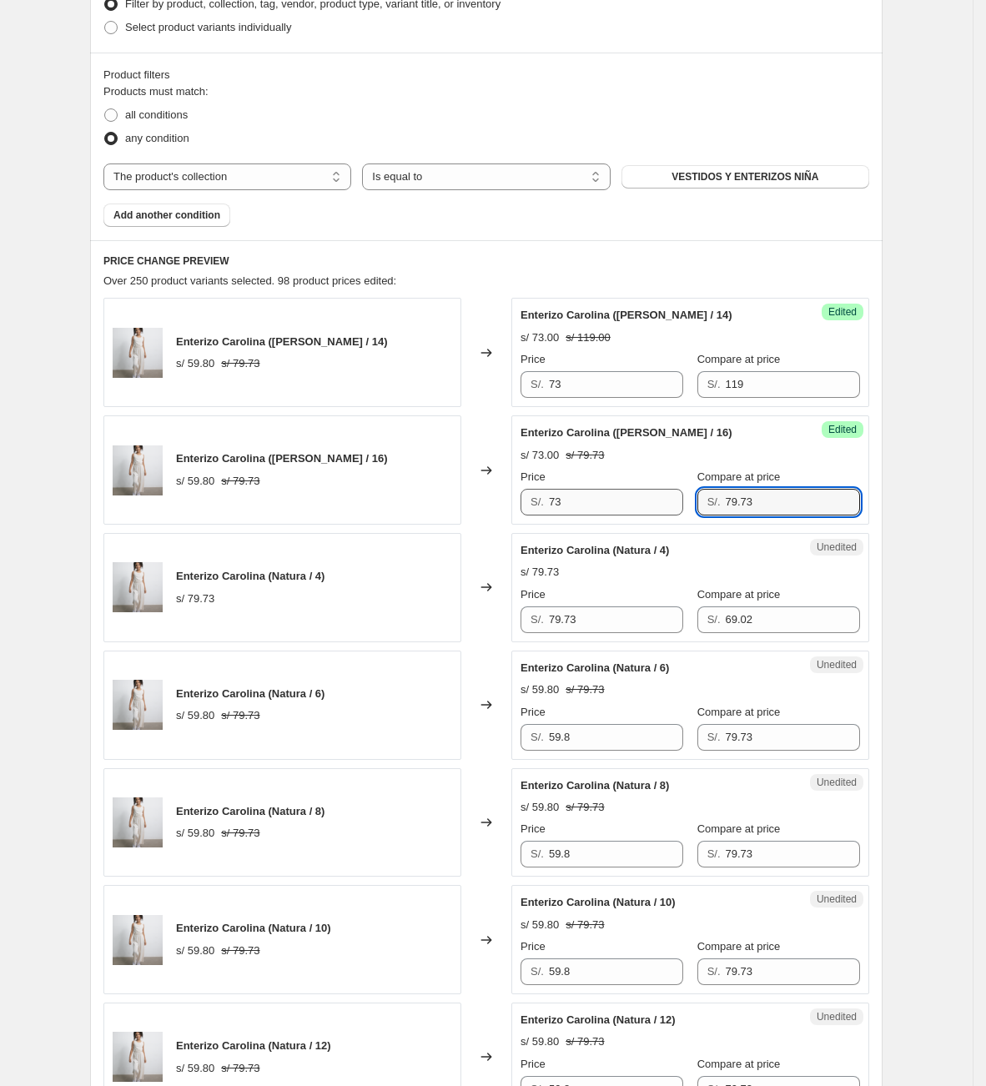
click at [664, 506] on div "Price S/. 73 Compare at price S/. 79.73" at bounding box center [689, 492] width 339 height 47
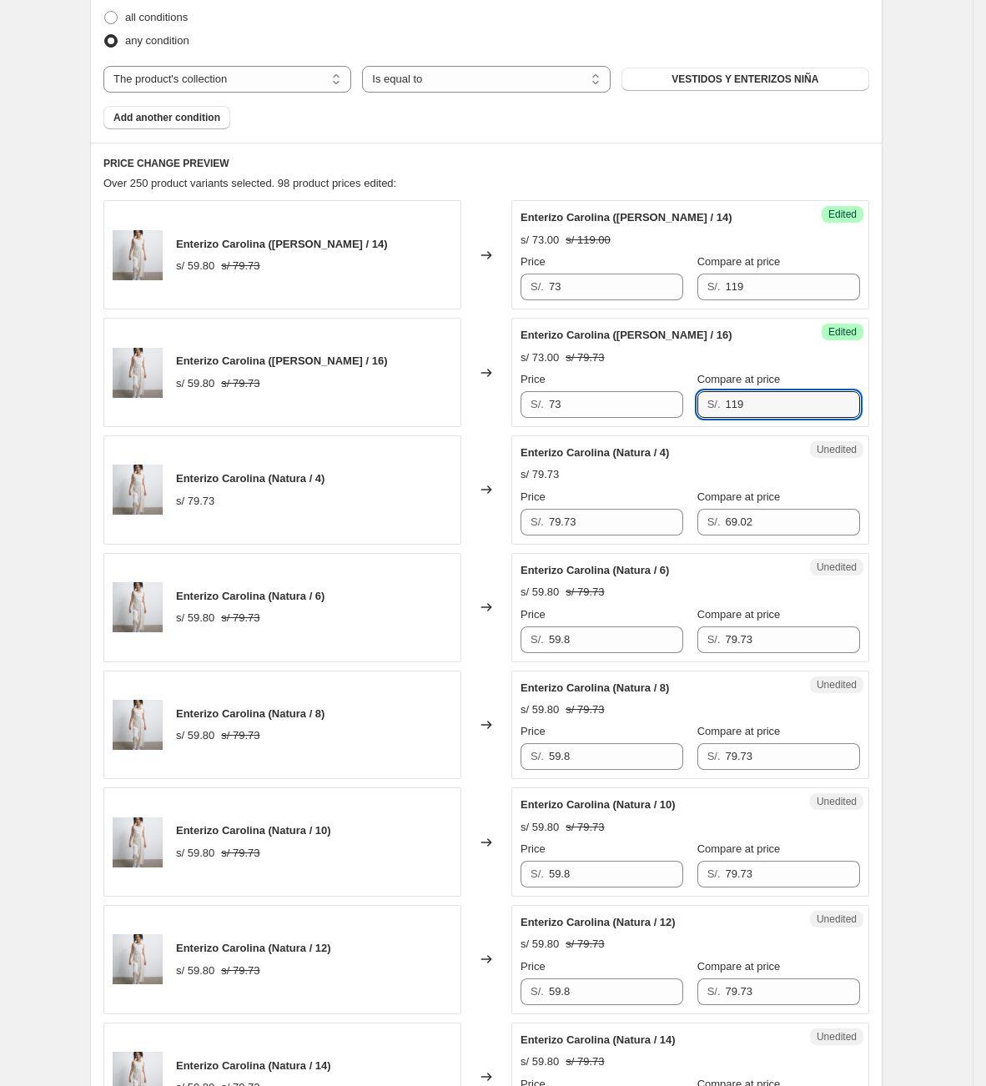
scroll to position [701, 0]
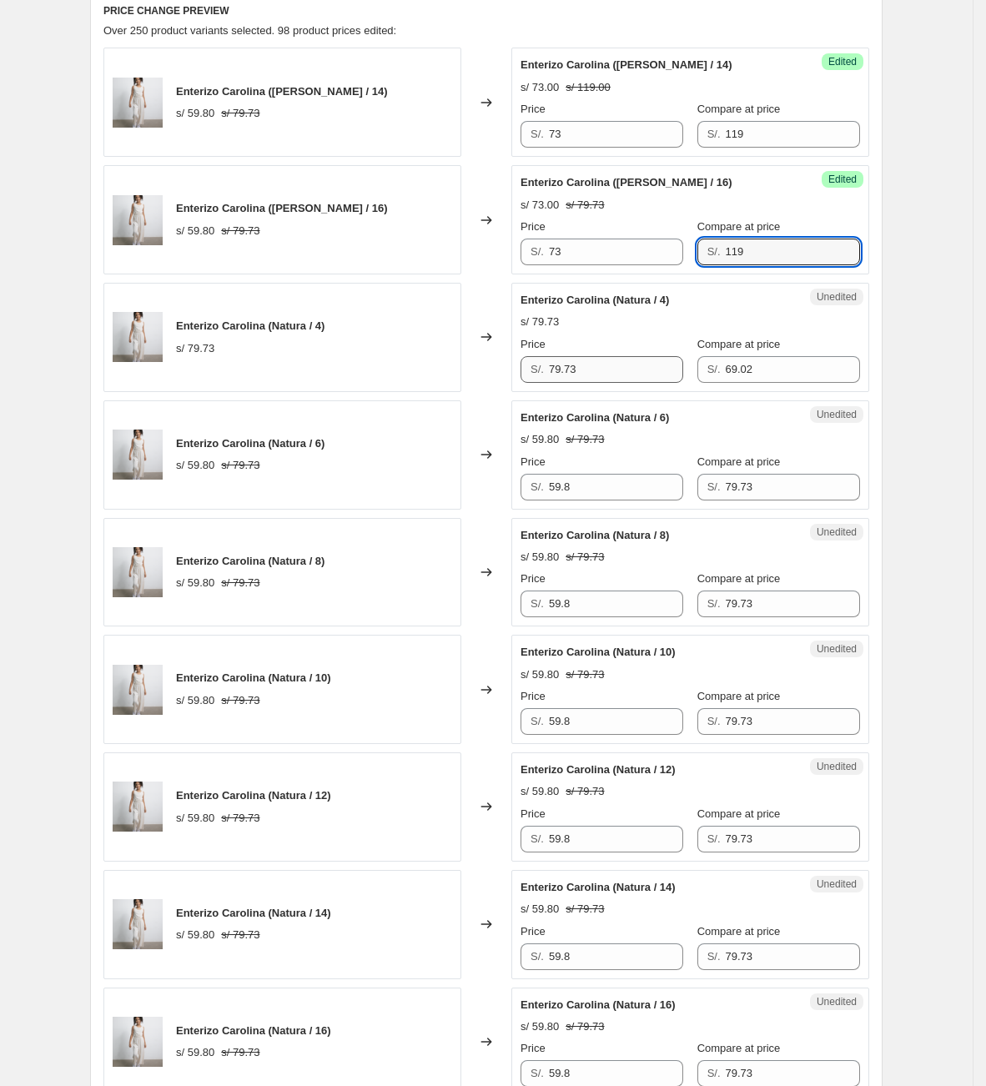
type input "119"
click at [340, 339] on div "Enterizo Carolina (Natura / 4) s/ 79.73 Changed to Unedited Enterizo Carolina (…" at bounding box center [486, 337] width 766 height 109
type input "73"
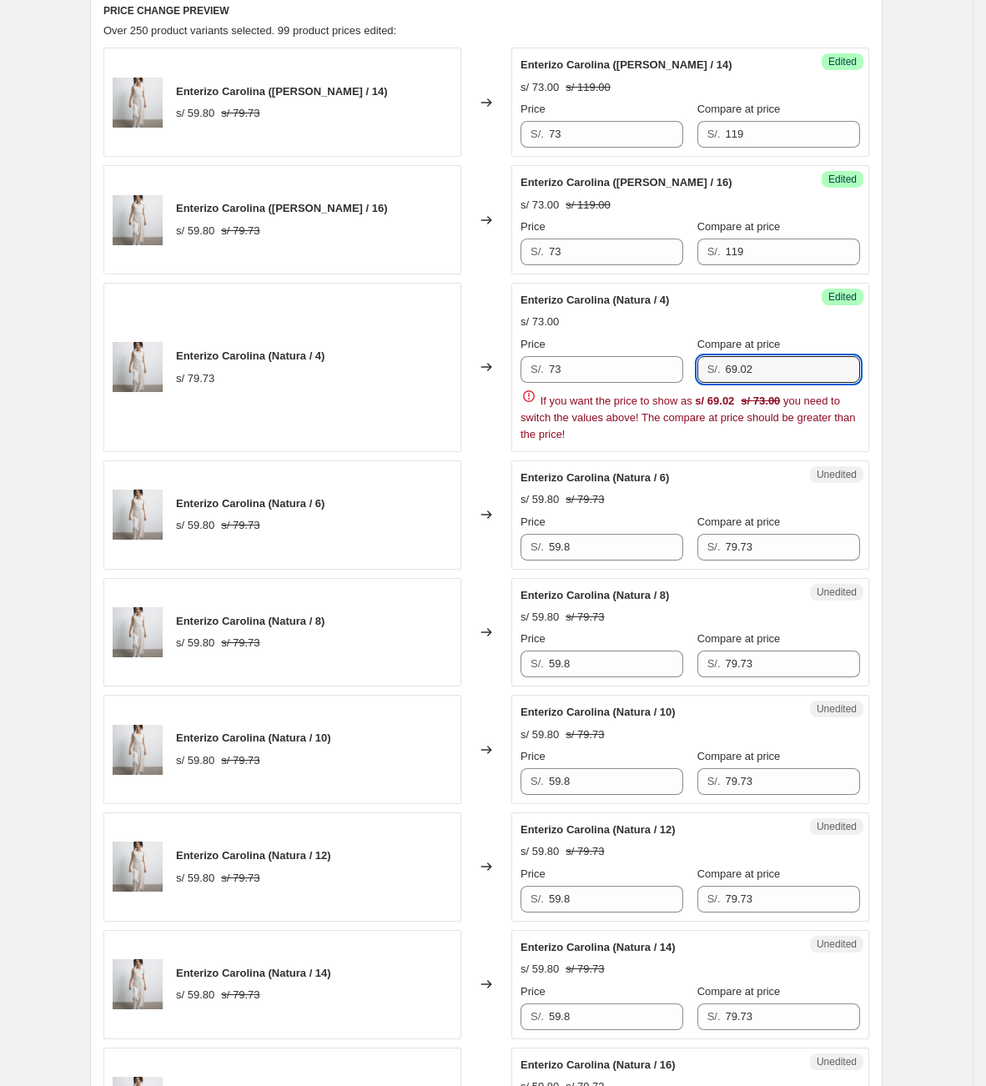
click at [551, 348] on div "Price S/. 73 Compare at price S/. 69.02" at bounding box center [689, 359] width 339 height 47
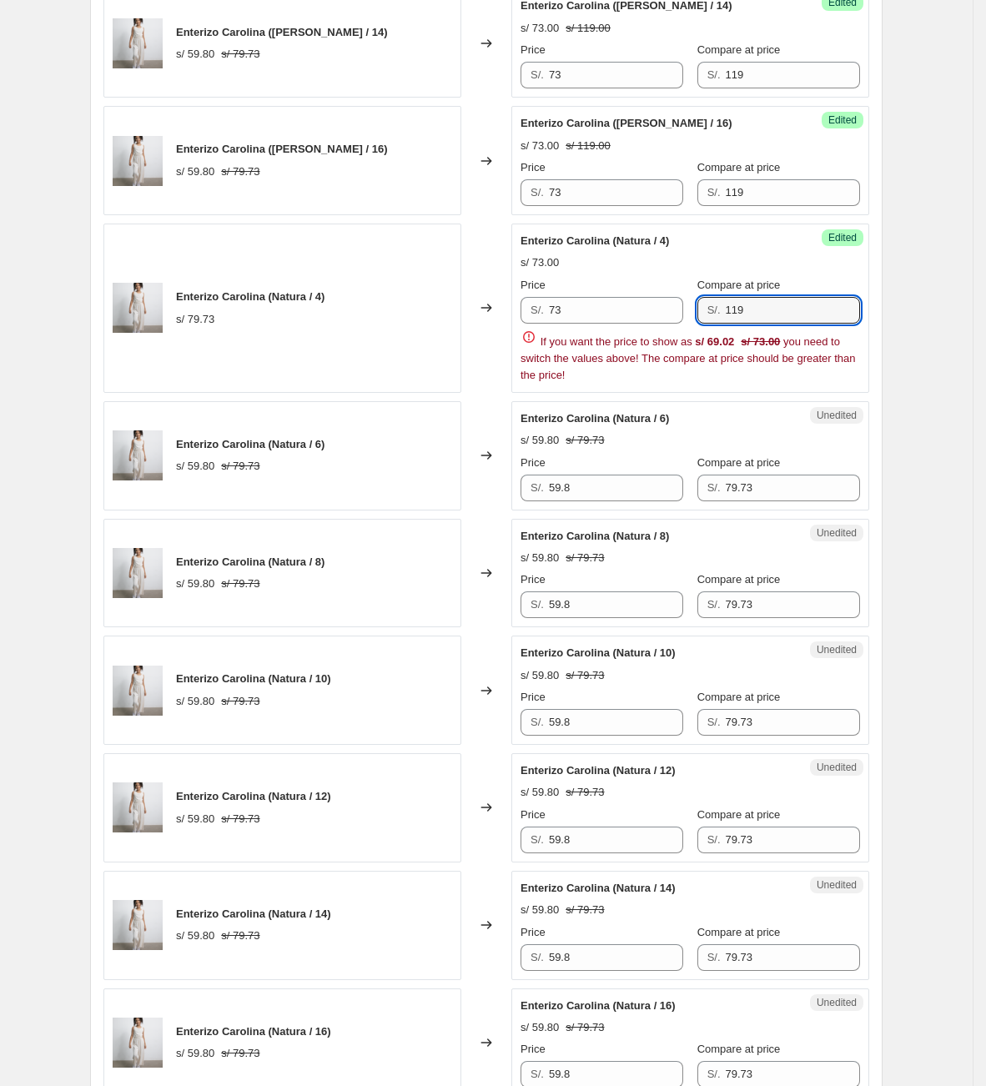
scroll to position [826, 0]
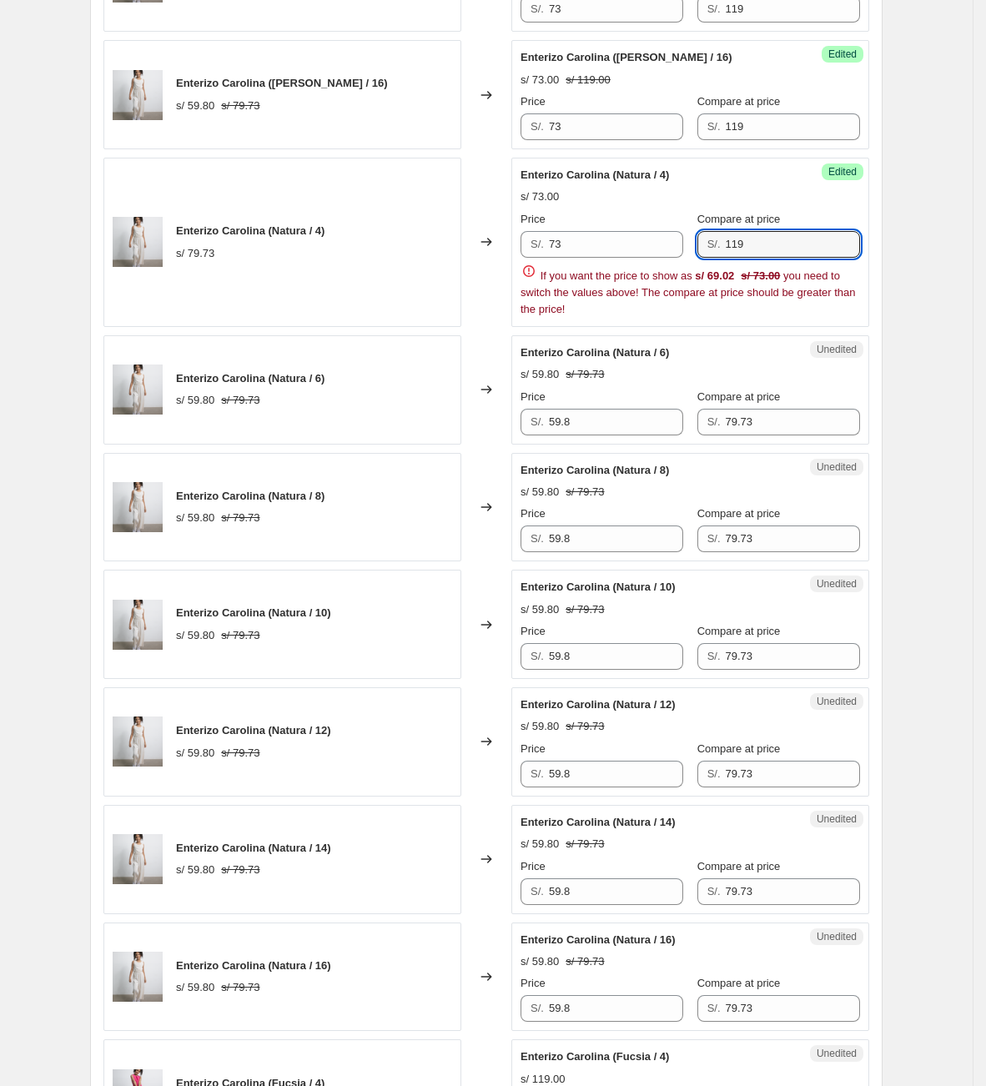
type input "119"
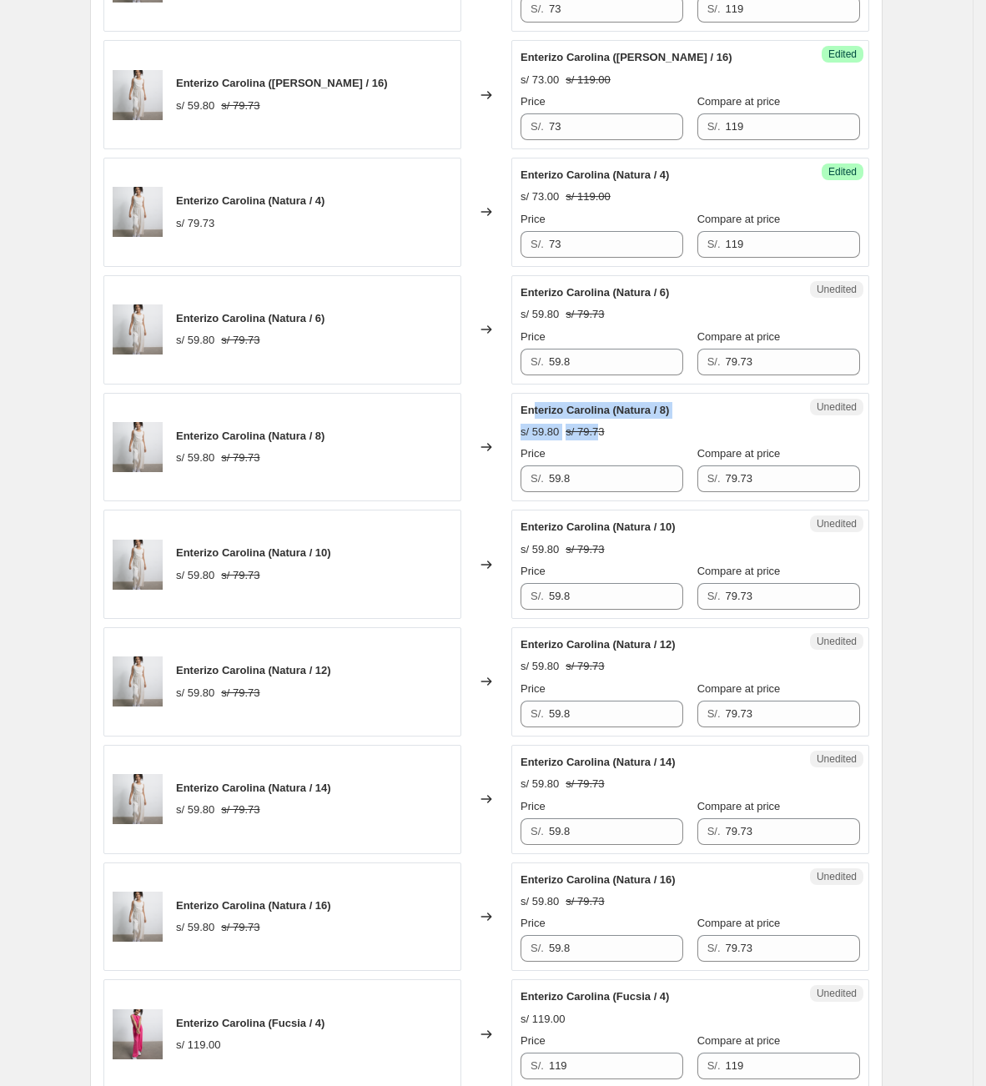
click at [536, 416] on div "Enterizo Carolina ([PERSON_NAME] / 14) s/ 59.80 s/ 79.73 Changed to Success Edi…" at bounding box center [486, 1092] width 766 height 2340
click at [635, 474] on input "59.8" at bounding box center [616, 478] width 134 height 27
click at [534, 246] on div "S/. 73" at bounding box center [601, 244] width 163 height 27
click at [428, 380] on div "Enterizo Carolina (Natura / 6) s/ 59.80 s/ 79.73 Changed to Unedited Enterizo C…" at bounding box center [486, 329] width 766 height 109
type input "73"
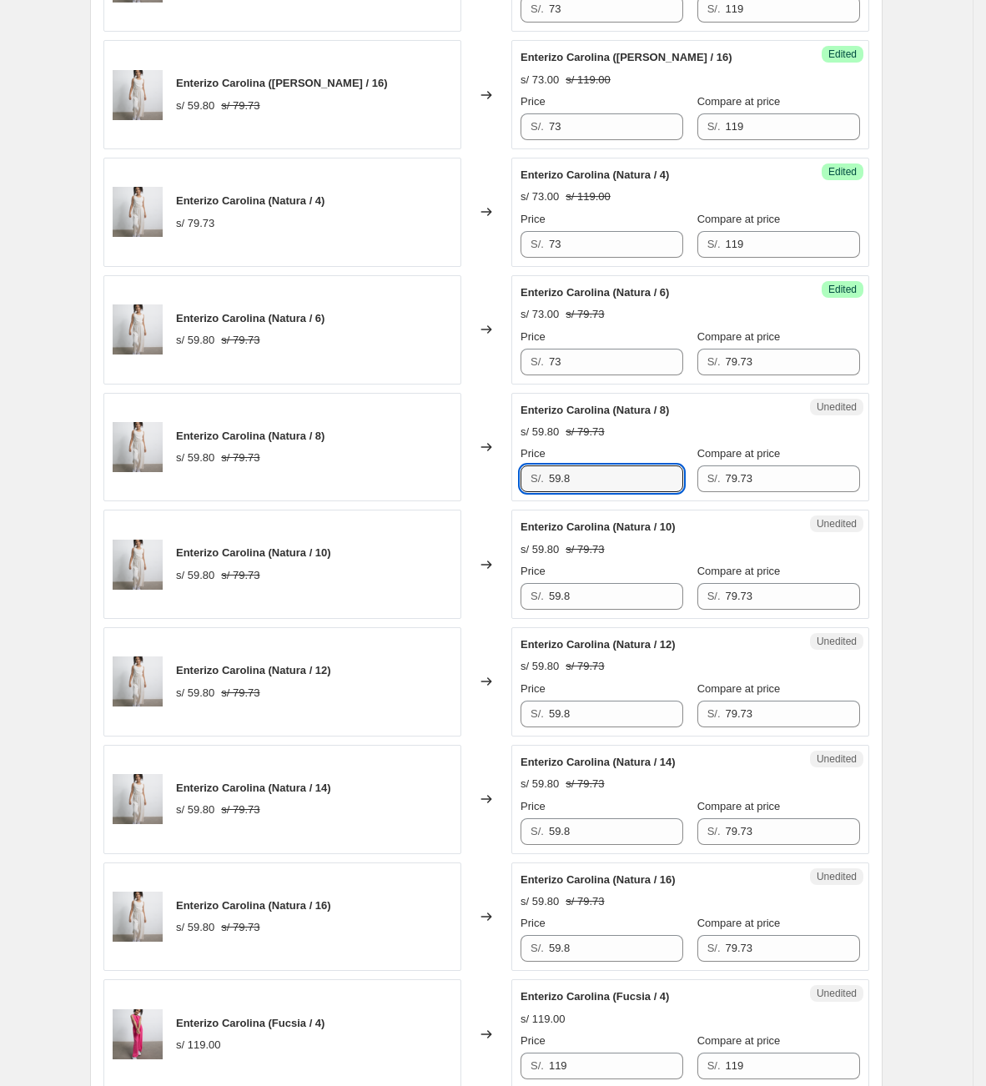
click at [479, 460] on div "Enterizo Carolina (Natura / 8) s/ 59.80 s/ 79.73 Changed to Unedited Enterizo C…" at bounding box center [486, 447] width 766 height 109
type input "73"
click at [528, 601] on div "S/. 59.8" at bounding box center [601, 596] width 163 height 27
type input "73"
click at [585, 728] on div "Unedited Enterizo Carolina (Natura / 12) s/ 59.80 s/ 79.73 Price S/. 59.8 Compa…" at bounding box center [690, 681] width 358 height 109
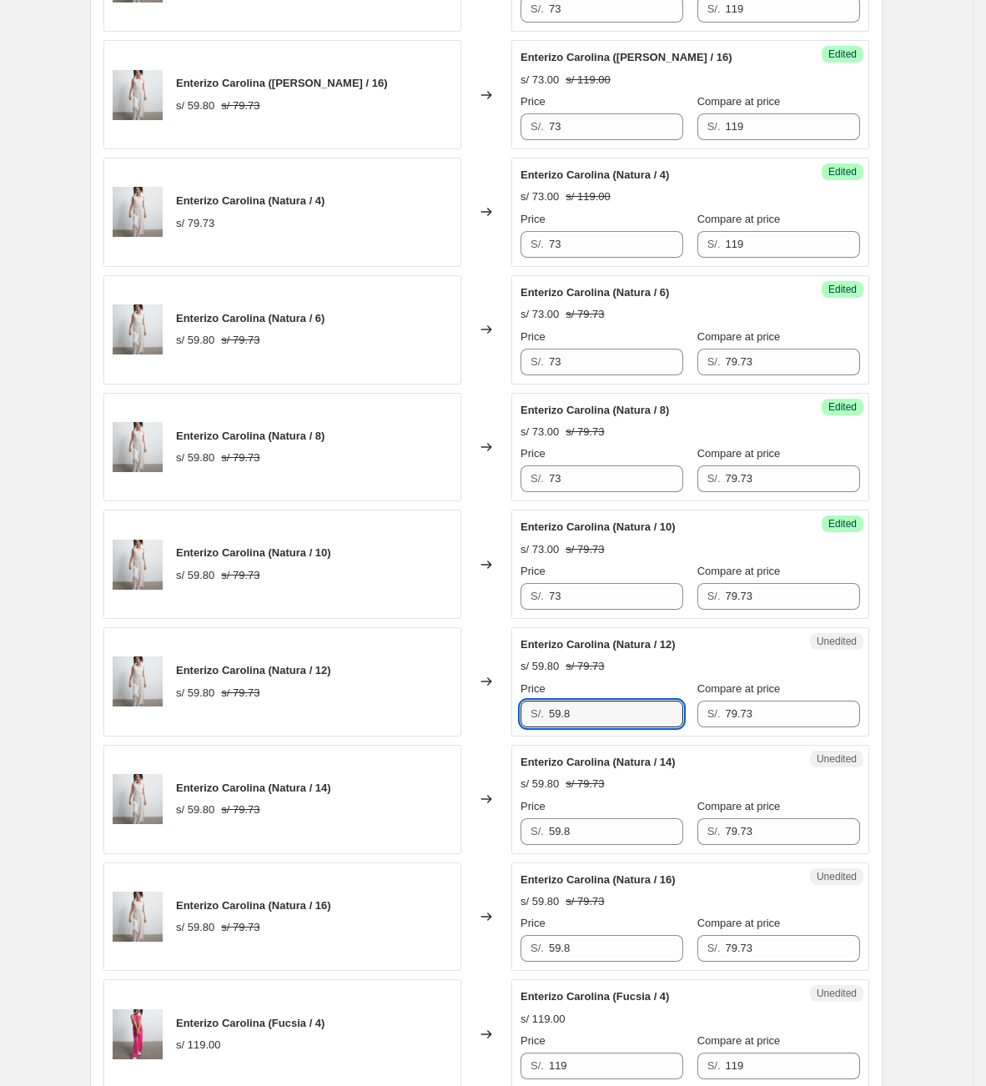
click at [475, 733] on div "Enterizo Carolina (Natura / 12) s/ 59.80 s/ 79.73 Changed to Unedited Enterizo …" at bounding box center [486, 681] width 766 height 109
type input "73"
click at [433, 846] on div "Enterizo Carolina (Natura / 14) s/ 59.80 s/ 79.73 Changed to Unedited Enterizo …" at bounding box center [486, 799] width 766 height 109
type input "73"
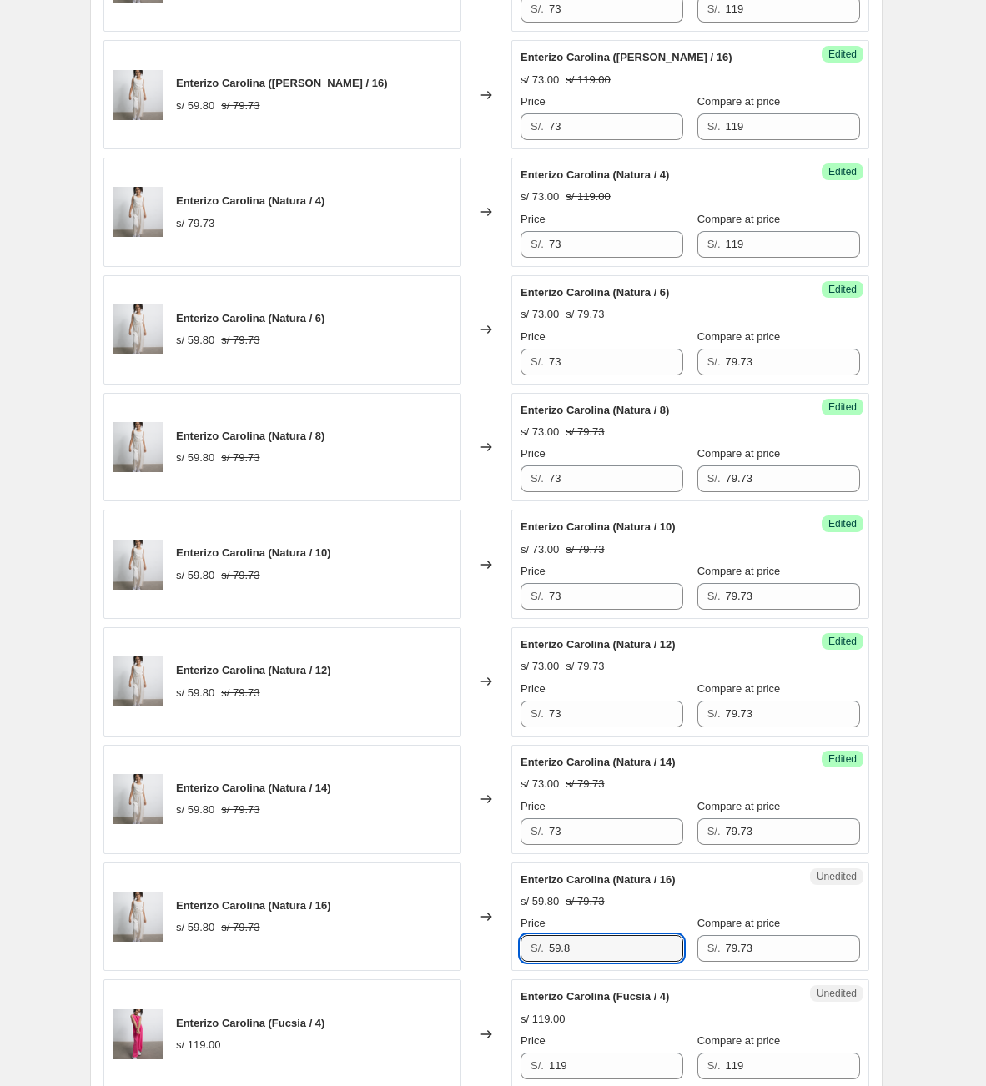
click at [514, 952] on div "Enterizo Carolina (Natura / 16) s/ 59.80 s/ 79.73 Changed to Unedited Enterizo …" at bounding box center [486, 916] width 766 height 109
type input "73"
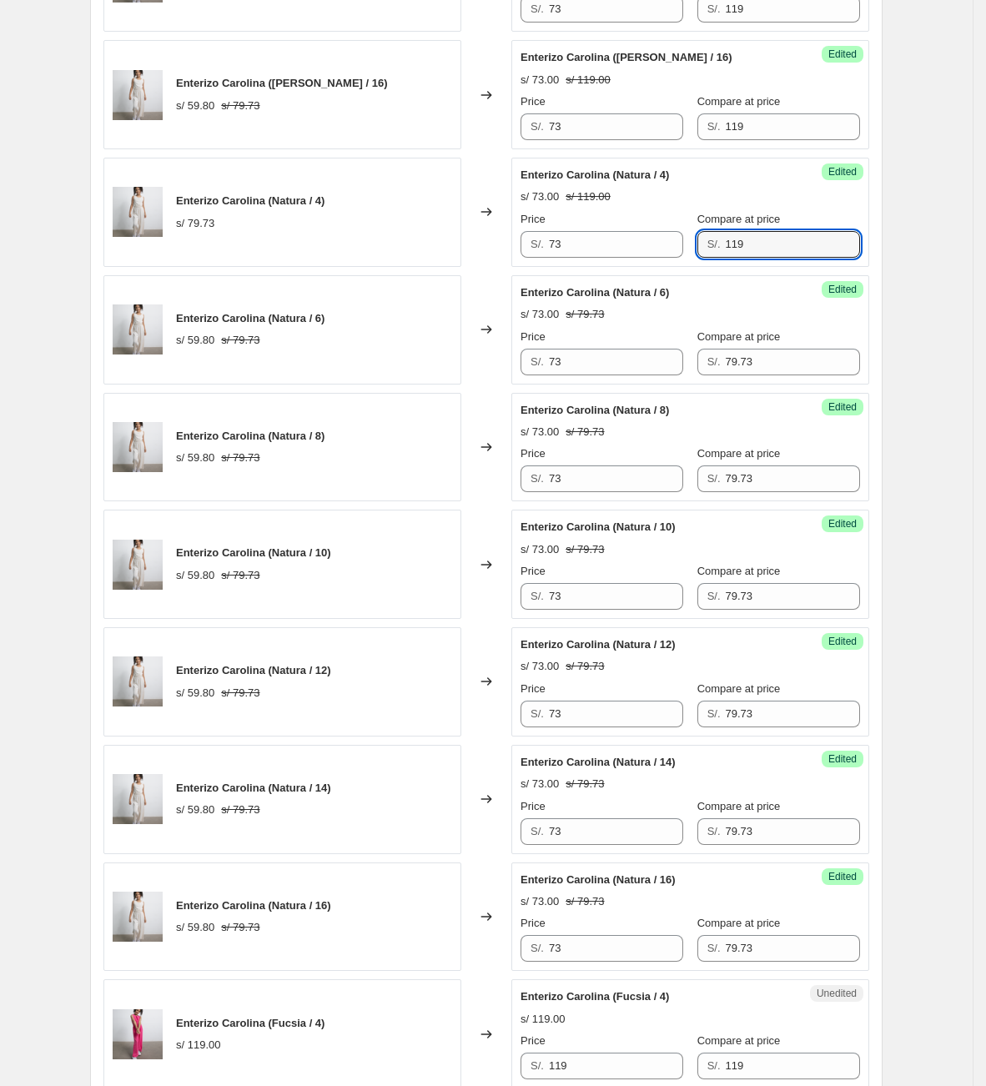
click at [626, 265] on div "Success Edited Enterizo Carolina (Natura / 4) s/ 73.00 s/ 119.00 Price S/. 73 C…" at bounding box center [690, 212] width 358 height 109
click at [646, 358] on div "Price S/. 73 Compare at price S/. 79.73" at bounding box center [689, 352] width 339 height 47
type input "119"
click at [688, 483] on div "Price S/. 73 Compare at price S/. 79.73" at bounding box center [689, 468] width 339 height 47
type input "119"
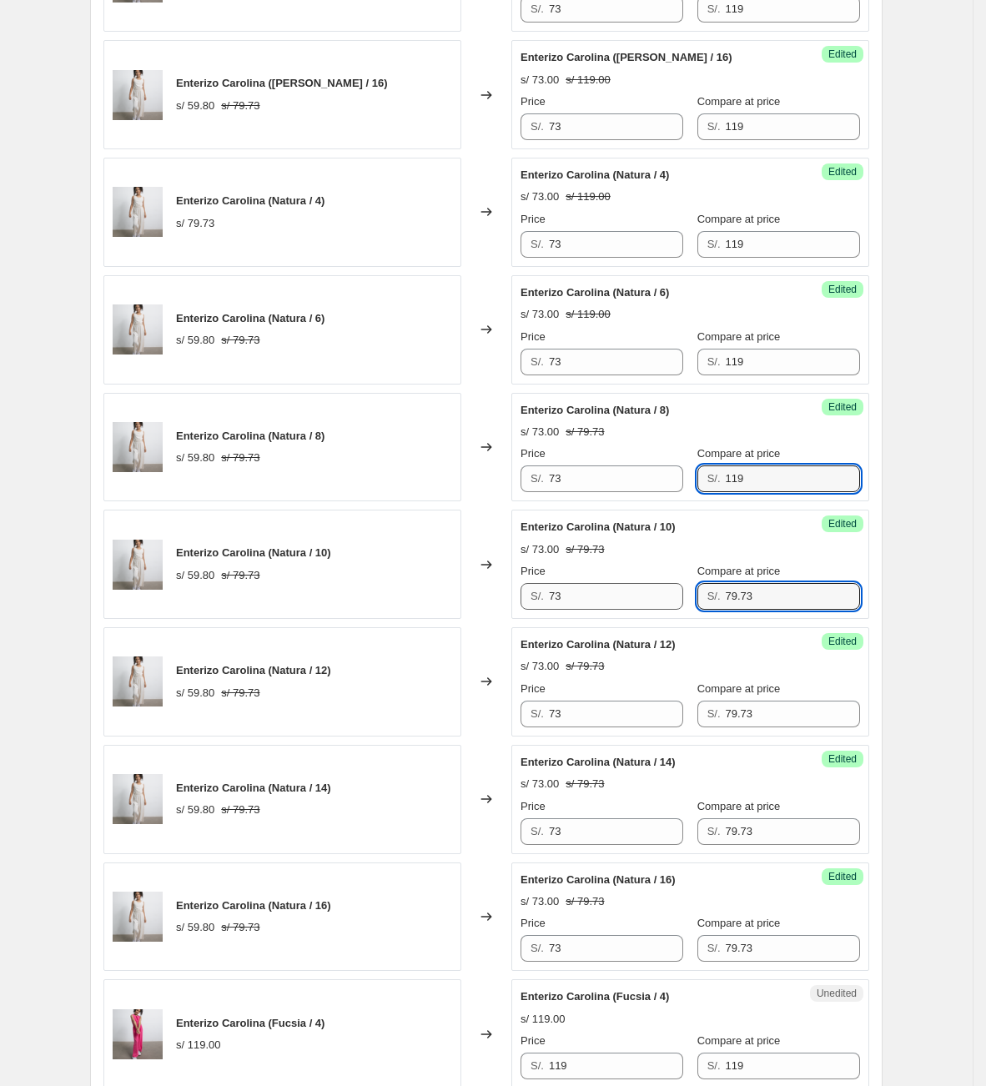
click at [653, 591] on div "Price S/. 73 Compare at price S/. 79.73" at bounding box center [689, 586] width 339 height 47
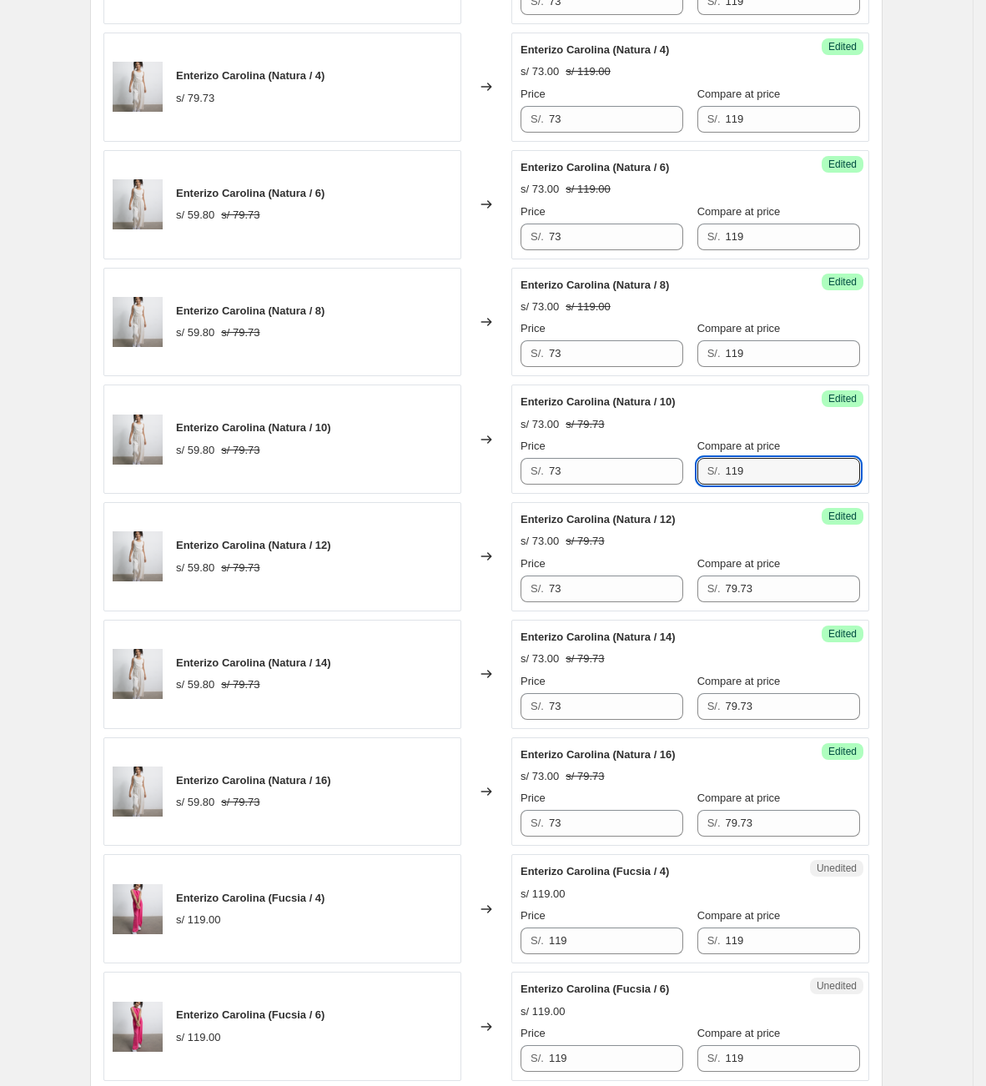
type input "119"
click at [653, 578] on div "Price S/. 73 Compare at price S/. 79.73" at bounding box center [689, 578] width 339 height 47
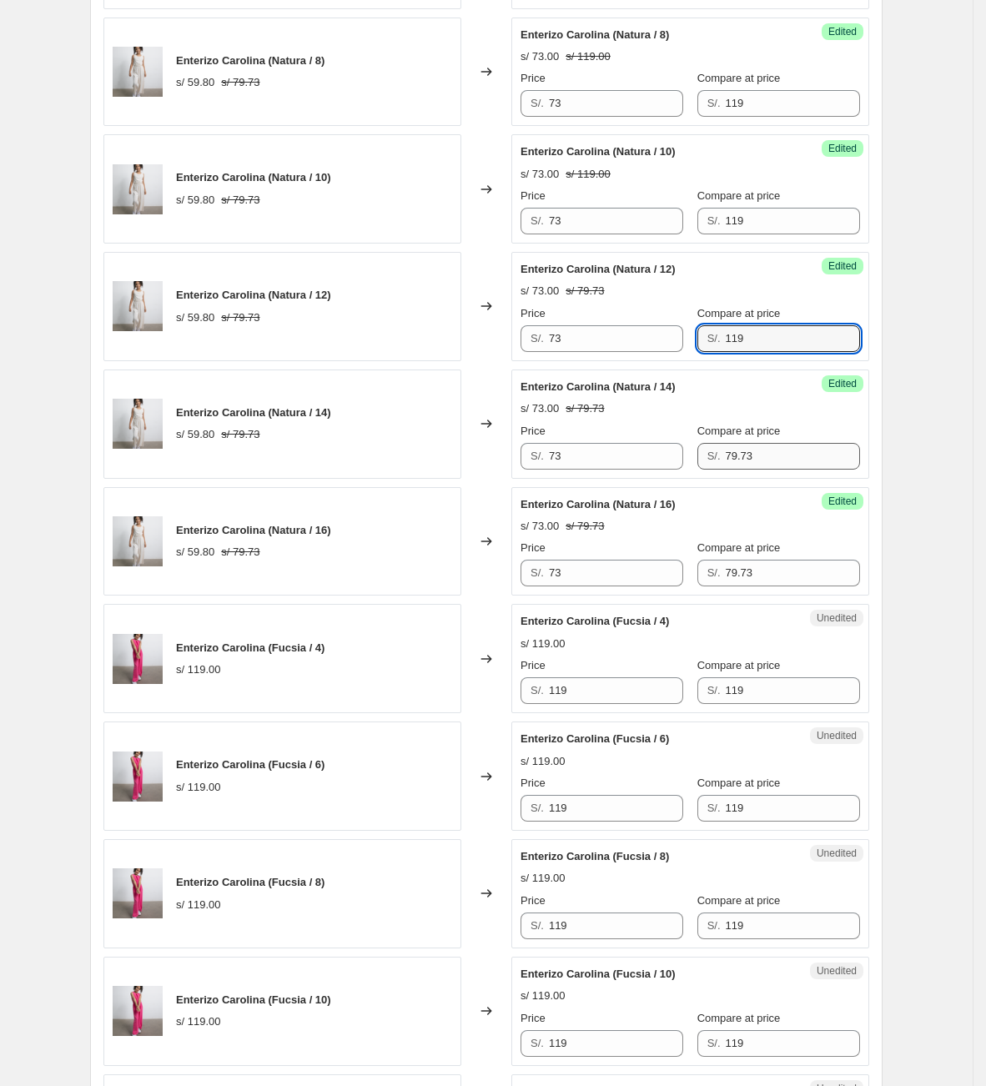
type input "119"
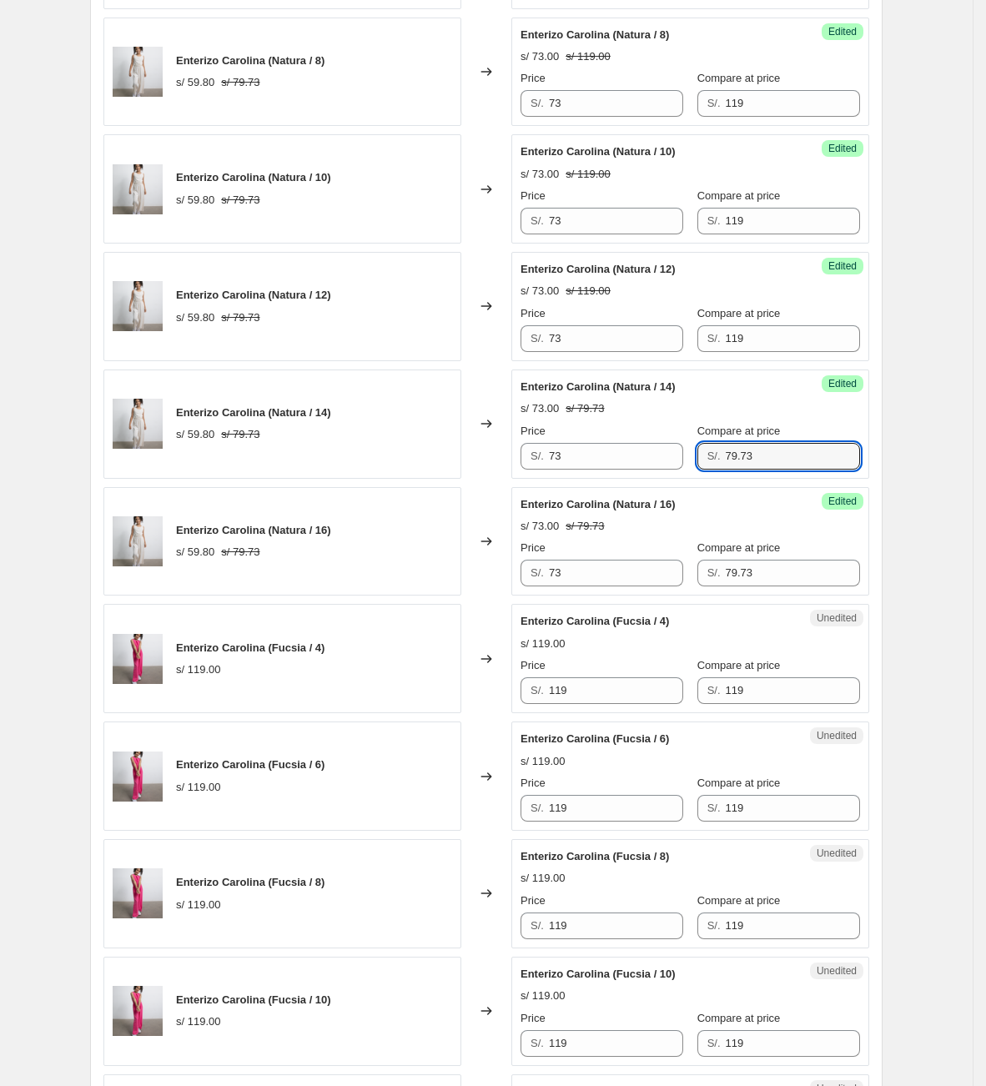
click at [633, 443] on div "Price S/. 73 Compare at price S/. 79.73" at bounding box center [689, 446] width 339 height 47
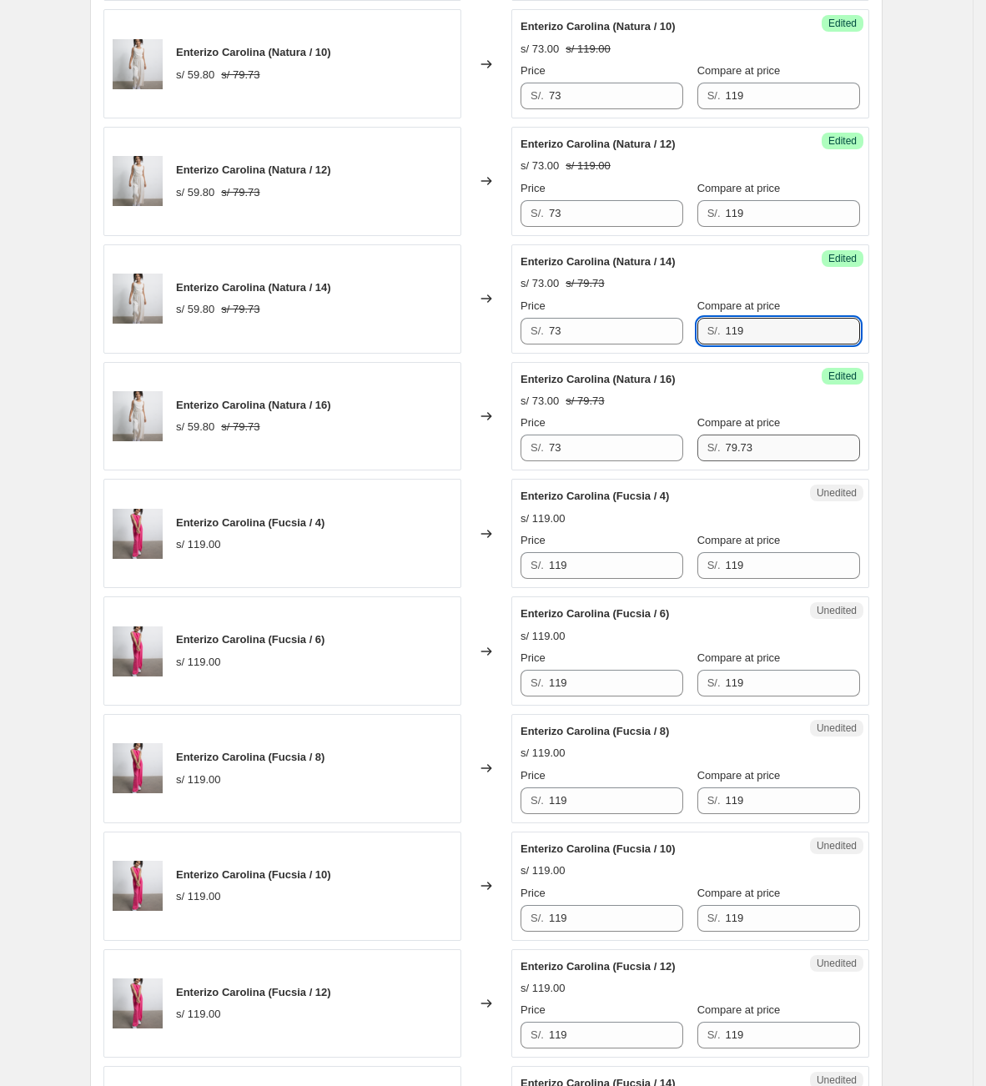
type input "119"
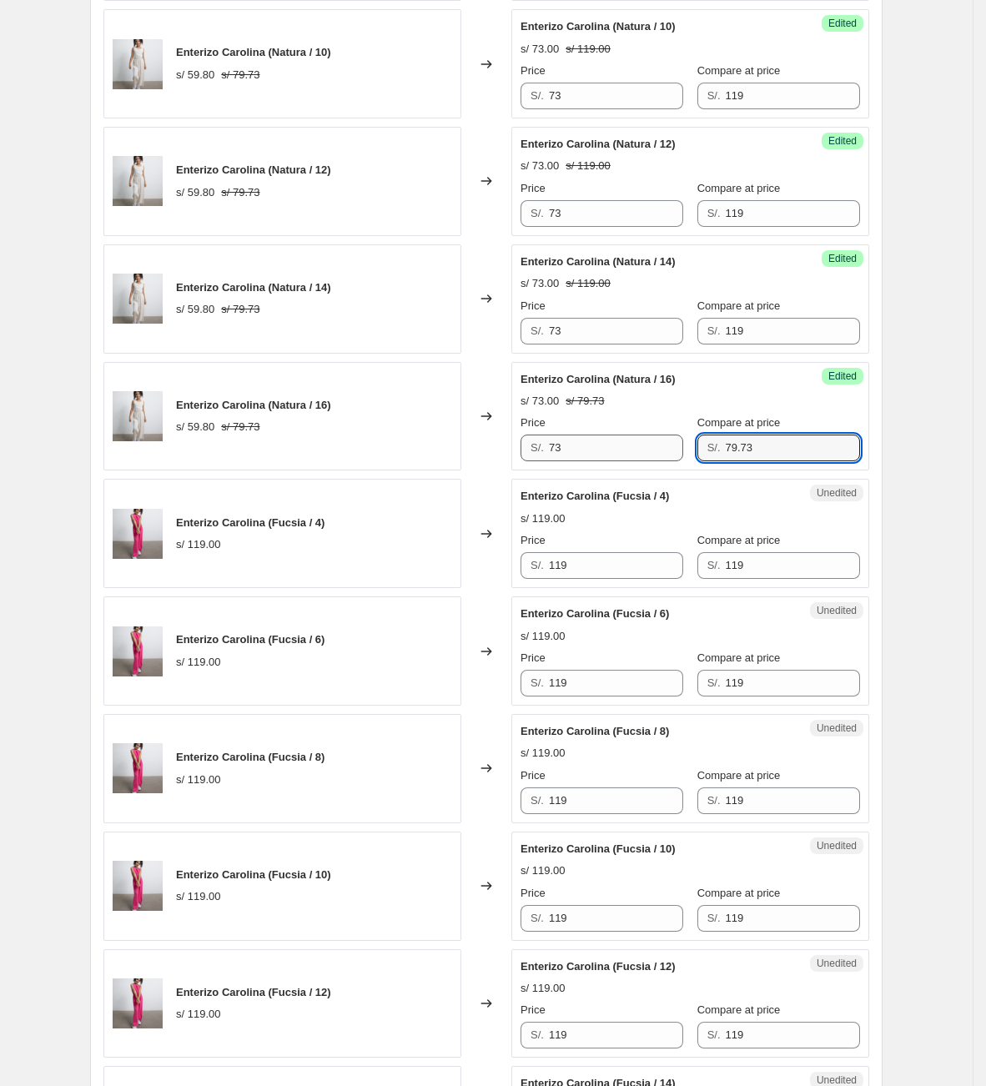
click at [646, 456] on div "Price S/. 73 Compare at price S/. 79.73" at bounding box center [689, 437] width 339 height 47
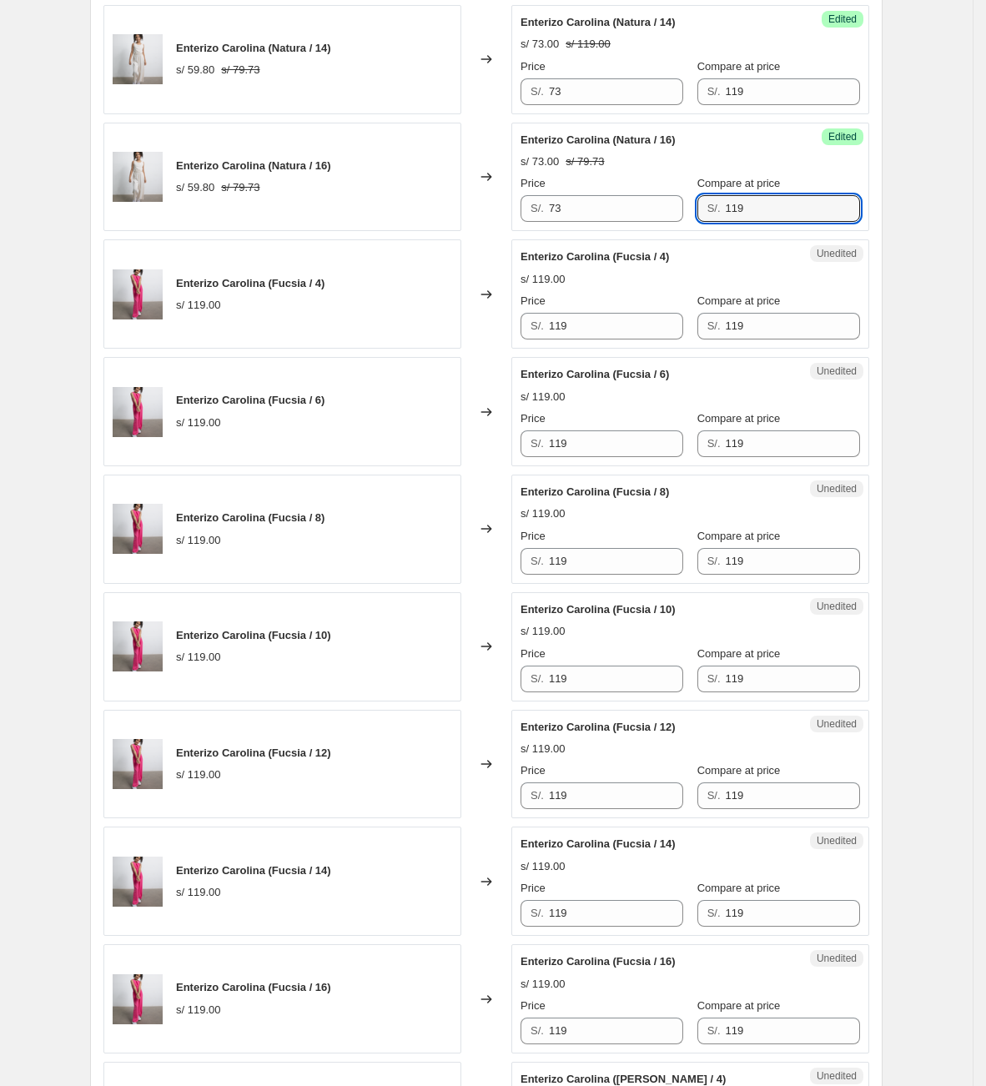
scroll to position [1577, 0]
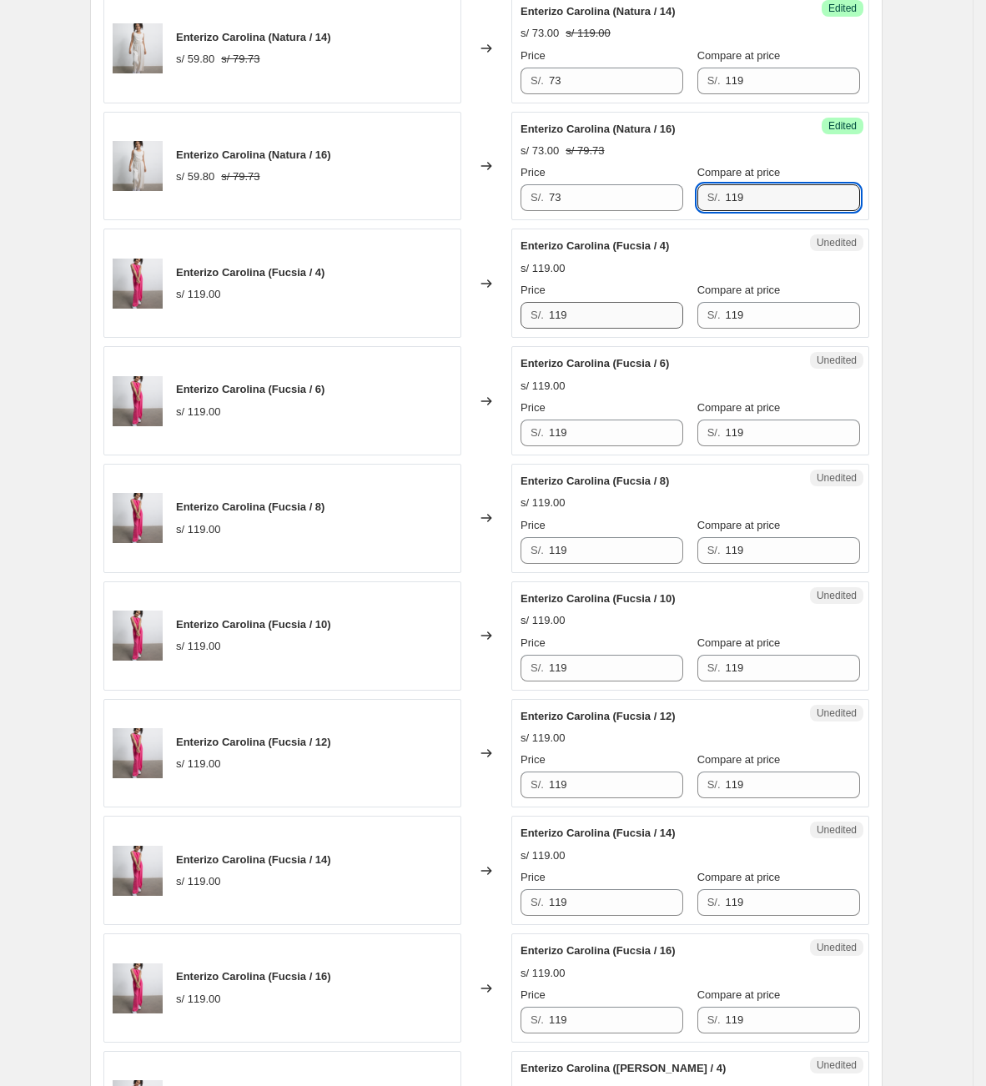
type input "119"
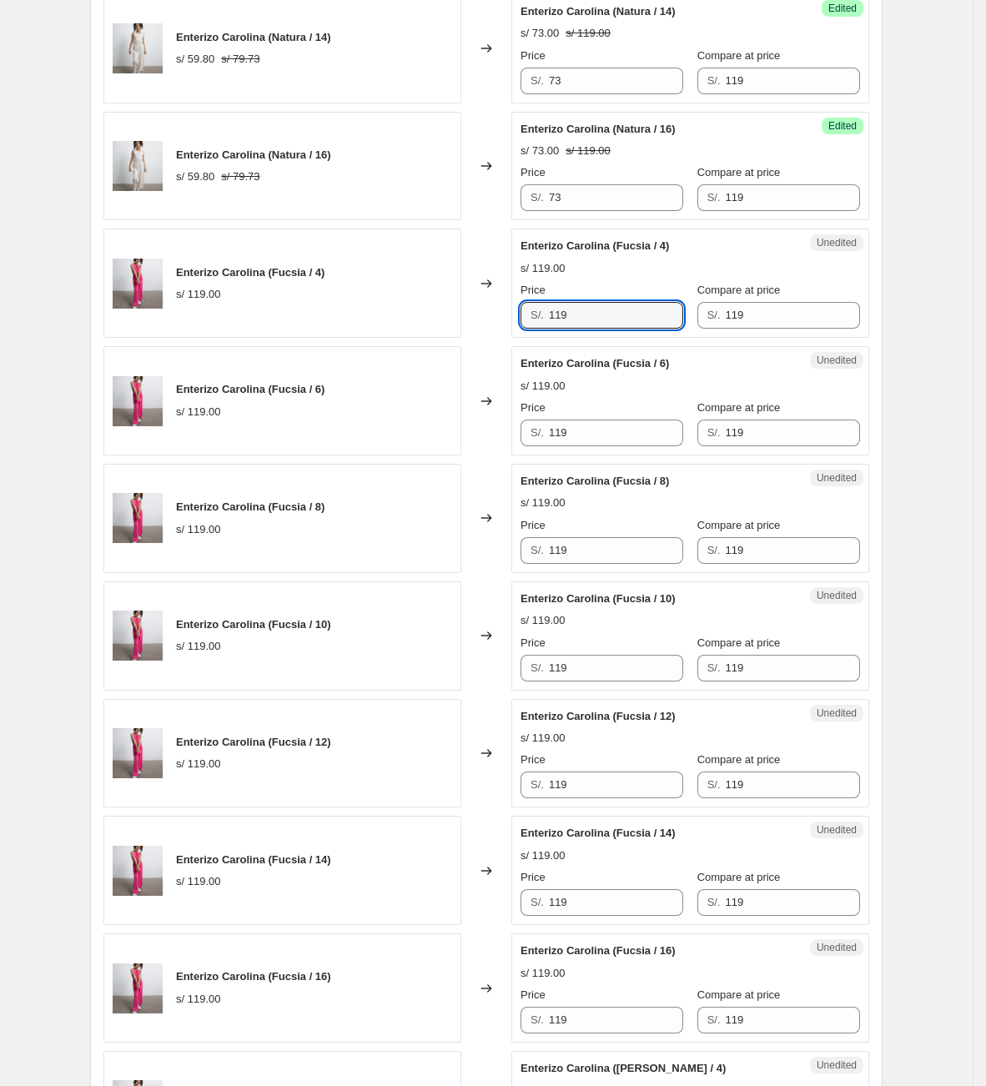
click at [491, 329] on div "Enterizo Carolina (Fucsia / 4) s/ 119.00 Changed to Unedited Enterizo Carolina …" at bounding box center [486, 282] width 766 height 109
click at [526, 320] on div "S/. 73" at bounding box center [601, 315] width 163 height 27
type input "73"
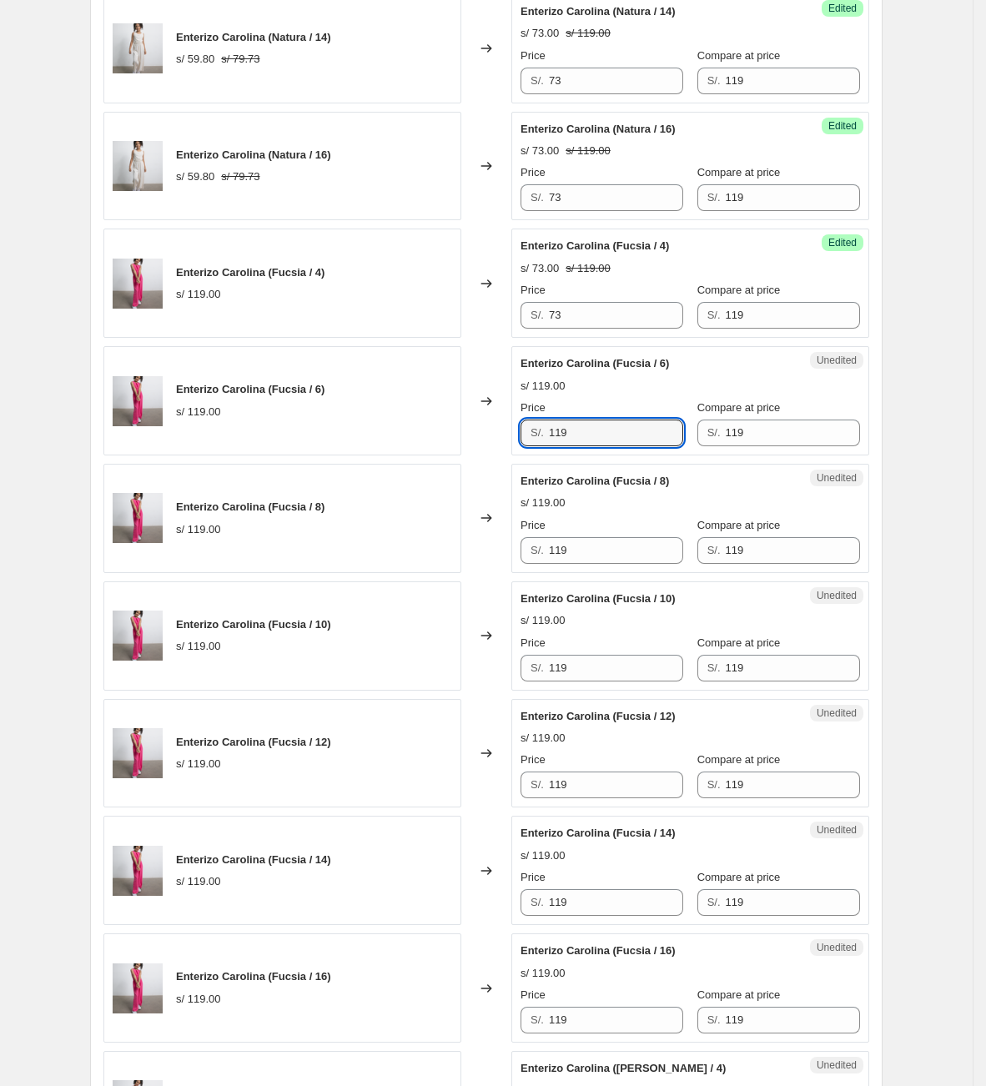
click at [468, 446] on div "Enterizo Carolina ([PERSON_NAME] / 6) s/ 119.00 Changed to Unedited Enterizo Ca…" at bounding box center [486, 400] width 766 height 109
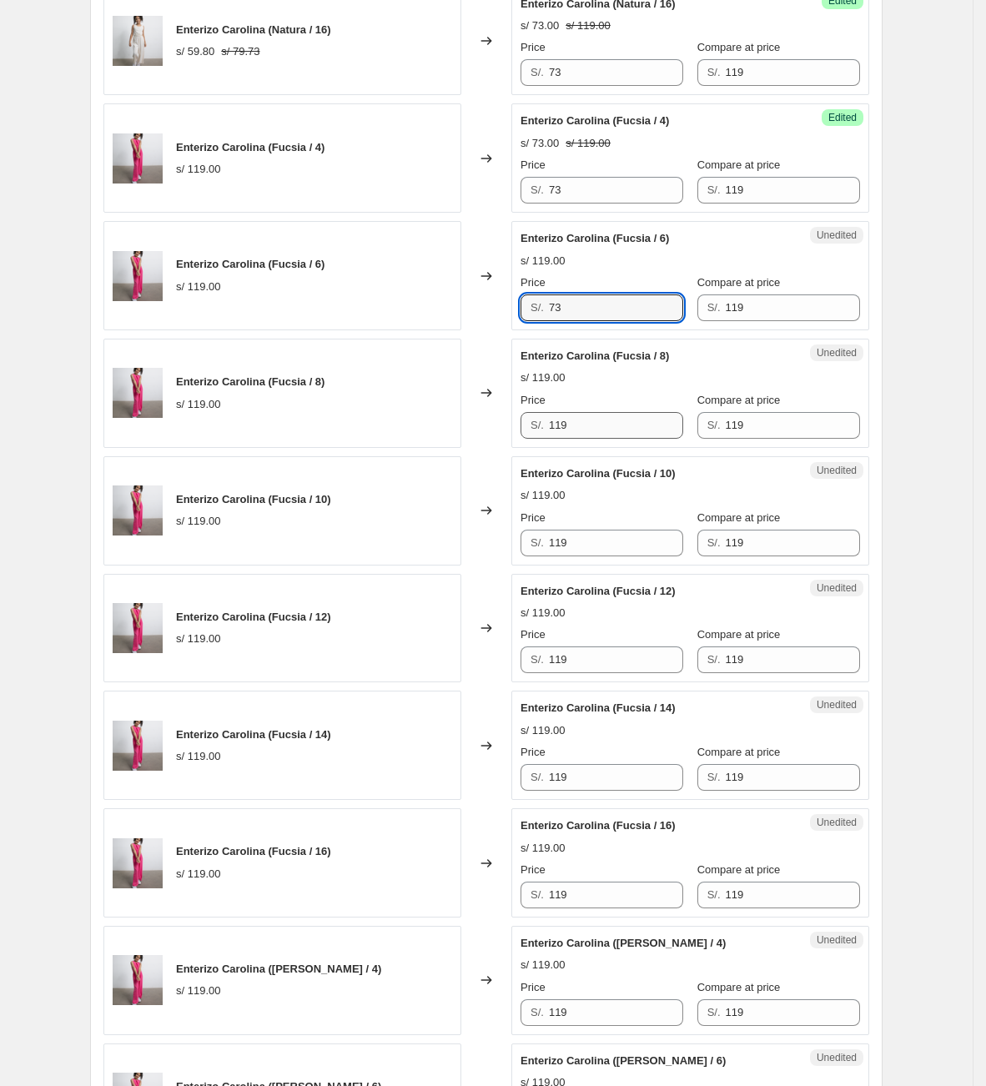
type input "73"
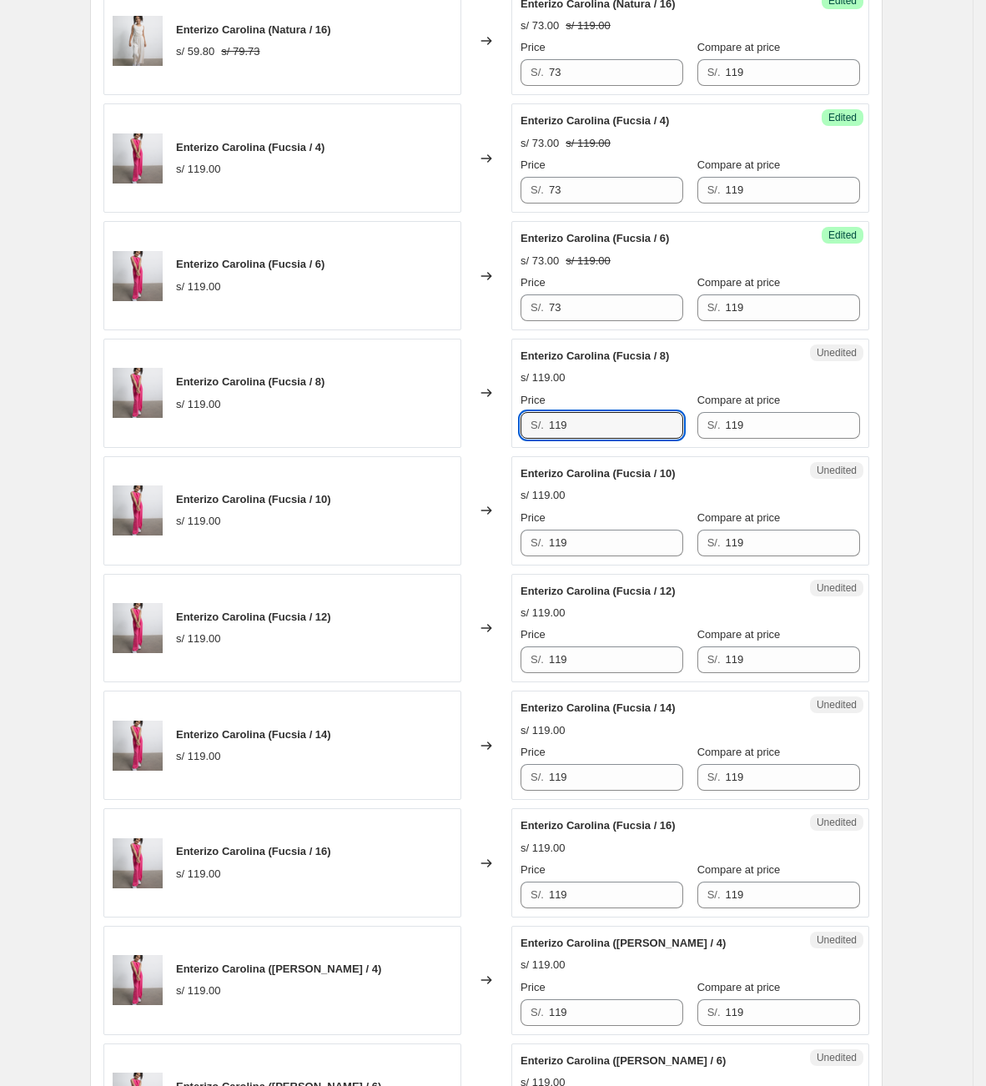
click at [470, 440] on div "Enterizo Carolina (Fucsia / 8) s/ 119.00 Changed to Unedited Enterizo Carolina …" at bounding box center [486, 393] width 766 height 109
type input "73"
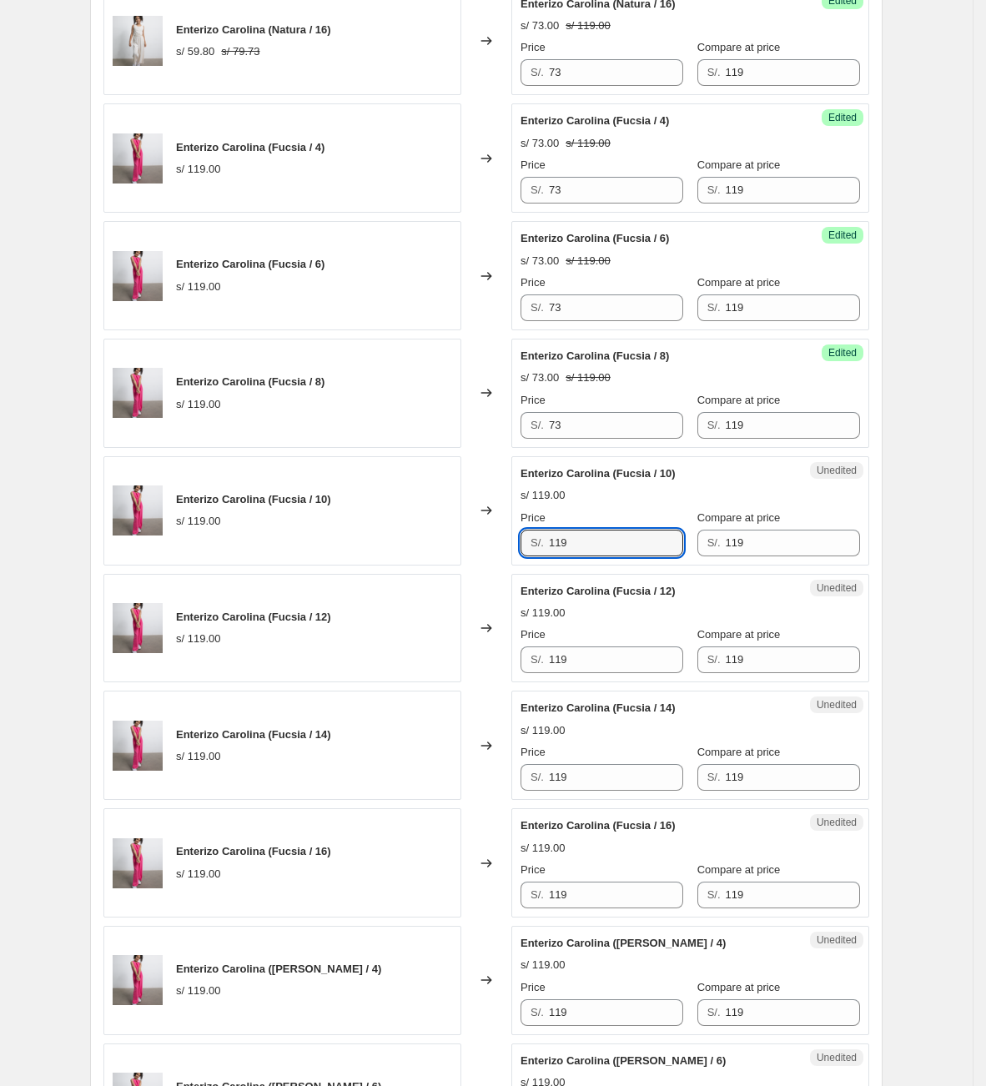
click at [499, 556] on div "Enterizo Carolina (Fucsia / 10) s/ 119.00 Changed to Unedited Enterizo Carolina…" at bounding box center [486, 510] width 766 height 109
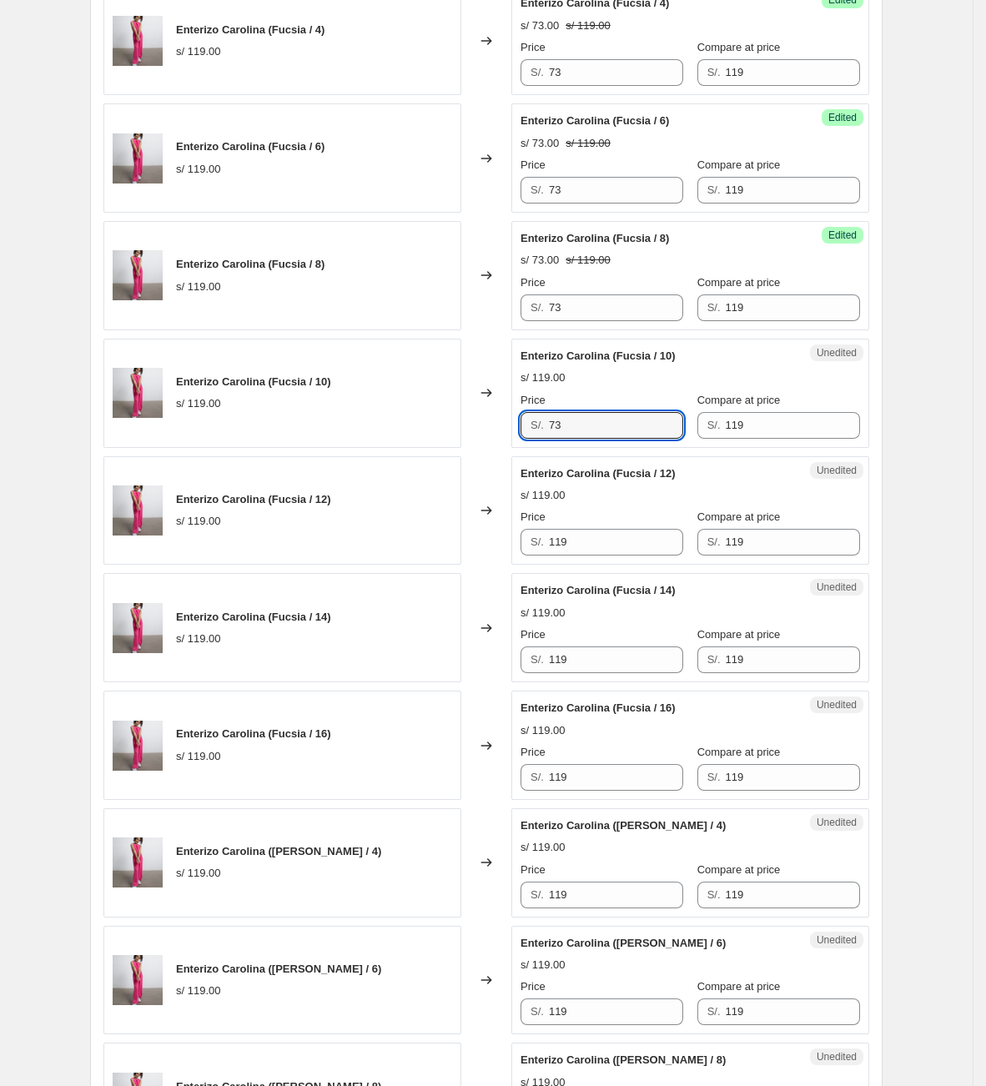
scroll to position [1952, 0]
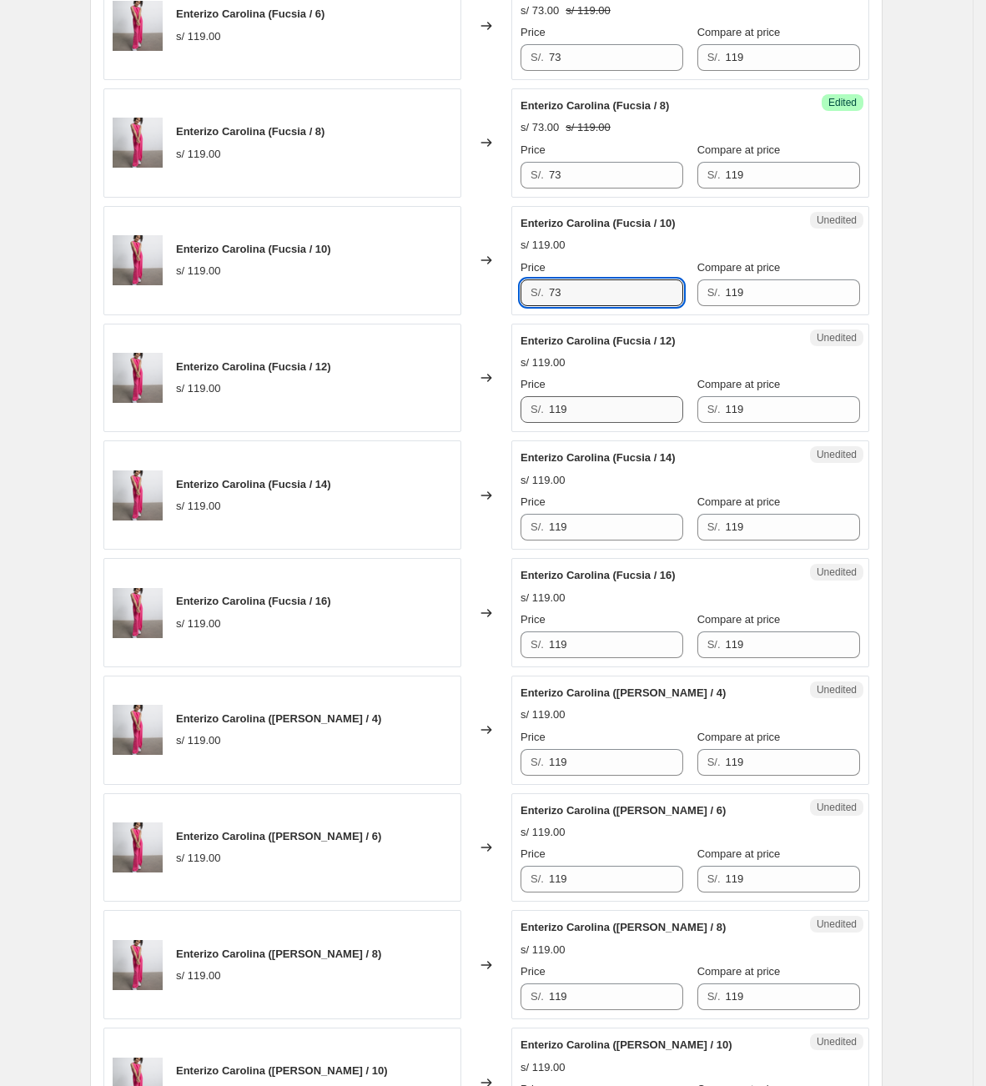
type input "73"
click at [425, 395] on div "Enterizo Carolina (Fucsia / 12) s/ 119.00 Changed to Unedited Enterizo Carolina…" at bounding box center [486, 378] width 766 height 109
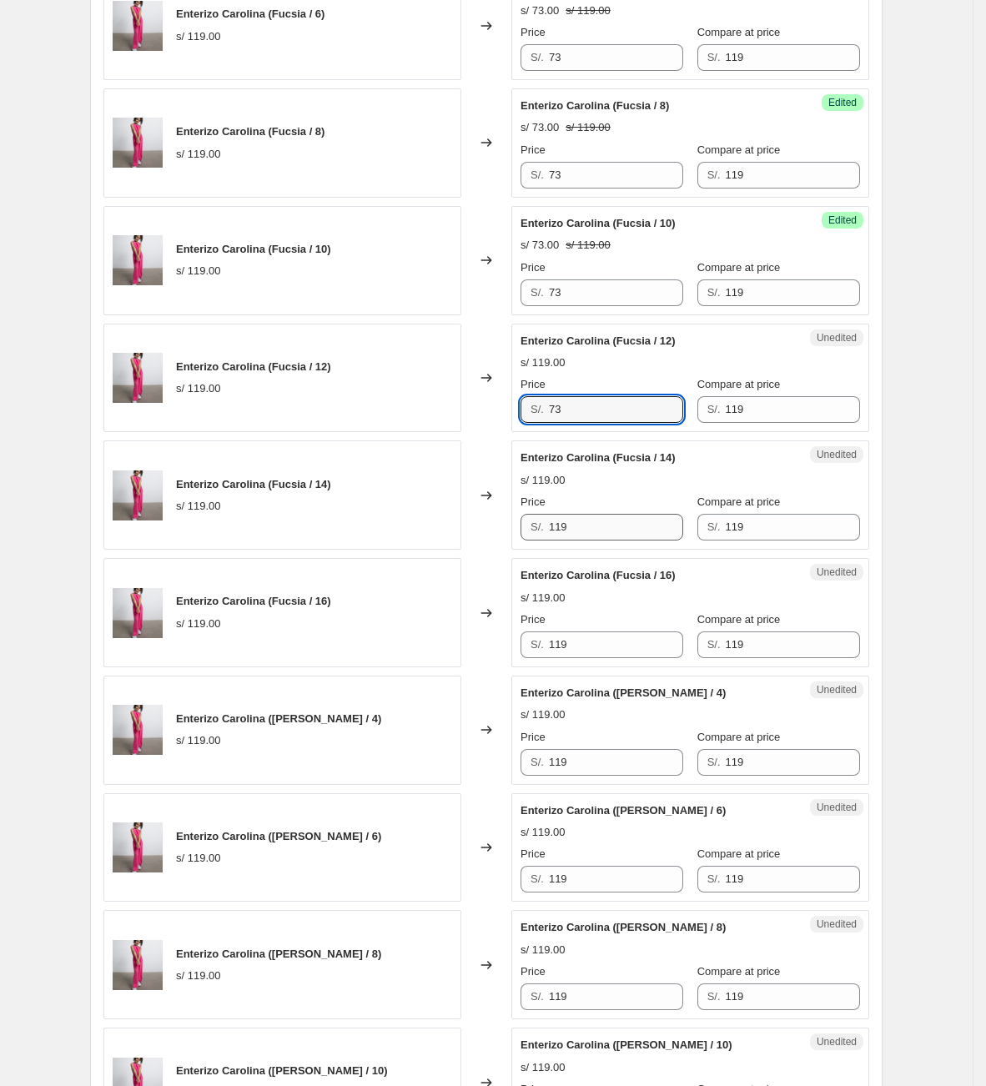
type input "73"
click at [438, 528] on div "Enterizo Carolina ([PERSON_NAME] / 14) s/ 119.00 Changed to Unedited Enterizo C…" at bounding box center [486, 494] width 766 height 109
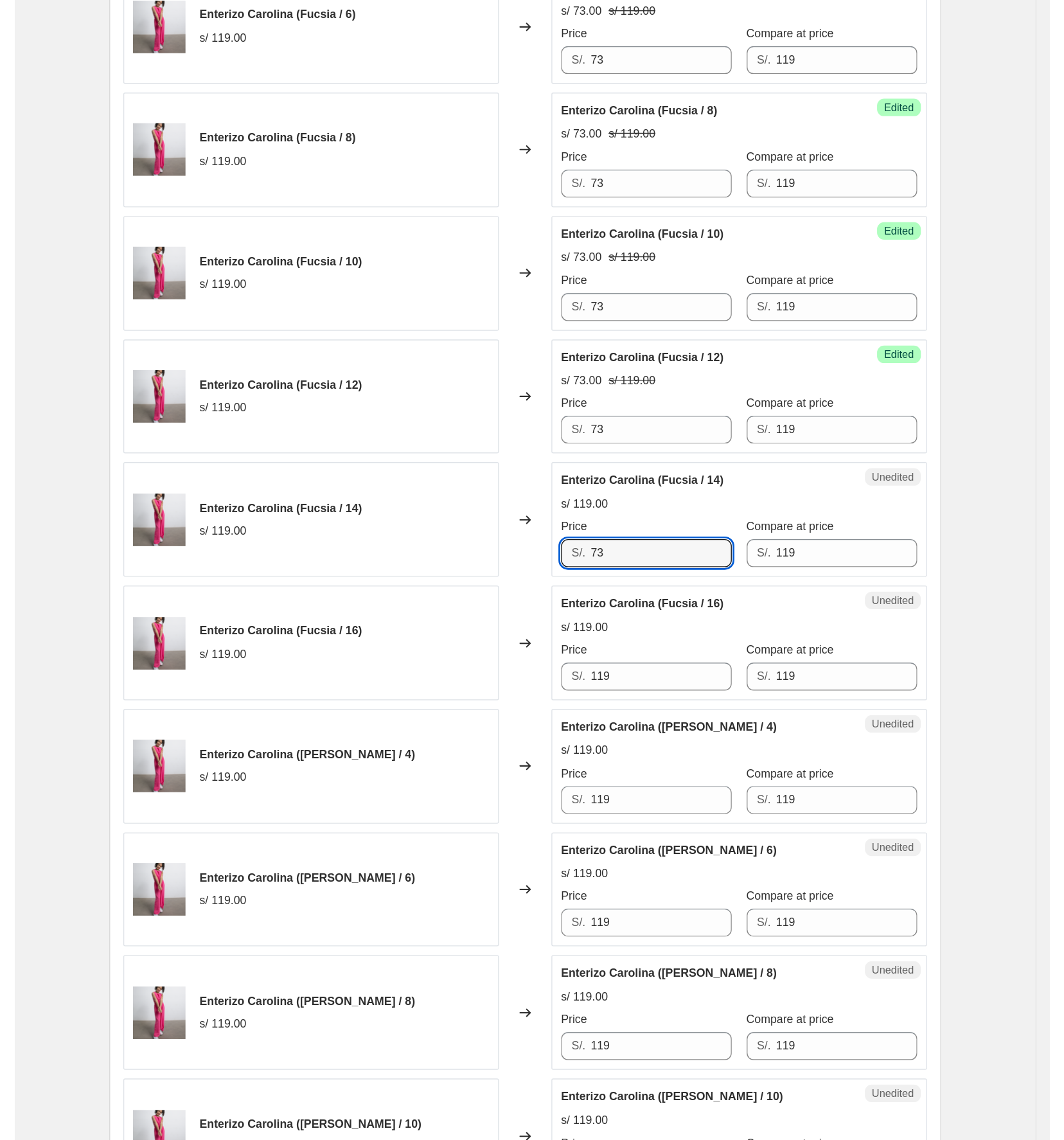
scroll to position [1507, 0]
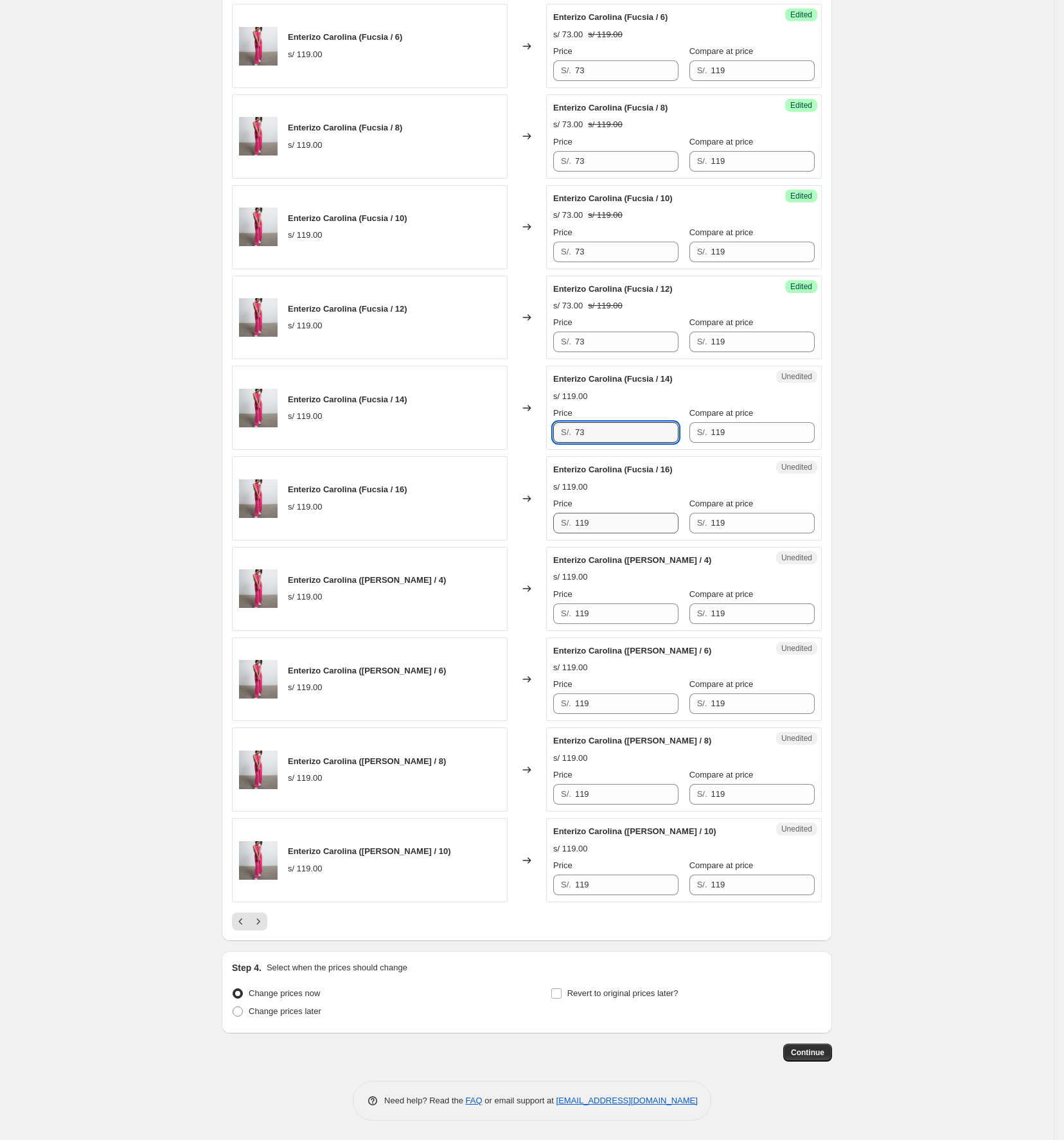
type input "73"
click at [510, 523] on div "Enterizo Carolina (Fucsia / 16) s/ 119.00 Changed to Unedited Enterizo Carolina…" at bounding box center [527, 498] width 590 height 84
type input "73"
click at [527, 614] on div "Enterizo Carolina ([PERSON_NAME] / 4) s/ 119.00 Changed to Unedited Enterizo Ca…" at bounding box center [527, 589] width 590 height 84
type input "73"
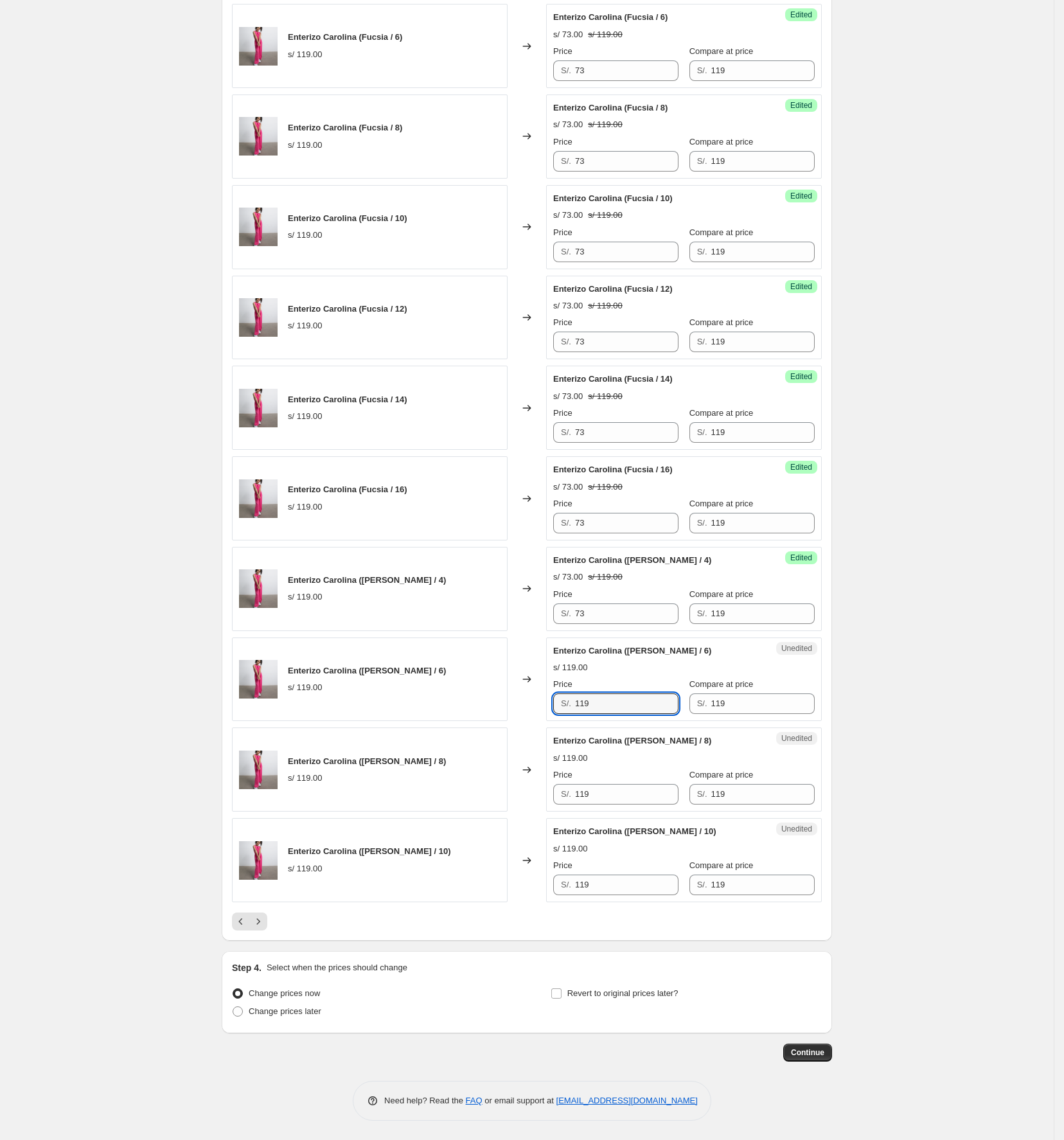
click at [548, 710] on div "Enterizo Carolina ([PERSON_NAME] / 6) s/ 119.00 Changed to Unedited Enterizo Ca…" at bounding box center [527, 679] width 590 height 84
type input "73"
click at [604, 776] on div "Price" at bounding box center [616, 775] width 126 height 13
click at [531, 789] on div "Enterizo Carolina ([PERSON_NAME] / 8) s/ 119.00 Changed to Unedited Enterizo Ca…" at bounding box center [527, 769] width 590 height 84
type input "73"
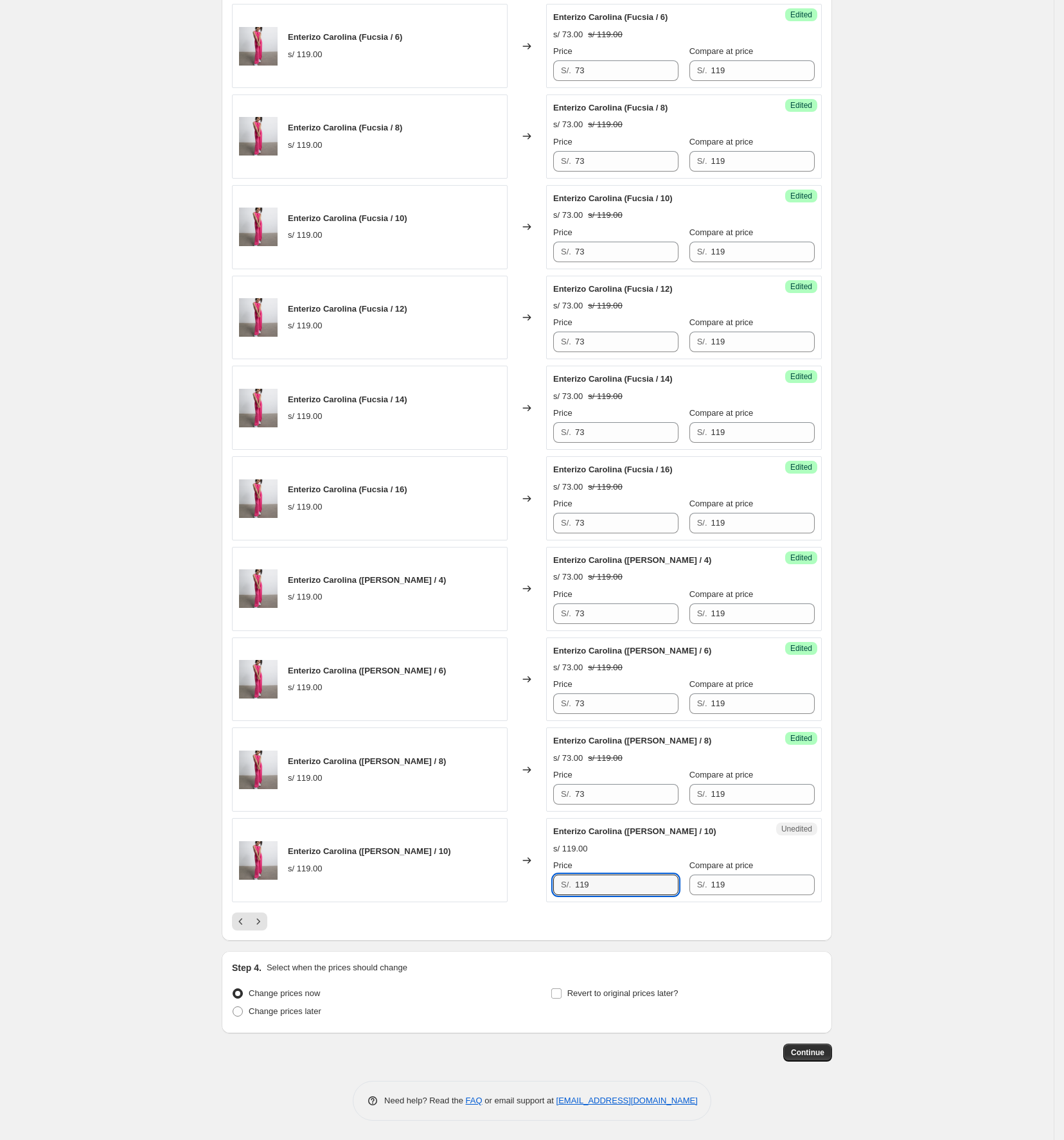
click at [582, 836] on input "119" at bounding box center [626, 885] width 103 height 21
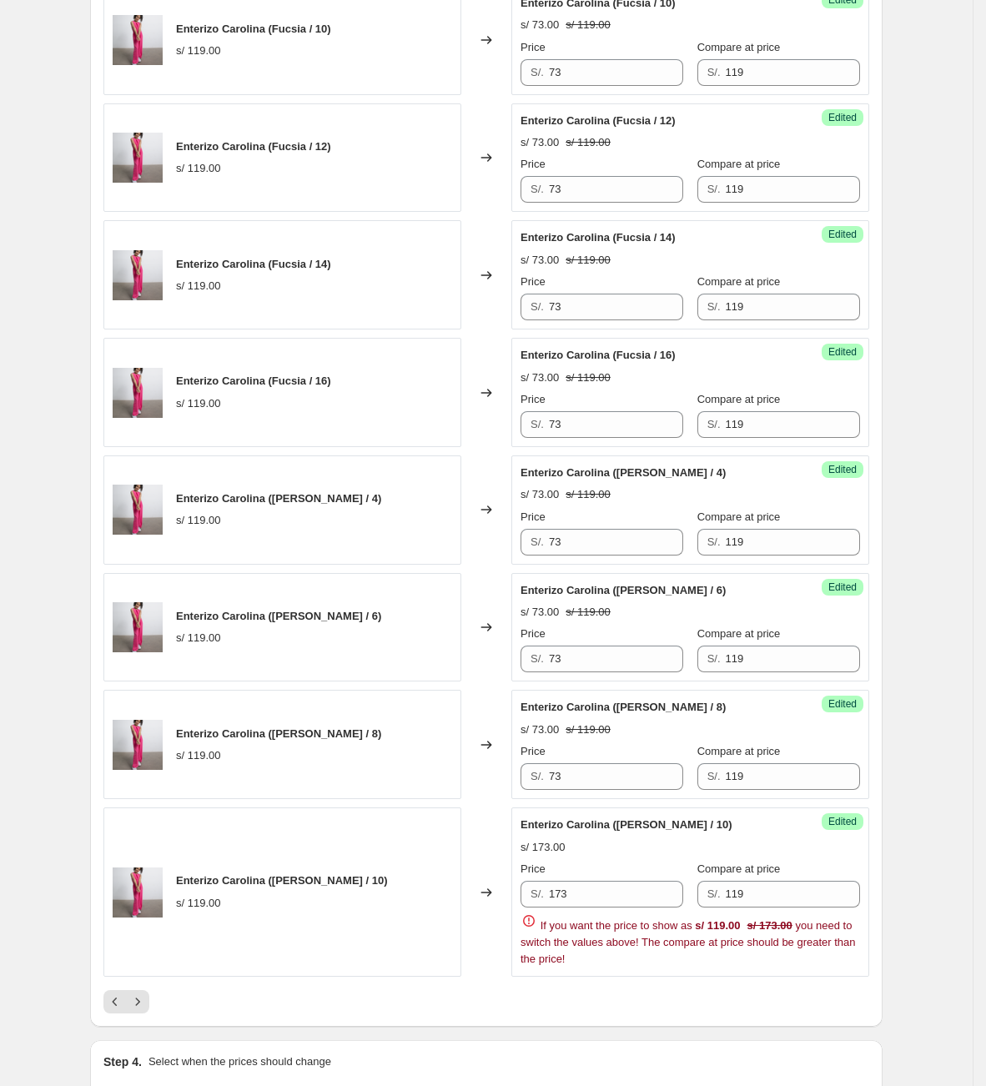
scroll to position [2387, 0]
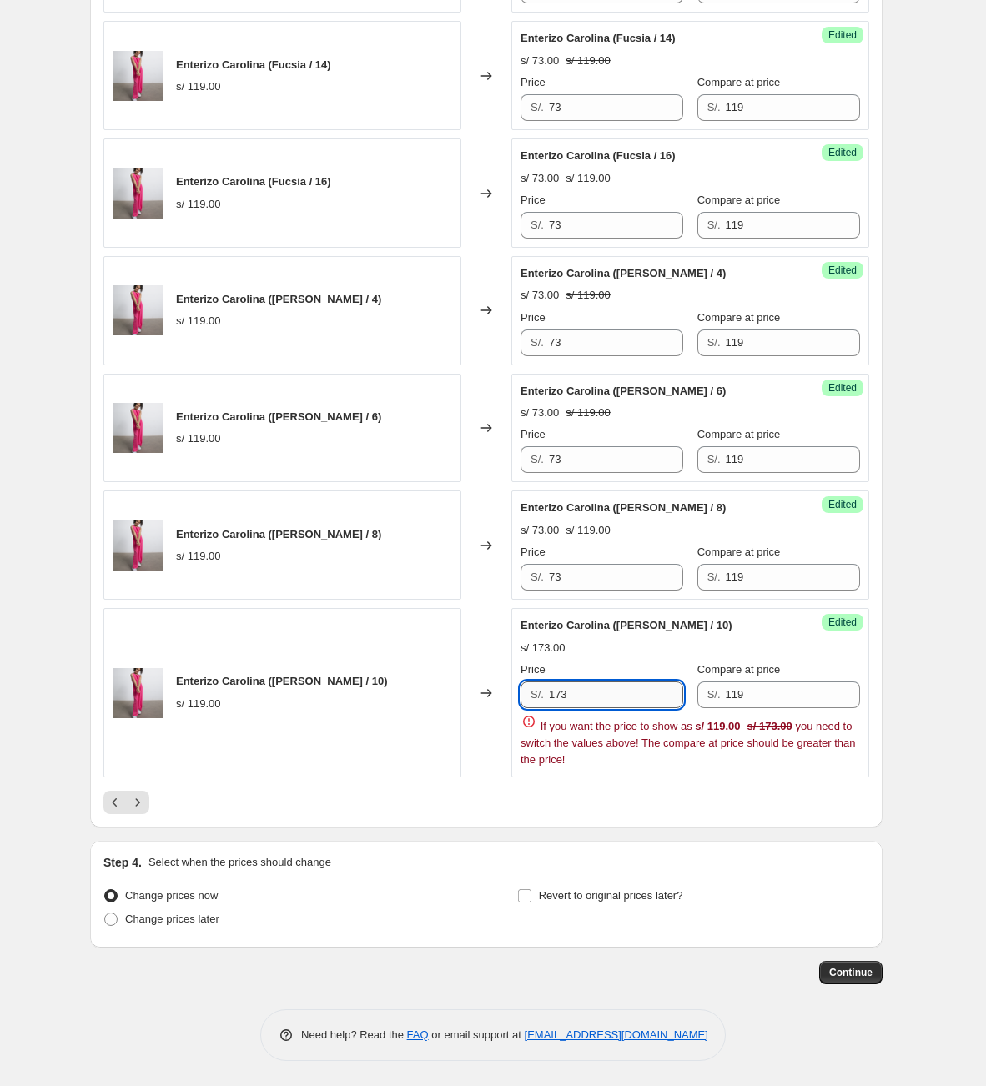
click at [560, 692] on input "173" at bounding box center [616, 694] width 134 height 27
type input "73"
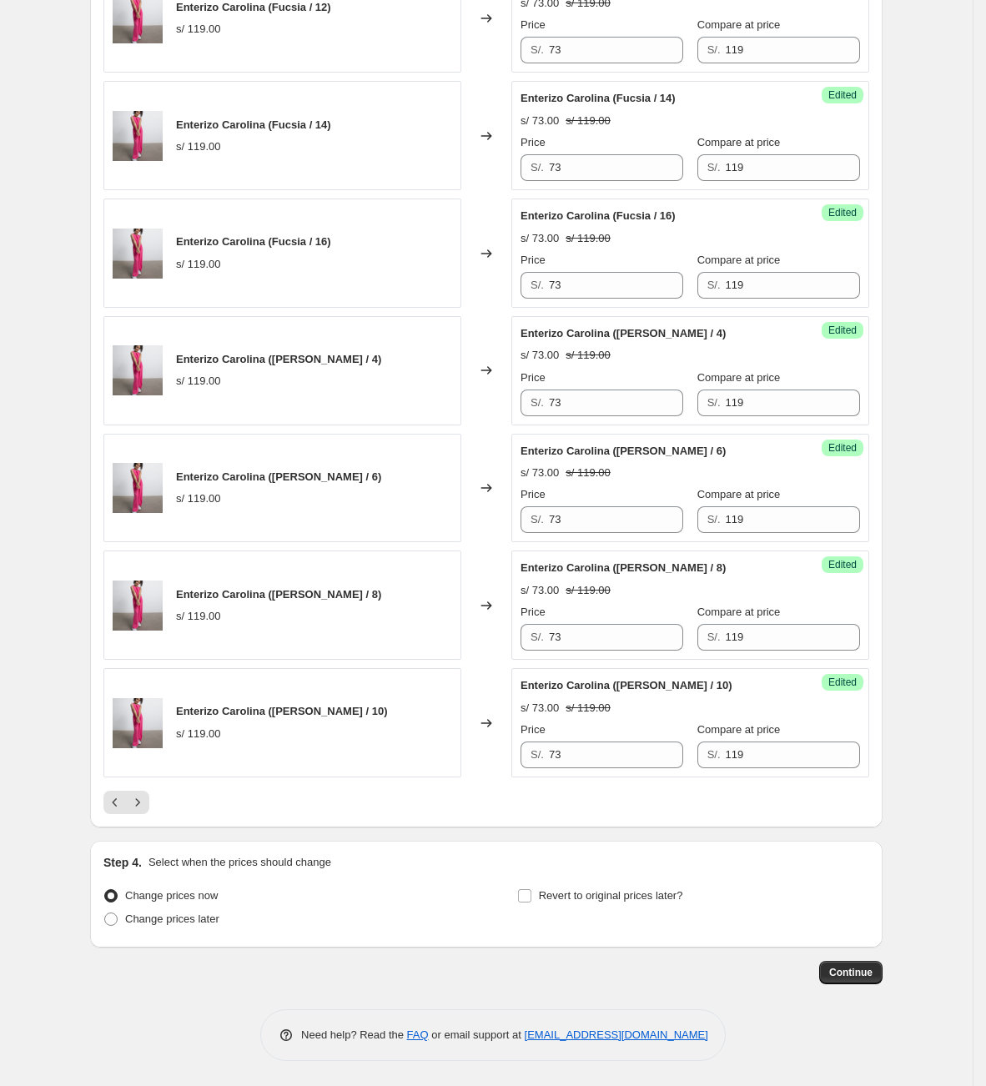
scroll to position [2328, 0]
click at [136, 802] on icon "Next" at bounding box center [137, 802] width 17 height 17
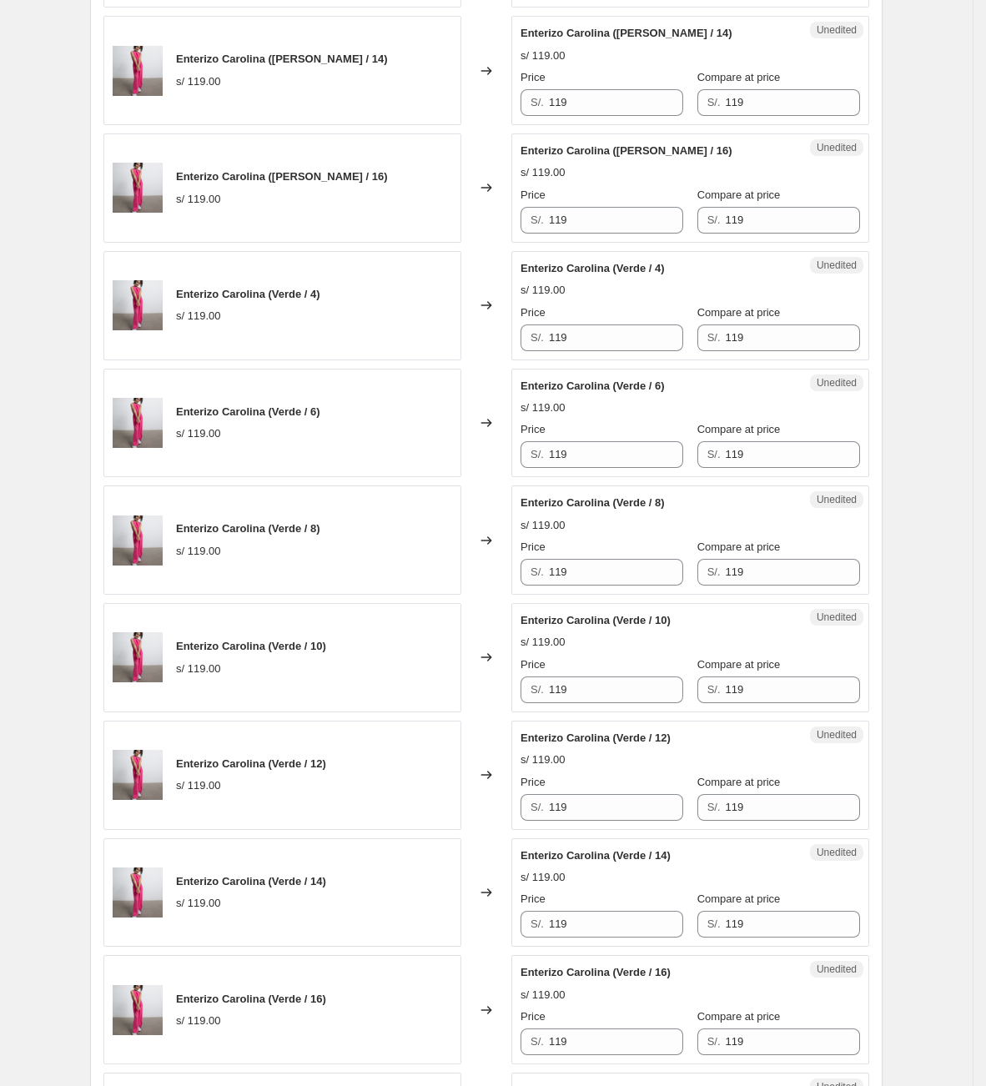
scroll to position [326, 0]
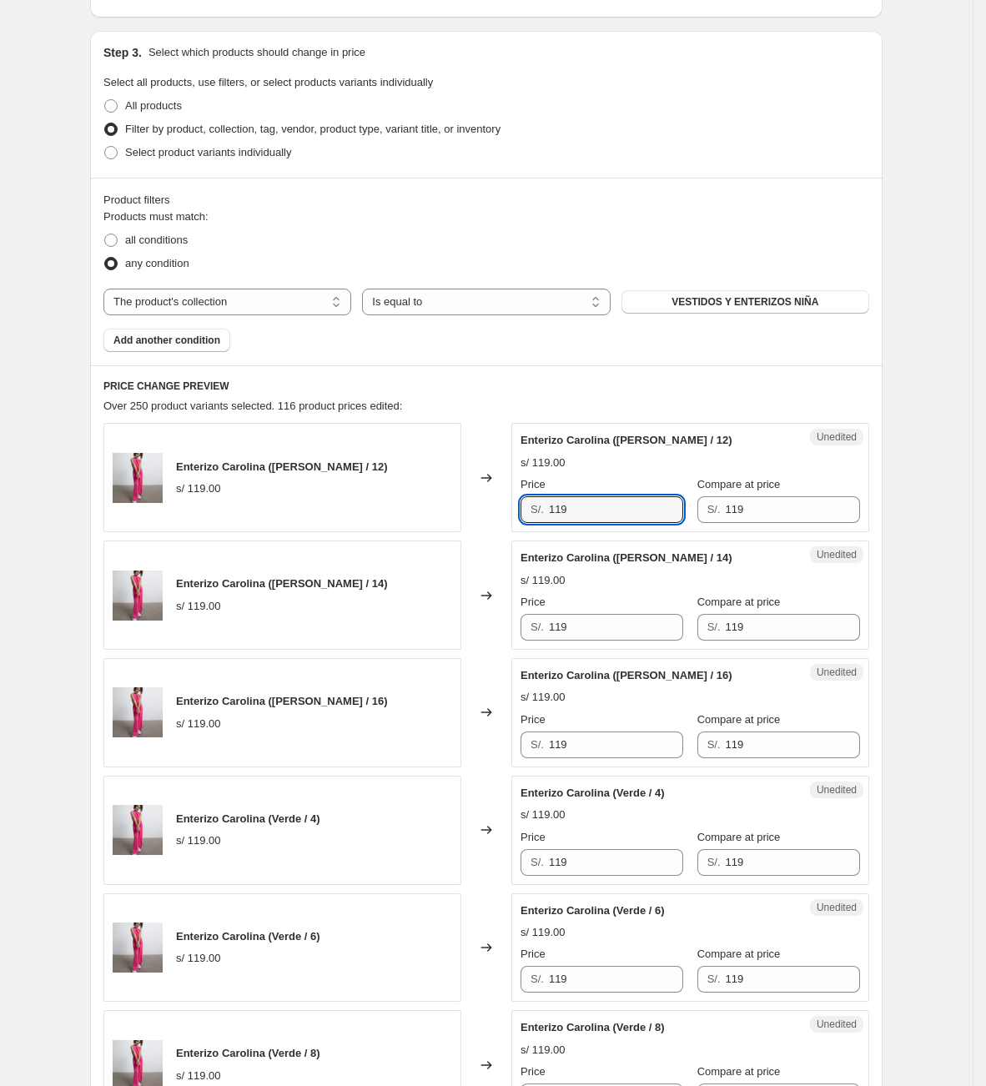
click at [420, 495] on div "Enterizo Carolina ([PERSON_NAME] / 12) s/ 119.00 Changed to Unedited Enterizo C…" at bounding box center [486, 477] width 766 height 109
click at [425, 501] on div "Enterizo Carolina ([PERSON_NAME] / 12) s/ 119.00 Changed to Unedited Enterizo C…" at bounding box center [486, 477] width 766 height 109
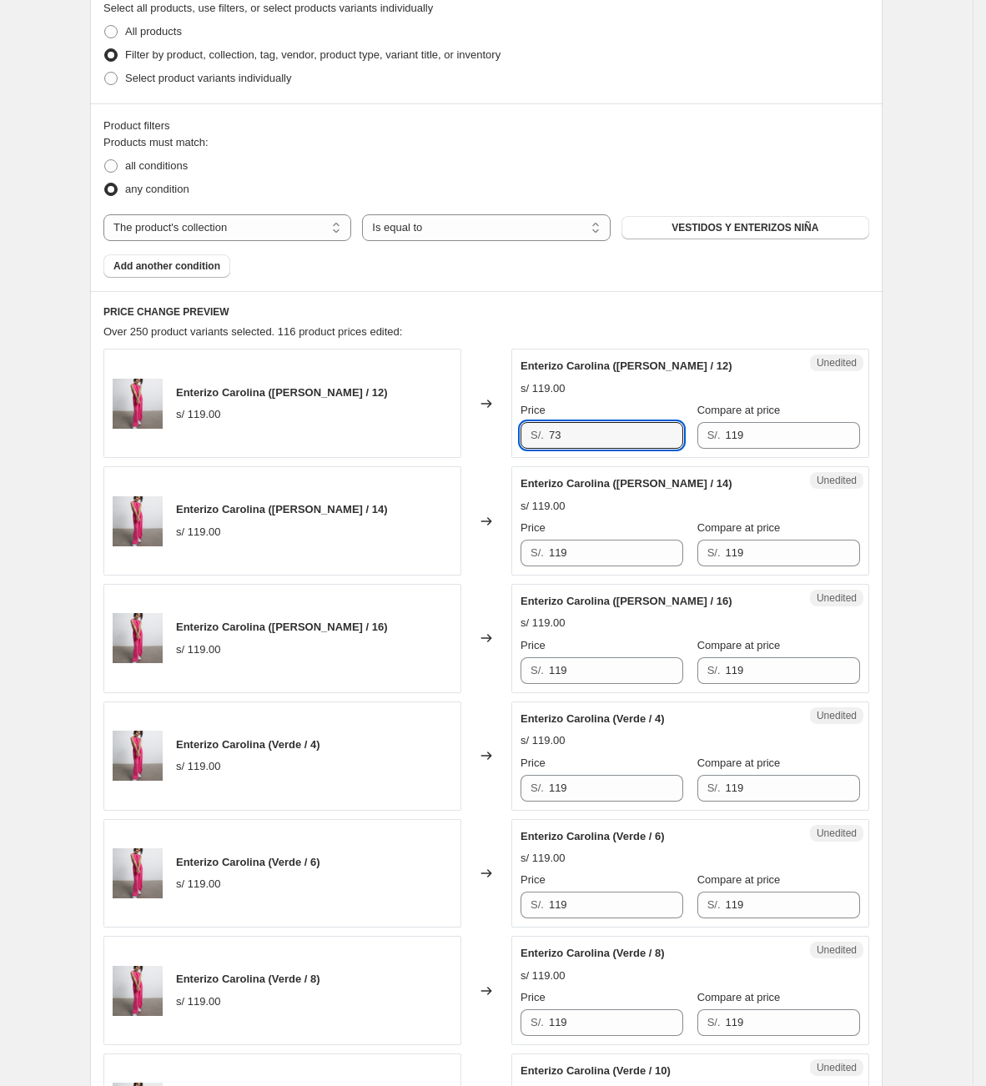
scroll to position [701, 0]
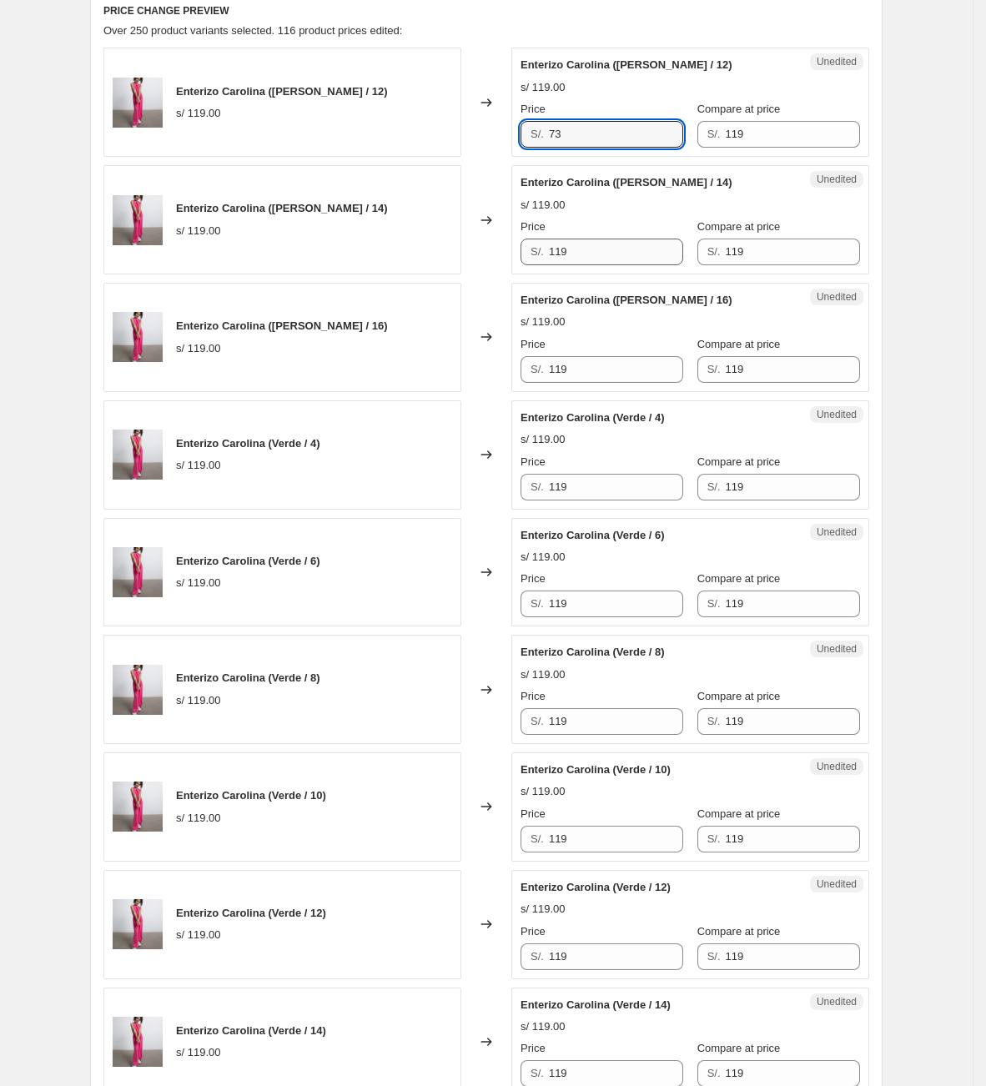
type input "73"
click at [261, 236] on div "Enterizo Carolina ([PERSON_NAME] / 14) s/ 119.00 Changed to Unedited Enterizo C…" at bounding box center [486, 219] width 766 height 109
type input "73"
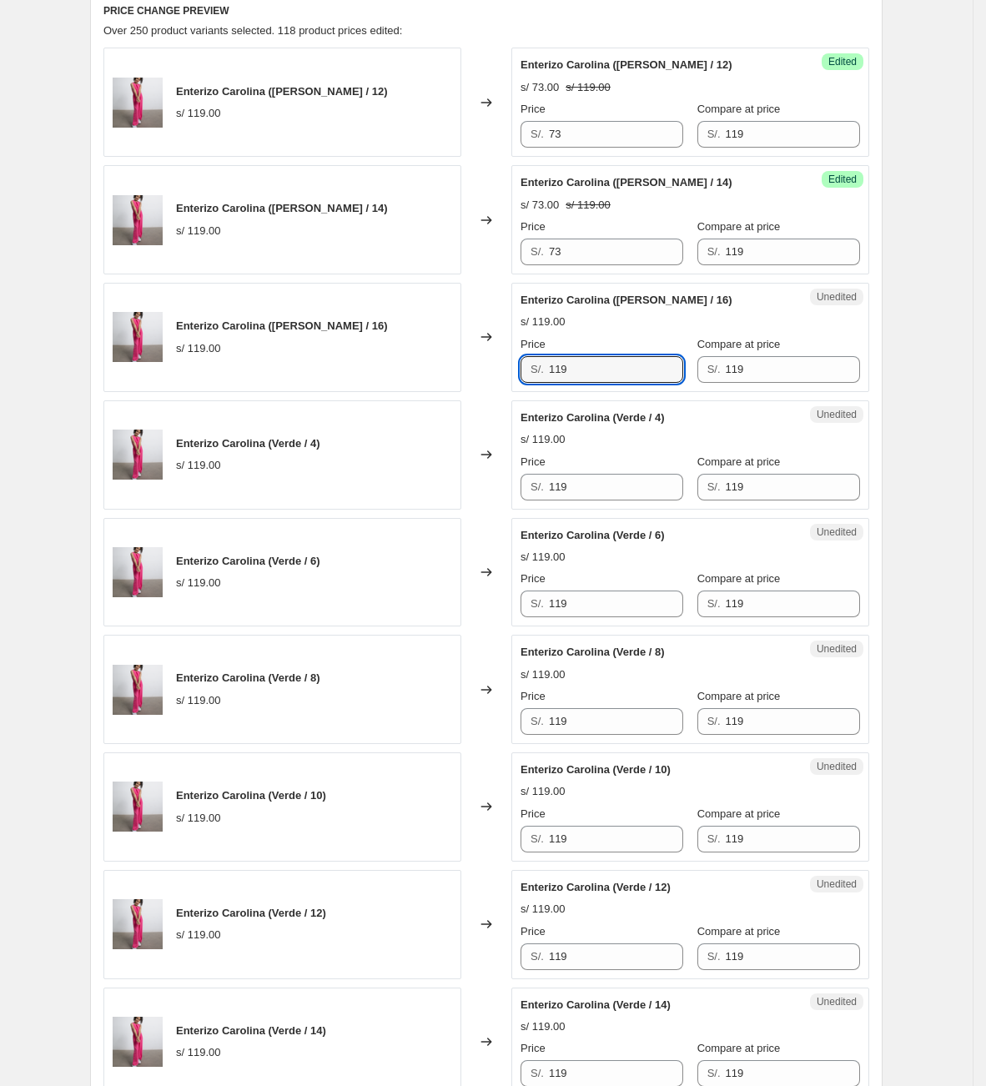
click at [271, 375] on div "Enterizo Carolina ([PERSON_NAME] / 16) s/ 119.00 Changed to Unedited Enterizo C…" at bounding box center [486, 337] width 766 height 109
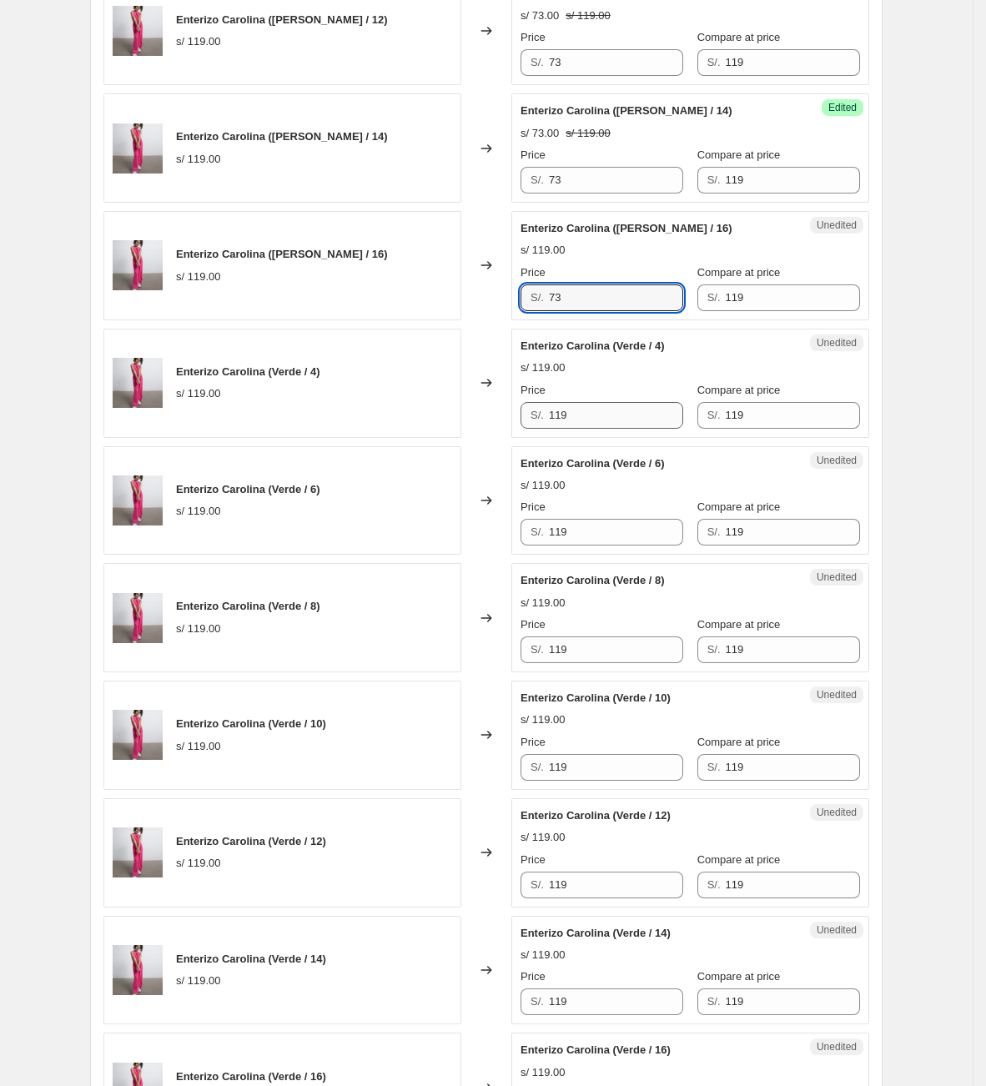
scroll to position [826, 0]
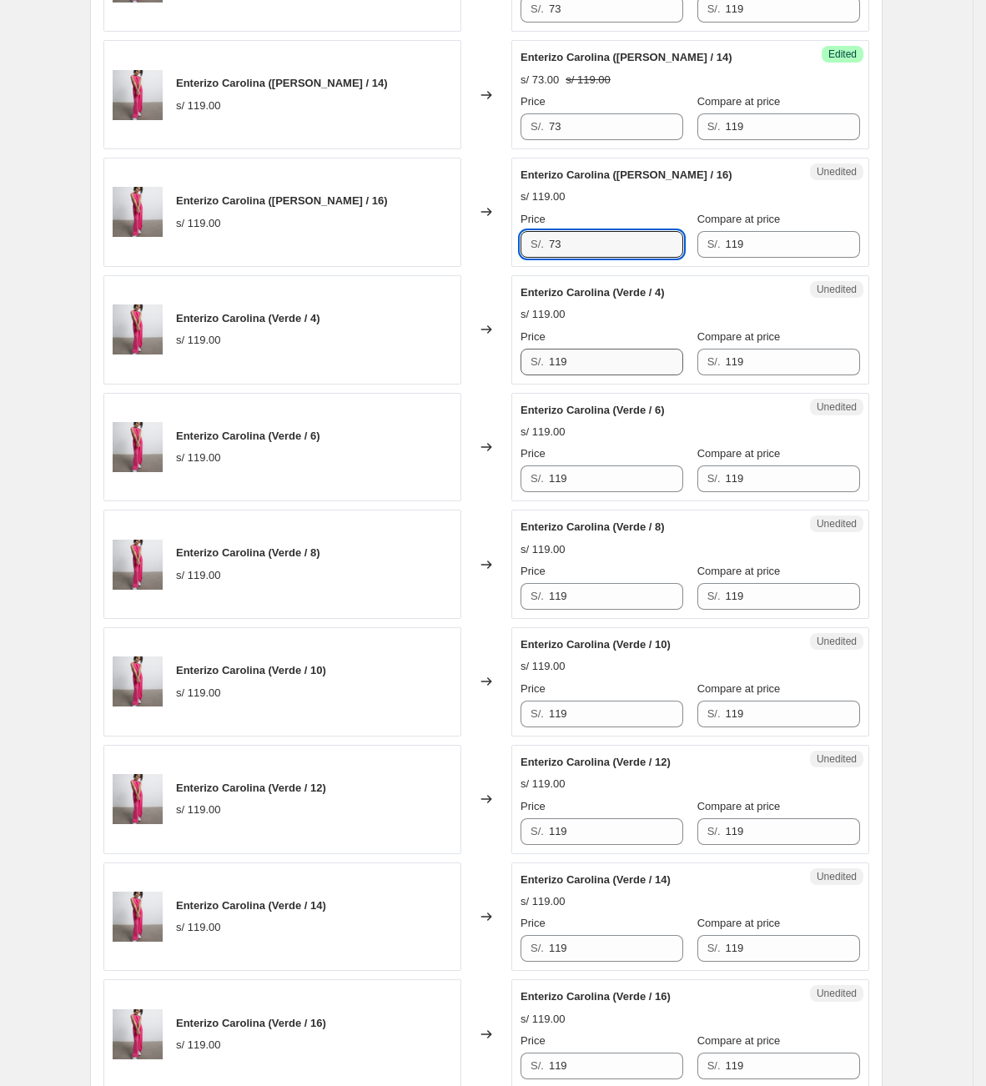
type input "73"
click at [244, 366] on div "Enterizo Carolina (Verde / 4) s/ 119.00 Changed to Unedited Enterizo Carolina (…" at bounding box center [486, 329] width 766 height 109
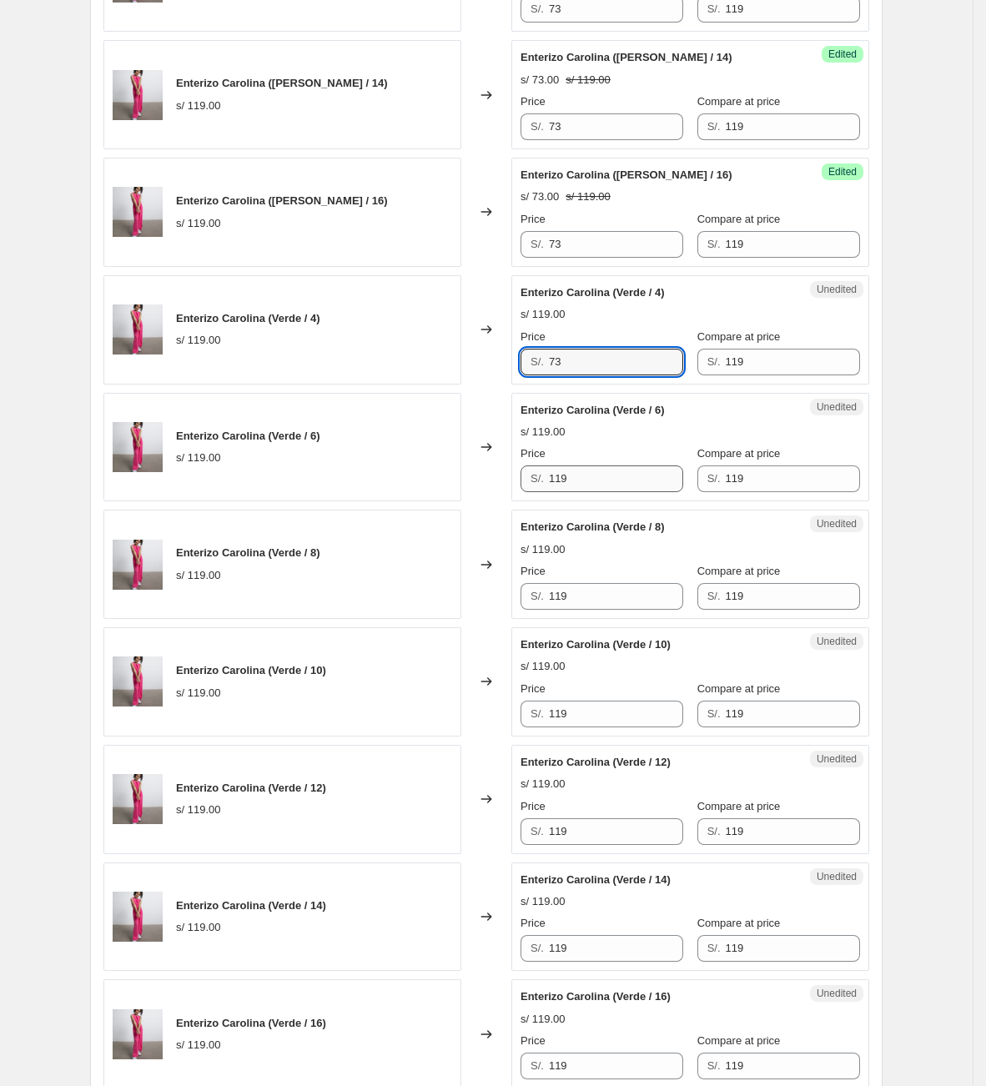
type input "73"
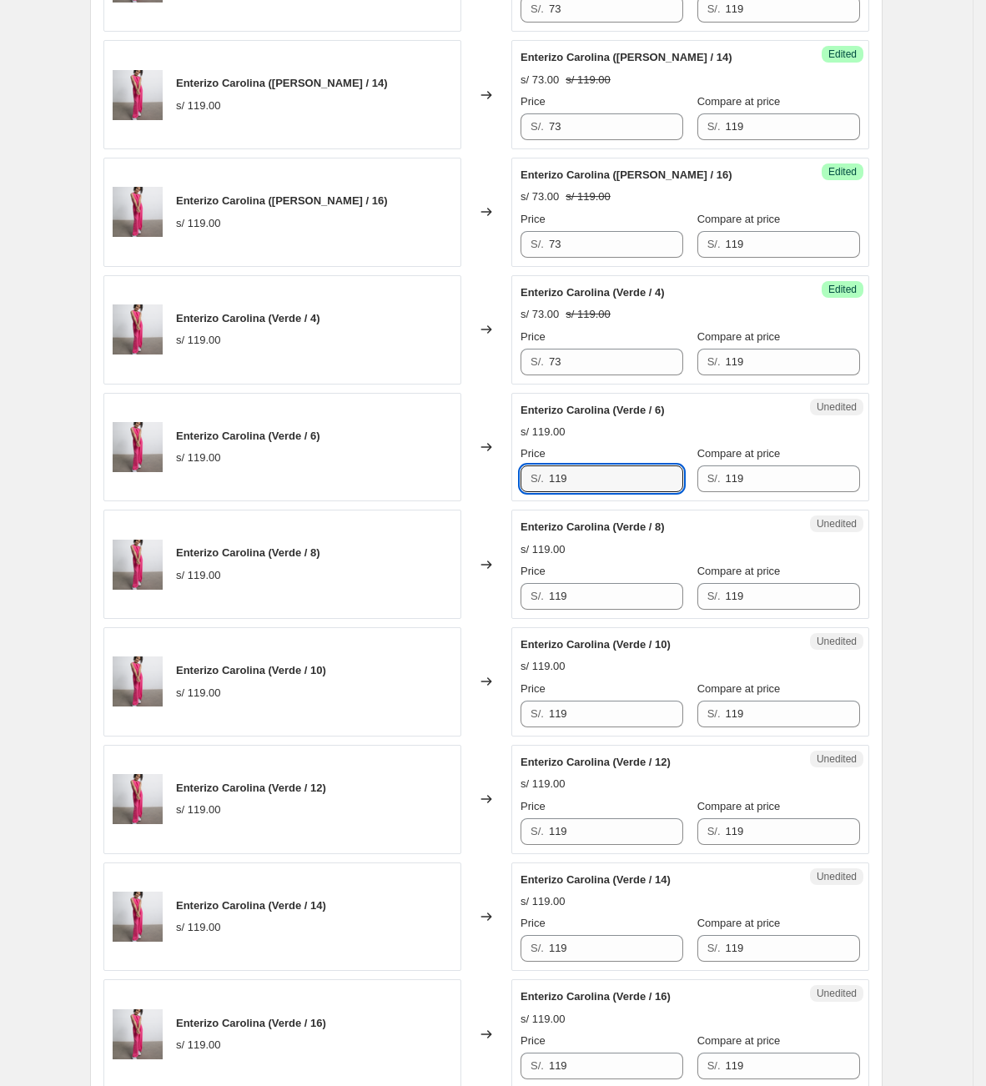
click at [418, 480] on div "Enterizo Carolina (Verde / 6) s/ 119.00 Changed to Unedited Enterizo Carolina (…" at bounding box center [486, 447] width 766 height 109
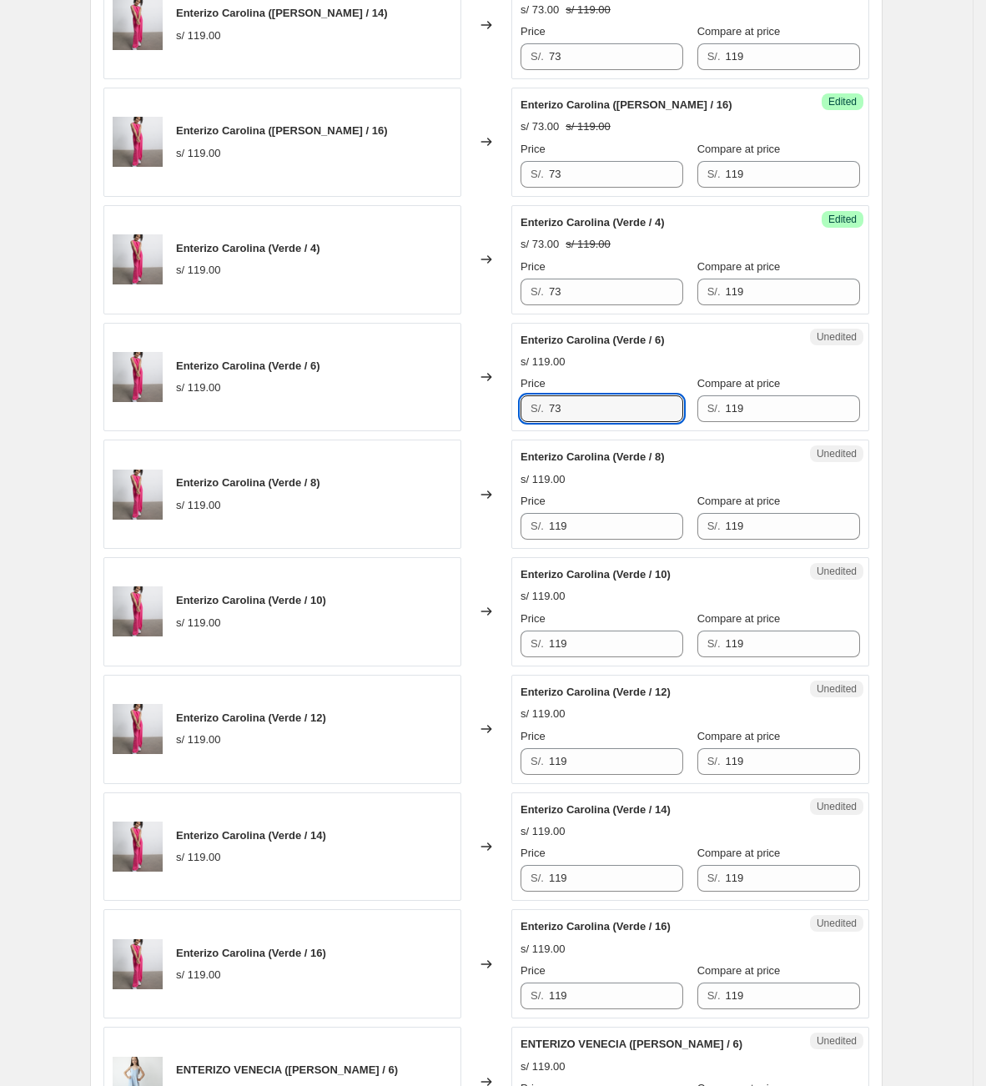
scroll to position [1077, 0]
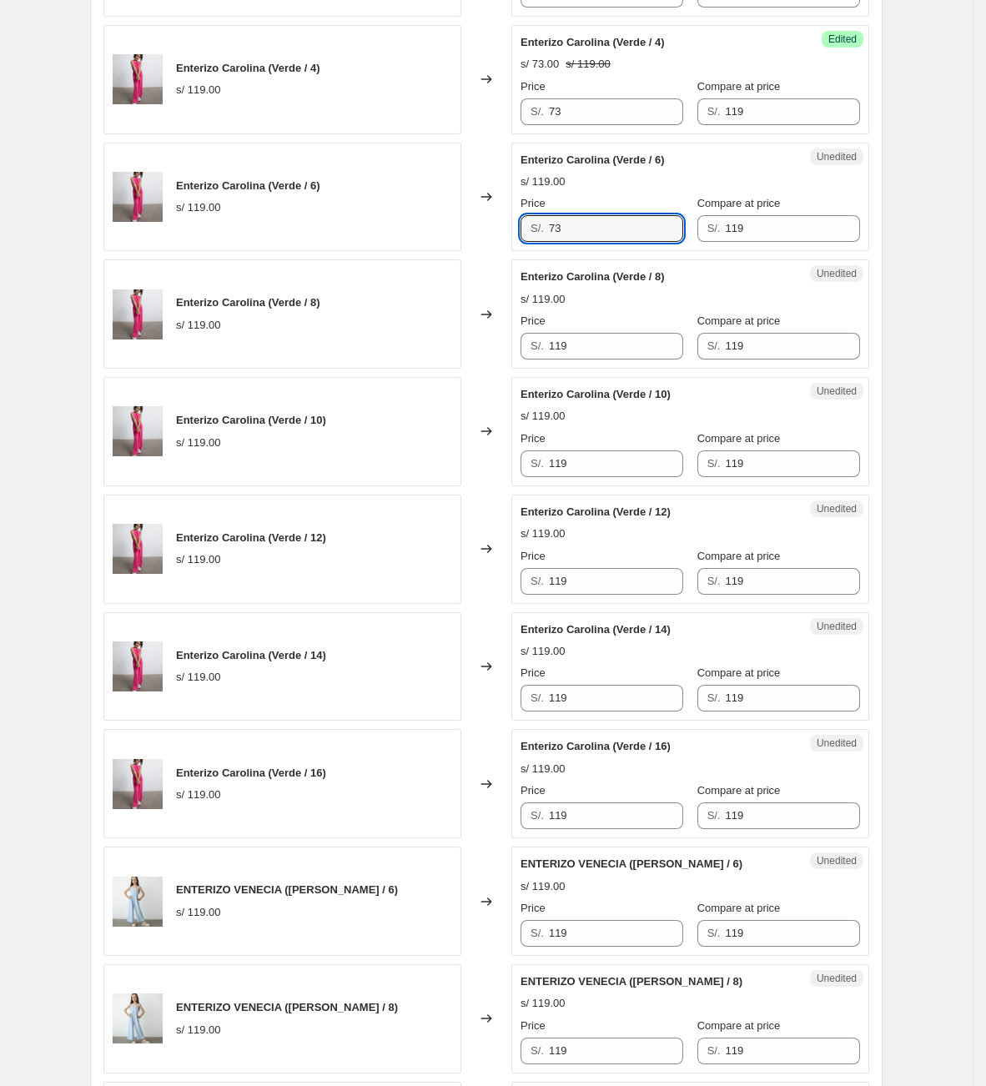
type input "73"
click at [589, 358] on div "Unedited Enterizo Carolina (Verde / 8) s/ 119.00 Price S/. 119 Compare at price…" at bounding box center [690, 313] width 358 height 109
click at [455, 336] on div "Enterizo Carolina (Verde / 8) s/ 119.00 Changed to Unedited Enterizo Carolina (…" at bounding box center [486, 313] width 766 height 109
type input "73"
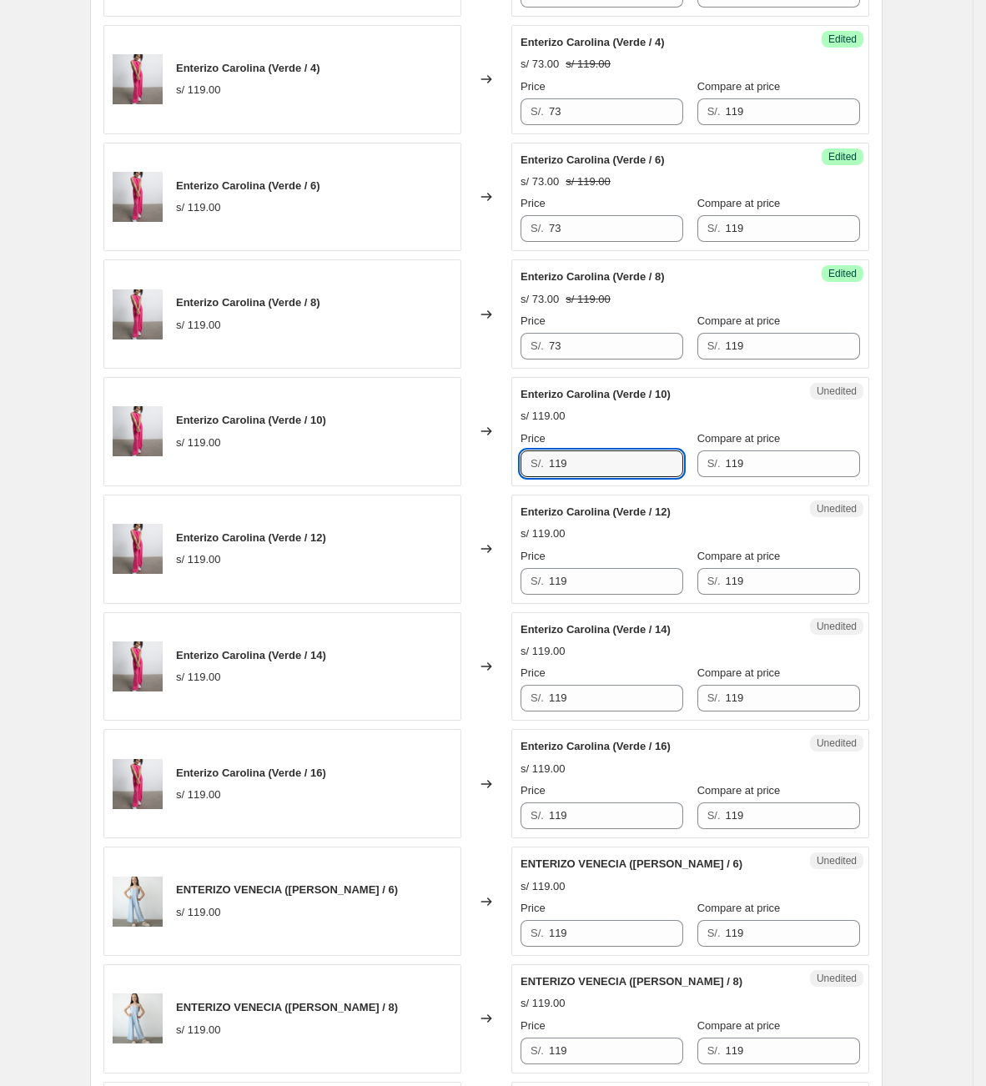
click at [404, 446] on div "Enterizo Carolina (Verde / 10) s/ 119.00 Changed to Unedited Enterizo Carolina …" at bounding box center [486, 431] width 766 height 109
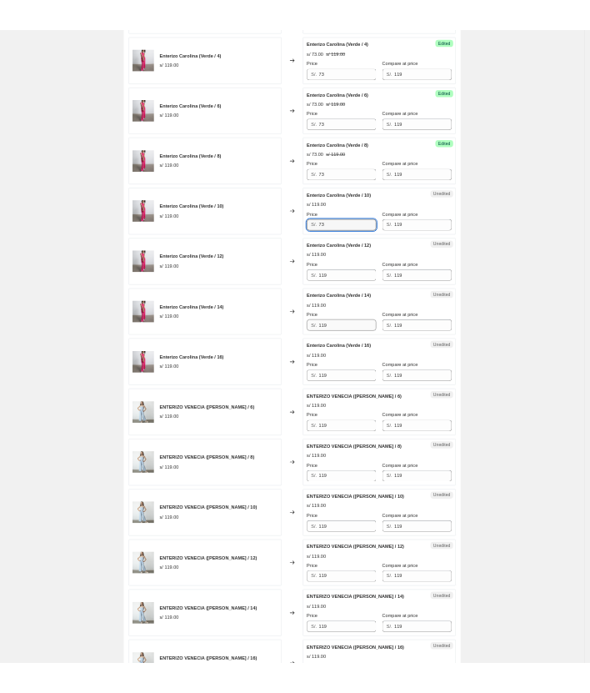
scroll to position [1244, 0]
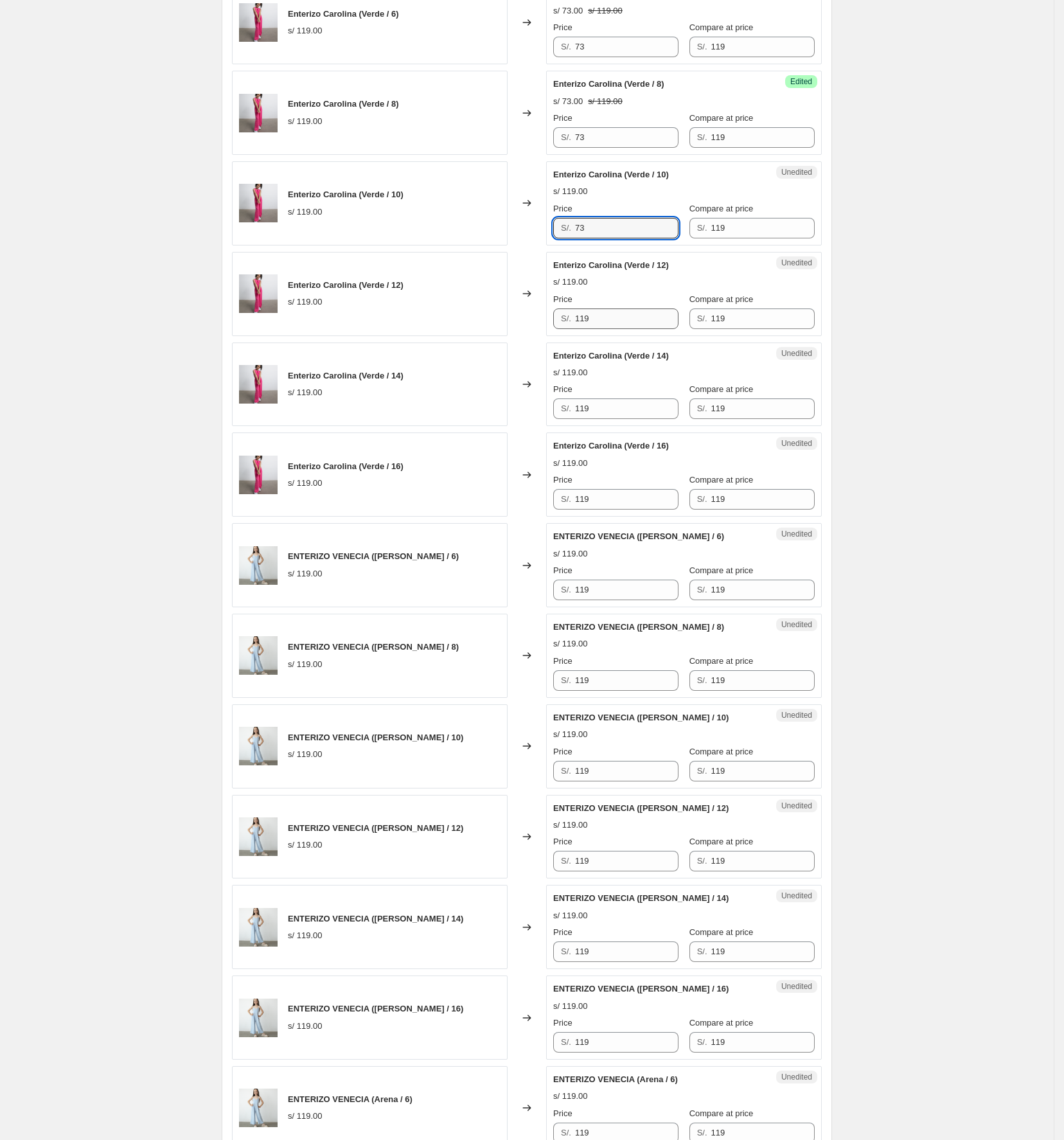
type input "73"
click at [385, 324] on div "Enterizo Carolina (Verde / 12) s/ 119.00 Changed to Unedited Enterizo Carolina …" at bounding box center [527, 294] width 590 height 84
type input "73"
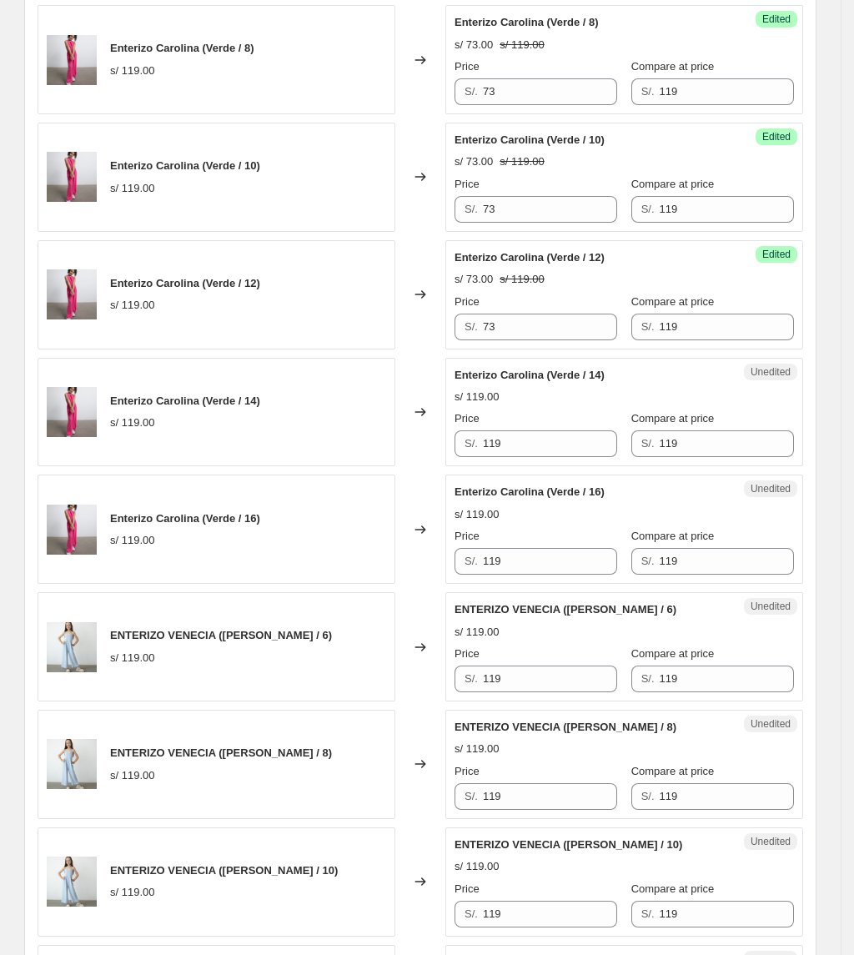
scroll to position [1466, 0]
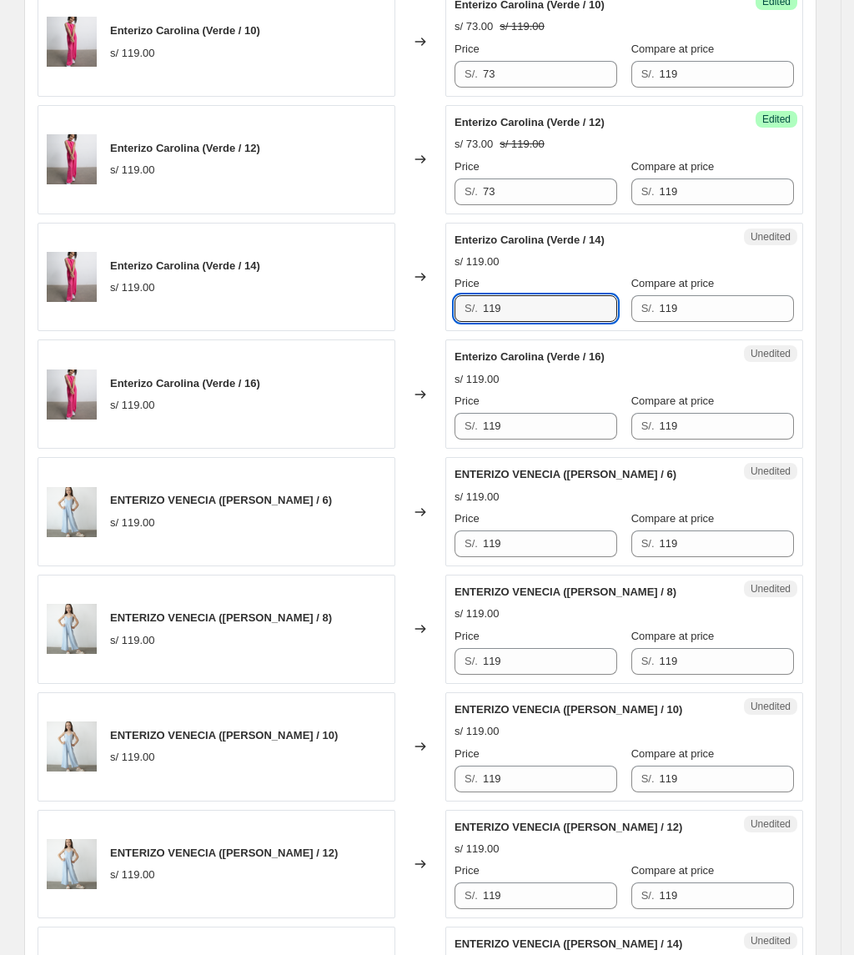
click at [404, 324] on div "Enterizo Carolina (Verde / 14) s/ 119.00 Changed to Unedited Enterizo Carolina …" at bounding box center [421, 277] width 766 height 109
type input "73"
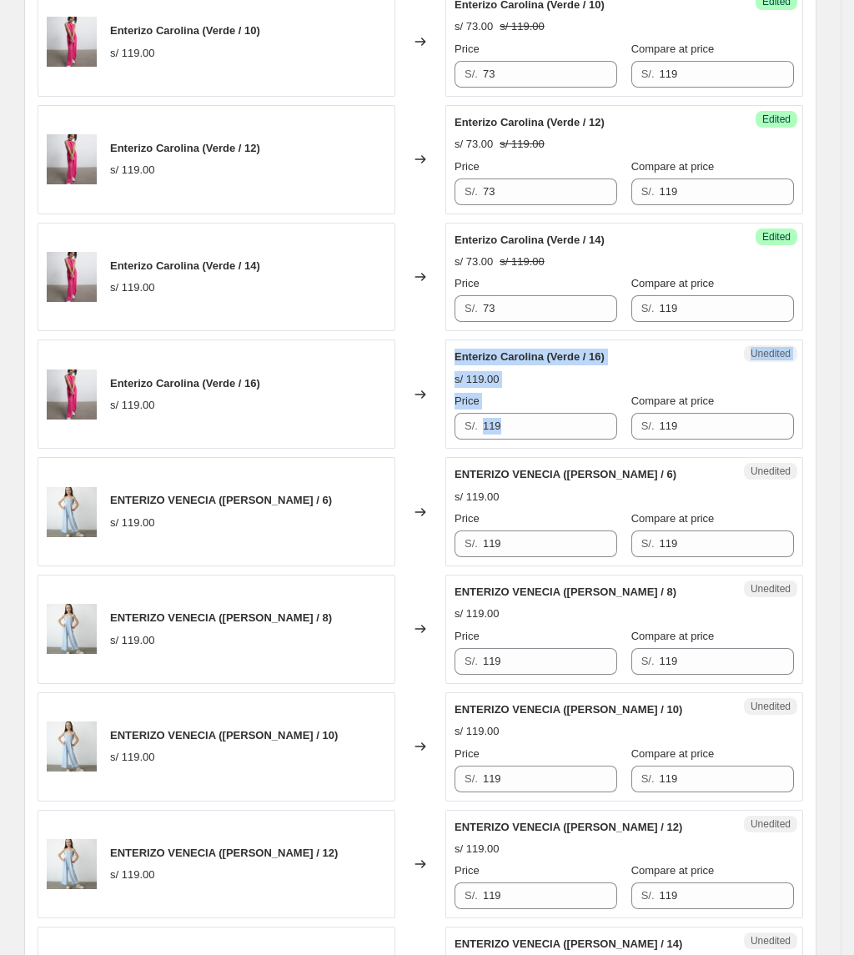
click at [398, 439] on div "Enterizo Carolina (Verde / 16) s/ 119.00 Changed to Unedited Enterizo Carolina …" at bounding box center [421, 393] width 766 height 109
click at [524, 427] on input "119" at bounding box center [550, 426] width 134 height 27
click at [525, 428] on input "119" at bounding box center [550, 426] width 134 height 27
click at [545, 434] on input "119" at bounding box center [550, 426] width 134 height 27
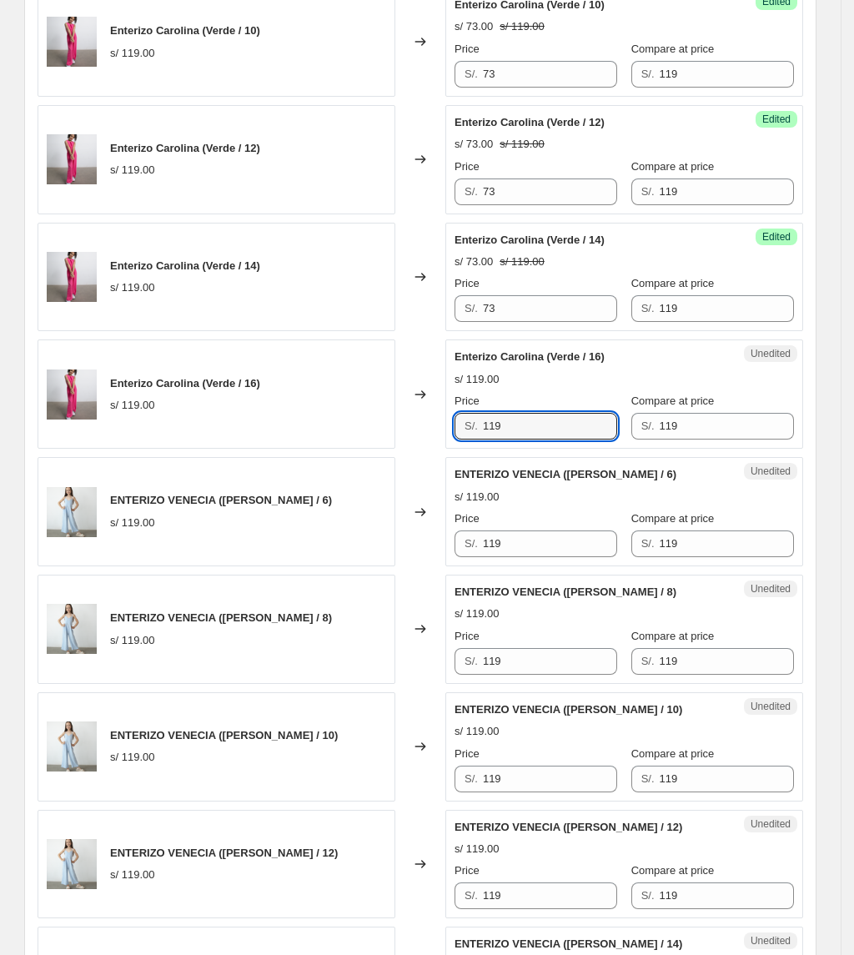
click at [409, 437] on div "Enterizo Carolina (Verde / 16) s/ 119.00 Changed to Unedited Enterizo Carolina …" at bounding box center [421, 393] width 766 height 109
type input "73"
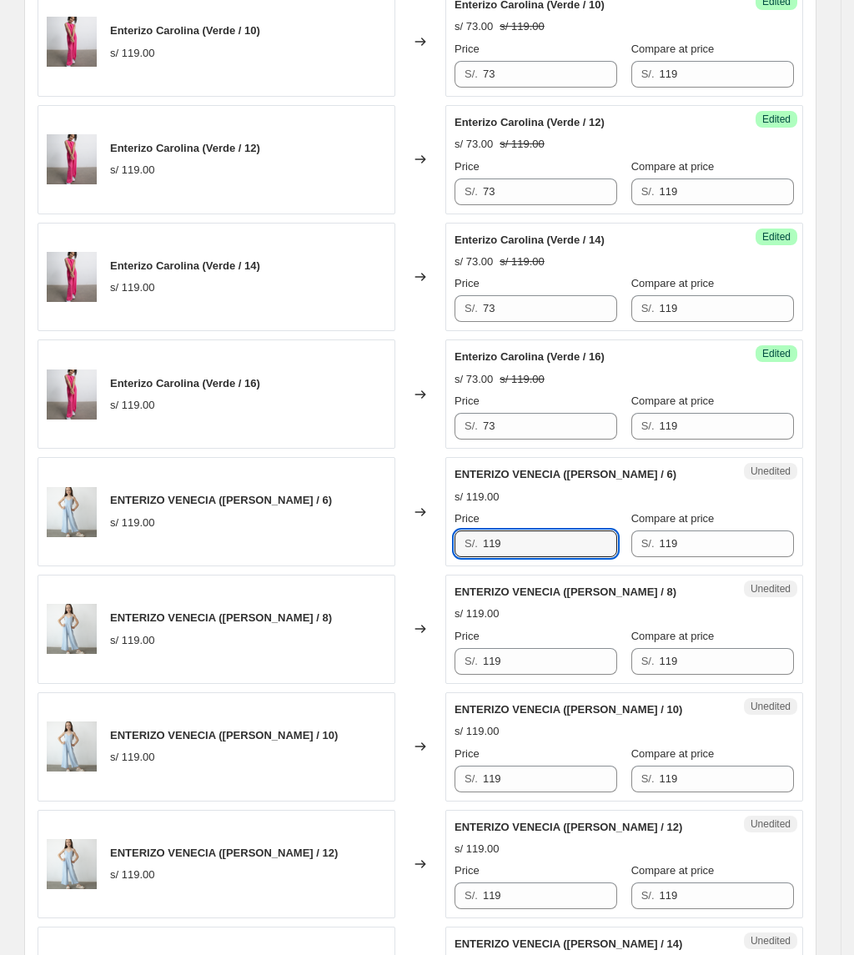
click at [445, 555] on div "ENTERIZO VENECIA ([PERSON_NAME] / 6) s/ 119.00 Changed to Unedited ENTERIZO [GE…" at bounding box center [421, 511] width 766 height 109
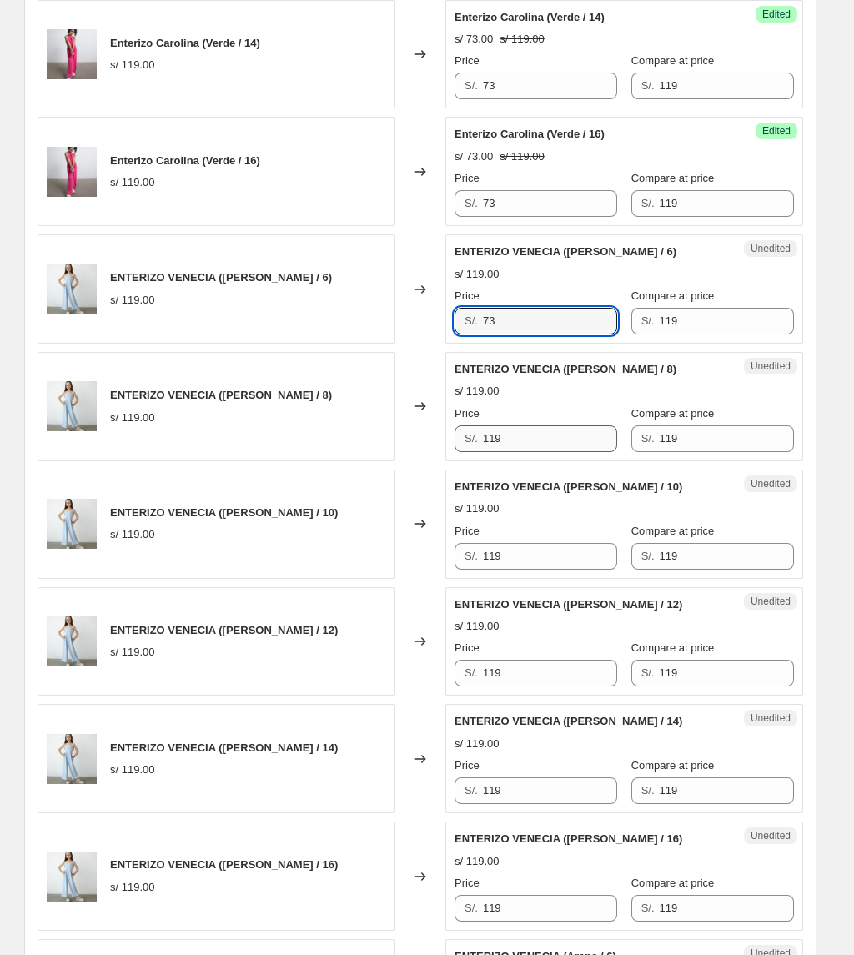
type input "73"
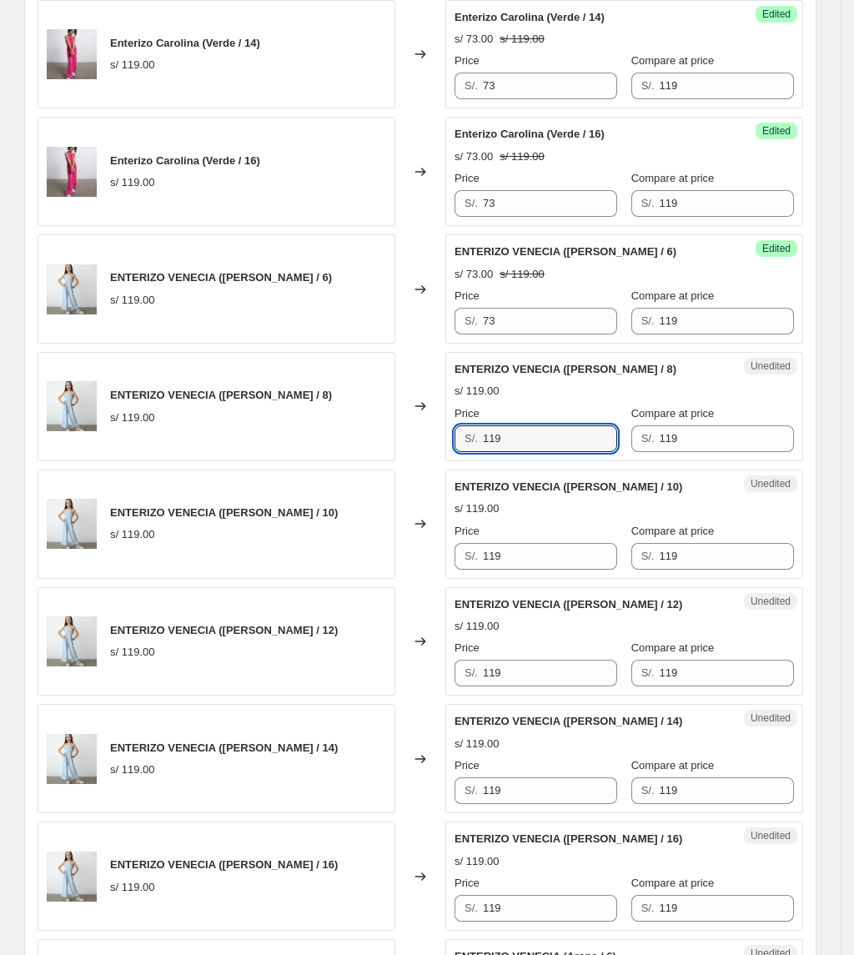
click at [409, 454] on div "ENTERIZO VENECIA ([PERSON_NAME] / 8) s/ 119.00 Changed to Unedited ENTERIZO [GE…" at bounding box center [421, 406] width 766 height 109
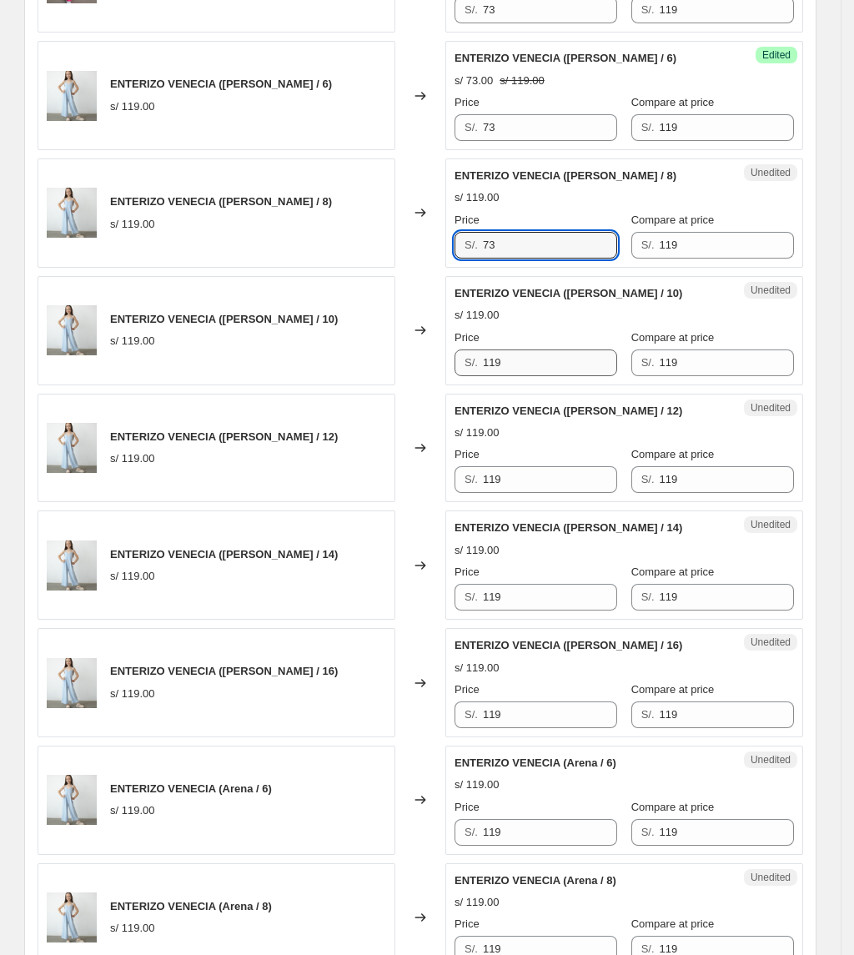
scroll to position [1911, 0]
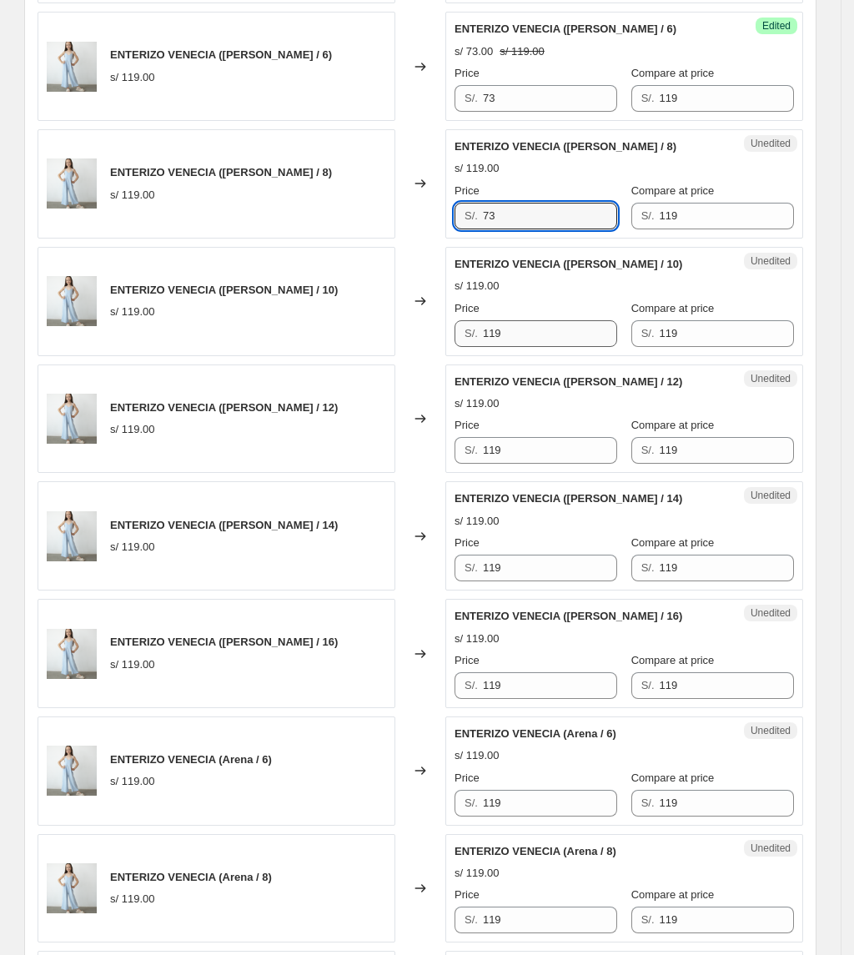
type input "73"
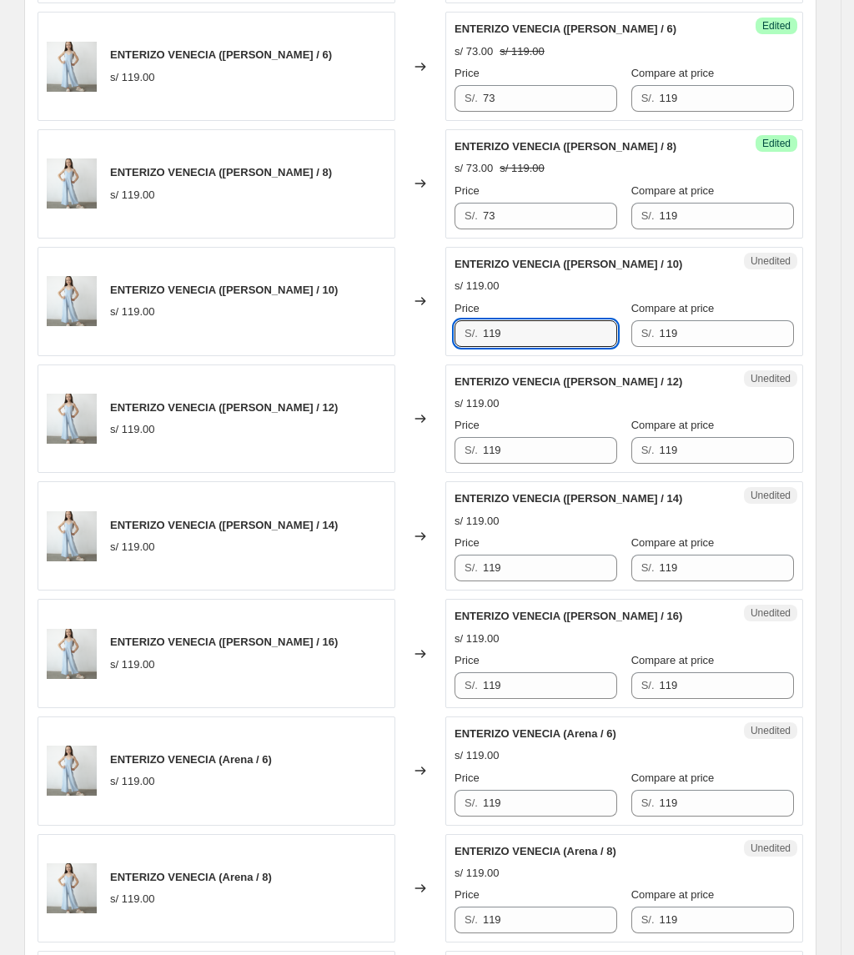
click at [351, 349] on div "ENTERIZO VENECIA ([PERSON_NAME] / 10) s/ 119.00 Changed to Unedited ENTERIZO [G…" at bounding box center [421, 301] width 766 height 109
type input "73"
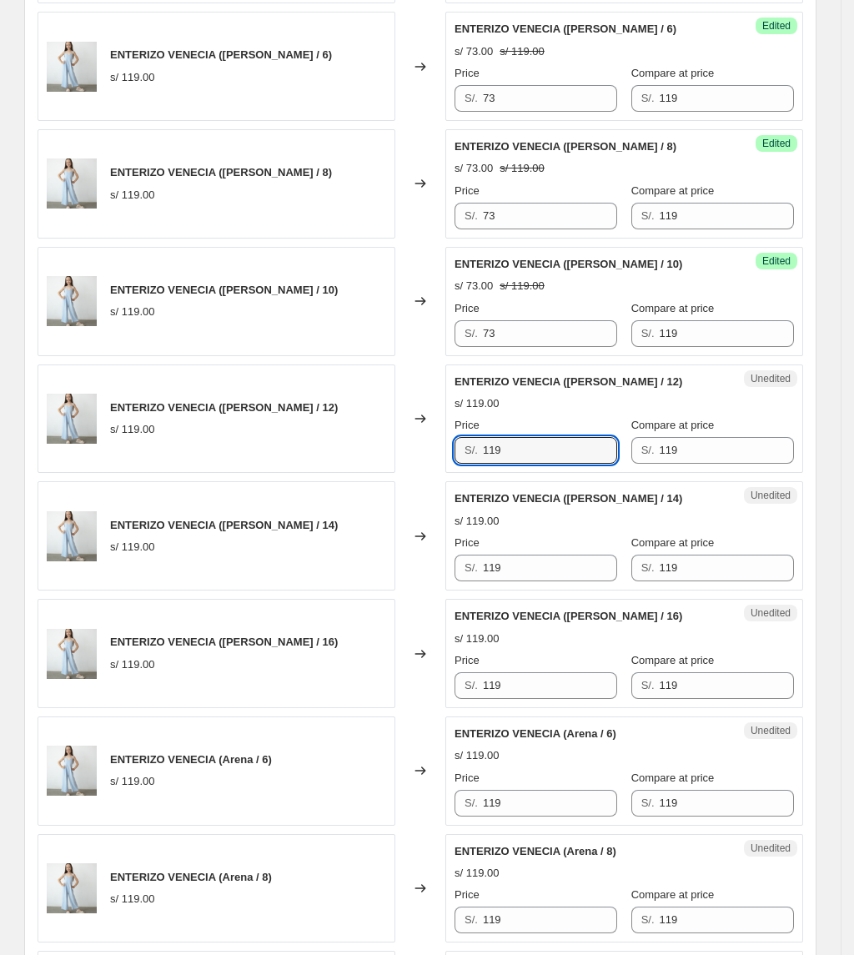
click at [359, 448] on div "ENTERIZO VENECIA ([PERSON_NAME] / 12) s/ 119.00 Changed to Unedited ENTERIZO [G…" at bounding box center [421, 418] width 766 height 109
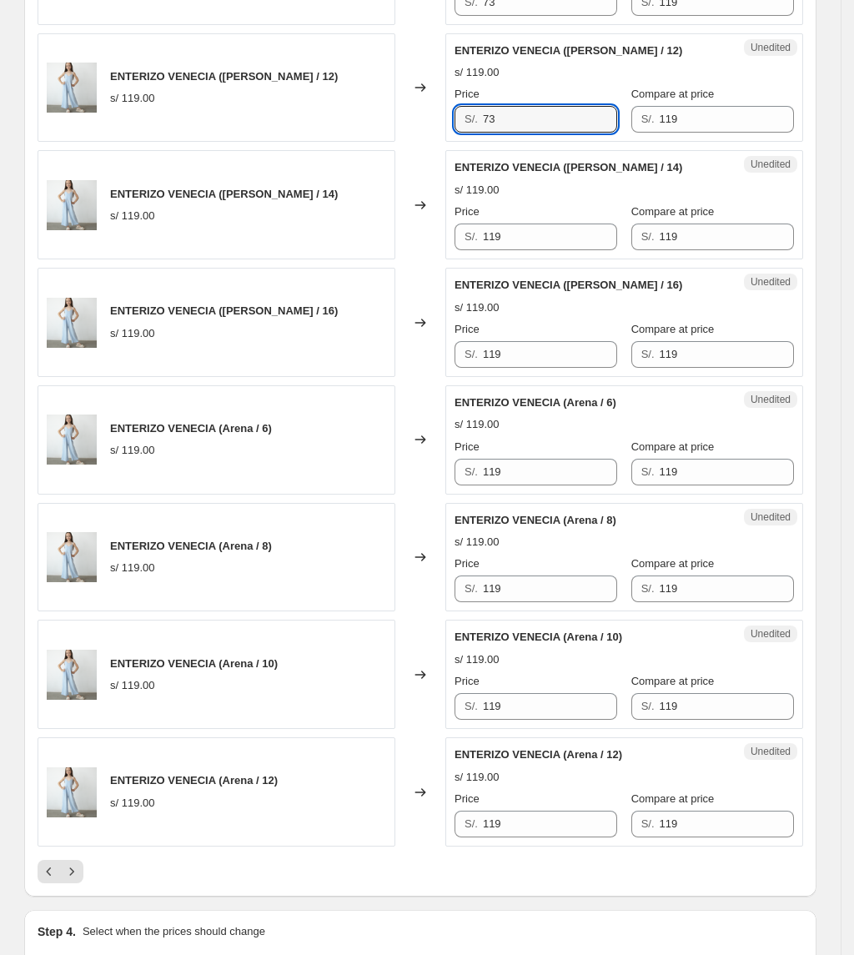
scroll to position [2245, 0]
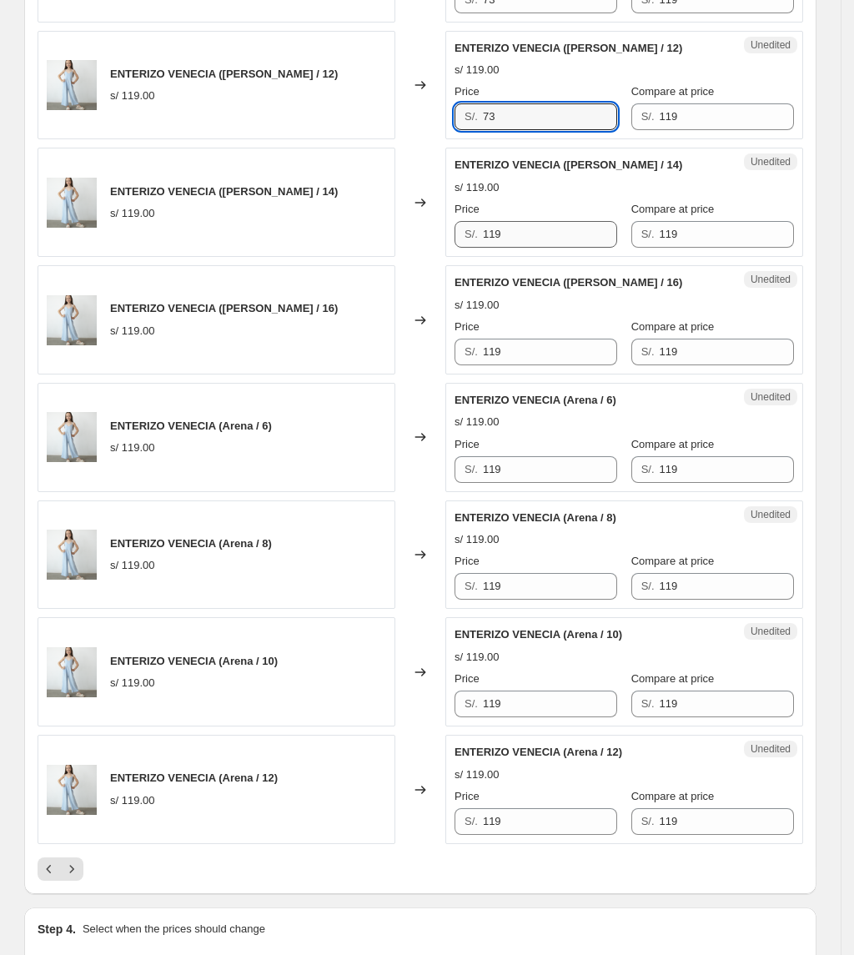
type input "73"
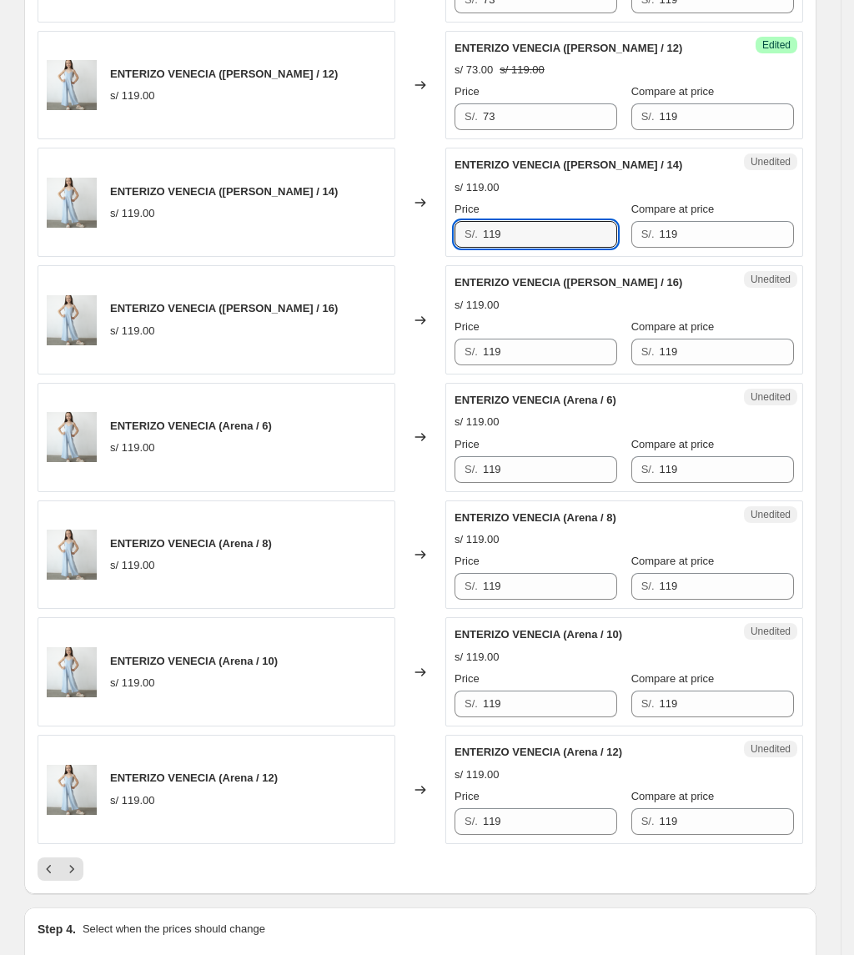
click at [330, 257] on div "ENTERIZO VENECIA ([PERSON_NAME] / 14) s/ 119.00 Changed to Unedited ENTERIZO [G…" at bounding box center [421, 202] width 766 height 109
type input "73"
click at [319, 370] on div "ENTERIZO VENECIA ([PERSON_NAME] / 16) s/ 119.00 Changed to Unedited ENTERIZO [G…" at bounding box center [421, 319] width 766 height 109
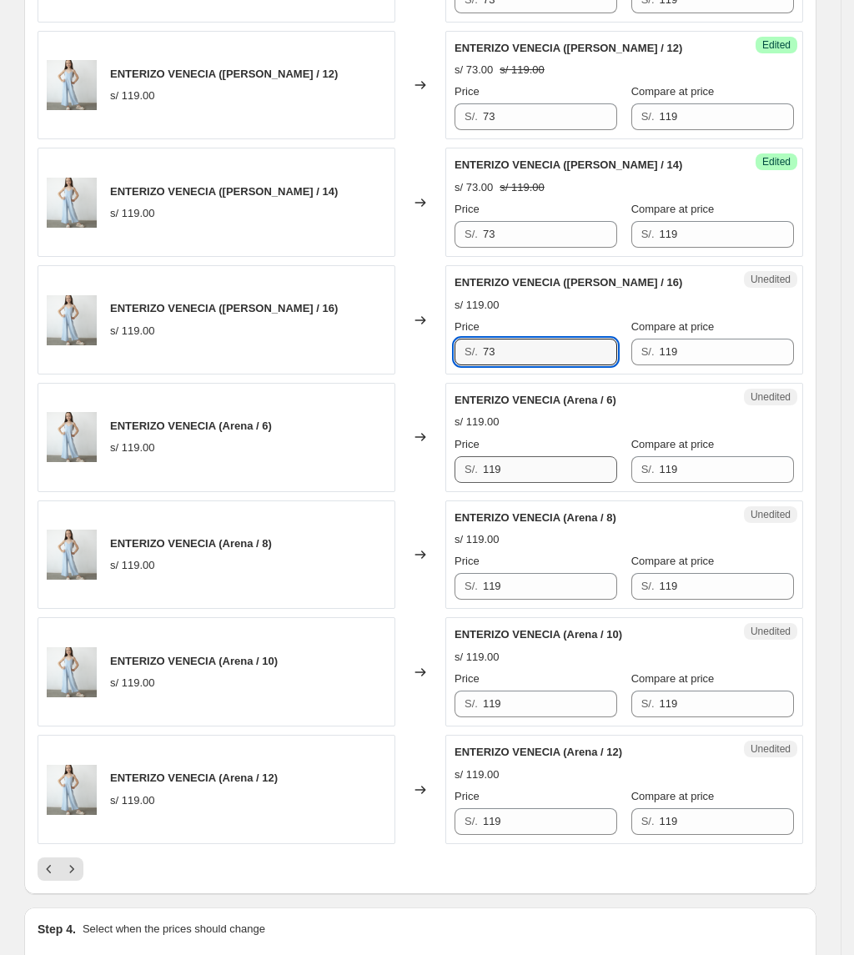
type input "73"
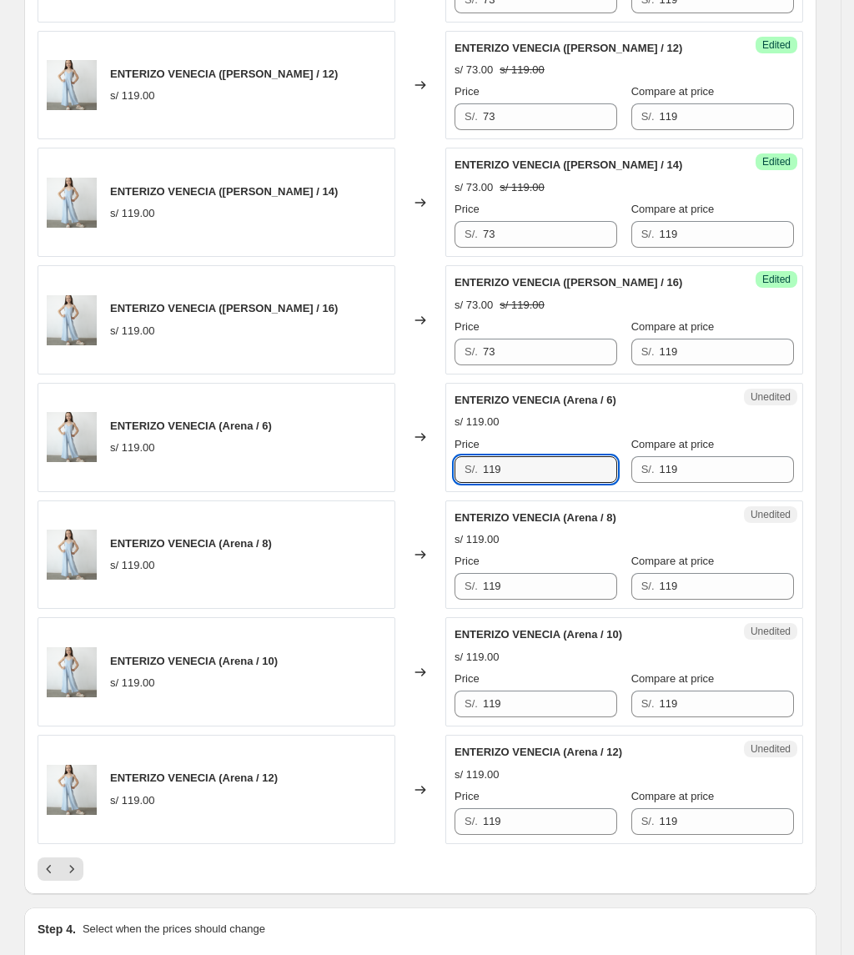
click at [404, 490] on div "ENTERIZO VENECIA (Arena / 6) s/ 119.00 Changed to Unedited ENTERIZO [GEOGRAPHIC…" at bounding box center [421, 437] width 766 height 109
type input "73"
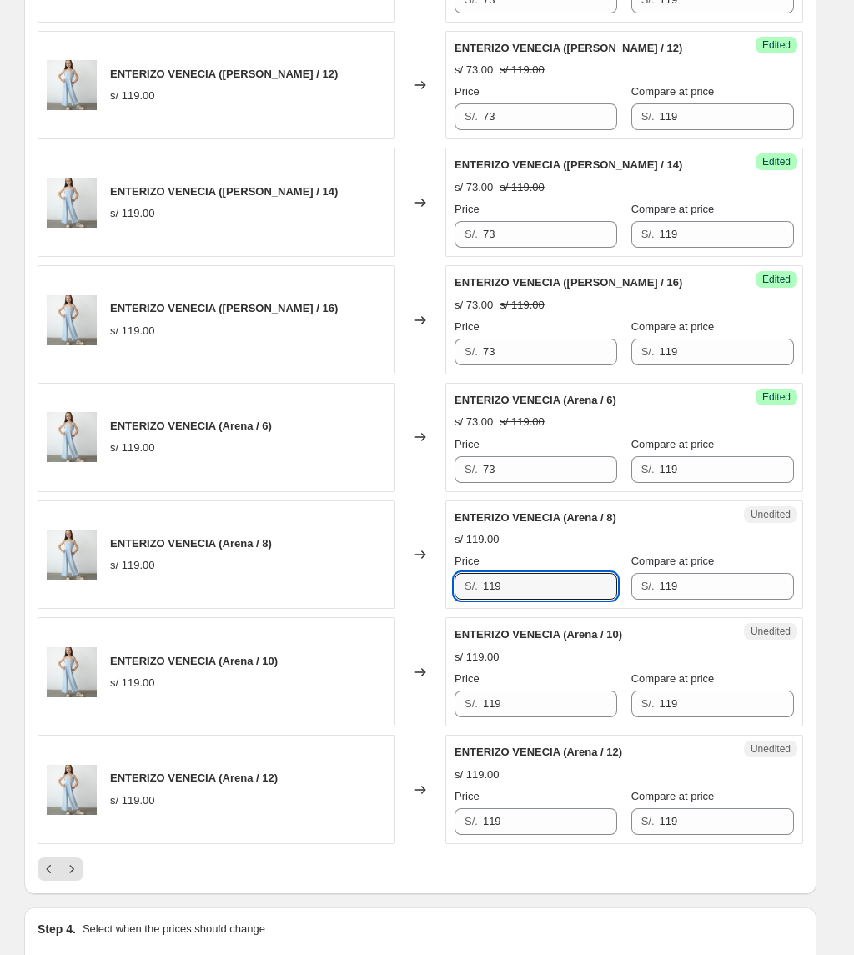
click at [418, 601] on div "ENTERIZO VENECIA (Arena / 8) s/ 119.00 Changed to Unedited ENTERIZO [GEOGRAPHIC…" at bounding box center [421, 554] width 766 height 109
type input "73"
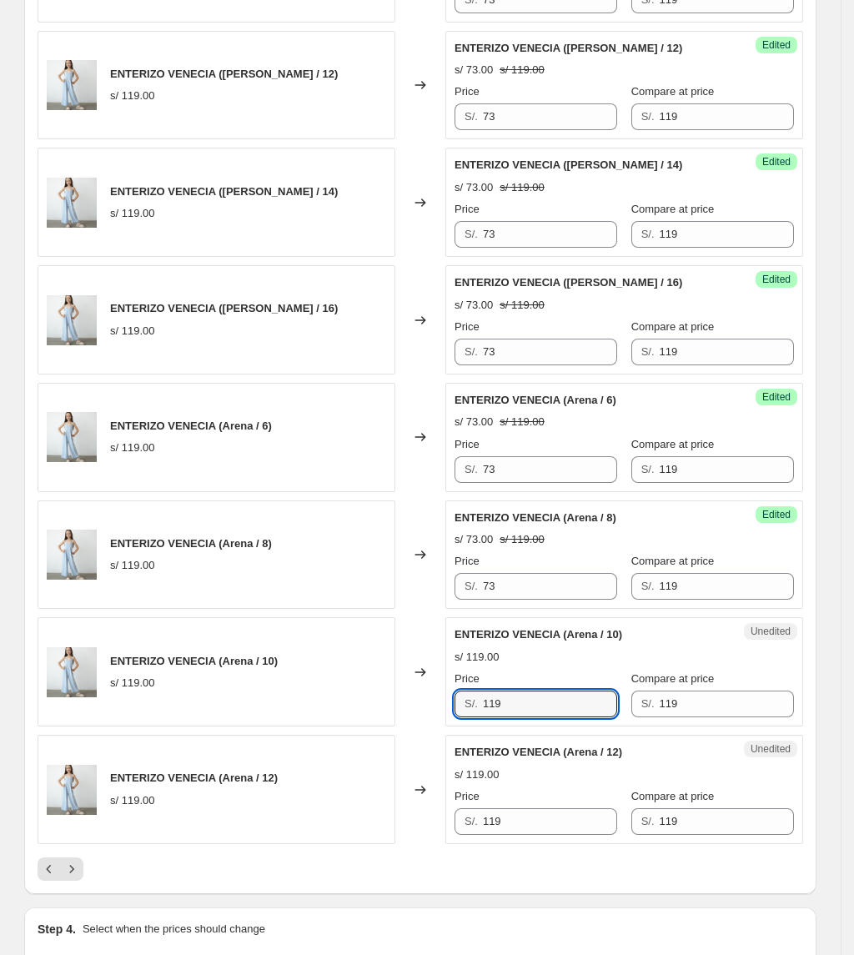
click at [425, 715] on div "ENTERIZO VENECIA (Arena / 10) s/ 119.00 Changed to Unedited ENTERIZO [GEOGRAPHI…" at bounding box center [421, 671] width 766 height 109
type input "73"
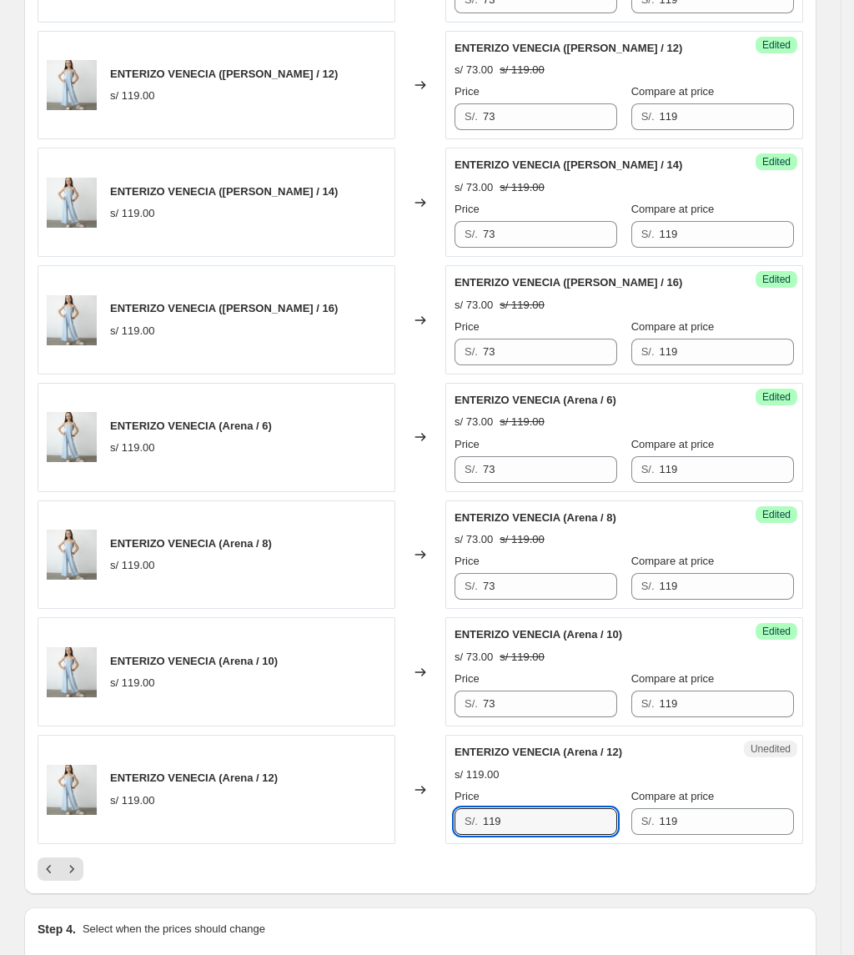
click at [317, 801] on div "ENTERIZO VENECIA (Arena / 12) s/ 119.00 Changed to Unedited ENTERIZO [GEOGRAPHI…" at bounding box center [421, 789] width 766 height 109
type input "73"
click at [83, 881] on button "Next" at bounding box center [71, 868] width 23 height 23
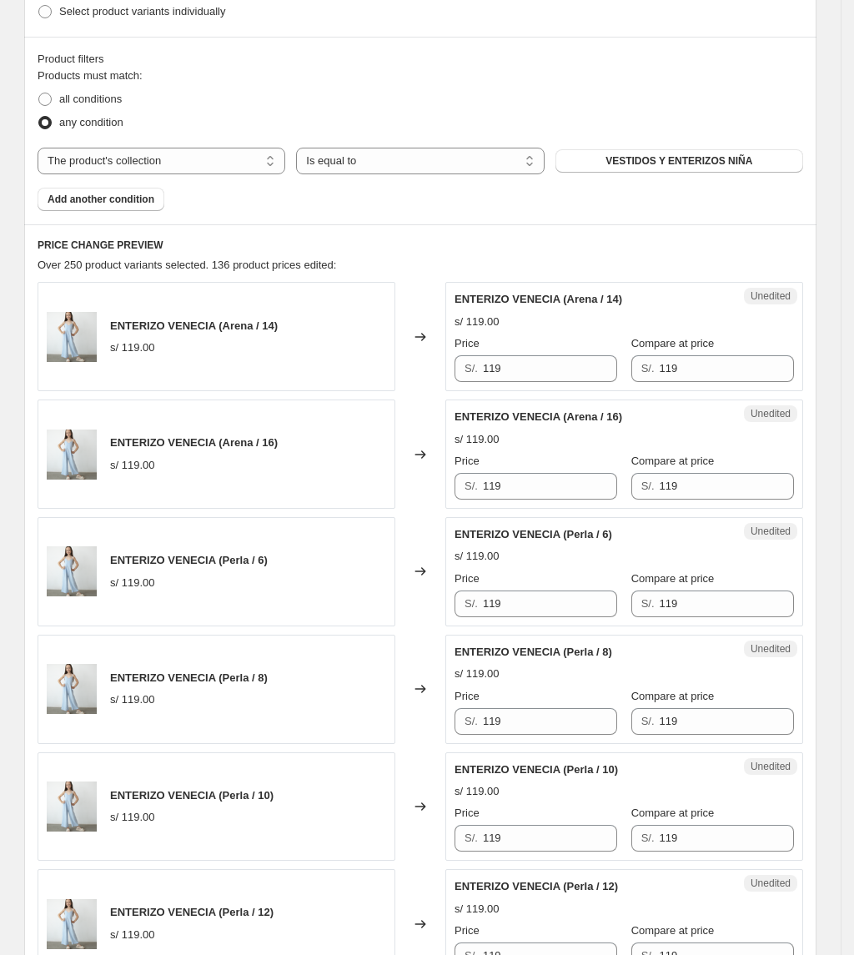
scroll to position [465, 0]
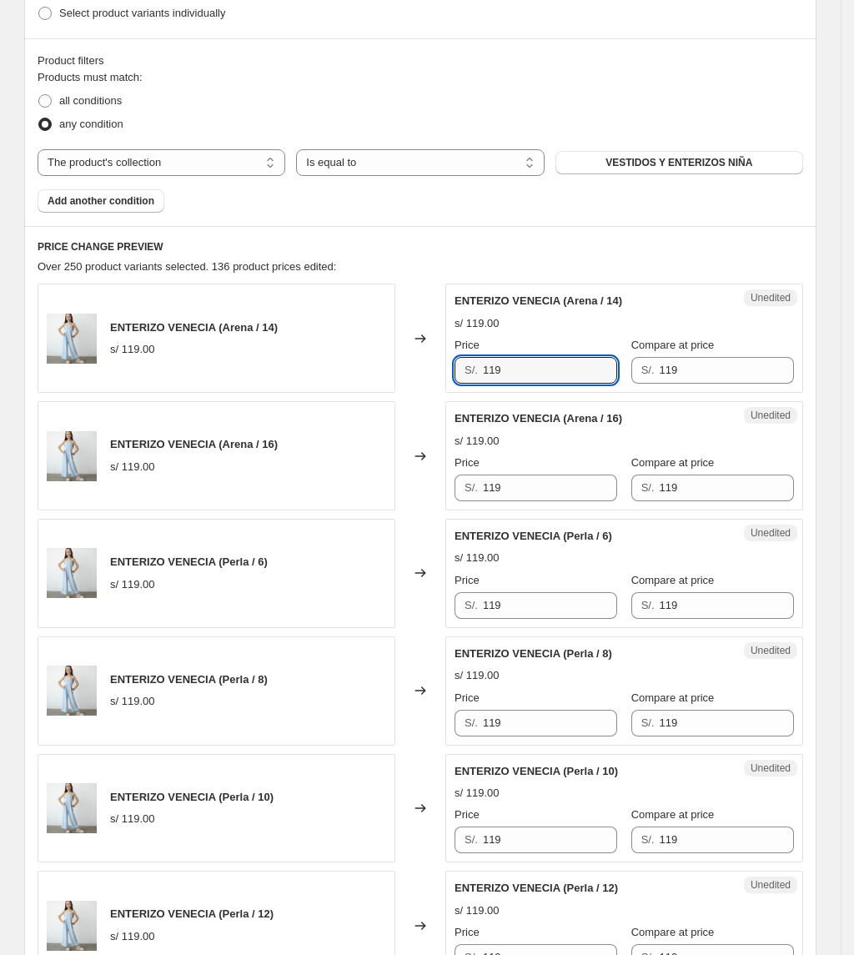
click at [382, 370] on div "ENTERIZO VENECIA (Arena / 14) s/ 119.00 Changed to Unedited ENTERIZO [GEOGRAPHI…" at bounding box center [421, 338] width 766 height 109
type input "73"
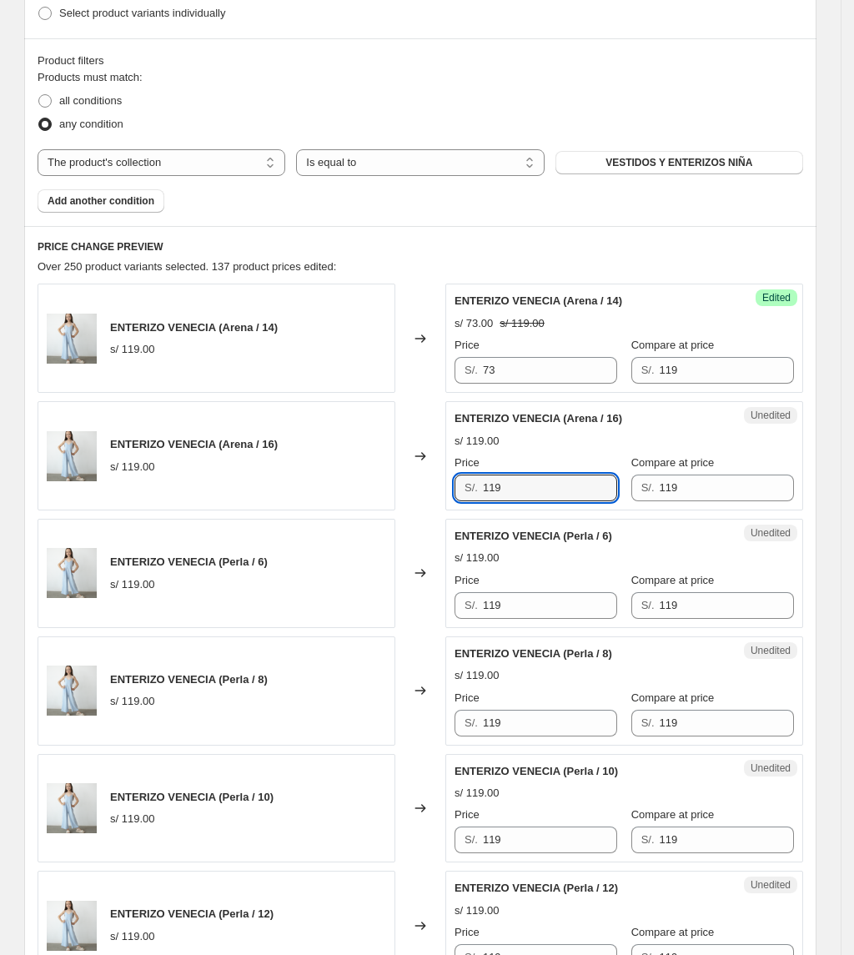
click at [459, 495] on div "S/. 119" at bounding box center [535, 488] width 163 height 27
type input "73"
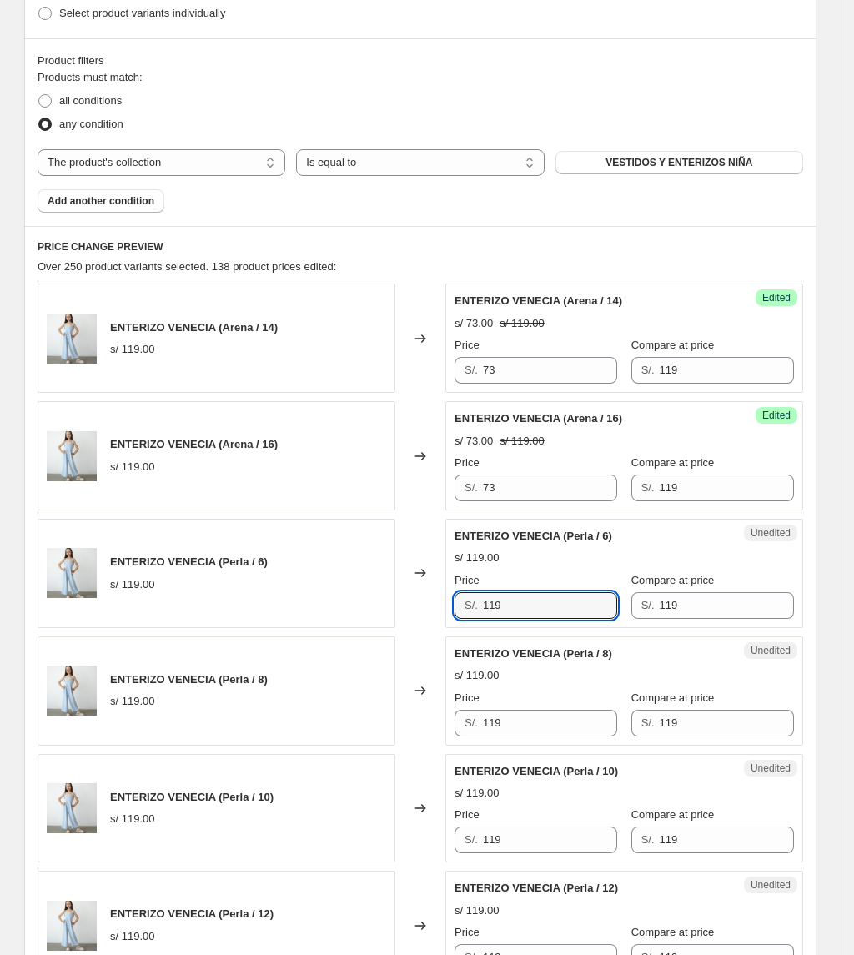
click at [300, 560] on div "ENTERIZO VENECIA (Perla / 6) s/ 119.00 Changed to Unedited ENTERIZO VENECIA (Pe…" at bounding box center [421, 573] width 766 height 109
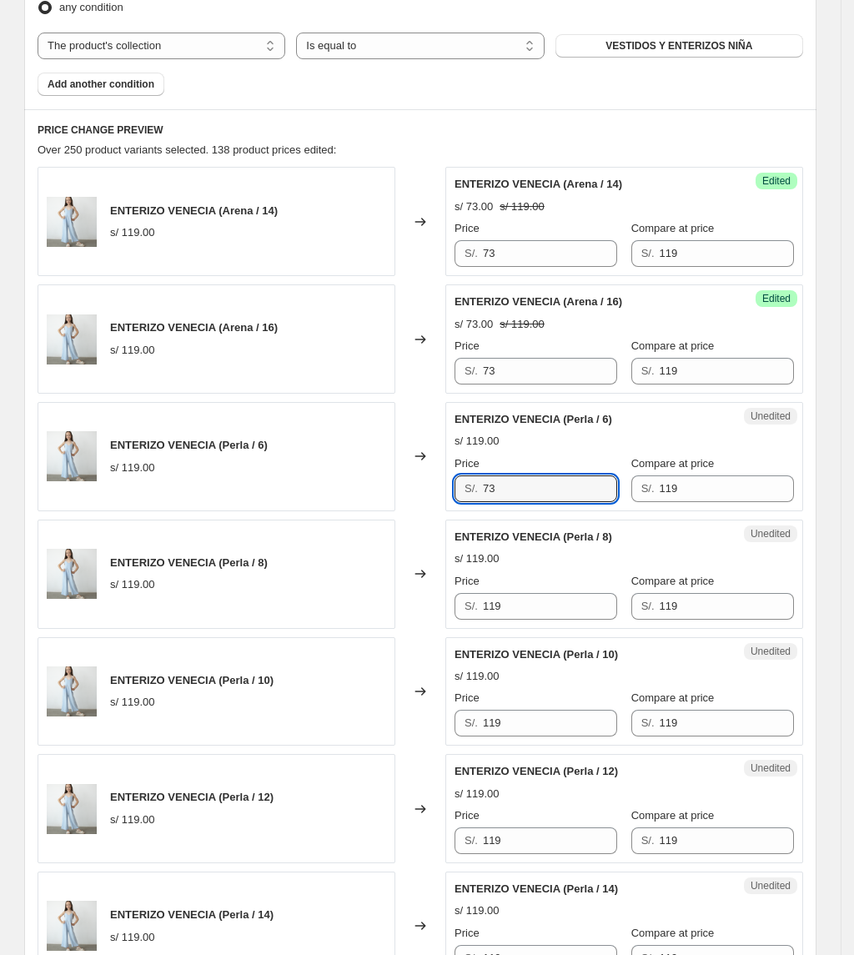
scroll to position [799, 0]
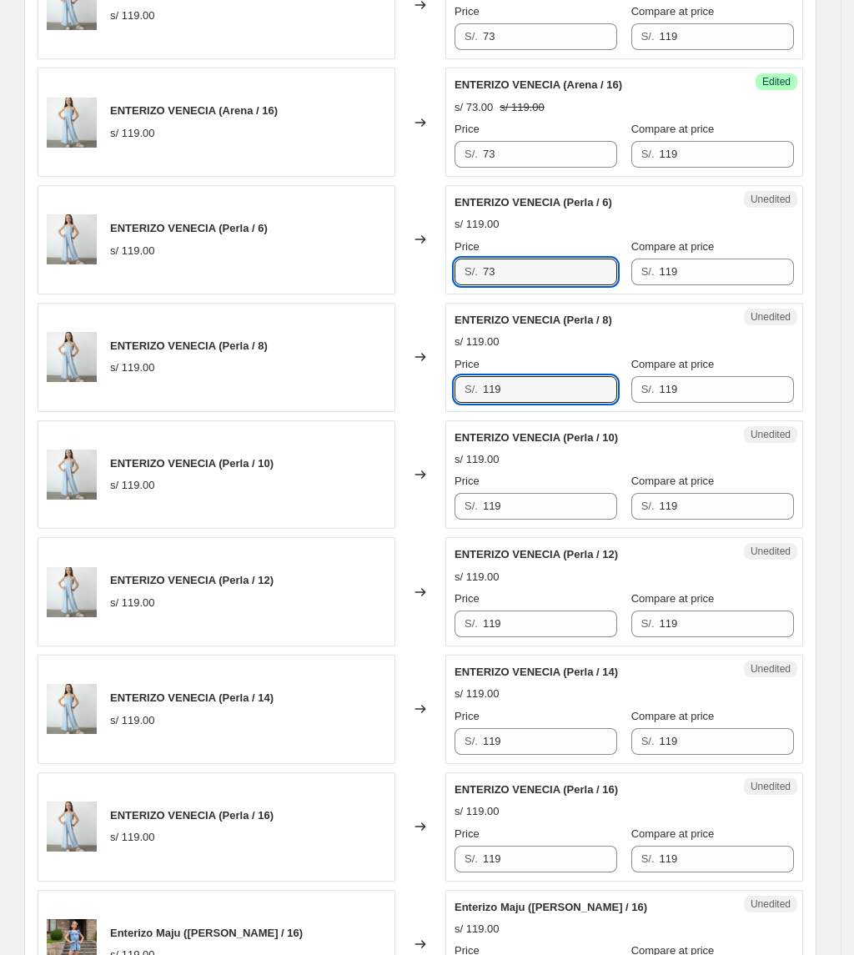
click at [414, 368] on div "ENTERIZO VENECIA (Perla / 8) s/ 119.00 Changed to Unedited ENTERIZO VENECIA (Pe…" at bounding box center [421, 357] width 766 height 109
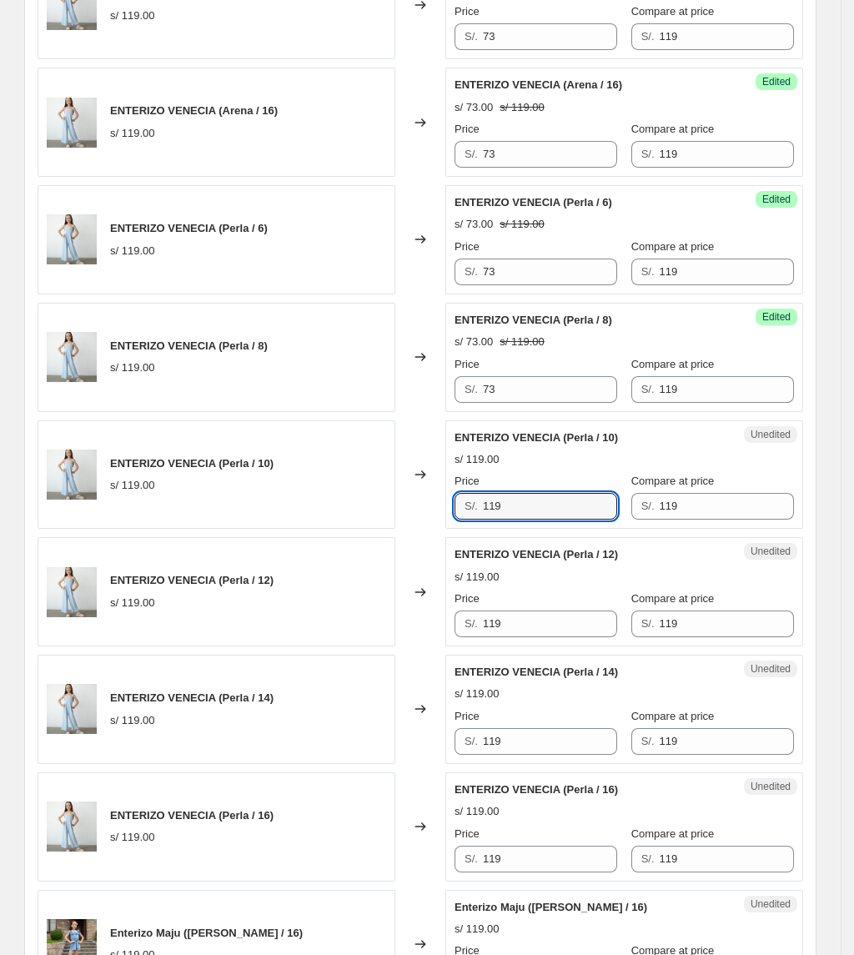
click at [312, 508] on div "ENTERIZO VENECIA (Perla / 10) s/ 119.00 Changed to Unedited ENTERIZO VENECIA (P…" at bounding box center [421, 474] width 766 height 109
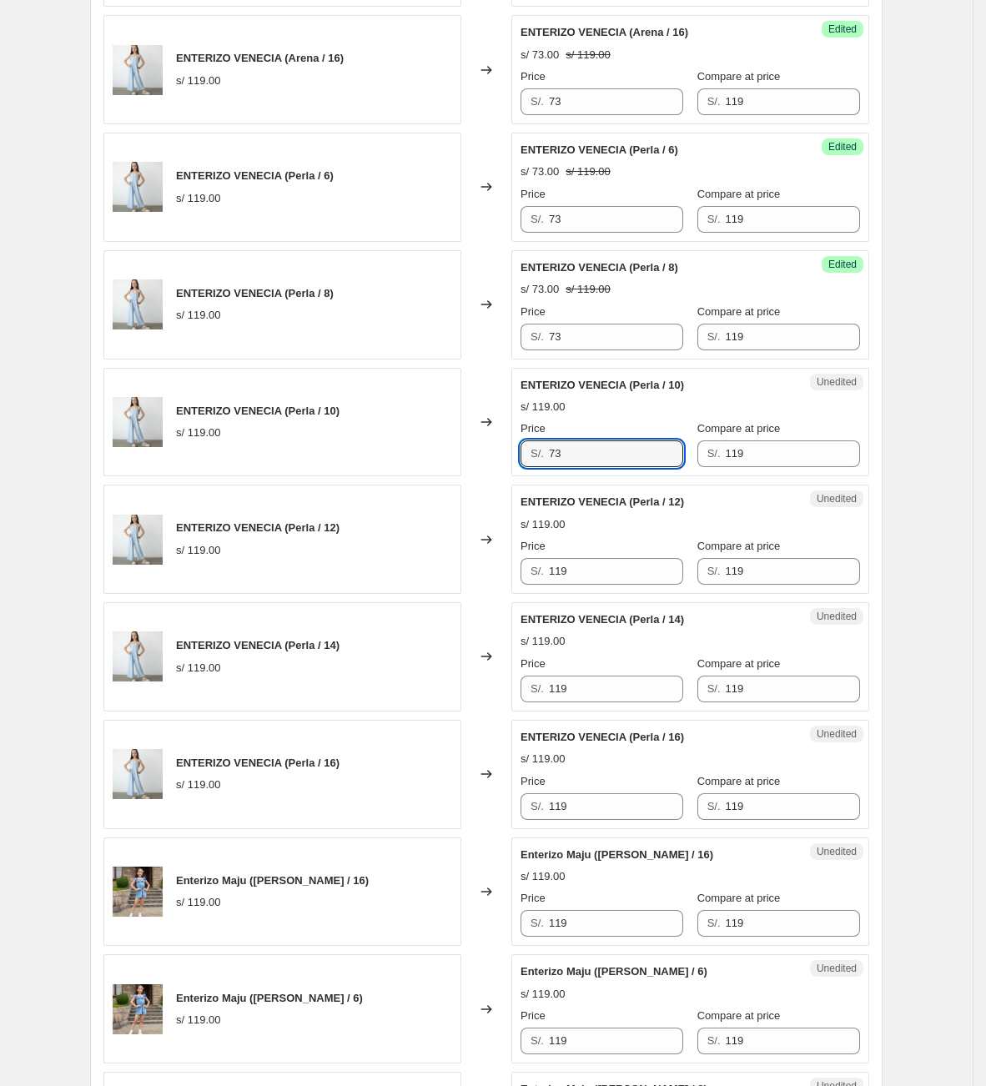
scroll to position [924, 0]
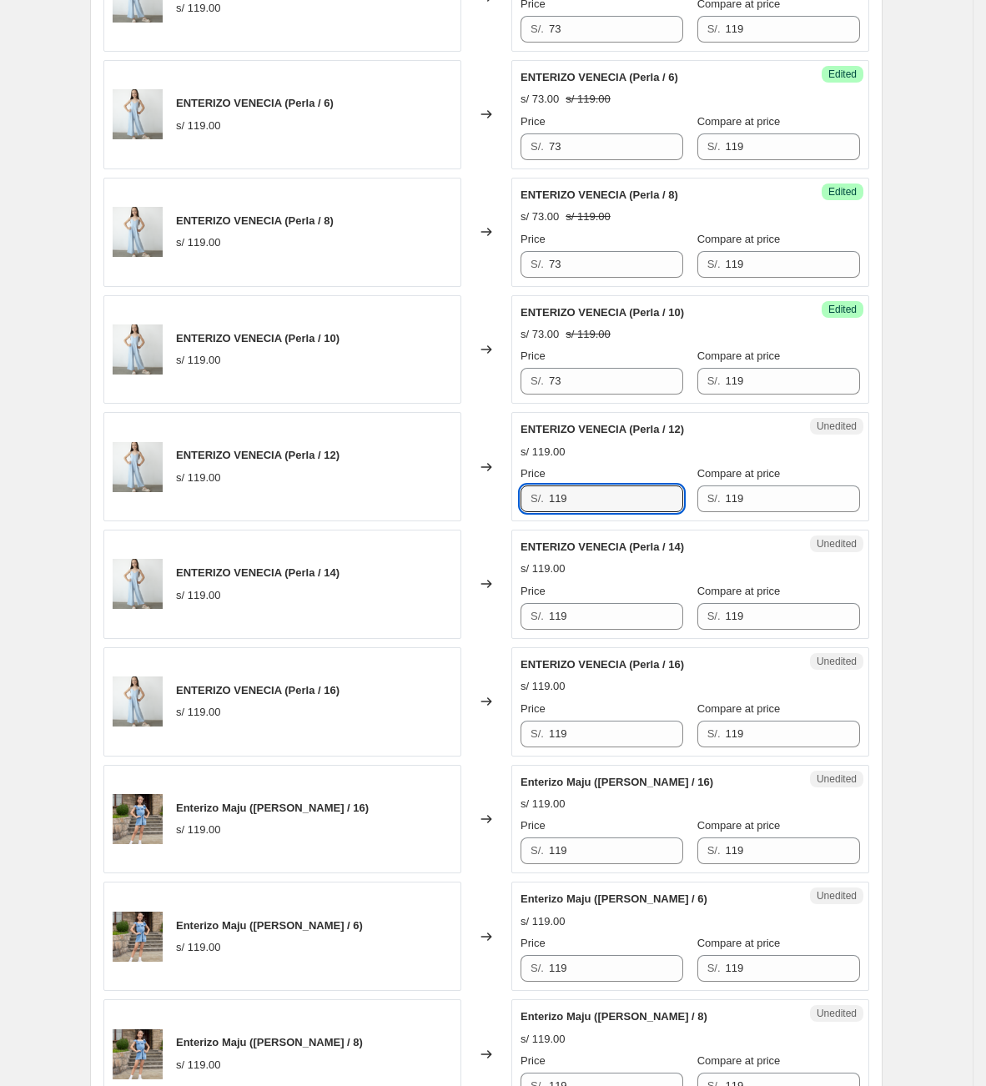
click at [461, 500] on div "ENTERIZO VENECIA (Perla / 12) s/ 119.00 Changed to Unedited ENTERIZO VENECIA (P…" at bounding box center [486, 466] width 766 height 109
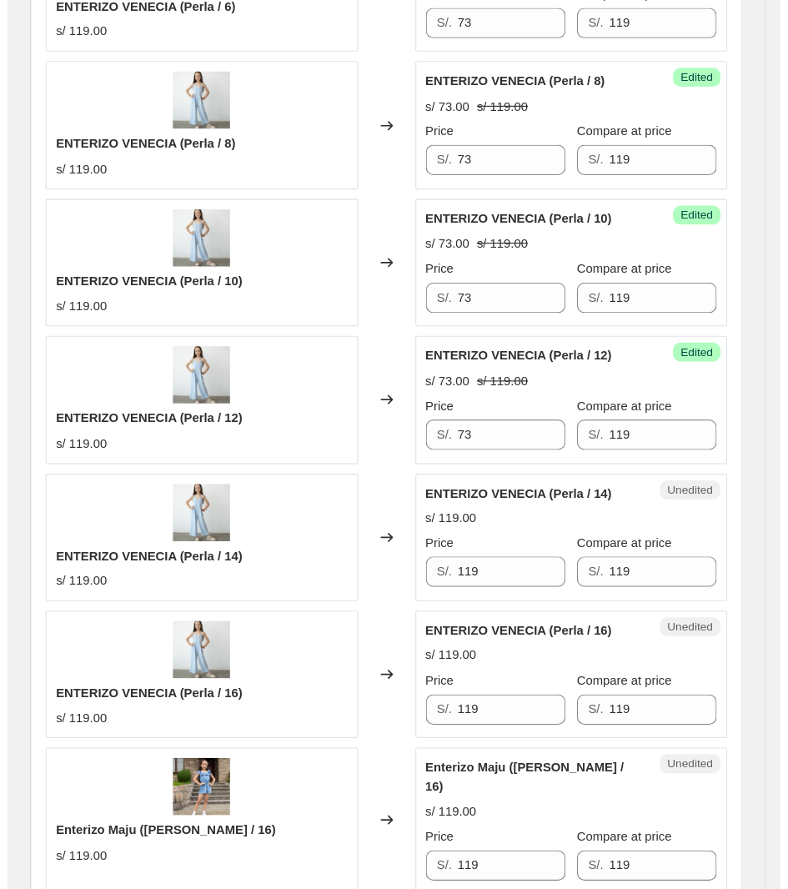
scroll to position [1091, 0]
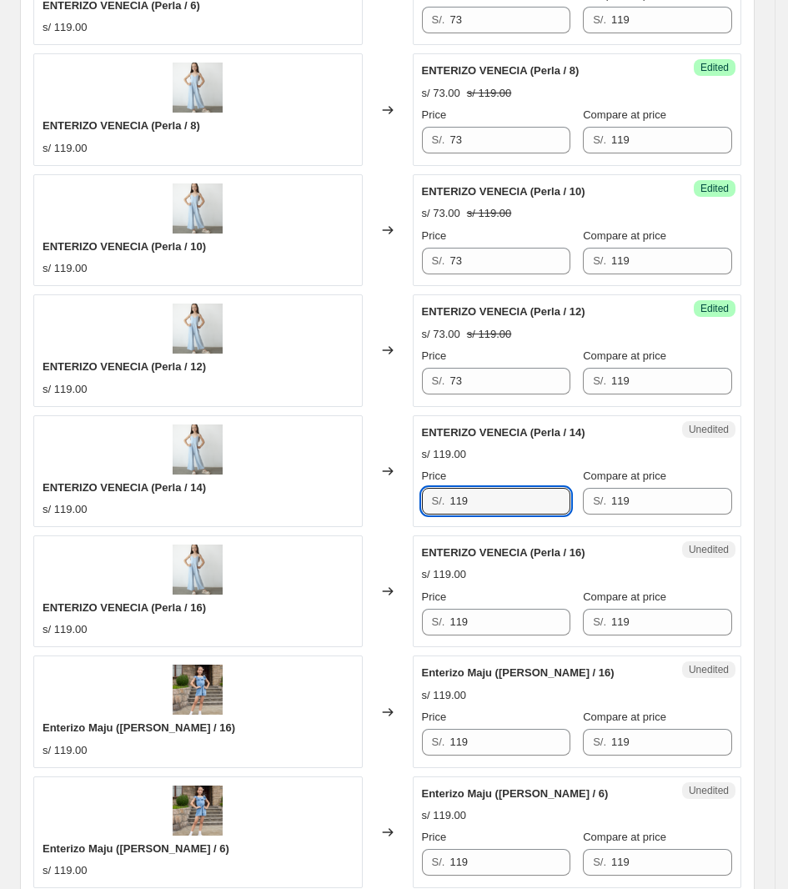
click at [313, 494] on div "ENTERIZO VENECIA (Perla / 14) s/ 119.00 Changed to Unedited ENTERIZO VENECIA (P…" at bounding box center [387, 471] width 708 height 112
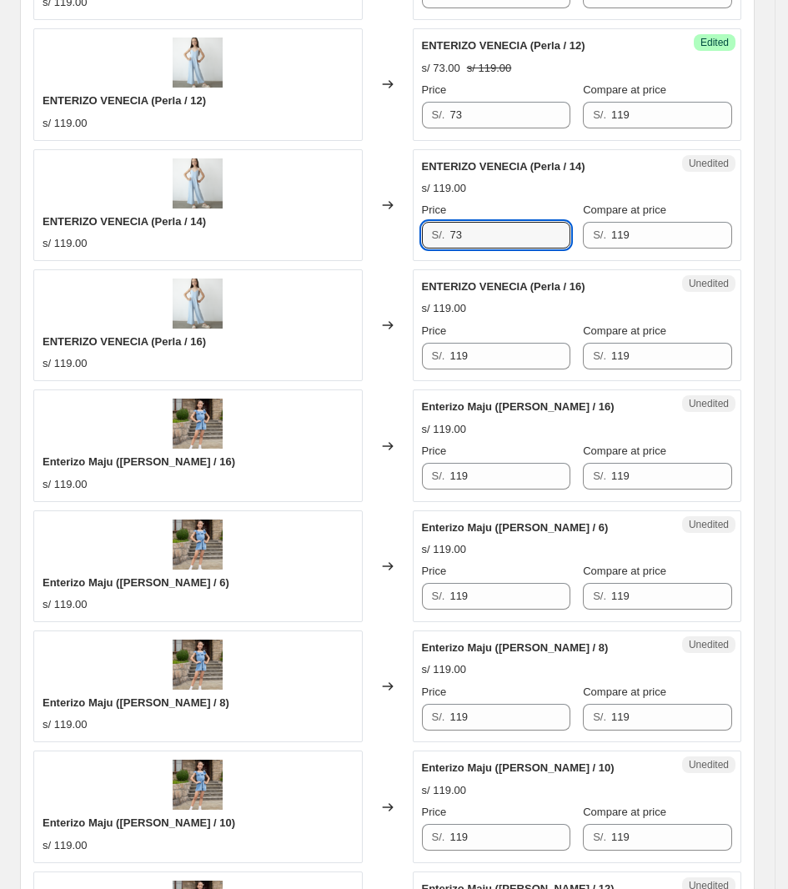
scroll to position [1404, 0]
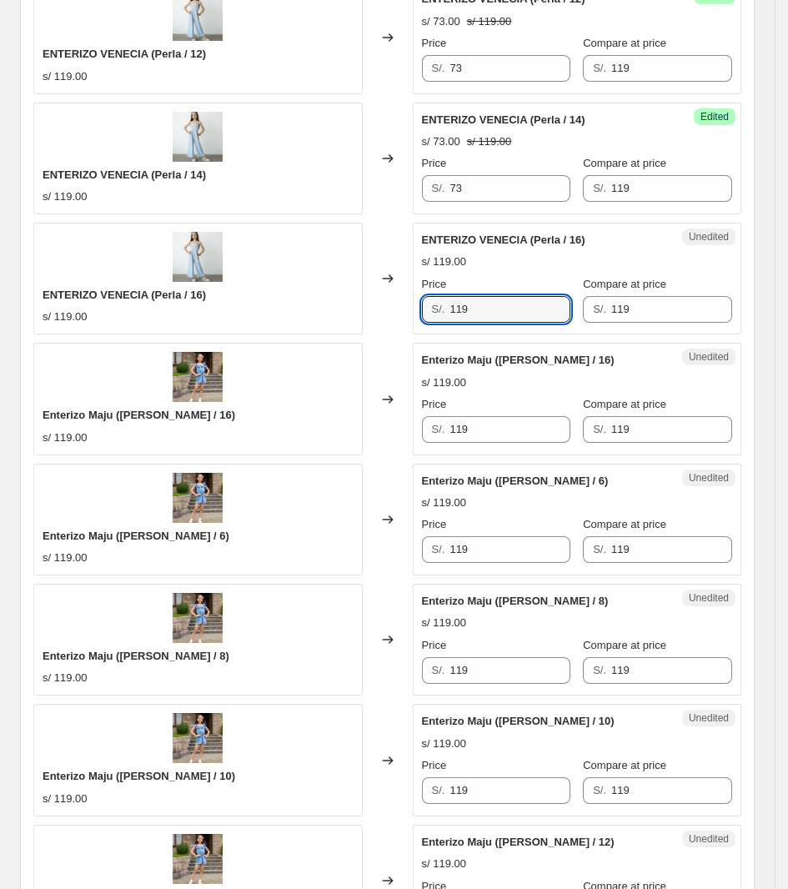
click at [367, 319] on div "ENTERIZO VENECIA (Perla / 16) s/ 119.00 Changed to Unedited ENTERIZO VENECIA (P…" at bounding box center [387, 279] width 708 height 112
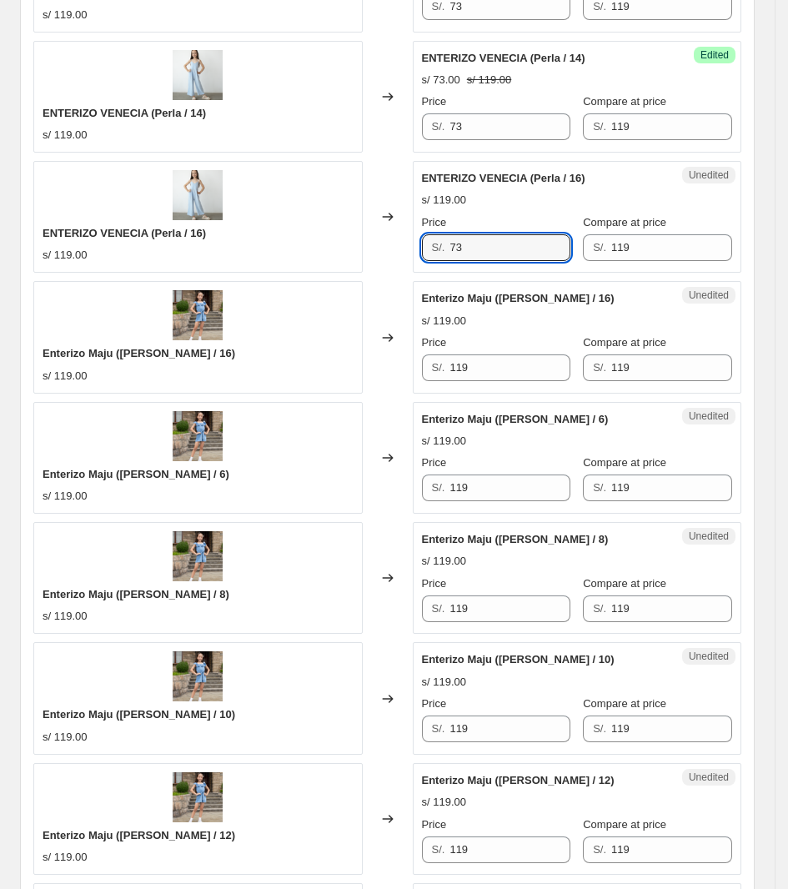
scroll to position [1612, 0]
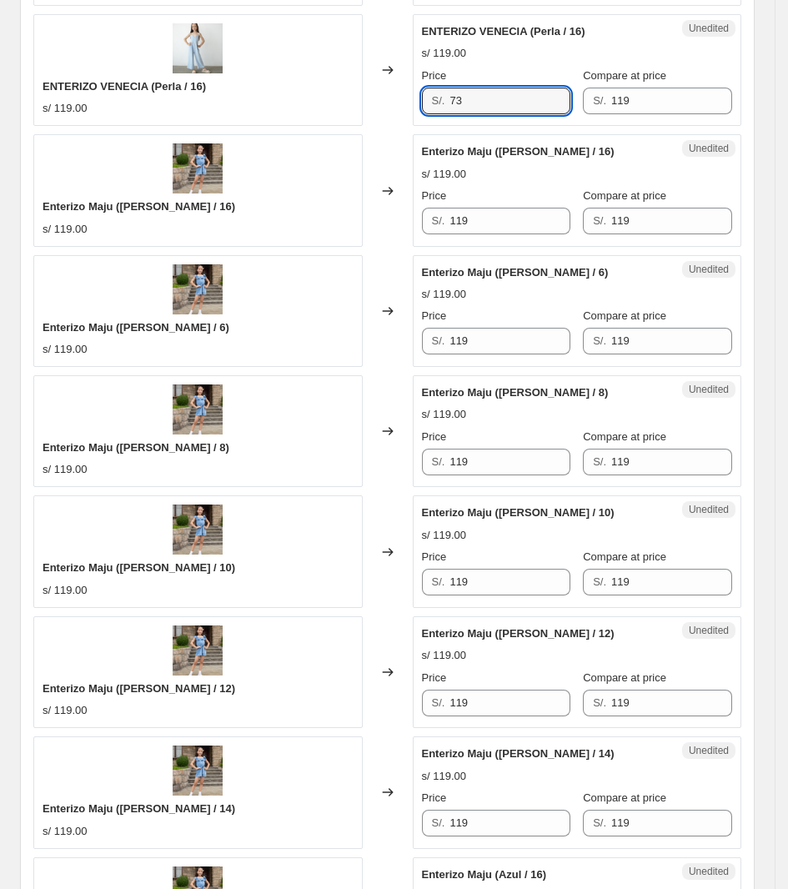
click at [560, 242] on div "Unedited Enterizo Maju ([PERSON_NAME] / 16) s/ 119.00 Price S/. 119 Compare at …" at bounding box center [577, 190] width 329 height 112
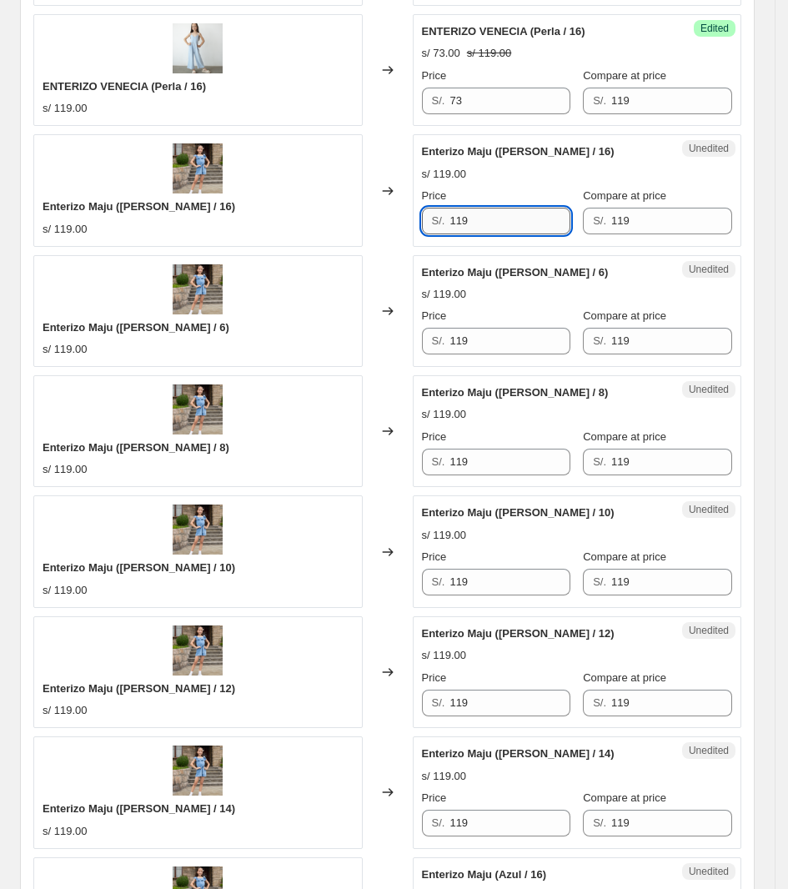
click at [555, 225] on input "119" at bounding box center [509, 221] width 121 height 27
click at [515, 323] on div "Price" at bounding box center [496, 316] width 149 height 17
click at [430, 223] on div "S/. 119" at bounding box center [496, 221] width 149 height 27
click at [425, 232] on div "Unedited Enterizo Maju ([PERSON_NAME] / 16) s/ 119.00 Price S/. 73 Compare at p…" at bounding box center [577, 190] width 329 height 112
click at [259, 339] on div "Enterizo Maju ([PERSON_NAME] / 6) s/ 119.00 Changed to Unedited Enterizo Maju (…" at bounding box center [387, 311] width 708 height 112
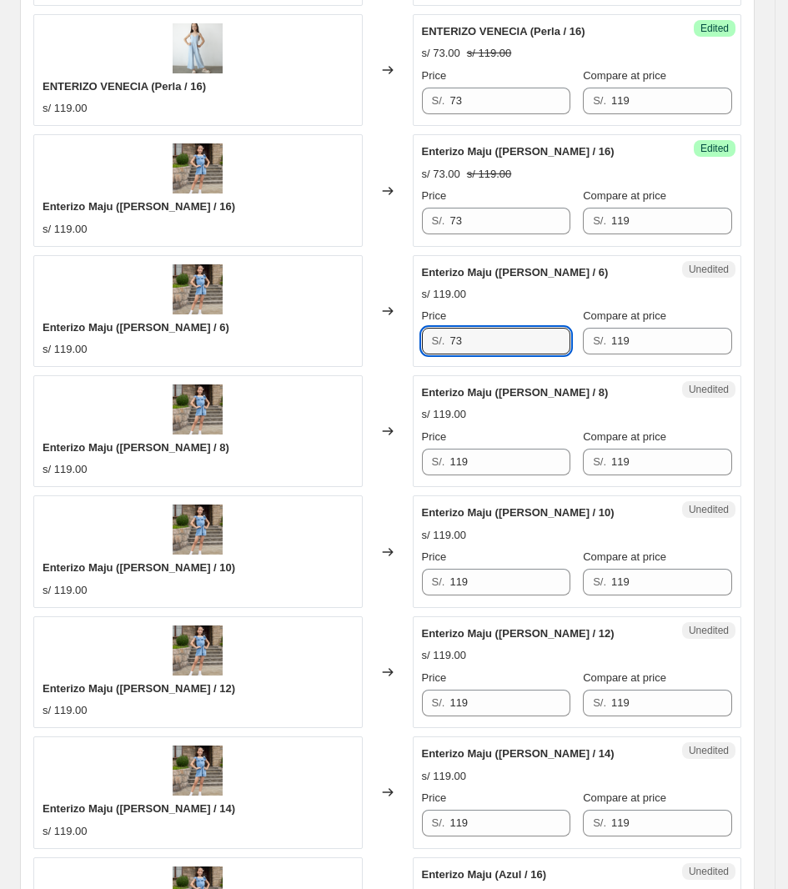
scroll to position [1925, 0]
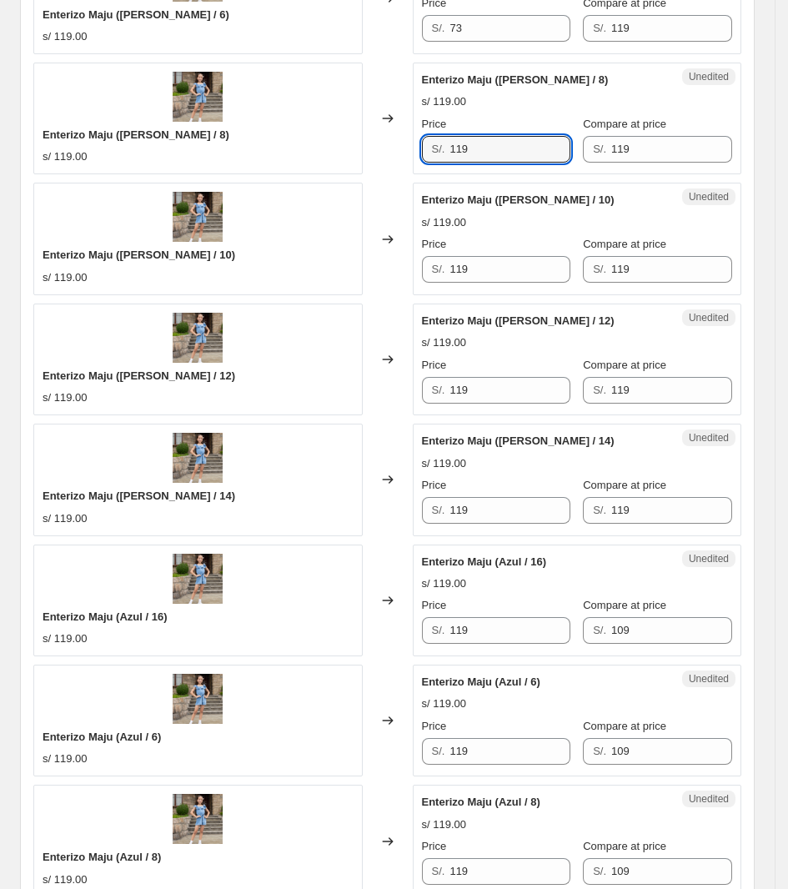
click at [409, 151] on div "Enterizo Maju ([PERSON_NAME] / 8) s/ 119.00 Changed to Unedited Enterizo Maju (…" at bounding box center [387, 119] width 708 height 112
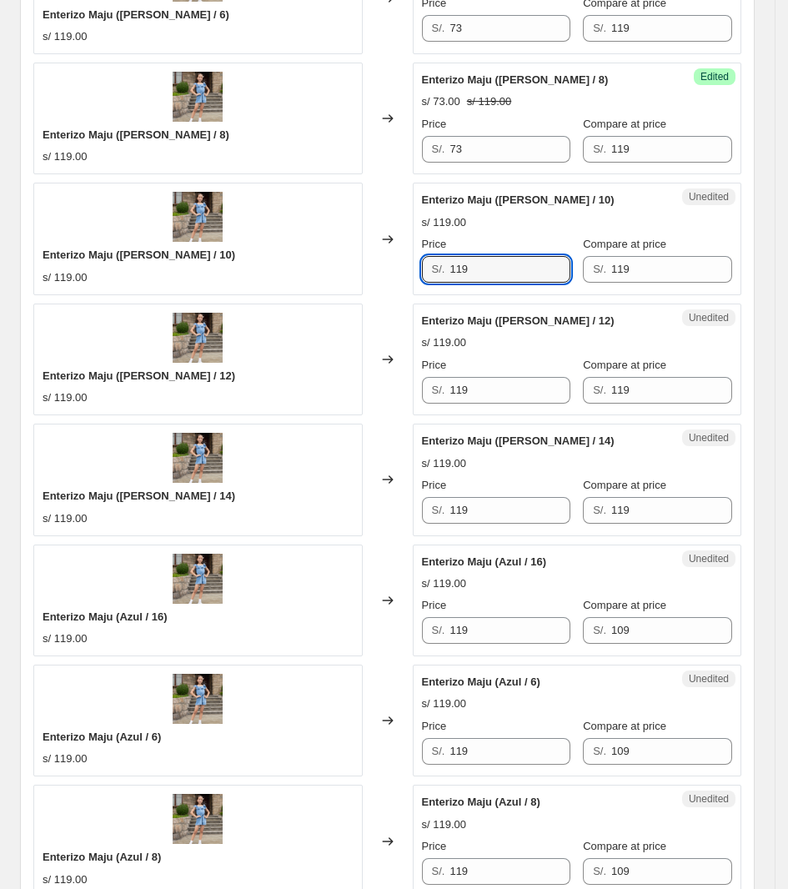
click at [352, 260] on div "Enterizo Maju ([PERSON_NAME] / 10) s/ 119.00 Changed to Unedited Enterizo Maju …" at bounding box center [387, 239] width 708 height 112
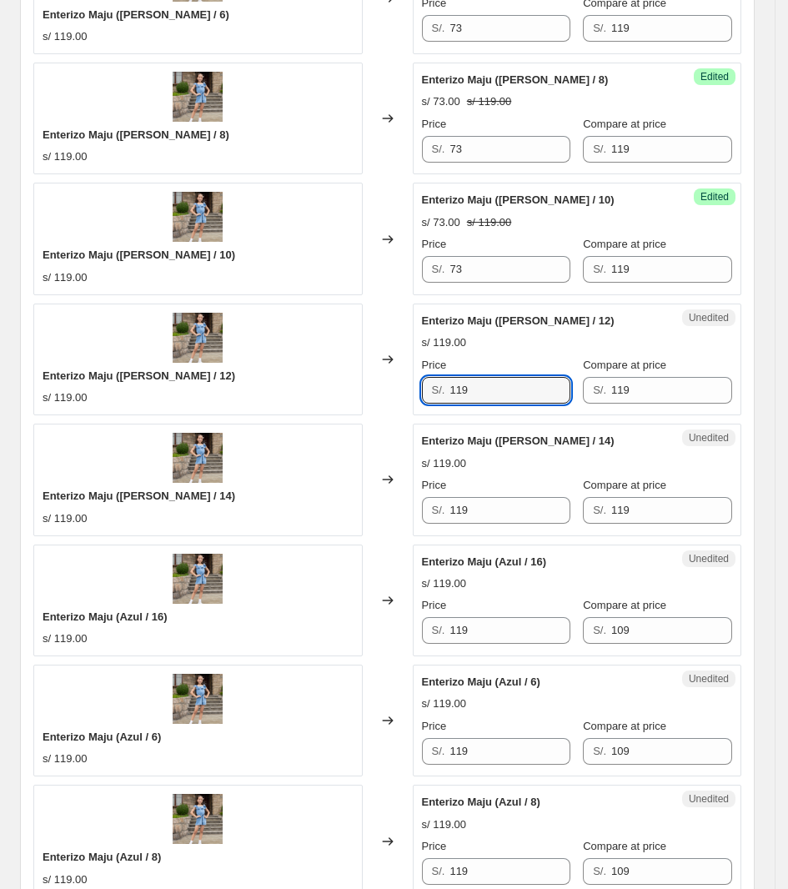
click at [327, 371] on div "Enterizo Maju ([PERSON_NAME] / 12) s/ 119.00 Changed to Unedited Enterizo Maju …" at bounding box center [387, 360] width 708 height 112
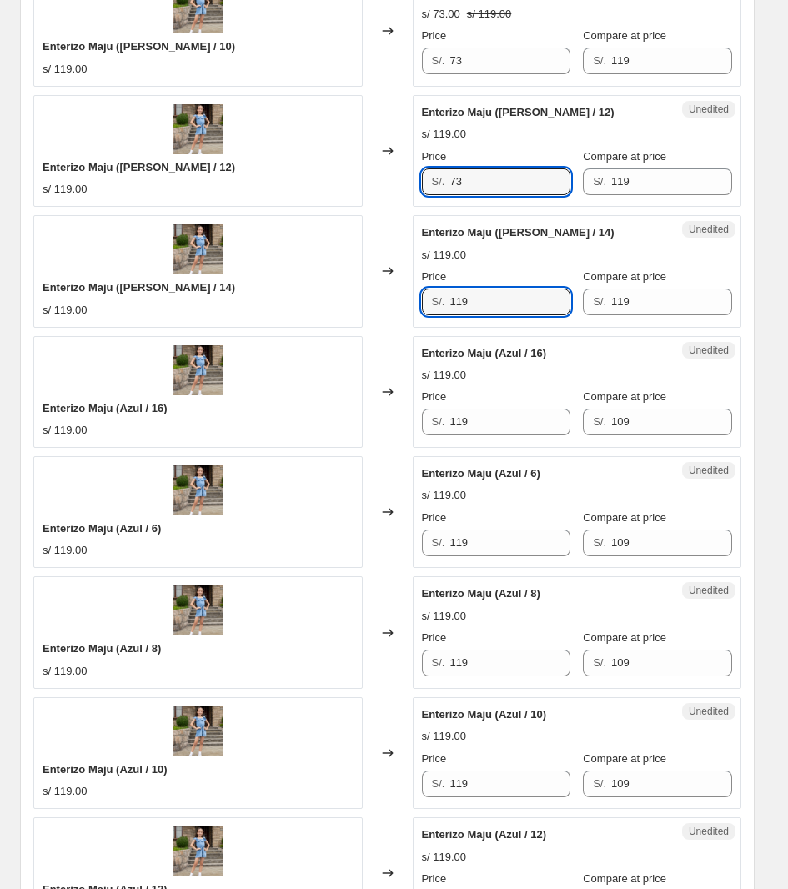
click at [334, 302] on div "Enterizo Maju ([PERSON_NAME] / 14) s/ 119.00 Changed to Unedited Enterizo Maju …" at bounding box center [387, 271] width 708 height 112
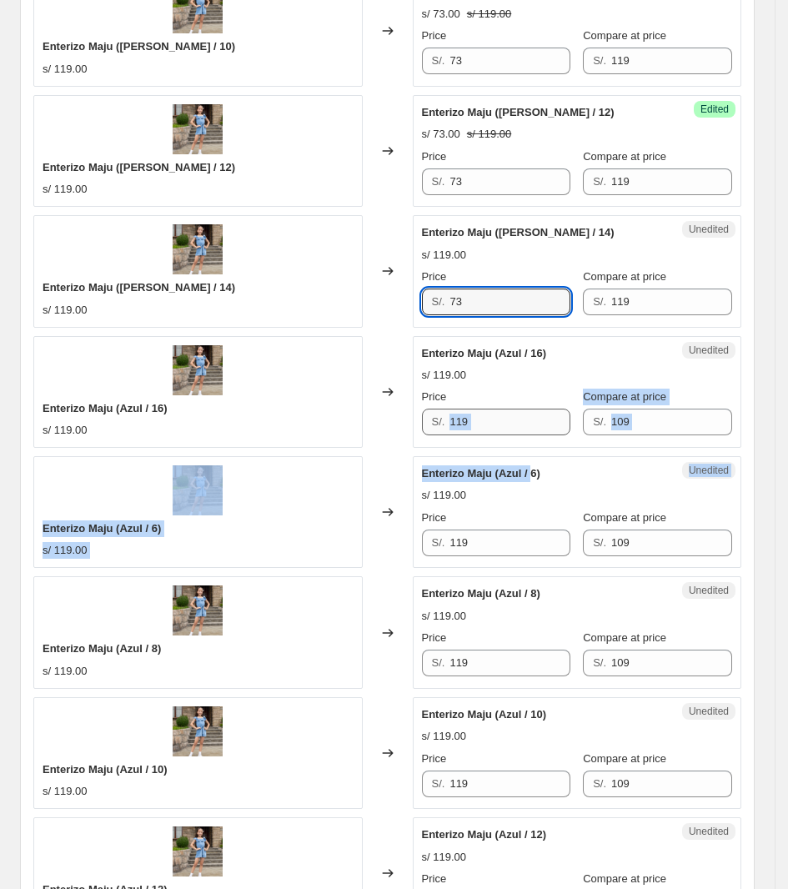
click at [517, 444] on div "Unedited Enterizo Maju (Azul / 16) s/ 119.00 Price S/. 119 Compare at price S/.…" at bounding box center [577, 392] width 329 height 112
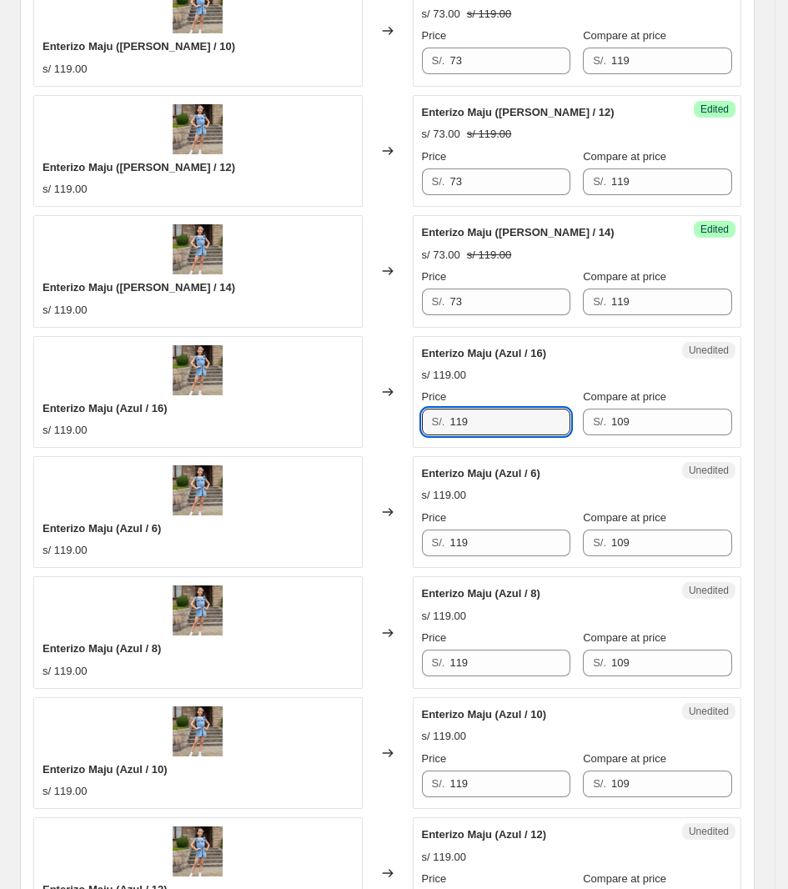
click at [302, 439] on div "Enterizo Maju (Azul / 16) s/ 119.00 Changed to Unedited Enterizo Maju (Azul / 1…" at bounding box center [387, 392] width 708 height 112
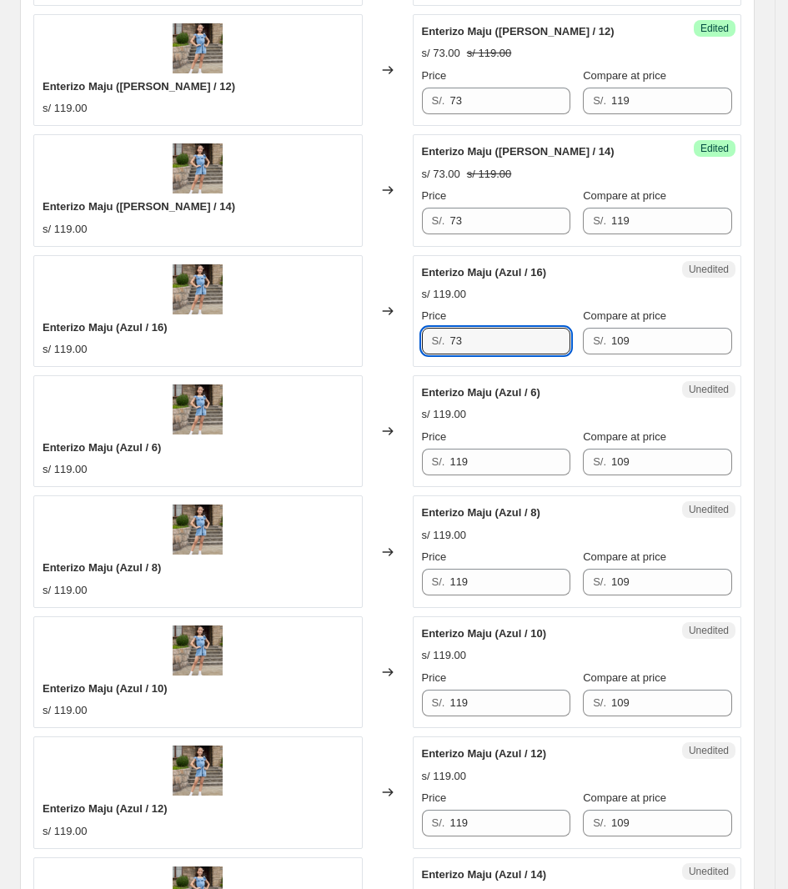
scroll to position [2342, 0]
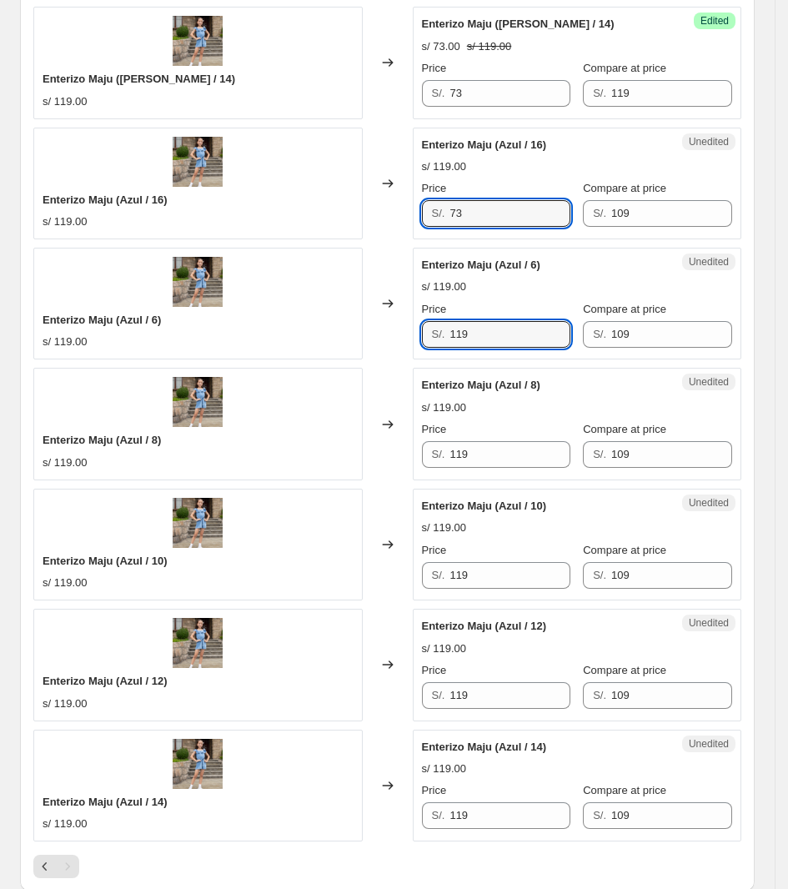
click at [334, 334] on div "Enterizo Maju (Azul / 6) s/ 119.00 Changed to Unedited Enterizo Maju (Azul / 6)…" at bounding box center [387, 304] width 708 height 112
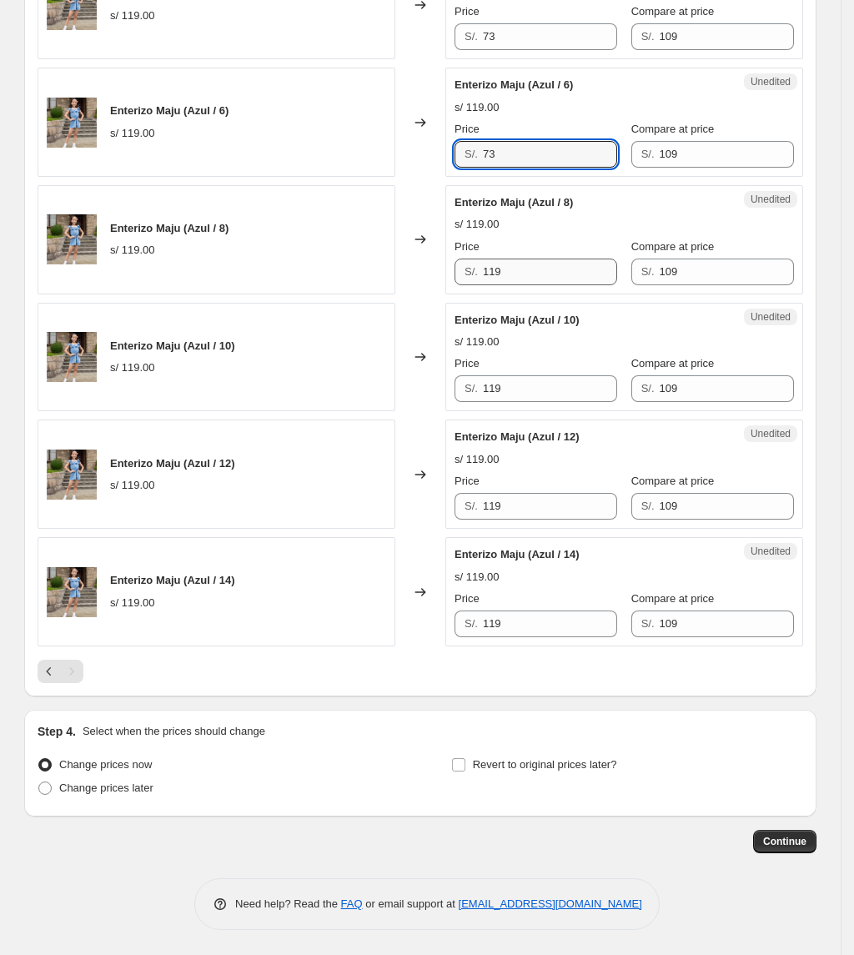
scroll to position [2455, 0]
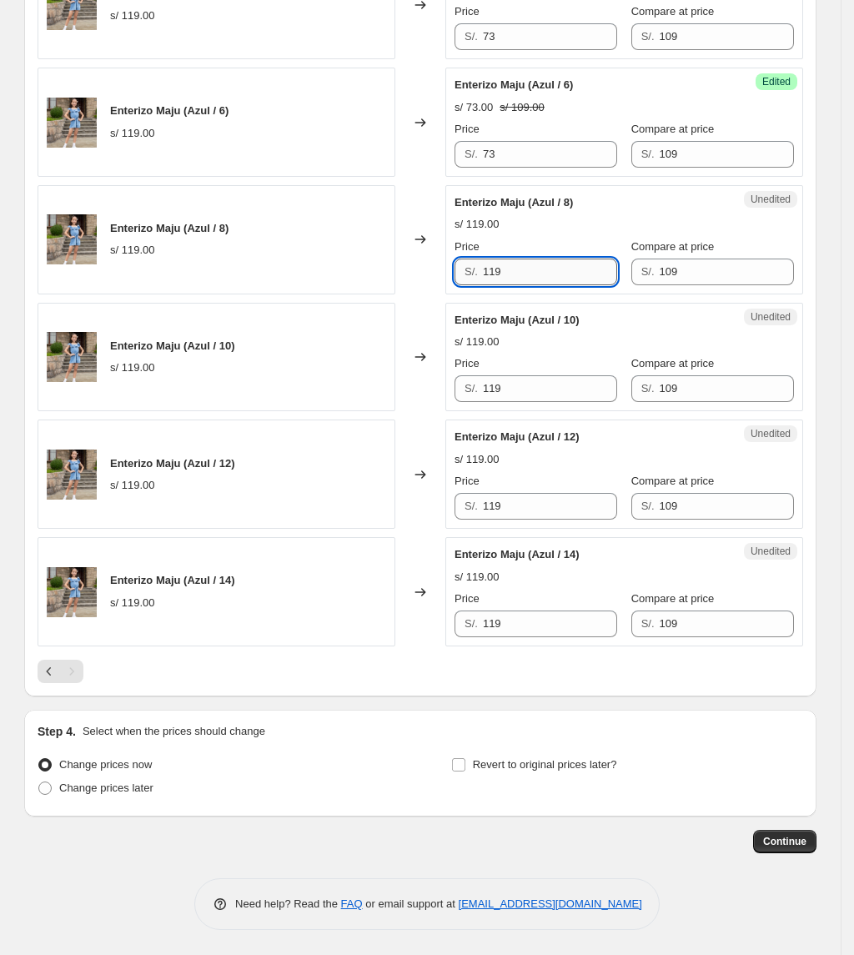
click at [498, 274] on input "119" at bounding box center [550, 272] width 134 height 27
click at [409, 267] on div "Enterizo Maju (Azul / 8) s/ 119.00 Changed to Unedited Enterizo Maju (Azul / 8)…" at bounding box center [421, 239] width 766 height 109
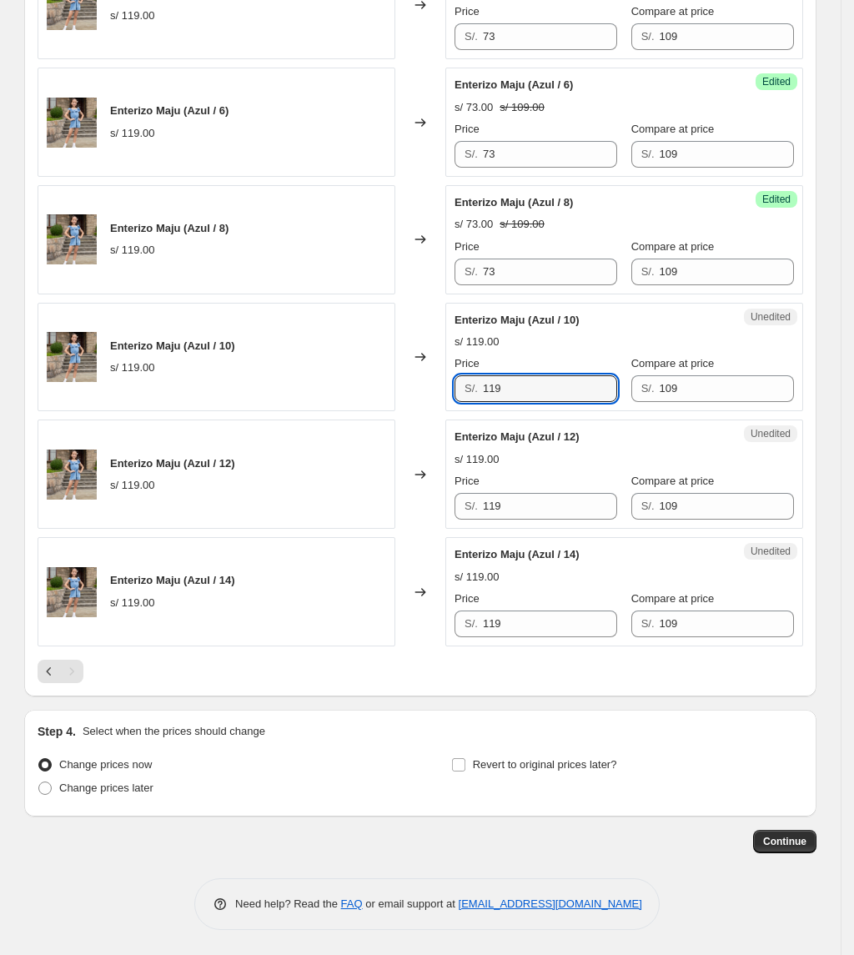
click at [379, 394] on div "Enterizo Maju (Azul / 10) s/ 119.00 Changed to Unedited Enterizo Maju (Azul / 1…" at bounding box center [421, 357] width 766 height 109
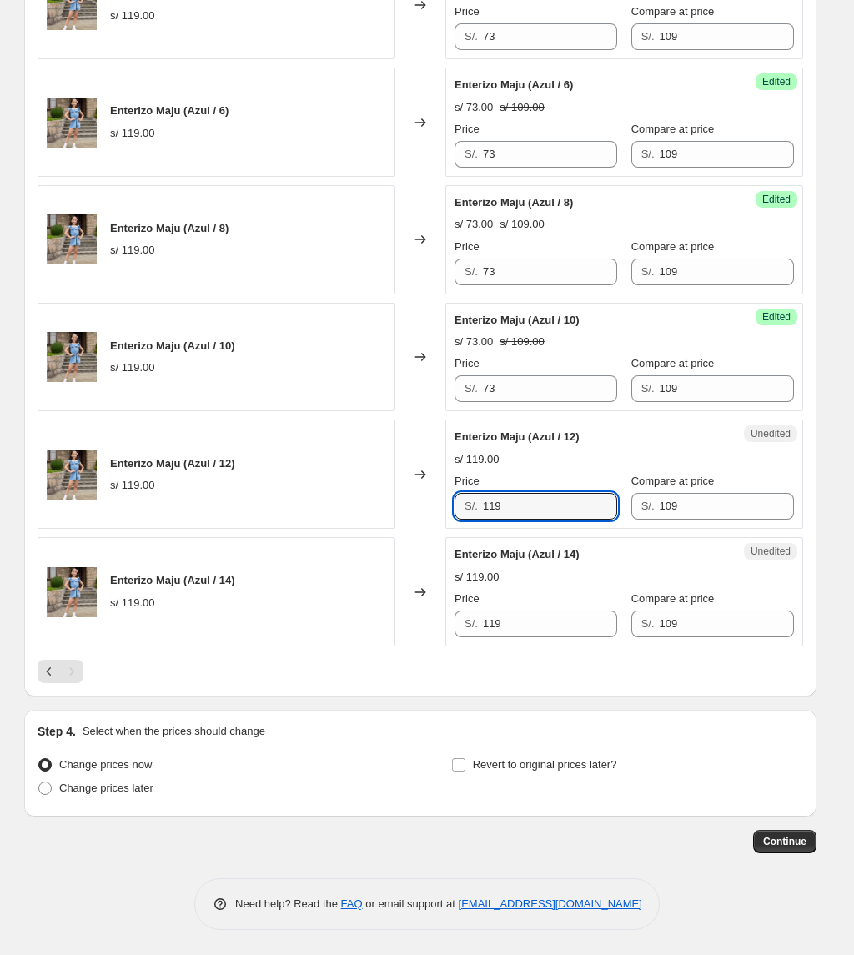
click at [430, 485] on div "Enterizo Maju (Azul / 12) s/ 119.00 Changed to Unedited Enterizo Maju (Azul / 1…" at bounding box center [421, 473] width 766 height 109
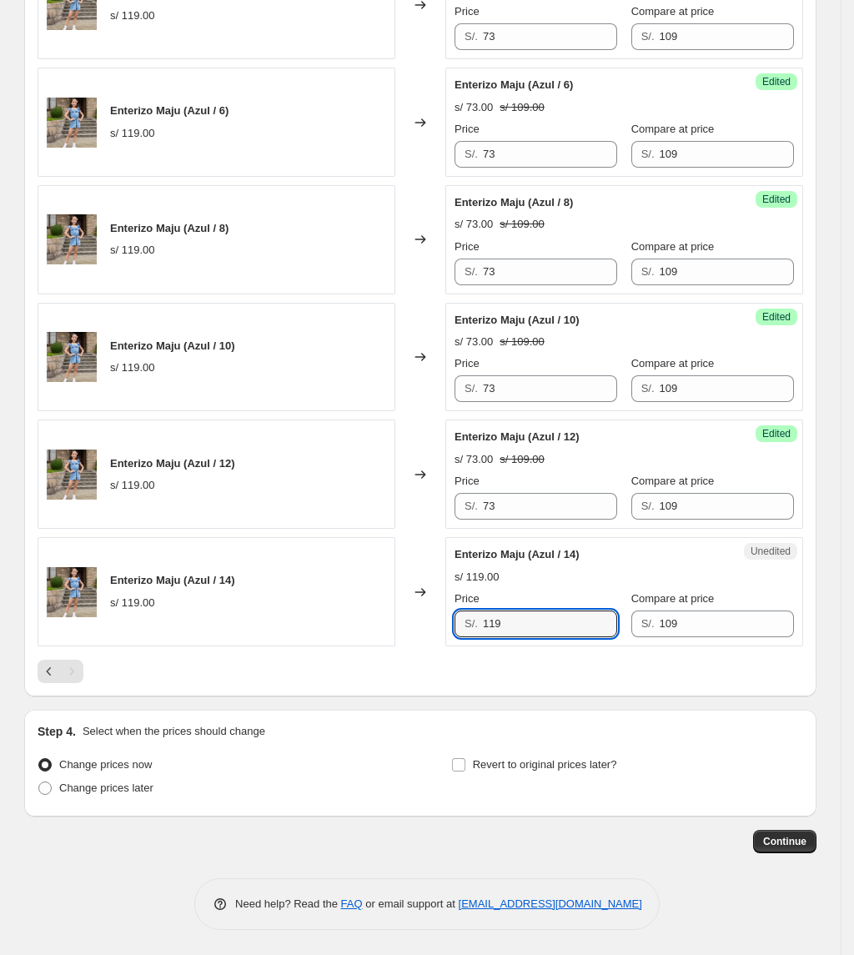
click at [211, 609] on div "Enterizo Maju (Azul / 14) s/ 119.00 Changed to Unedited Enterizo Maju (Azul / 1…" at bounding box center [421, 591] width 766 height 109
click at [535, 771] on span "Revert to original prices later?" at bounding box center [545, 764] width 144 height 13
click at [465, 771] on input "Revert to original prices later?" at bounding box center [458, 764] width 13 height 13
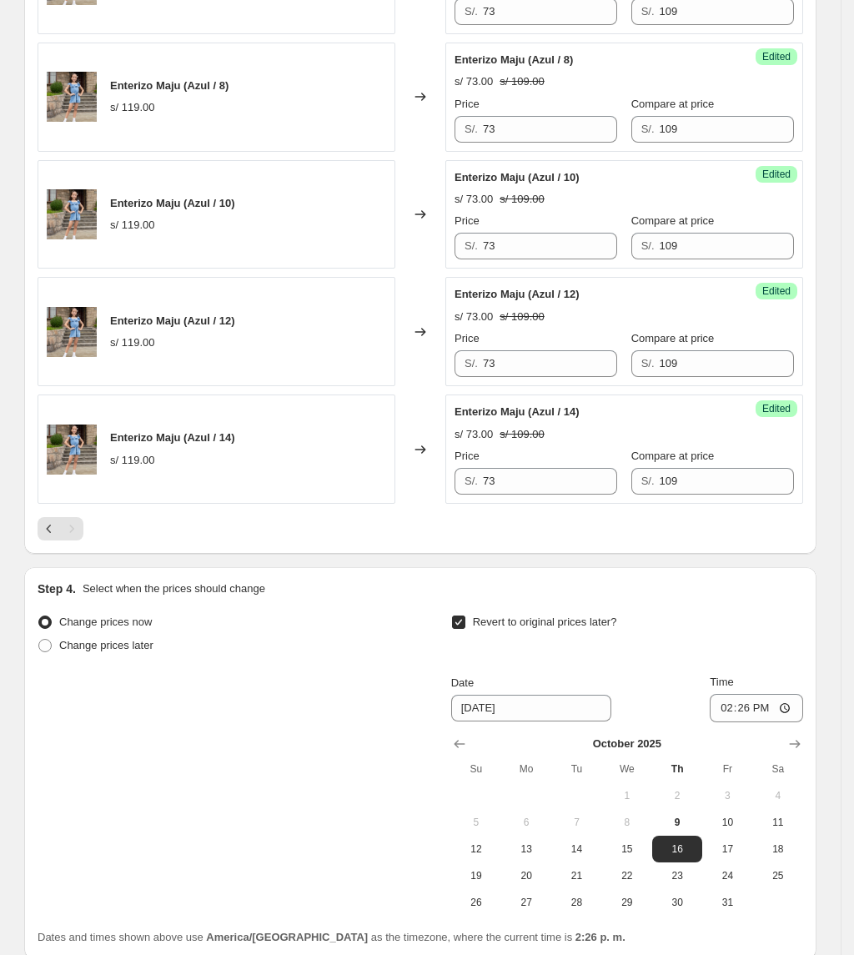
scroll to position [2739, 0]
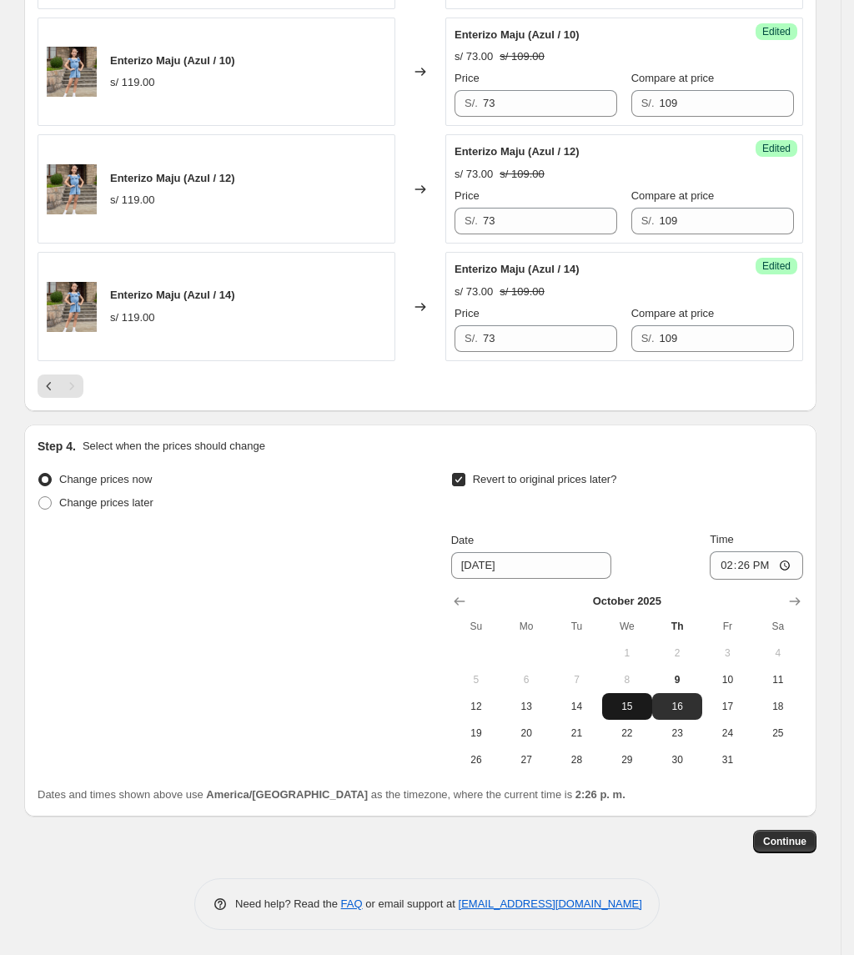
click at [622, 694] on button "15" at bounding box center [627, 706] width 50 height 27
click at [751, 565] on input "14:26" at bounding box center [756, 565] width 93 height 28
click at [797, 832] on button "Continue" at bounding box center [784, 841] width 63 height 23
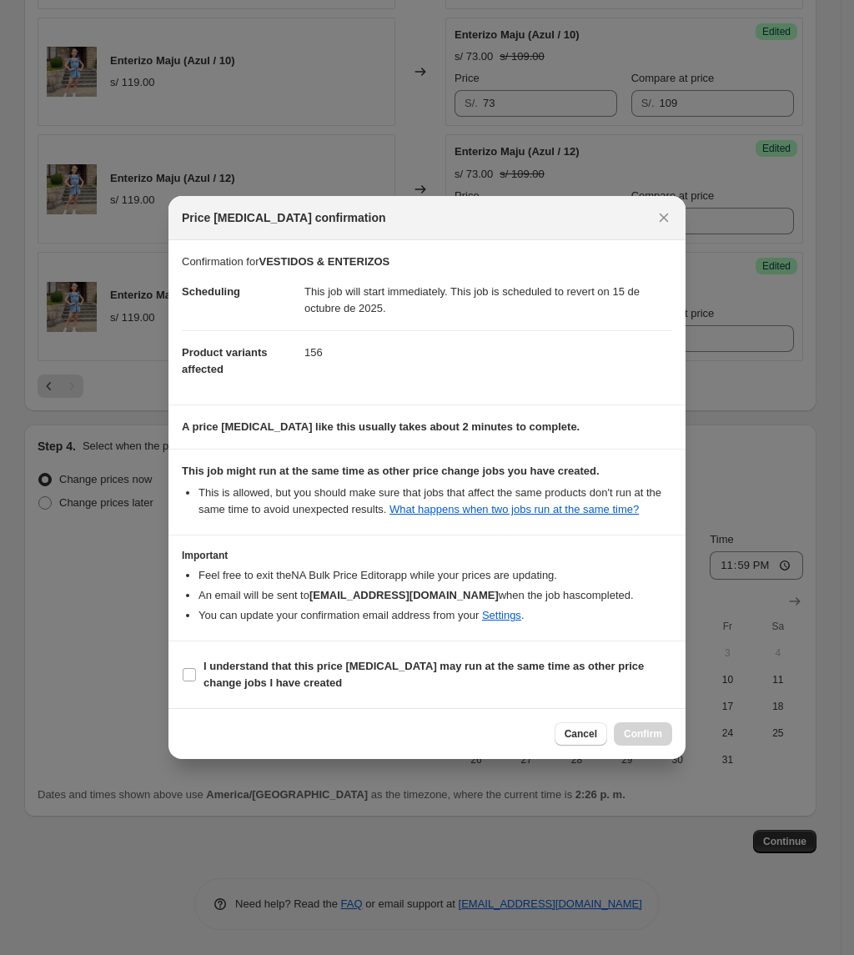
click at [269, 652] on section "I understand that this price [MEDICAL_DATA] may run at the same time as other p…" at bounding box center [426, 674] width 517 height 67
click at [262, 674] on b "I understand that this price [MEDICAL_DATA] may run at the same time as other p…" at bounding box center [423, 674] width 440 height 29
click at [247, 675] on span "I understand that this price [MEDICAL_DATA] may run at the same time as other p…" at bounding box center [437, 674] width 469 height 33
click at [196, 675] on input "I understand that this price [MEDICAL_DATA] may run at the same time as other p…" at bounding box center [189, 674] width 13 height 13
click at [648, 734] on span "Confirm" at bounding box center [643, 733] width 38 height 13
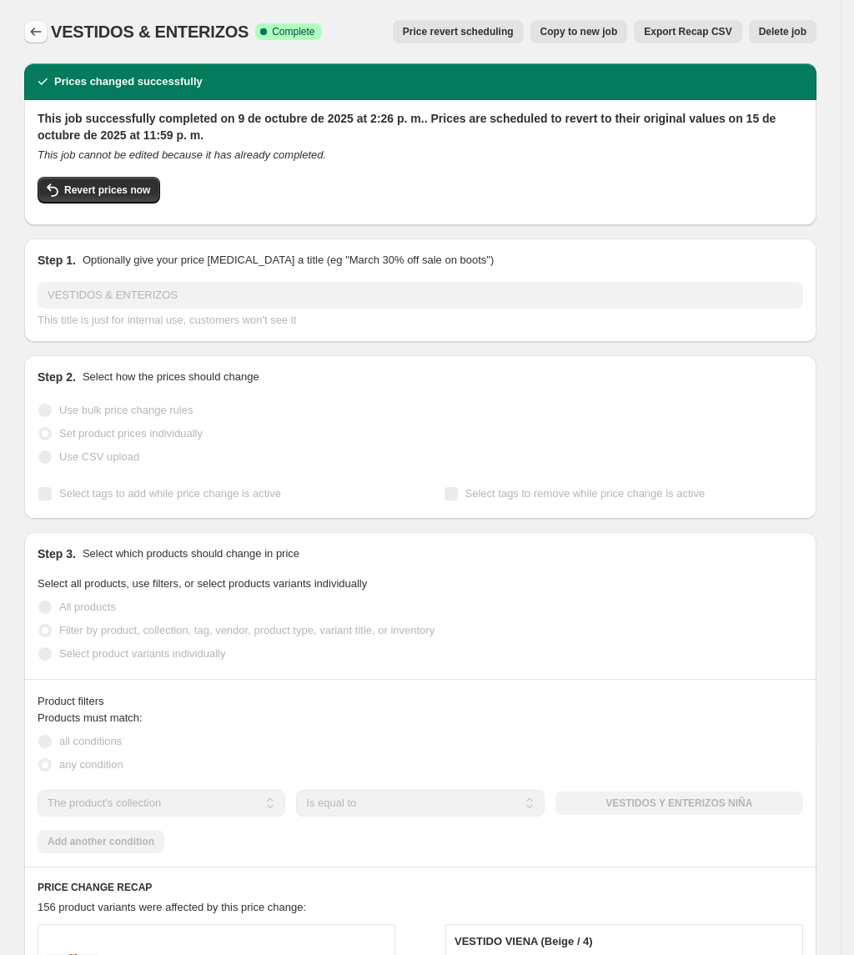
click at [35, 34] on icon "Price change jobs" at bounding box center [36, 31] width 17 height 17
